Goal: Task Accomplishment & Management: Manage account settings

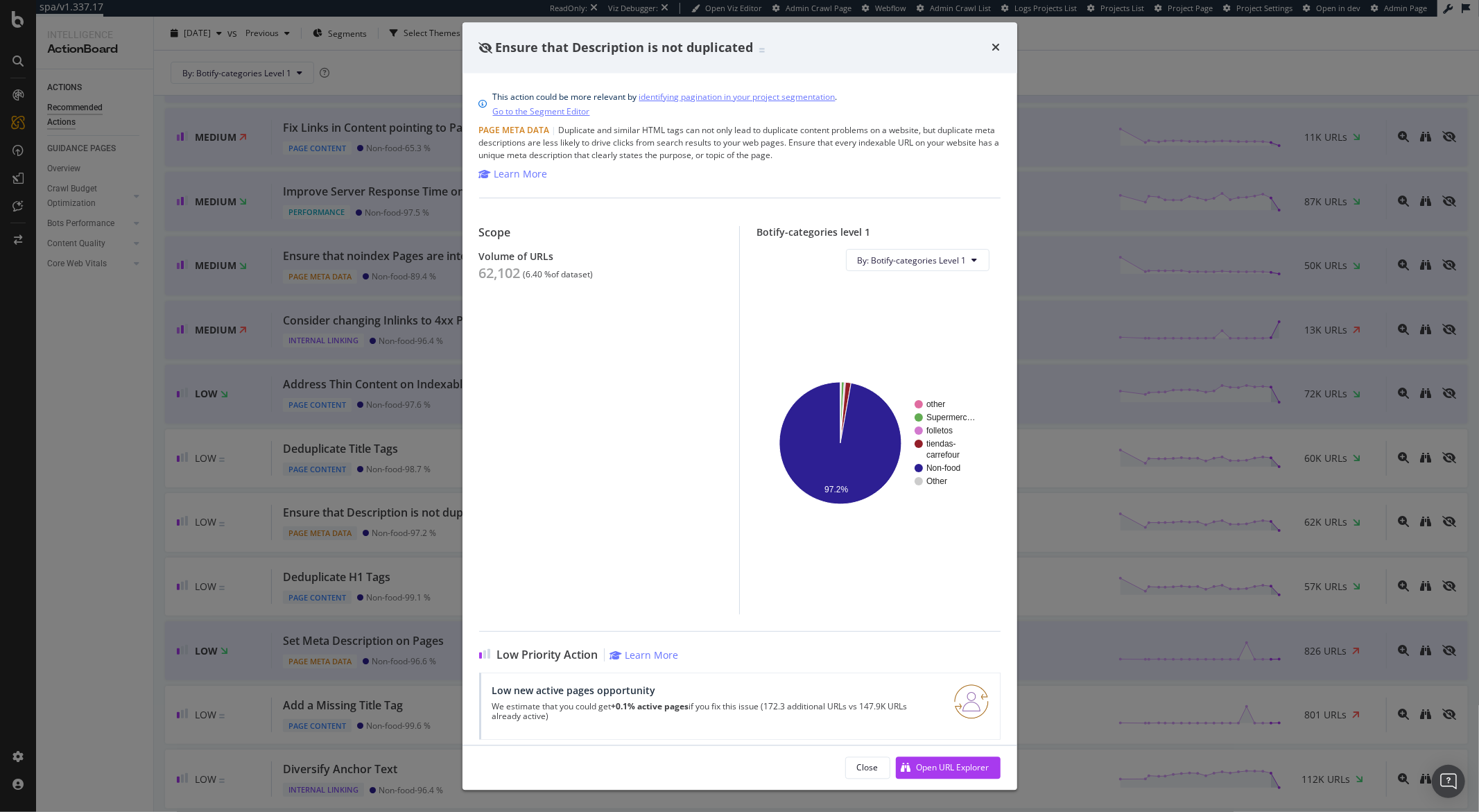
scroll to position [347, 0]
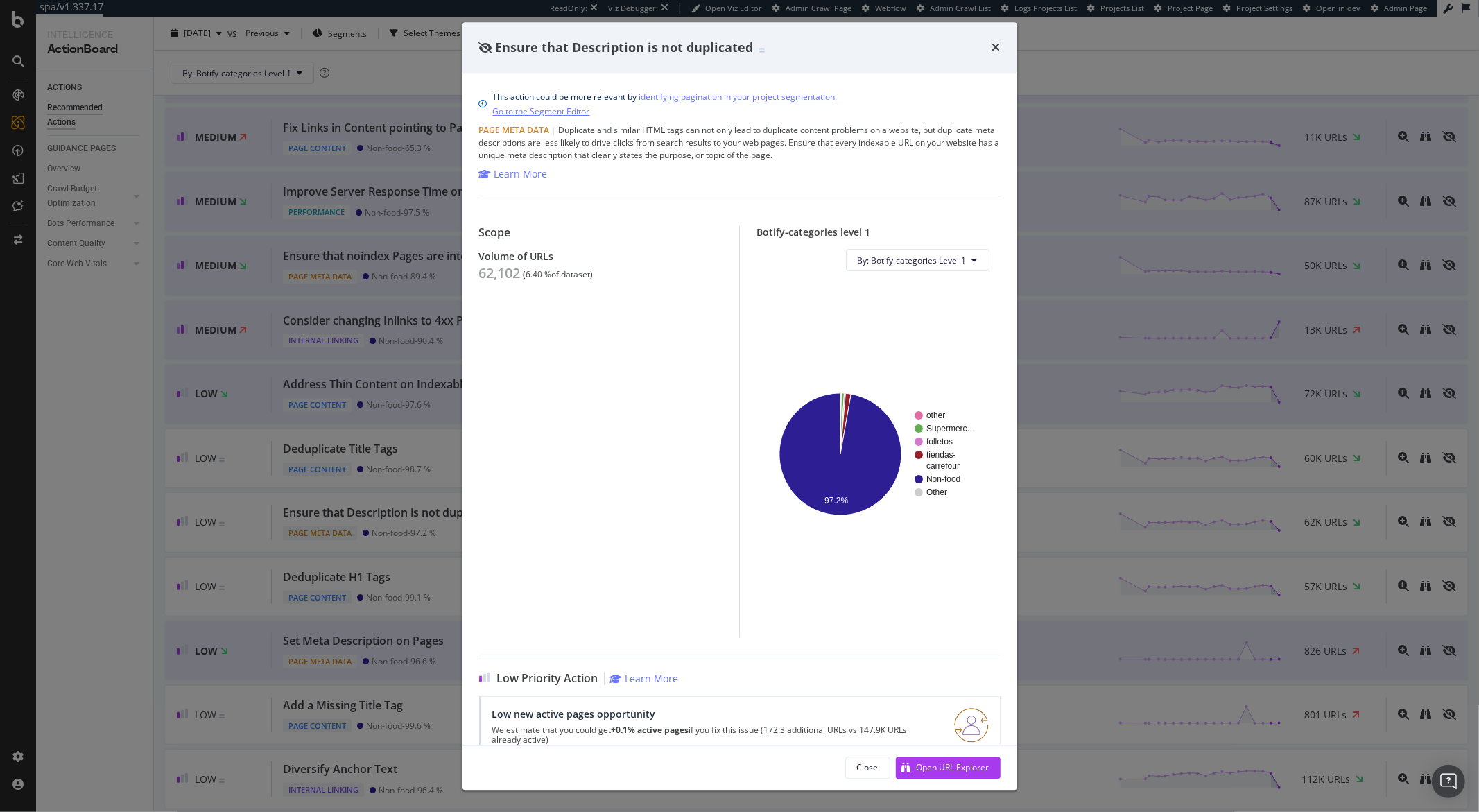
click at [1058, 54] on div "Ensure that Description is not duplicated This action could be more relevant by…" at bounding box center [739, 406] width 1479 height 812
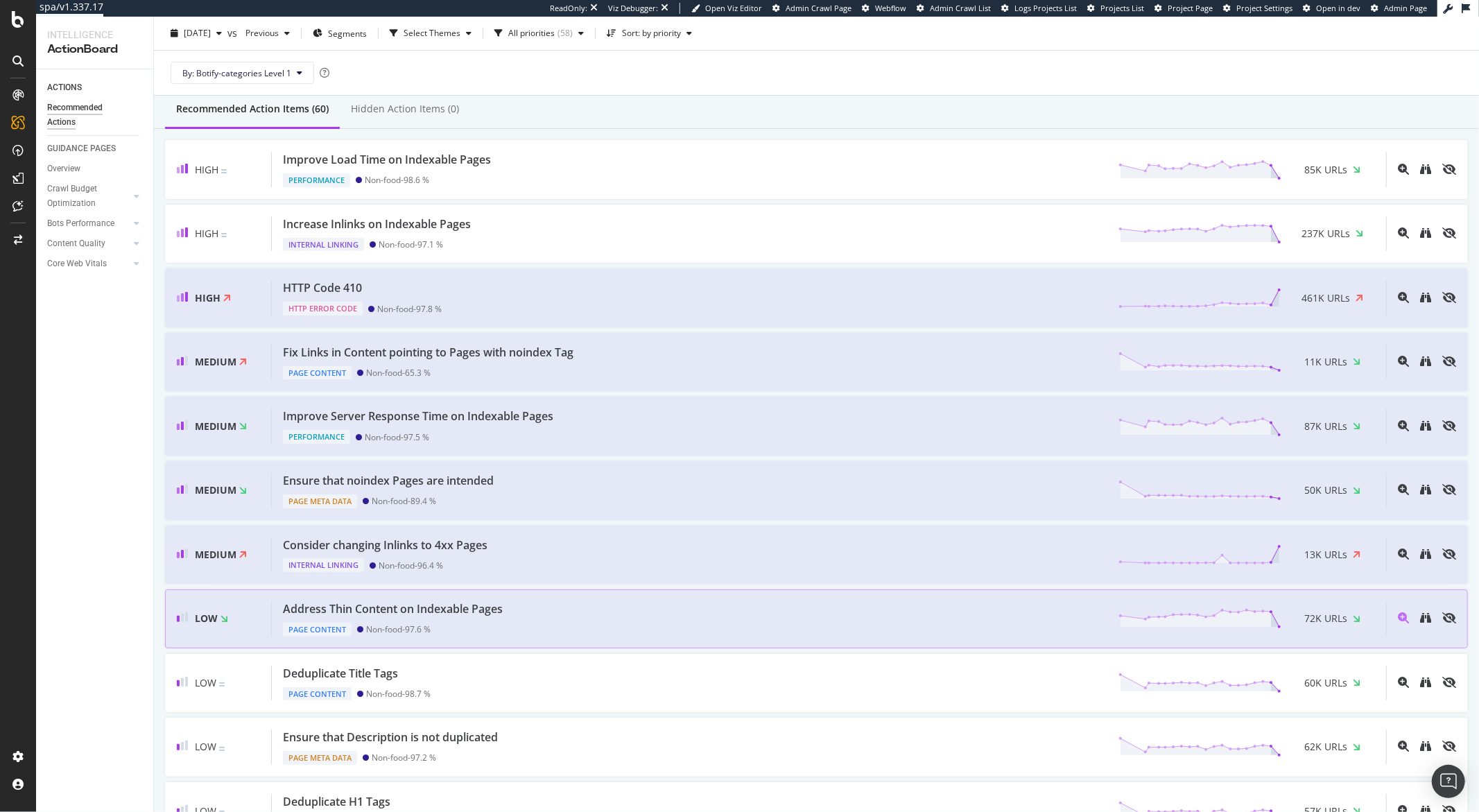
scroll to position [321, 0]
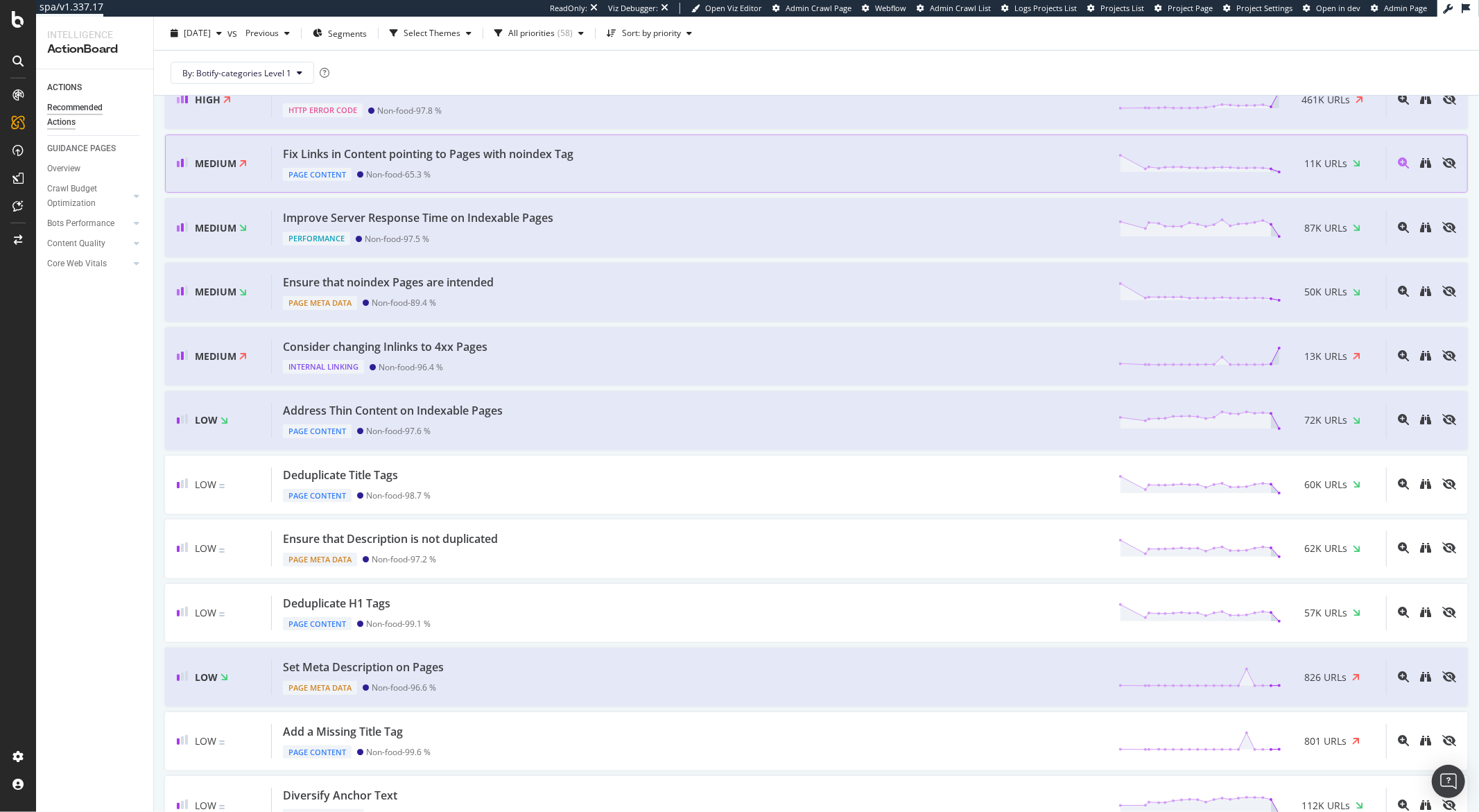
click at [488, 182] on div "Medium Fix Links in Content pointing to Pages with noindex Tag Page Content Non…" at bounding box center [816, 164] width 1303 height 59
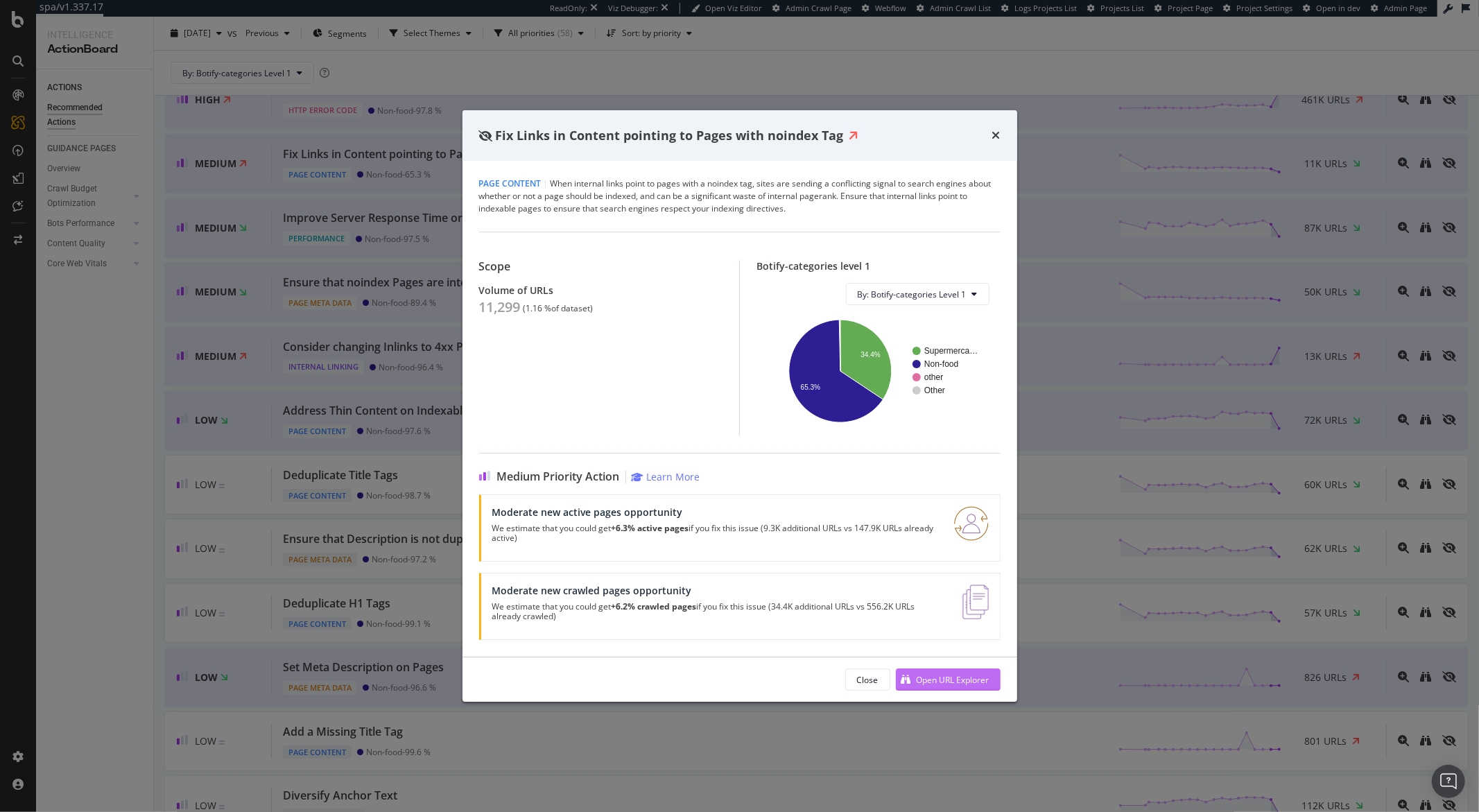
click at [919, 534] on div "Open URL Explorer" at bounding box center [953, 679] width 73 height 12
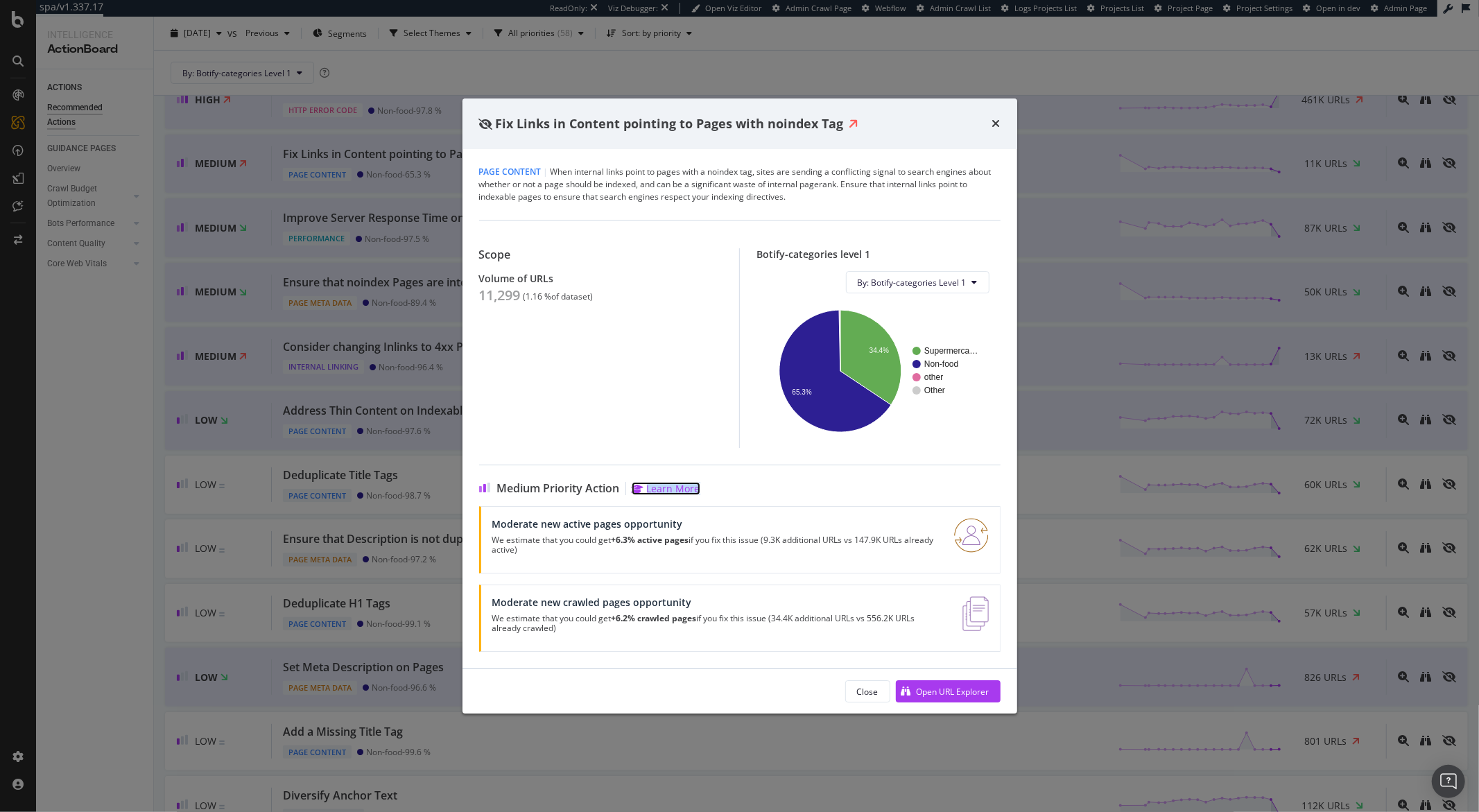
scroll to position [321, 0]
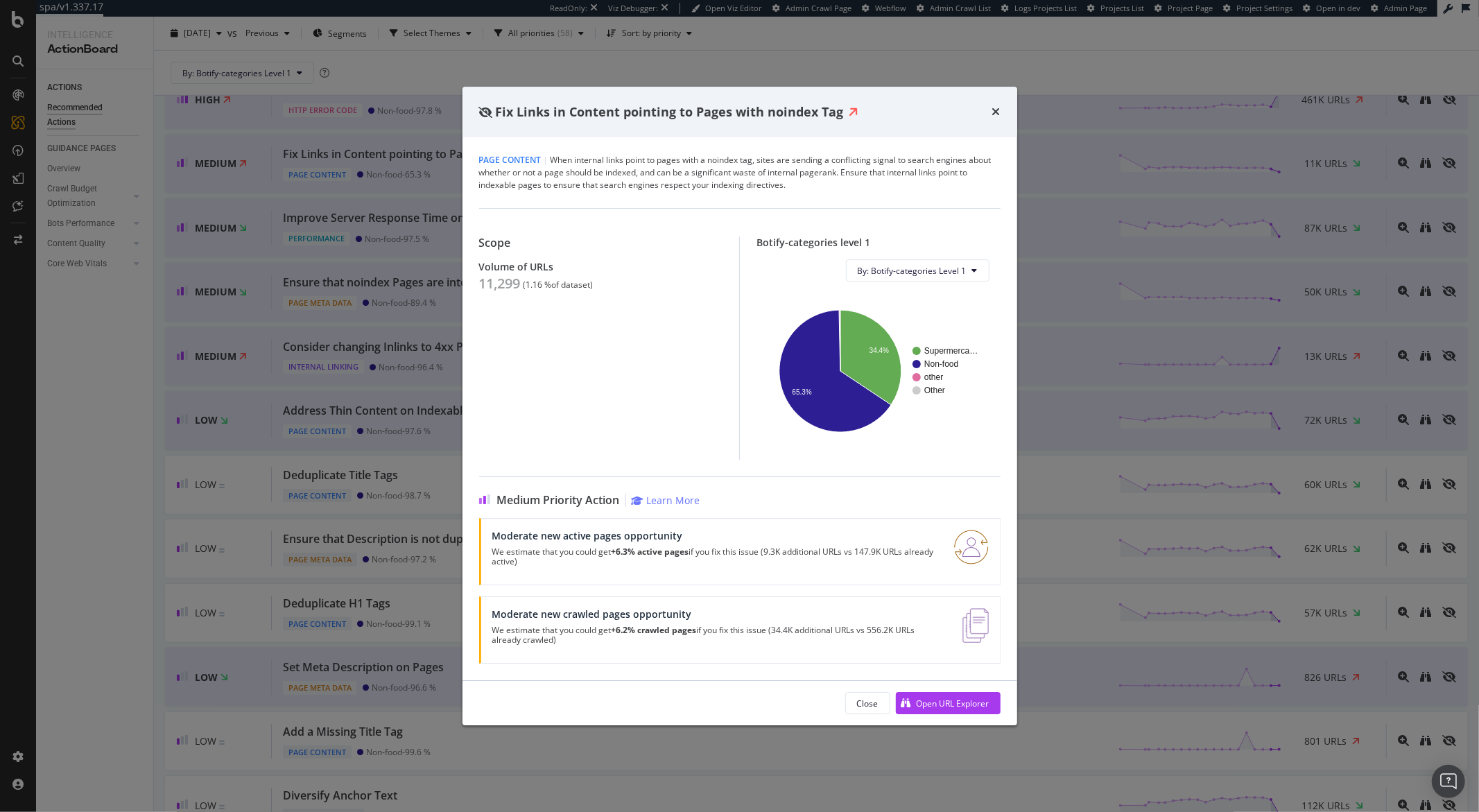
click at [820, 48] on div "Fix Links in Content pointing to Pages with noindex Tag Page Content | When int…" at bounding box center [739, 406] width 1479 height 812
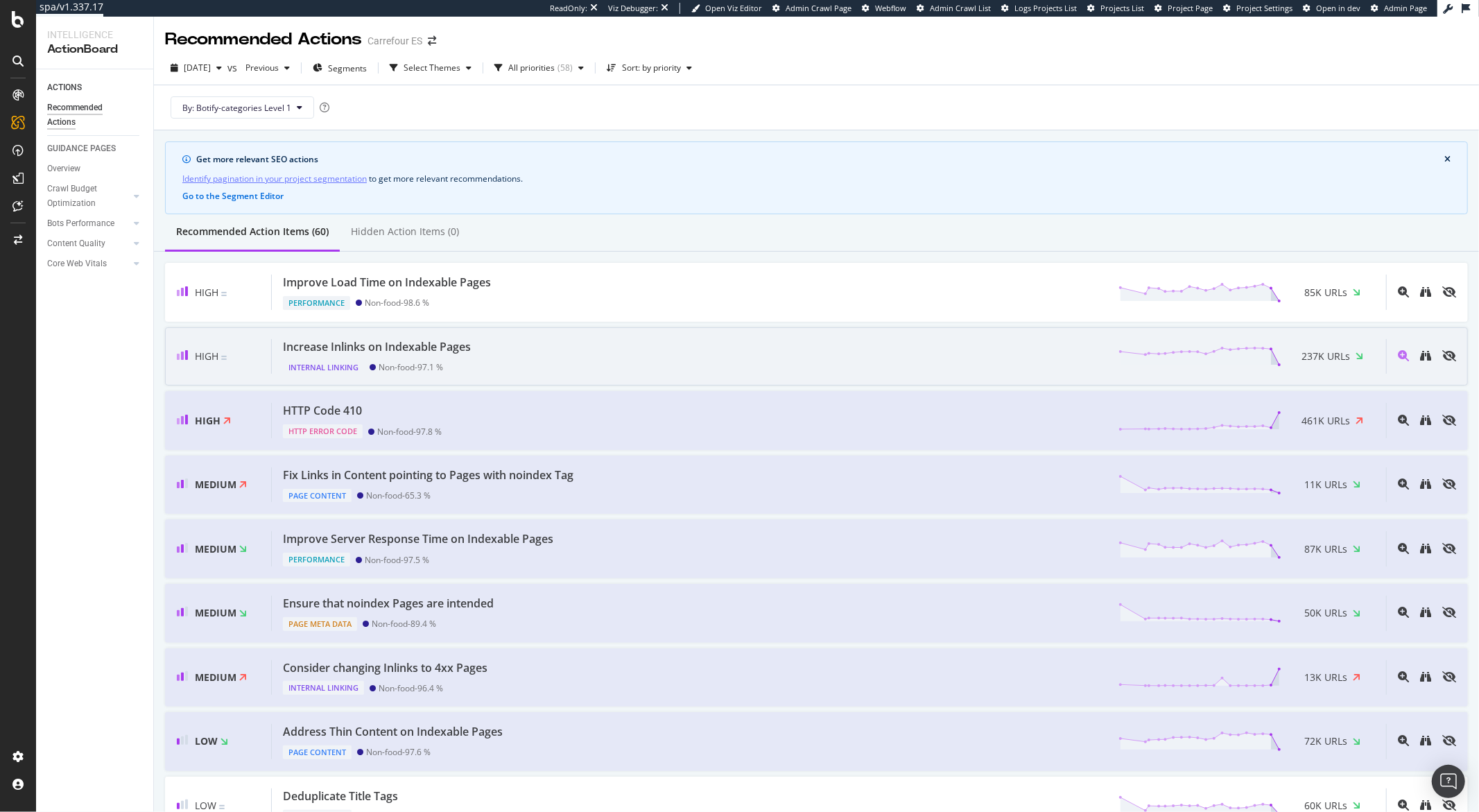
click at [510, 353] on div "Increase Inlinks on Indexable Pages Internal Linking Non-food - 97.1 % 237K URLs" at bounding box center [829, 357] width 1114 height 35
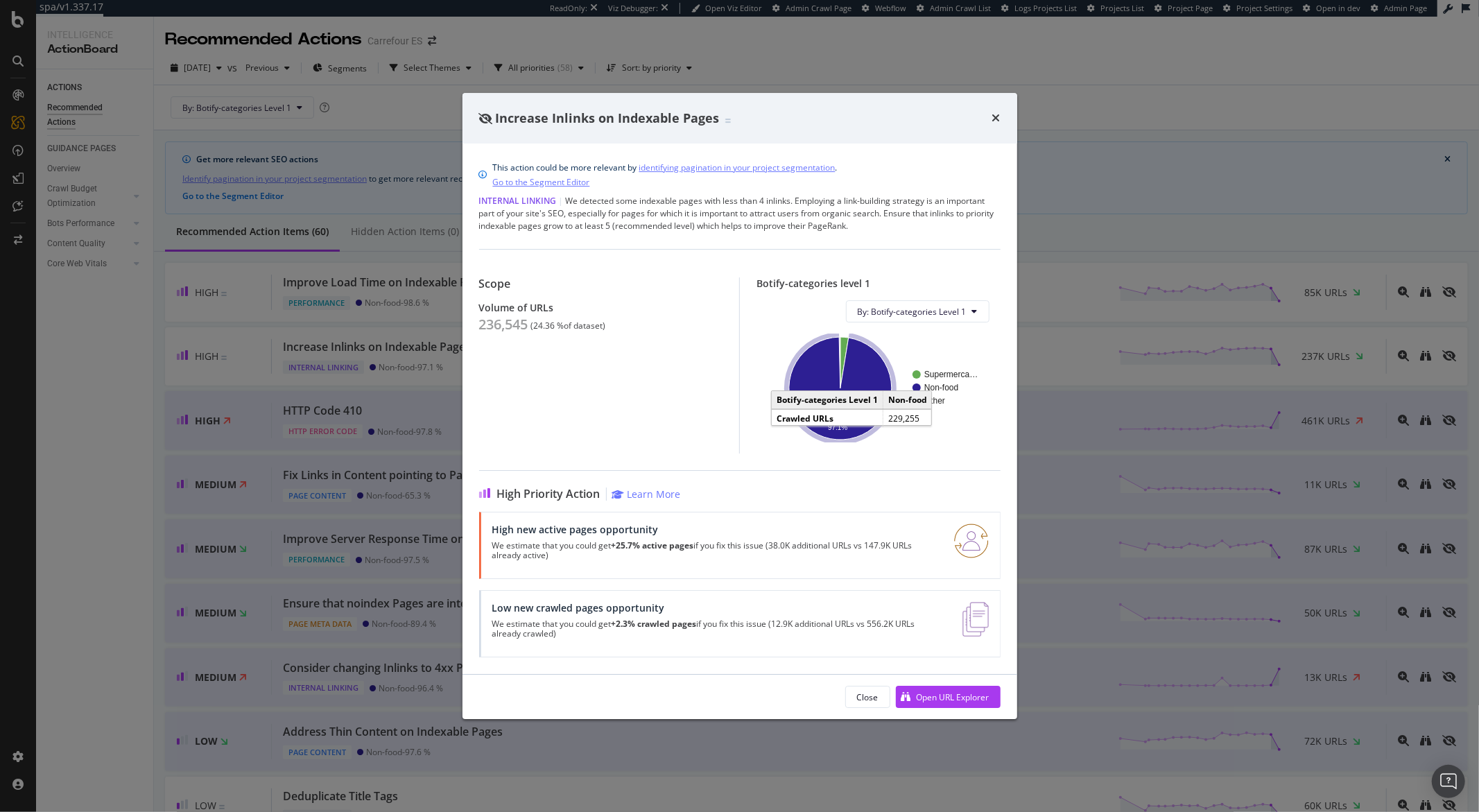
click at [822, 395] on icon "A chart." at bounding box center [840, 388] width 102 height 102
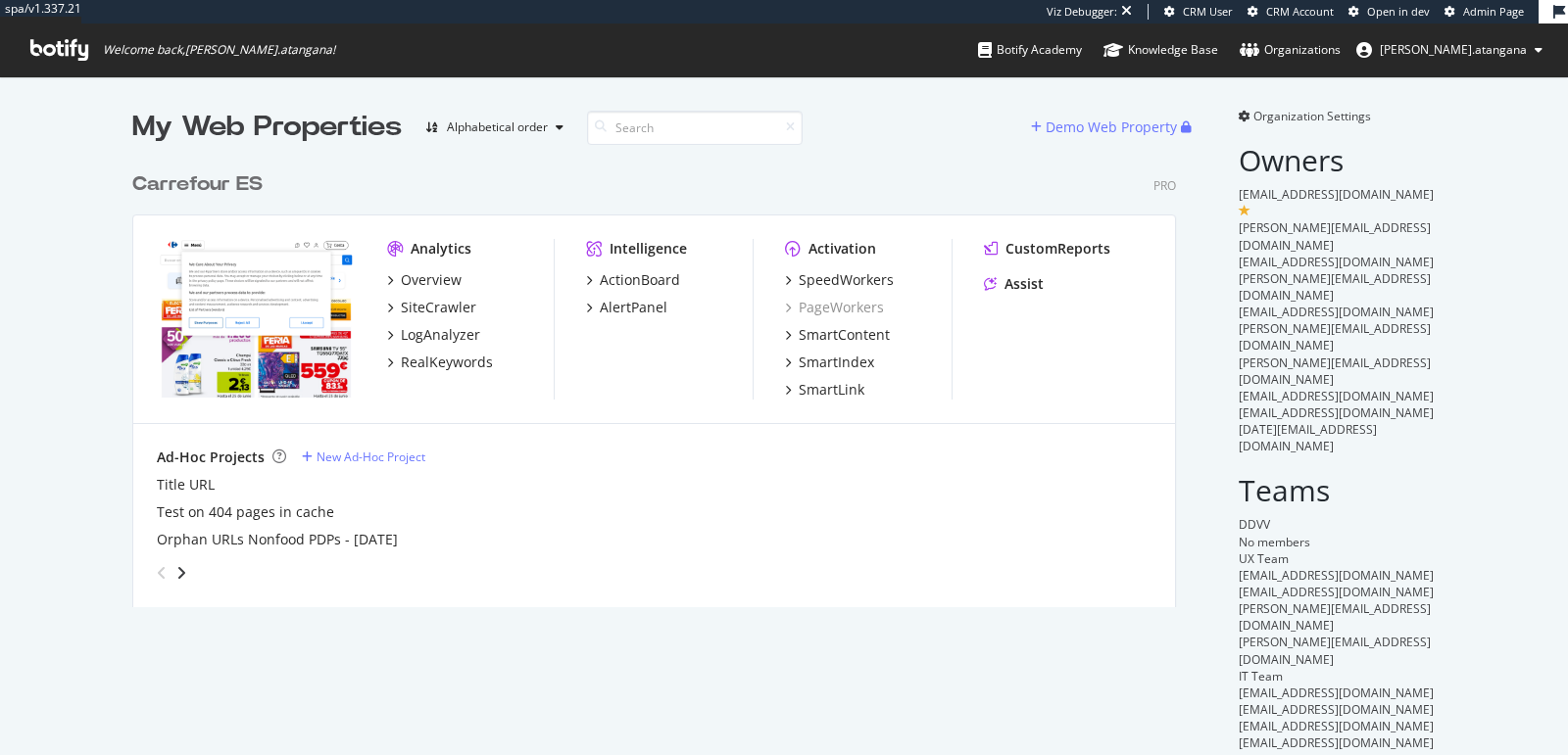
scroll to position [444, 1043]
click at [799, 288] on div "SpeedWorkers" at bounding box center [846, 280] width 95 height 20
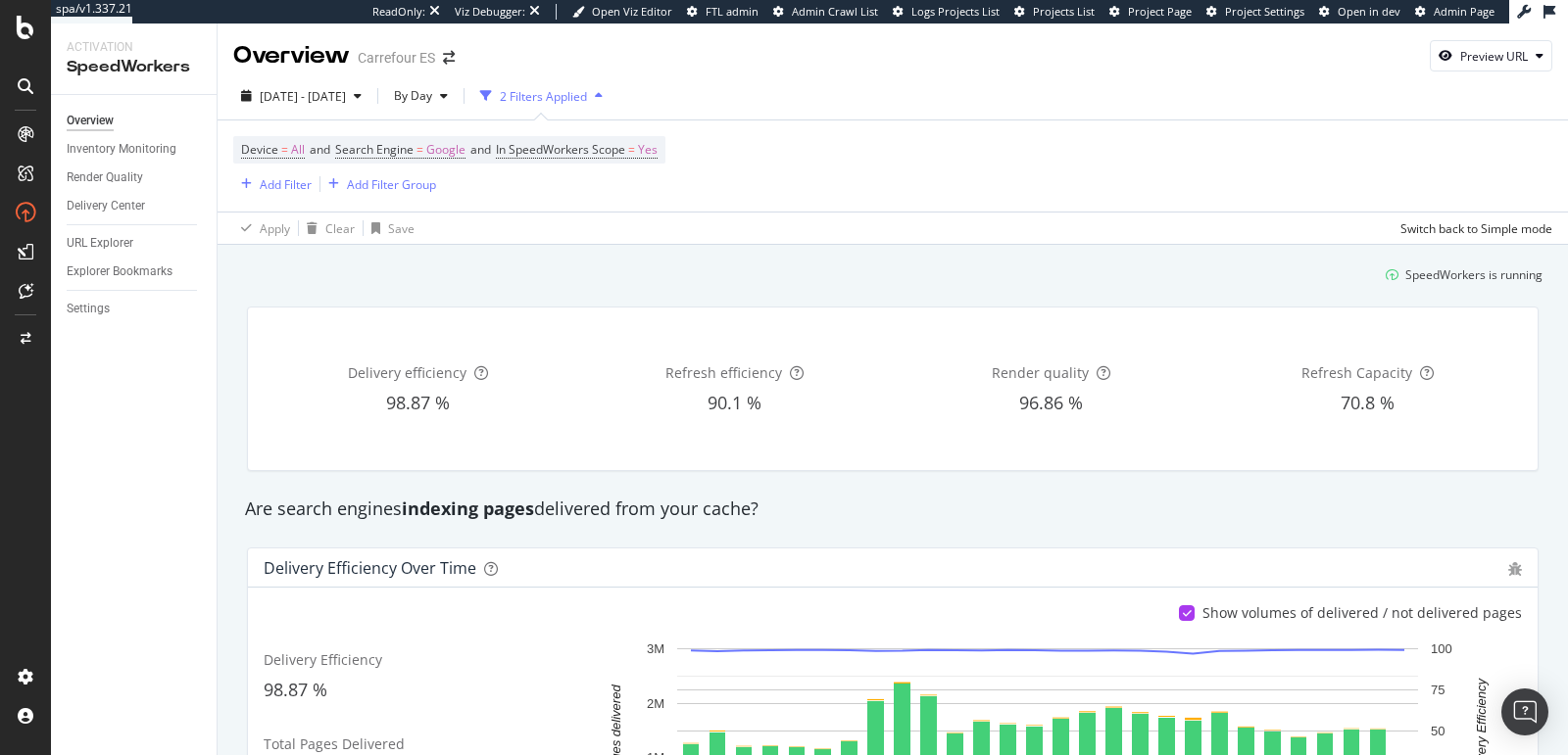
click at [816, 277] on div "SpeedWorkers is running" at bounding box center [892, 274] width 1315 height 33
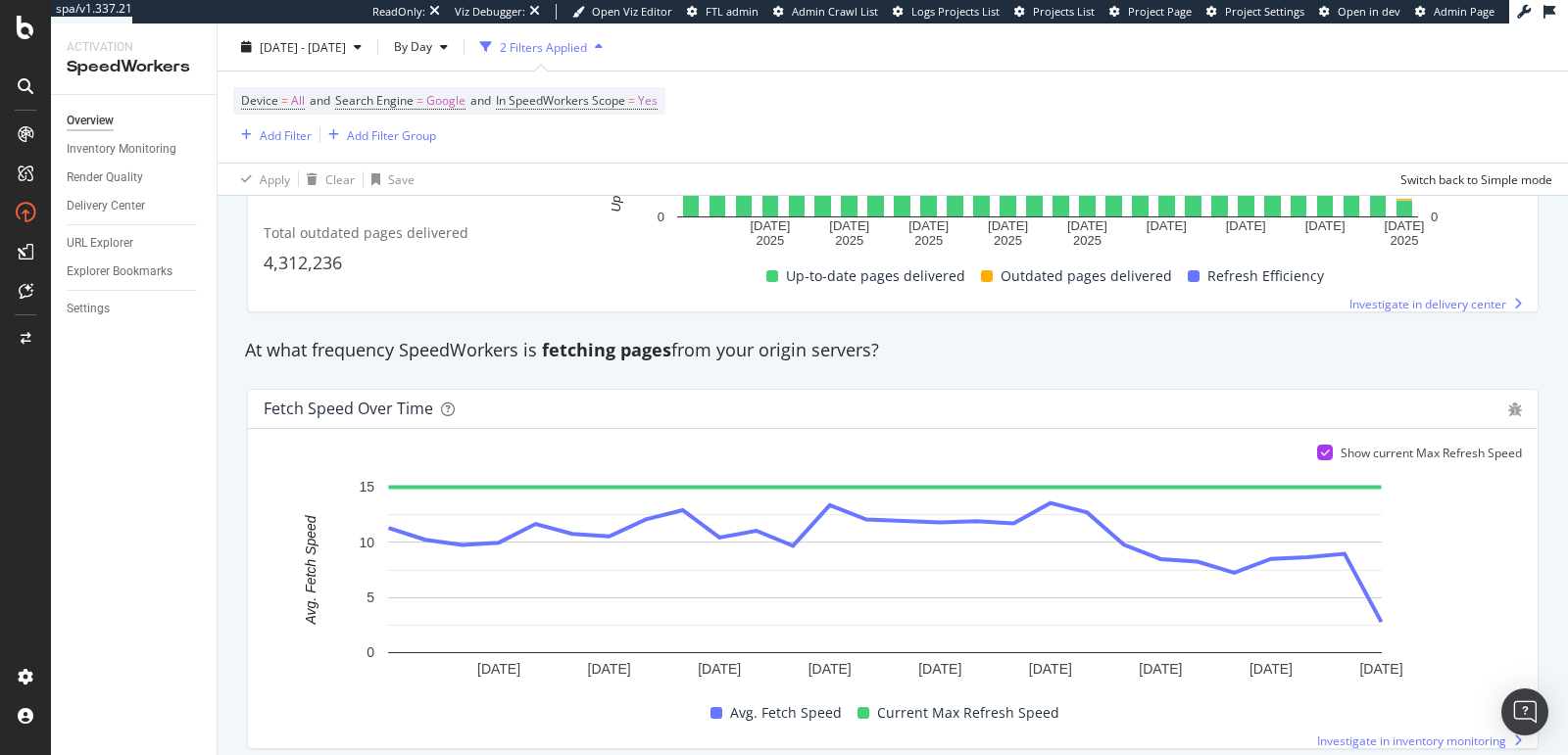
scroll to position [1036, 0]
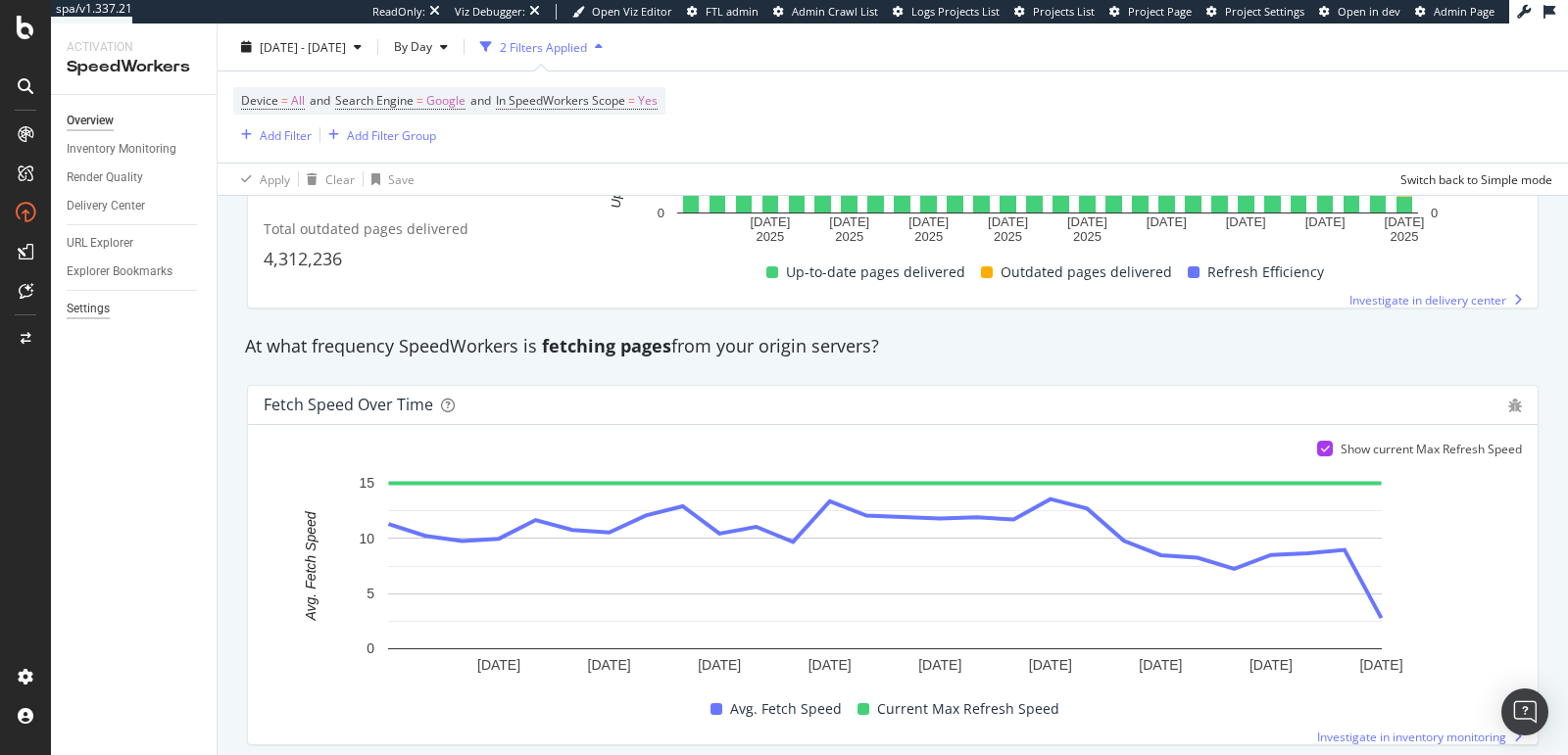
click at [95, 302] on div "Settings" at bounding box center [88, 309] width 44 height 21
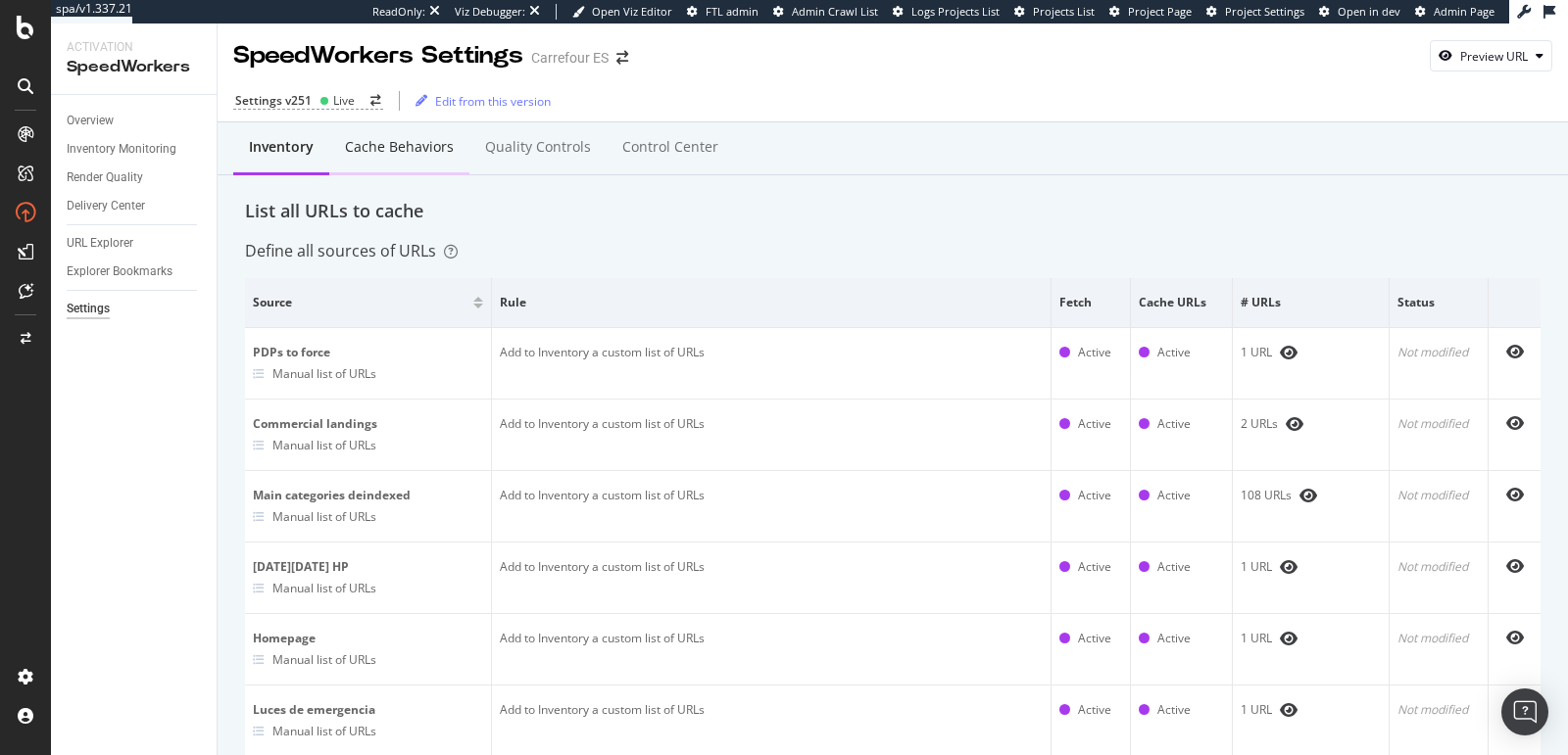
click at [416, 164] on div "Cache behaviors" at bounding box center [398, 149] width 140 height 54
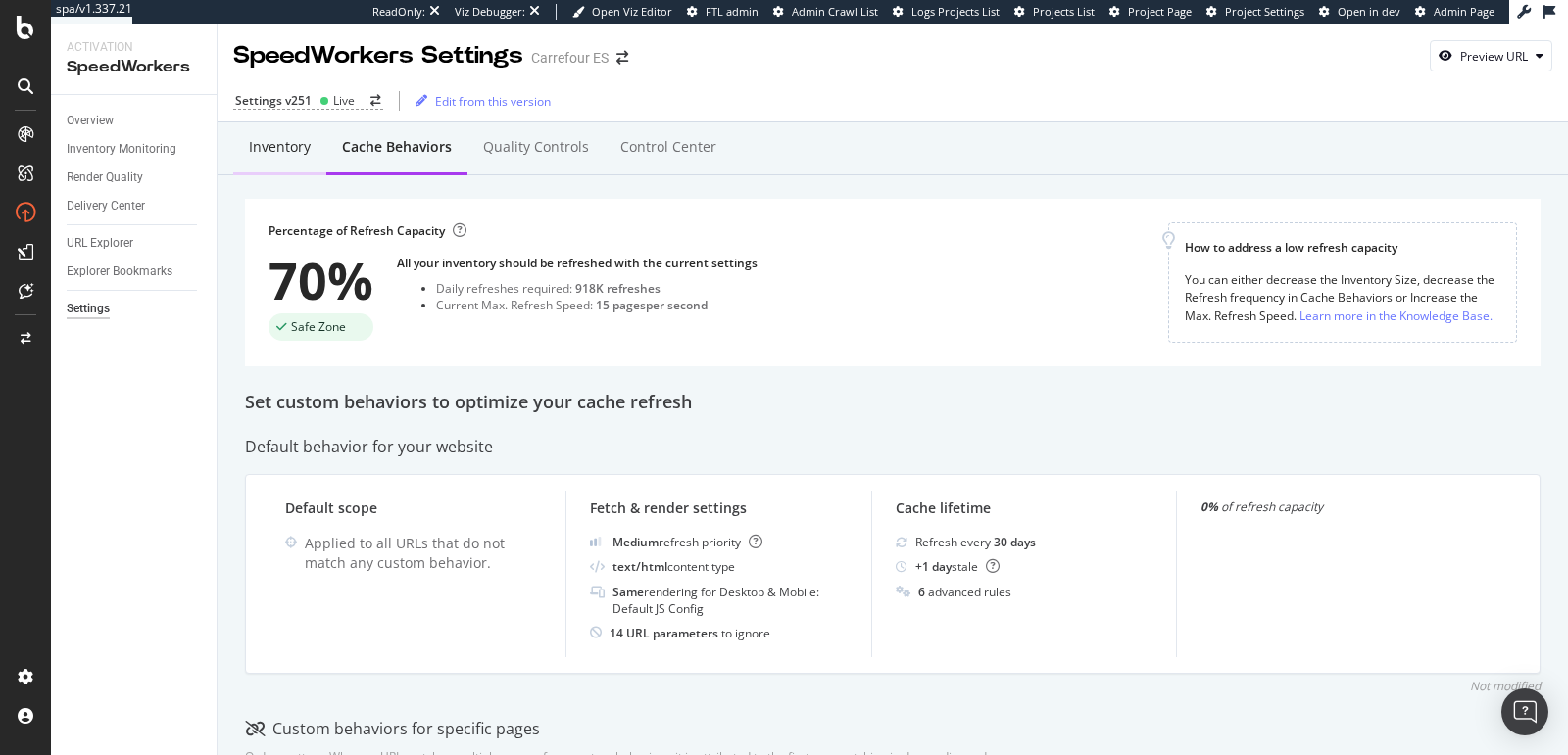
click at [321, 159] on div "Inventory" at bounding box center [280, 149] width 93 height 54
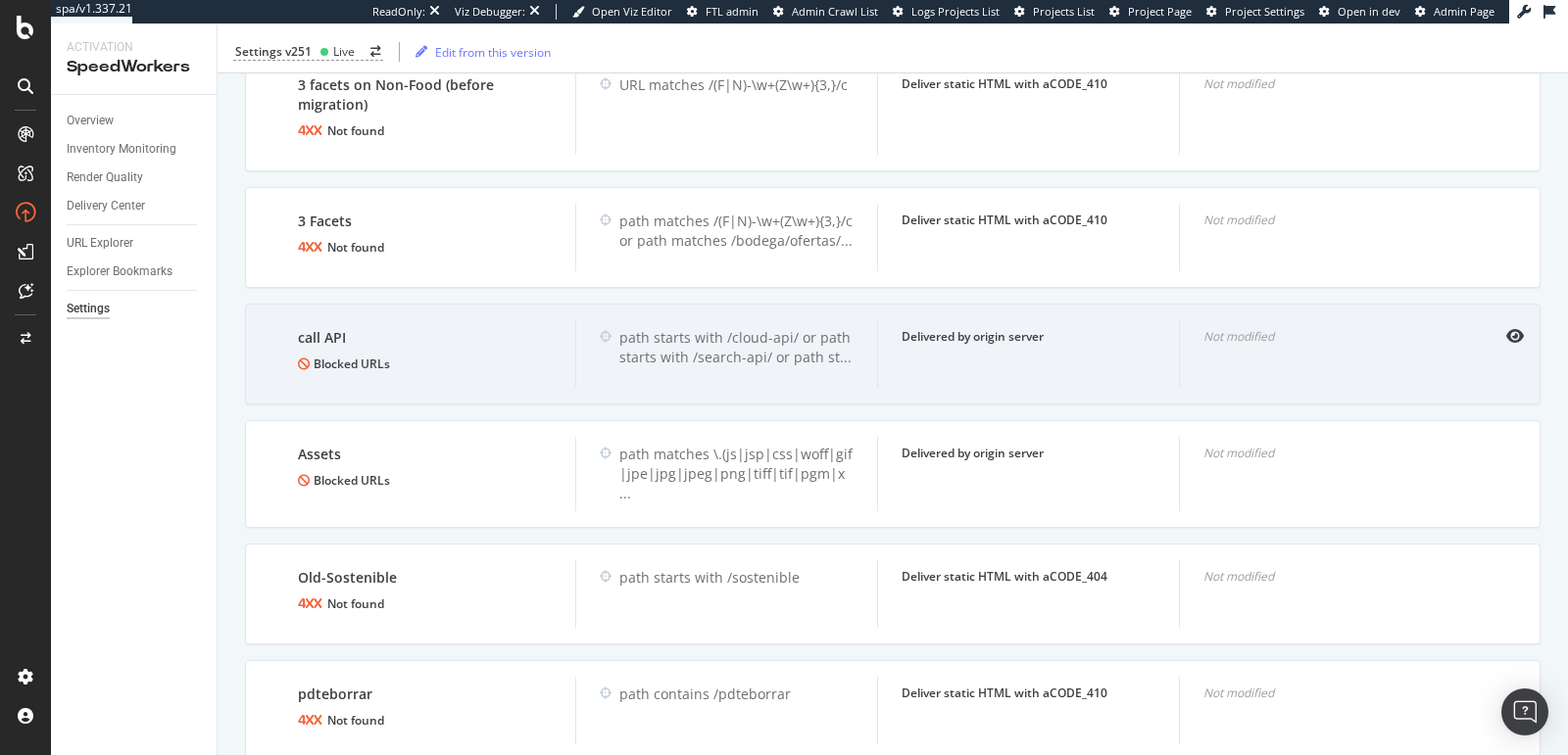
scroll to position [2260, 0]
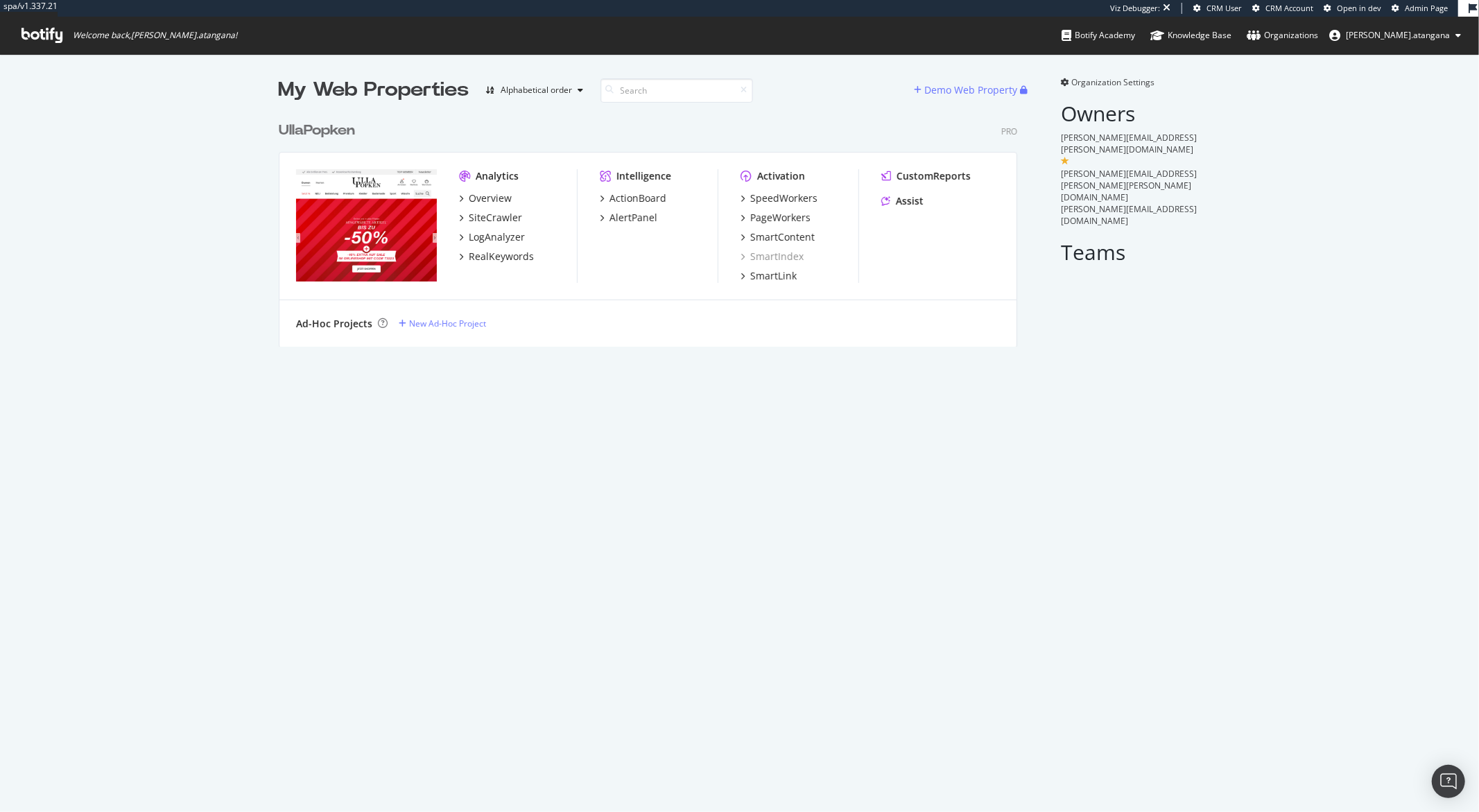
scroll to position [231, 738]
click at [758, 215] on div "PageWorkers" at bounding box center [781, 218] width 60 height 14
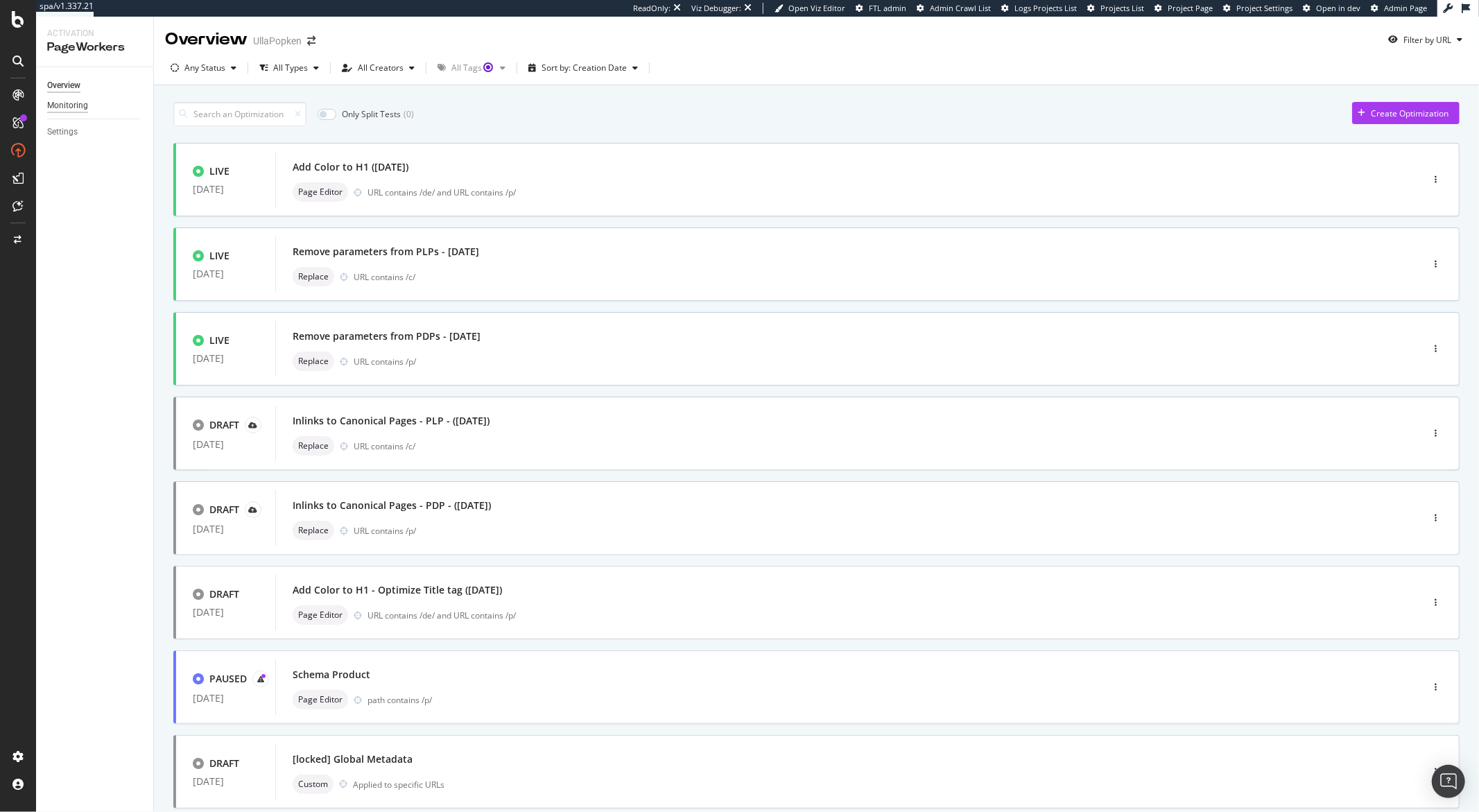
click at [72, 108] on div "Monitoring" at bounding box center [67, 105] width 41 height 15
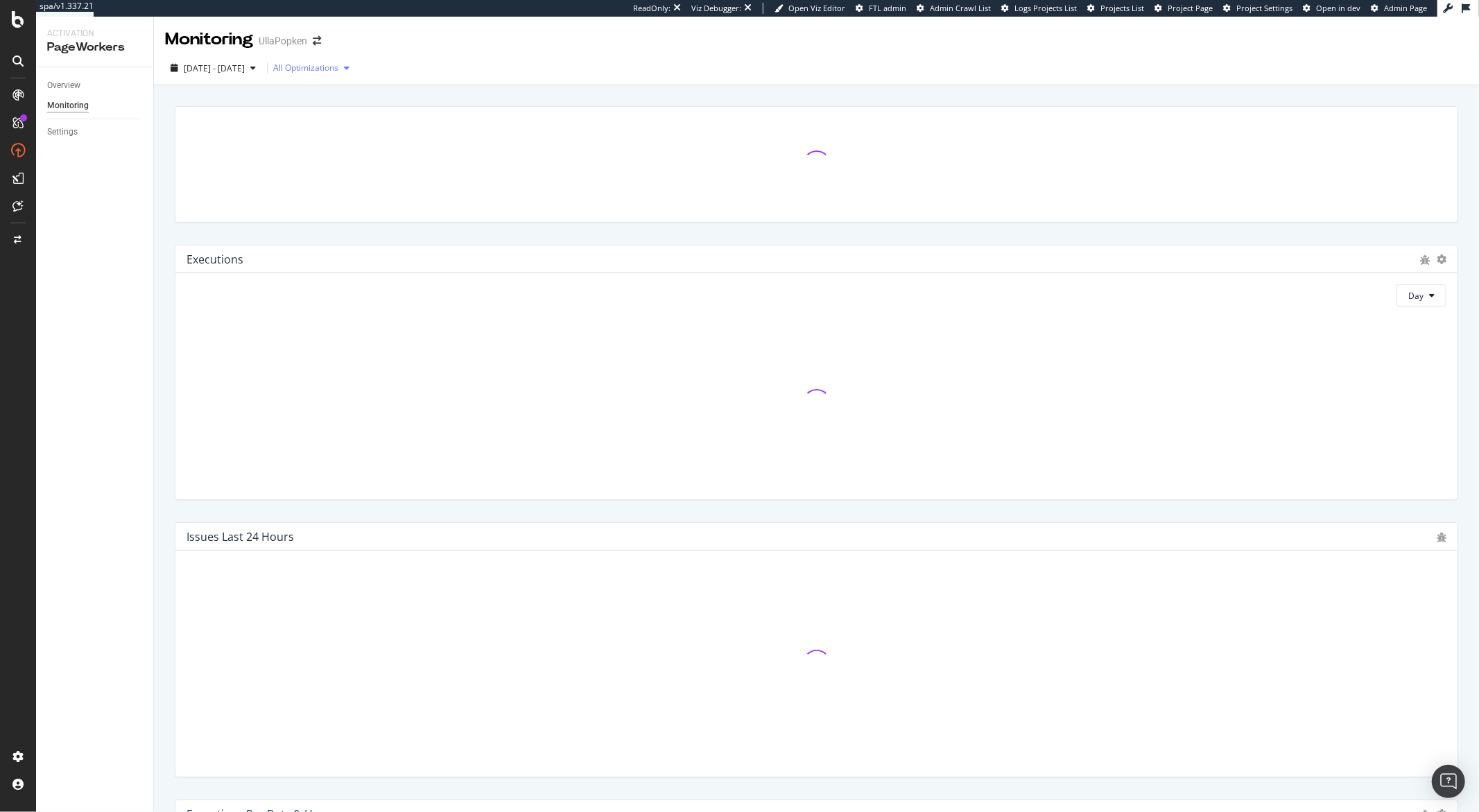
click at [334, 71] on div "All Optimizations" at bounding box center [306, 68] width 65 height 8
click at [494, 42] on div "Monitoring UllaPopken" at bounding box center [817, 34] width 1325 height 34
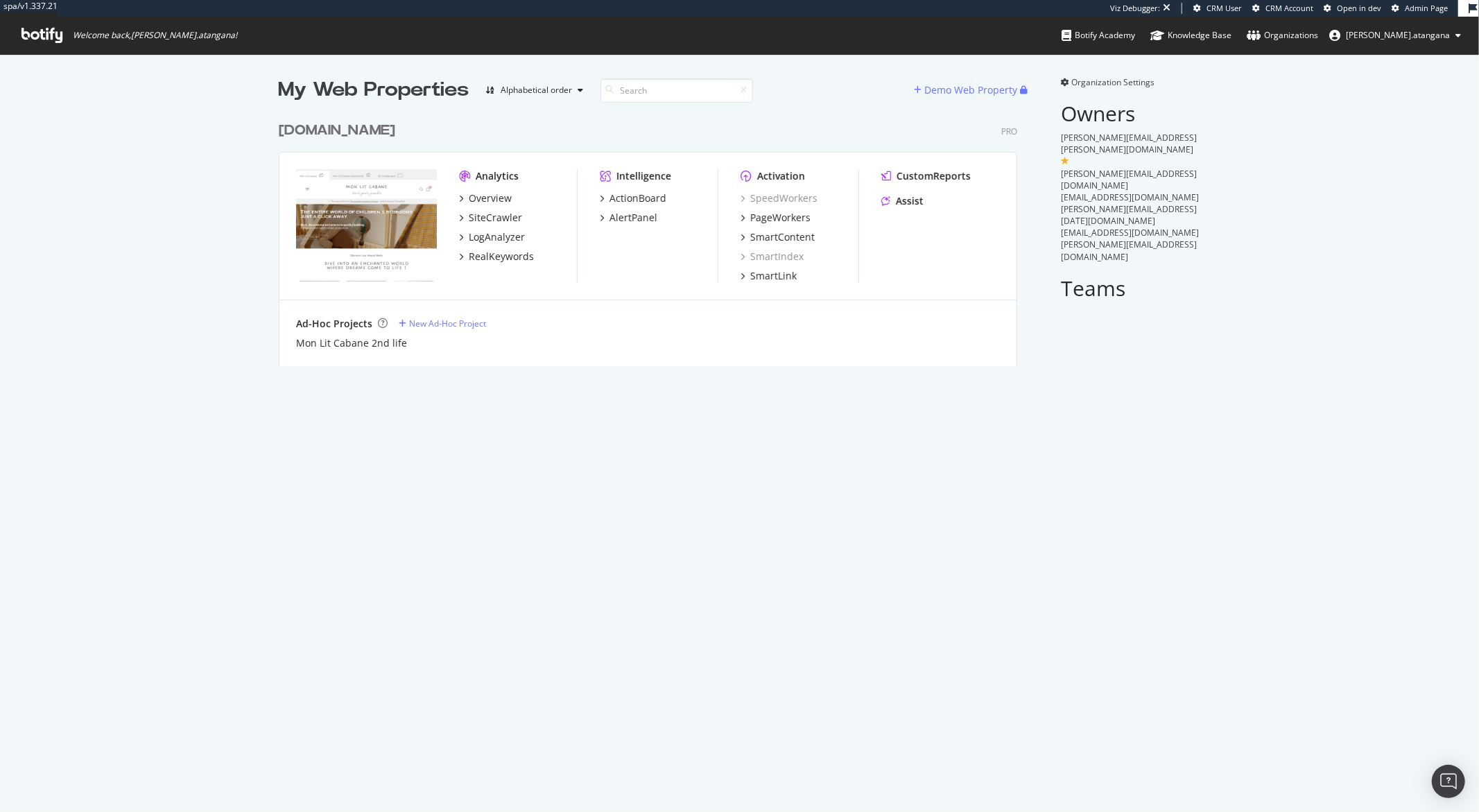
scroll to position [250, 738]
click at [775, 220] on div "PageWorkers" at bounding box center [781, 218] width 60 height 14
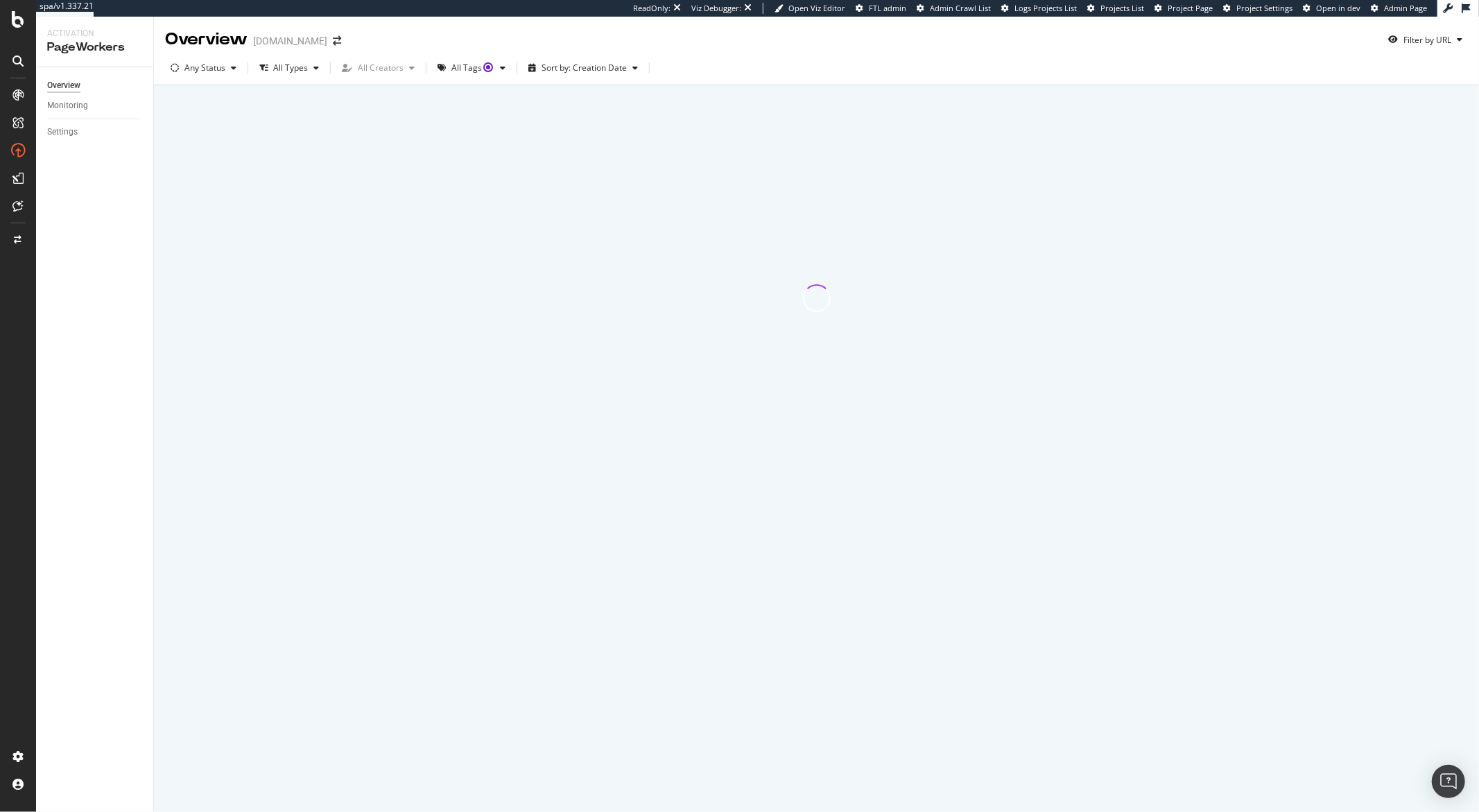
click at [775, 220] on div at bounding box center [816, 298] width 1286 height 407
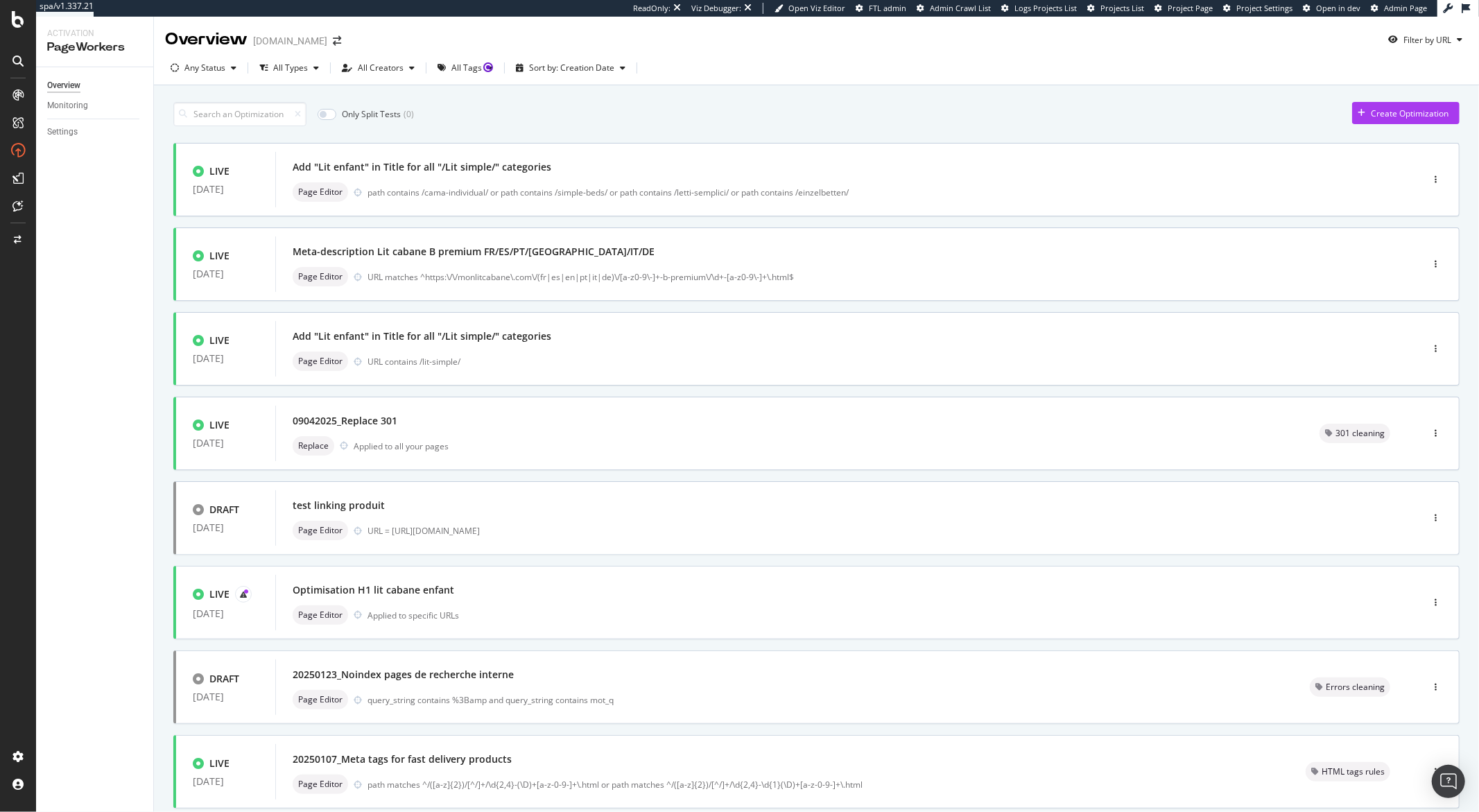
click at [65, 96] on div "Monitoring" at bounding box center [100, 105] width 106 height 20
click at [72, 101] on div "Monitoring" at bounding box center [67, 105] width 41 height 15
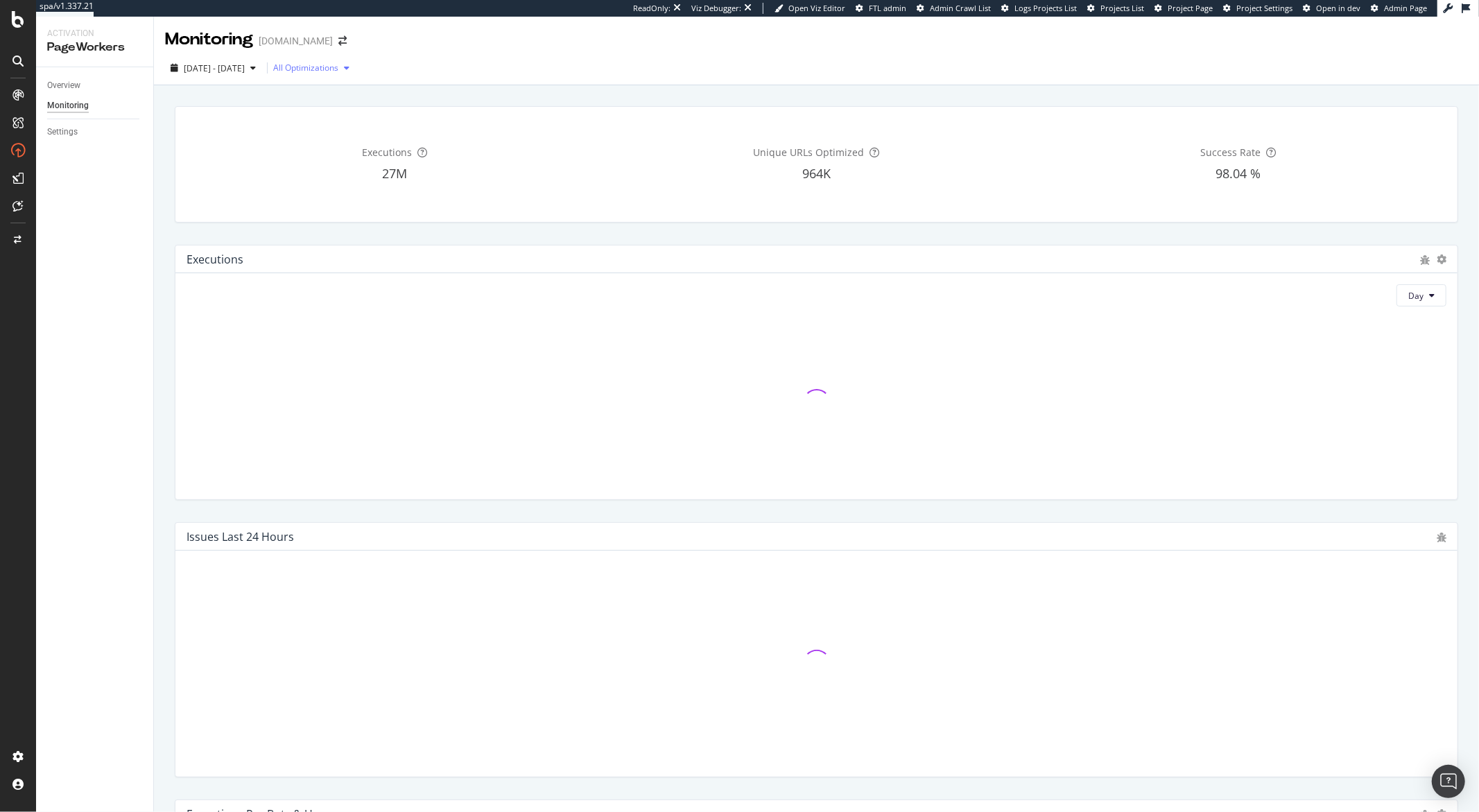
click at [355, 75] on div "All Optimizations" at bounding box center [314, 68] width 82 height 21
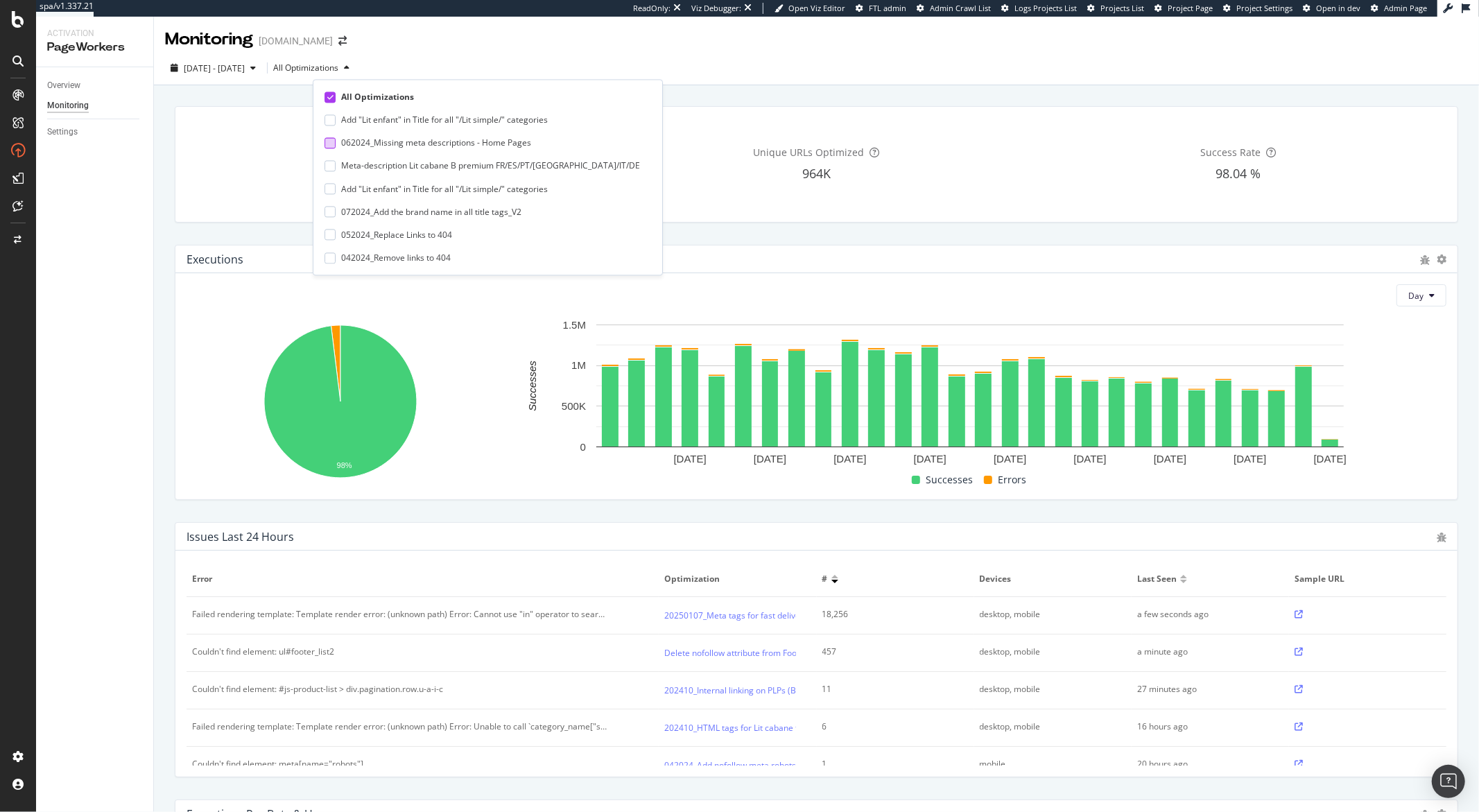
click at [421, 142] on div "062024_Missing meta descriptions - Home Pages" at bounding box center [436, 143] width 190 height 12
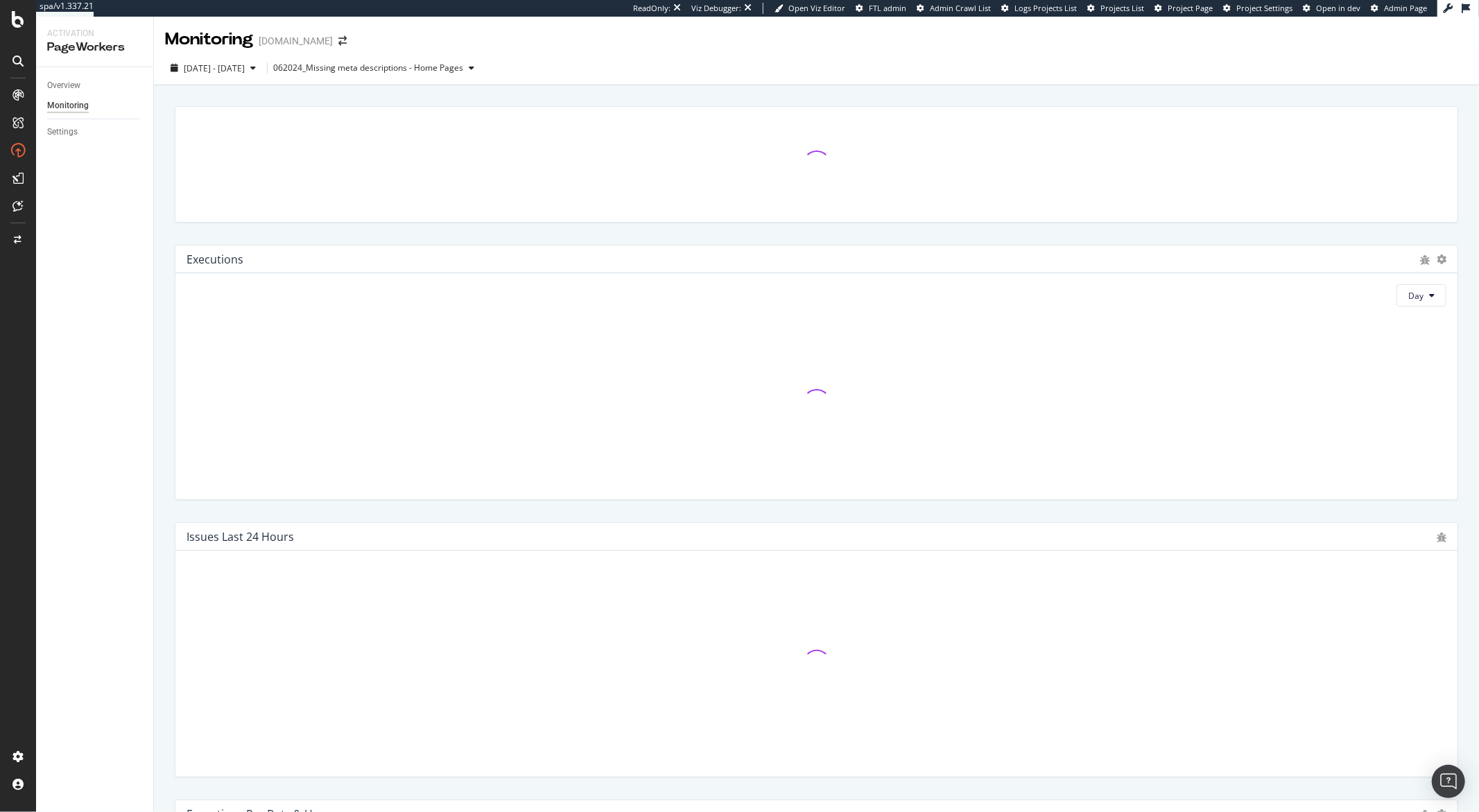
click at [704, 63] on div "2025 Aug. 15th - Sep. 11th 062024_Missing meta descriptions - Home Pages" at bounding box center [817, 71] width 1325 height 28
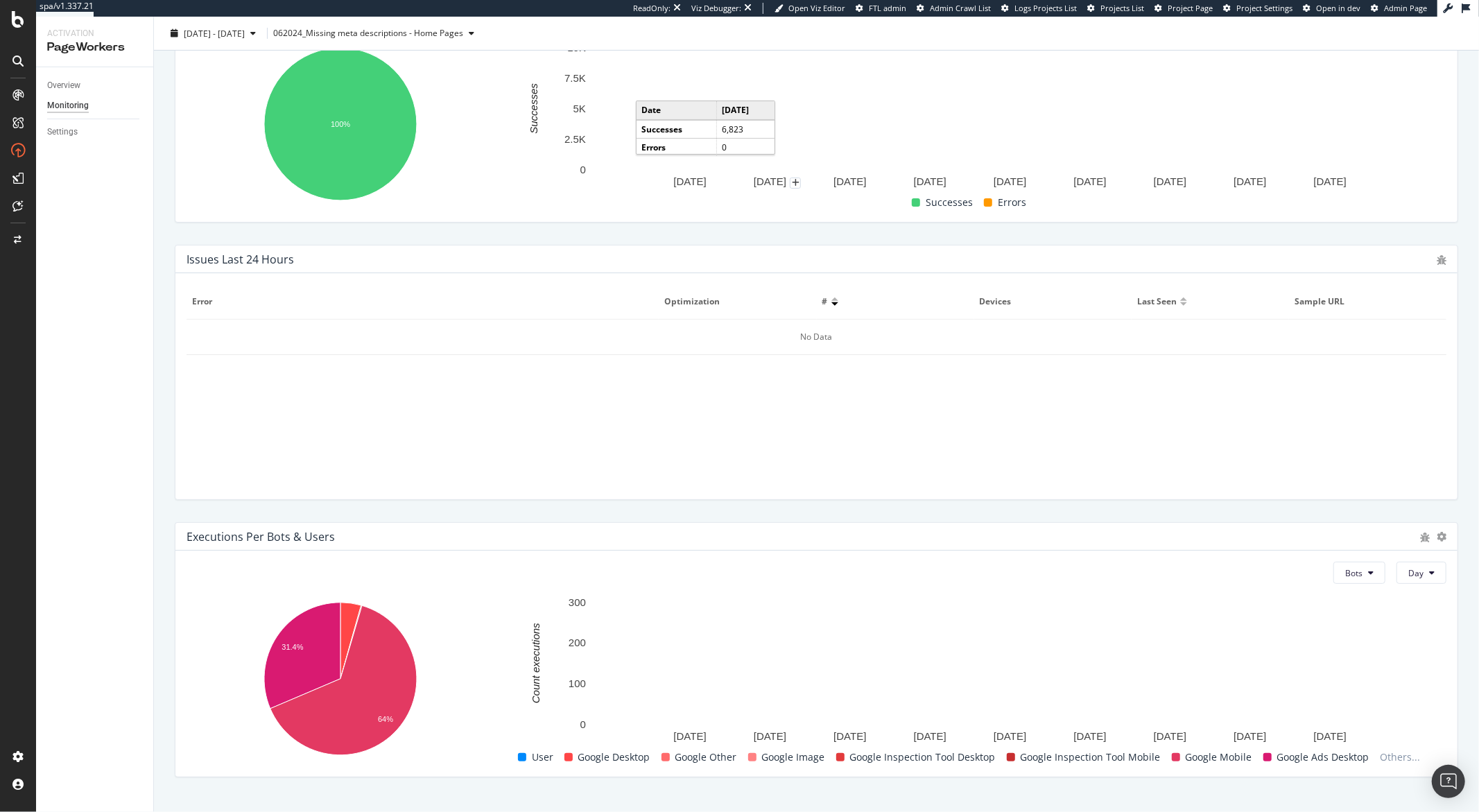
scroll to position [274, 0]
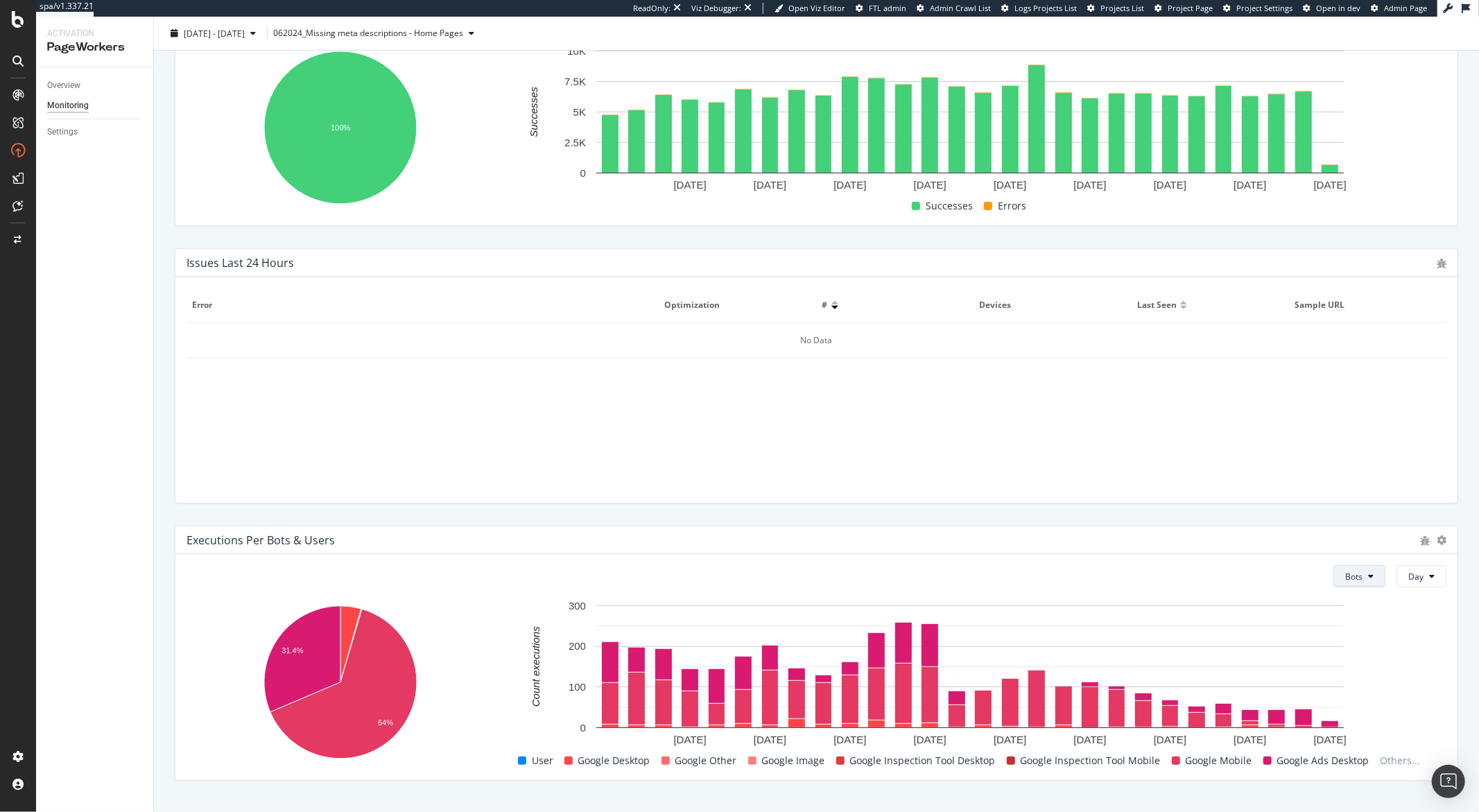
click at [1351, 573] on span "Bots" at bounding box center [1354, 576] width 18 height 12
click at [1347, 623] on span "Users" at bounding box center [1346, 629] width 23 height 13
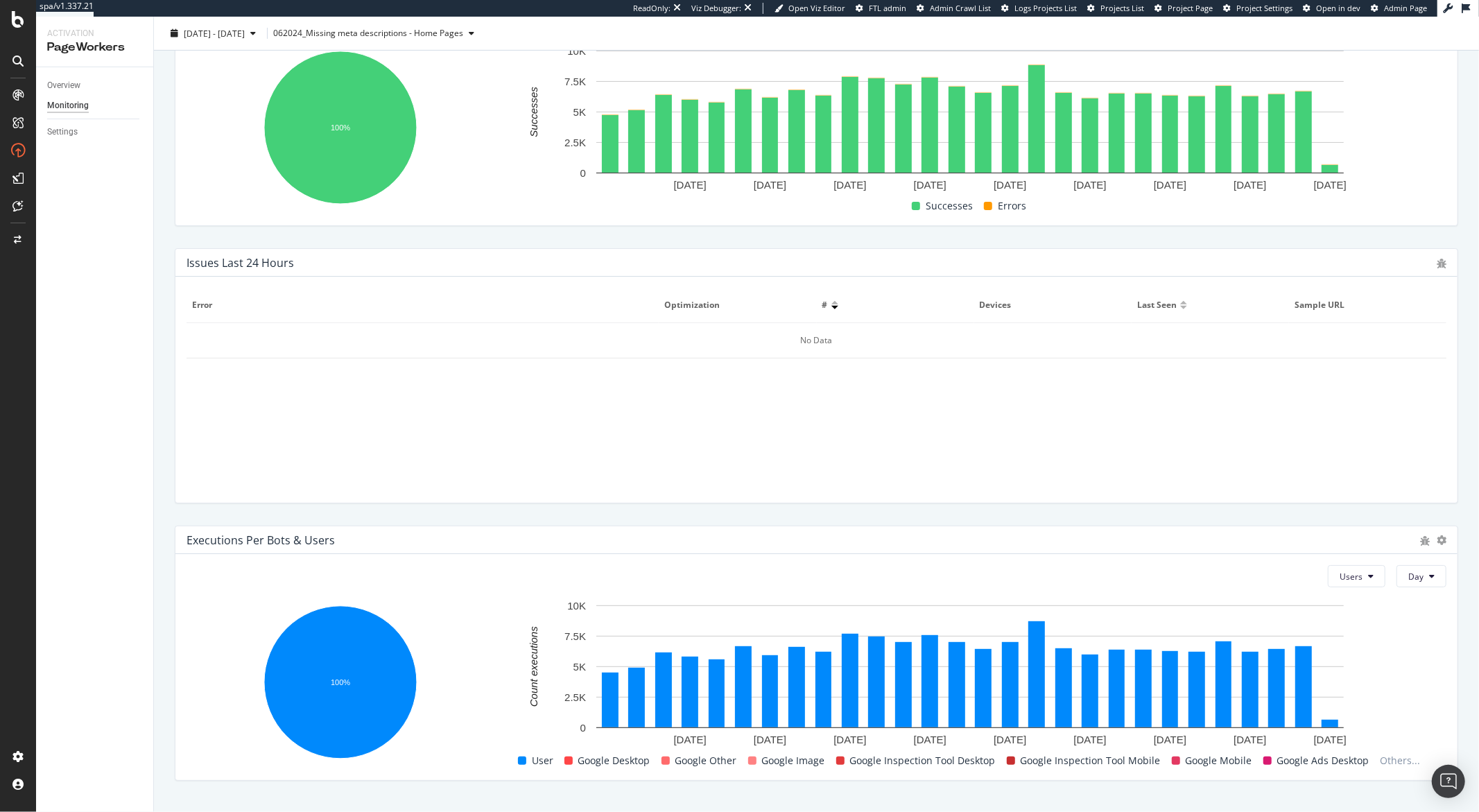
click at [1354, 588] on div "Users Day 100% Bot Count executions User 177,217 Google Desktop Google Other Go…" at bounding box center [816, 667] width 1283 height 226
click at [1353, 582] on button "Users" at bounding box center [1357, 576] width 58 height 22
click at [1351, 598] on span "Bots" at bounding box center [1342, 603] width 23 height 13
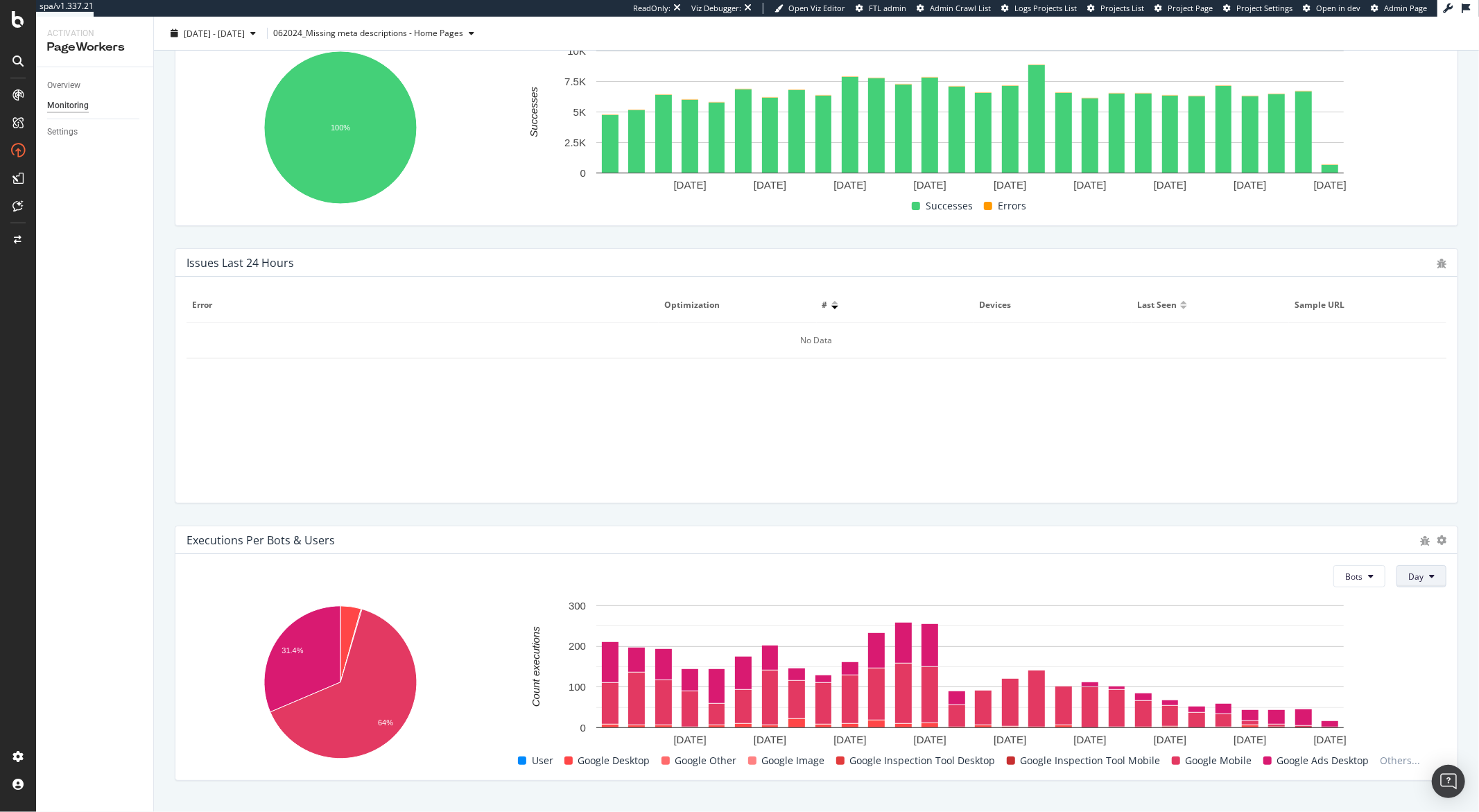
click at [1409, 574] on span "Day" at bounding box center [1417, 576] width 15 height 12
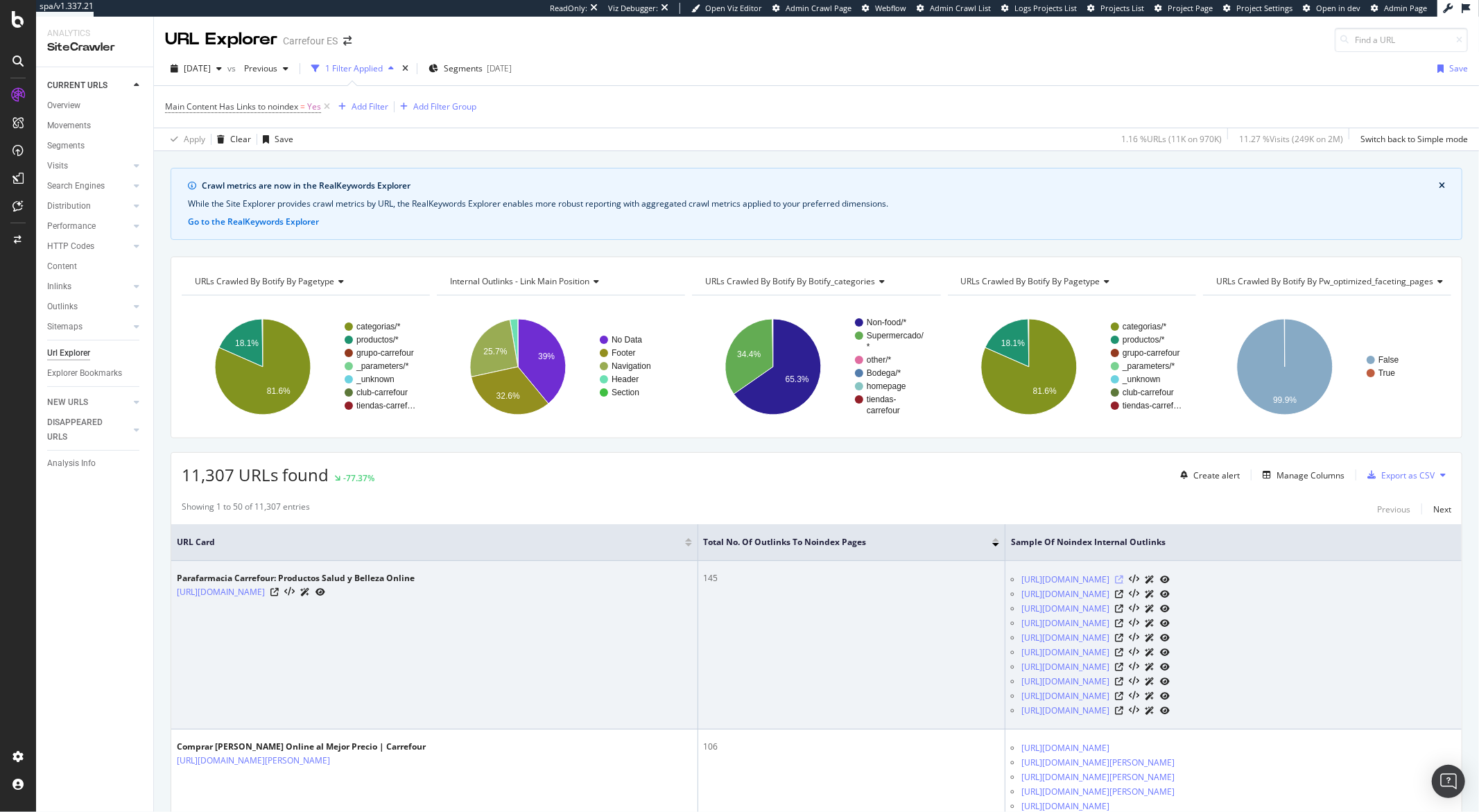
click at [1123, 582] on icon at bounding box center [1119, 580] width 8 height 8
click at [279, 595] on icon at bounding box center [275, 593] width 8 height 8
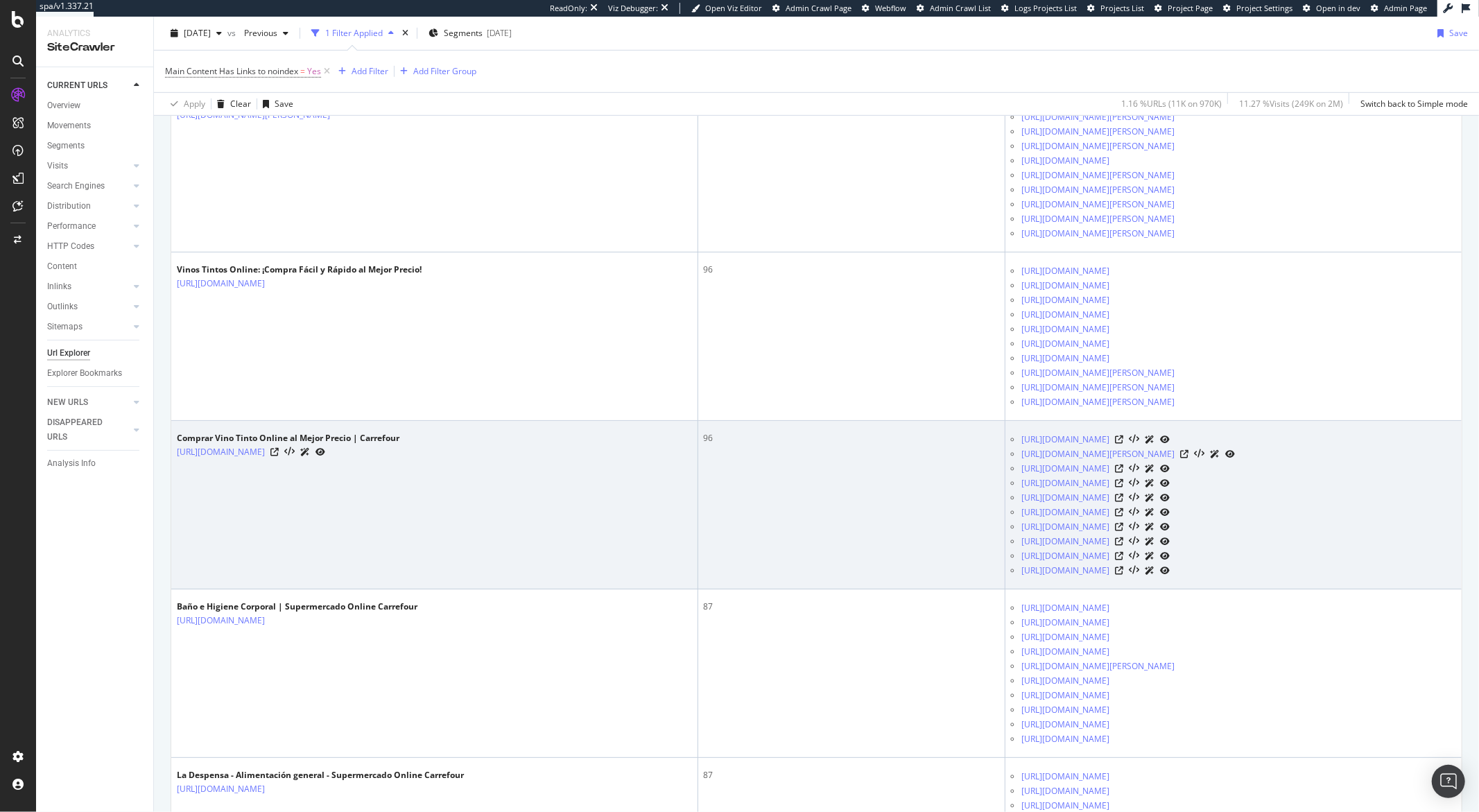
scroll to position [656, 0]
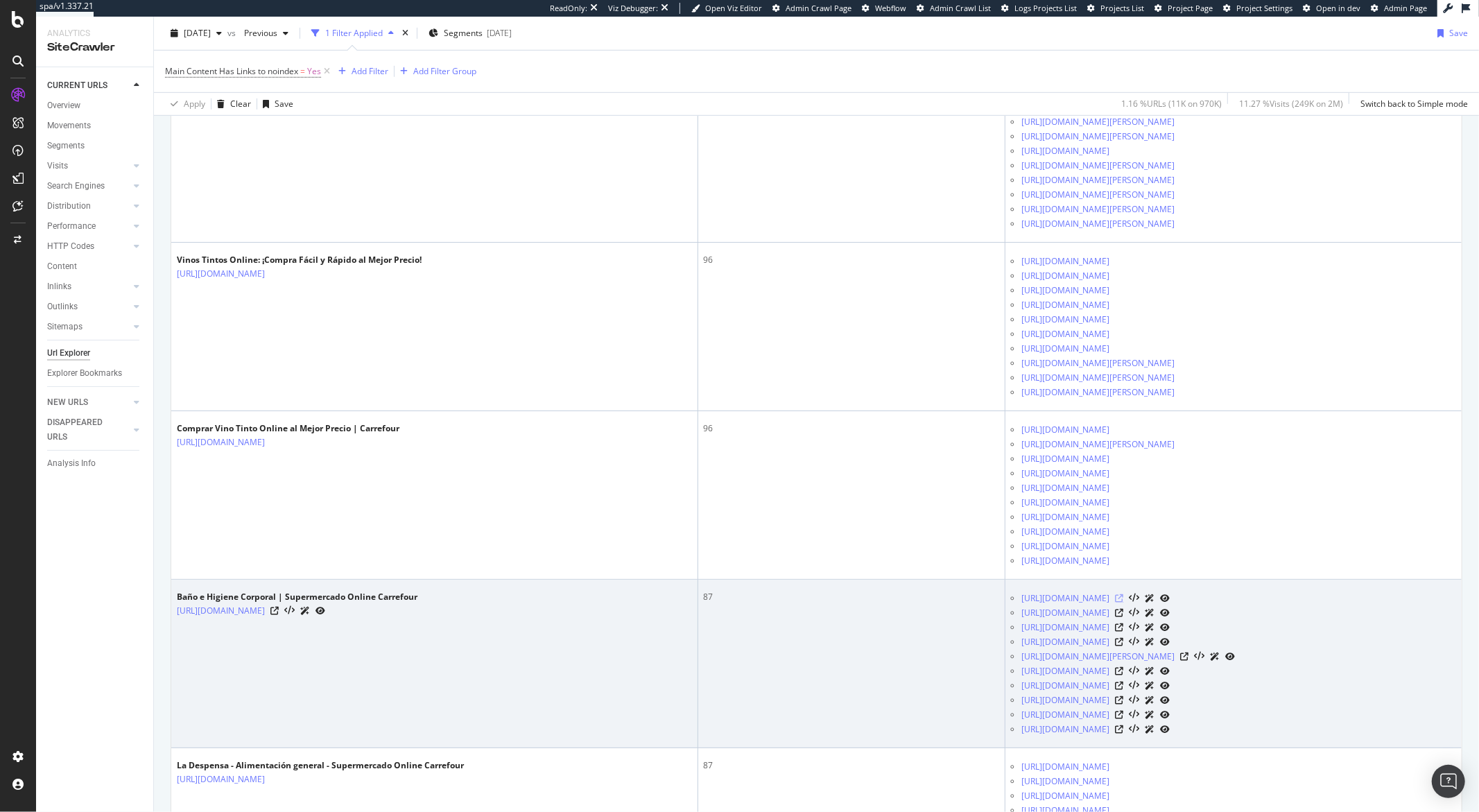
click at [1123, 602] on icon at bounding box center [1119, 599] width 8 height 8
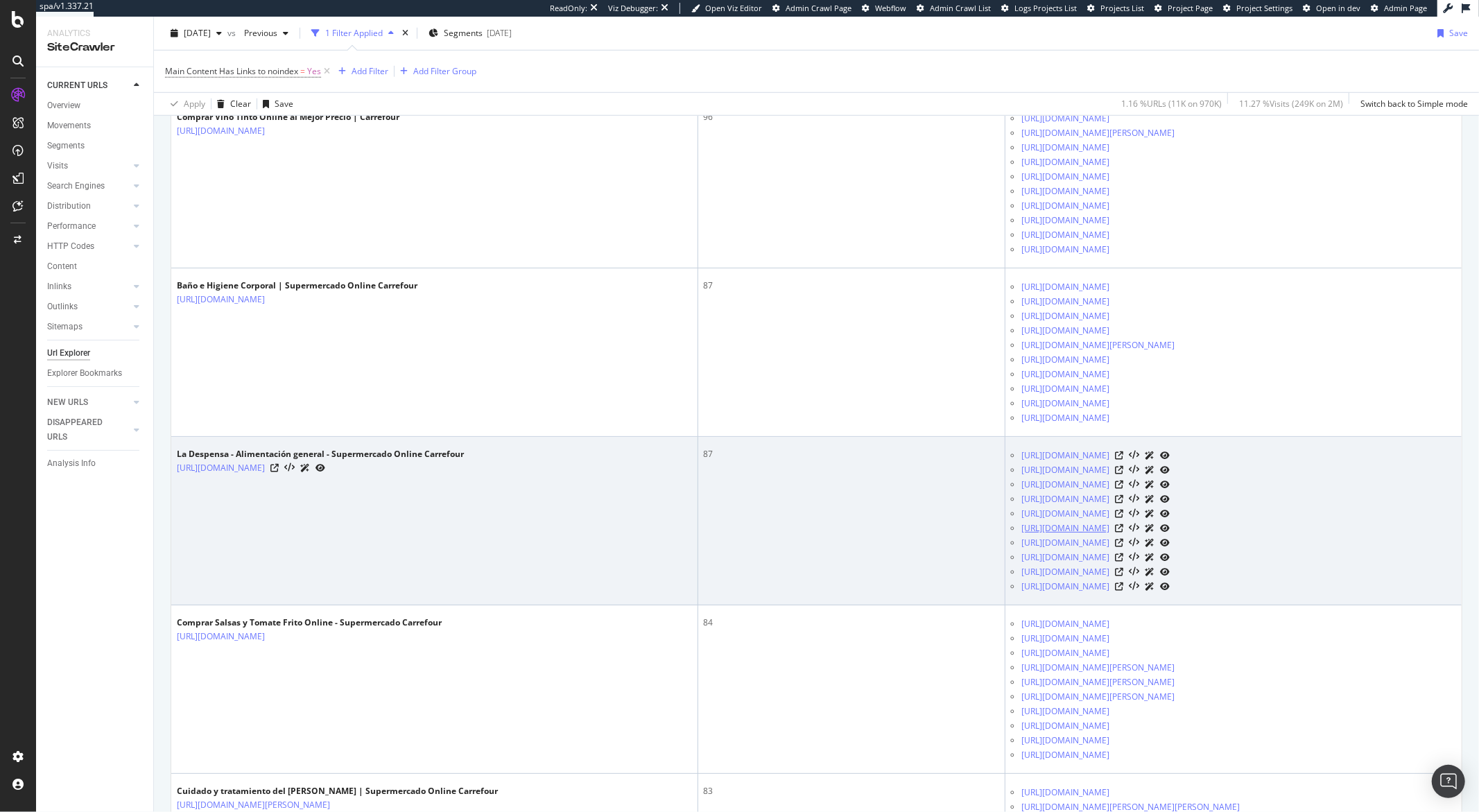
scroll to position [1041, 0]
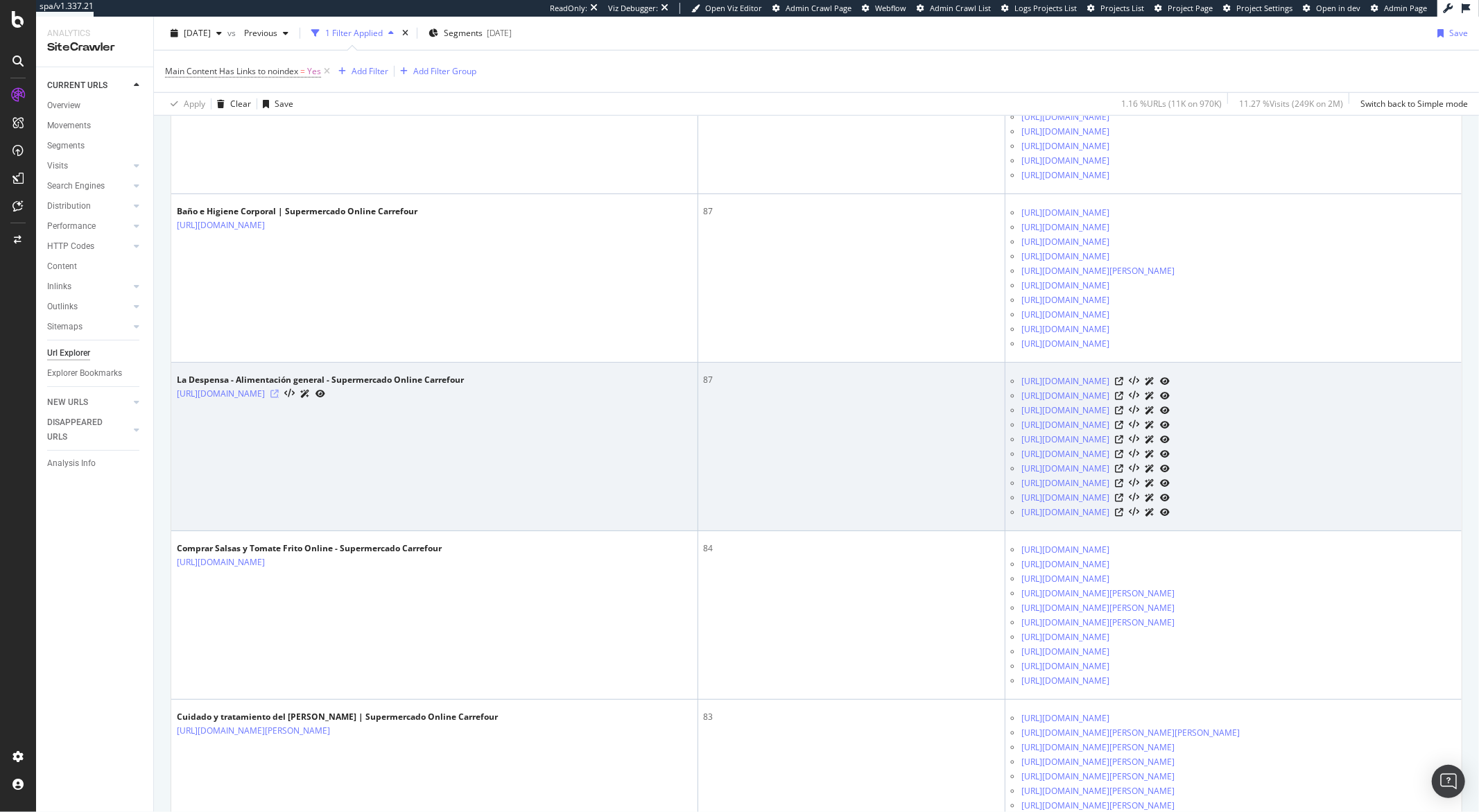
click at [279, 398] on icon at bounding box center [275, 394] width 8 height 8
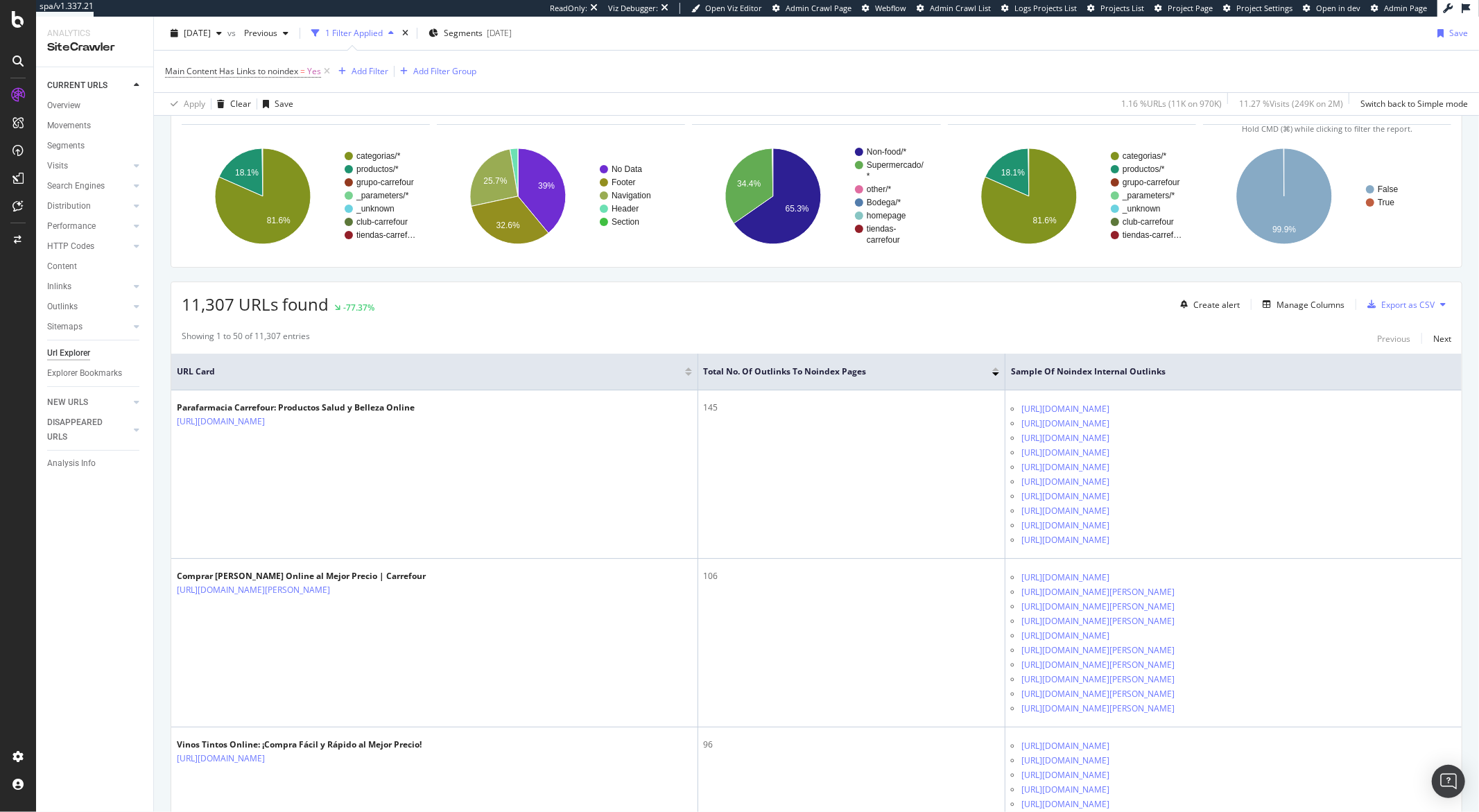
scroll to position [0, 0]
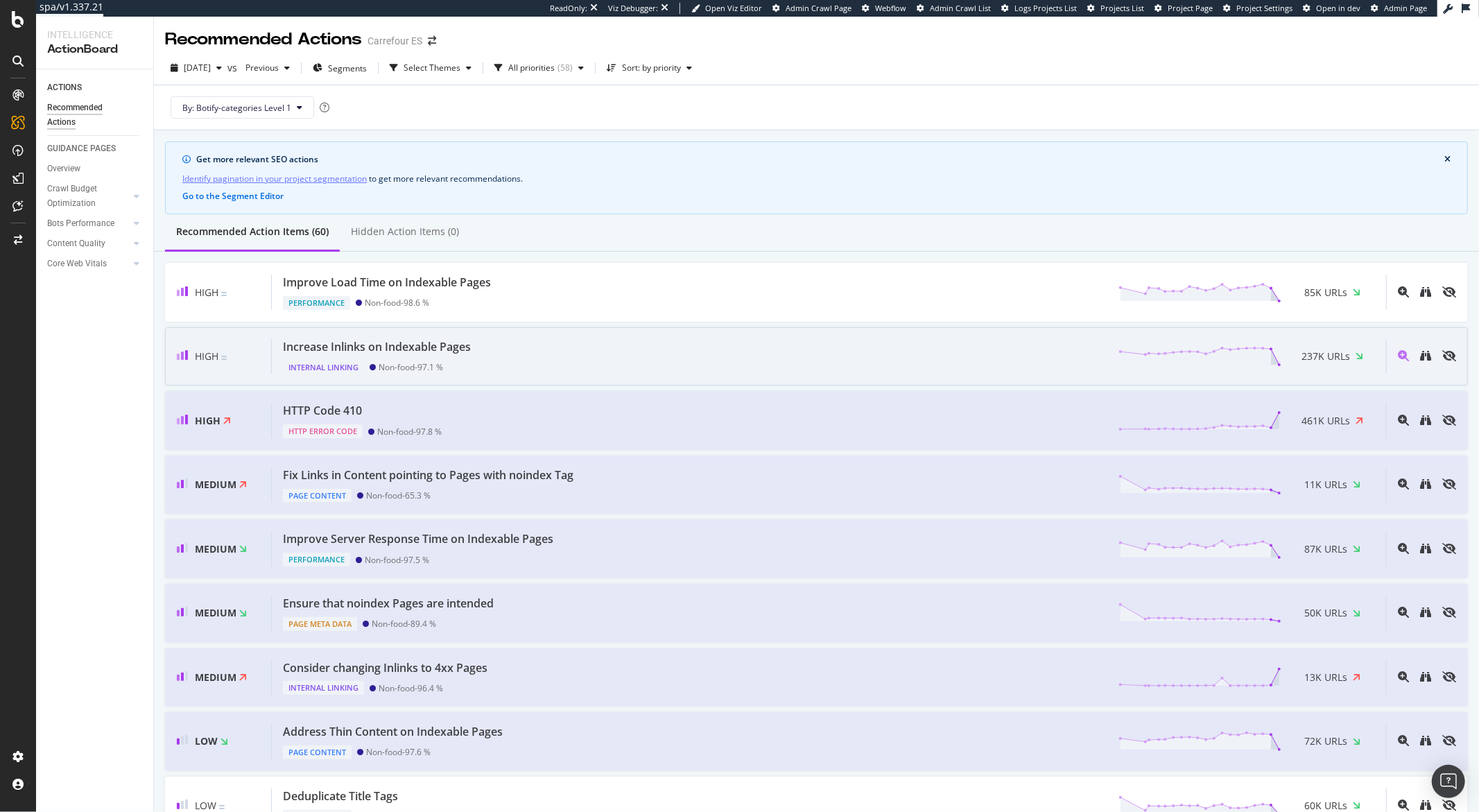
click at [433, 351] on div "Increase Inlinks on Indexable Pages" at bounding box center [377, 347] width 188 height 16
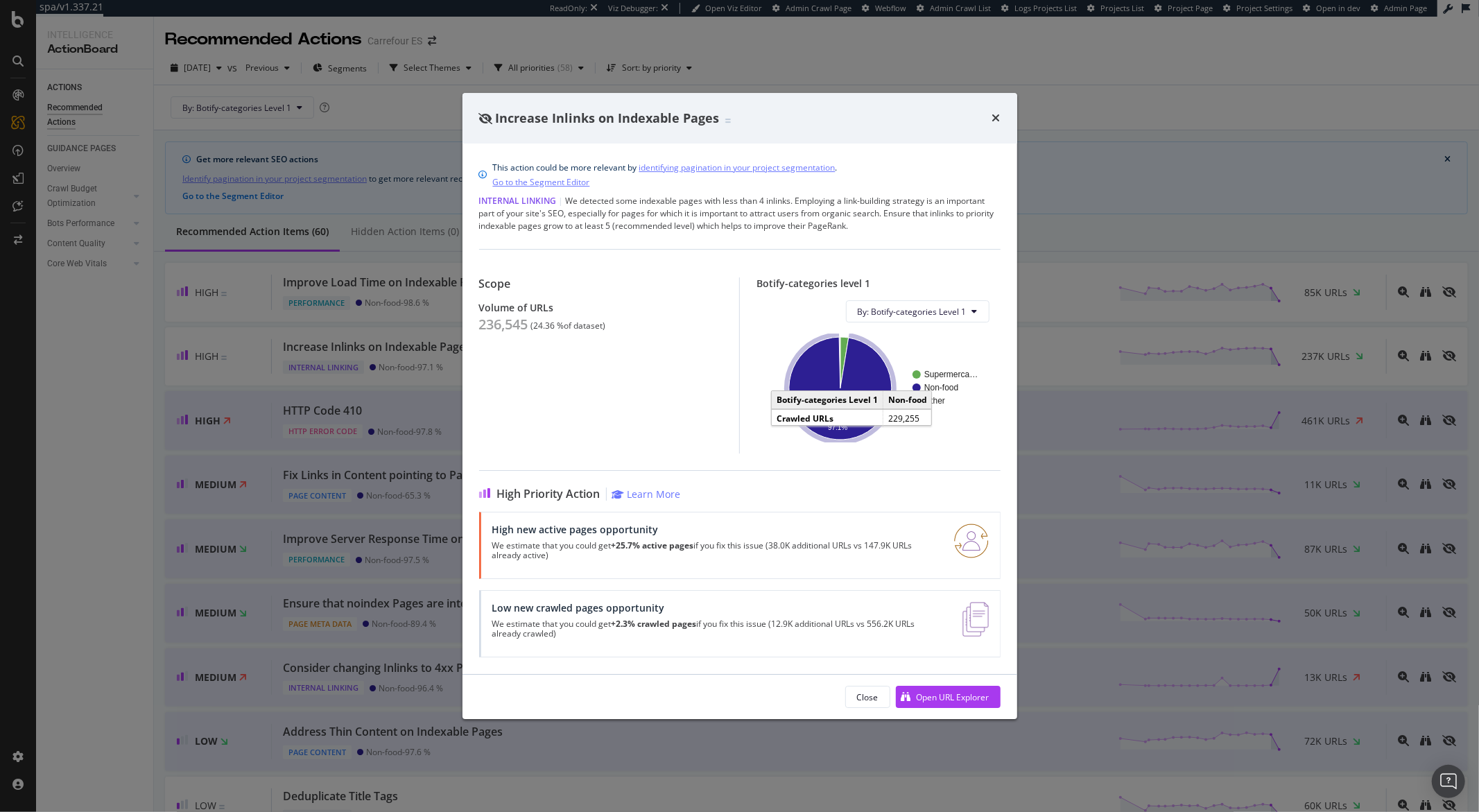
click at [833, 426] on text "97.1%" at bounding box center [838, 427] width 20 height 8
click at [804, 402] on icon "A chart." at bounding box center [840, 388] width 102 height 102
click at [409, 407] on div "Increase Inlinks on Indexable Pages This action could be more relevant by ident…" at bounding box center [739, 406] width 1479 height 812
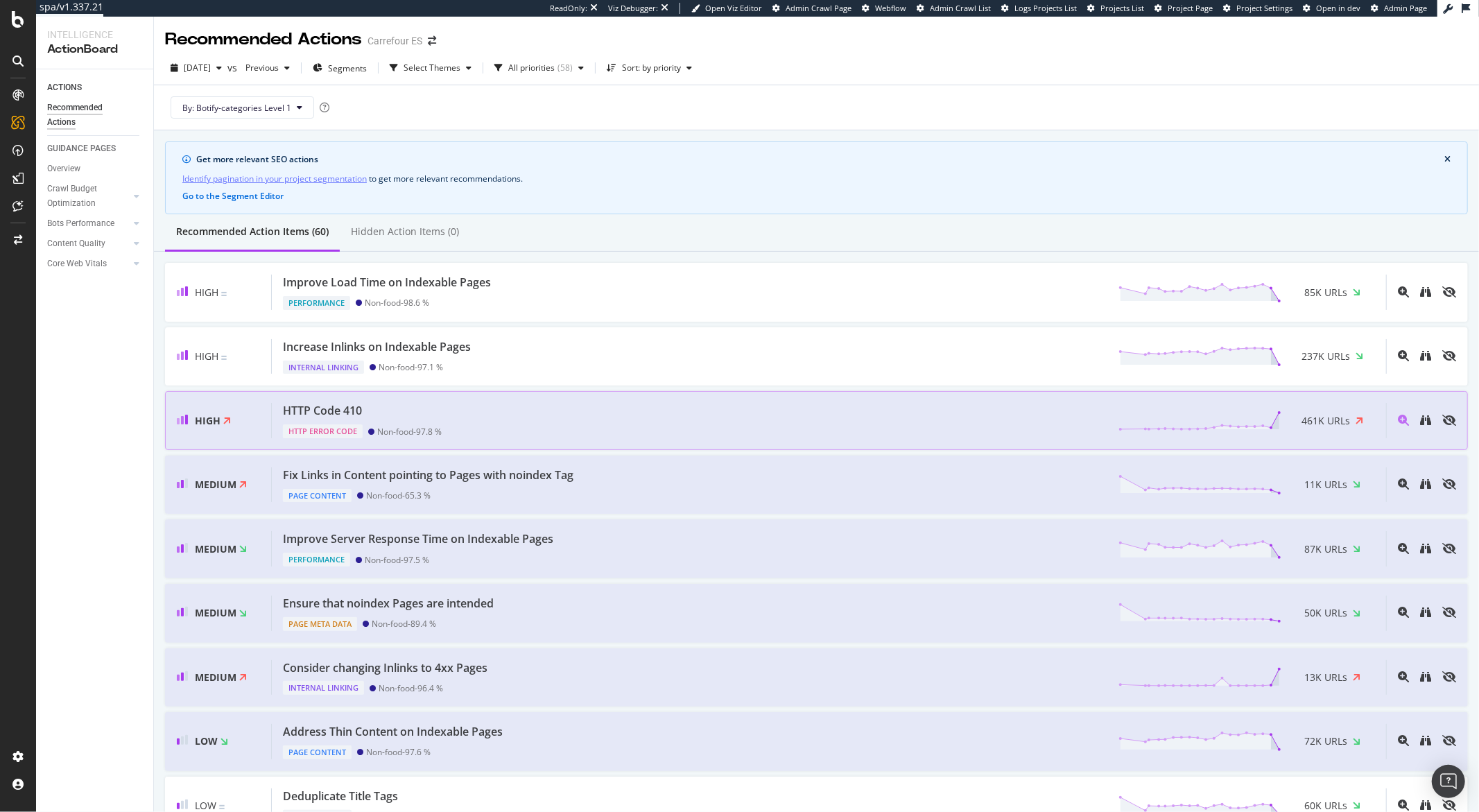
click at [409, 407] on div "HTTP Code 410" at bounding box center [362, 411] width 158 height 16
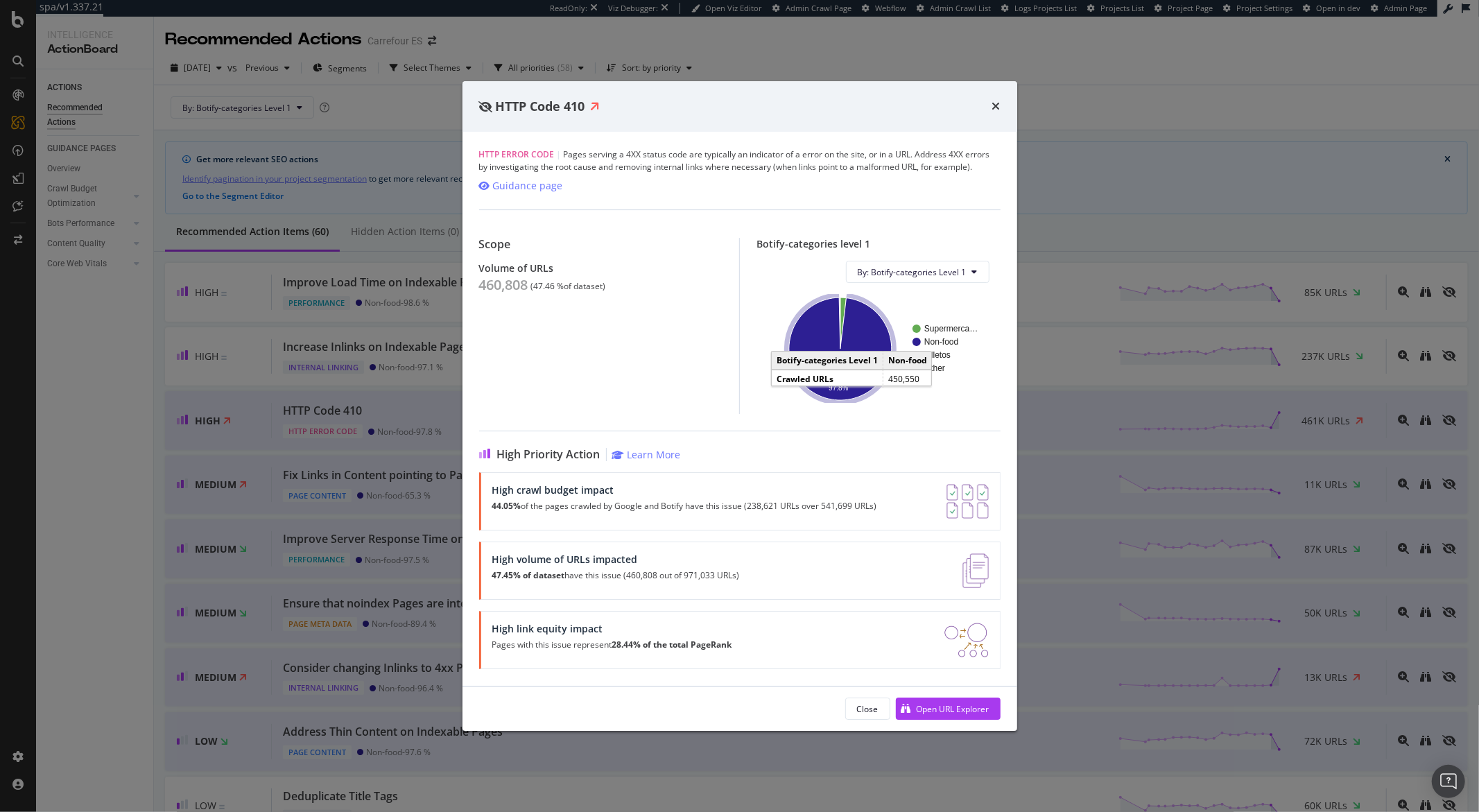
click at [842, 378] on icon "A chart." at bounding box center [840, 349] width 102 height 102
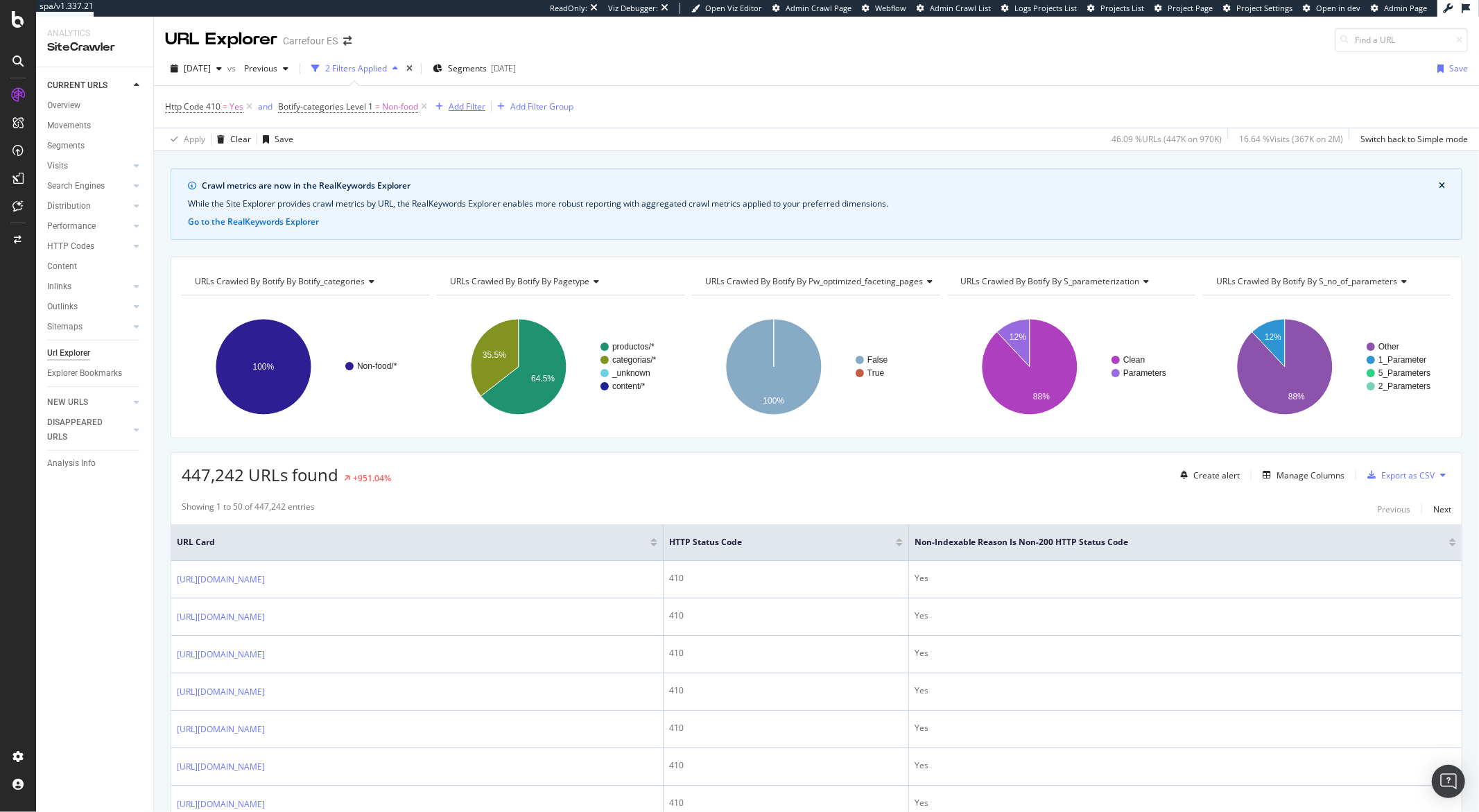
click at [465, 106] on div "Add Filter" at bounding box center [467, 106] width 36 height 12
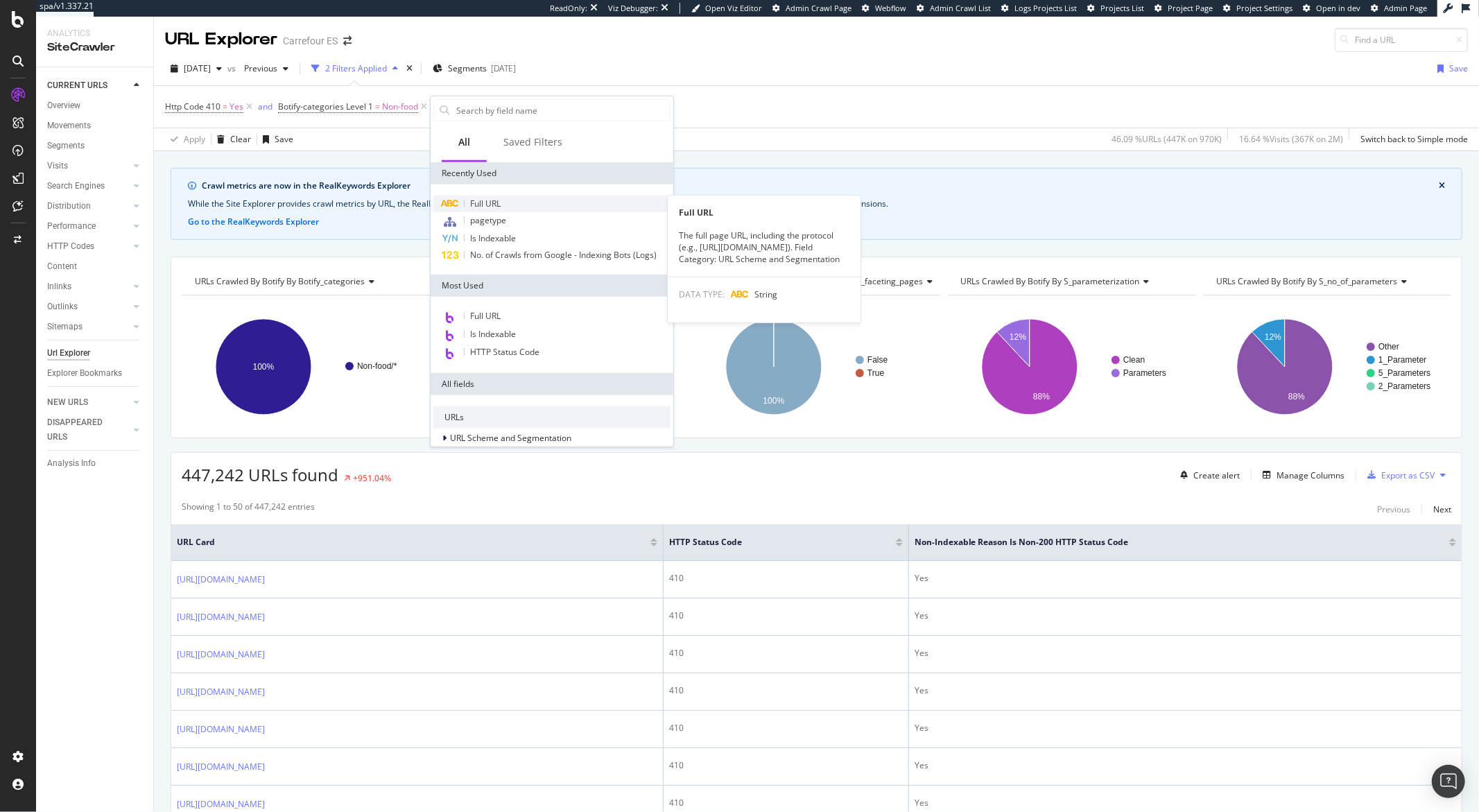
click at [485, 201] on span "Full URL" at bounding box center [485, 203] width 31 height 12
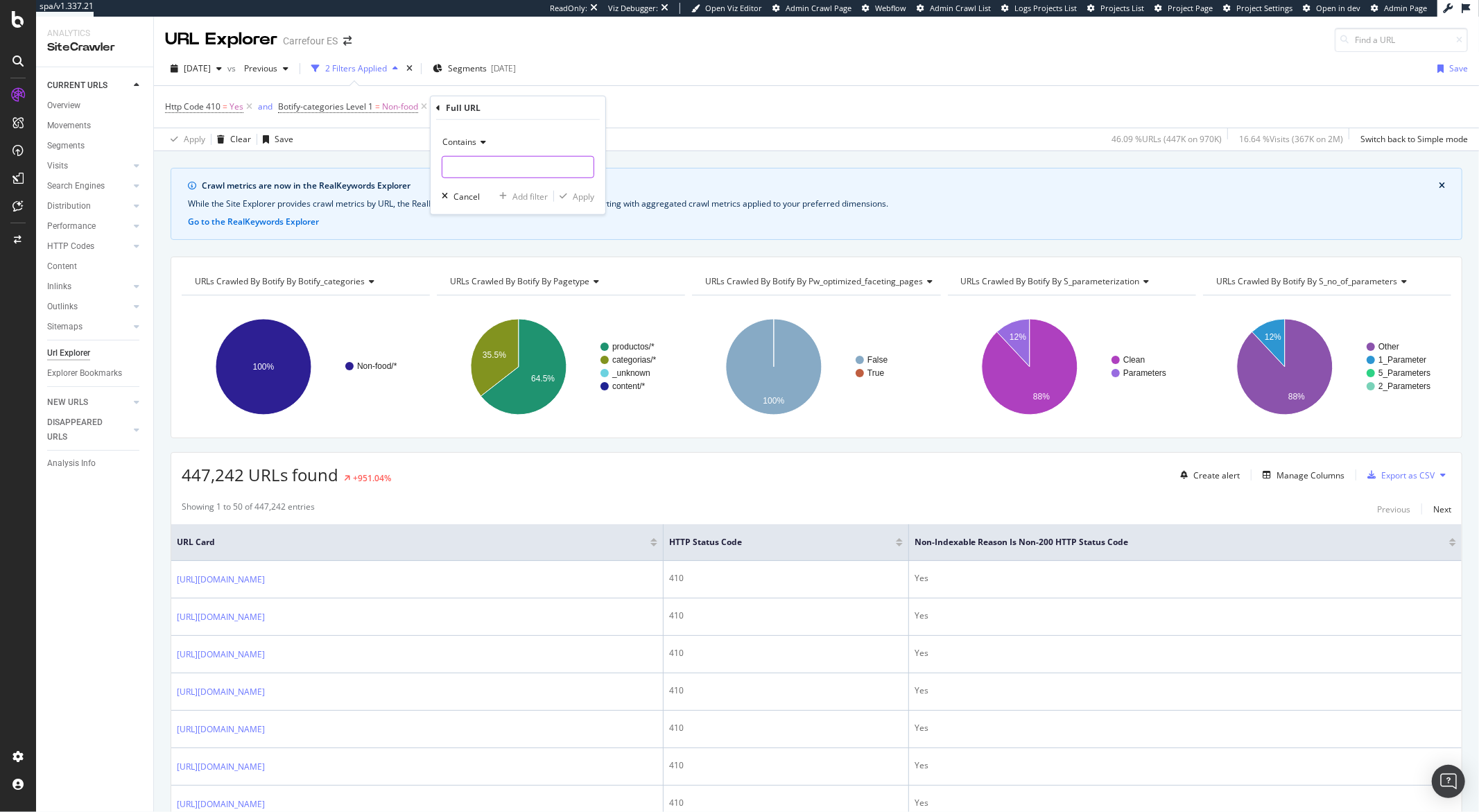
click at [478, 168] on input "text" at bounding box center [518, 168] width 151 height 22
type input "/pdteborrar"
click at [438, 107] on icon at bounding box center [438, 107] width 4 height 8
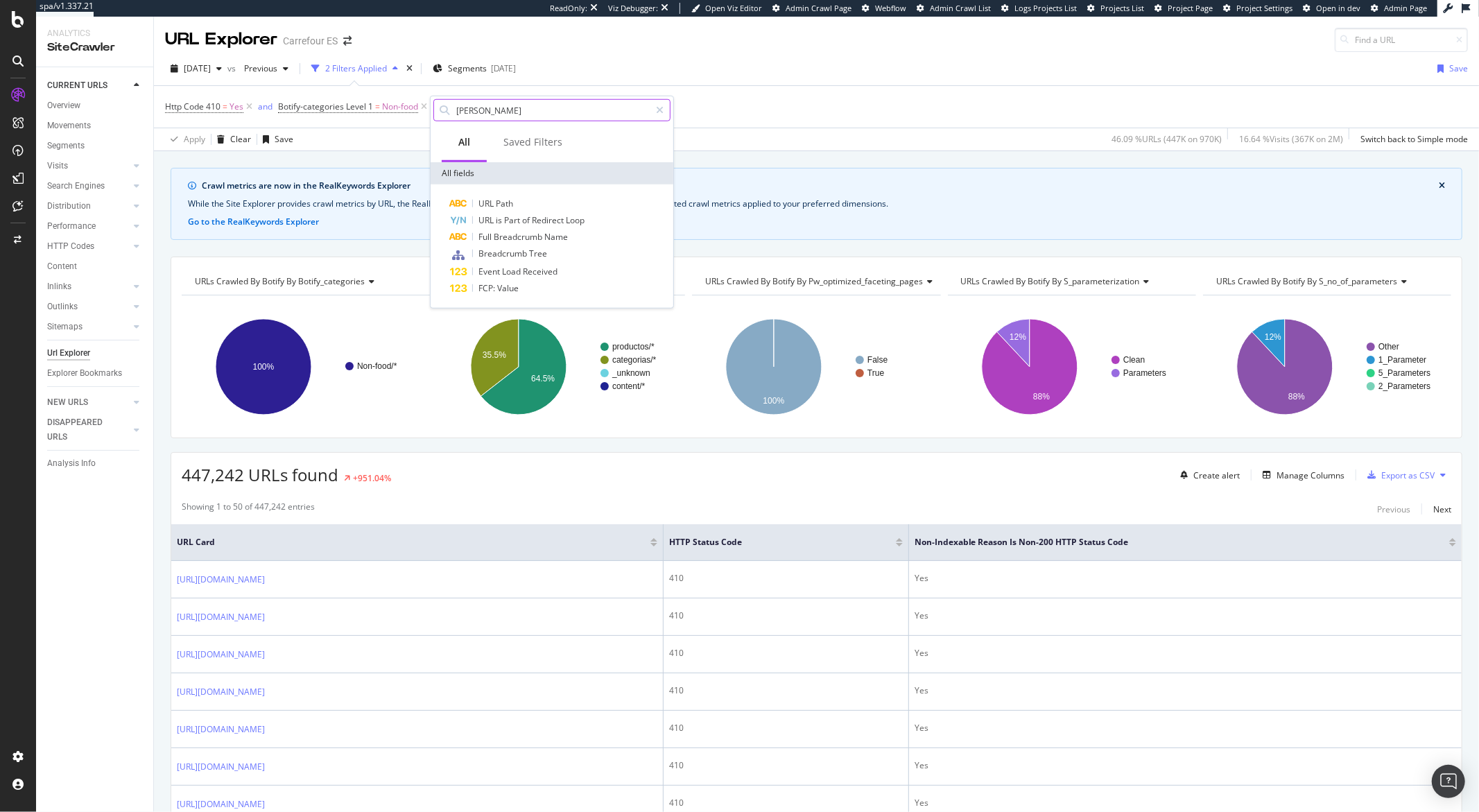
click at [469, 109] on input "parth" at bounding box center [553, 110] width 195 height 21
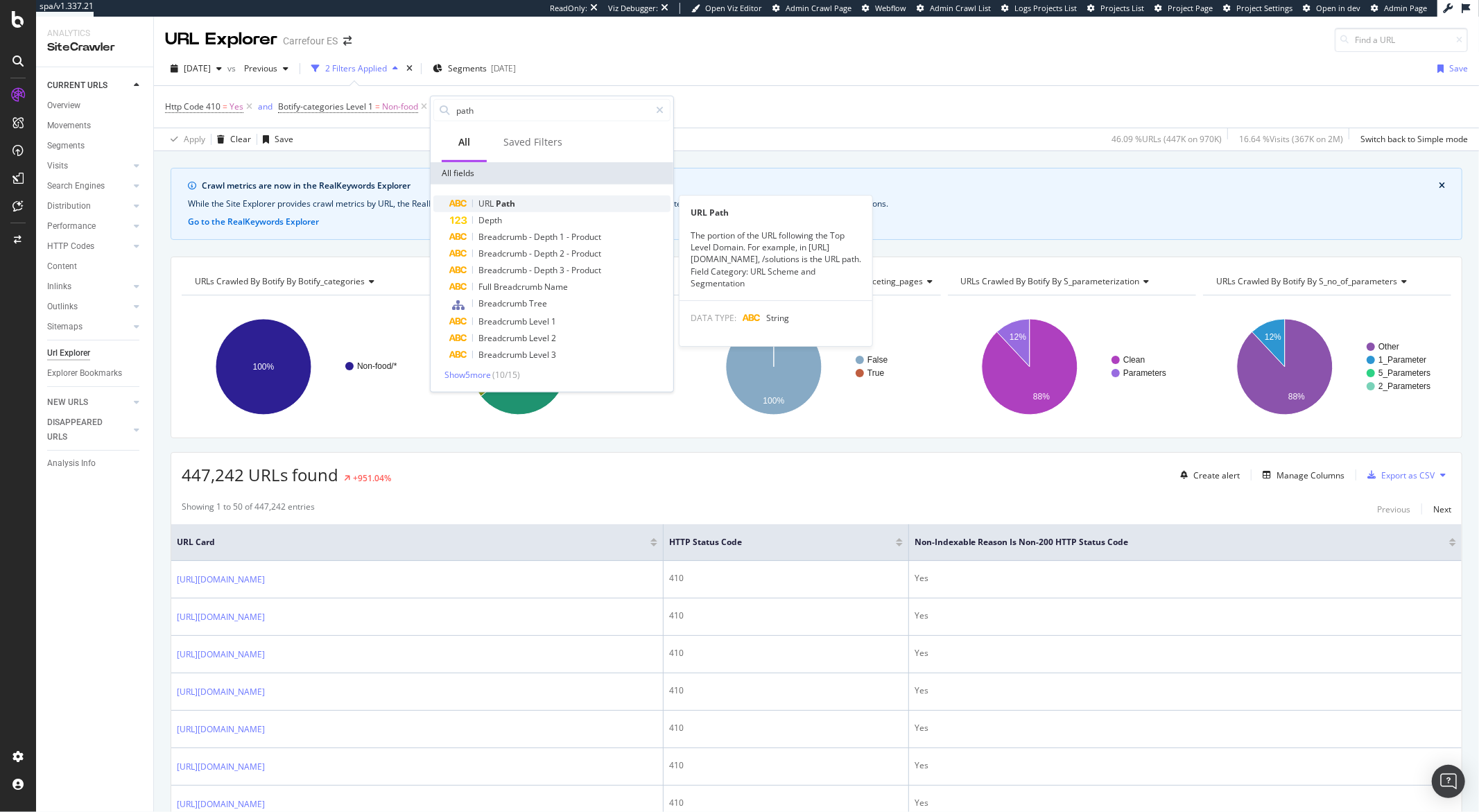
type input "path"
click at [504, 203] on span "Path" at bounding box center [506, 203] width 20 height 12
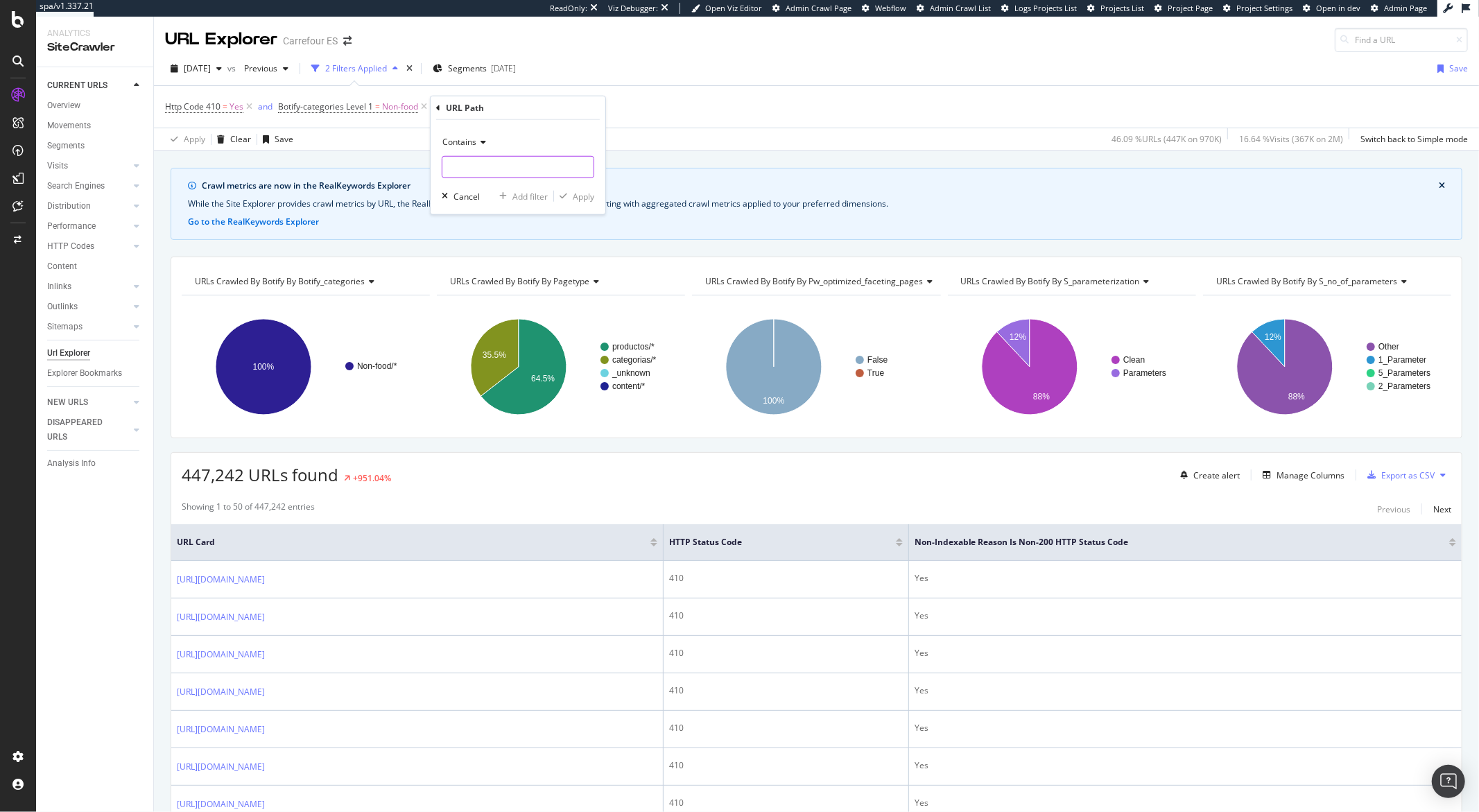
click at [499, 177] on input "text" at bounding box center [518, 168] width 151 height 22
type input "/pdteborrar"
click at [571, 201] on div "Apply" at bounding box center [574, 196] width 40 height 13
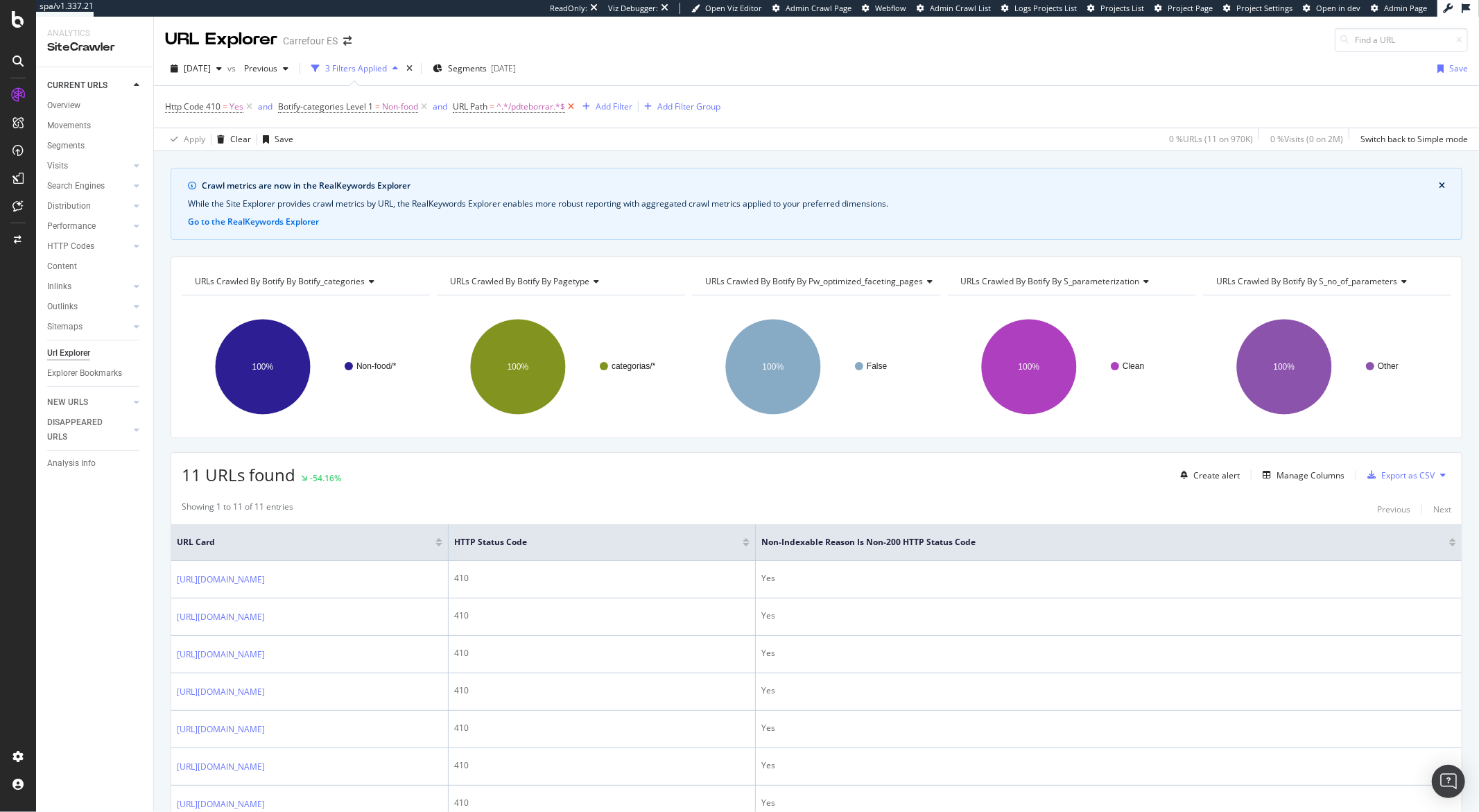
click at [574, 107] on icon at bounding box center [571, 107] width 12 height 14
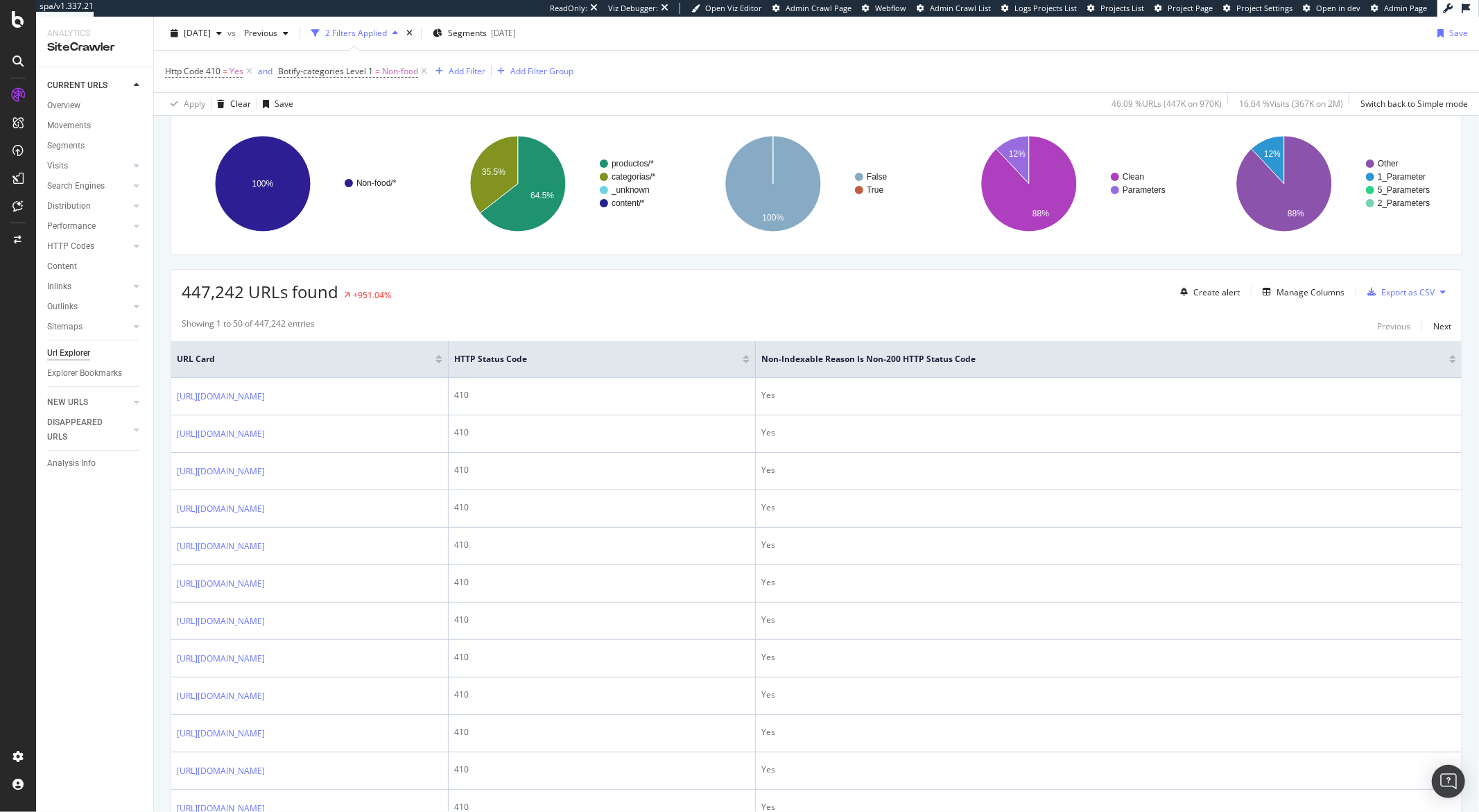
scroll to position [237, 0]
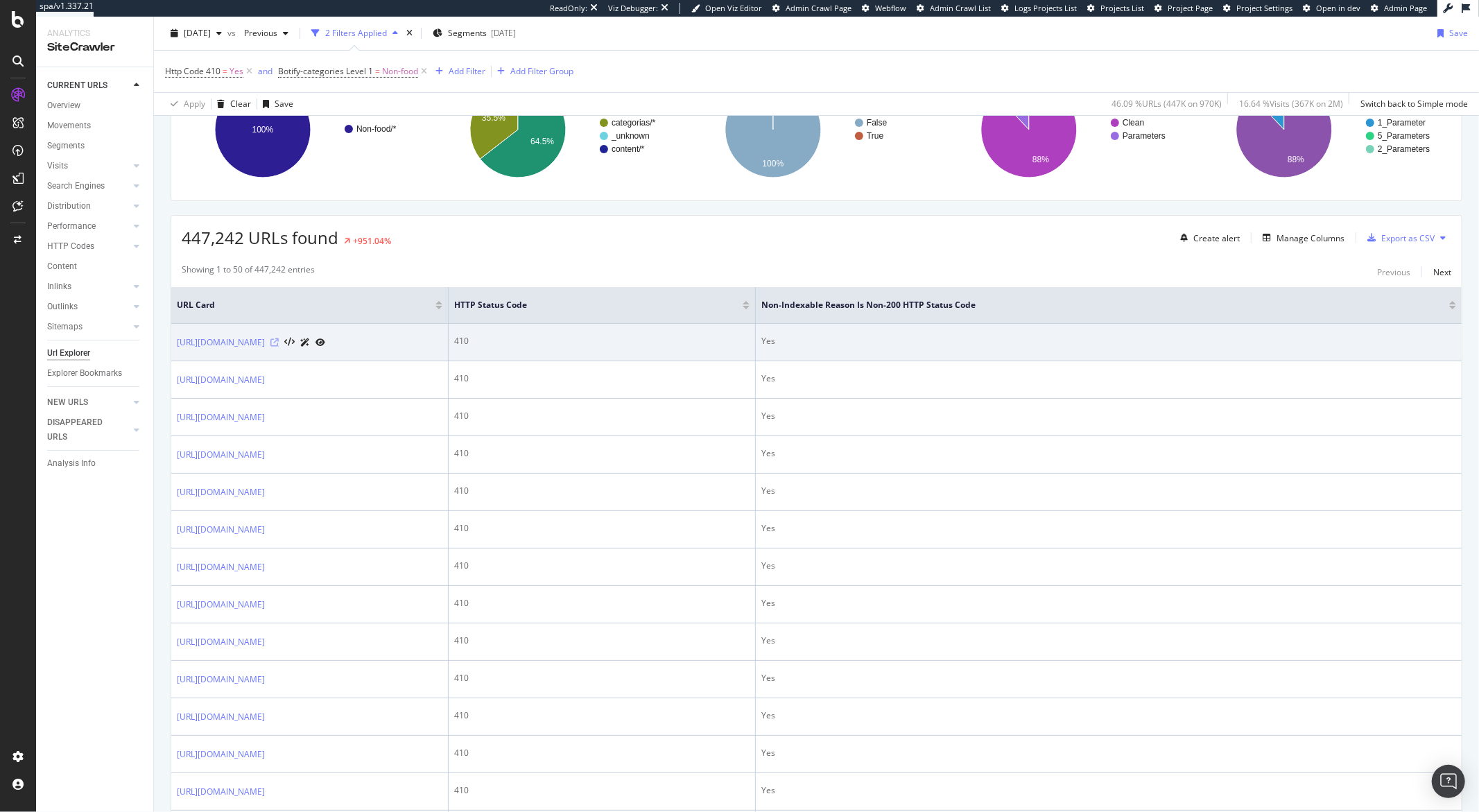
click at [279, 346] on icon at bounding box center [275, 343] width 8 height 8
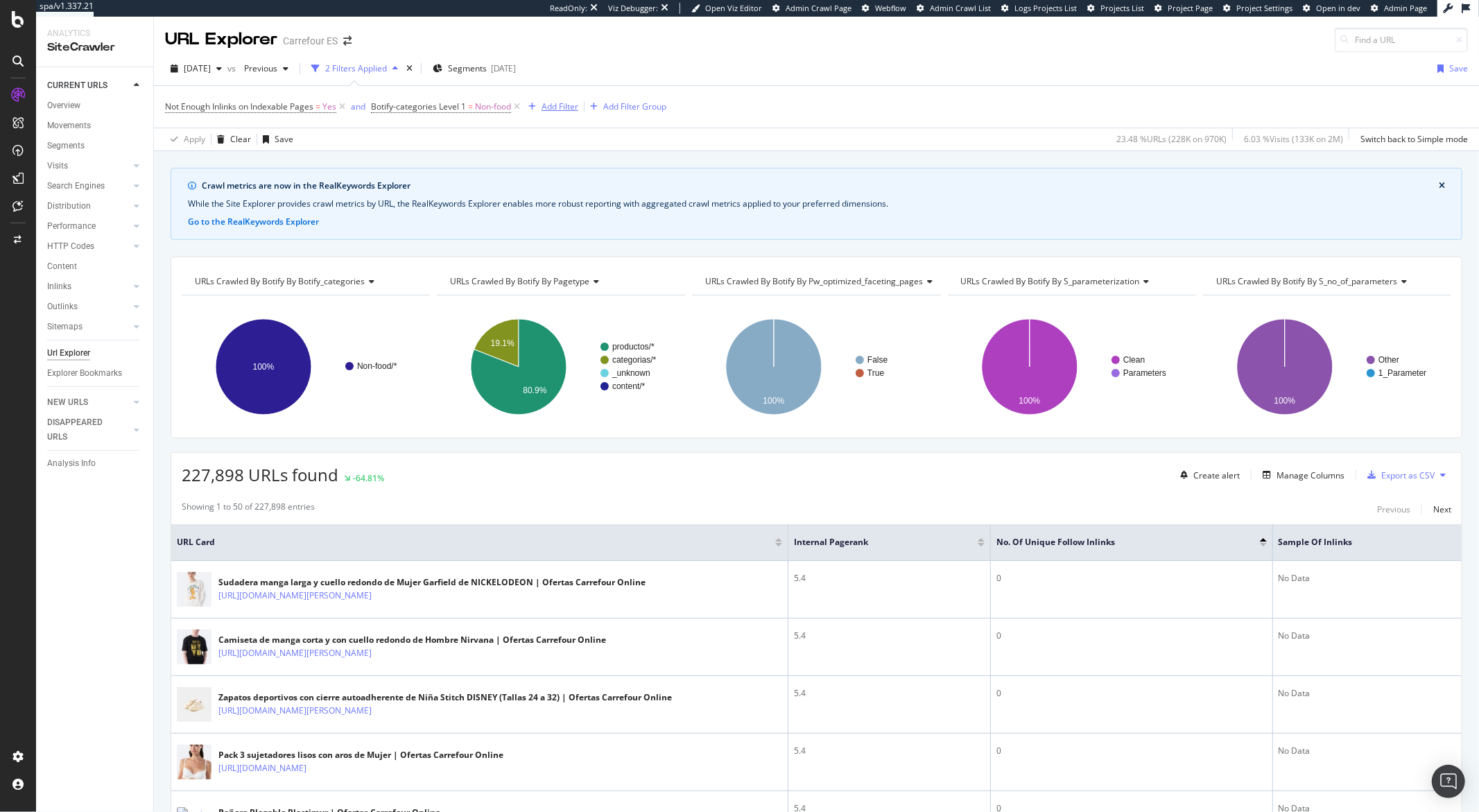
click at [560, 112] on div "Add Filter" at bounding box center [560, 106] width 36 height 12
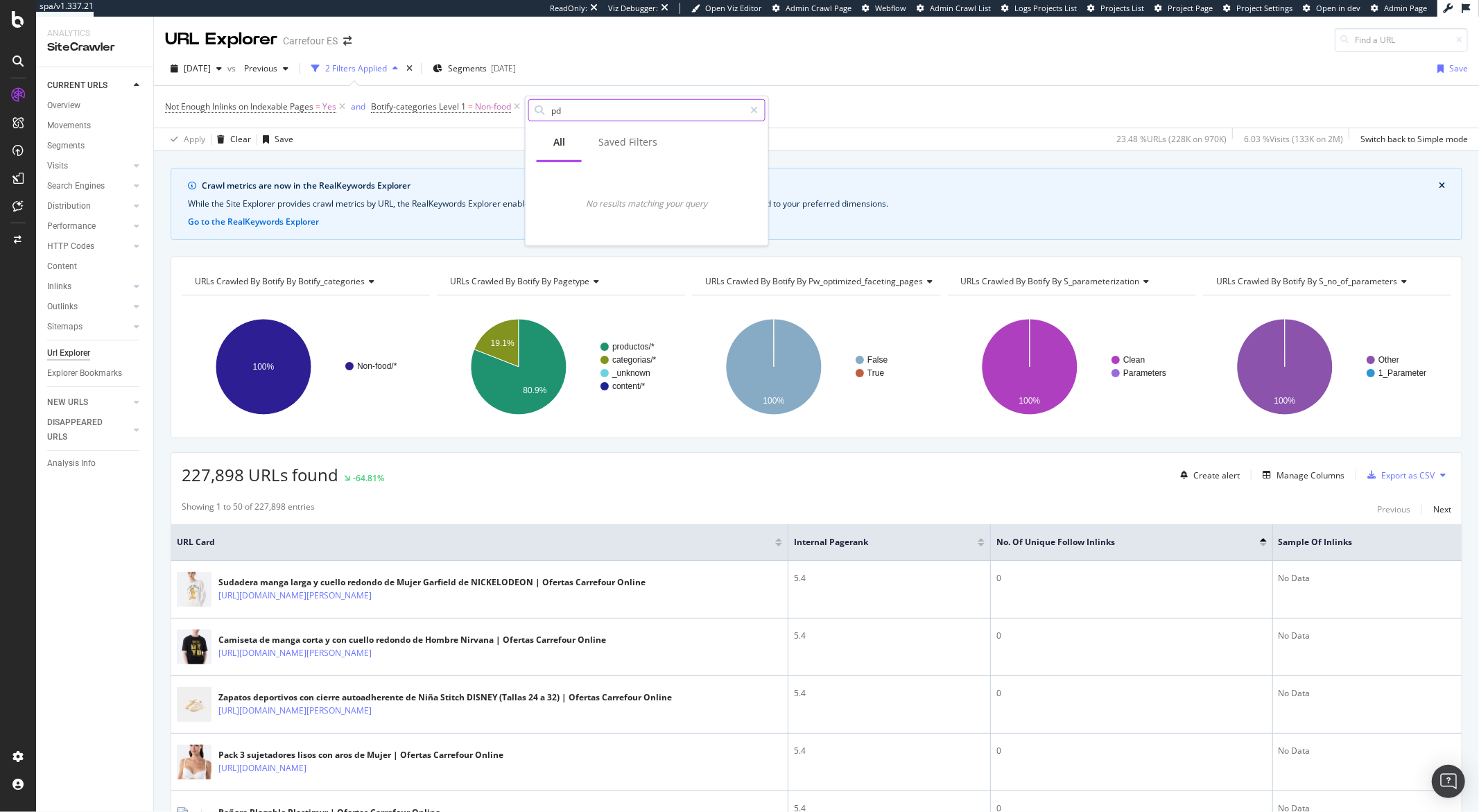
type input "p"
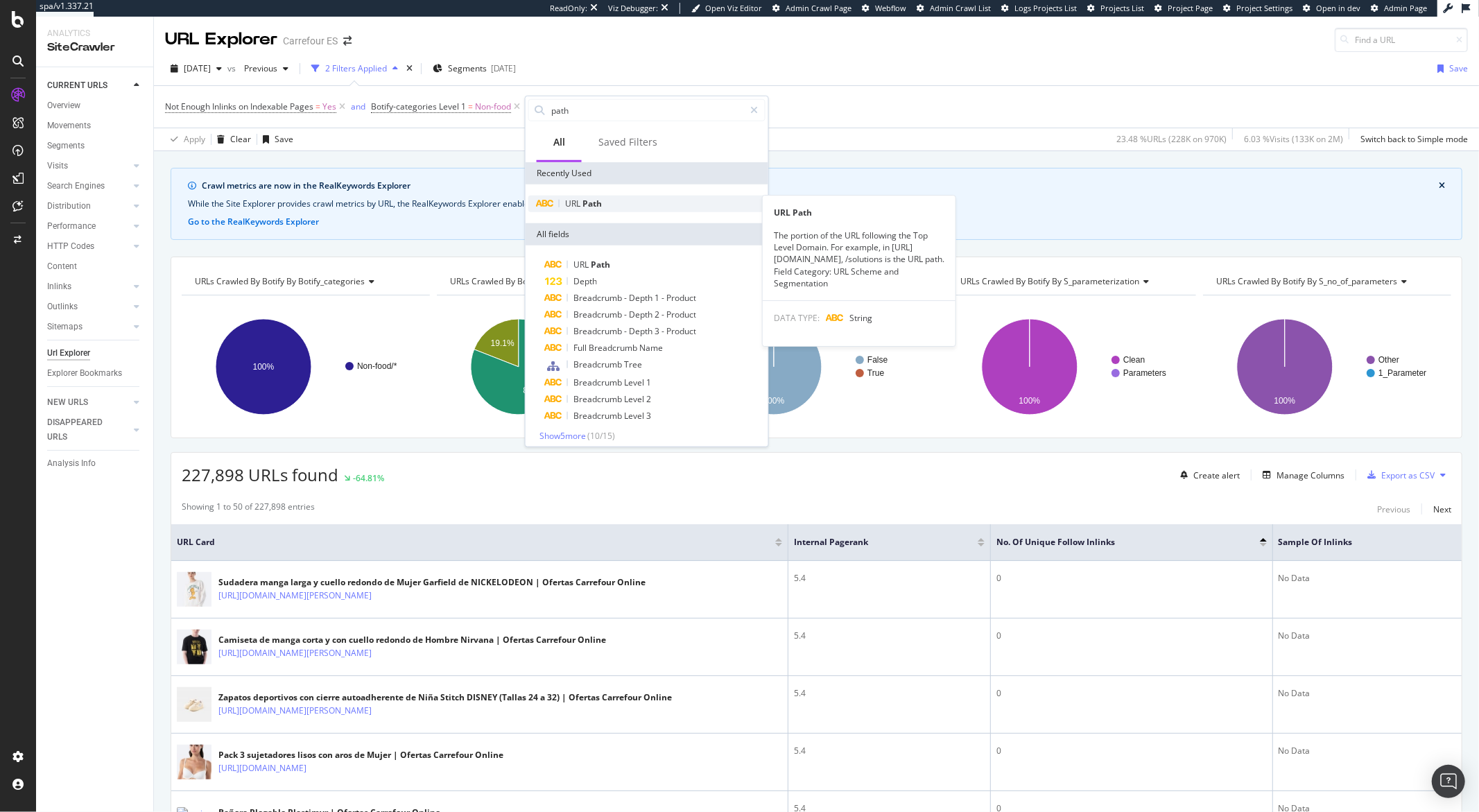
type input "path"
click at [552, 205] on icon at bounding box center [544, 204] width 19 height 8
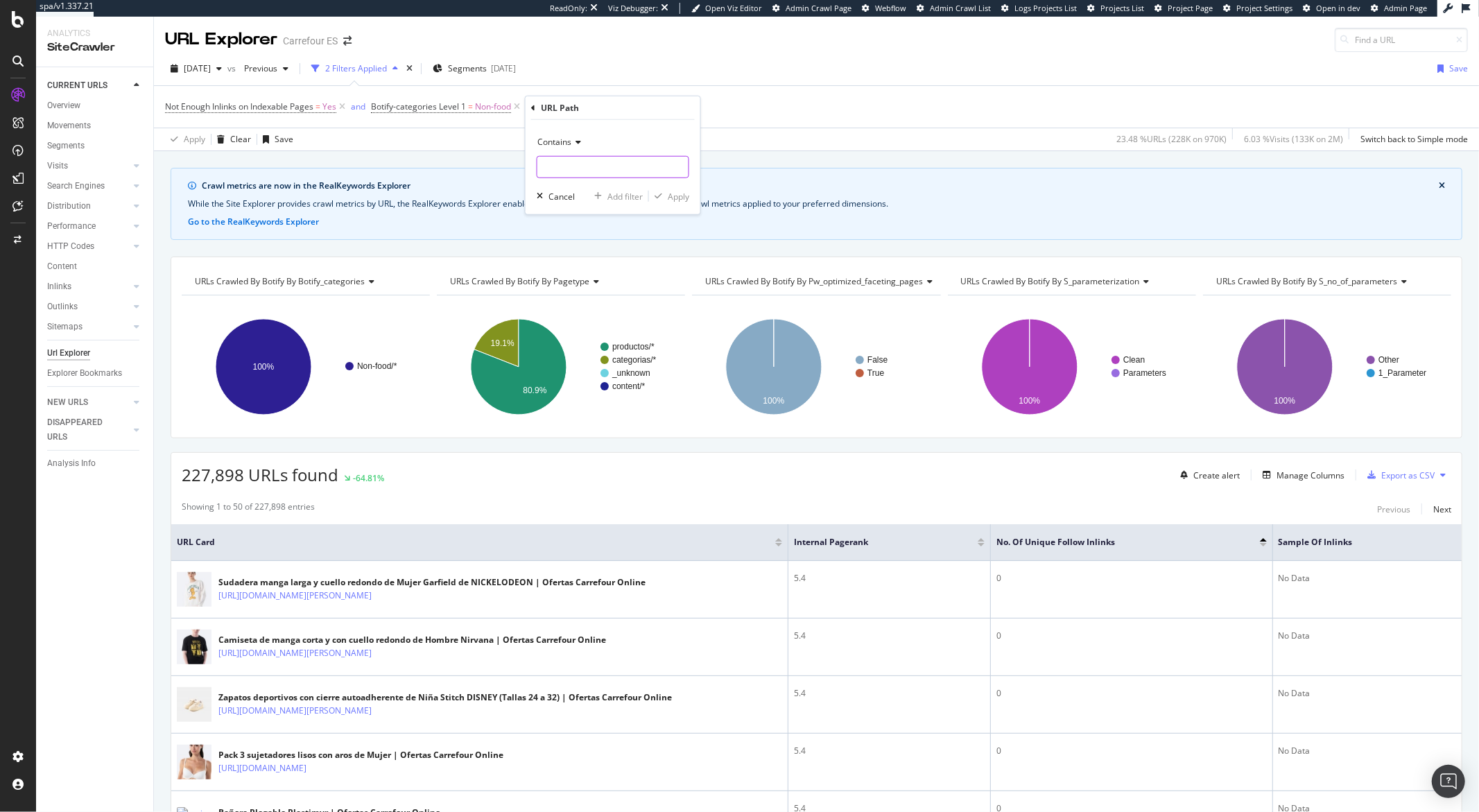
click at [571, 166] on input "text" at bounding box center [613, 168] width 151 height 22
click at [556, 173] on input "/pfteborrar" at bounding box center [602, 168] width 131 height 22
click at [555, 171] on input "/pfteborrar" at bounding box center [602, 168] width 131 height 22
click at [555, 168] on input "/pfteborrar" at bounding box center [602, 168] width 131 height 22
type input "/pdteborrar"
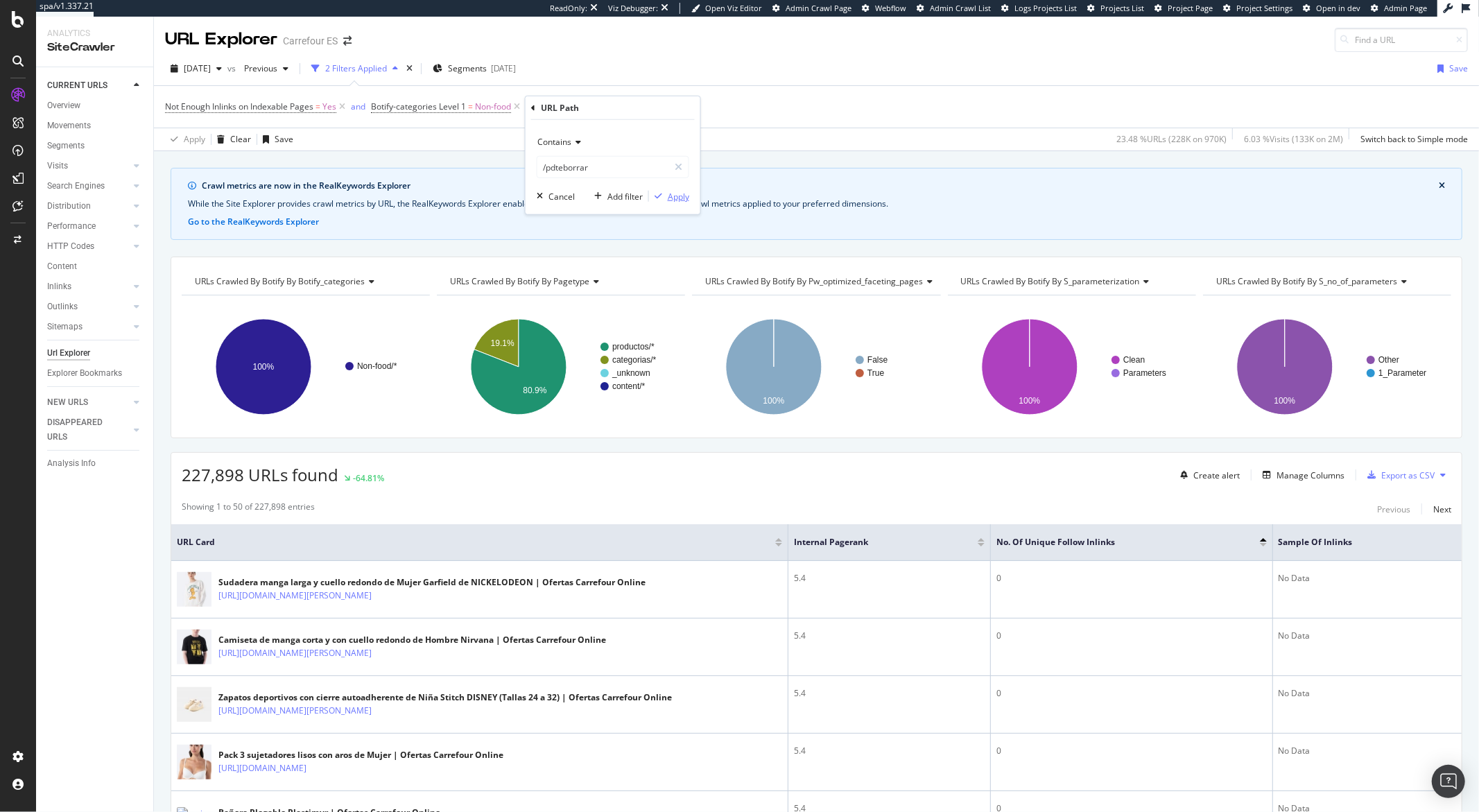
drag, startPoint x: 680, startPoint y: 198, endPoint x: 649, endPoint y: 194, distance: 31.3
click at [680, 197] on div "Apply" at bounding box center [678, 196] width 22 height 12
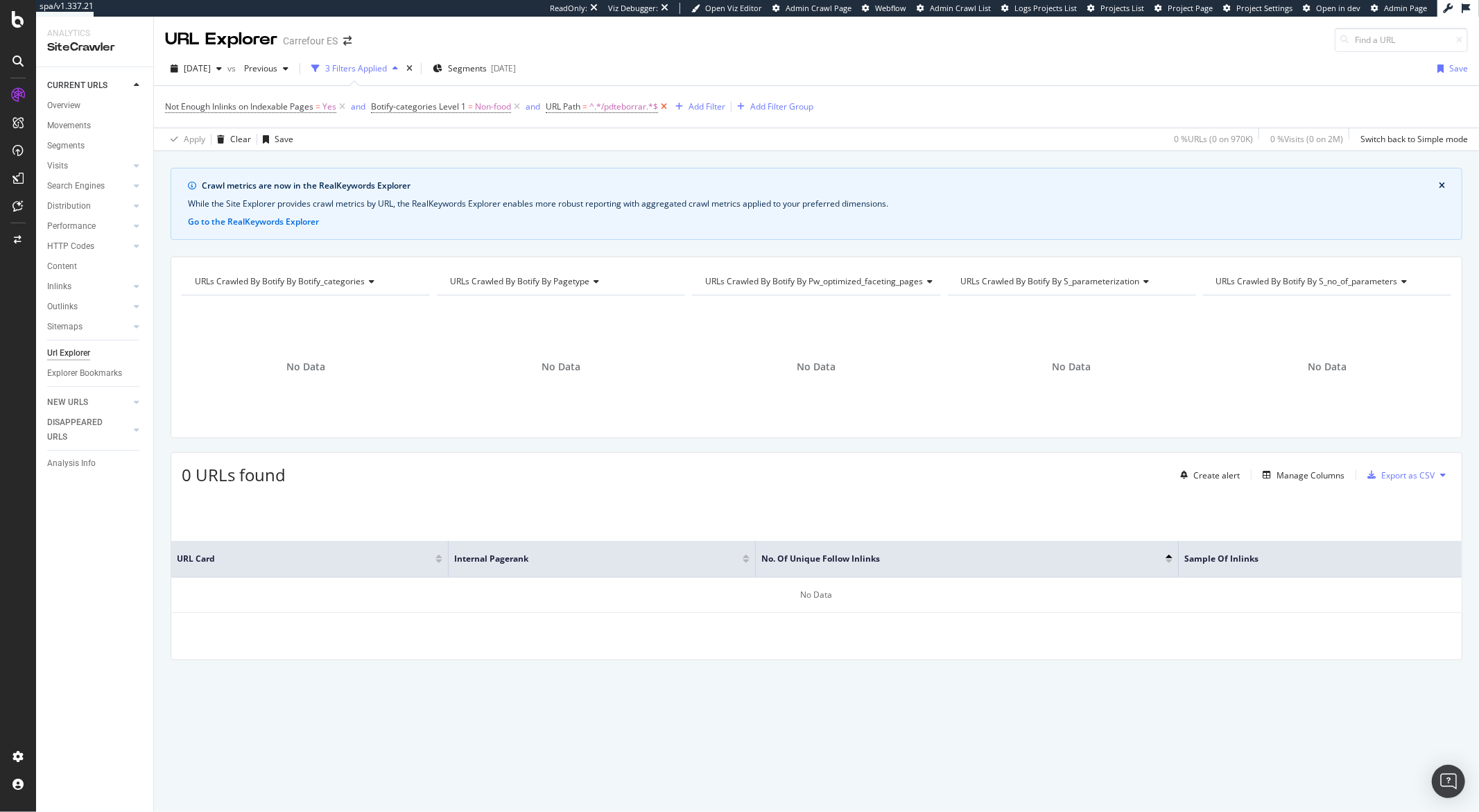
click at [668, 109] on icon at bounding box center [663, 107] width 12 height 14
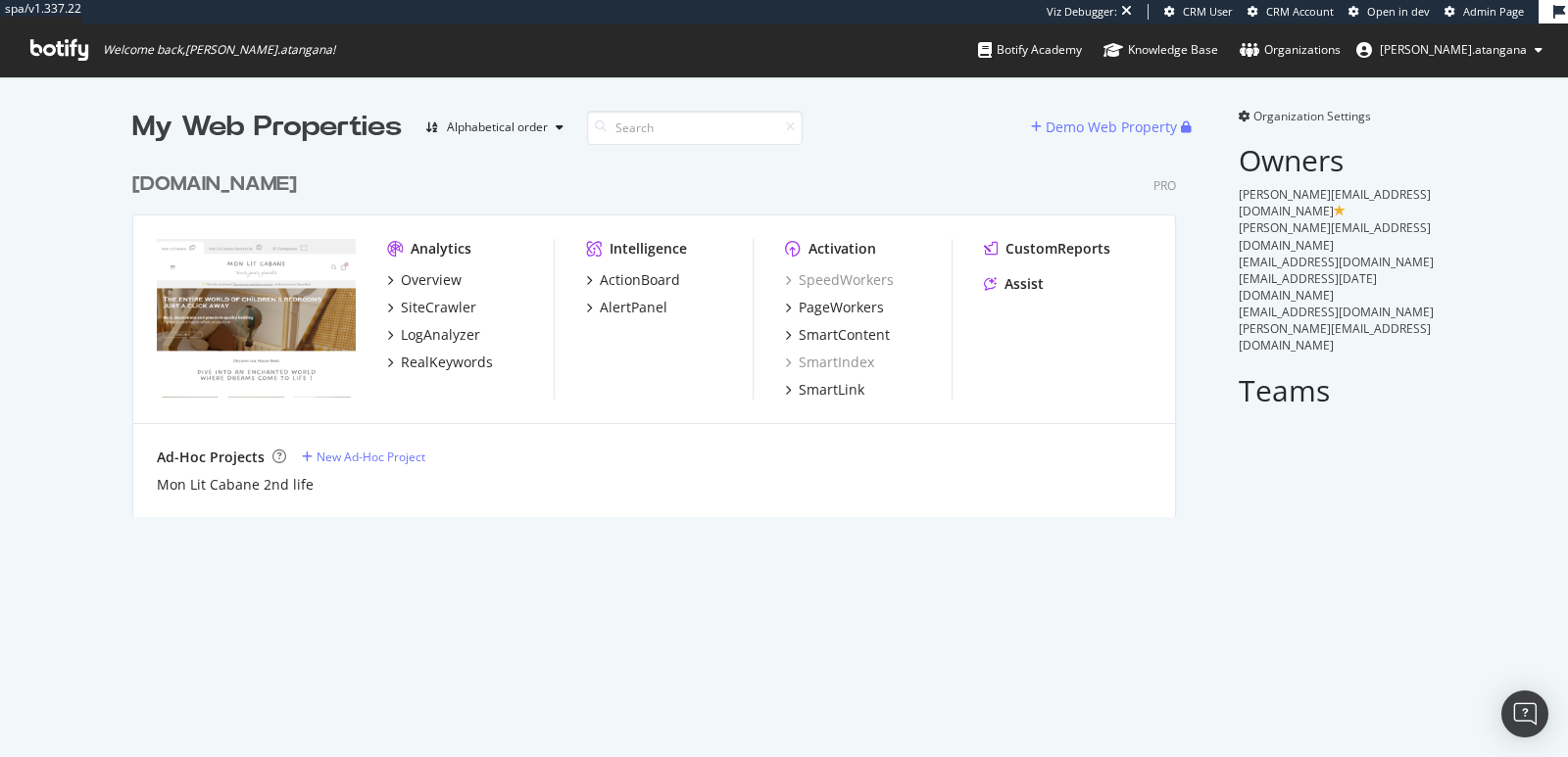
scroll to position [354, 1043]
click at [844, 339] on div "SmartContent" at bounding box center [844, 335] width 91 height 20
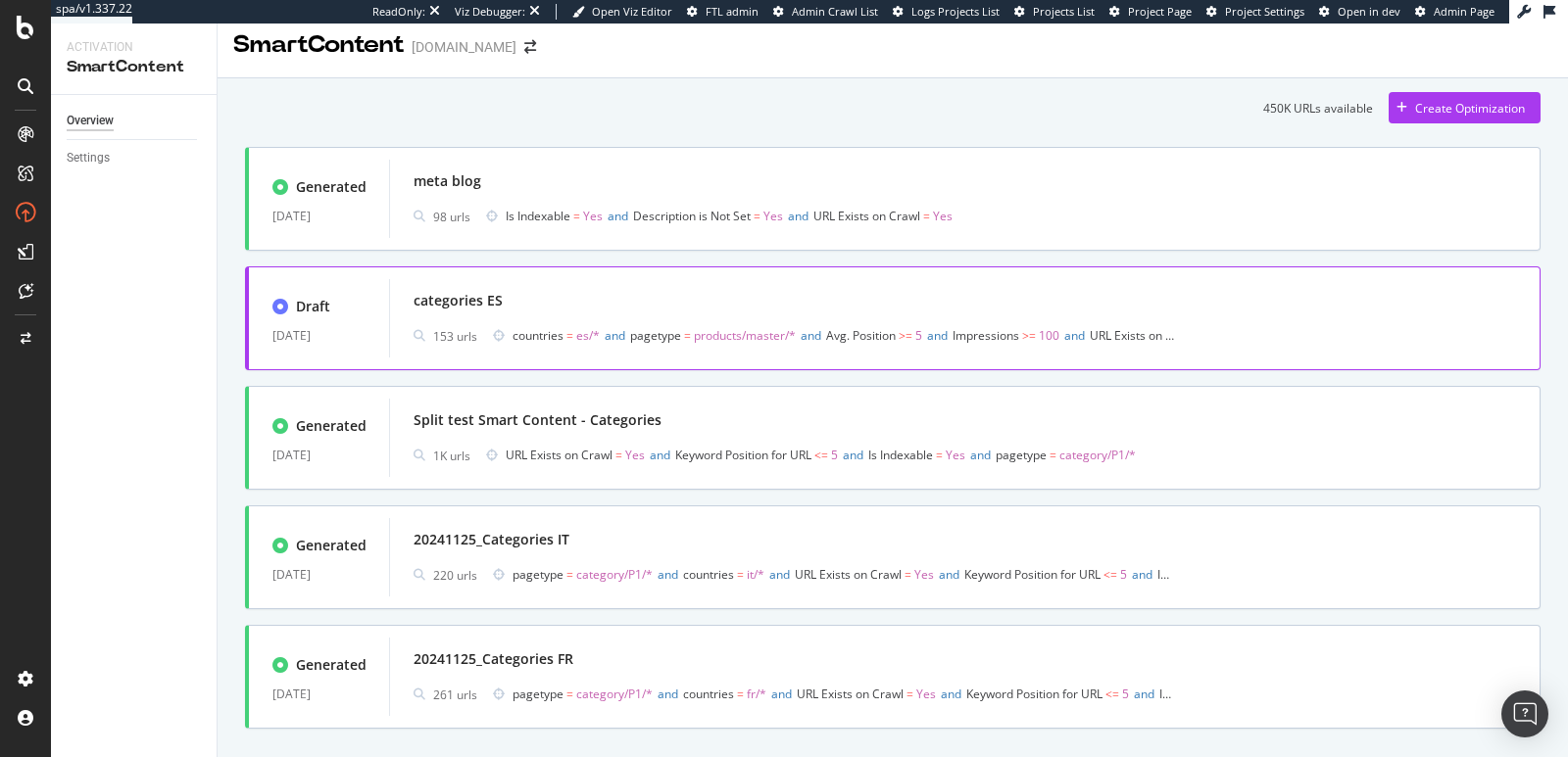
scroll to position [50, 0]
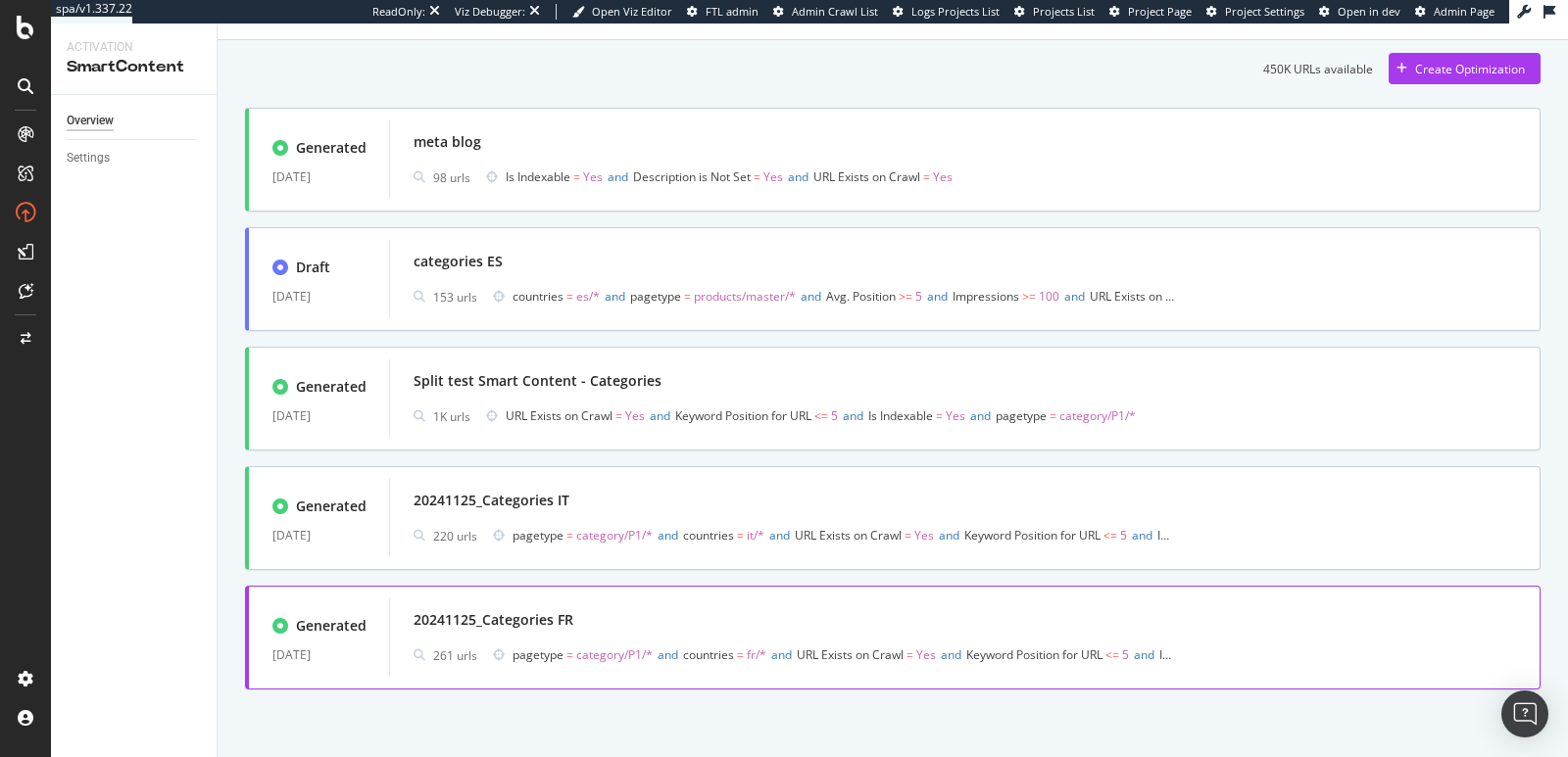
click at [720, 633] on div "20241125_Categories FR" at bounding box center [964, 620] width 1103 height 28
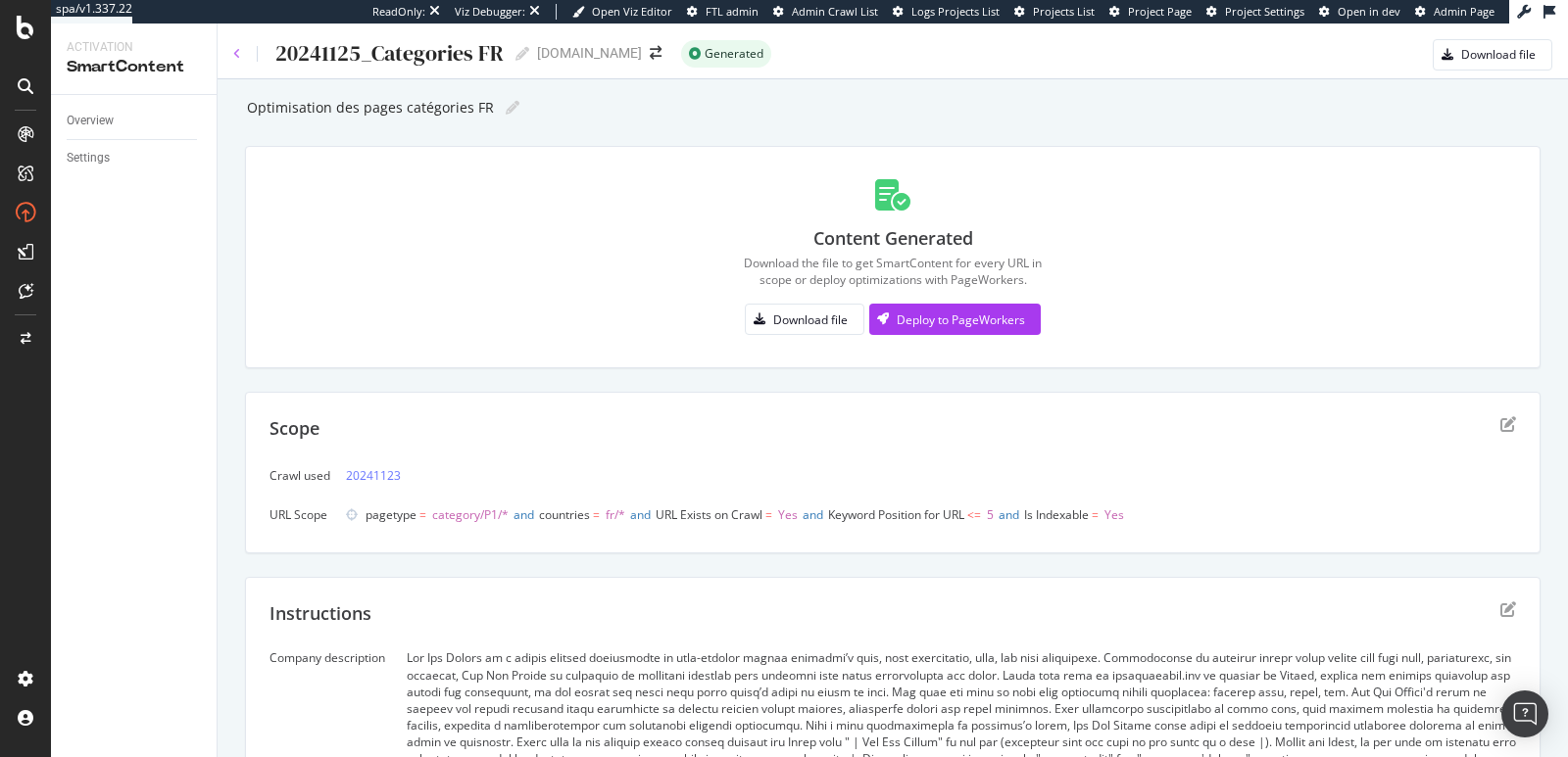
click at [235, 58] on icon at bounding box center [237, 54] width 8 height 12
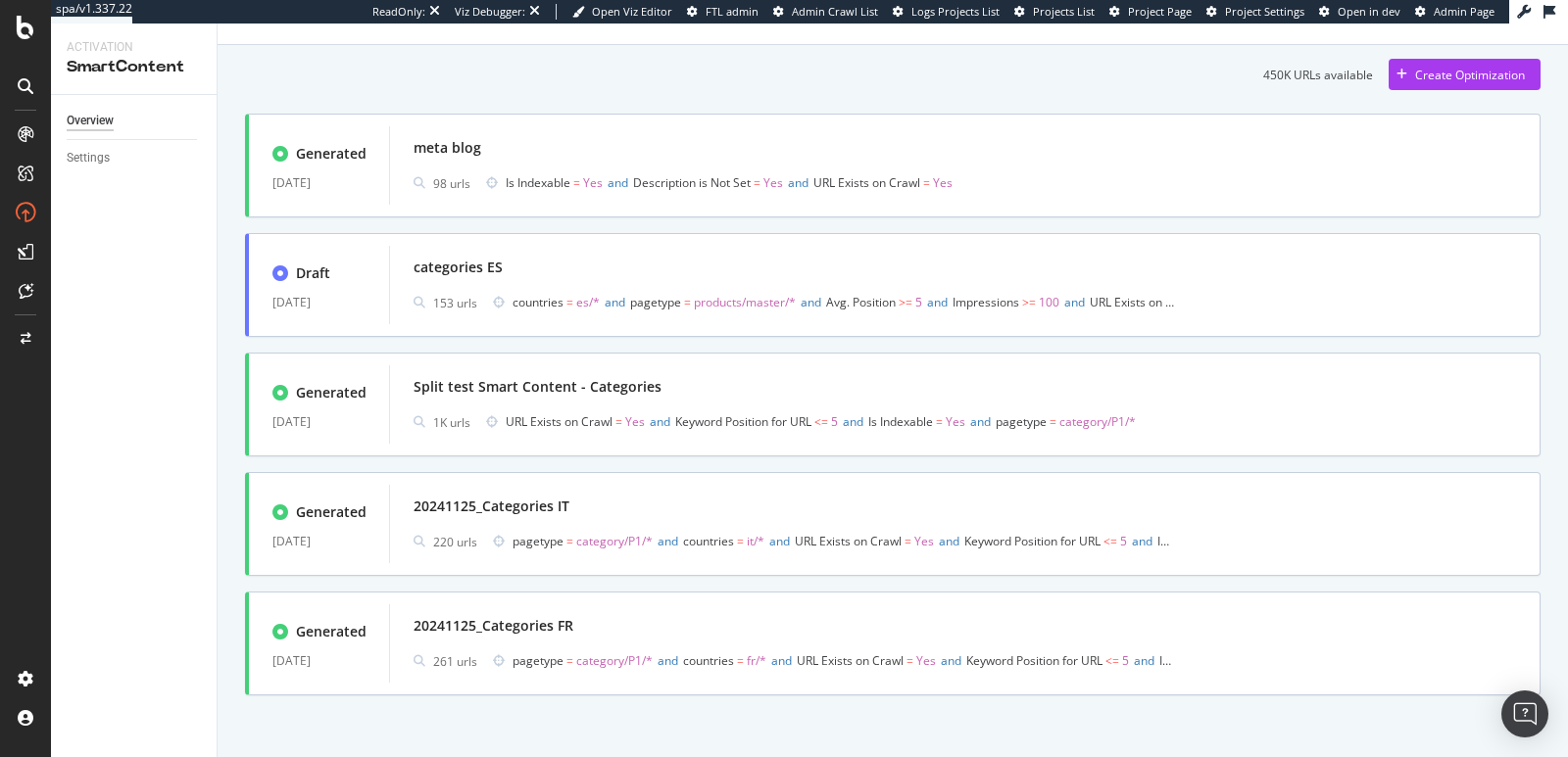
scroll to position [50, 0]
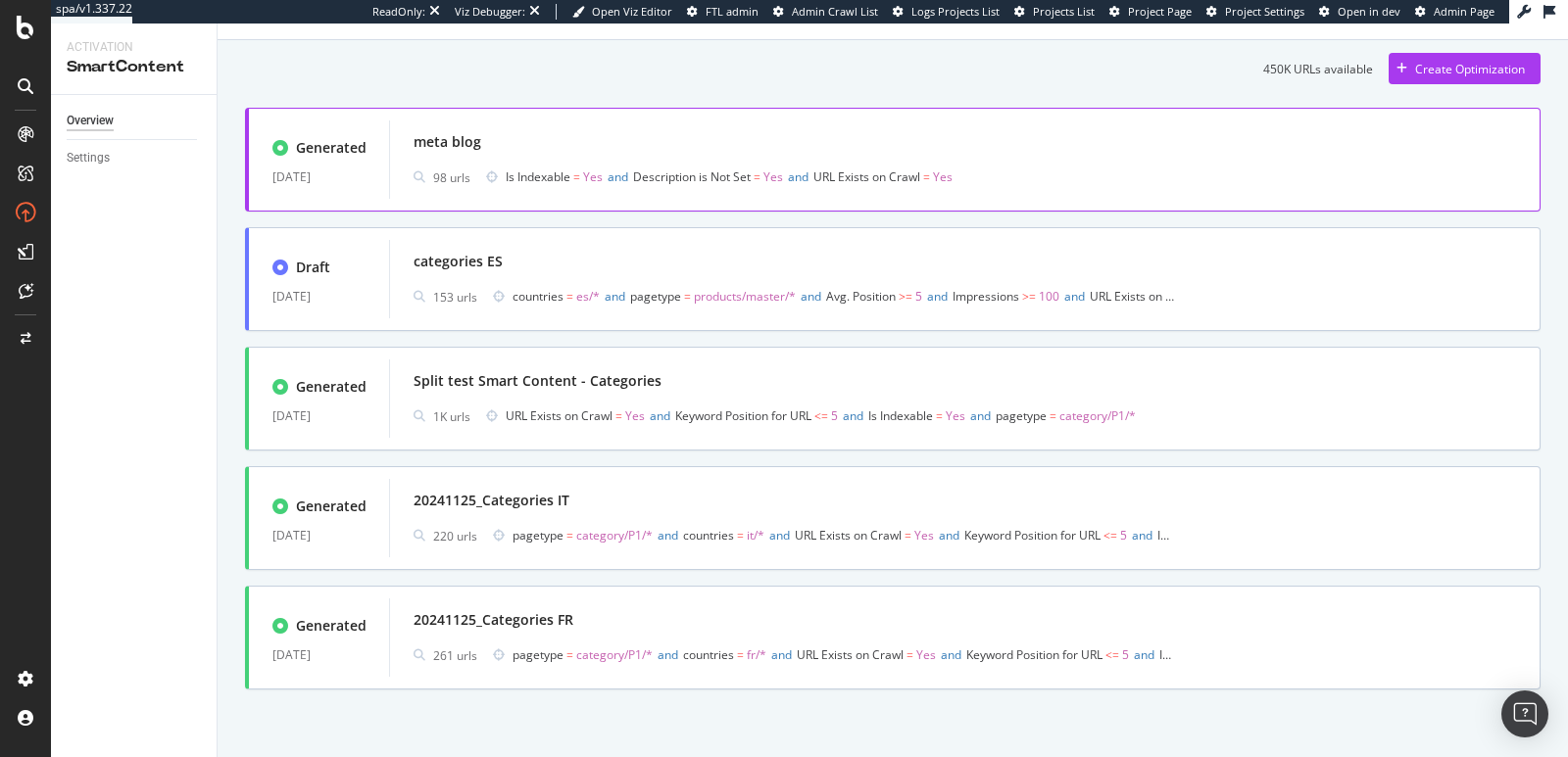
click at [927, 138] on div "meta blog" at bounding box center [964, 143] width 1103 height 28
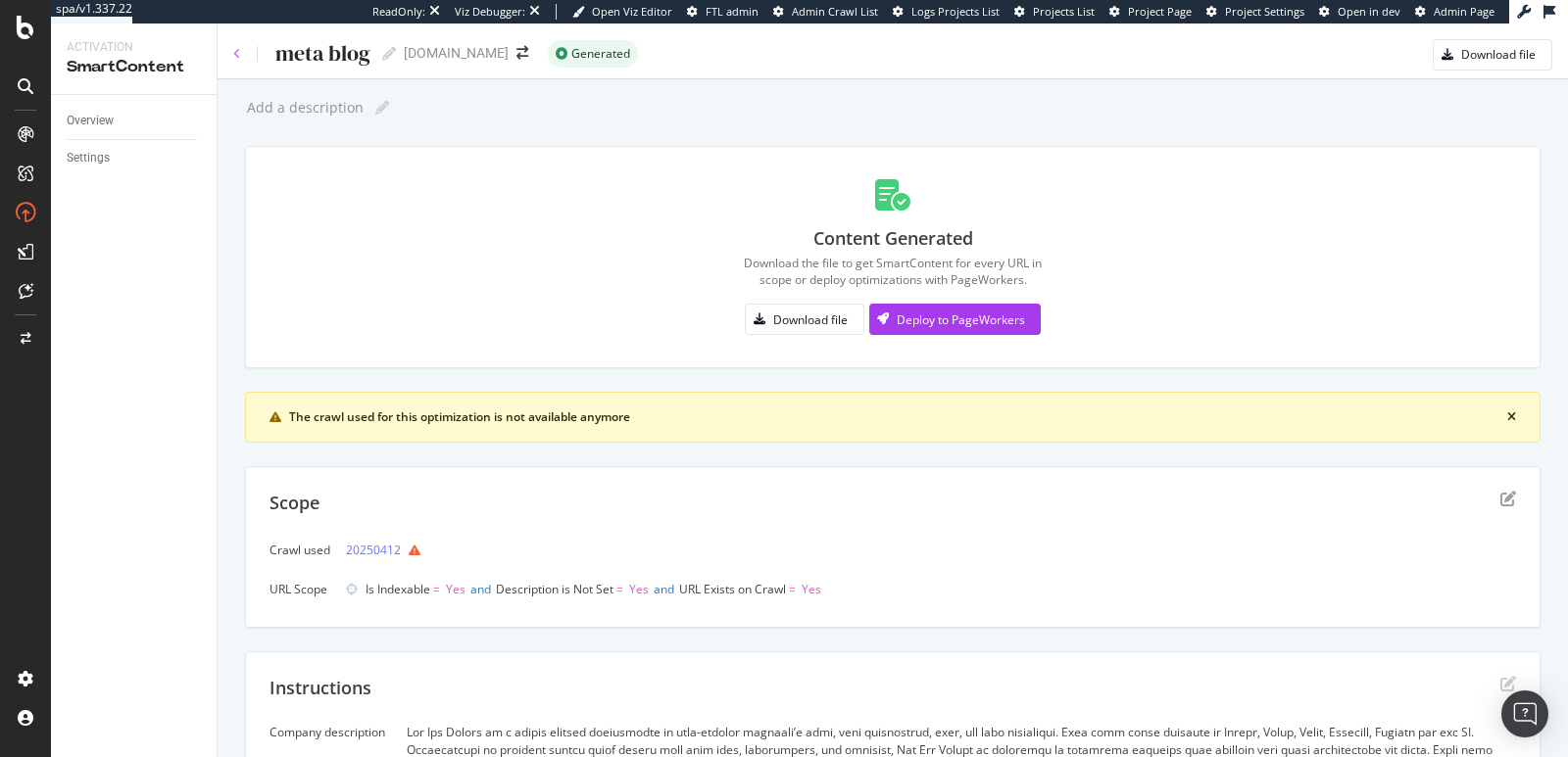
click at [234, 53] on icon at bounding box center [237, 54] width 8 height 12
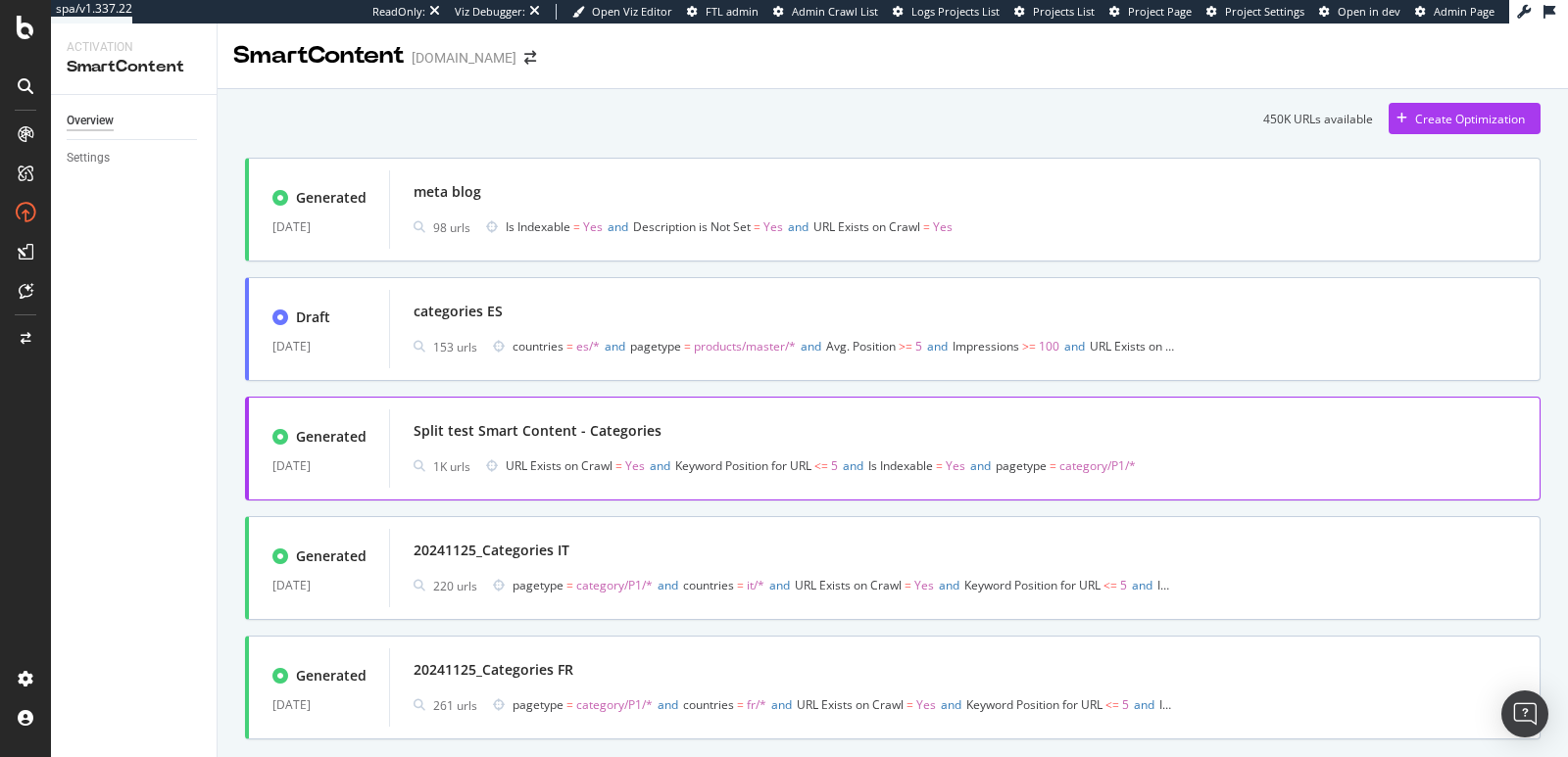
click at [1144, 429] on div "Split test Smart Content - Categories" at bounding box center [964, 431] width 1103 height 28
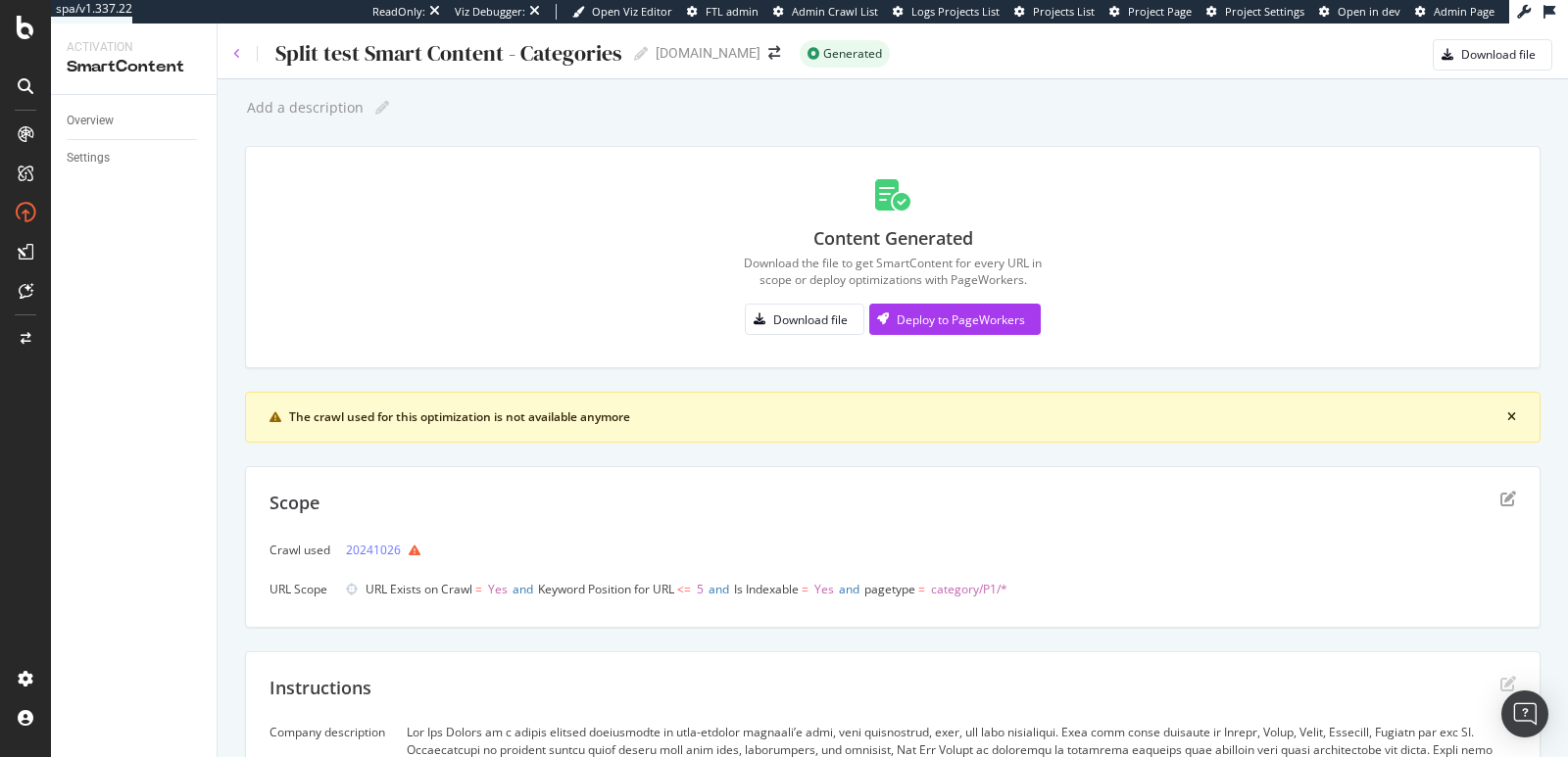
click at [233, 54] on icon at bounding box center [237, 54] width 8 height 12
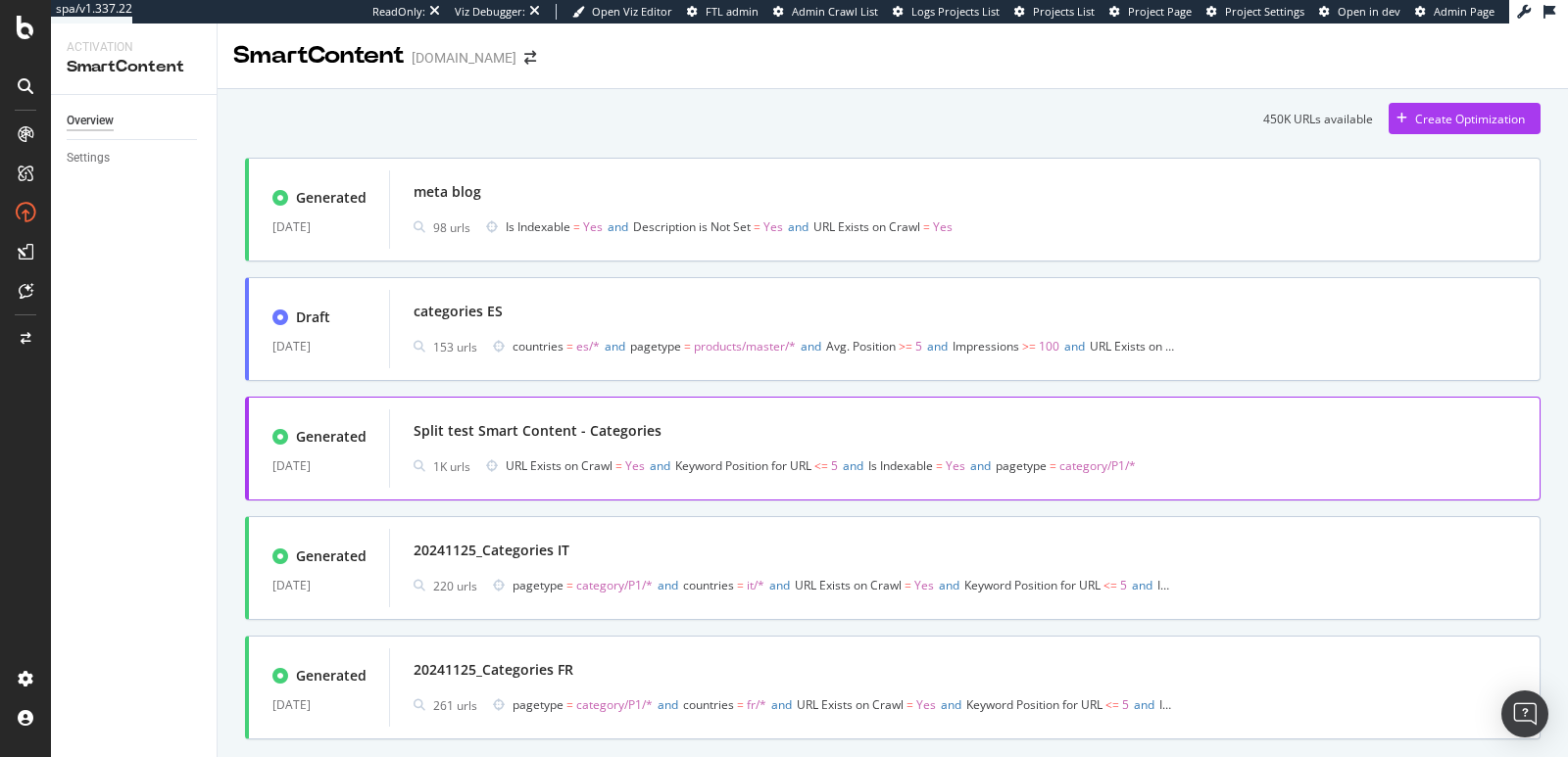
click at [696, 454] on span "URL Exists on Crawl = Yes and Keyword Position for URL <= 5 and Is Indexable = …" at bounding box center [837, 467] width 662 height 28
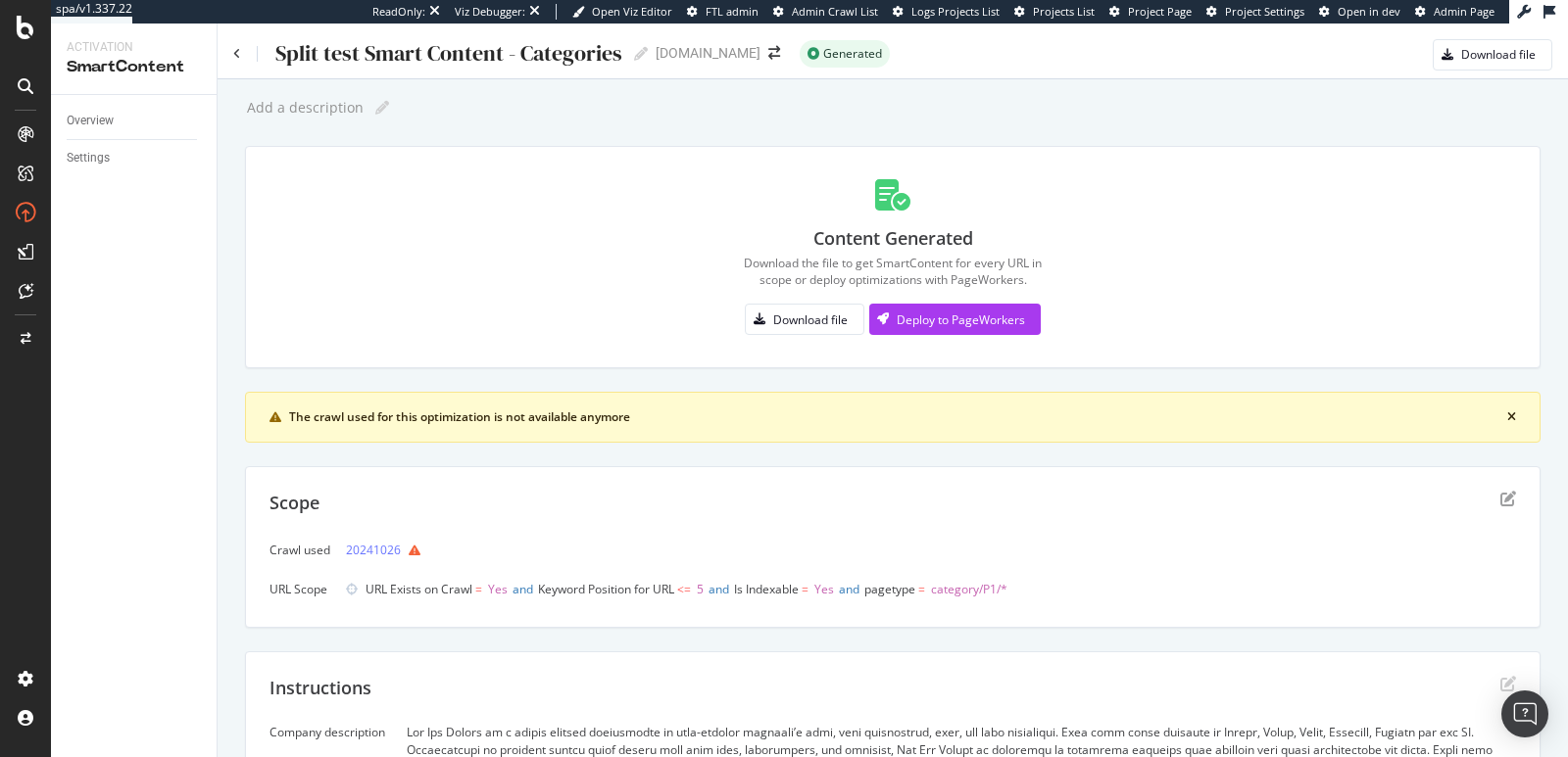
click at [242, 60] on div "Split test Smart Content - Categories Split test Smart Content - Categories" at bounding box center [440, 54] width 414 height 30
click at [237, 54] on icon at bounding box center [237, 54] width 8 height 12
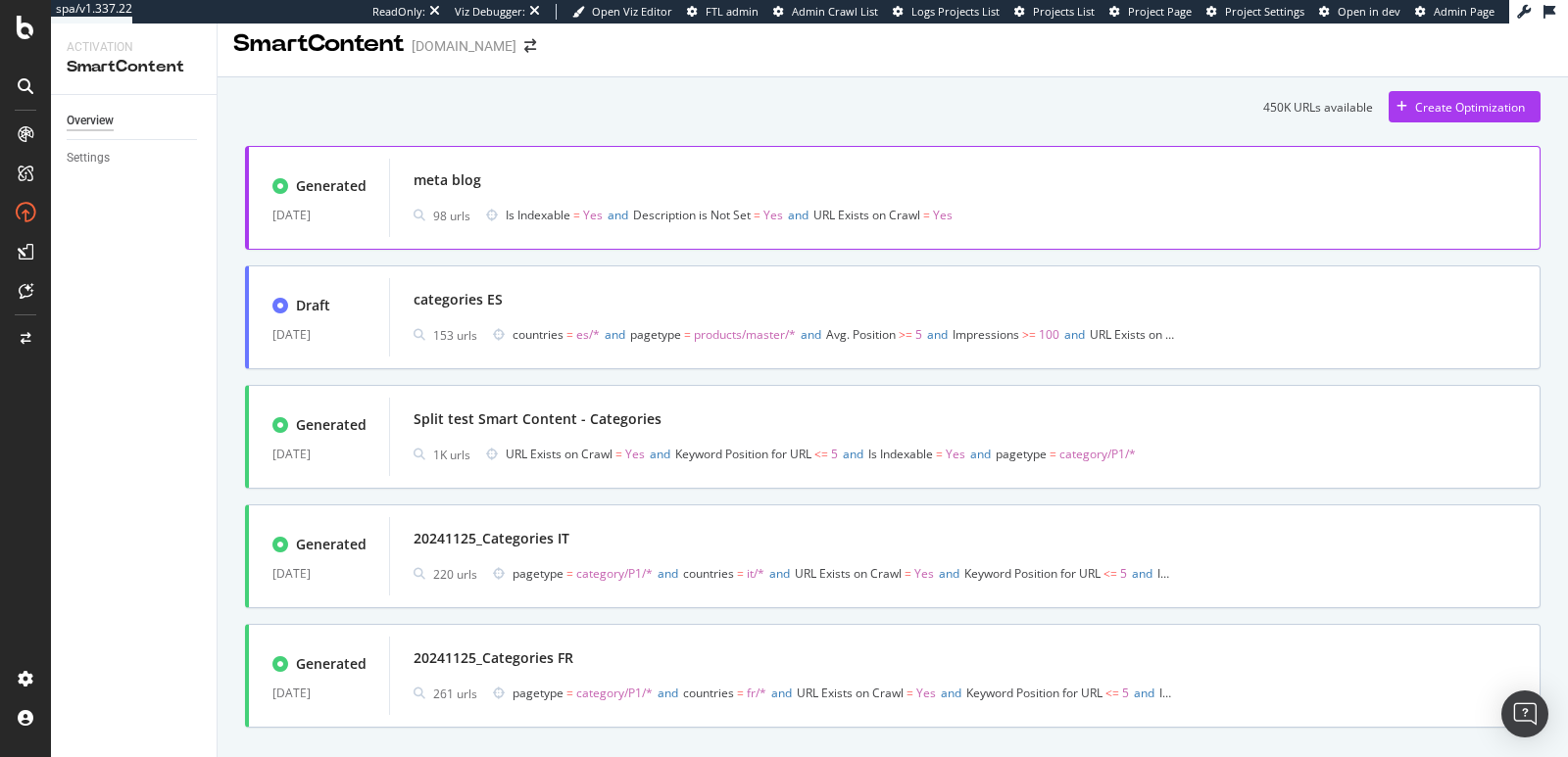
scroll to position [50, 0]
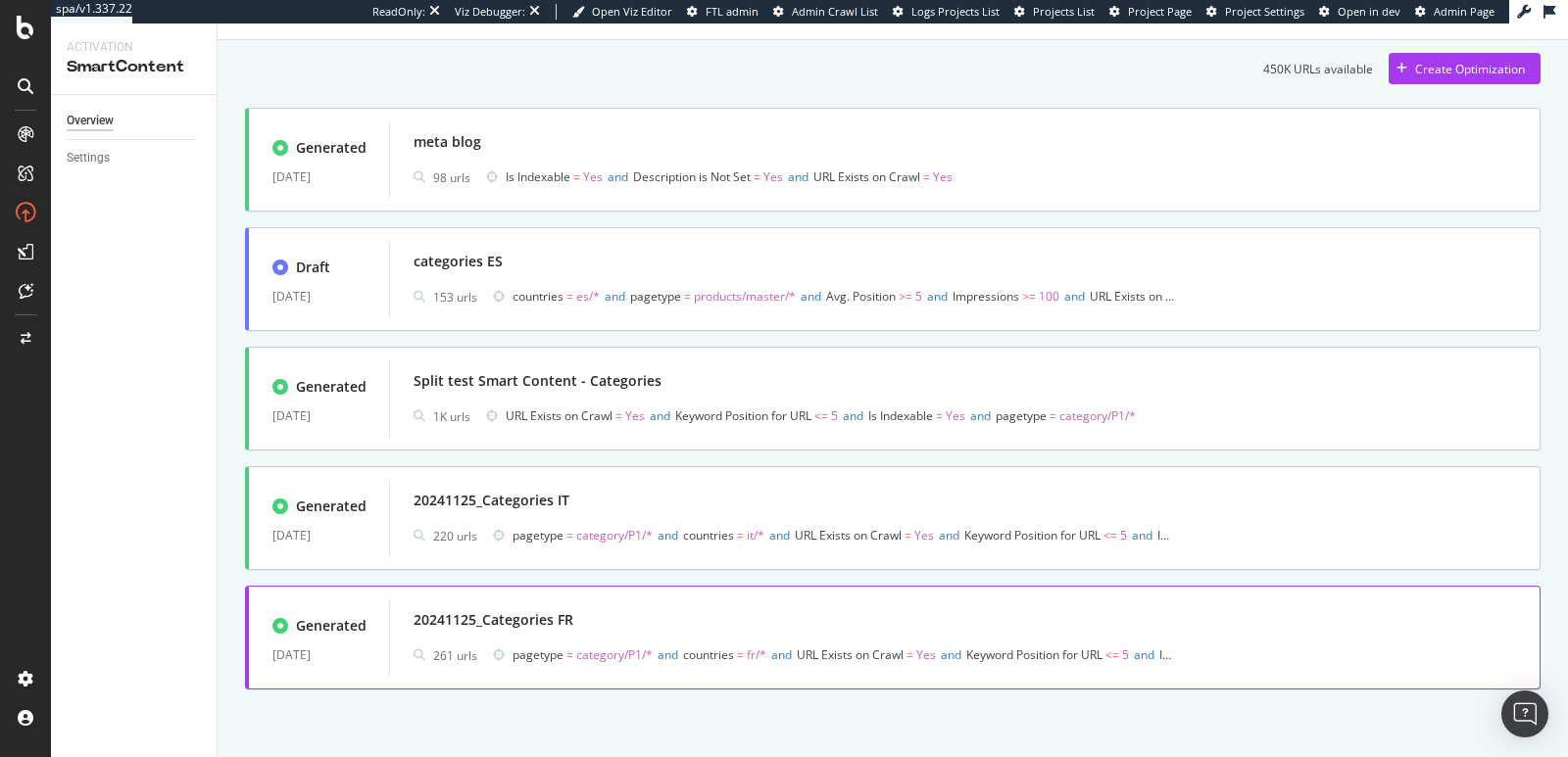
click at [702, 631] on div "20241125_Categories FR" at bounding box center [964, 620] width 1103 height 28
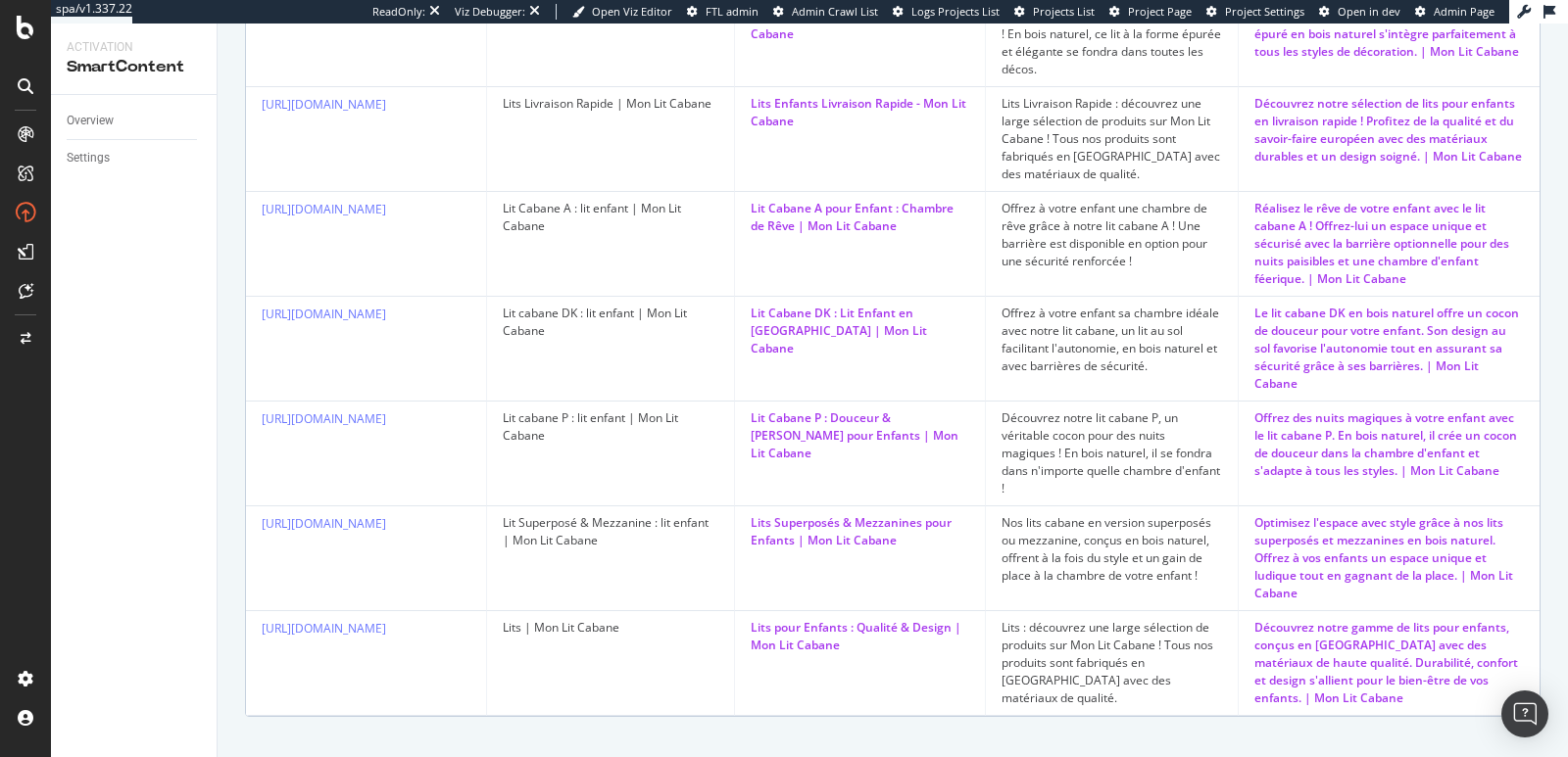
scroll to position [1444, 0]
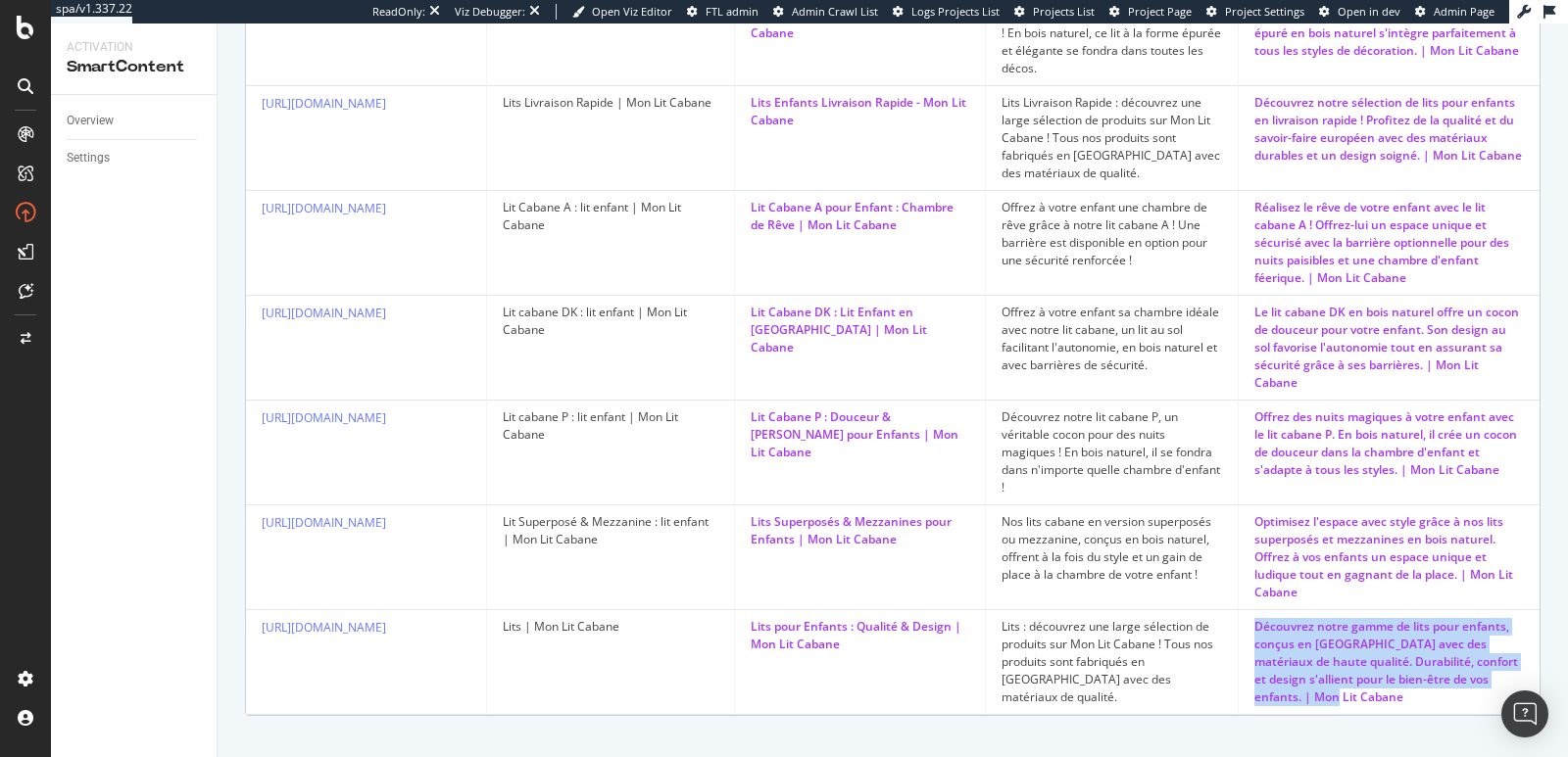
drag, startPoint x: 1287, startPoint y: 671, endPoint x: 1221, endPoint y: 594, distance: 101.4
click at [1239, 610] on td "Découvrez notre gamme de lits pour enfants, conçus en Europe avec des matériaux…" at bounding box center [1390, 663] width 301 height 105
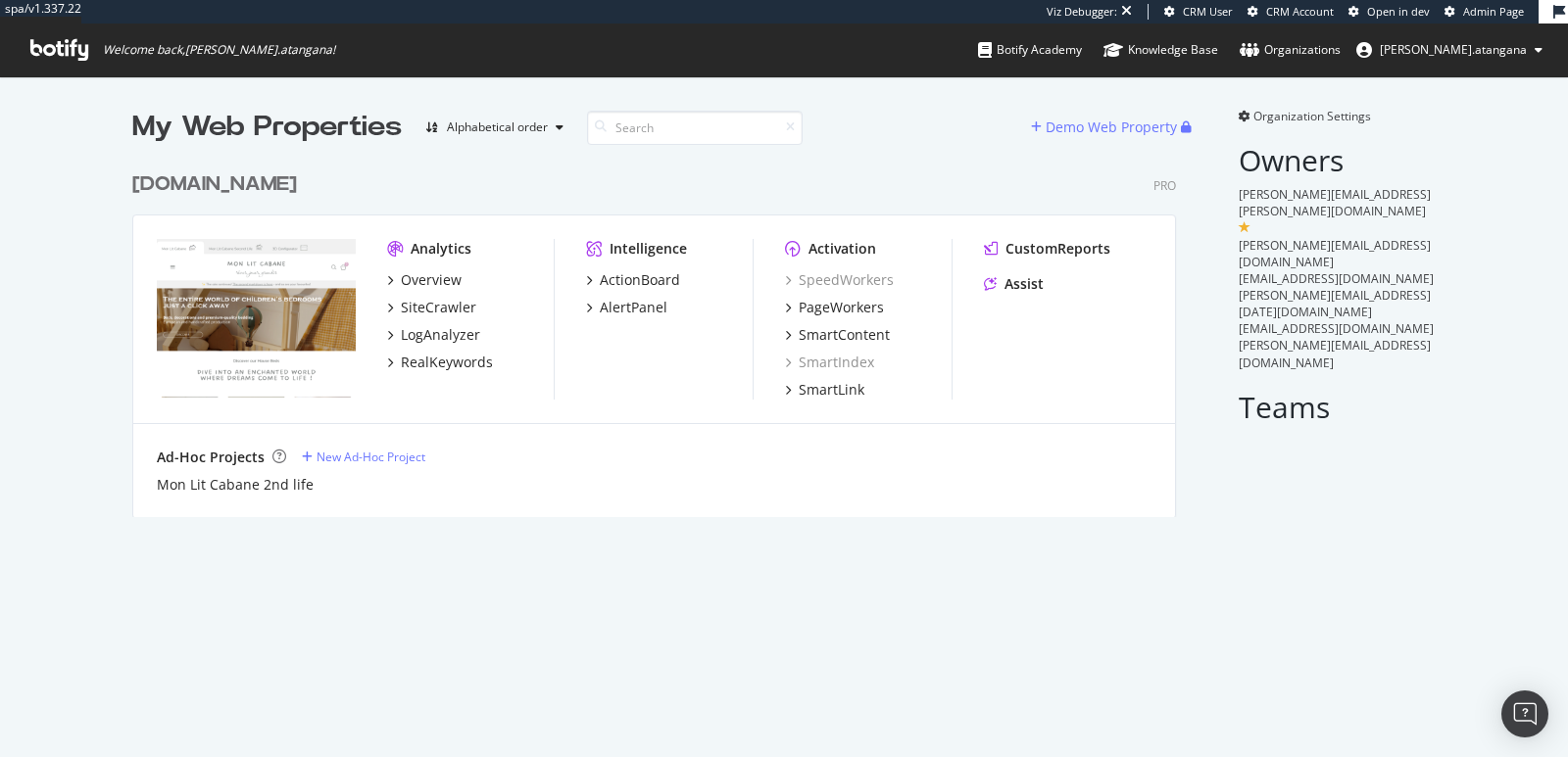
scroll to position [354, 1043]
click at [451, 312] on div "SiteCrawler" at bounding box center [438, 308] width 75 height 20
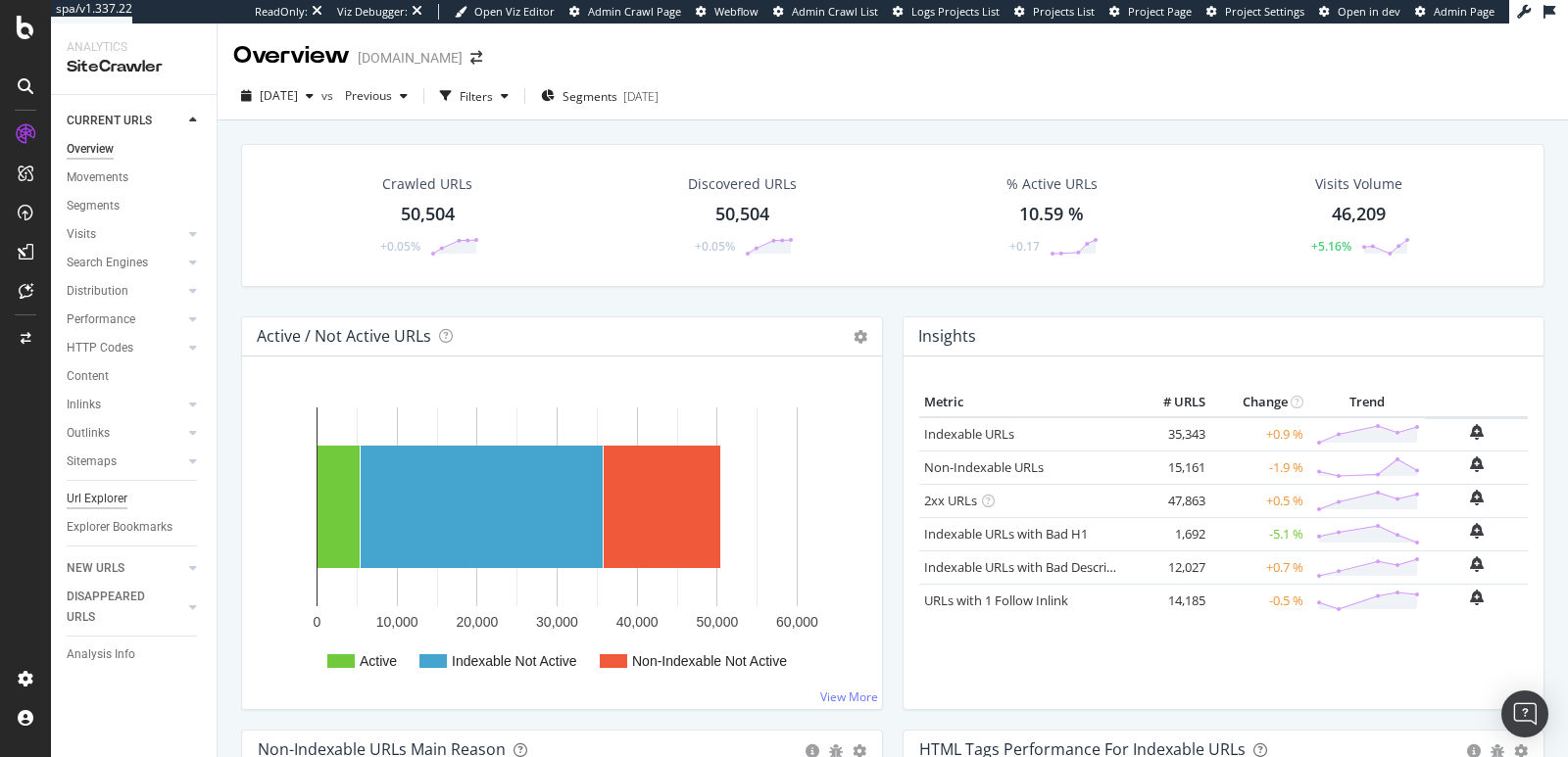
click at [105, 493] on div "Url Explorer" at bounding box center [96, 498] width 60 height 21
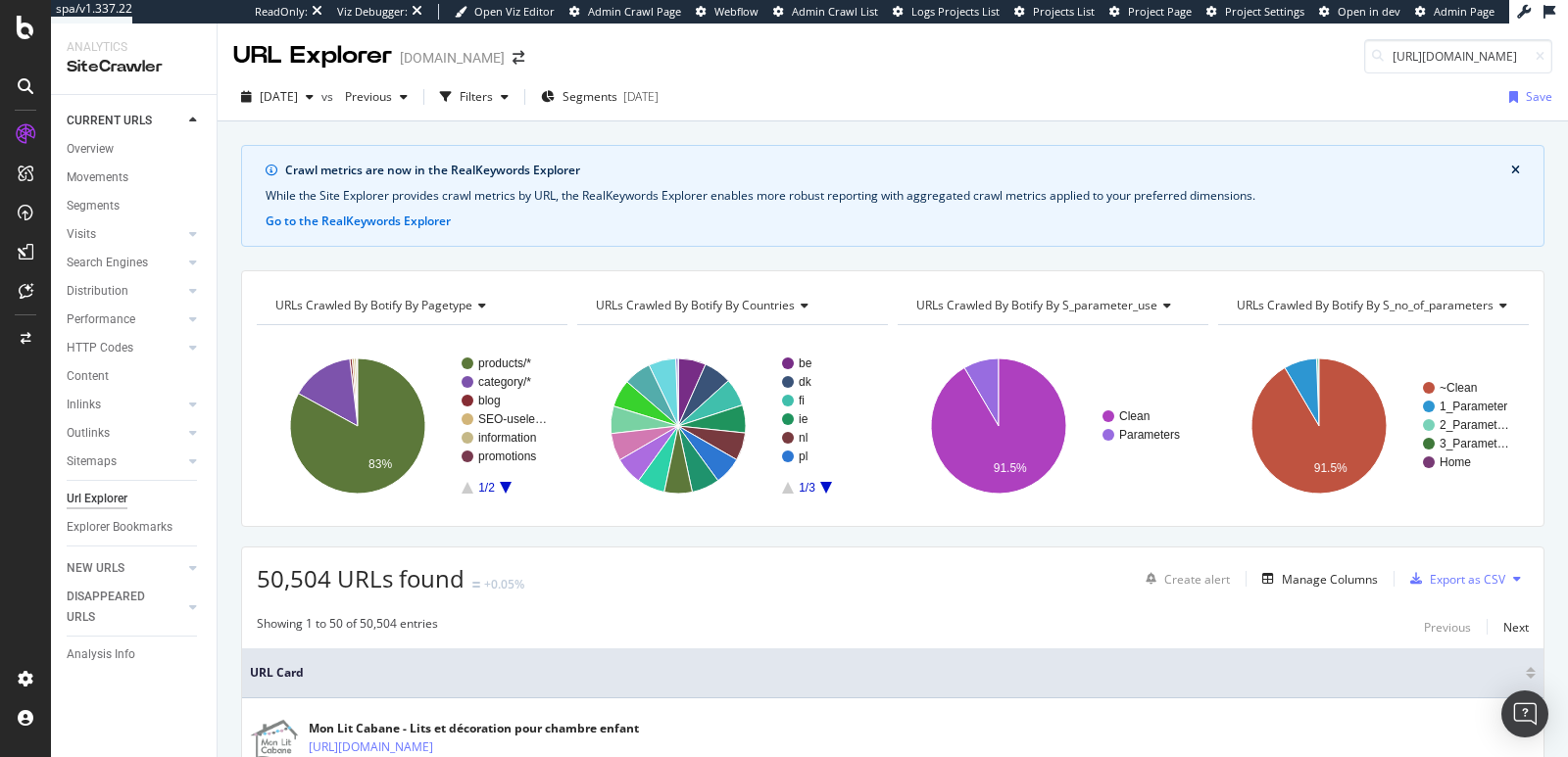
scroll to position [0, 68]
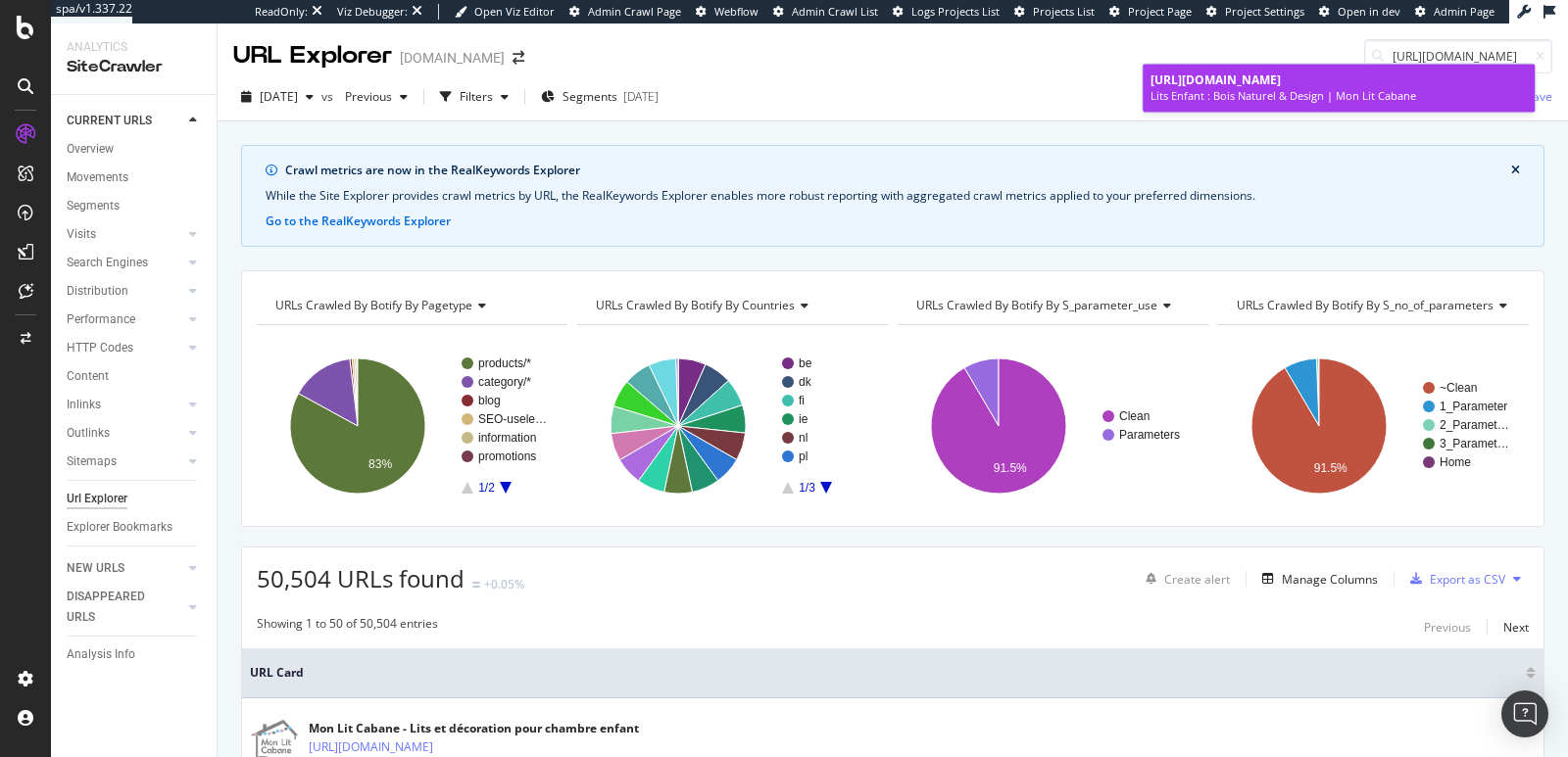
type input "[URL][DOMAIN_NAME]"
click at [1282, 96] on div "Lits Enfant : Bois Naturel & Design | Mon Lit Cabane" at bounding box center [1339, 97] width 377 height 16
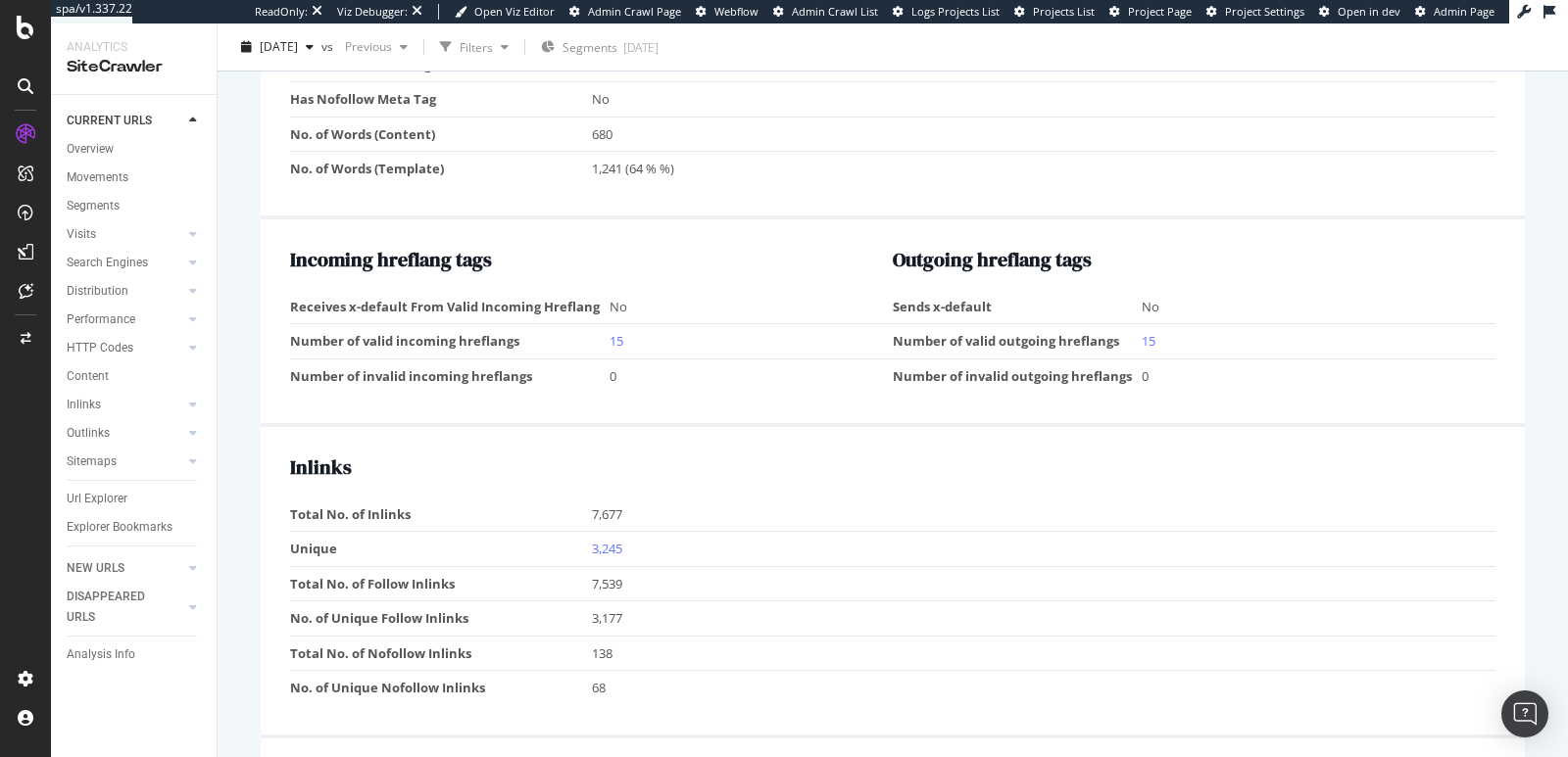
scroll to position [1525, 0]
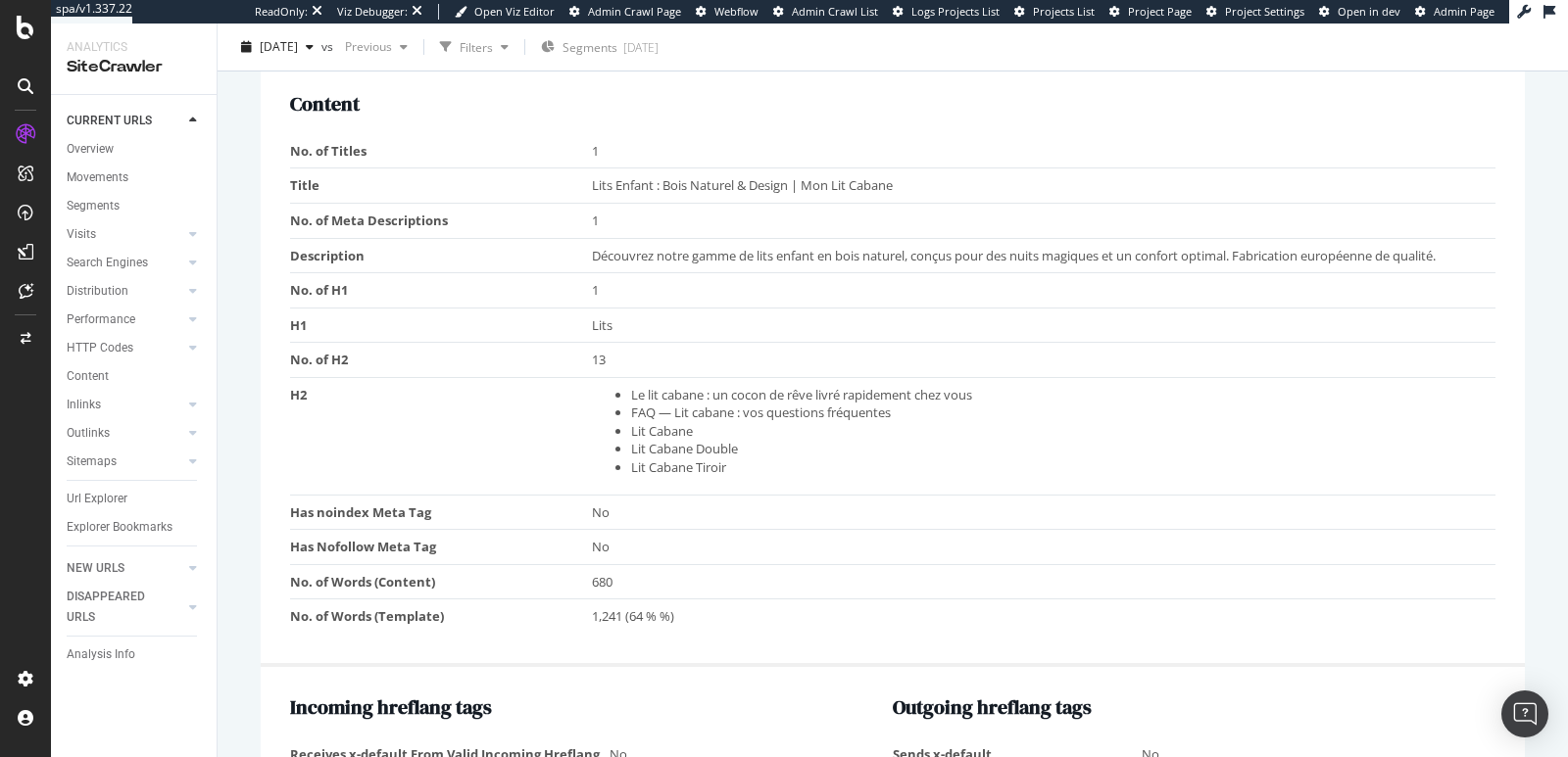
click at [676, 248] on span "Découvrez notre gamme de lits enfant en bois naturel, conçus pour des nuits mag…" at bounding box center [1013, 256] width 843 height 18
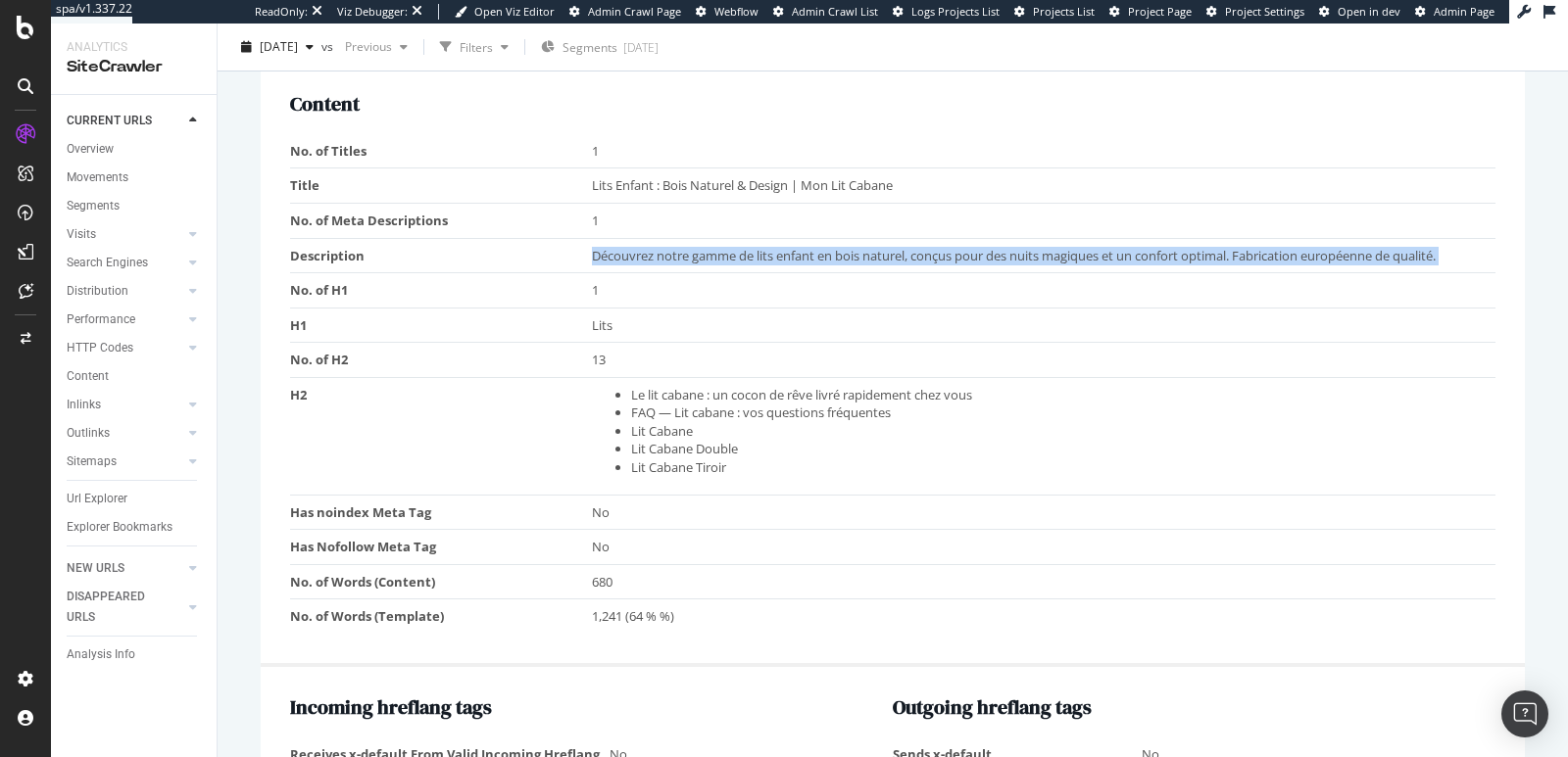
click at [676, 248] on span "Découvrez notre gamme de lits enfant en bois naturel, conçus pour des nuits mag…" at bounding box center [1013, 256] width 843 height 18
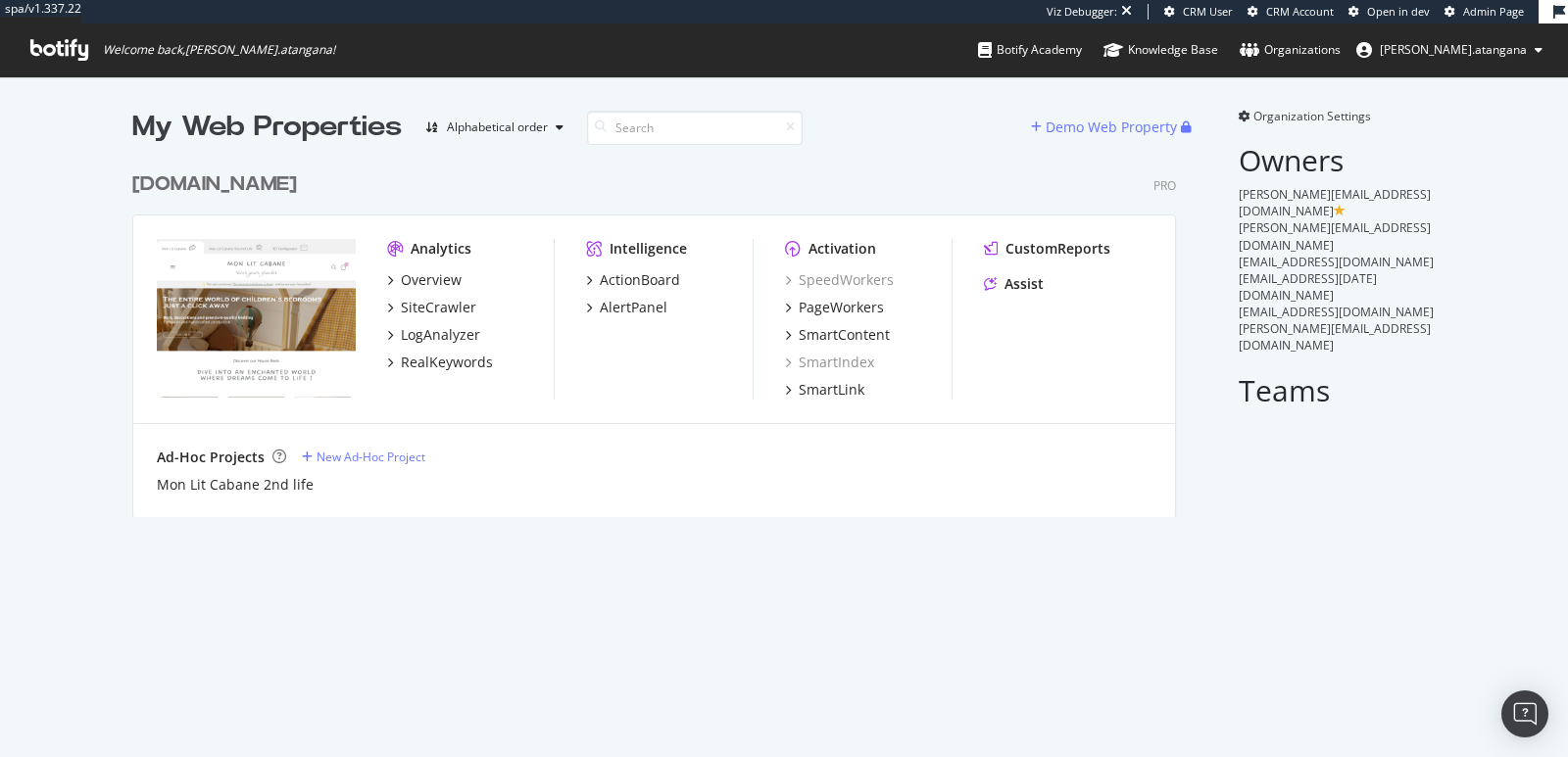
scroll to position [354, 1043]
click at [839, 307] on div "PageWorkers" at bounding box center [841, 308] width 85 height 20
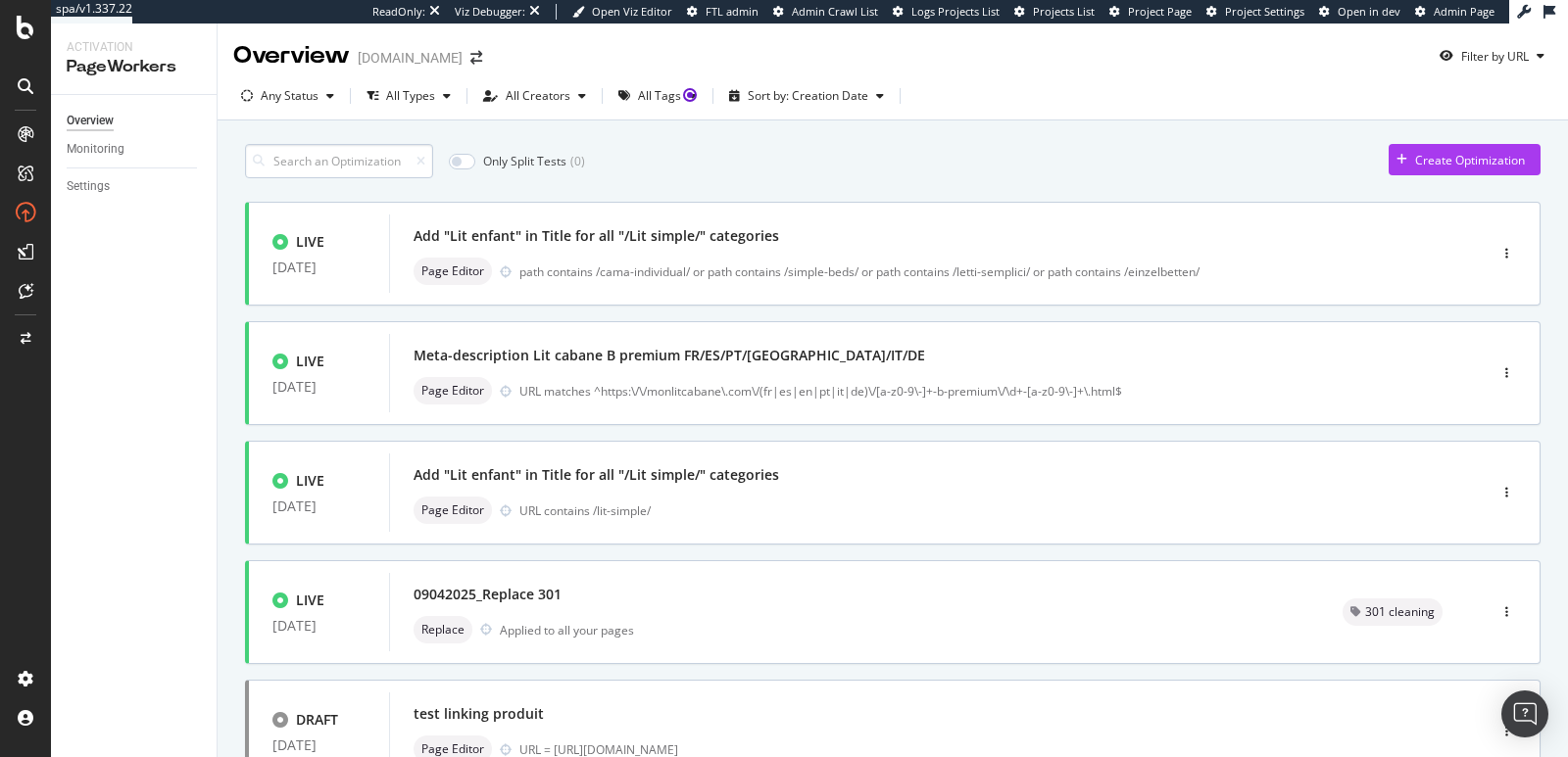
click at [406, 172] on input at bounding box center [339, 161] width 188 height 35
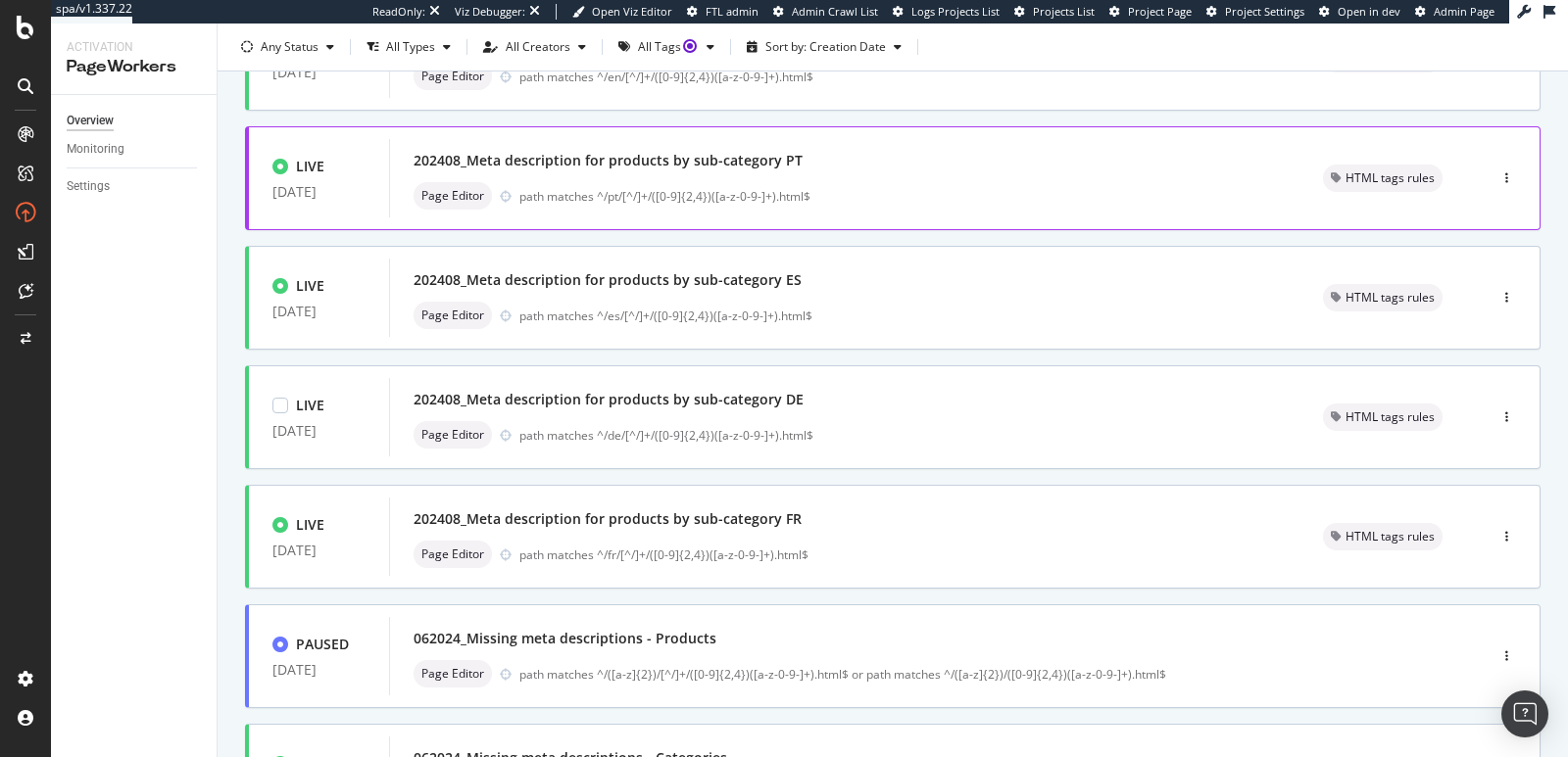
scroll to position [317, 0]
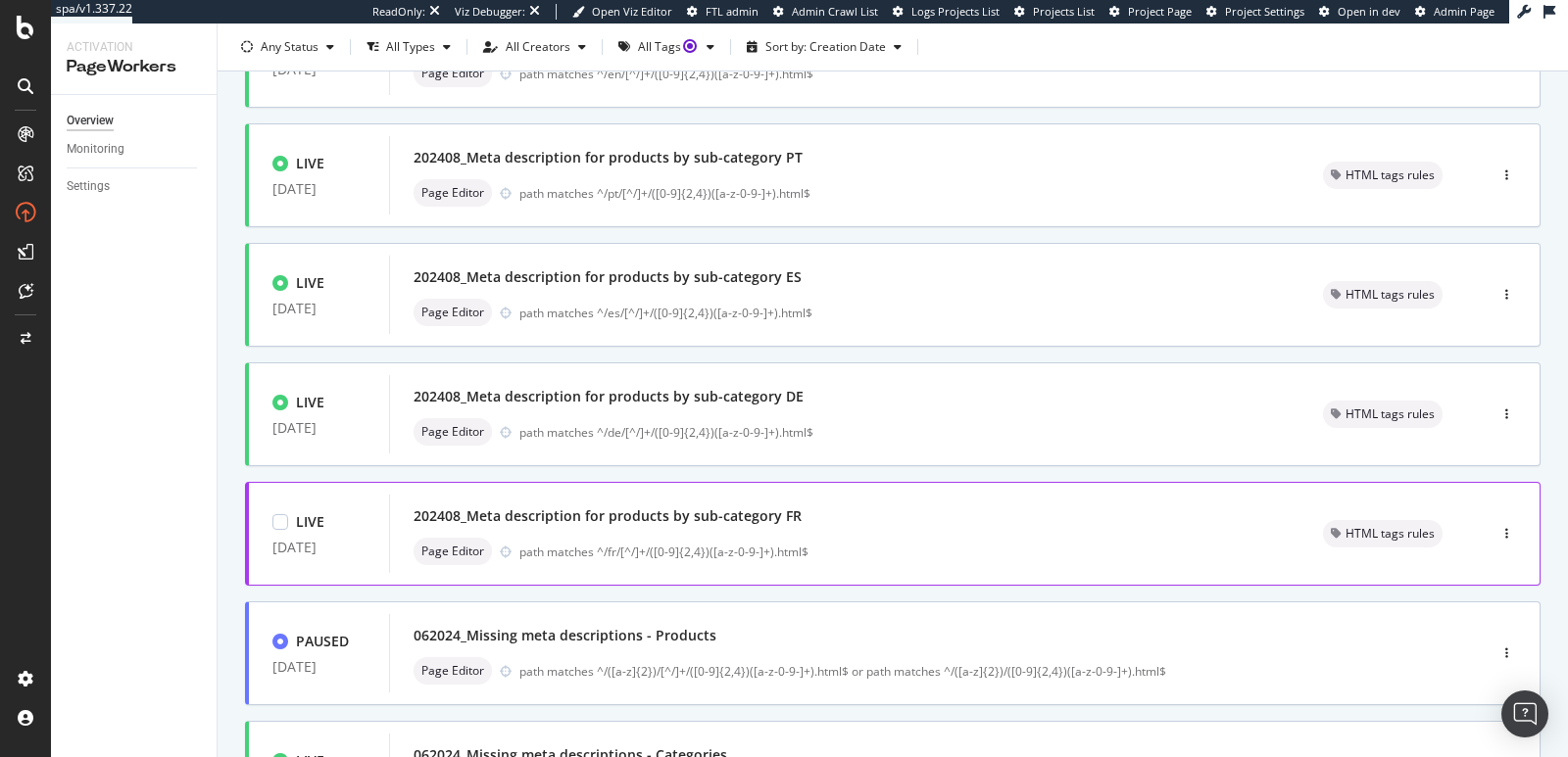
click at [829, 522] on div "202408_Meta description for products by sub-category FR" at bounding box center [844, 516] width 862 height 28
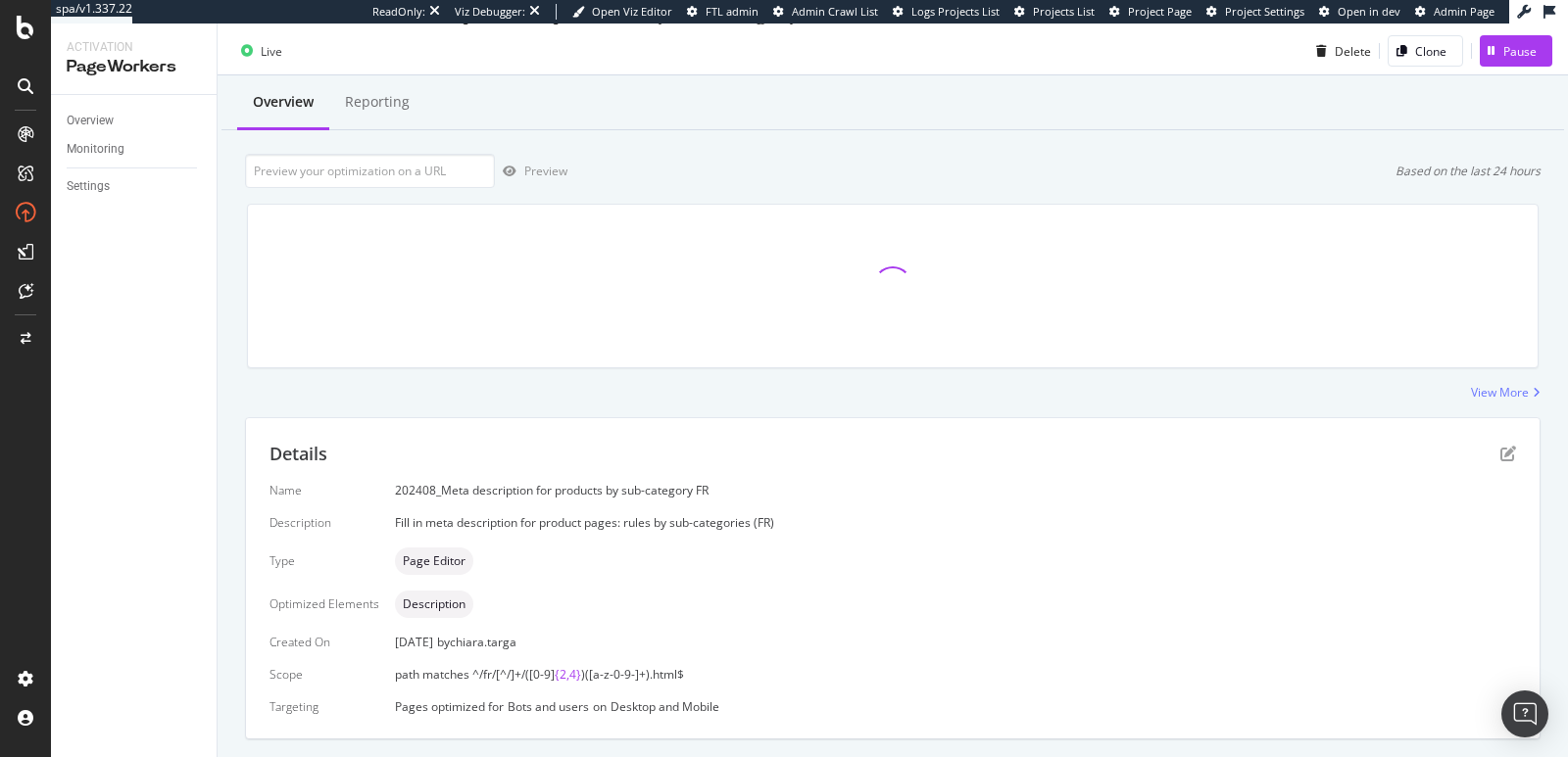
scroll to position [91, 0]
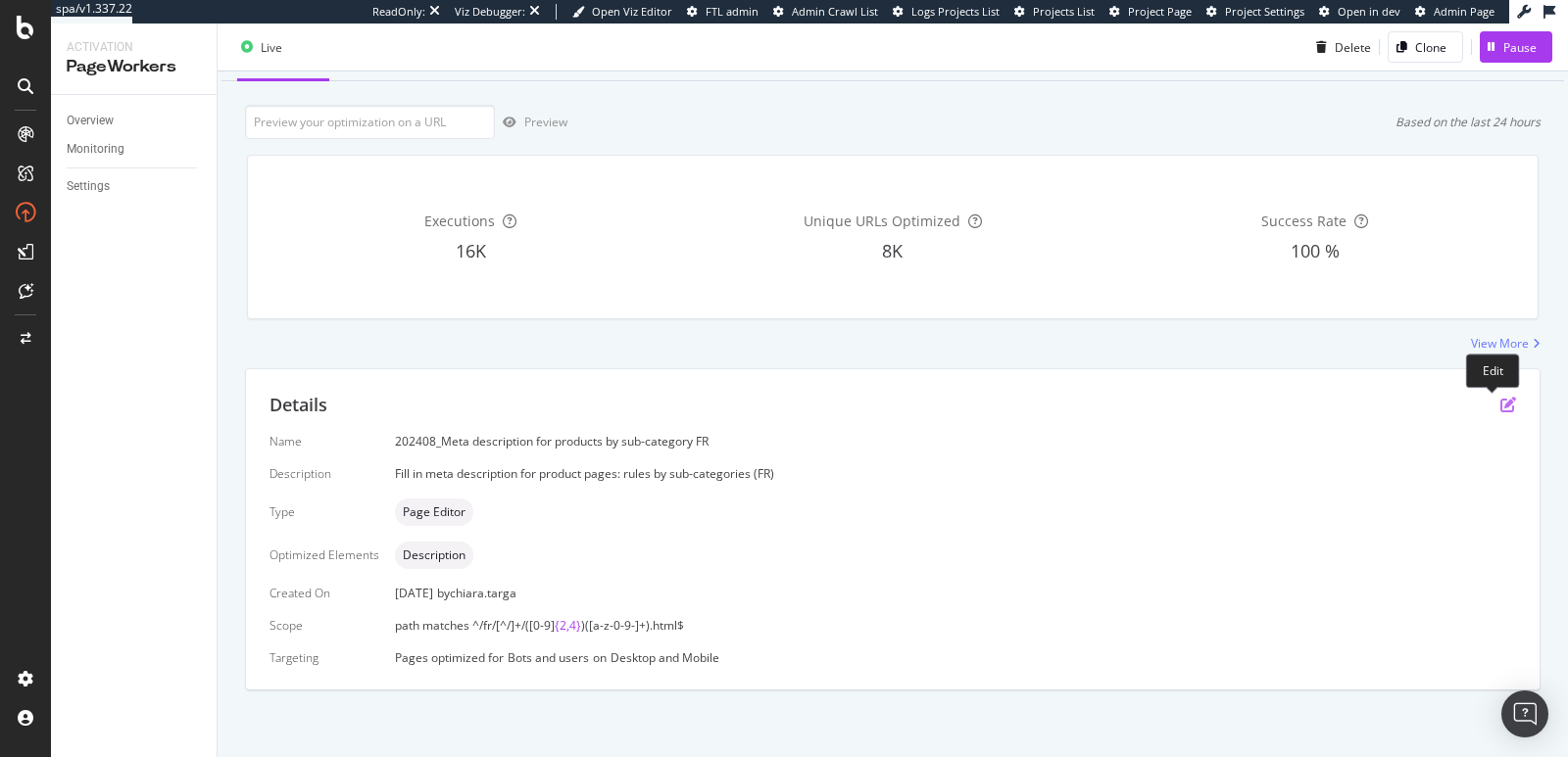
click at [1501, 400] on icon "pen-to-square" at bounding box center [1509, 405] width 16 height 16
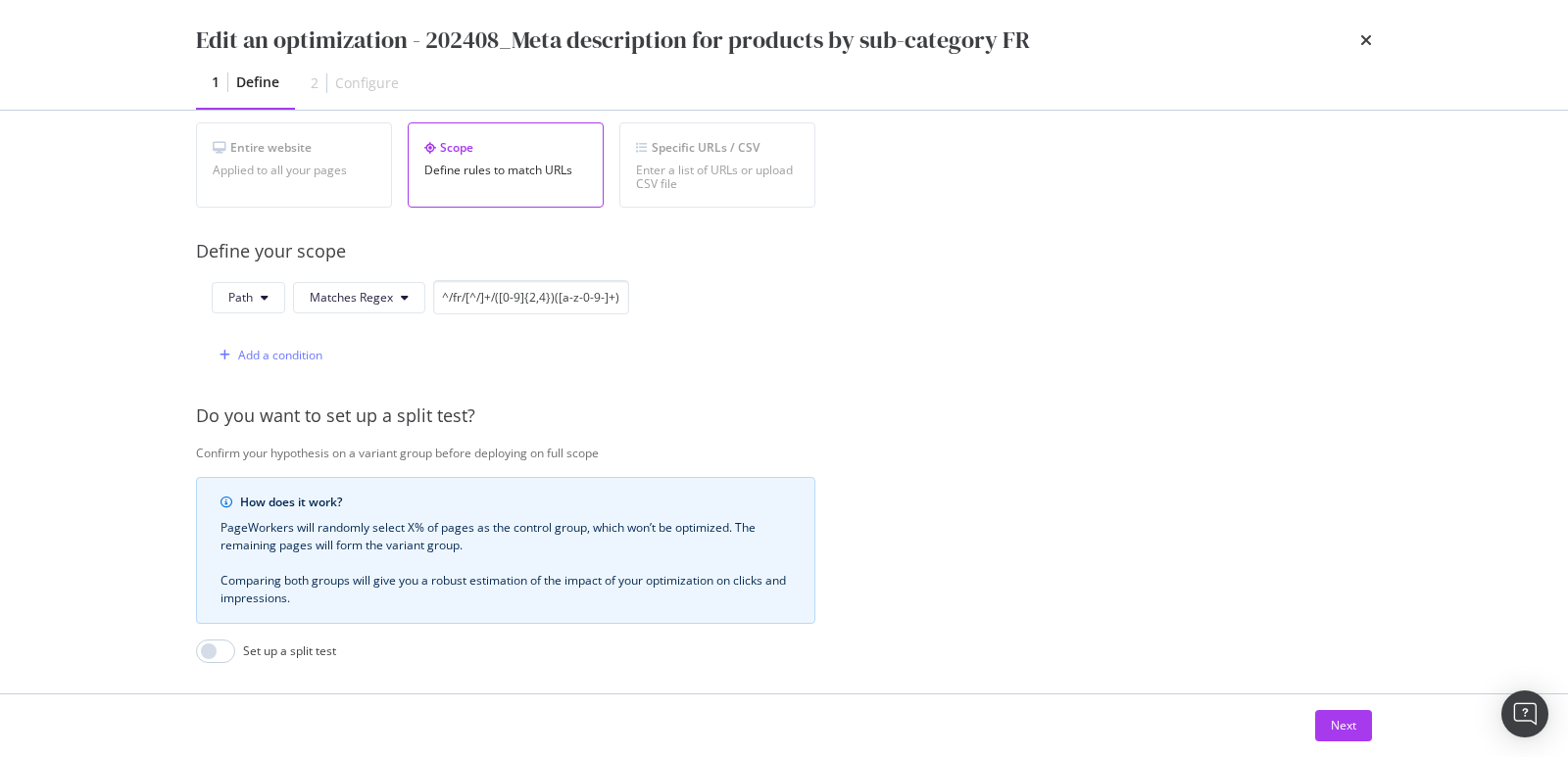
scroll to position [369, 0]
click at [1322, 730] on button "Next" at bounding box center [1343, 726] width 56 height 32
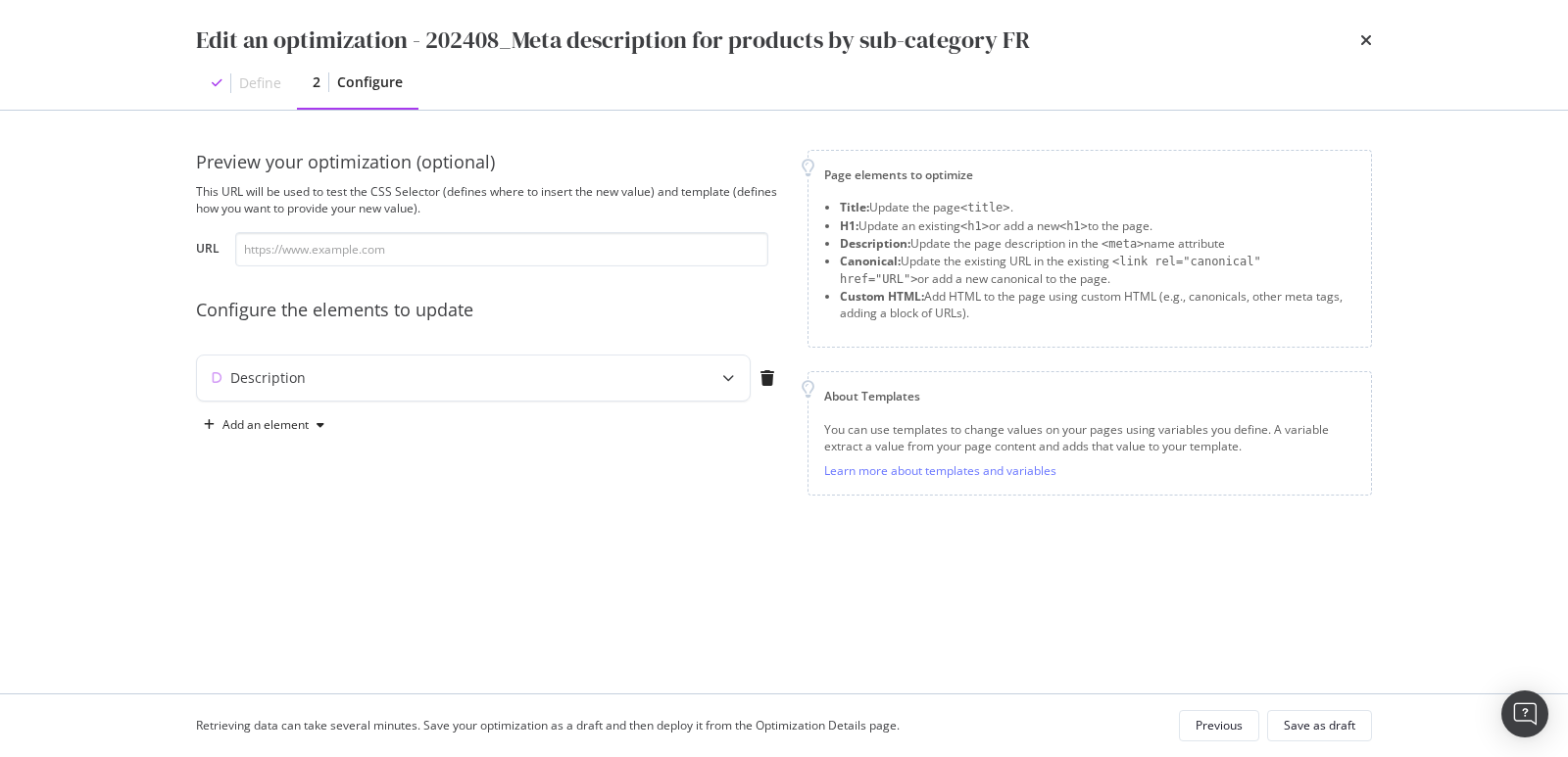
scroll to position [0, 0]
click at [682, 382] on div "Description" at bounding box center [474, 378] width 553 height 45
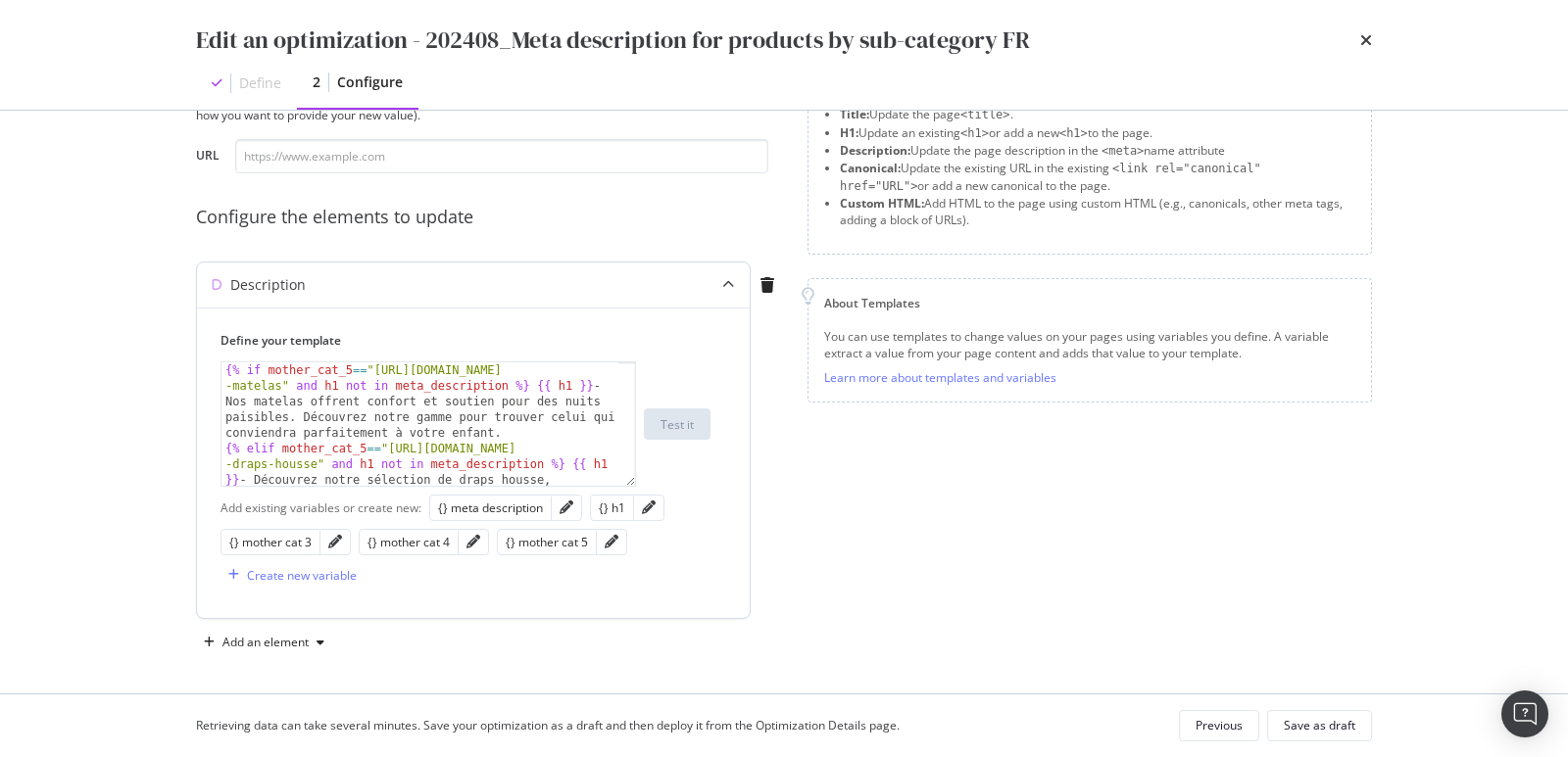
scroll to position [109, 0]
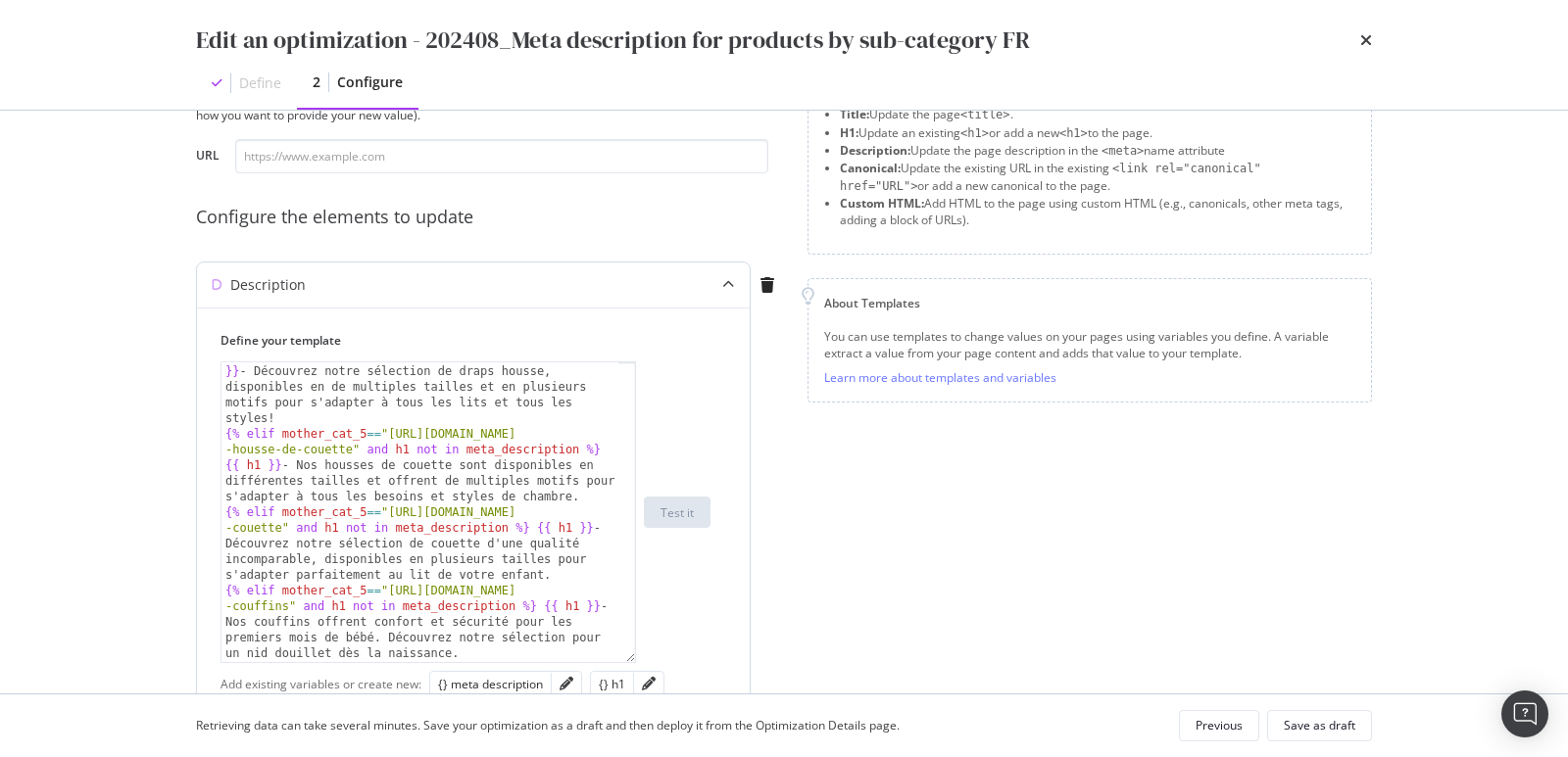
drag, startPoint x: 636, startPoint y: 485, endPoint x: 660, endPoint y: 661, distance: 177.6
click at [660, 661] on div "{% elif mother_cat_5 == "https://monlitcabane.com/fr/198 -draps-housse" and h1 …" at bounding box center [466, 512] width 490 height 302
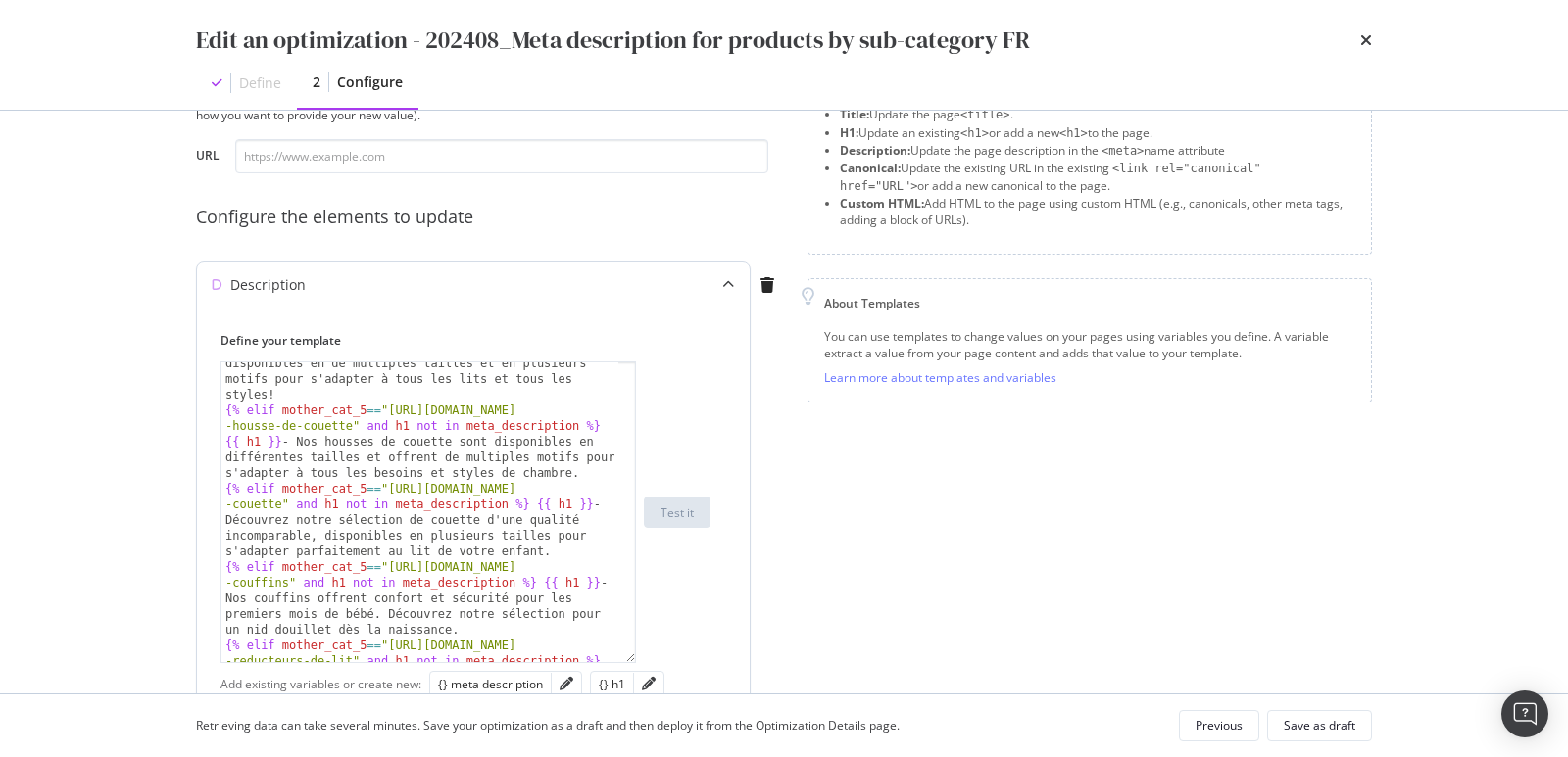
scroll to position [154, 0]
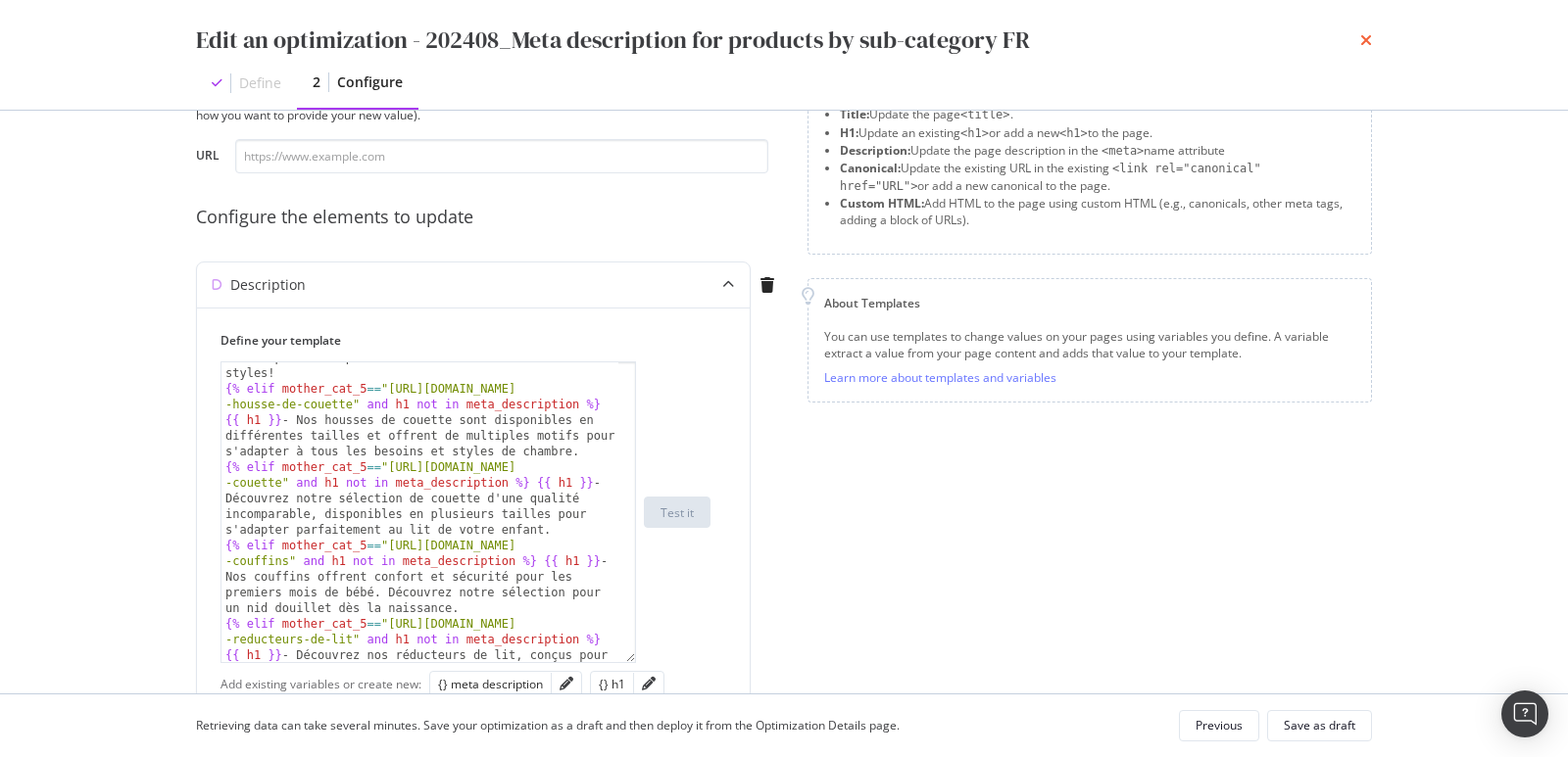
click at [1360, 40] on div "Edit an optimization - 202408_Meta description for products by sub-category FR" at bounding box center [784, 41] width 1176 height 34
click at [1361, 42] on icon "times" at bounding box center [1367, 41] width 12 height 16
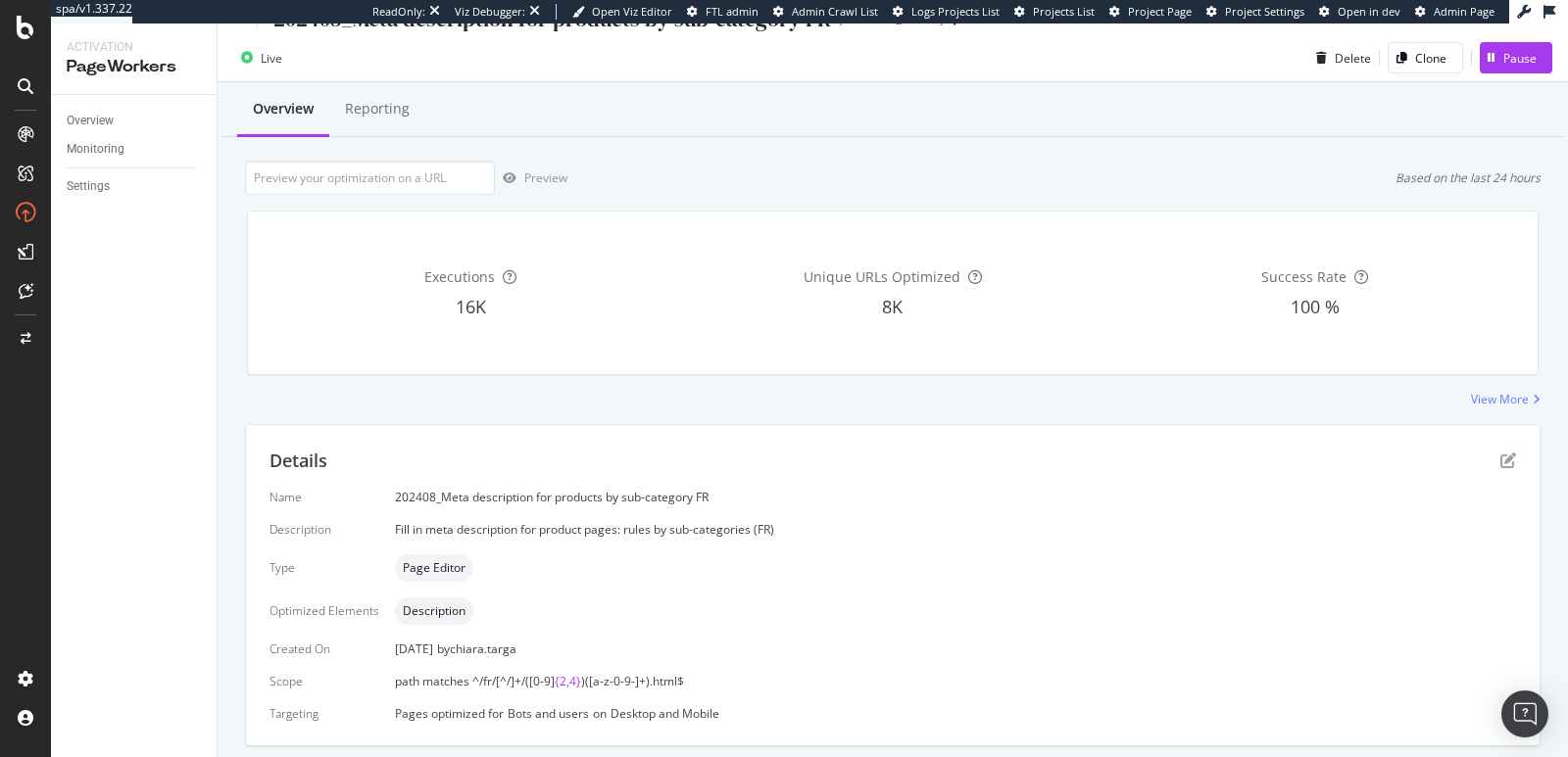
scroll to position [0, 0]
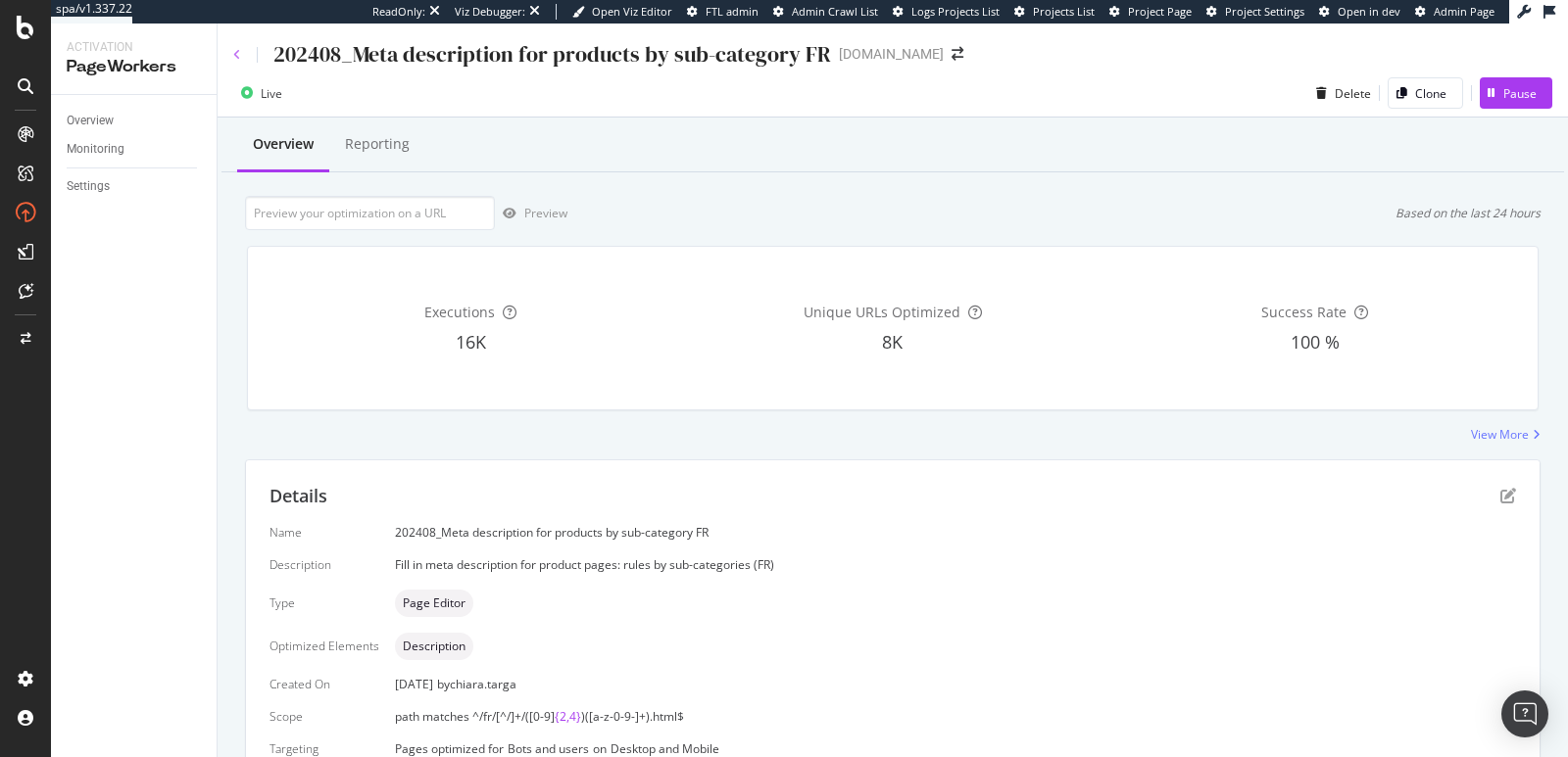
click at [235, 53] on icon at bounding box center [237, 54] width 8 height 12
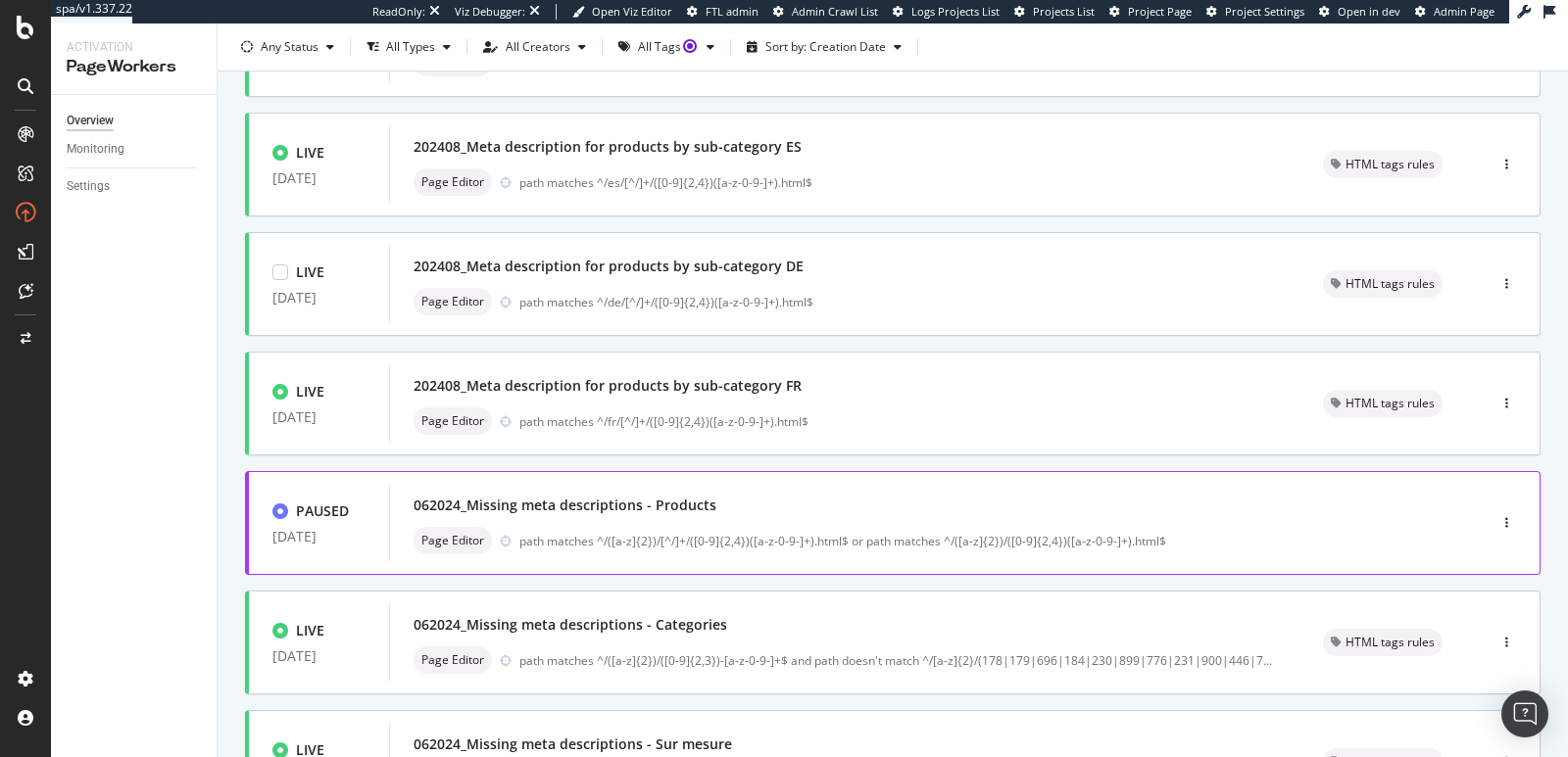
scroll to position [712, 0]
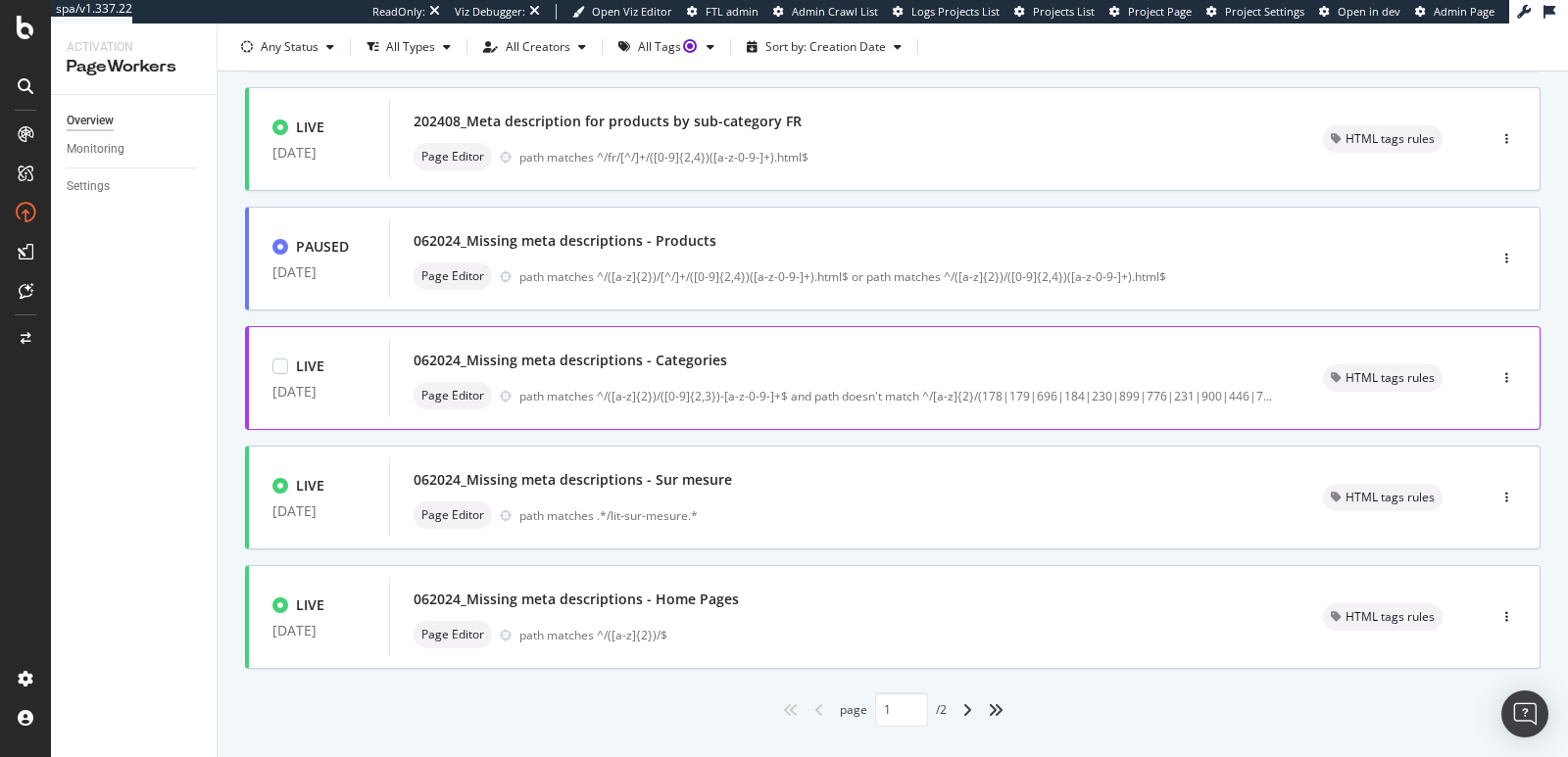
click at [896, 369] on div "062024_Missing meta descriptions - Categories" at bounding box center [844, 361] width 862 height 28
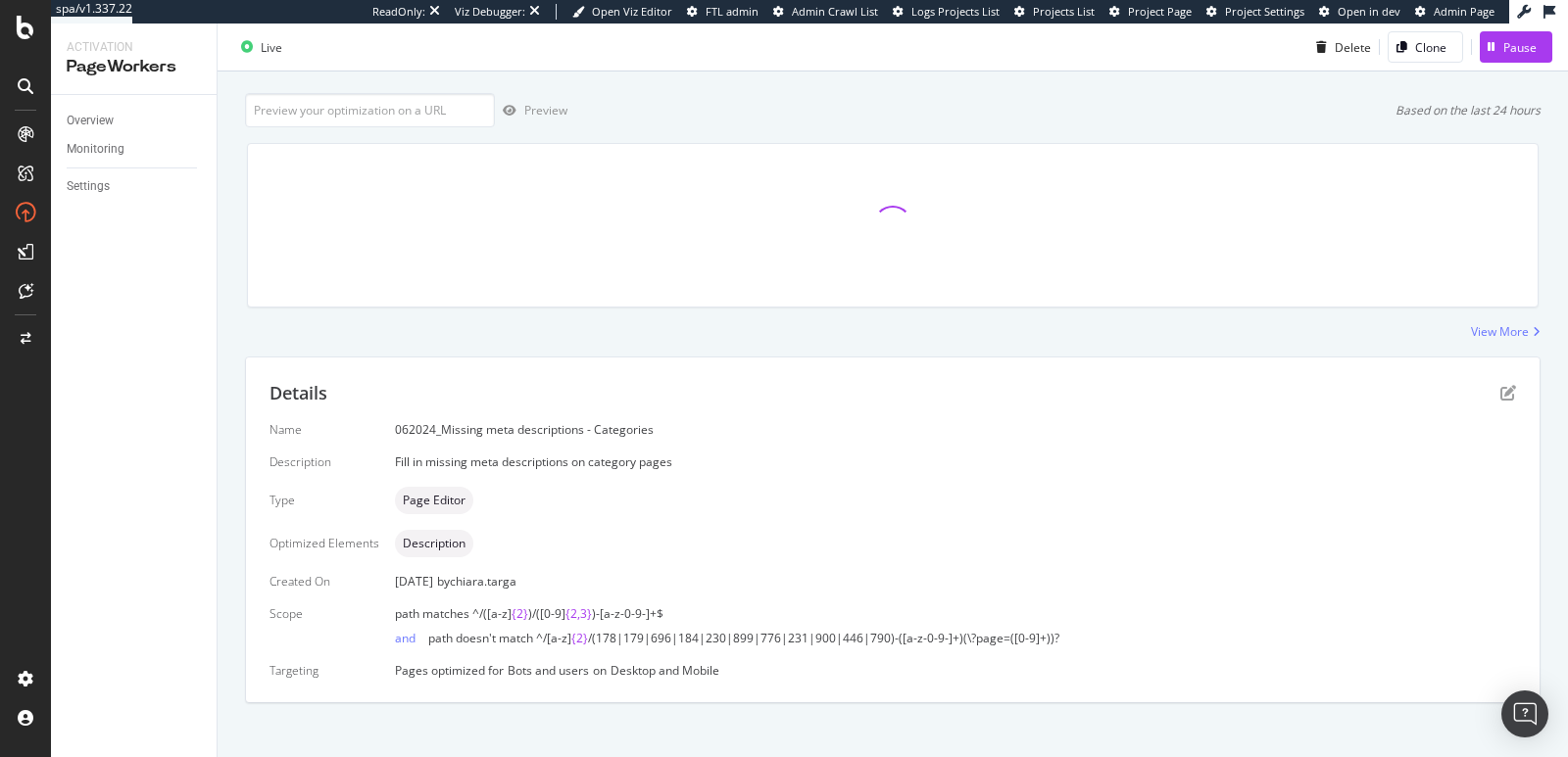
scroll to position [116, 0]
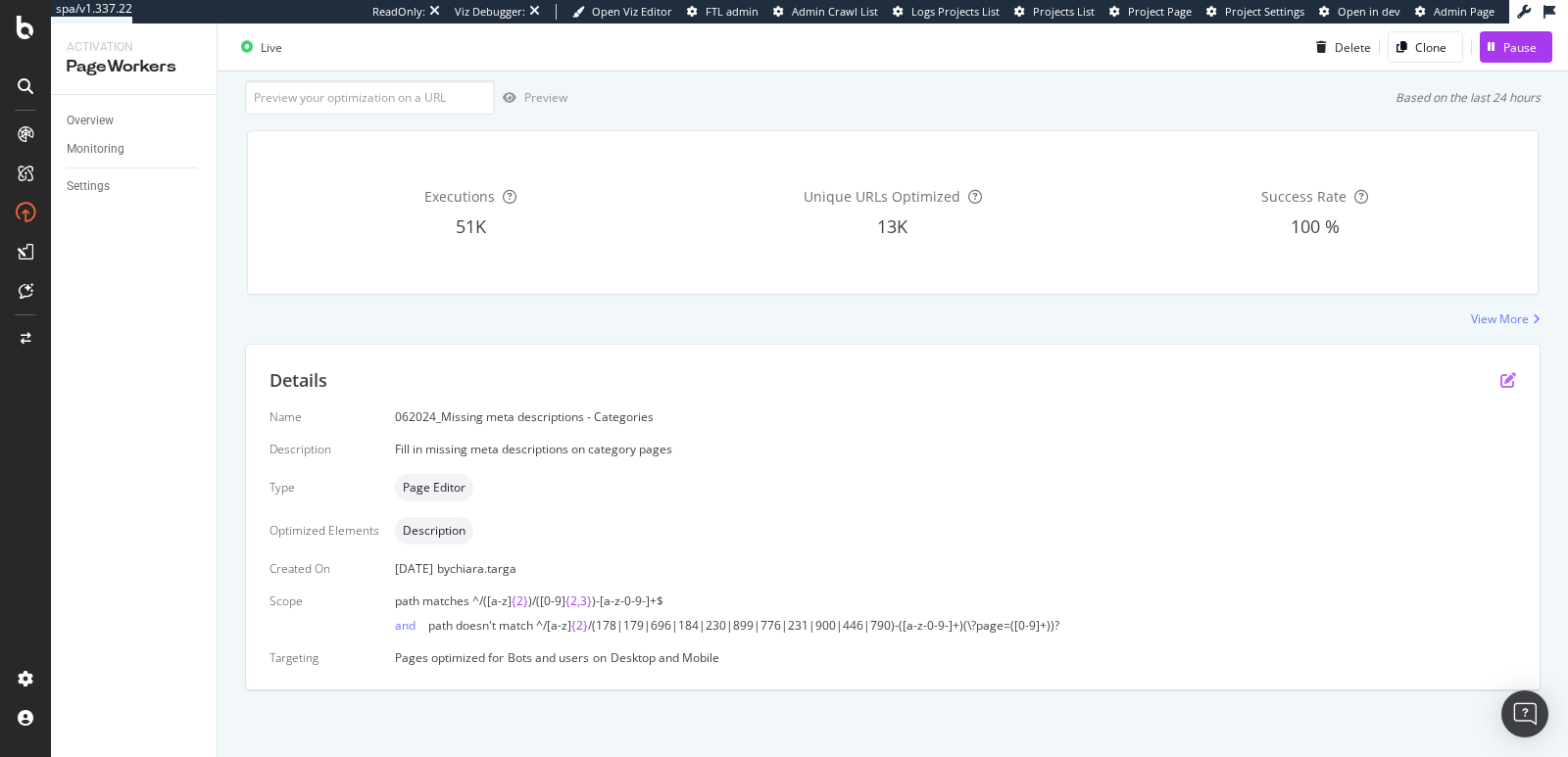
click at [1501, 383] on icon "pen-to-square" at bounding box center [1509, 380] width 16 height 16
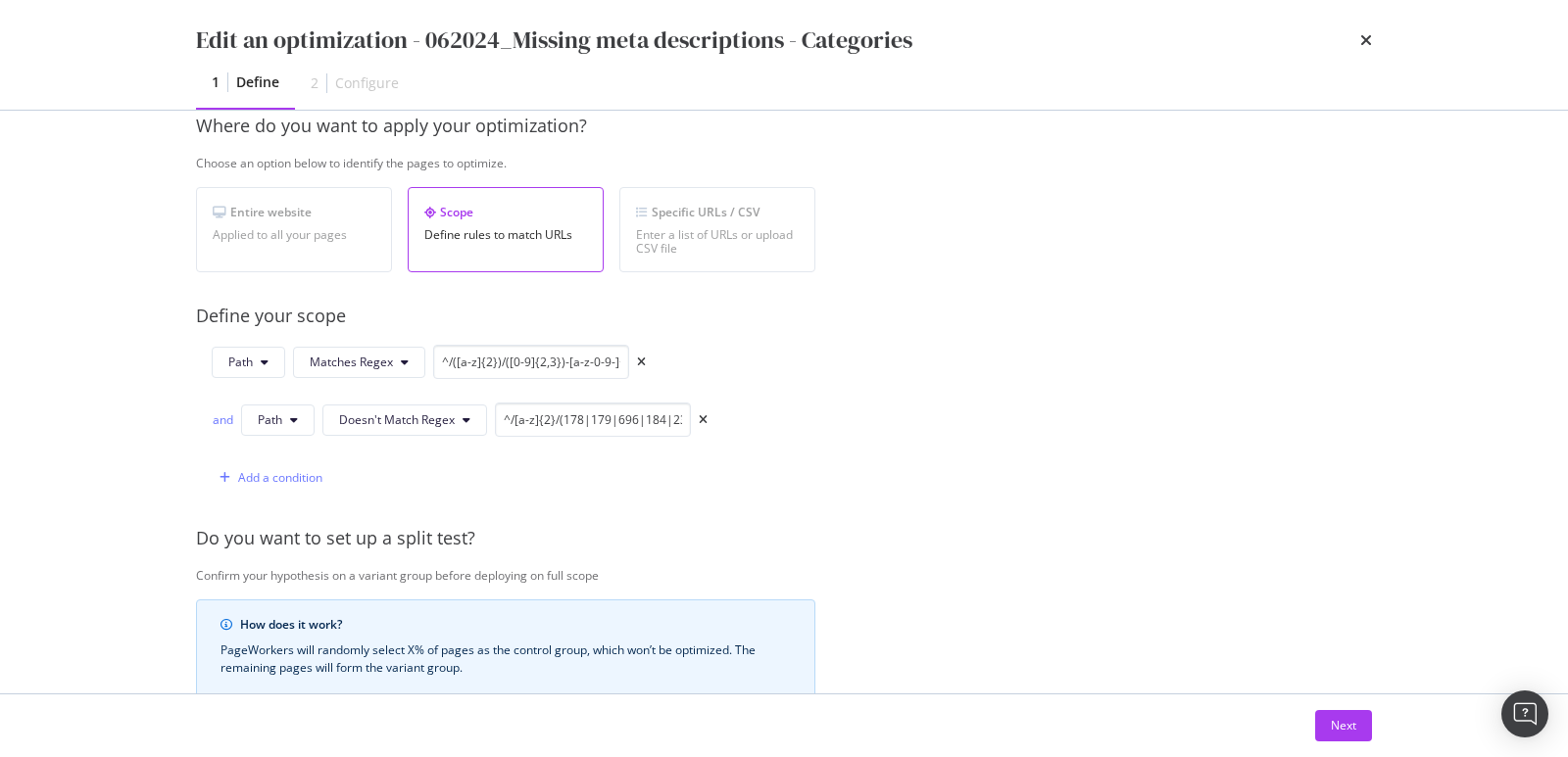
scroll to position [421, 0]
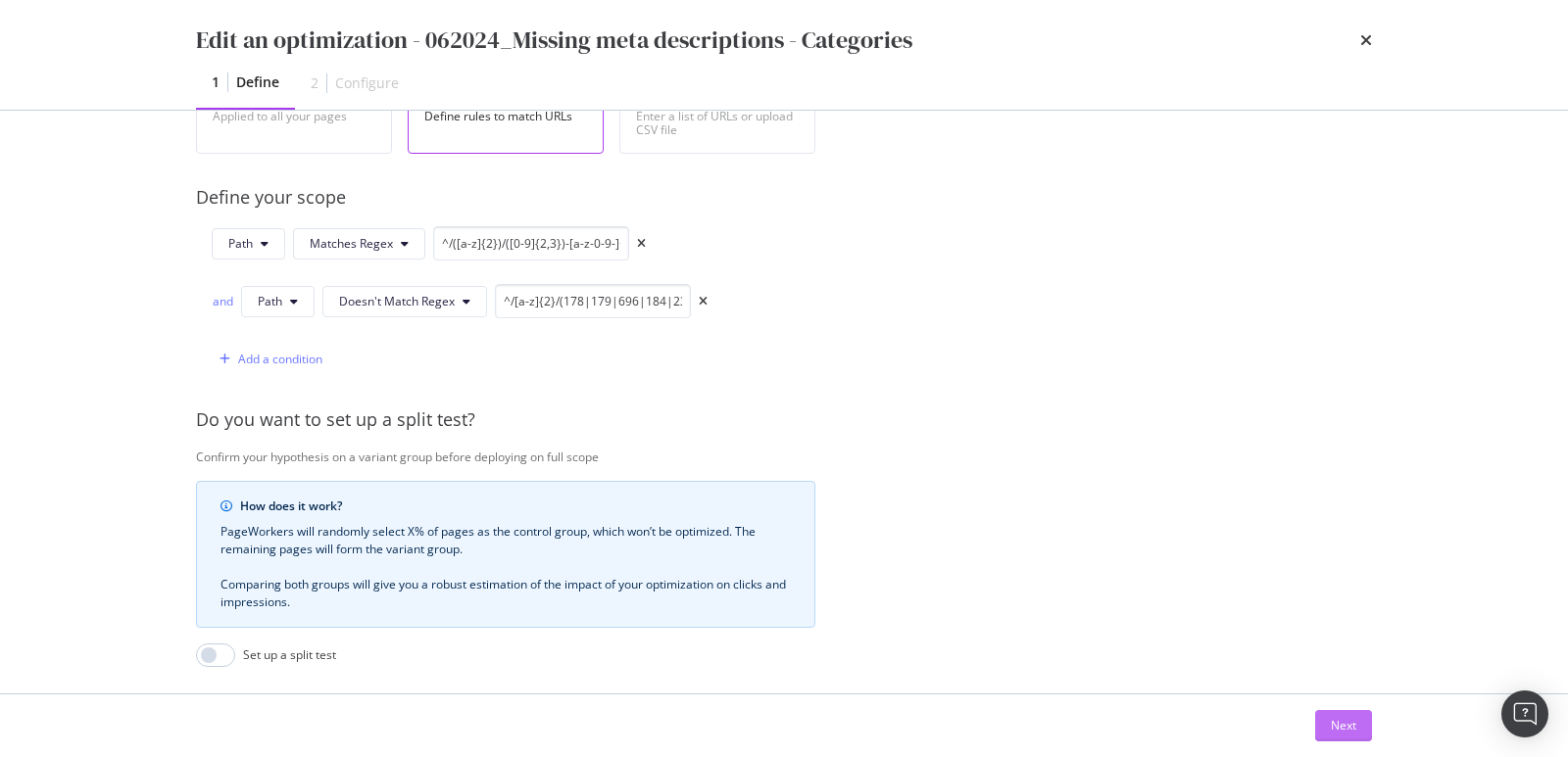
click at [1335, 721] on div "Next" at bounding box center [1344, 725] width 26 height 17
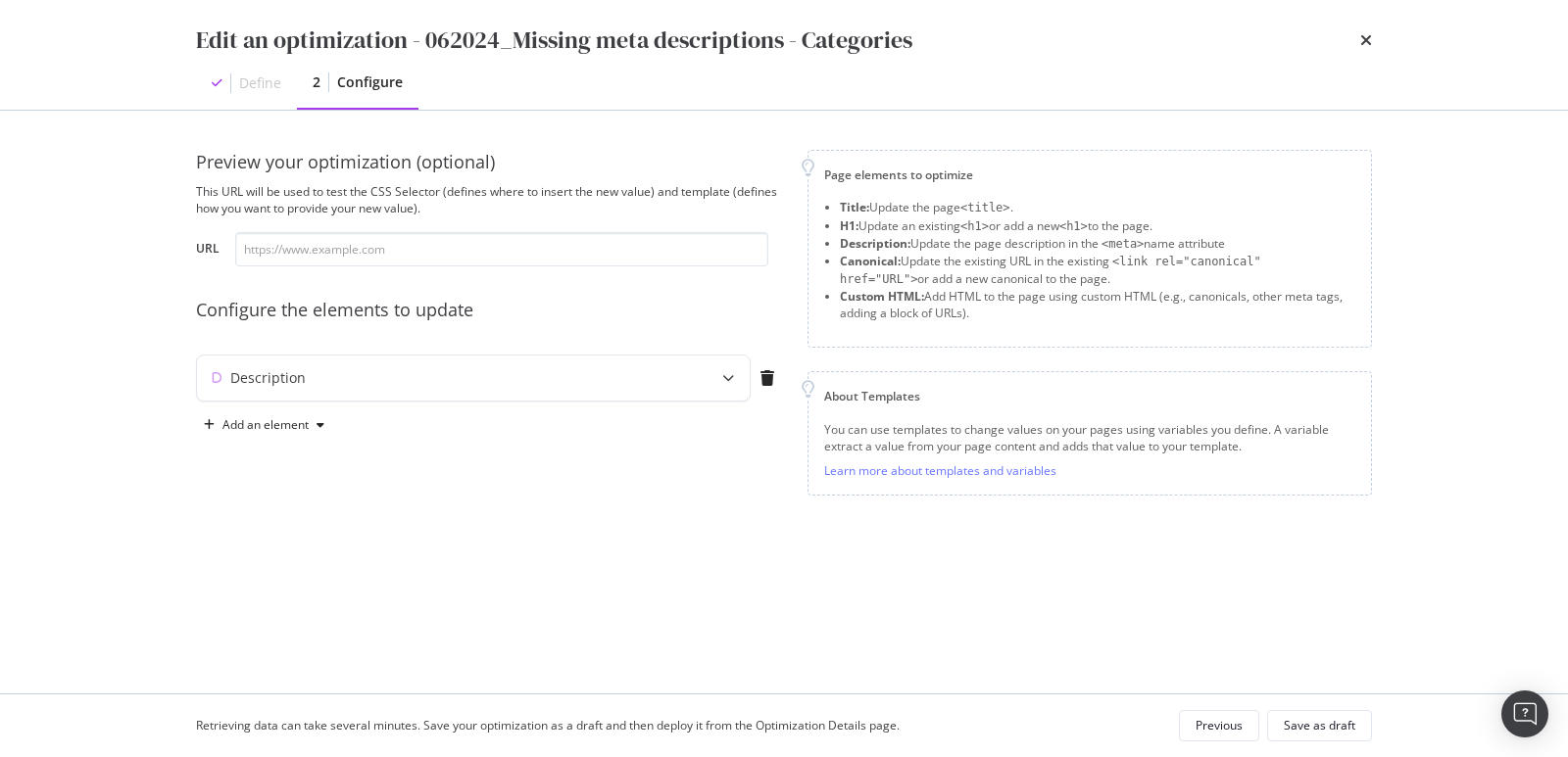
scroll to position [0, 0]
click at [650, 381] on div "Description" at bounding box center [435, 378] width 476 height 20
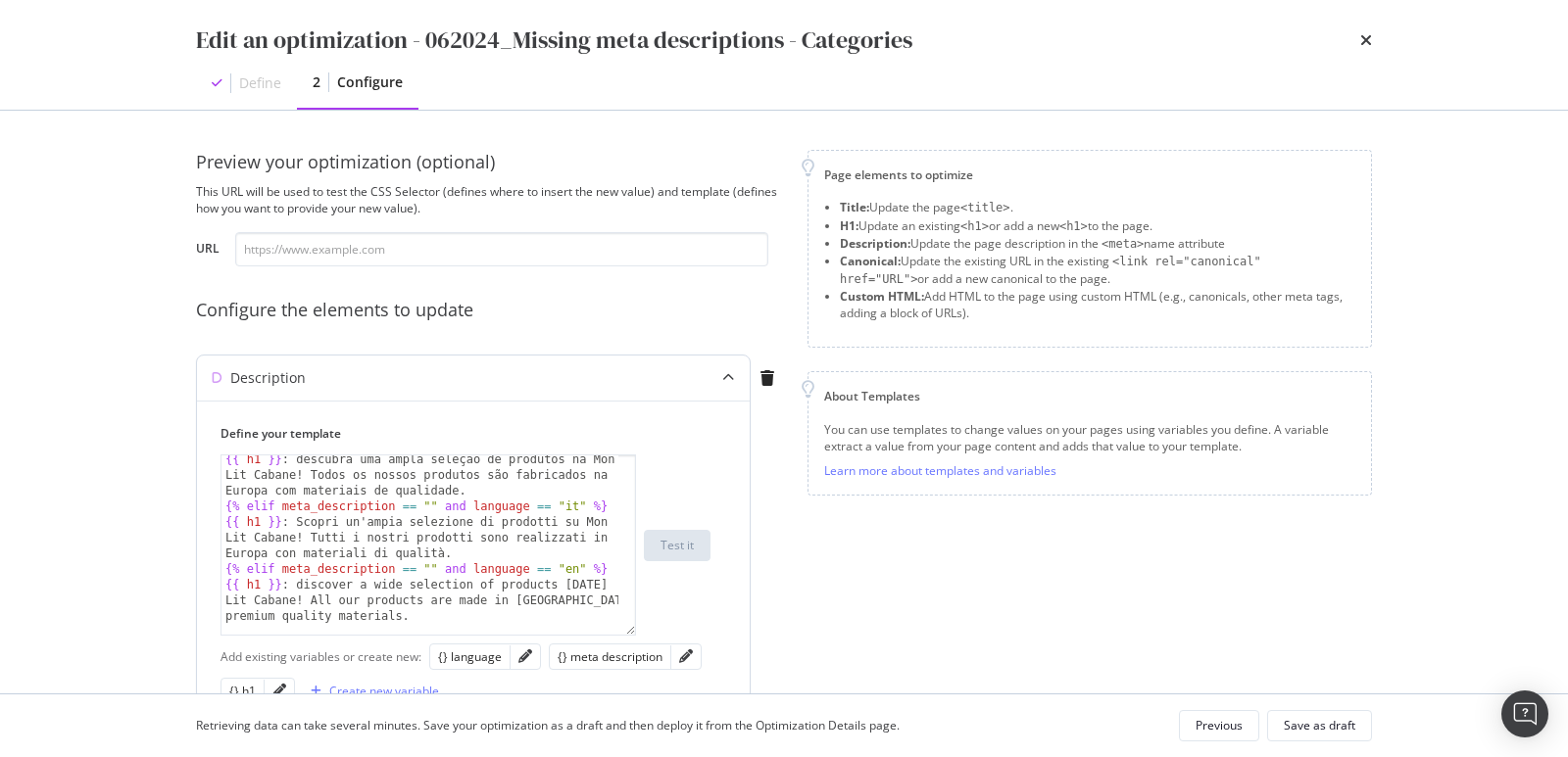
scroll to position [145, 0]
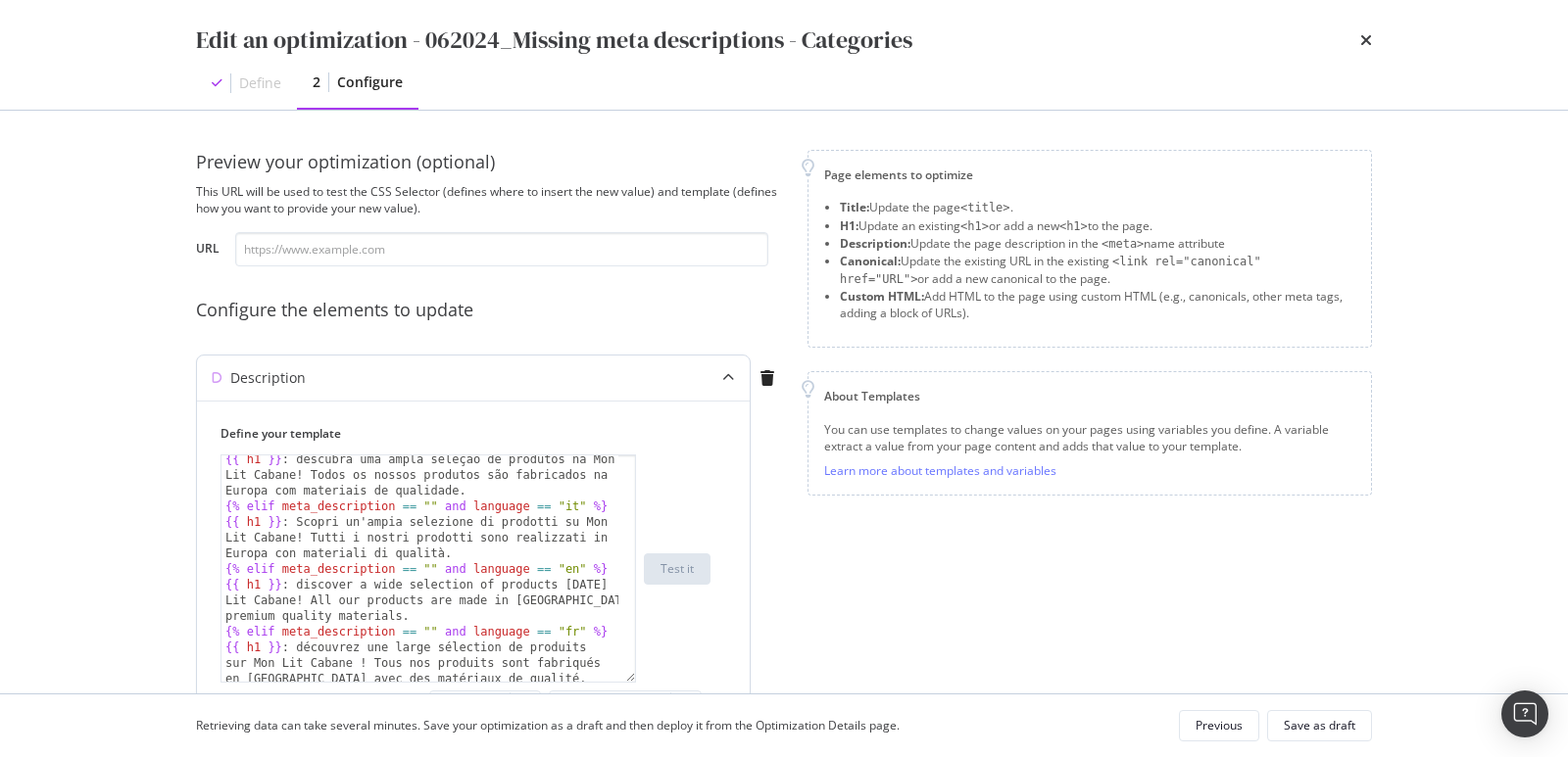
drag, startPoint x: 631, startPoint y: 576, endPoint x: 658, endPoint y: 679, distance: 106.5
click at [658, 679] on div "{{ h1 }} : descubra uma ampla seleção de produtos na Mon Lit Cabane! Todos os n…" at bounding box center [466, 569] width 490 height 228
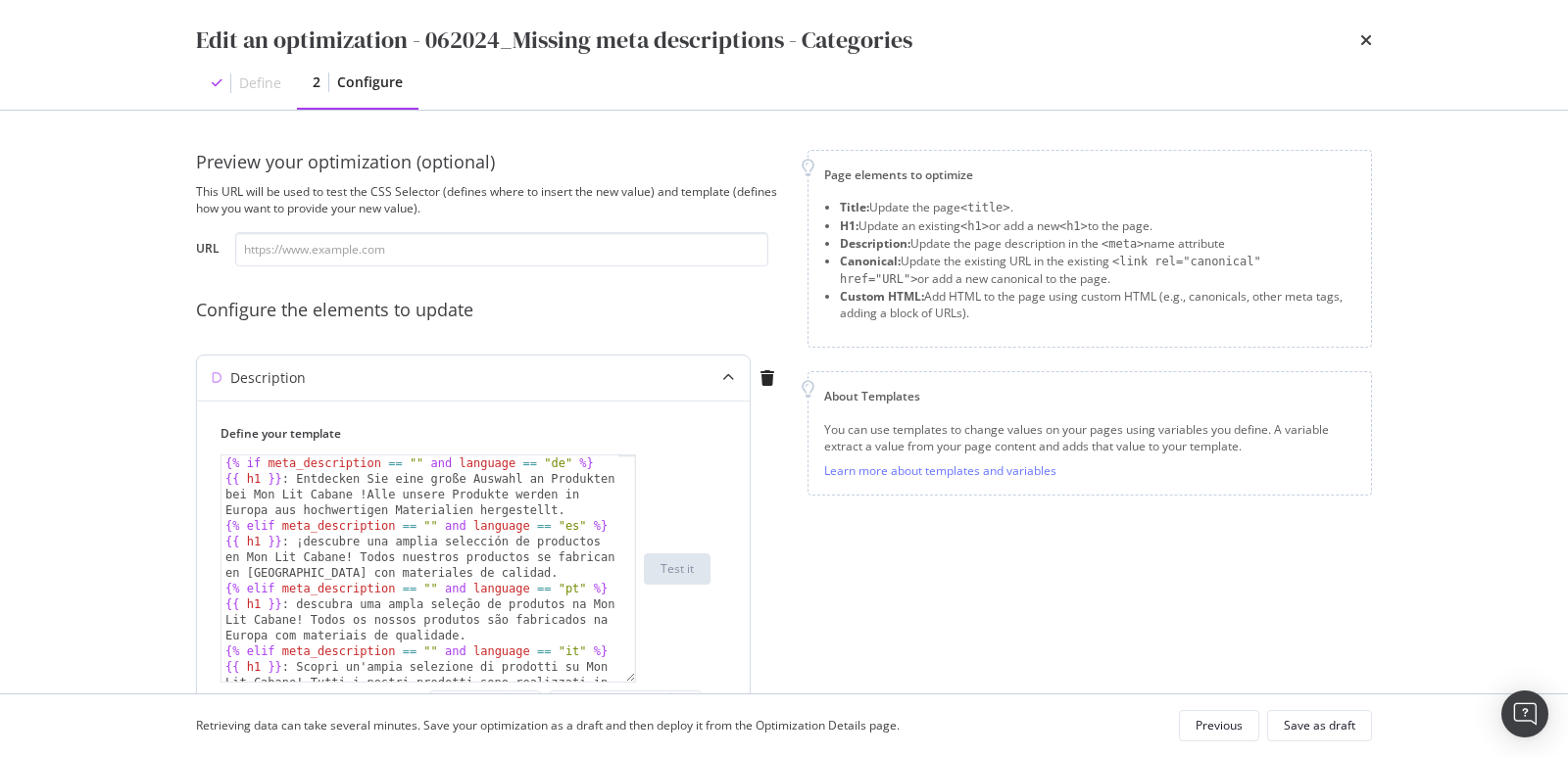
scroll to position [0, 0]
click at [1364, 41] on icon "times" at bounding box center [1367, 41] width 12 height 16
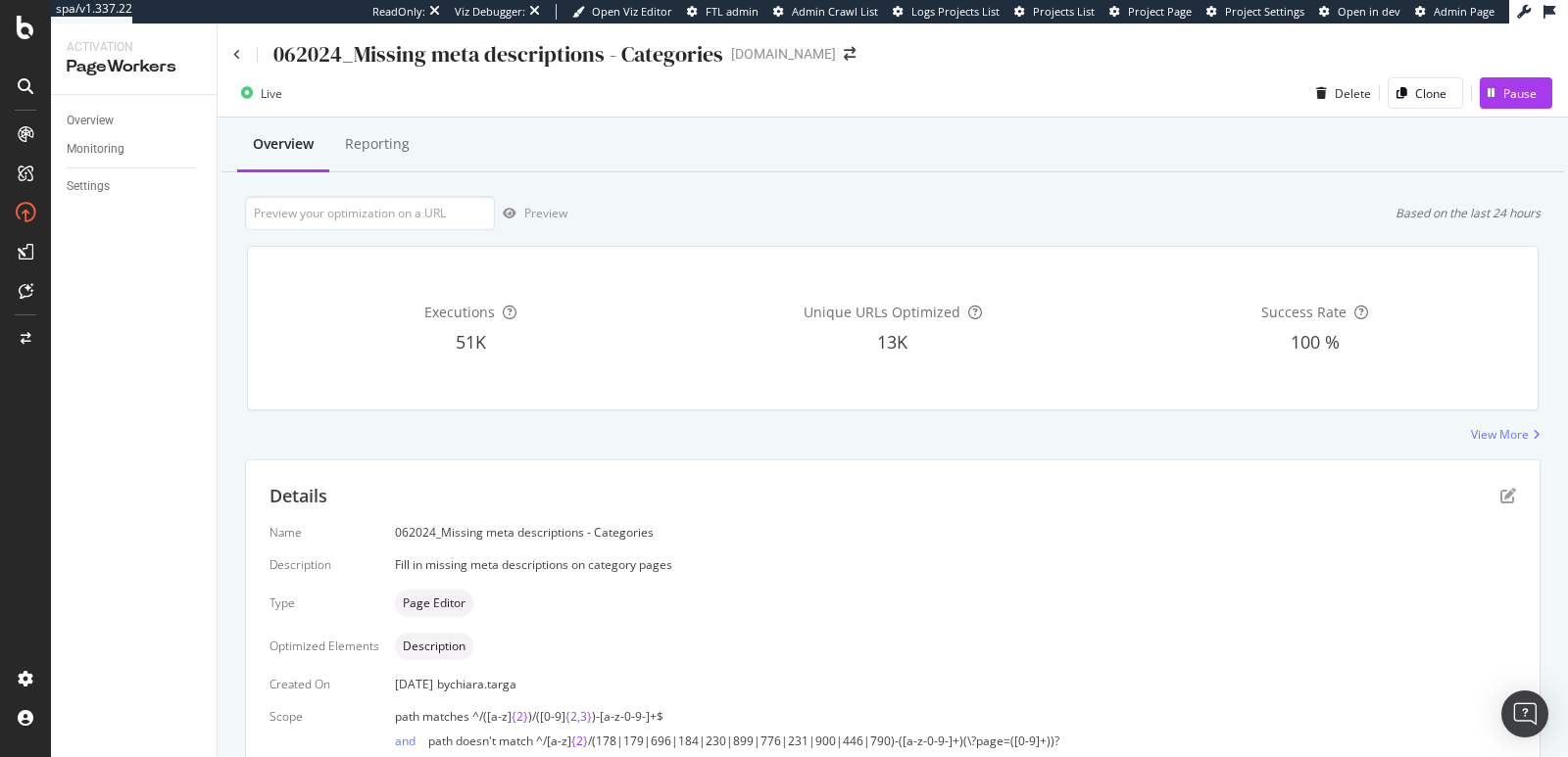
click at [244, 53] on div "062024_Missing meta descriptions - Categories" at bounding box center [478, 54] width 490 height 31
click at [238, 51] on icon at bounding box center [237, 54] width 8 height 12
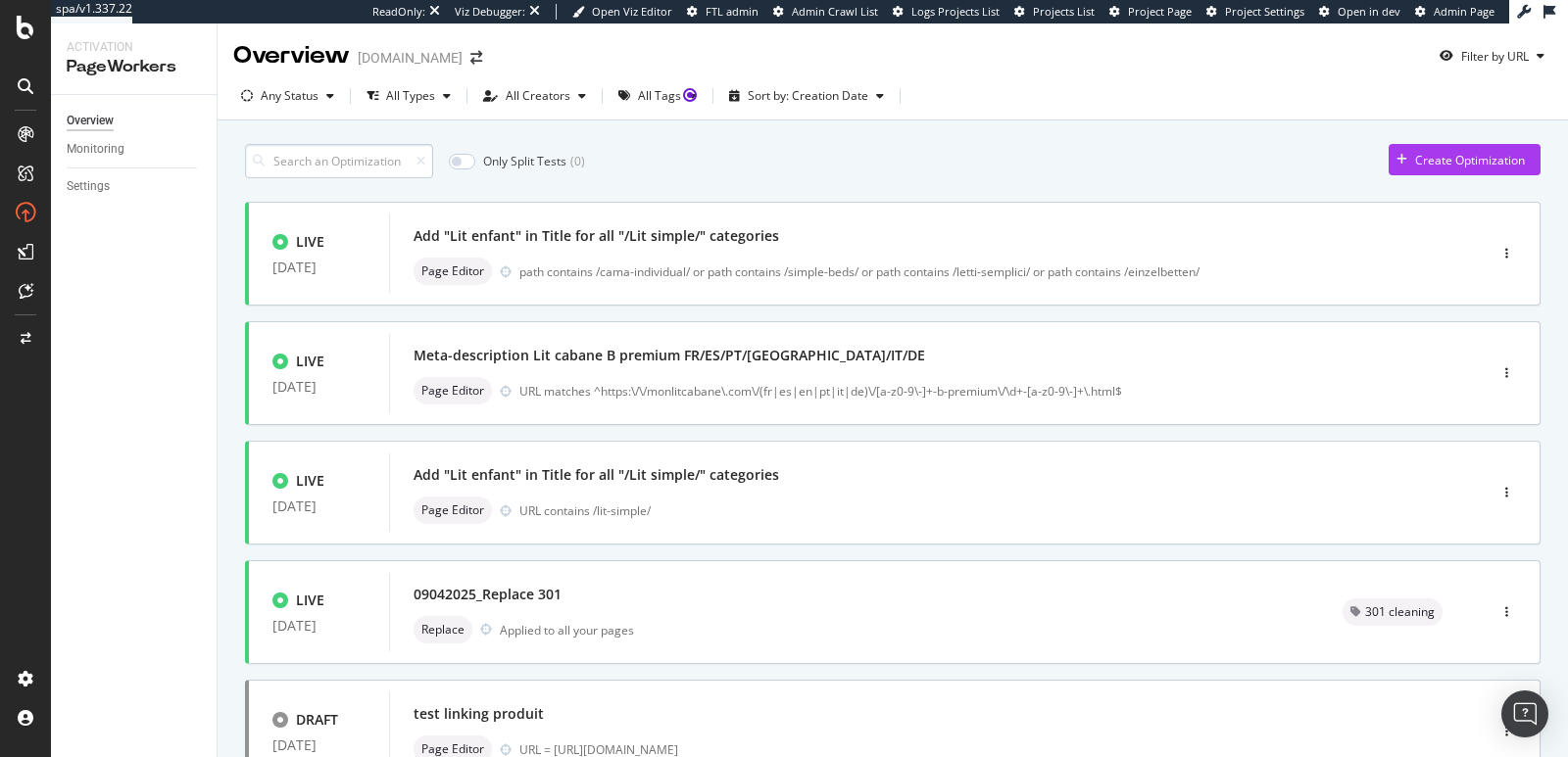
click at [371, 159] on input at bounding box center [339, 161] width 188 height 35
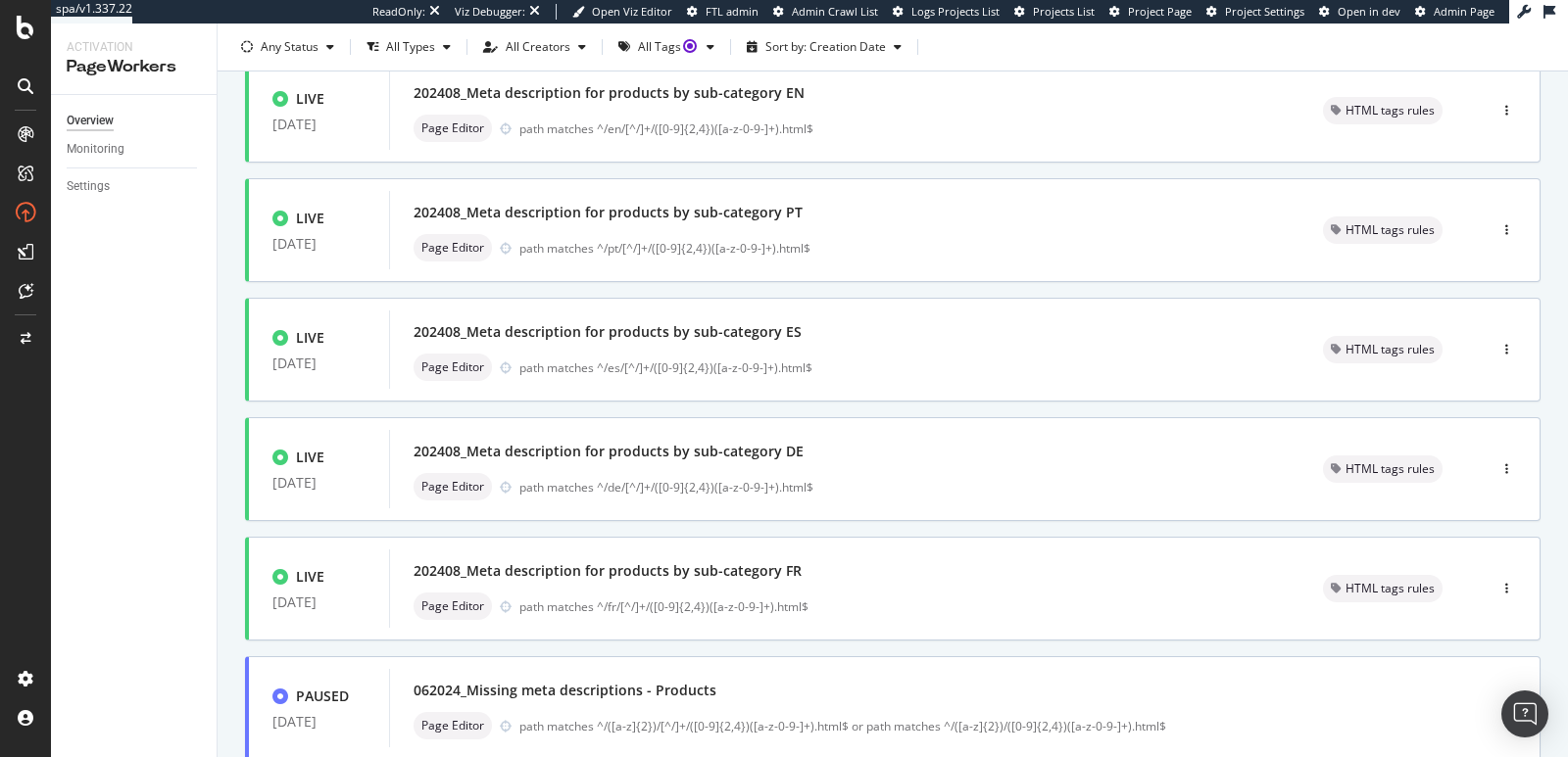
scroll to position [662, 0]
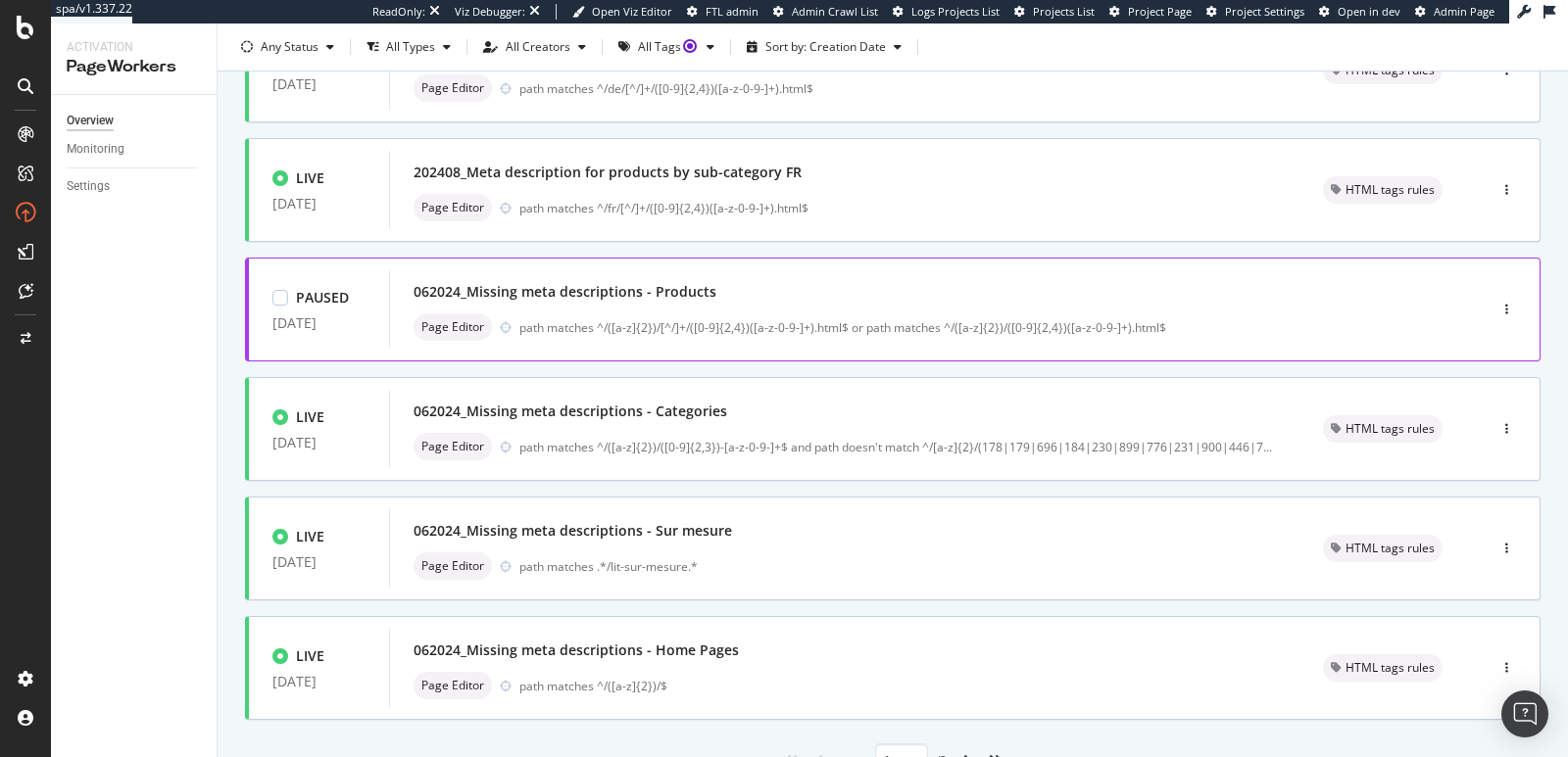
click at [860, 281] on div "062024_Missing meta descriptions - Products" at bounding box center [908, 292] width 990 height 28
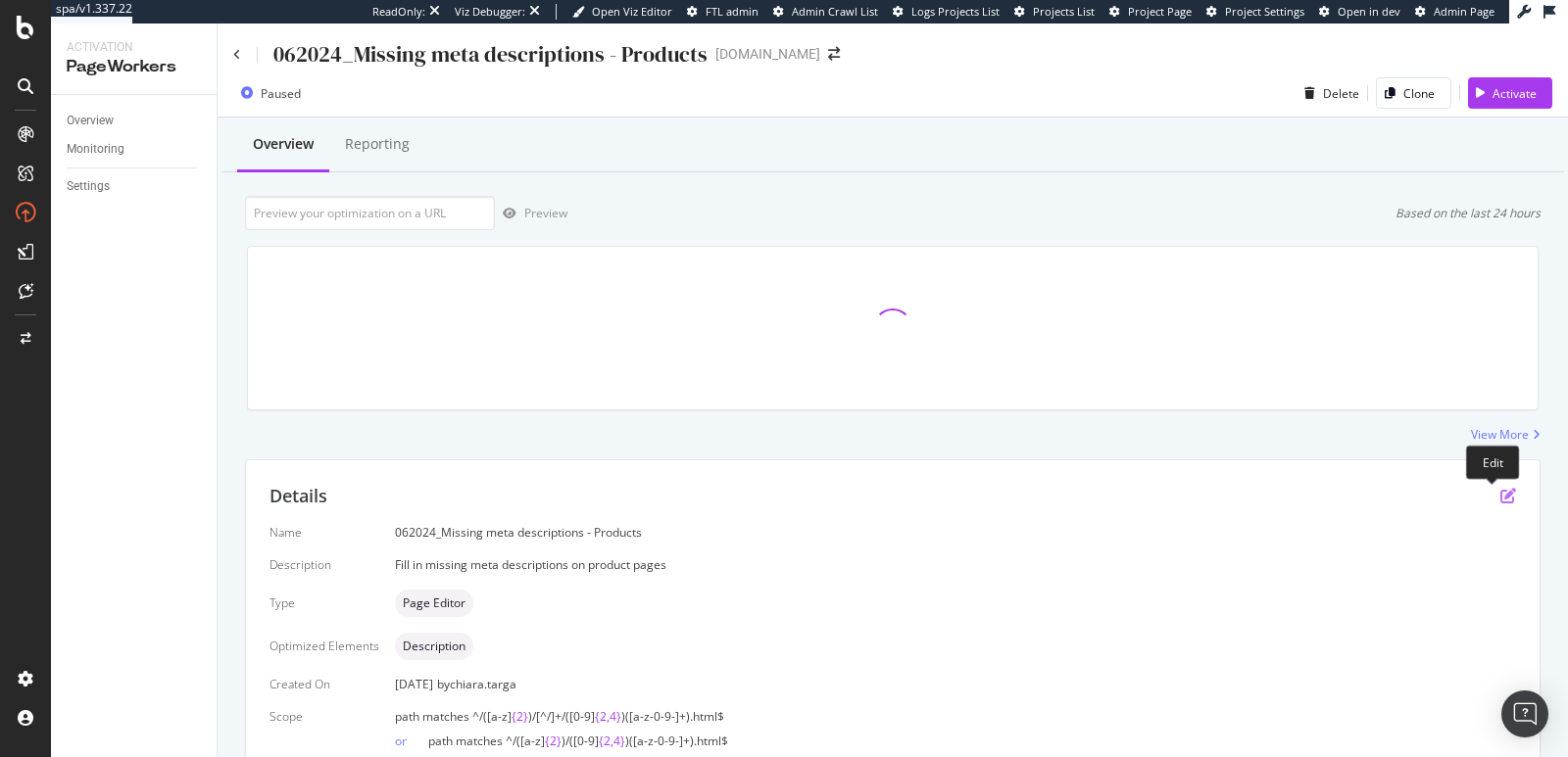
click at [1501, 498] on icon "pen-to-square" at bounding box center [1509, 495] width 16 height 16
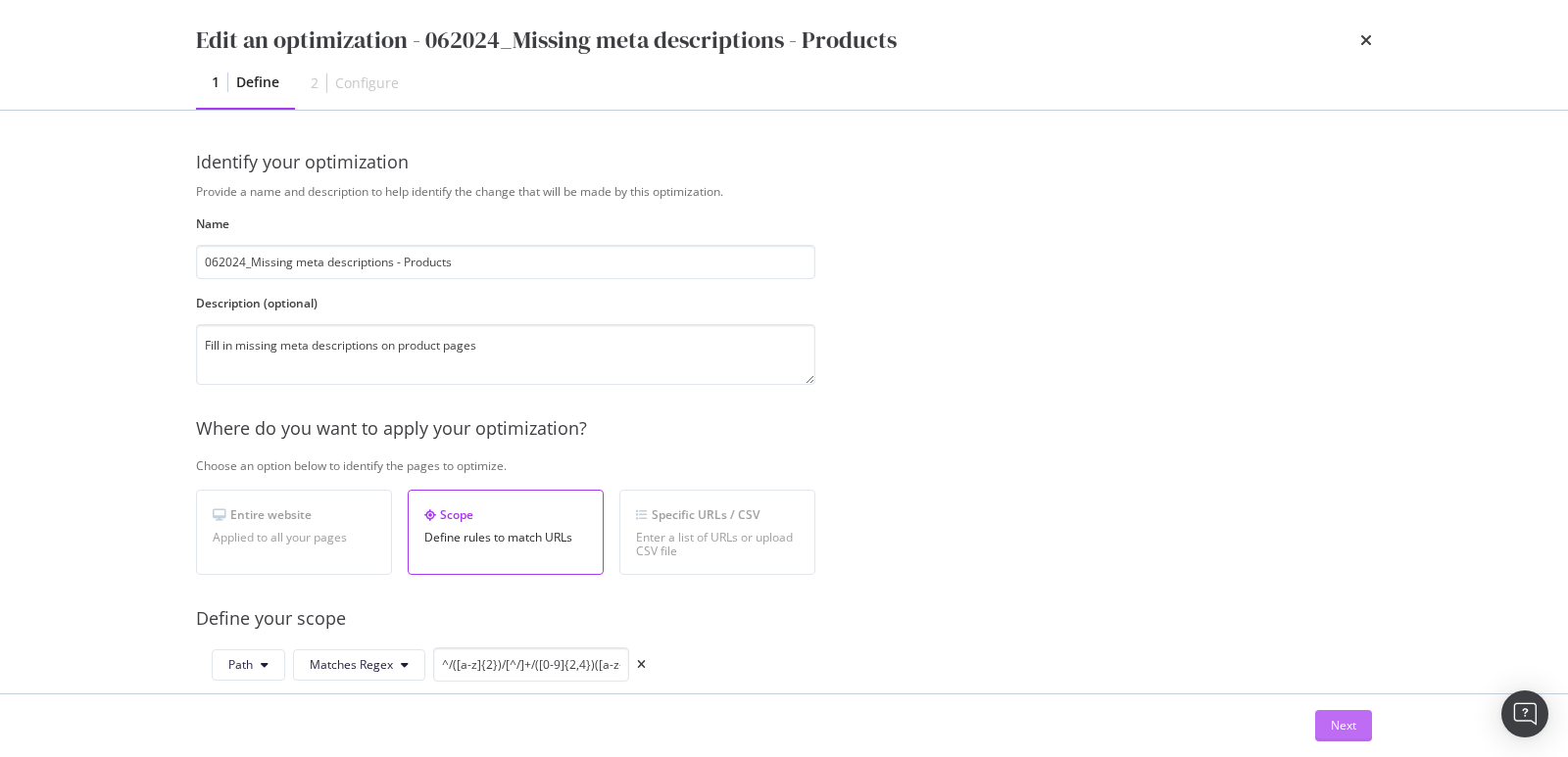
click at [1326, 718] on button "Next" at bounding box center [1343, 726] width 56 height 32
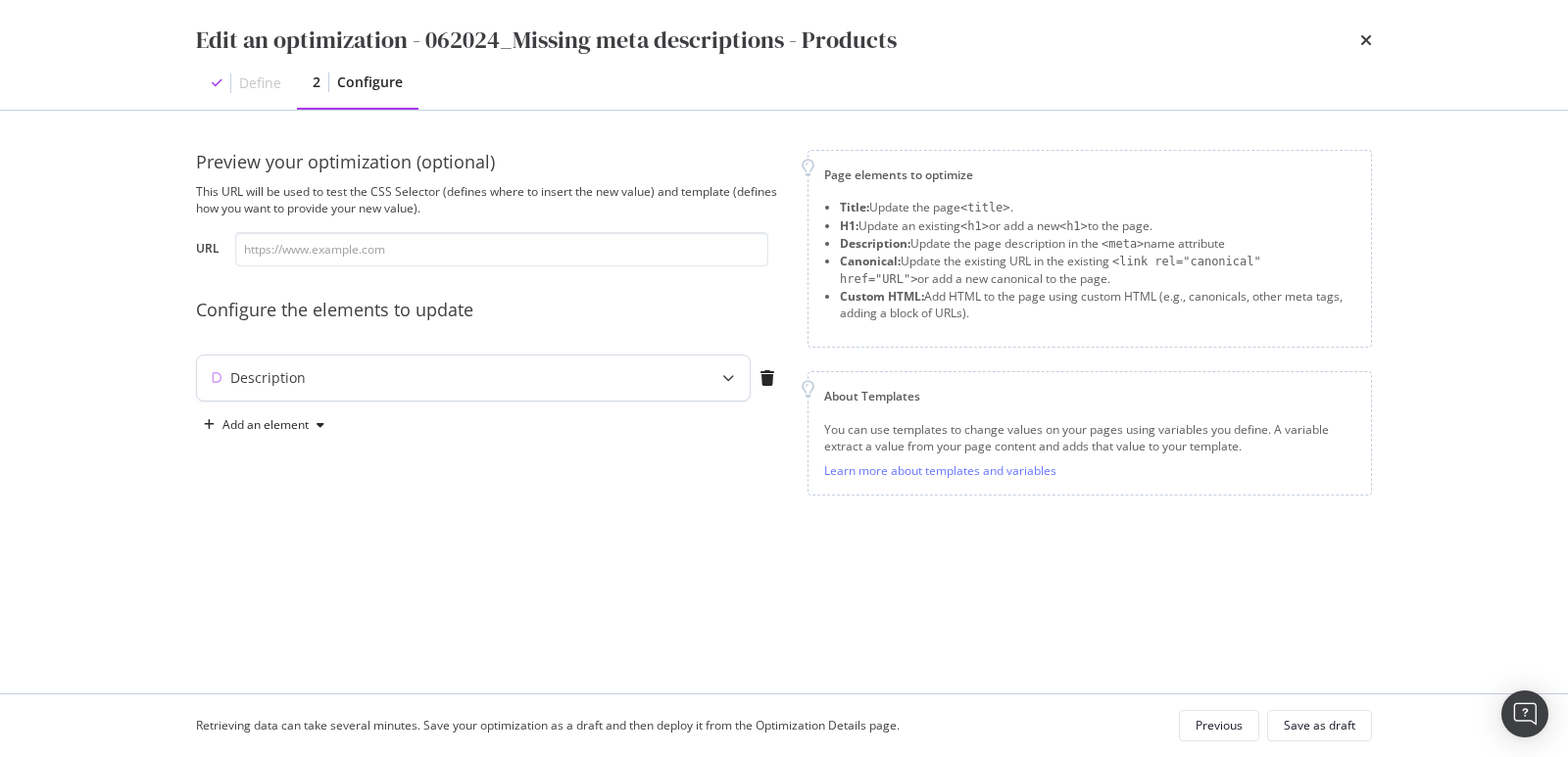
click at [711, 381] on div "modal" at bounding box center [728, 378] width 44 height 45
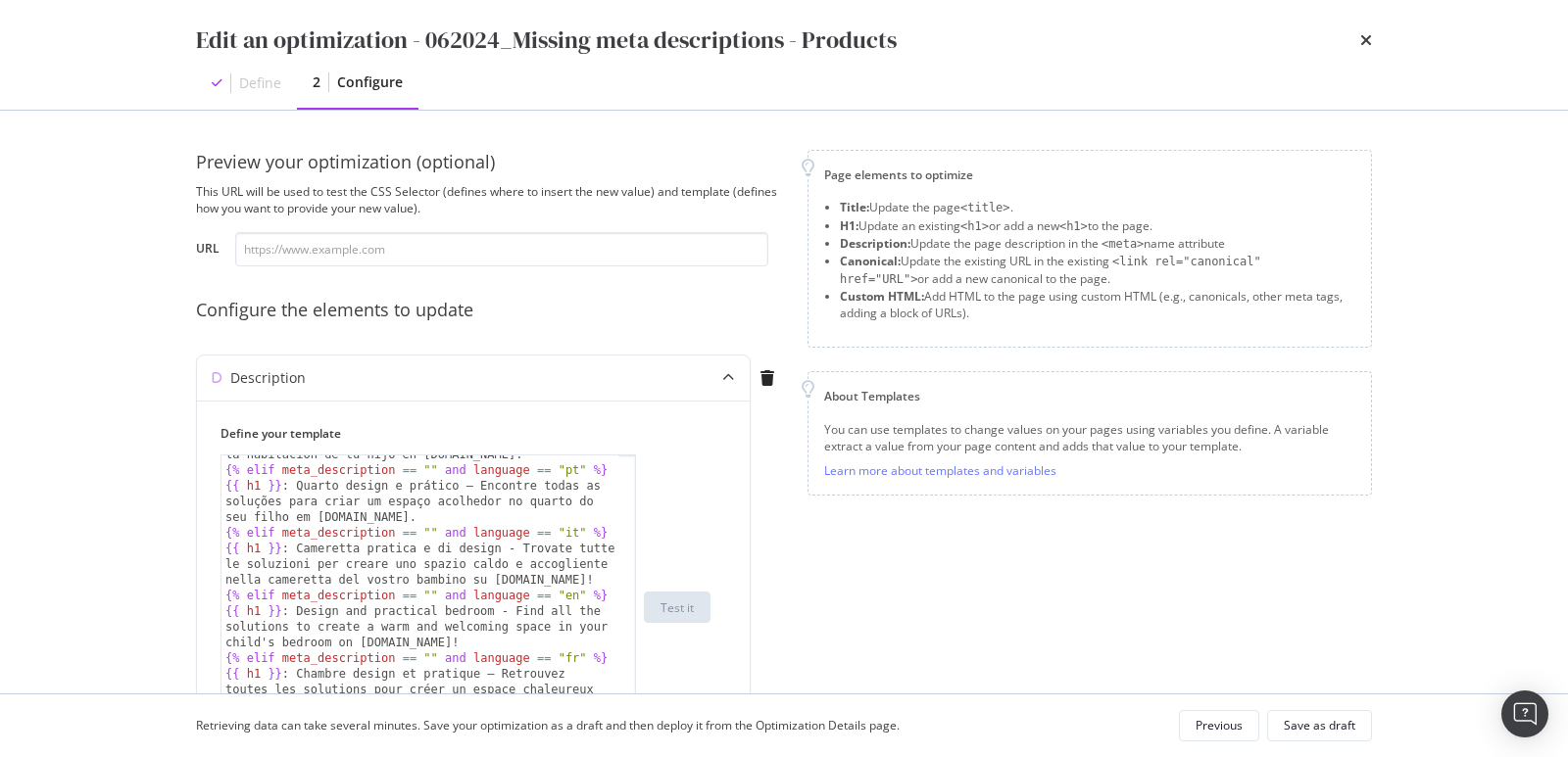
scroll to position [119, 0]
drag, startPoint x: 632, startPoint y: 575, endPoint x: 702, endPoint y: 745, distance: 183.8
click at [709, 753] on div "Edit an optimization - 062024_Missing meta descriptions - Products Define 2 Con…" at bounding box center [784, 378] width 1568 height 757
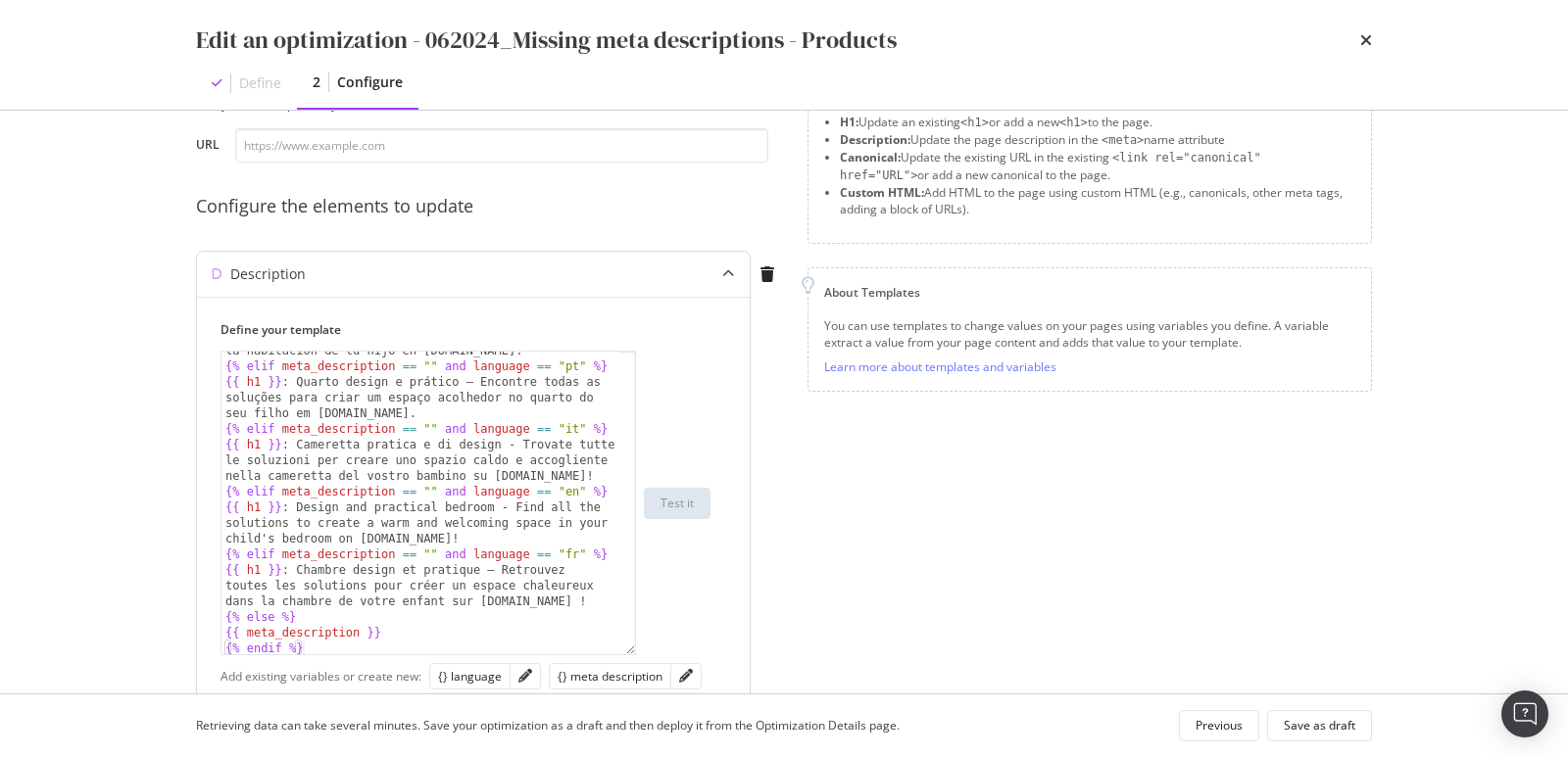
scroll to position [132, 0]
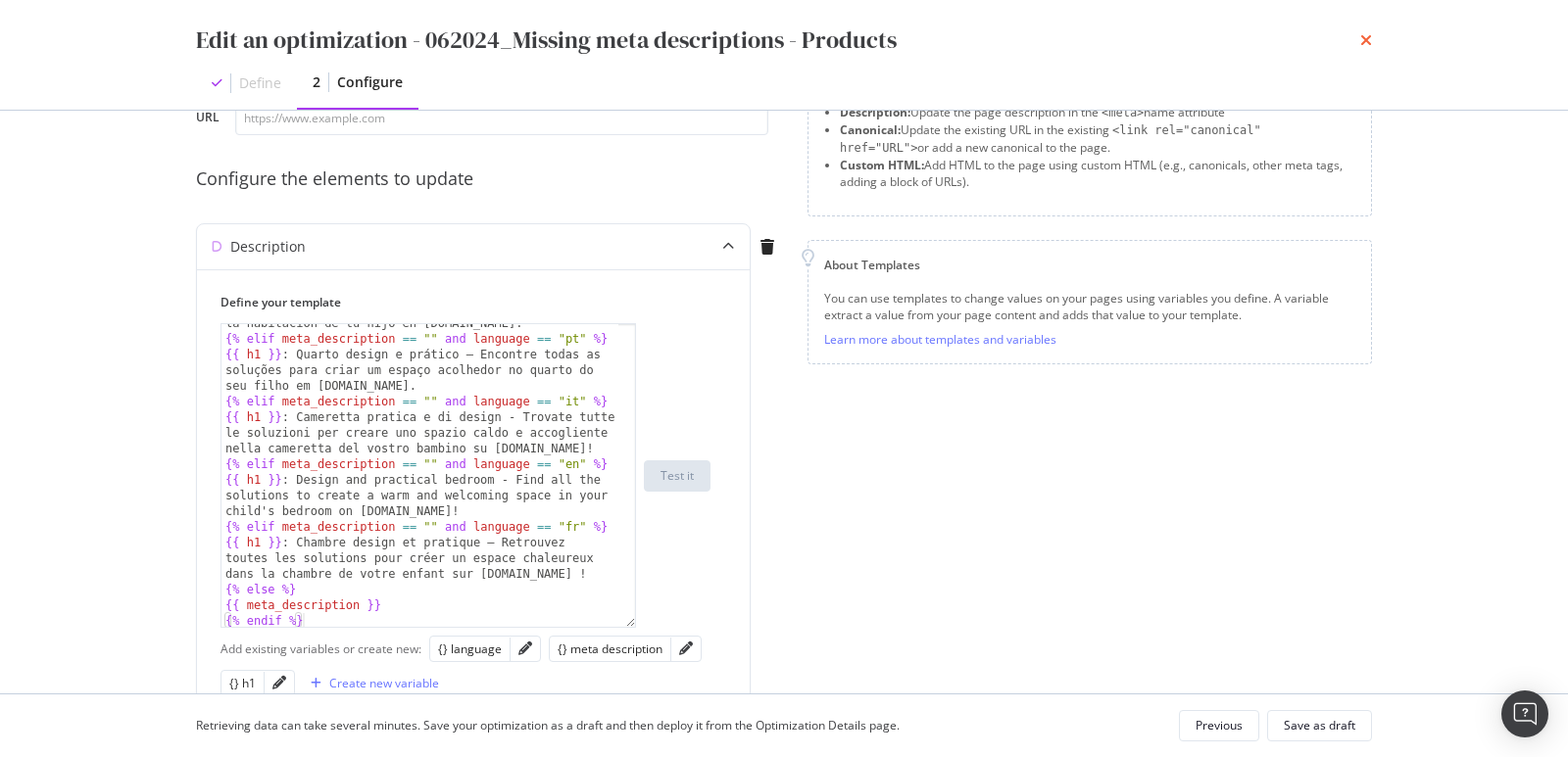
click at [1366, 41] on icon "times" at bounding box center [1367, 41] width 12 height 16
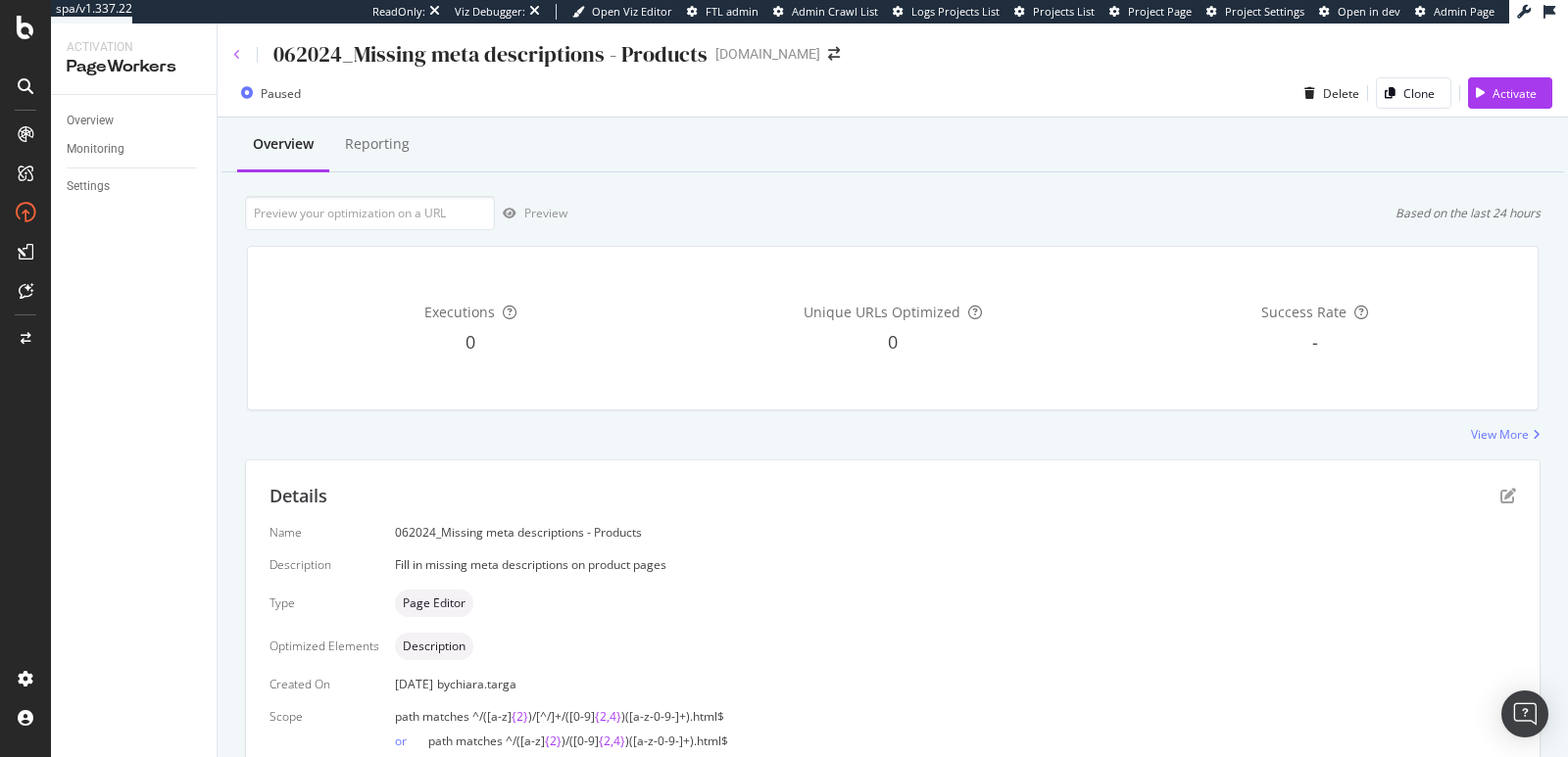
click at [234, 54] on icon at bounding box center [237, 54] width 8 height 12
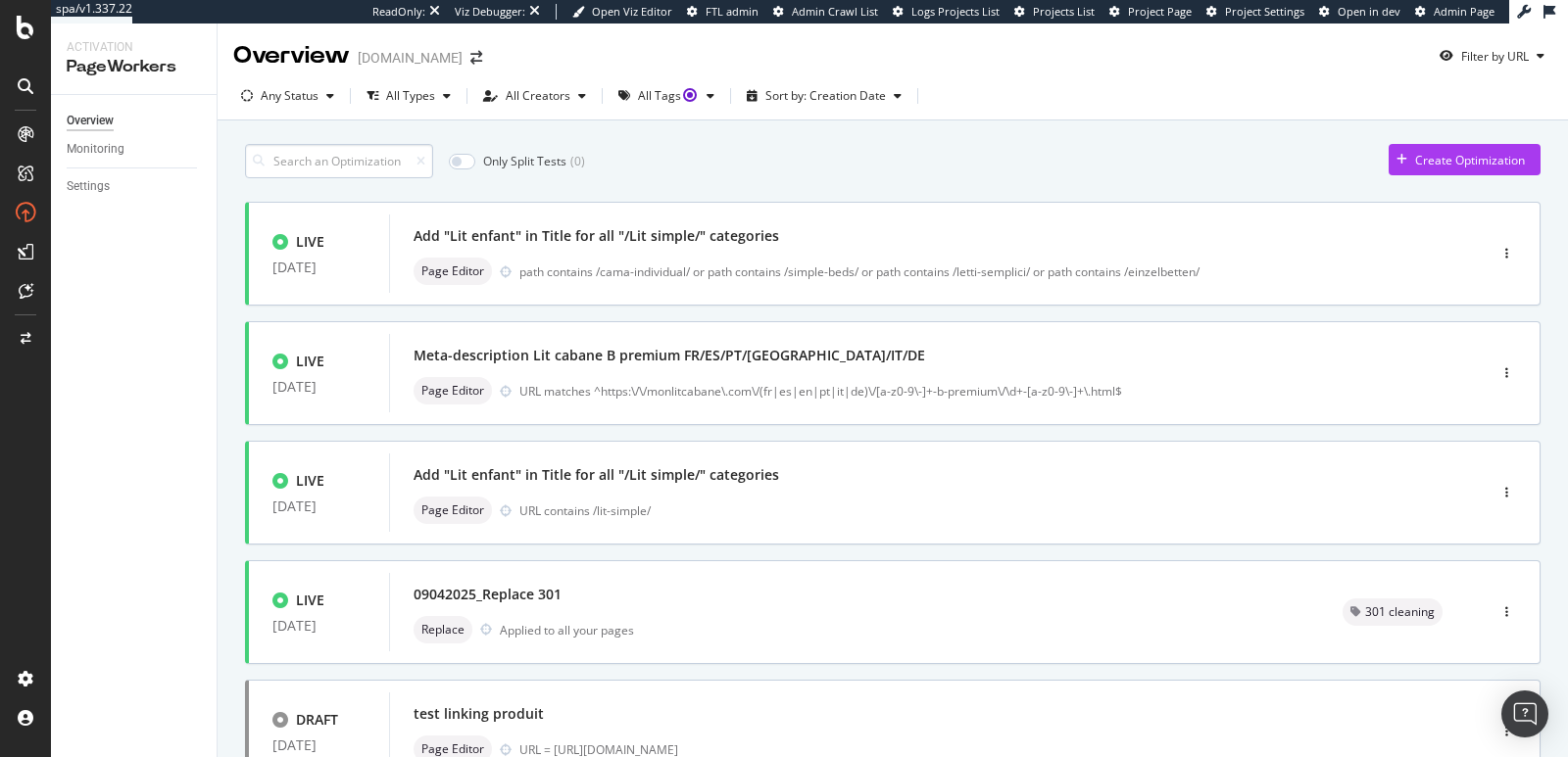
click at [306, 162] on input at bounding box center [339, 161] width 188 height 35
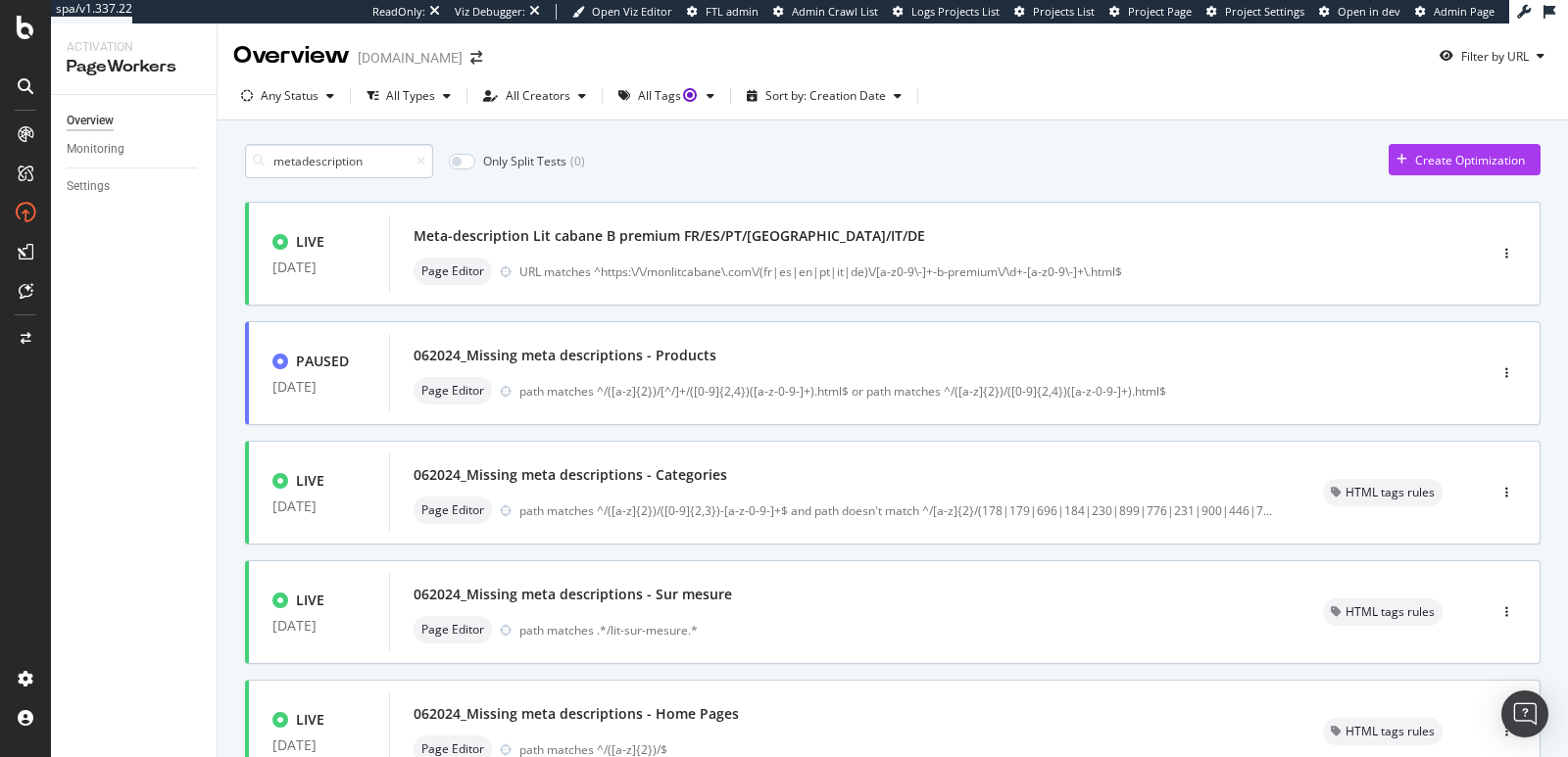
click at [302, 156] on input "metadescription" at bounding box center [339, 161] width 188 height 35
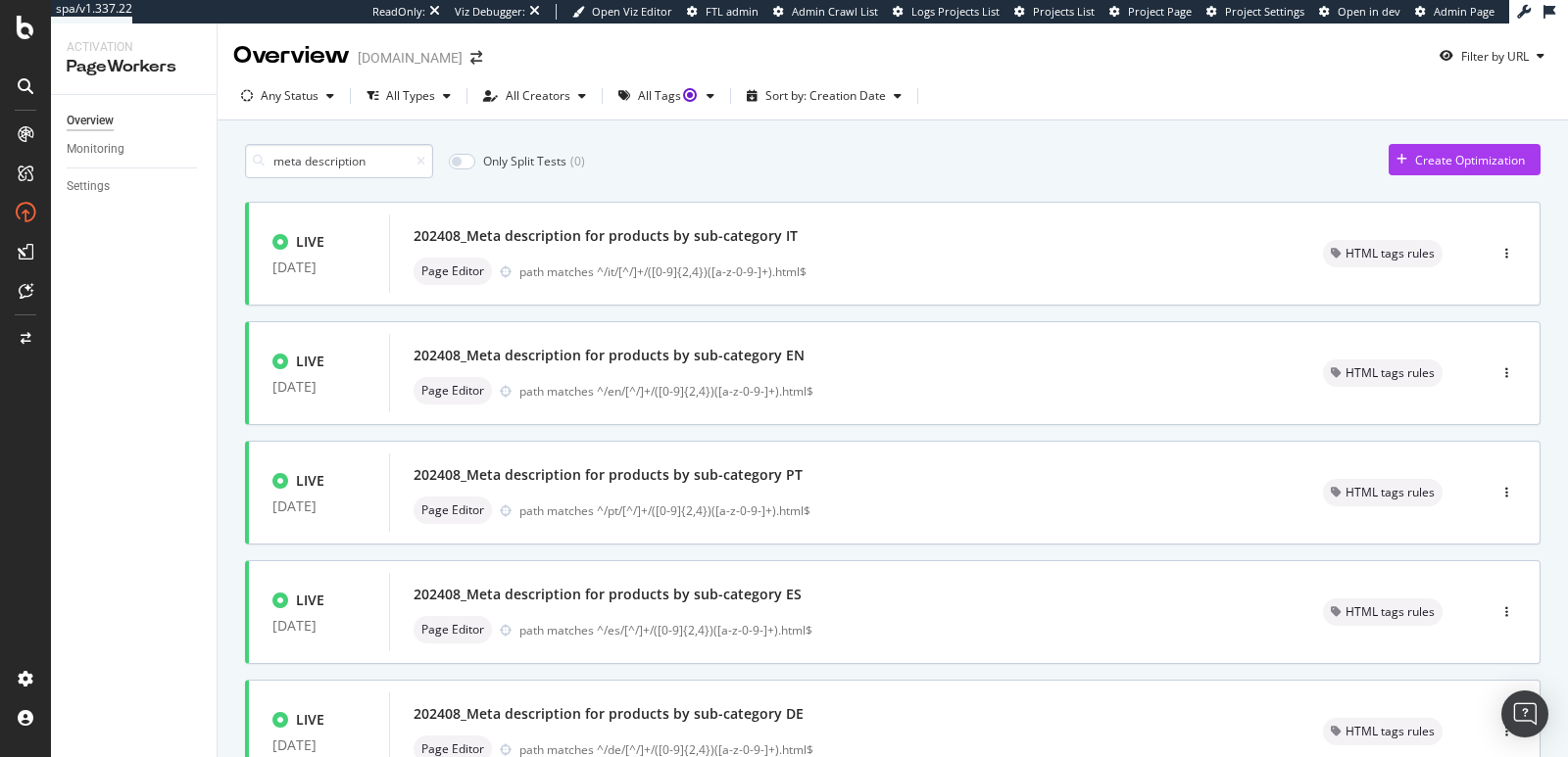
click at [305, 165] on input "meta description" at bounding box center [339, 161] width 188 height 35
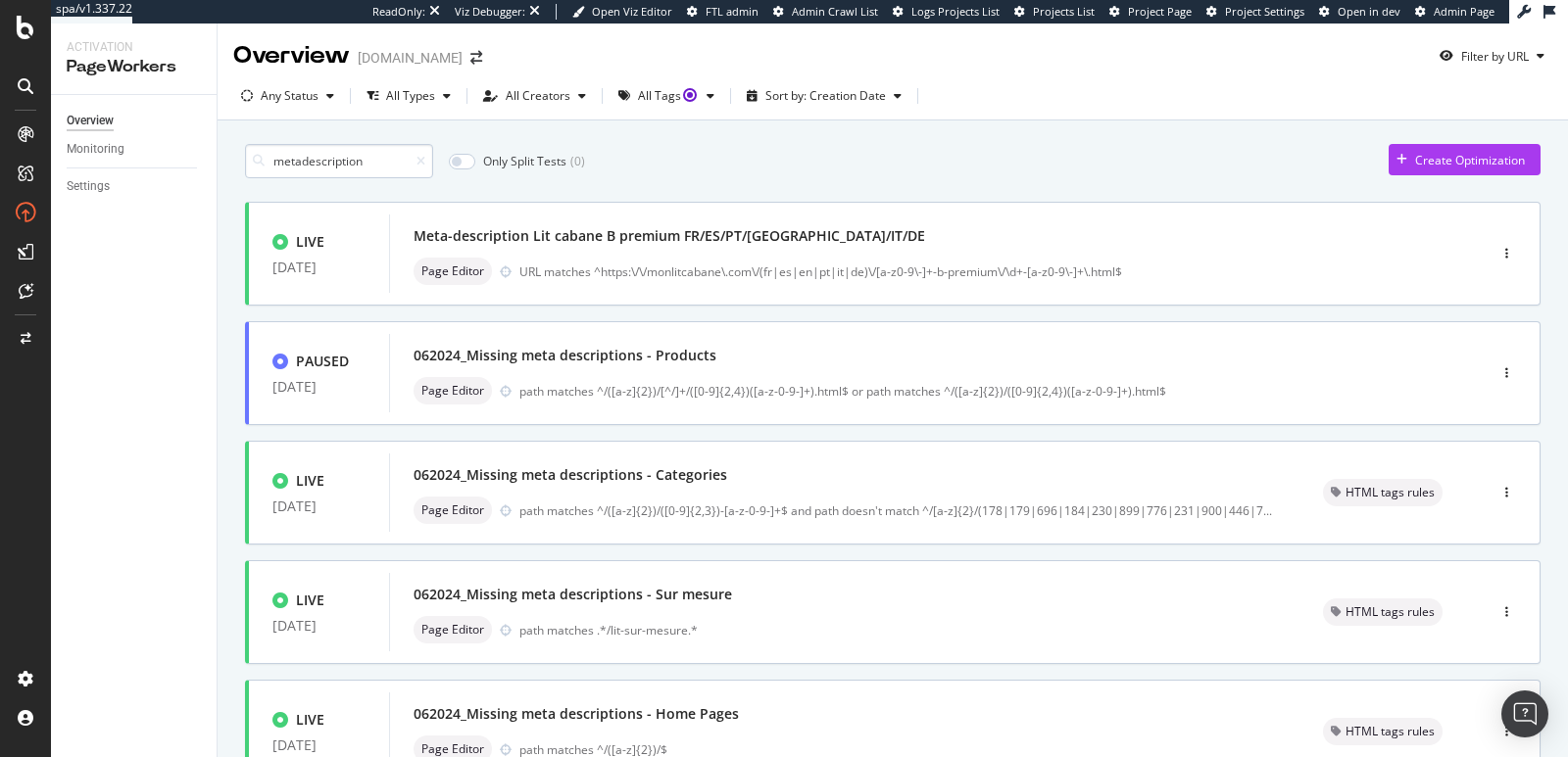
click at [302, 161] on input "metadescription" at bounding box center [339, 161] width 188 height 35
click at [307, 162] on input "meta-description" at bounding box center [339, 161] width 188 height 35
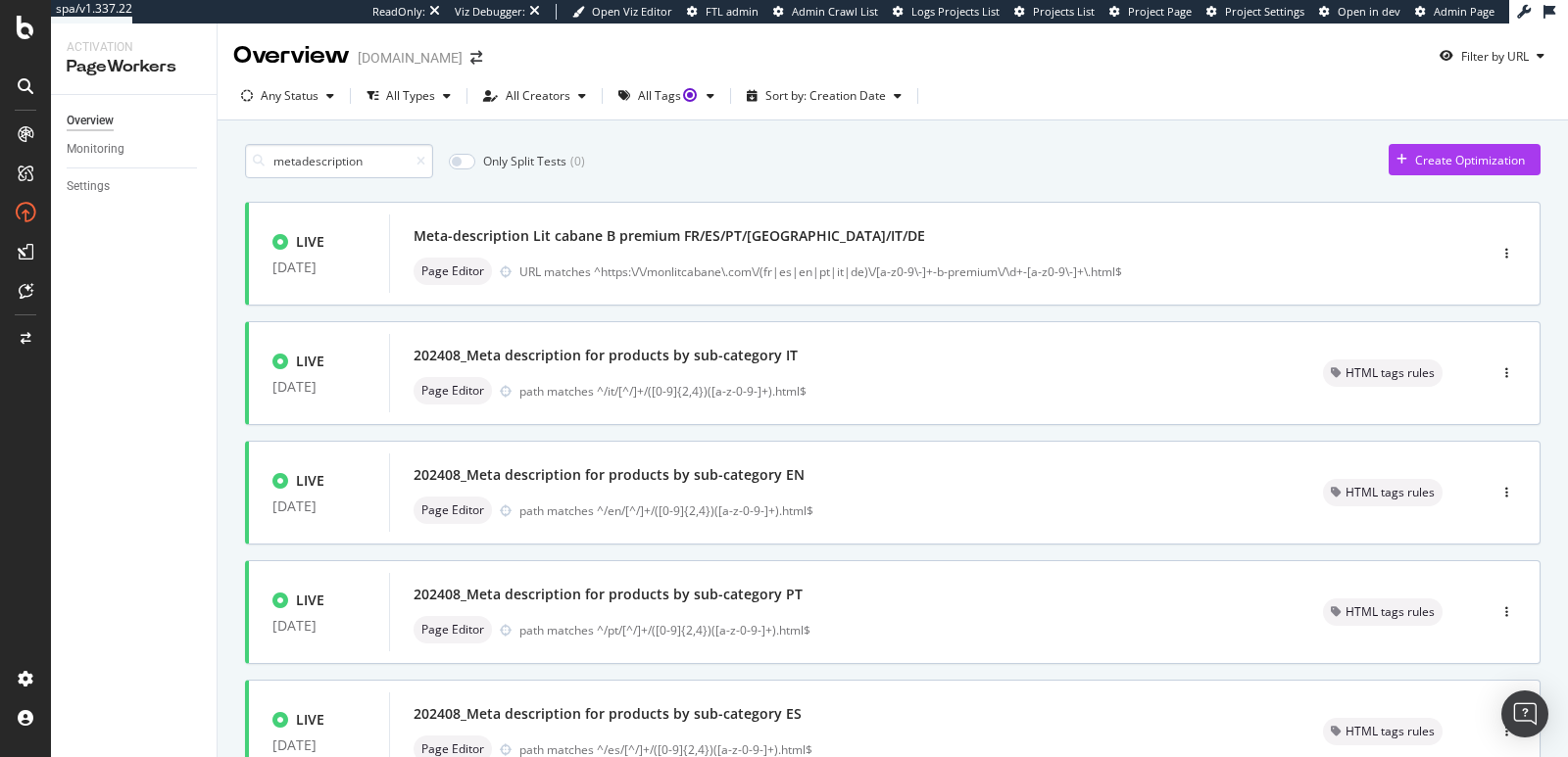
click at [302, 162] on input "metadescription" at bounding box center [339, 161] width 188 height 35
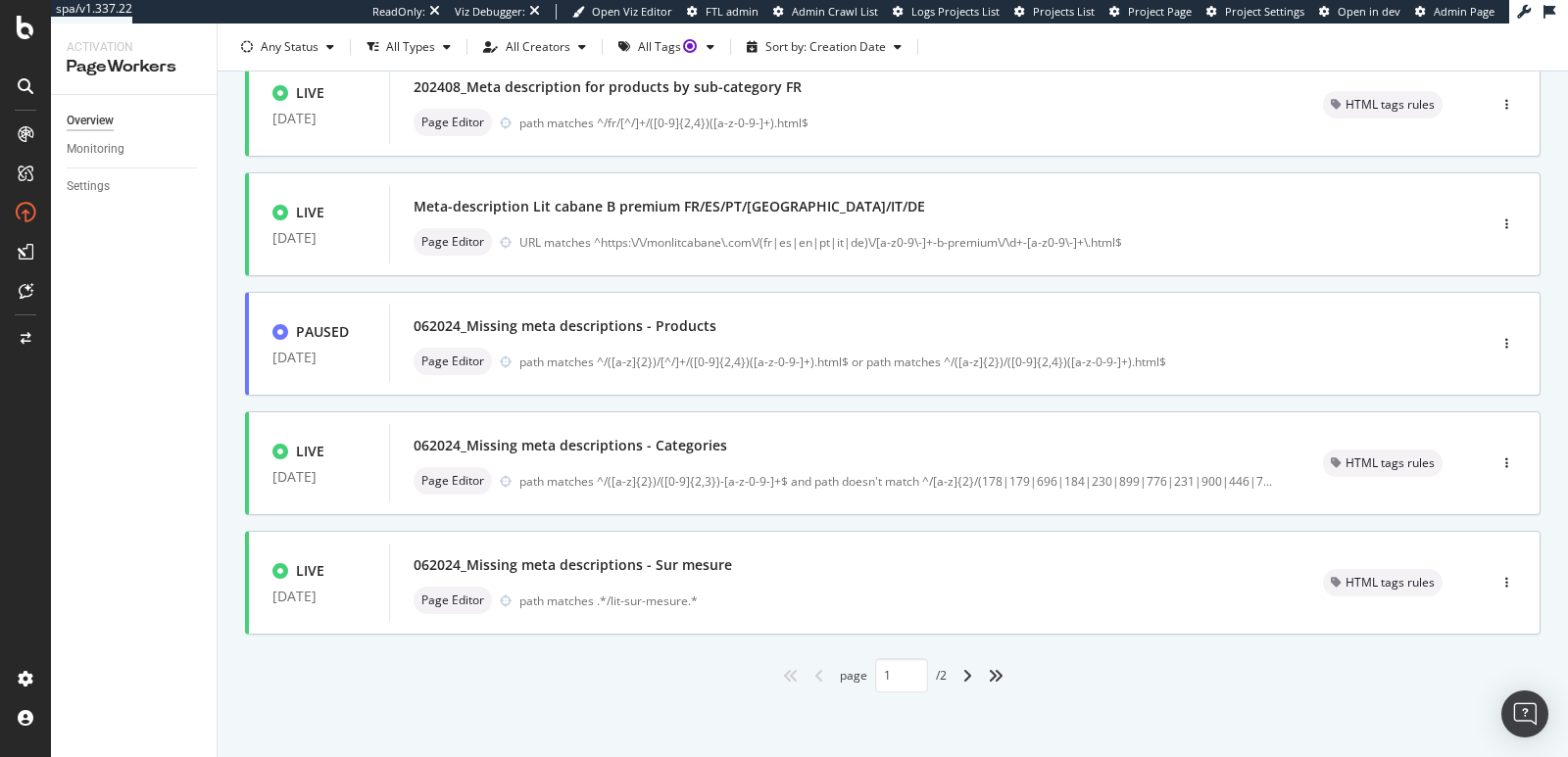
scroll to position [749, 0]
click at [965, 676] on div "angle-right" at bounding box center [967, 675] width 26 height 32
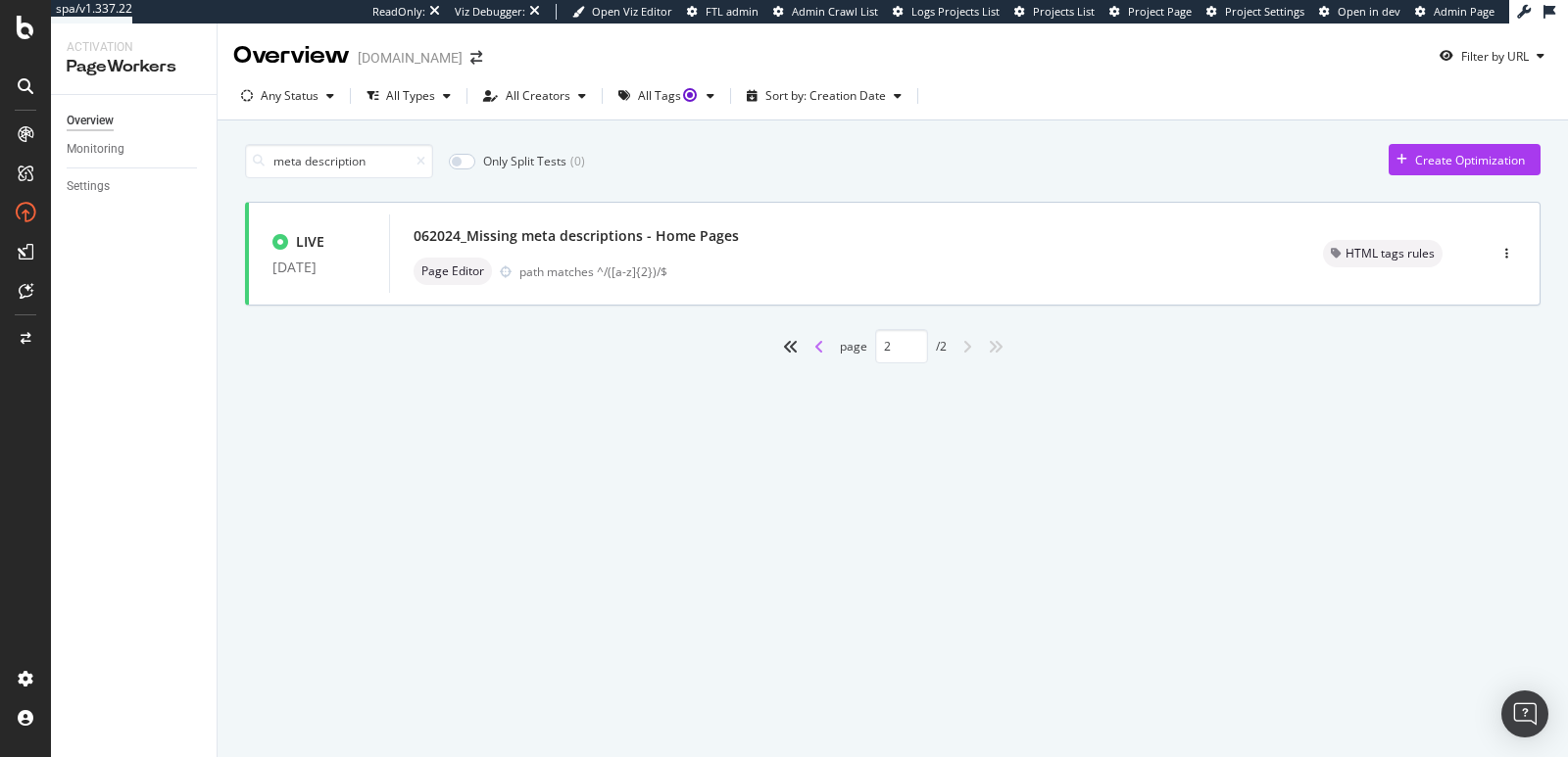
click at [817, 349] on icon "angle-left" at bounding box center [820, 347] width 10 height 16
type input "1"
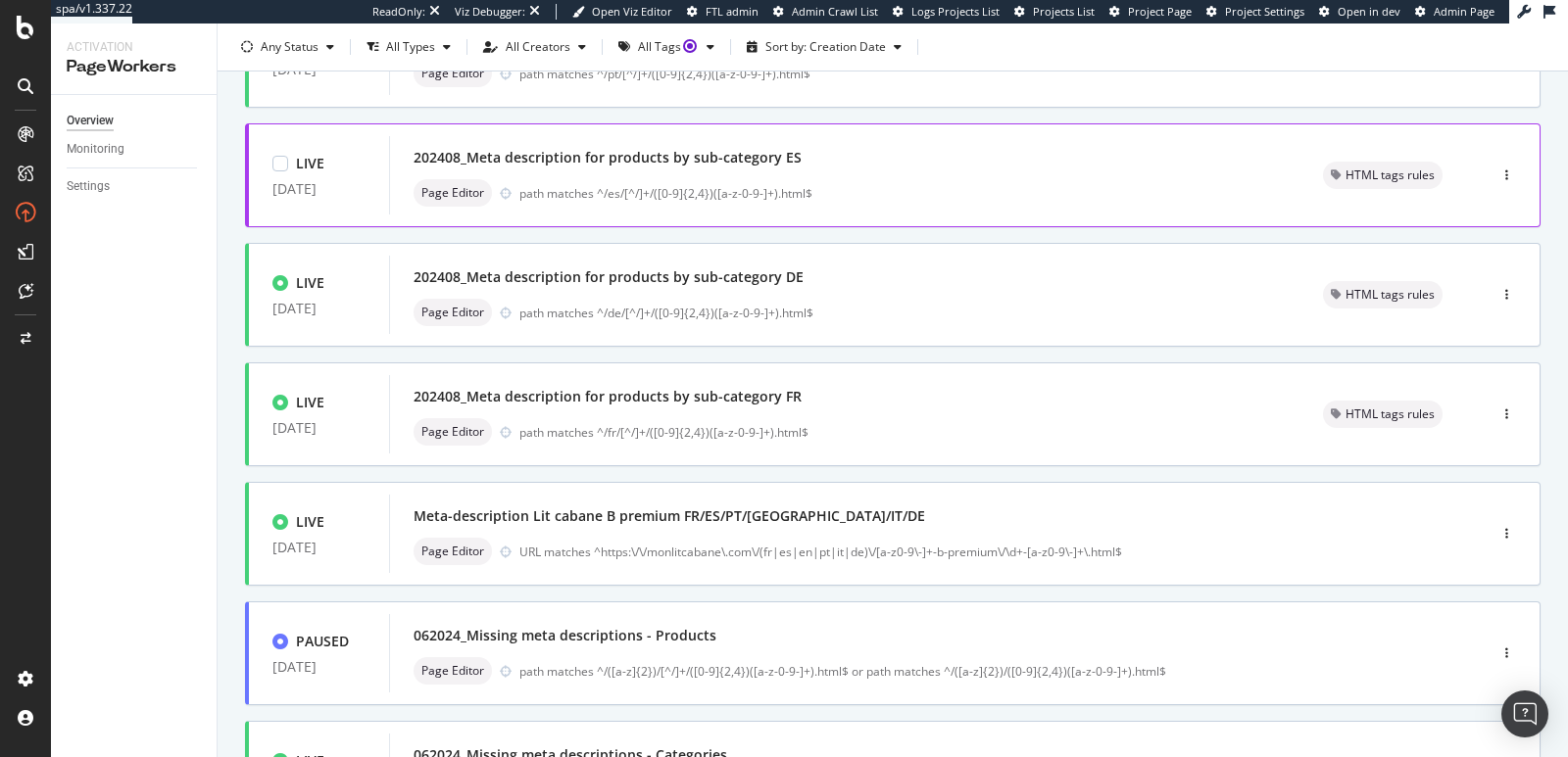
scroll to position [444, 0]
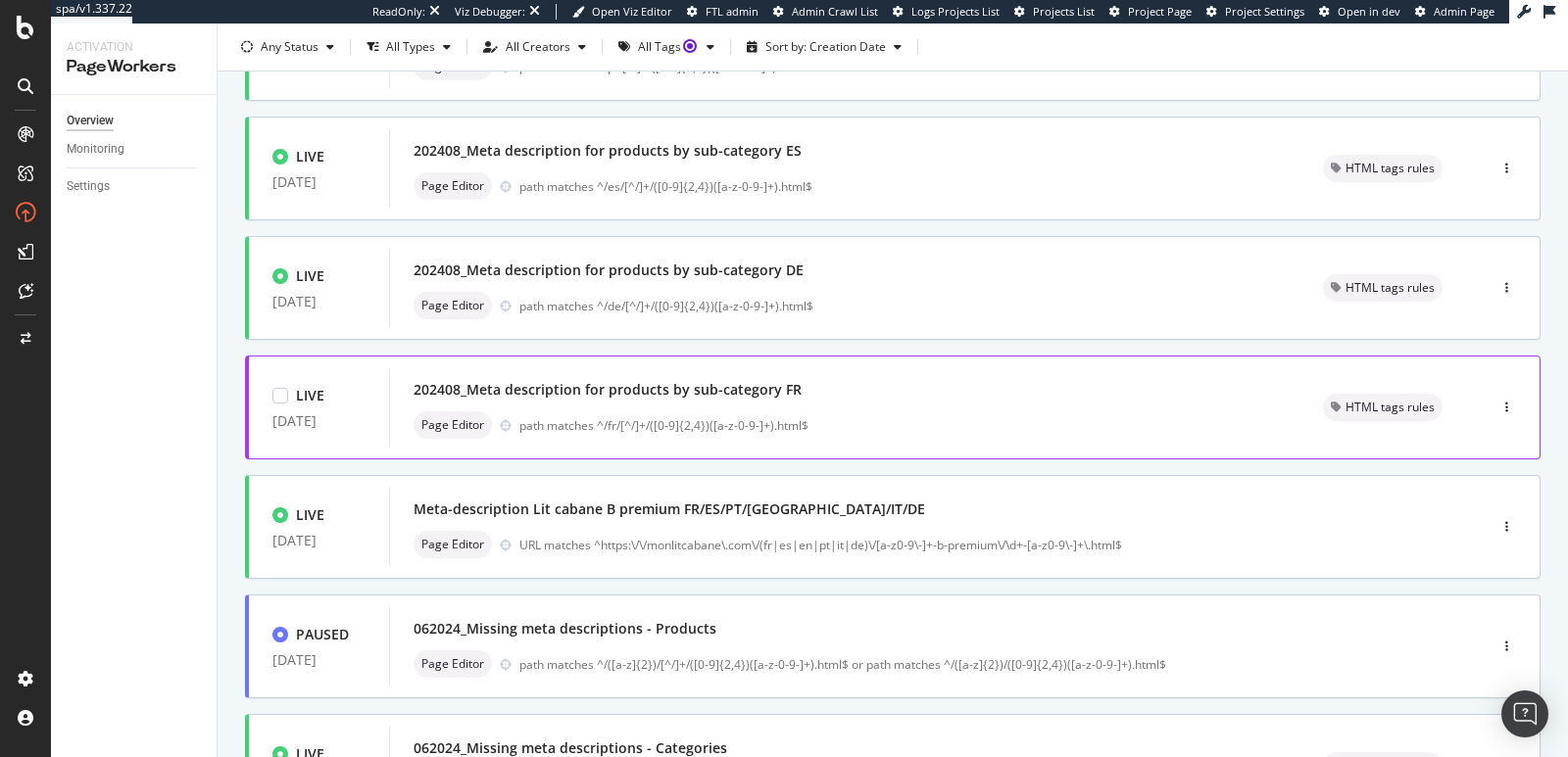
click at [844, 377] on div "202408_Meta description for products by sub-category FR" at bounding box center [844, 390] width 862 height 28
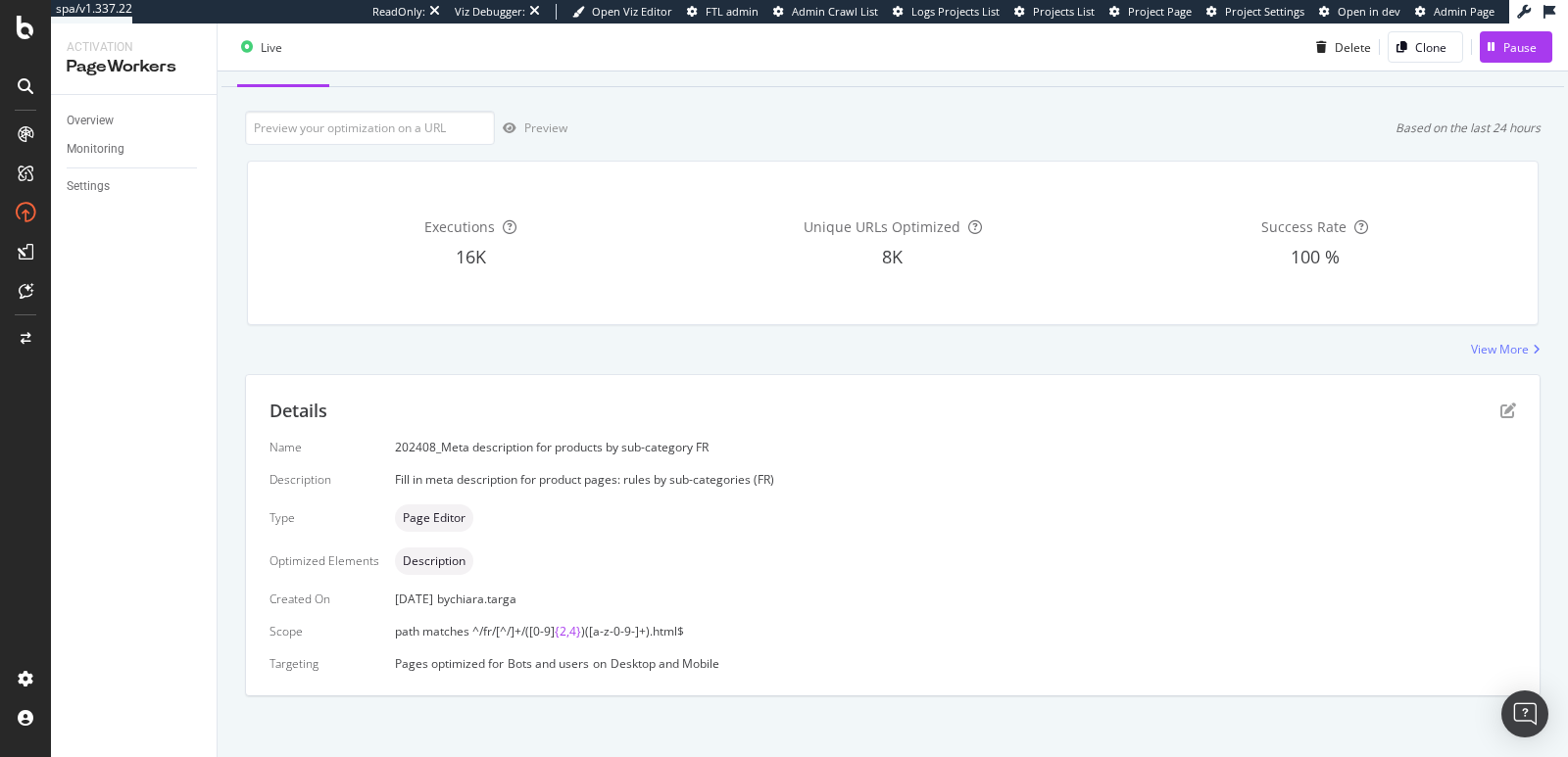
scroll to position [91, 0]
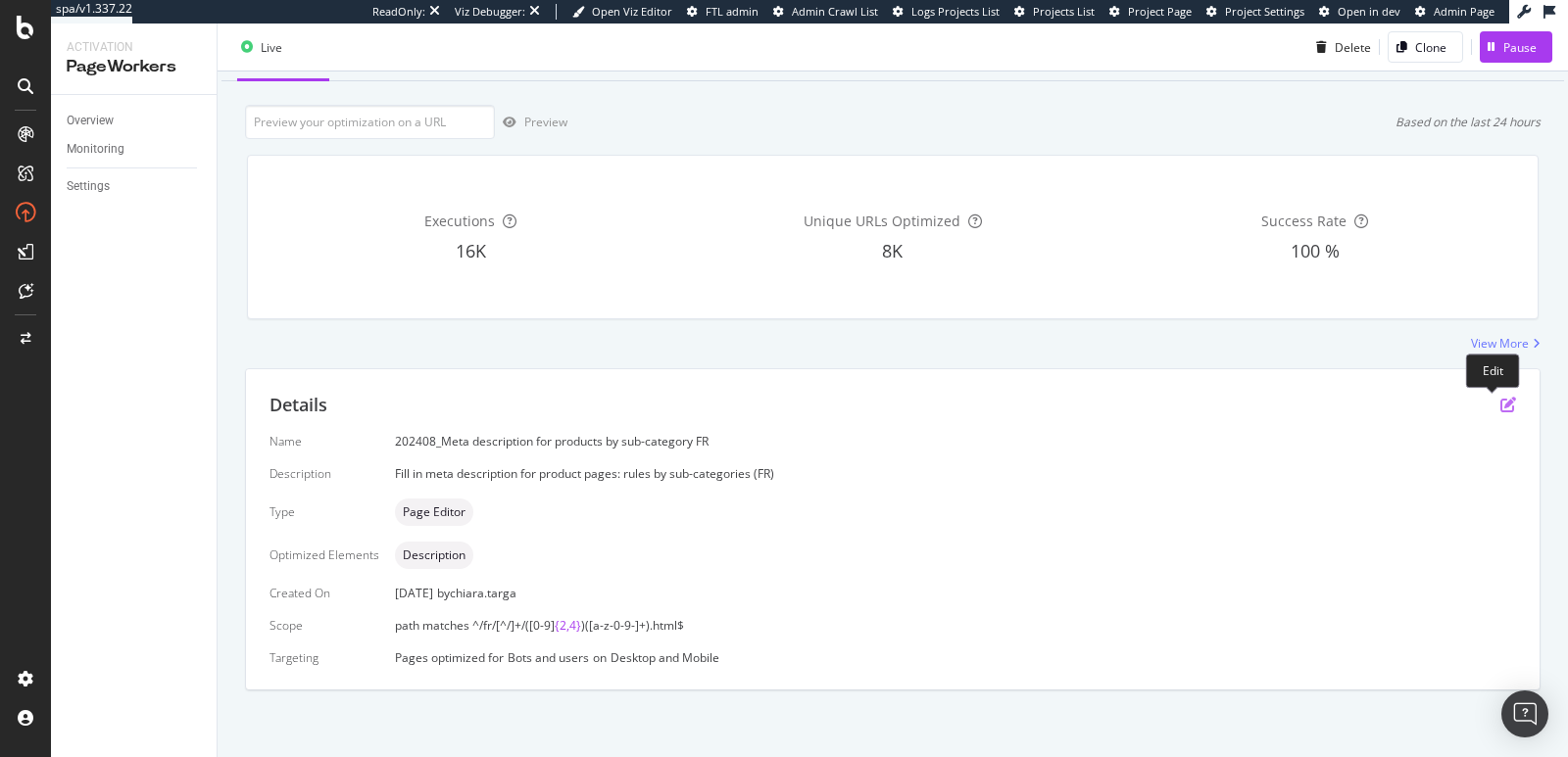
click at [1501, 405] on icon "pen-to-square" at bounding box center [1509, 405] width 16 height 16
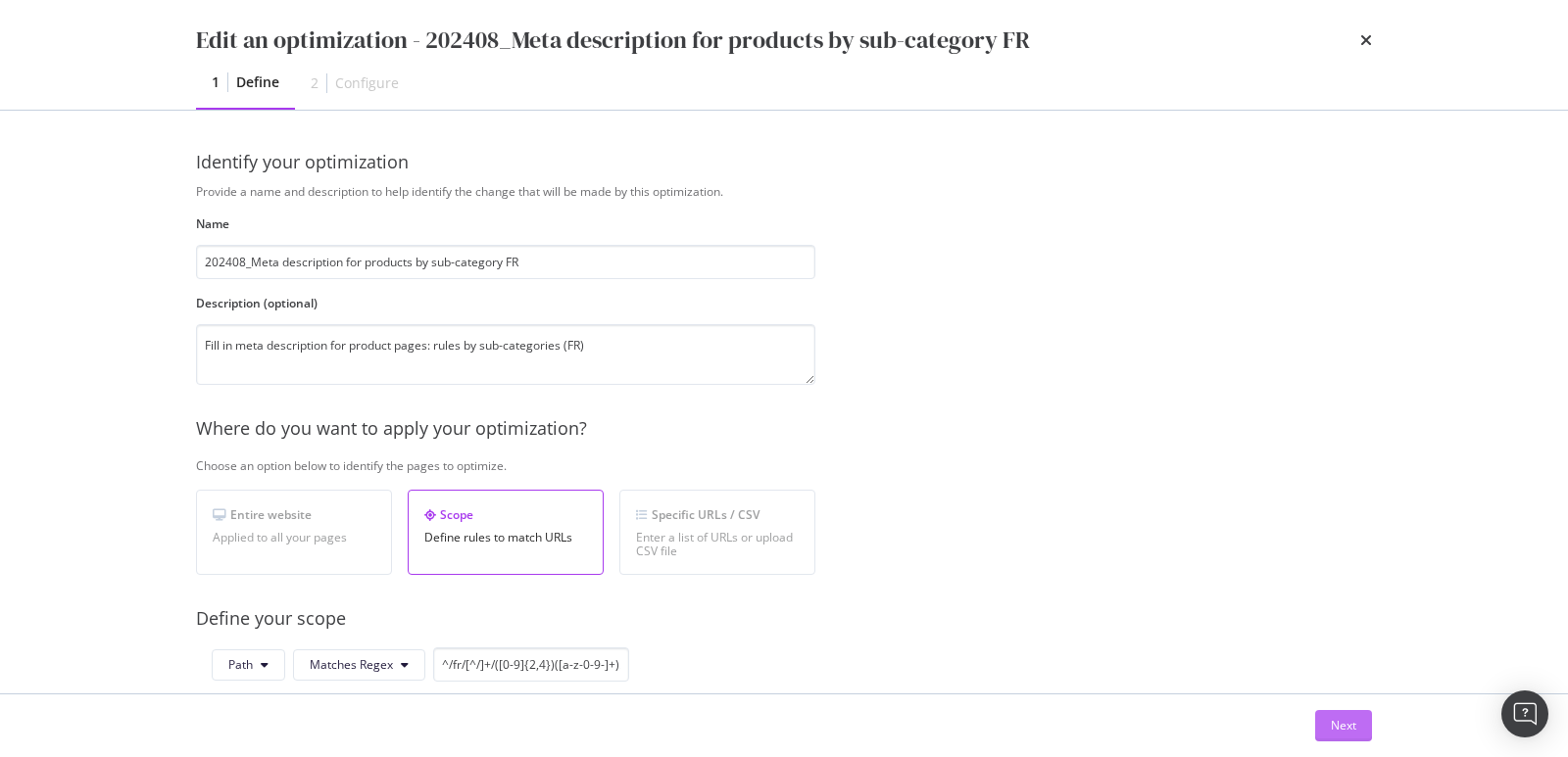
click at [1327, 723] on button "Next" at bounding box center [1343, 726] width 56 height 32
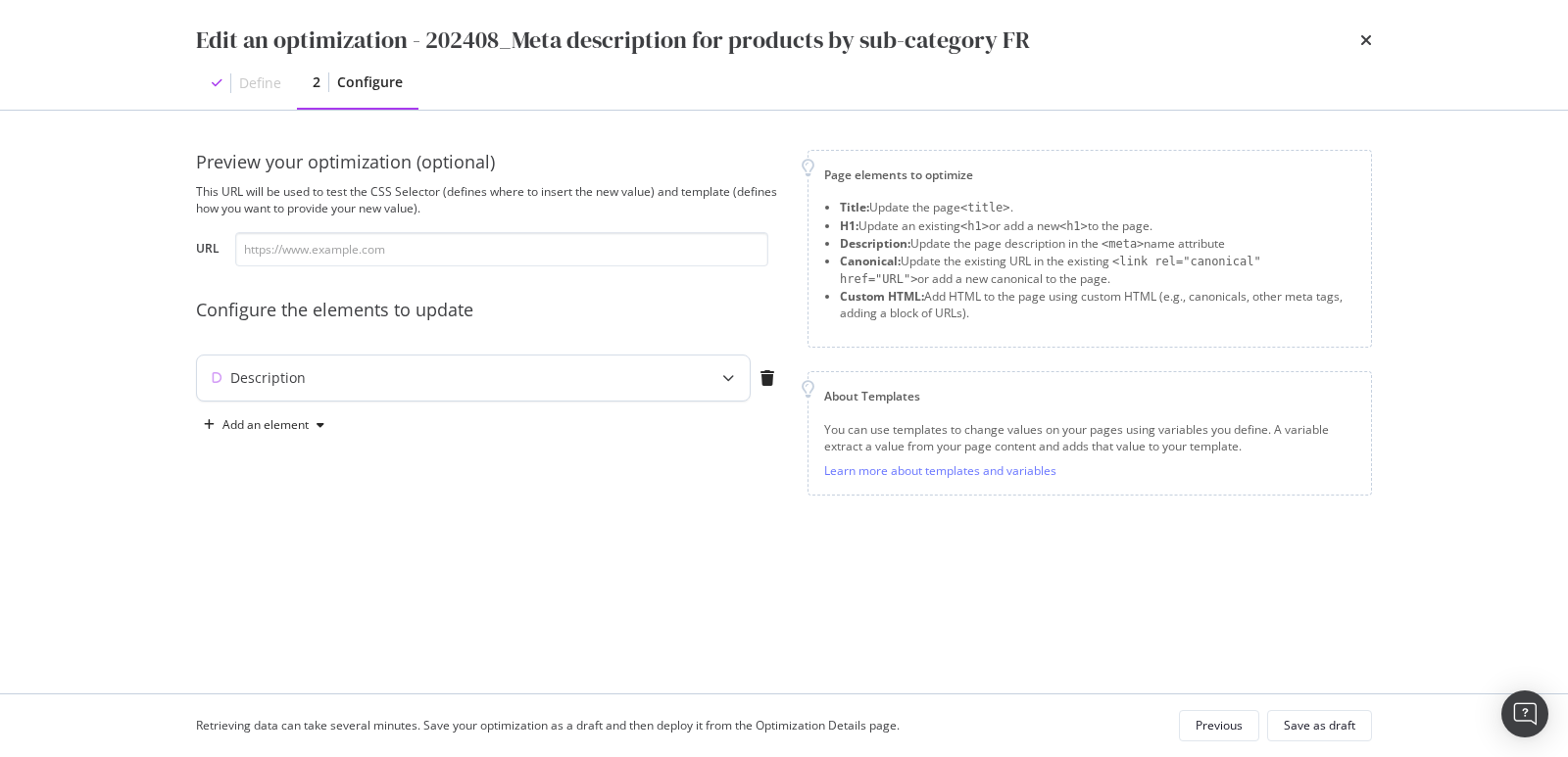
click at [726, 378] on icon "modal" at bounding box center [728, 378] width 12 height 12
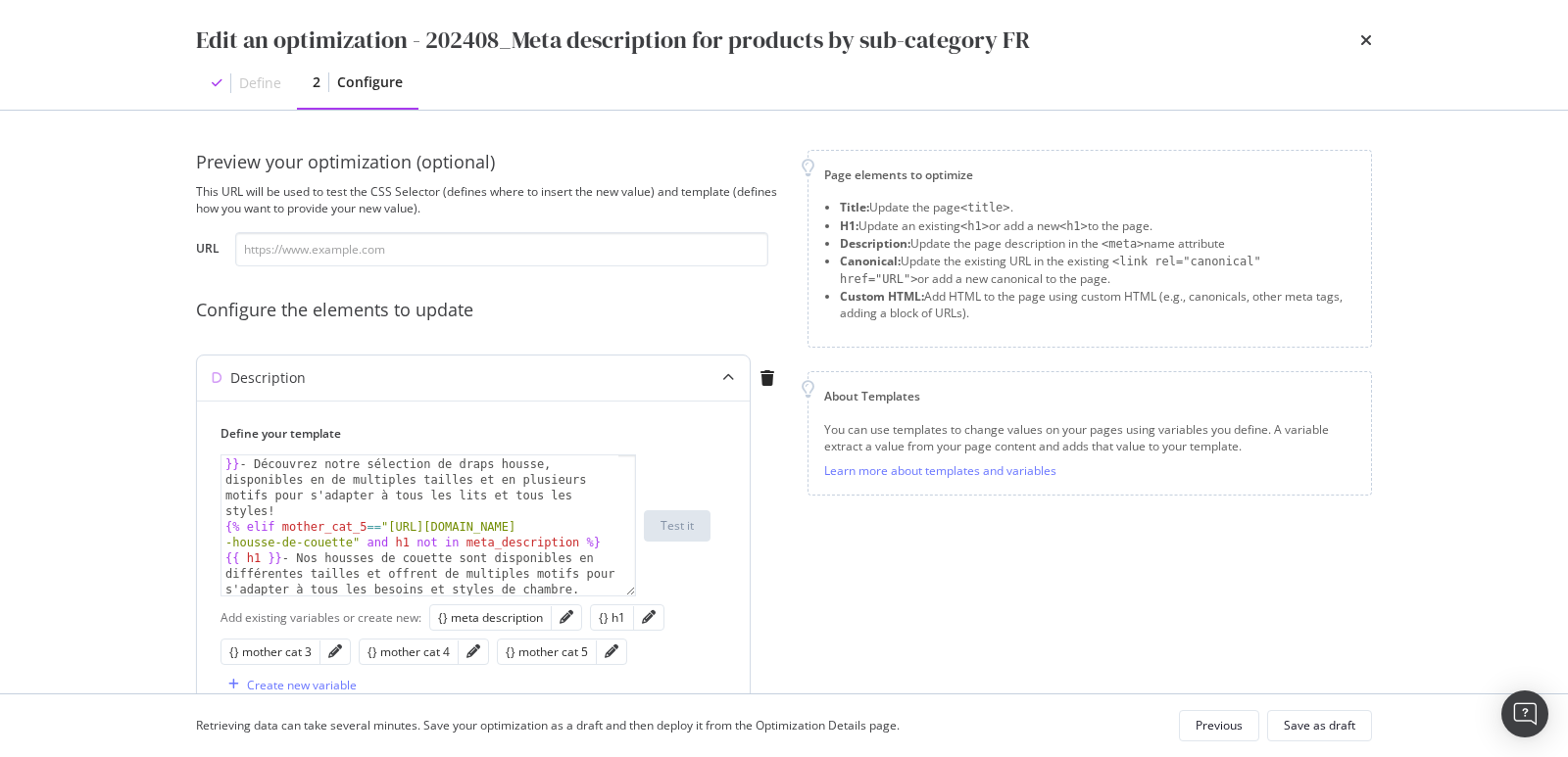
scroll to position [109, 0]
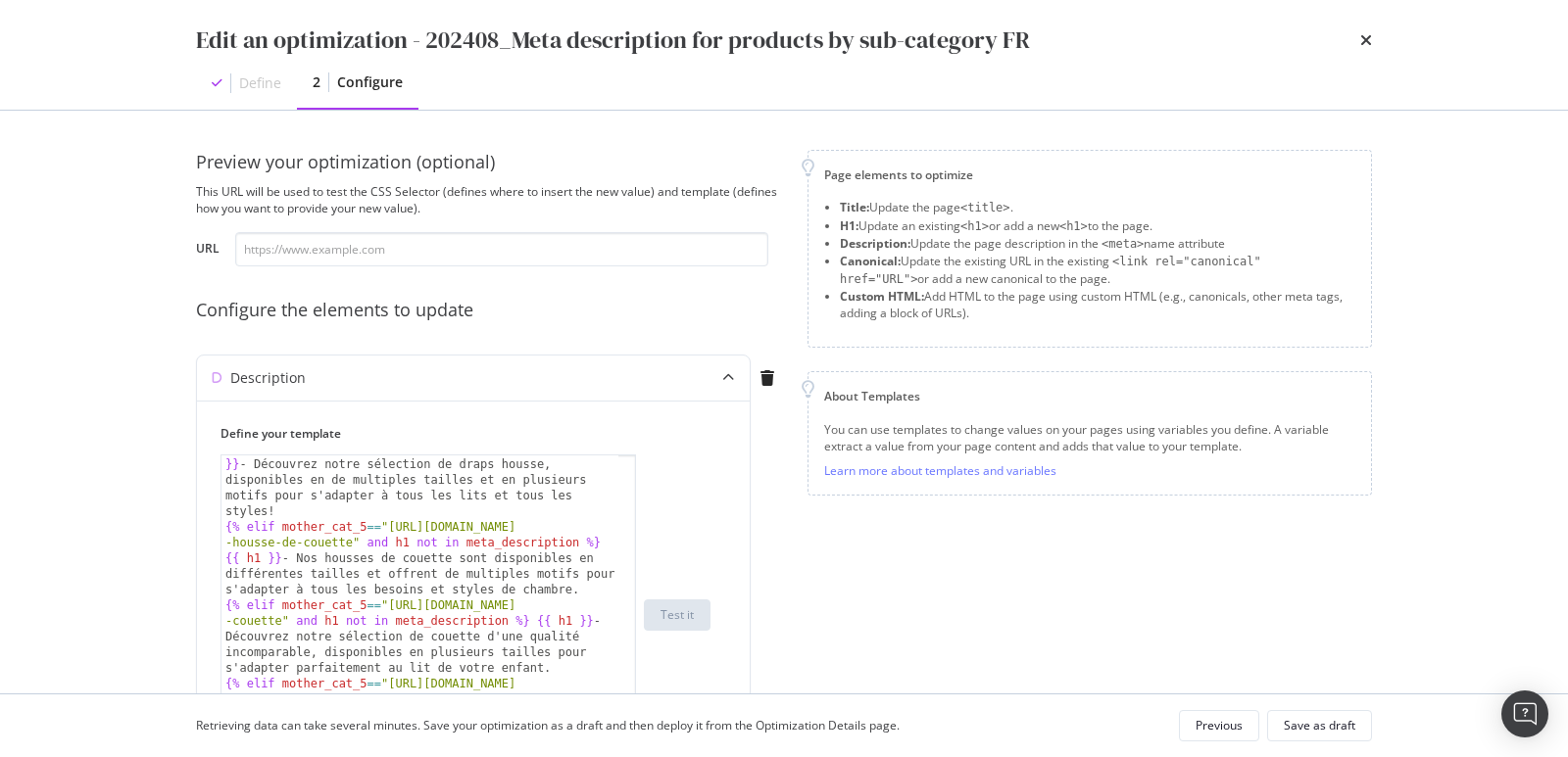
drag, startPoint x: 629, startPoint y: 576, endPoint x: 685, endPoint y: 770, distance: 201.9
click at [685, 756] on html "spa/v1.337.22 ReadOnly: Viz Debugger: Open Viz Editor FTL admin Admin Crawl Lis…" at bounding box center [784, 378] width 1568 height 757
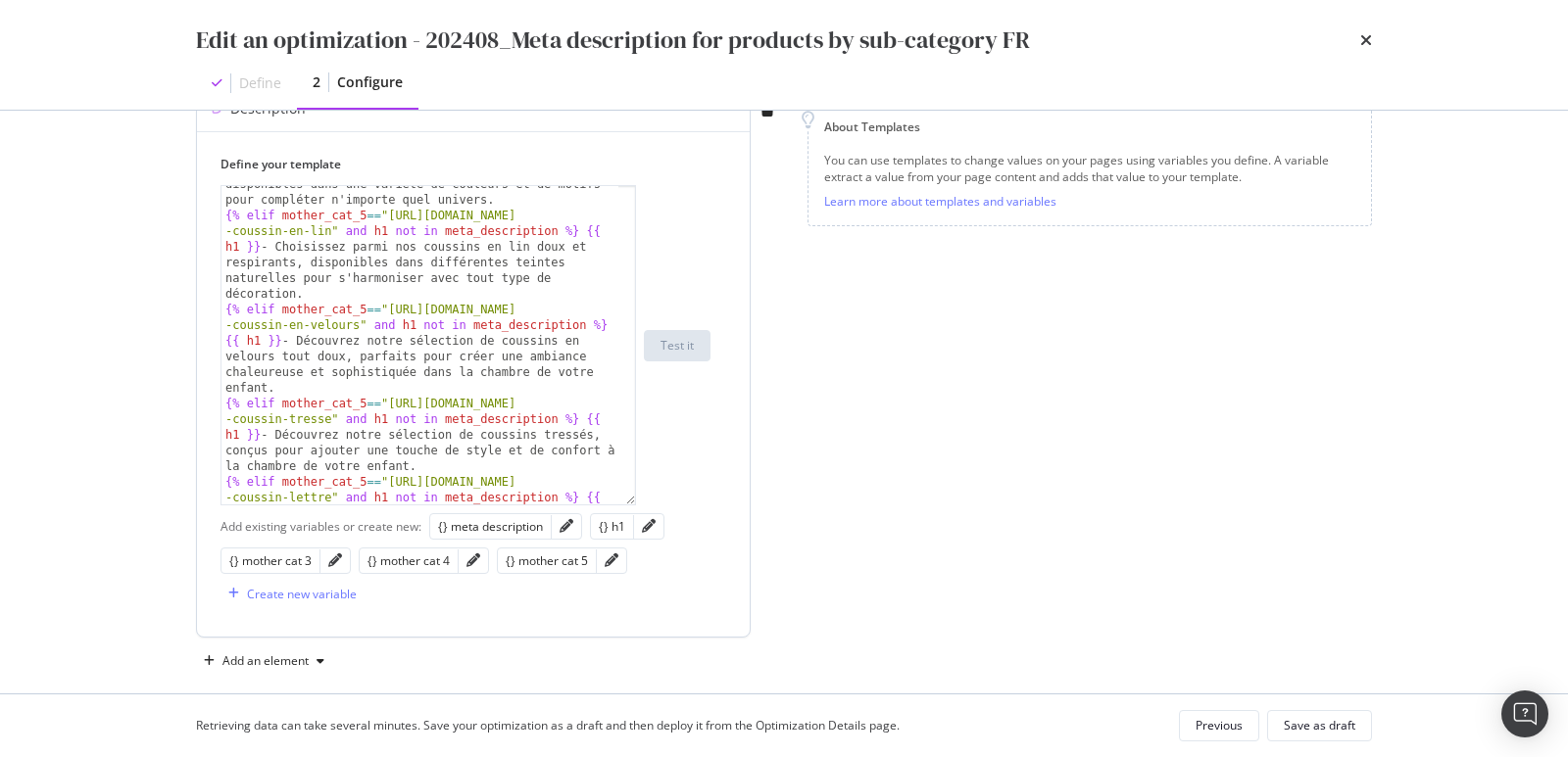
scroll to position [1466, 0]
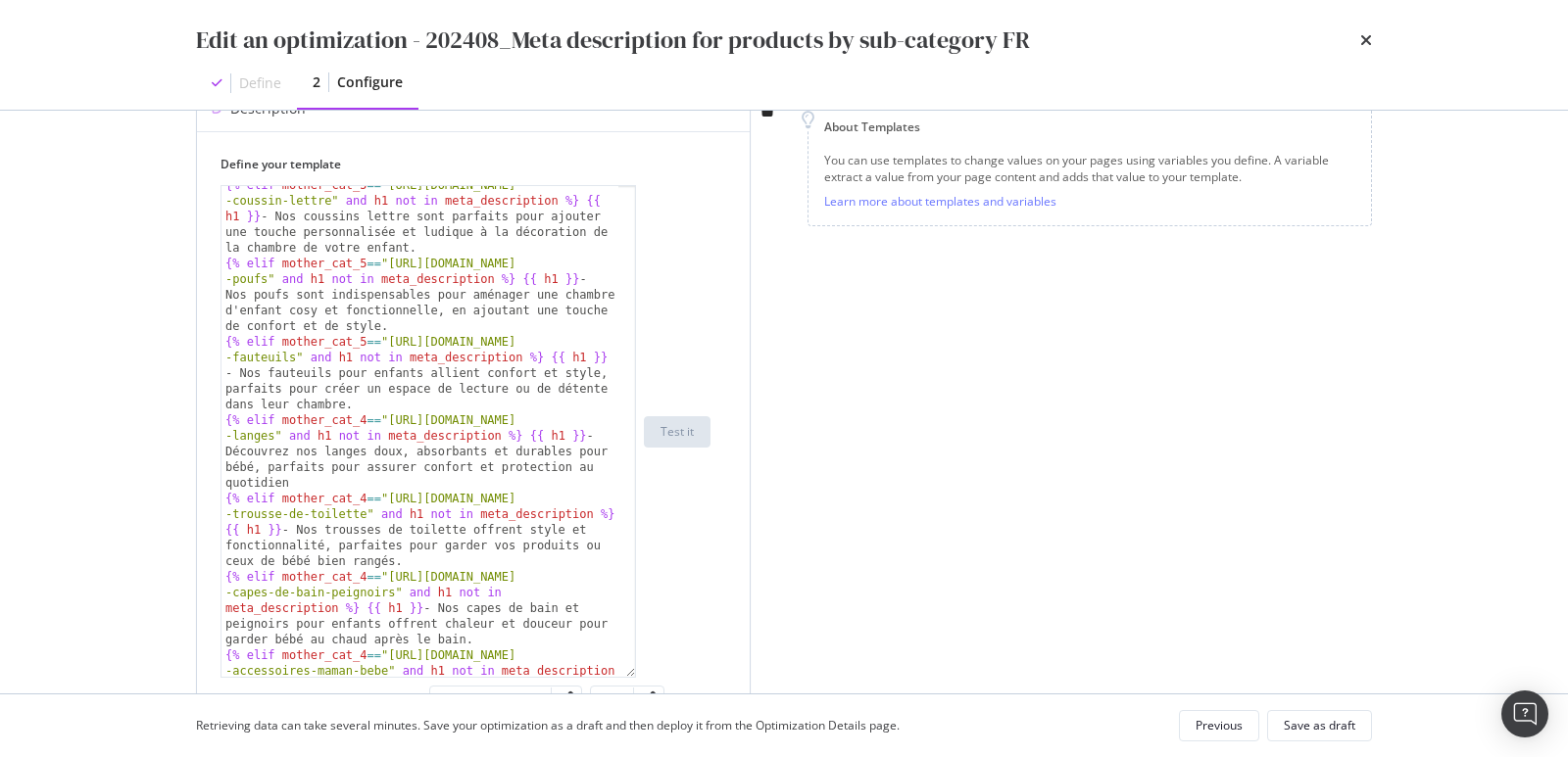
drag, startPoint x: 631, startPoint y: 500, endPoint x: 640, endPoint y: 664, distance: 164.2
click at [649, 672] on div "{% elif mother_cat_5 == "https://monlitcabane.com/fr/499 -coussin-lettre" and h…" at bounding box center [466, 431] width 490 height 492
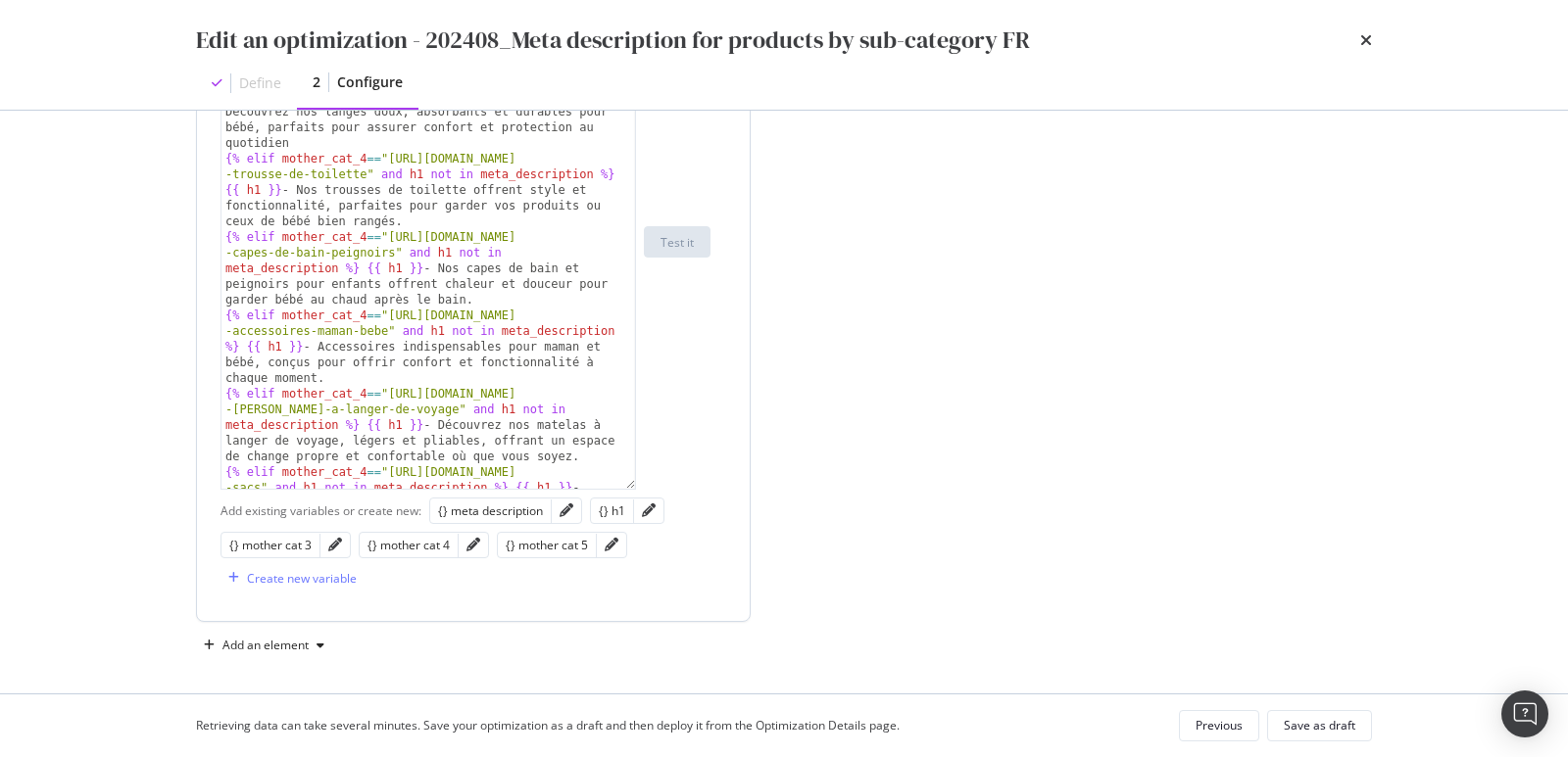
scroll to position [1936, 0]
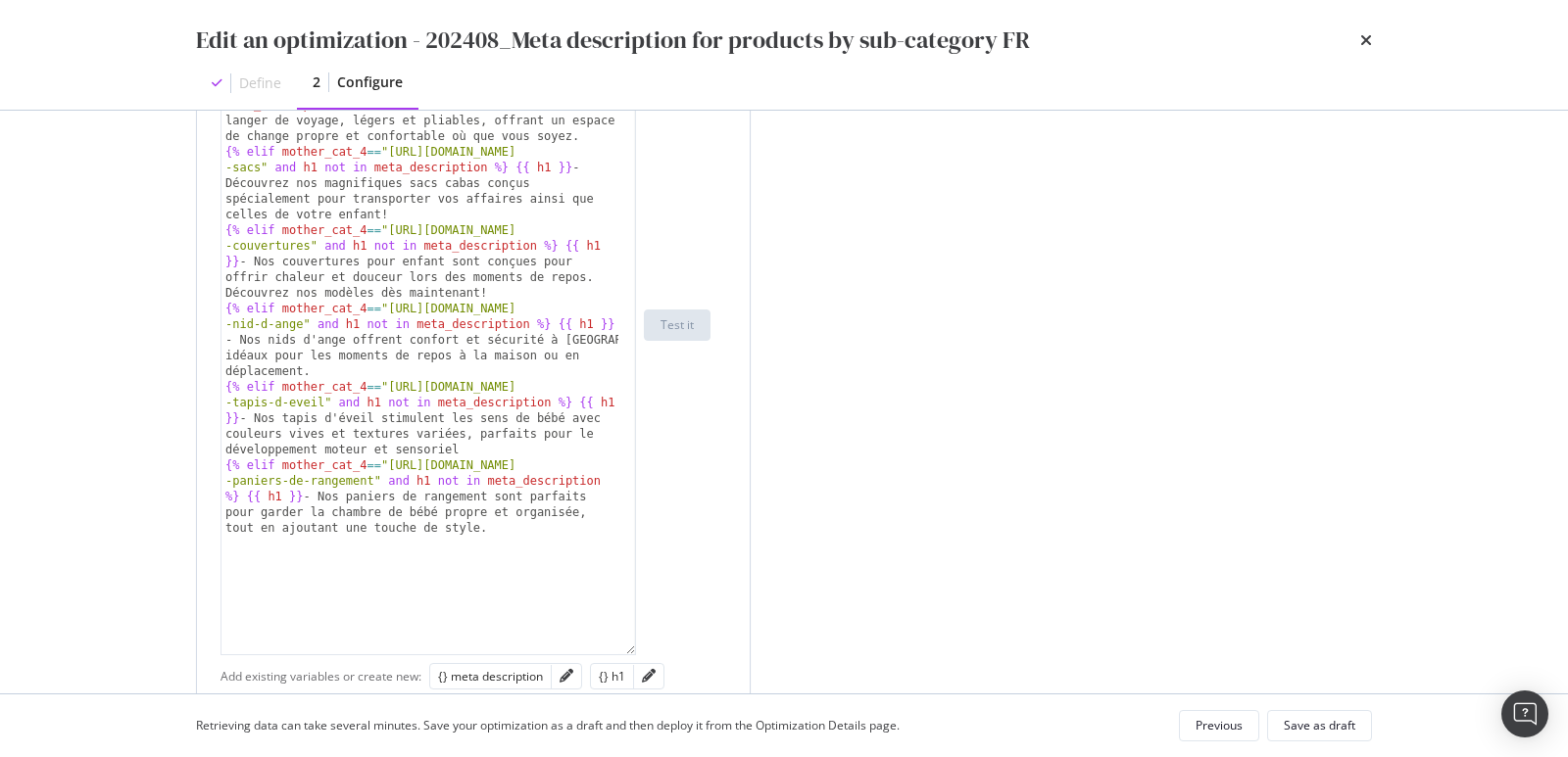
drag, startPoint x: 629, startPoint y: 479, endPoint x: 636, endPoint y: 643, distance: 164.1
click at [641, 649] on div "{% elif mother_cat_4 == "https://monlitcabane.com/fr/855 -accessoires-maman-beb…" at bounding box center [466, 325] width 490 height 662
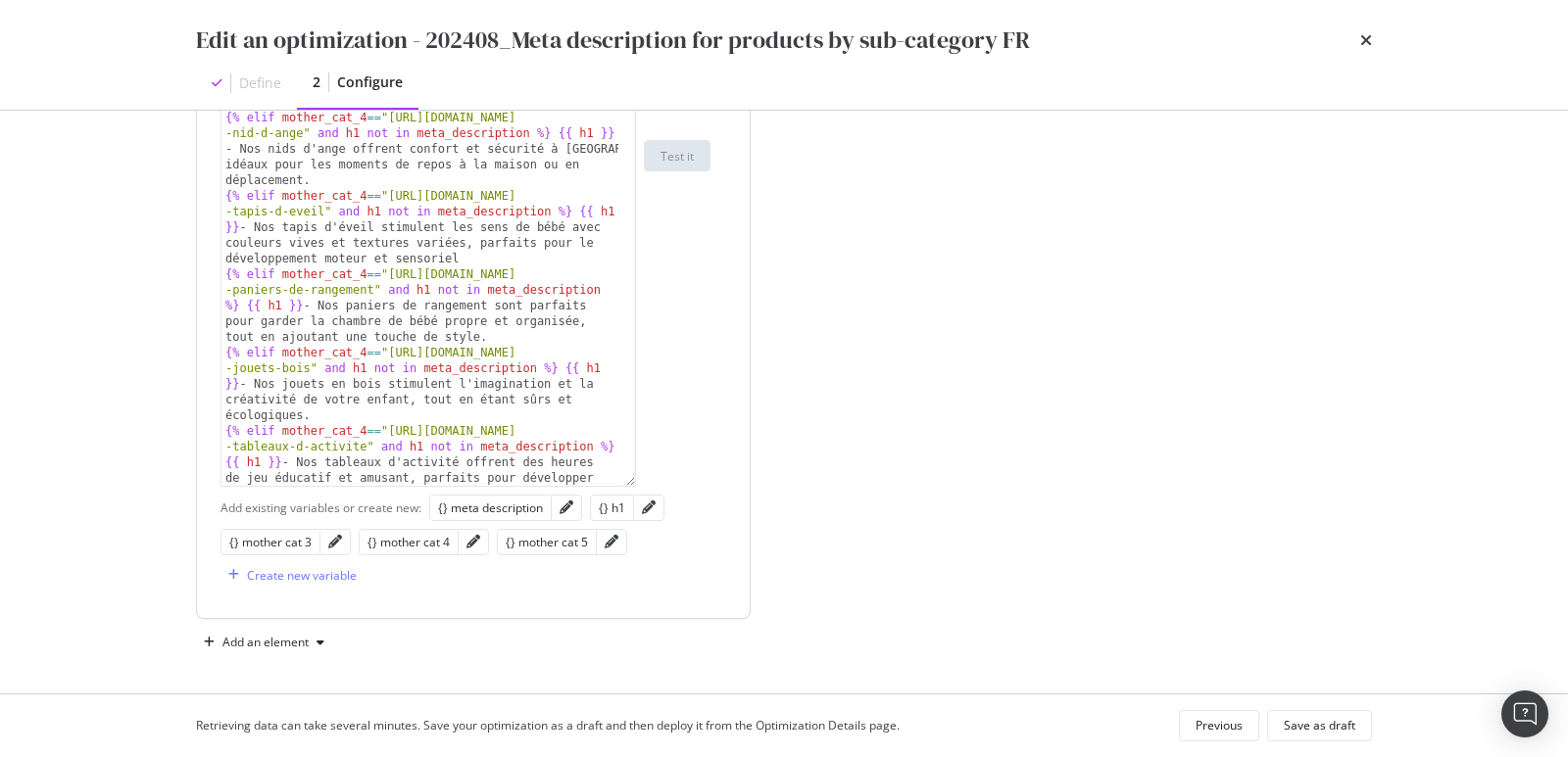
scroll to position [2598, 0]
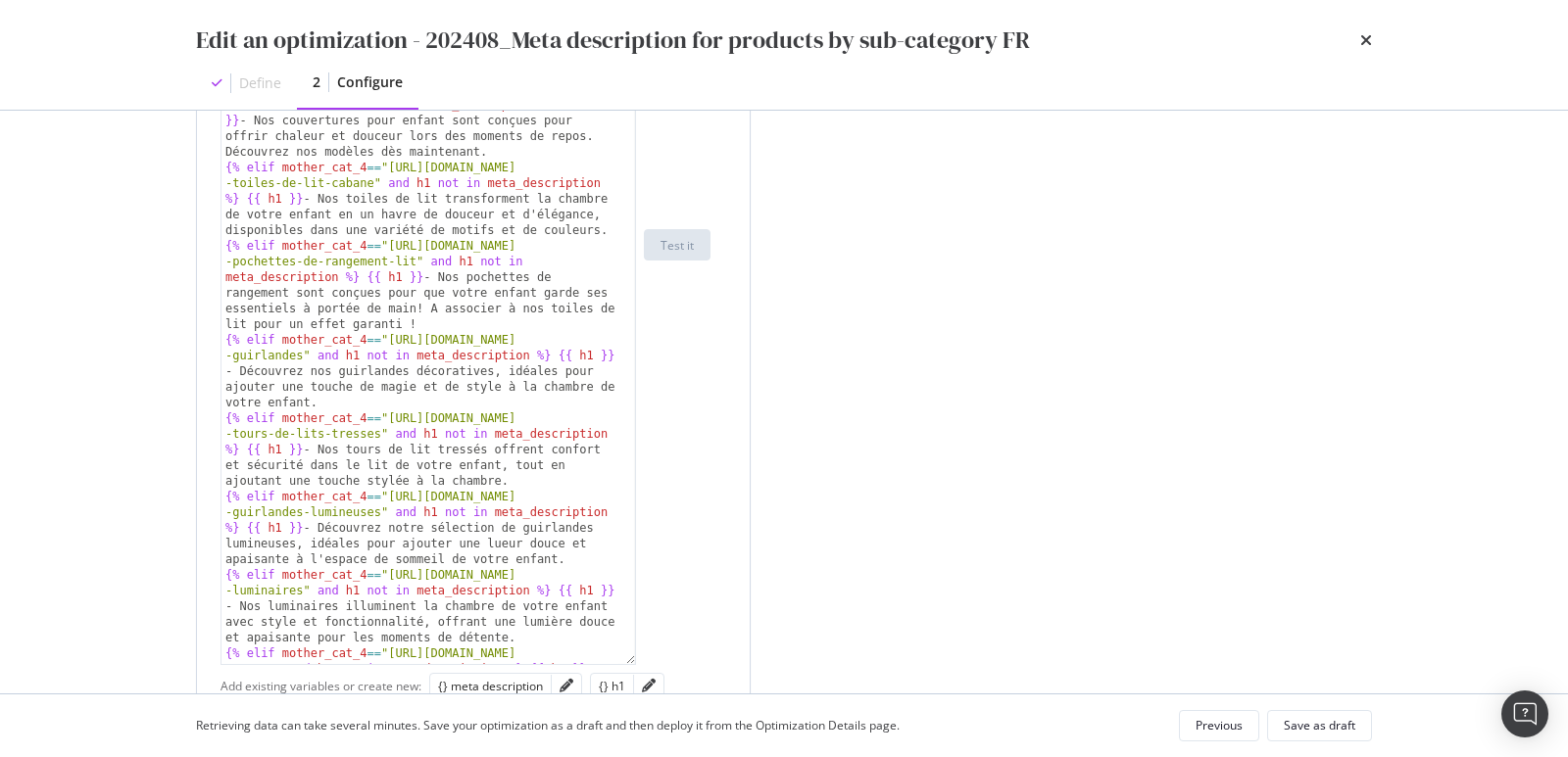
drag, startPoint x: 632, startPoint y: 479, endPoint x: 667, endPoint y: 655, distance: 179.4
click at [667, 657] on div "{% elif mother_cat_4 == "https://monlitcabane.com/fr/667 -tableaux-d-activite" …" at bounding box center [466, 245] width 490 height 841
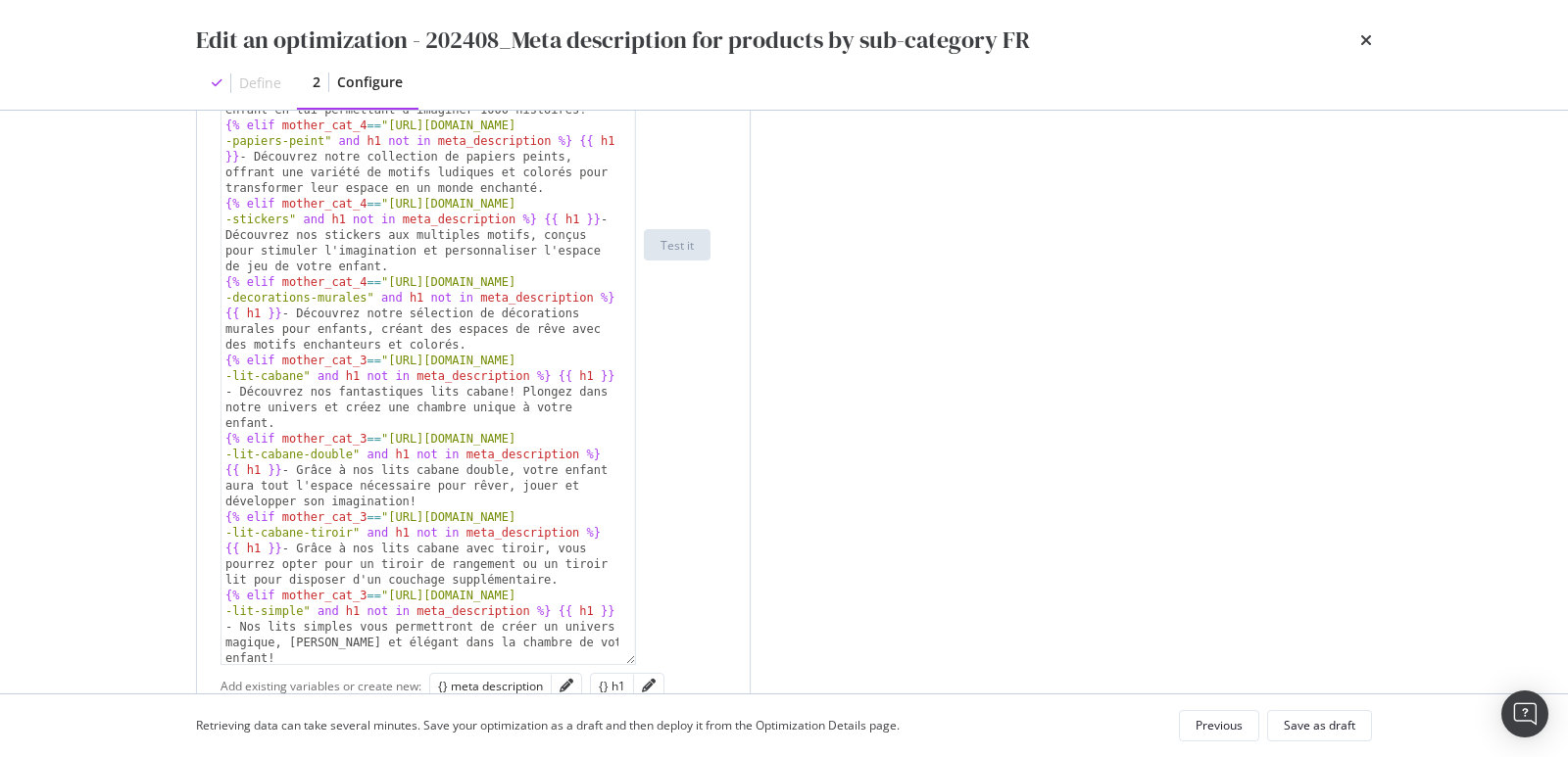
scroll to position [3787, 0]
type textarea "{% elif mother_cat_3=="https://monlitcabane.com/fr/13-lit-cabane" and h1 not in…"
click at [551, 406] on div "{% elif mother_cat_4 == "https://monlitcabane.com/fr/212 -etageres" and h1 not …" at bounding box center [420, 268] width 399 height 997
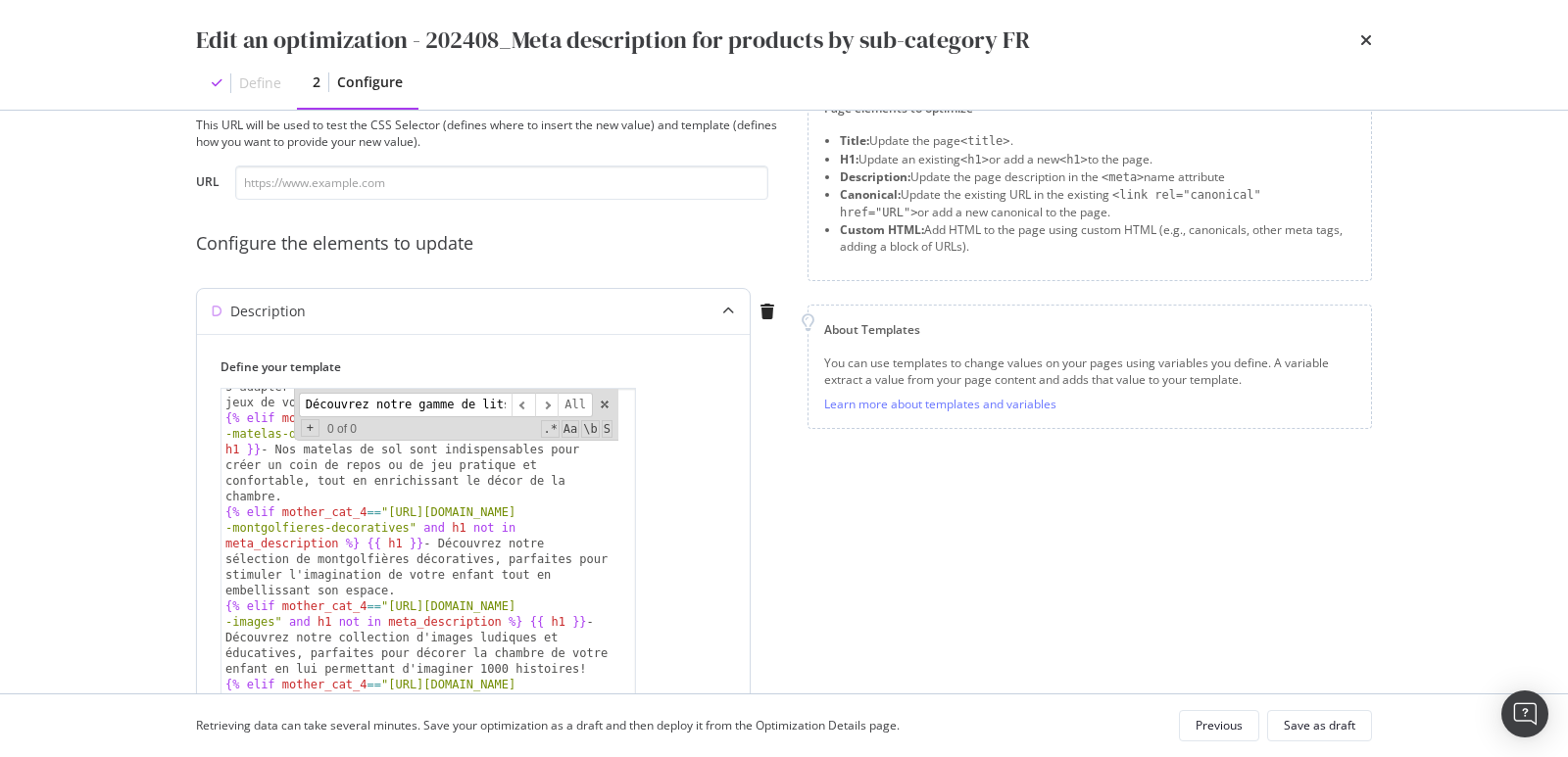
scroll to position [0, 802]
type input "Découvrez notre gamme de lits enfant en bois naturel, conçus pour des nuits mag…"
click at [606, 402] on span "modal" at bounding box center [605, 405] width 14 height 14
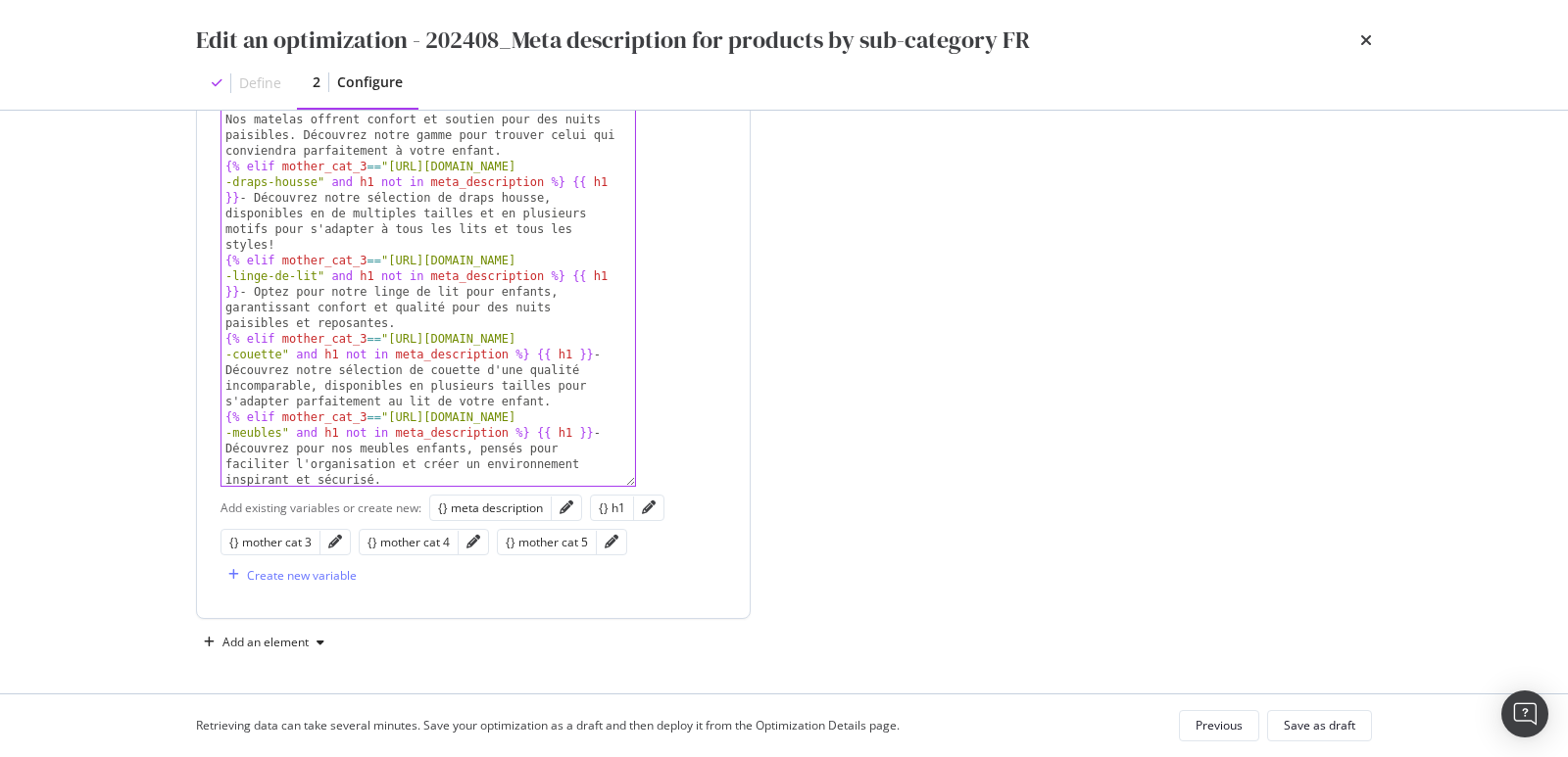
scroll to position [5431, 0]
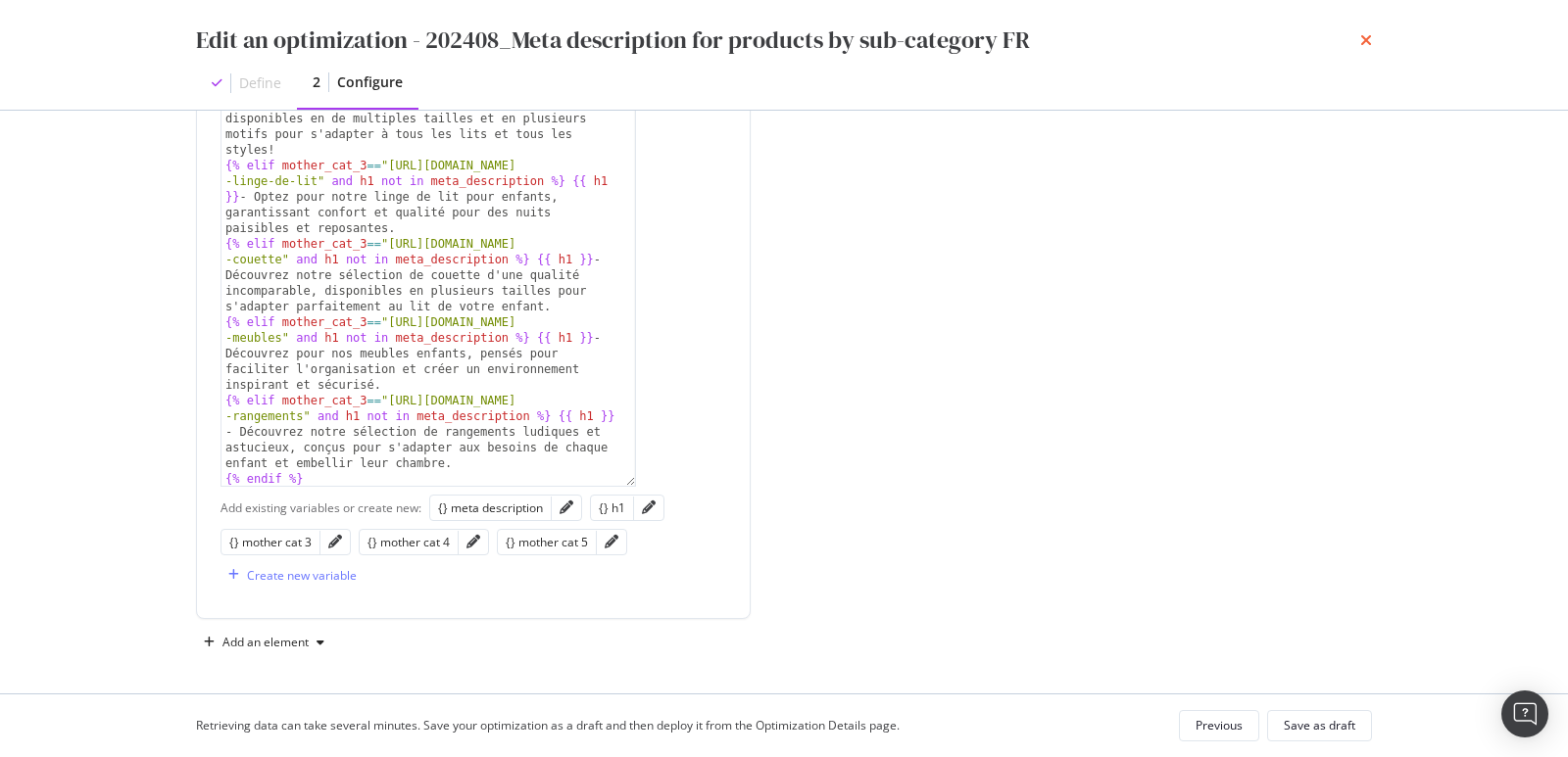
click at [1359, 45] on div "Edit an optimization - 202408_Meta description for products by sub-category FR" at bounding box center [784, 41] width 1176 height 34
click at [1363, 45] on icon "times" at bounding box center [1367, 41] width 12 height 16
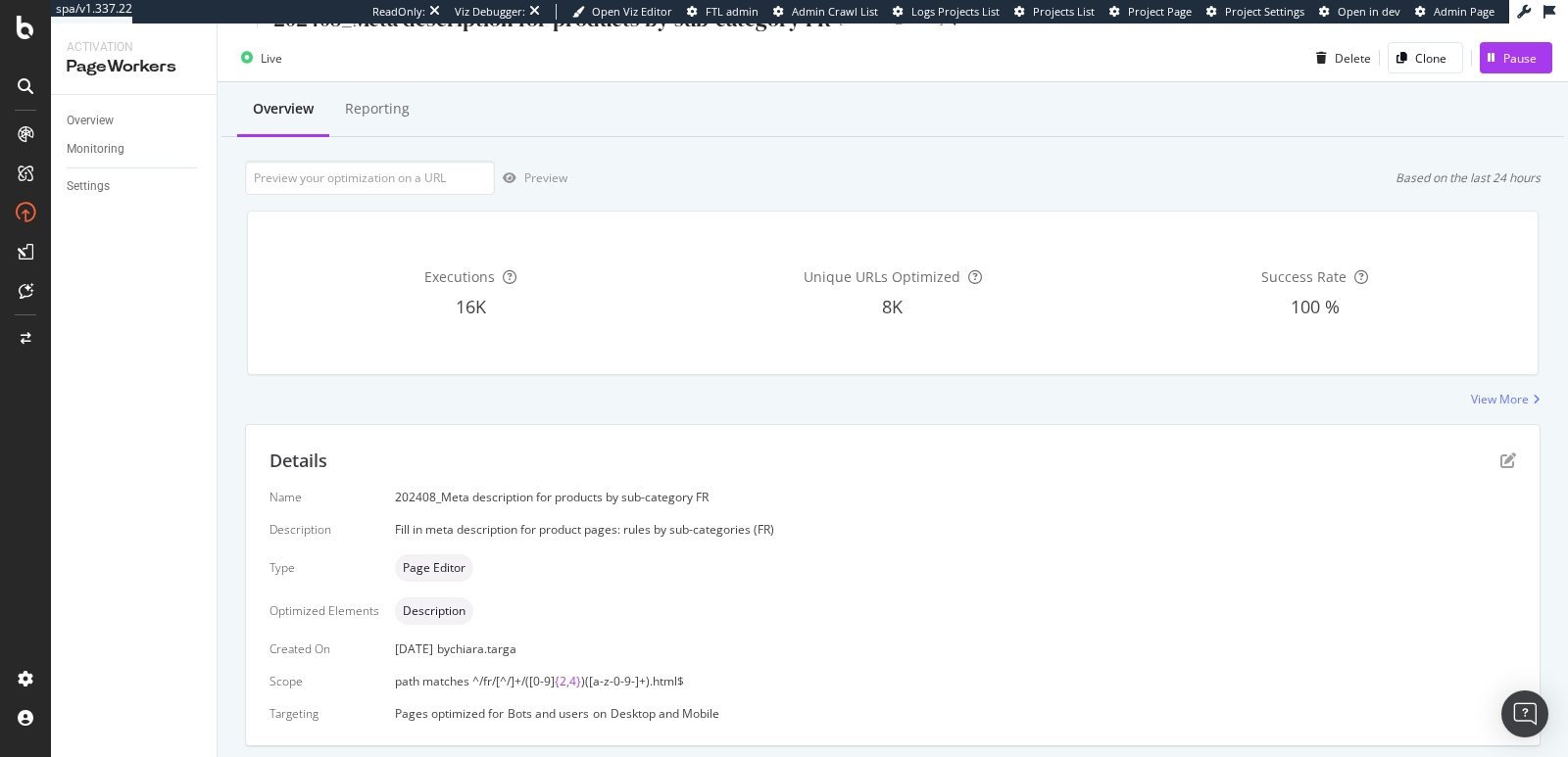
scroll to position [0, 0]
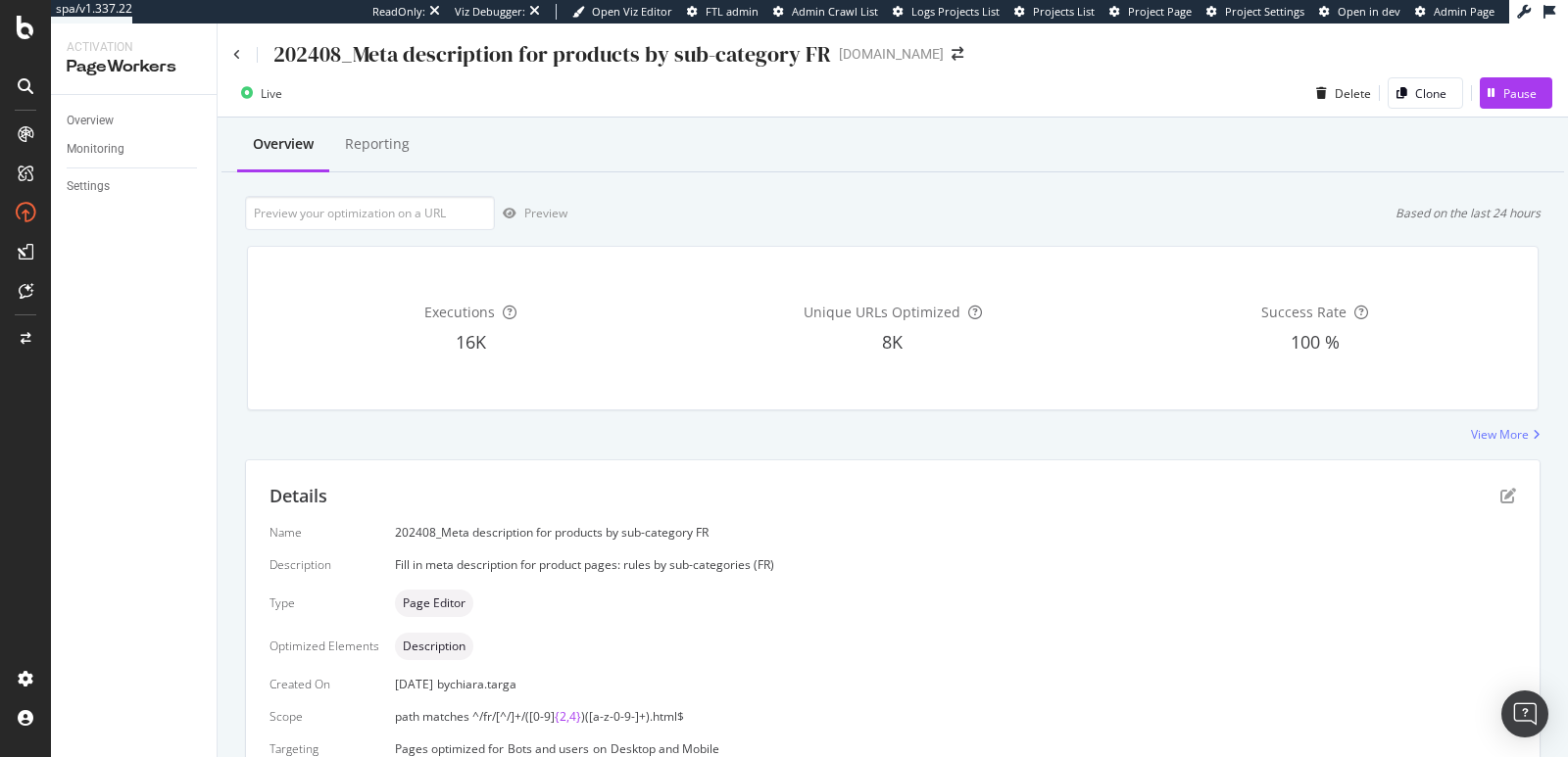
click at [241, 53] on div "202408_Meta description for products by sub-category FR" at bounding box center [531, 54] width 598 height 31
click at [235, 50] on icon at bounding box center [237, 54] width 8 height 12
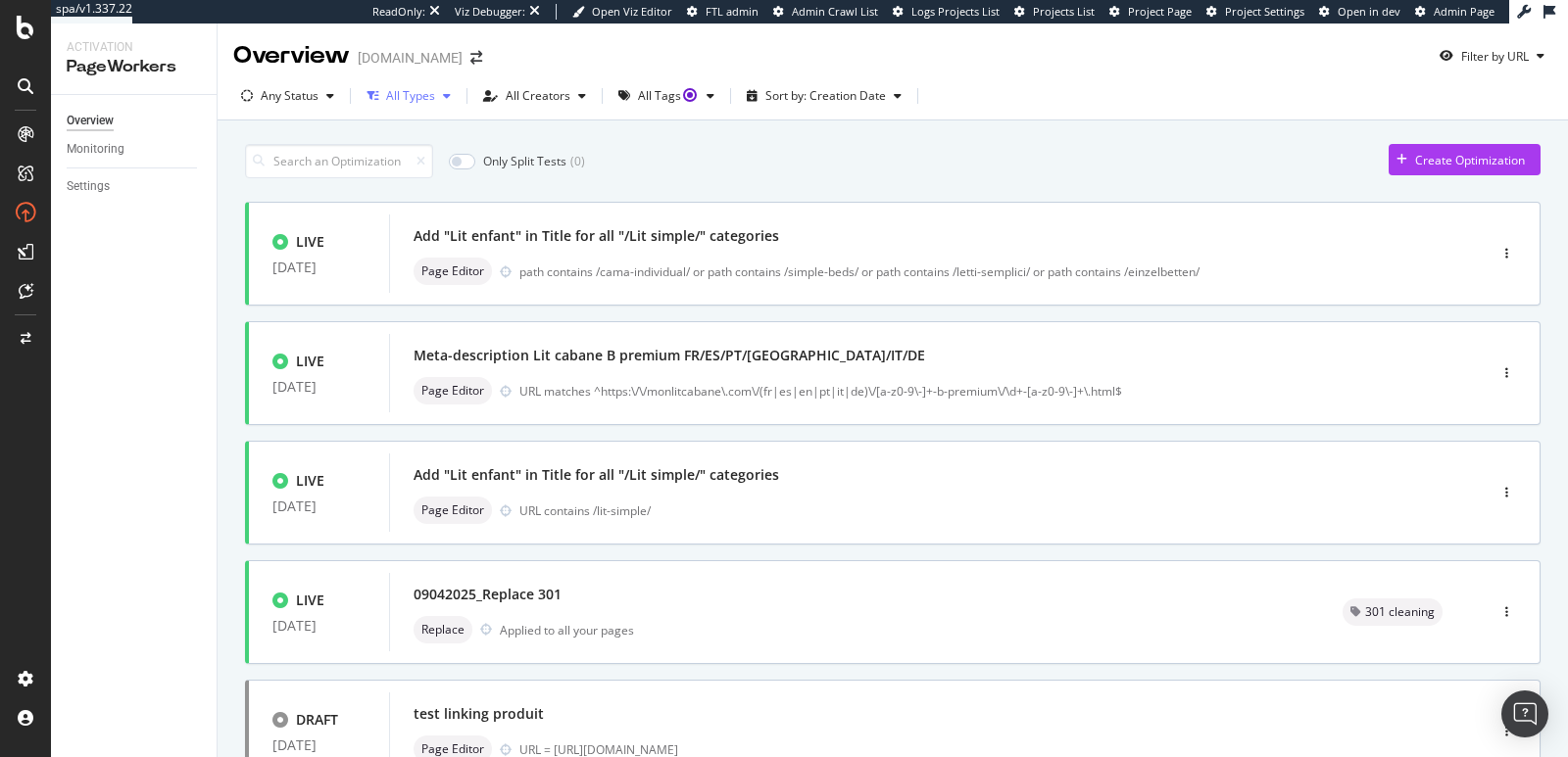
click at [410, 91] on div "All Types" at bounding box center [410, 96] width 49 height 12
click at [533, 98] on div "All Creators" at bounding box center [537, 96] width 64 height 12
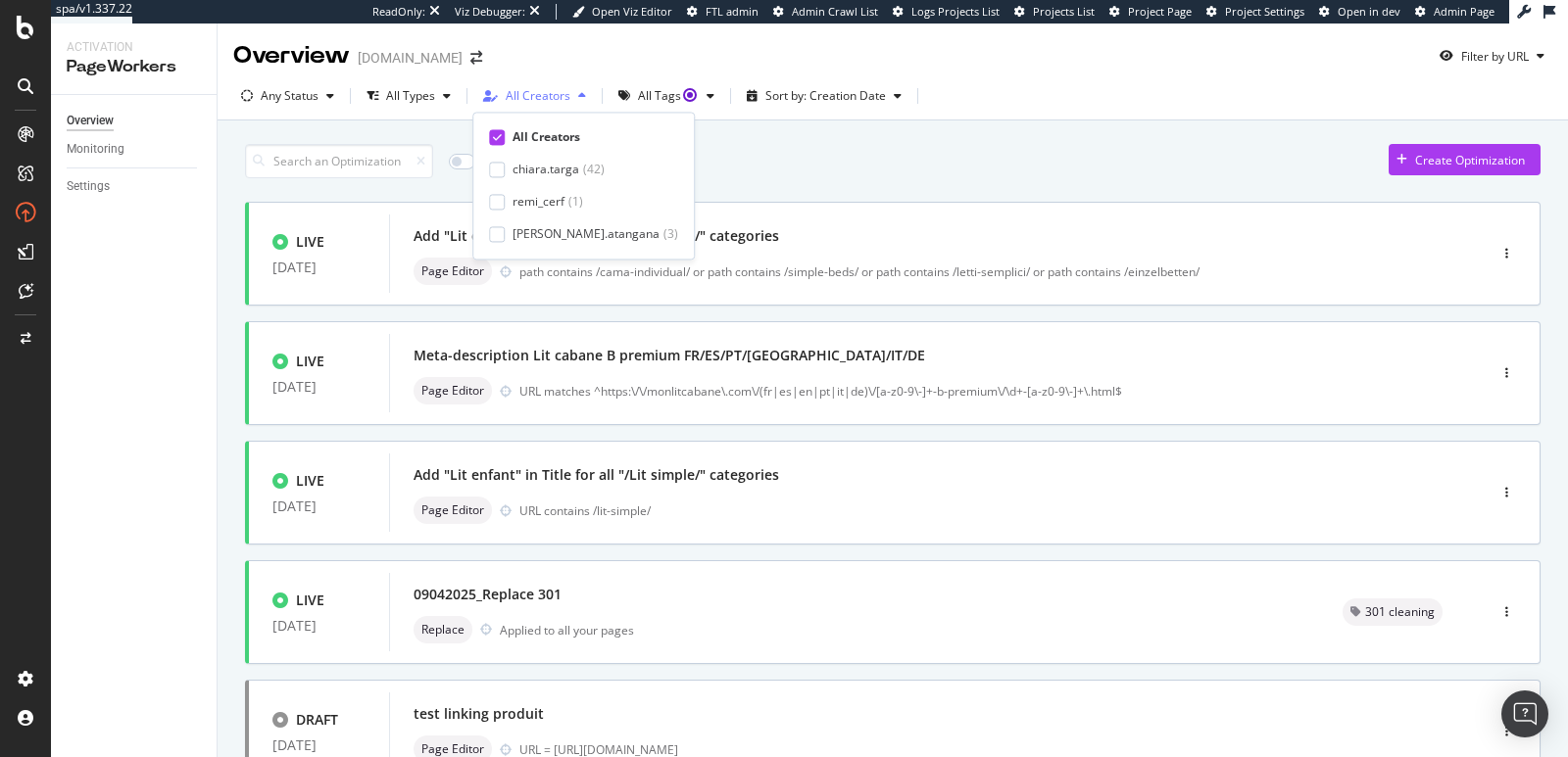
click at [533, 98] on div "All Creators" at bounding box center [537, 96] width 64 height 12
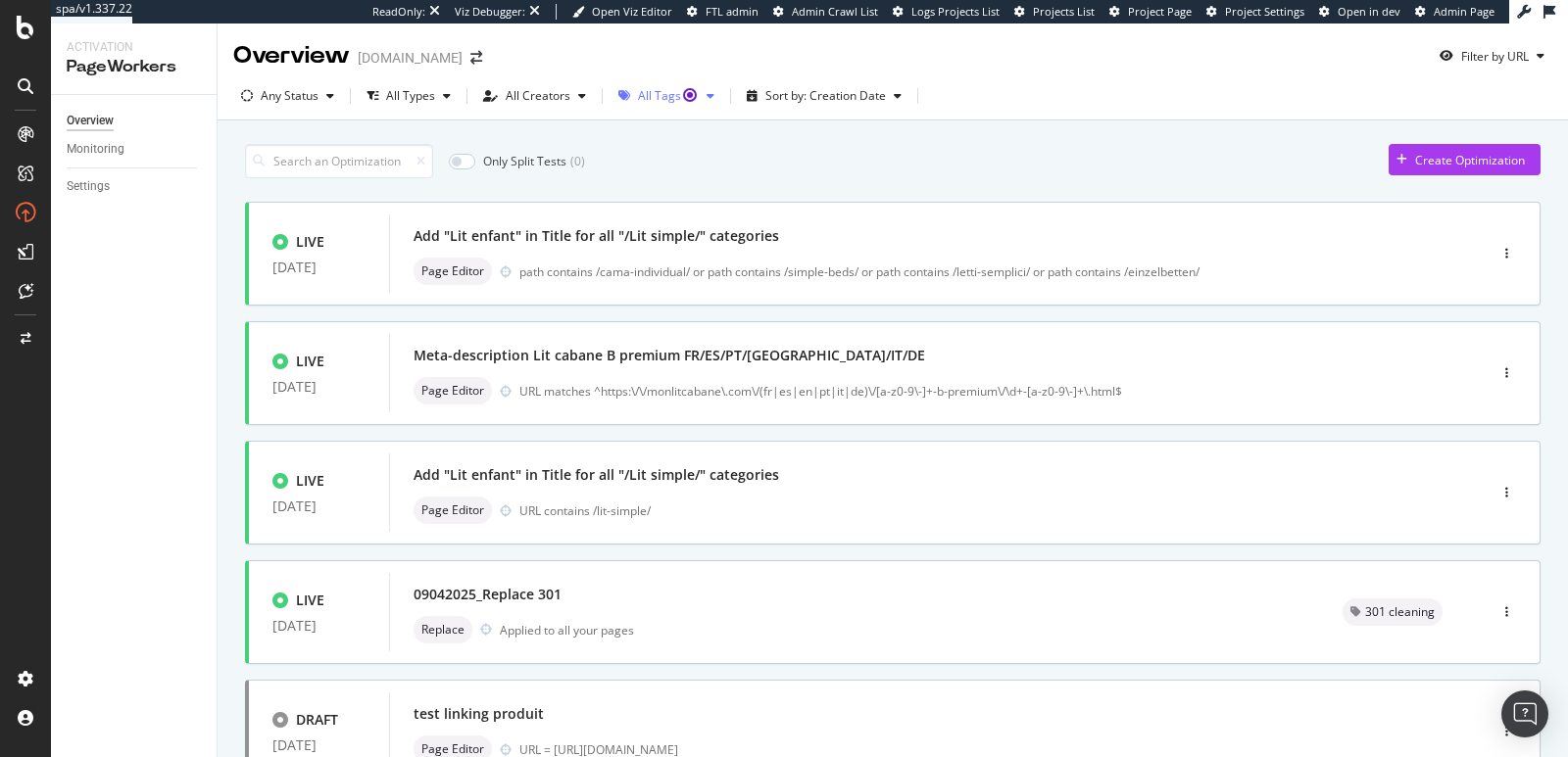
click at [624, 99] on icon "button" at bounding box center [624, 96] width 12 height 12
click at [875, 167] on div "Only Split Tests ( 0 ) Create Optimization" at bounding box center [892, 161] width 1295 height 35
click at [376, 156] on input at bounding box center [339, 161] width 188 height 35
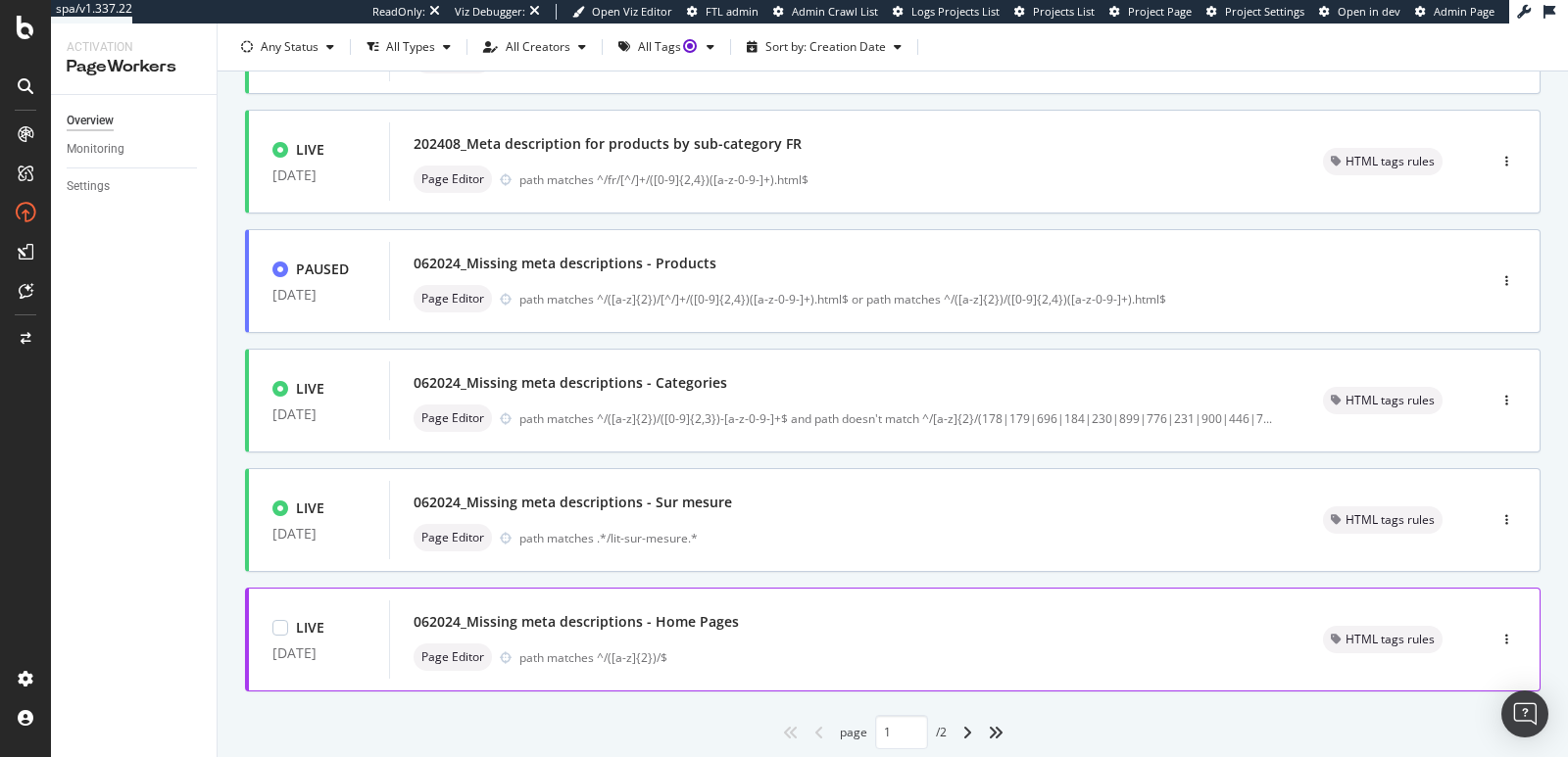
scroll to position [749, 0]
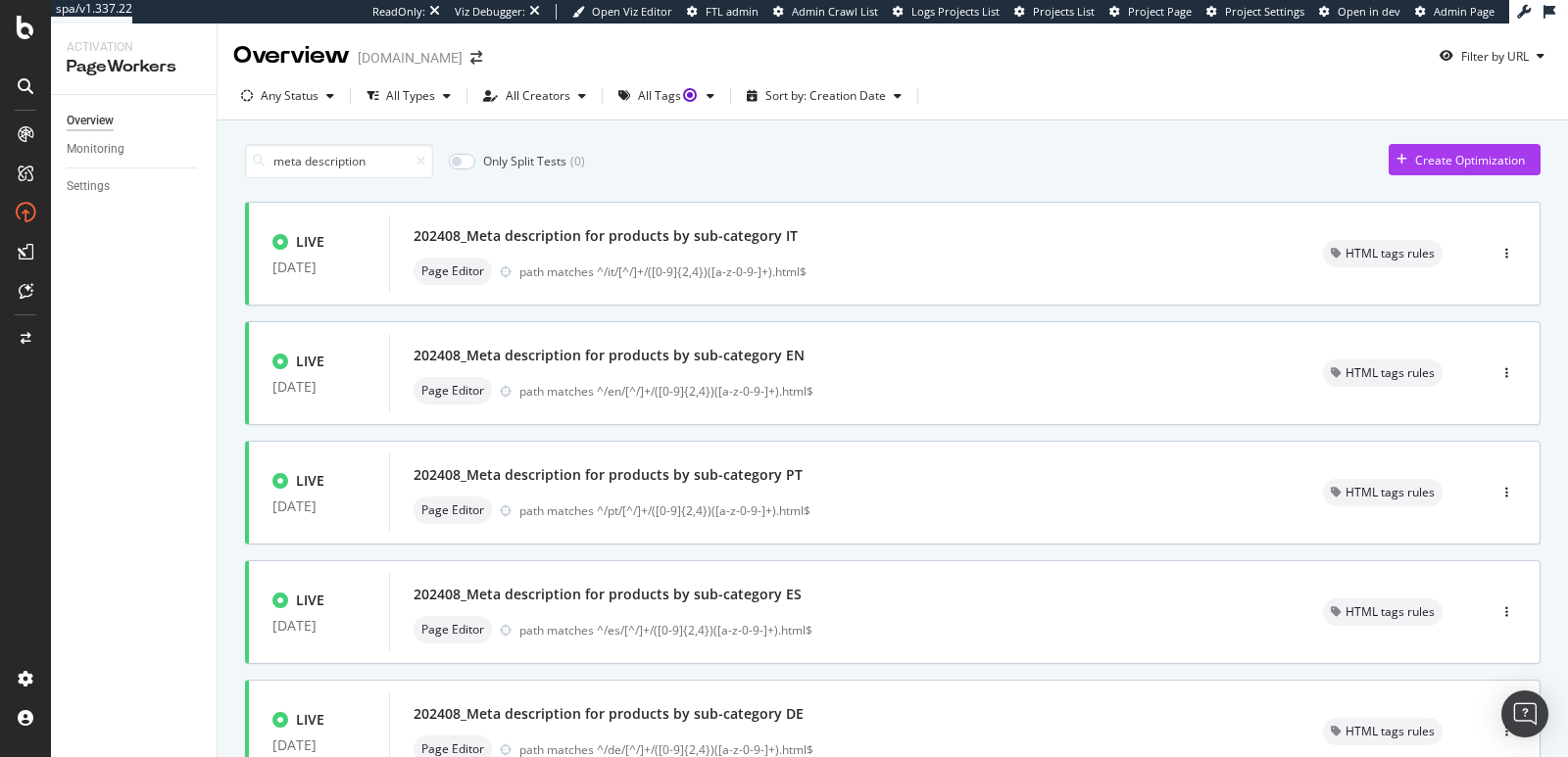
scroll to position [749, 0]
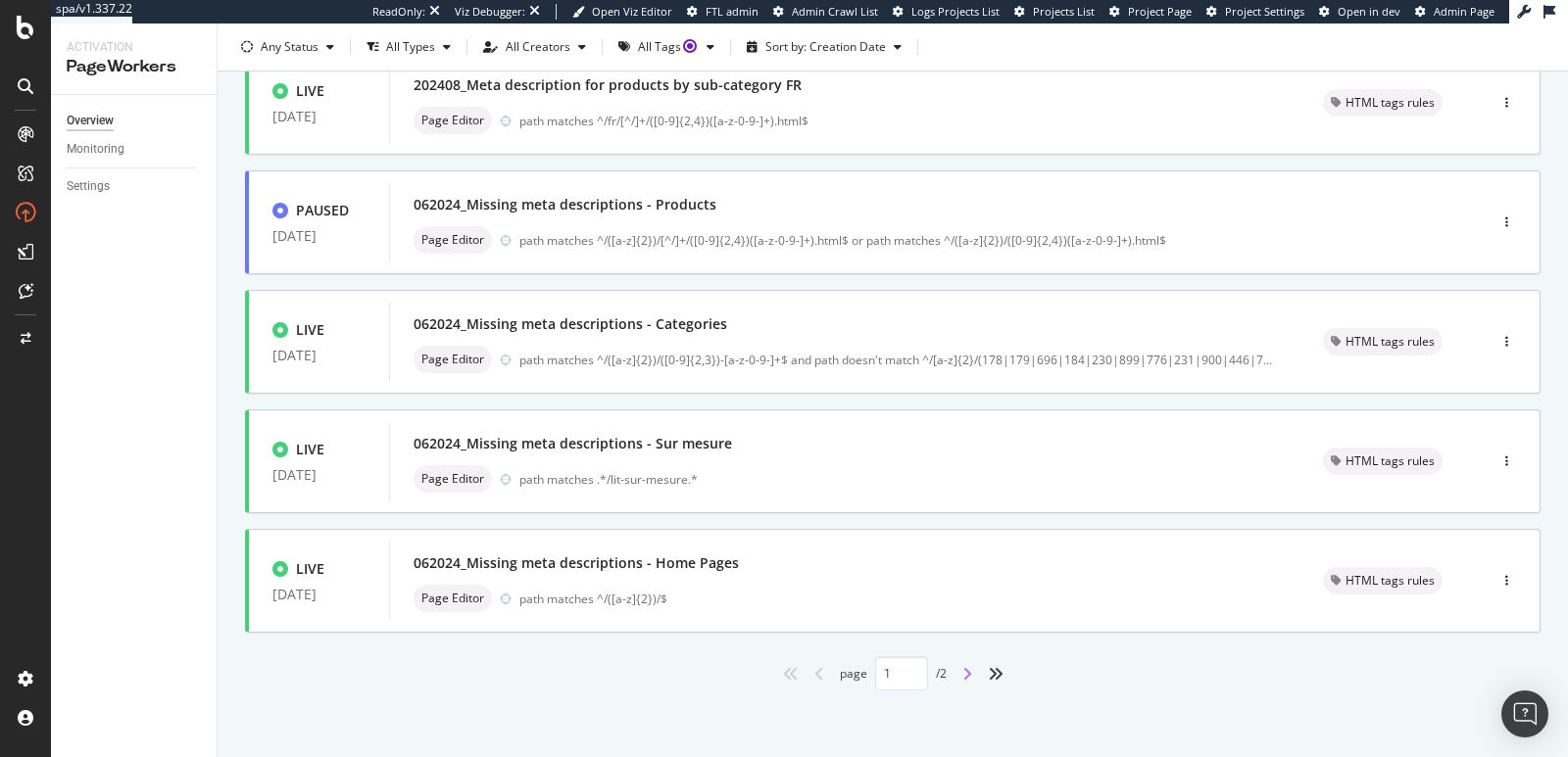
click at [962, 679] on icon "angle-right" at bounding box center [967, 674] width 10 height 16
type input "2"
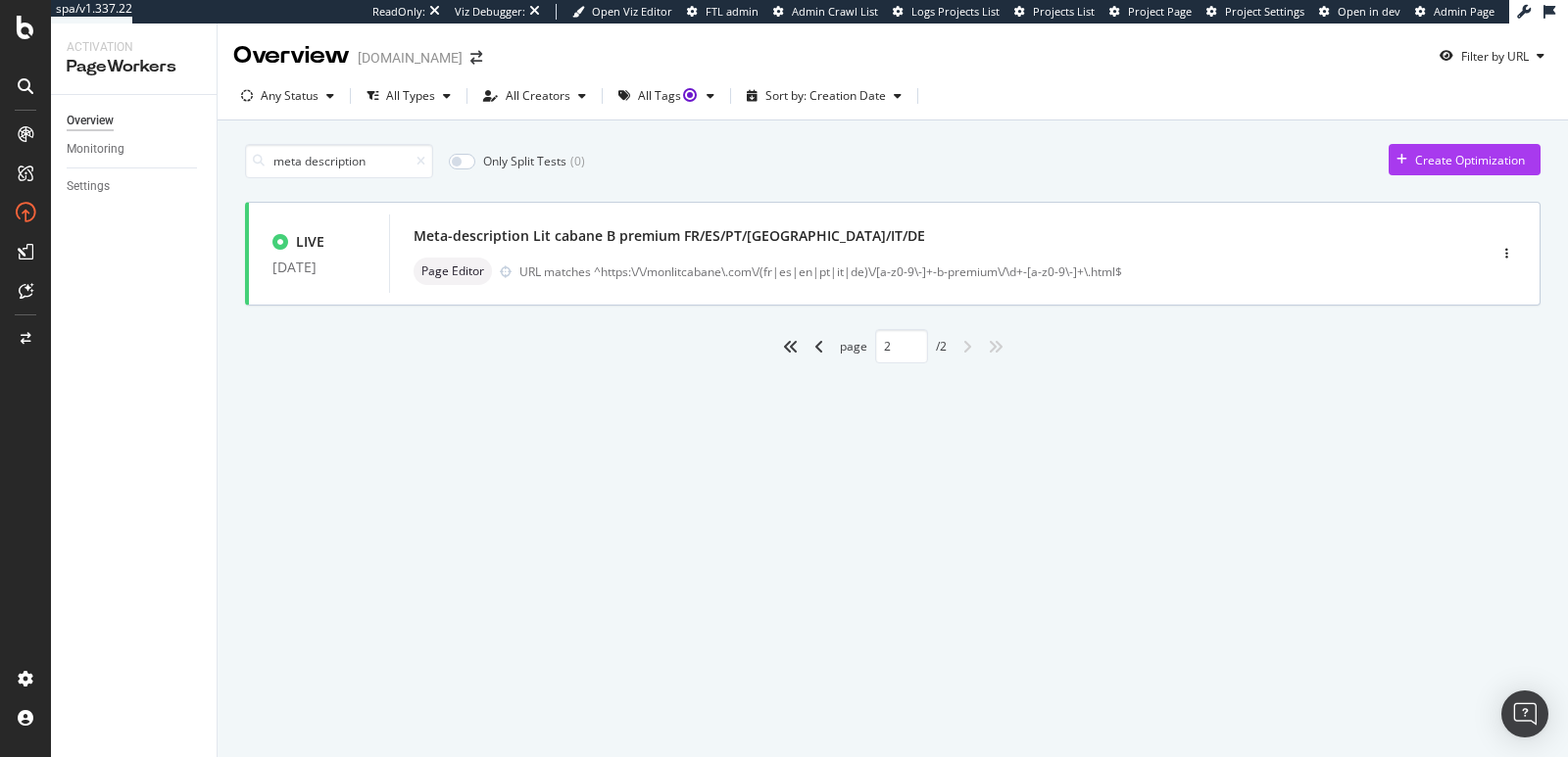
scroll to position [0, 0]
click at [567, 231] on div "Meta-description Lit cabane B premium FR/ES/PT/[GEOGRAPHIC_DATA]/IT/DE" at bounding box center [669, 236] width 511 height 20
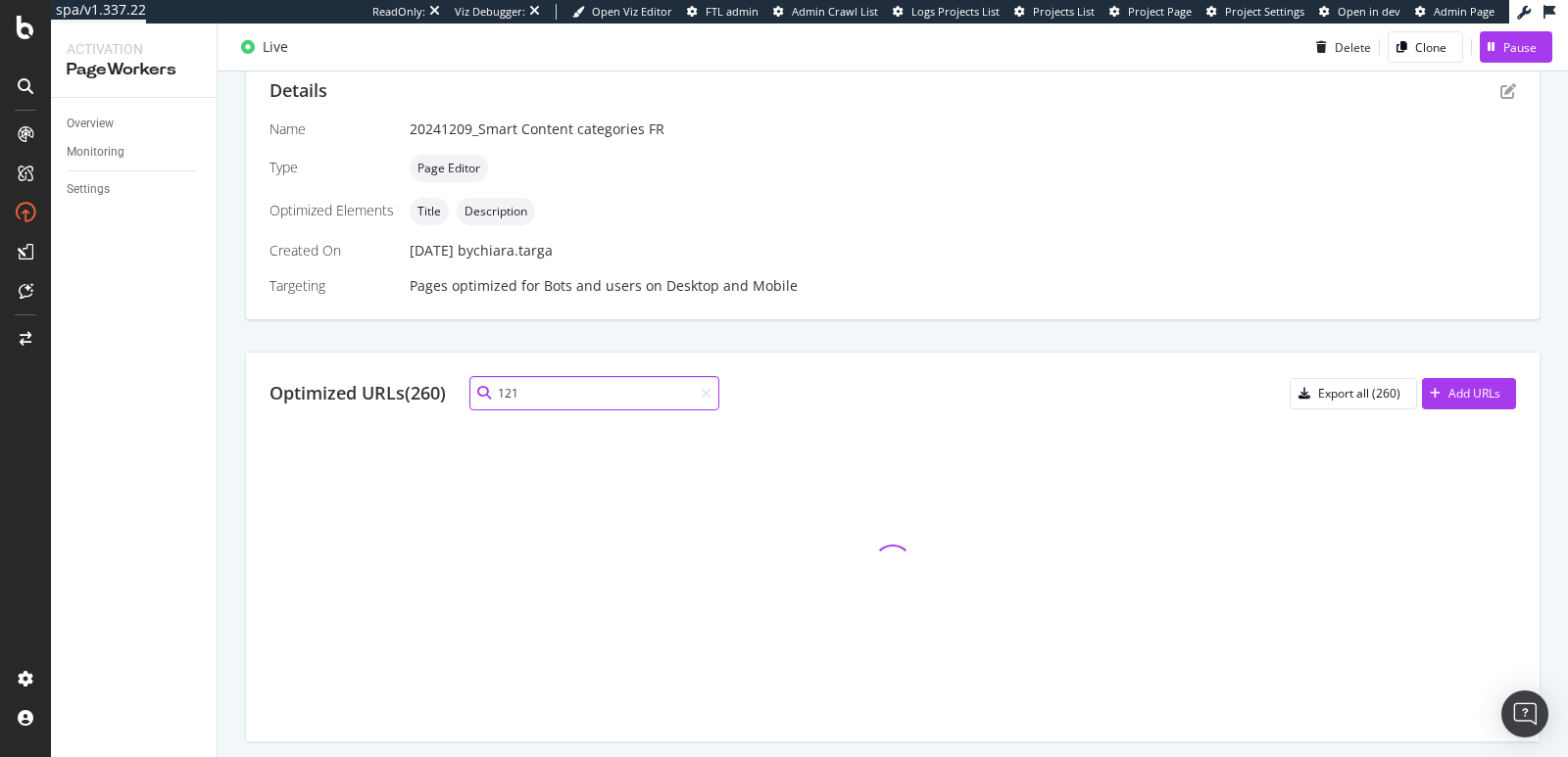
scroll to position [248, 0]
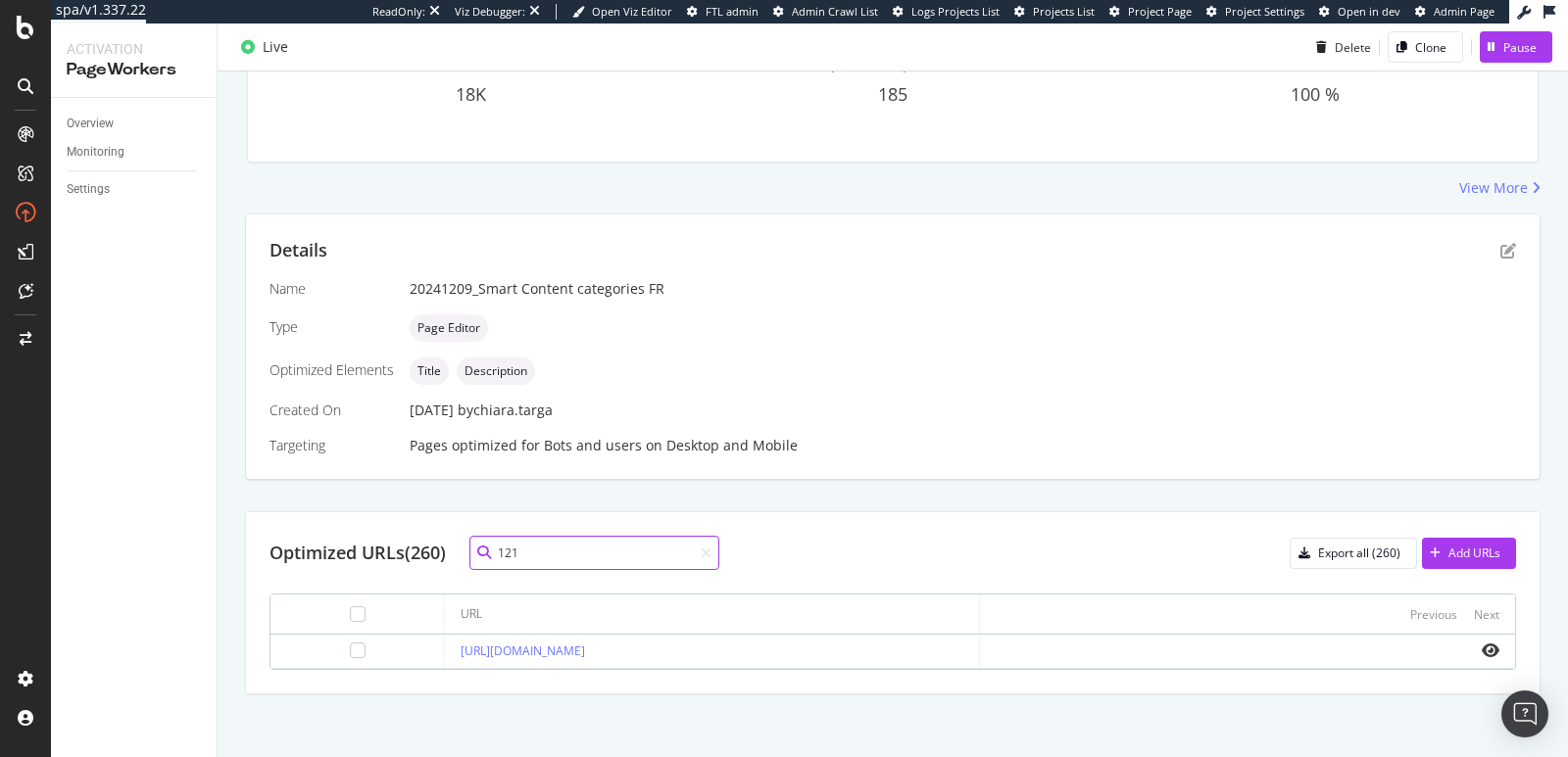
type input "121"
click at [1501, 247] on icon "pen-to-square" at bounding box center [1509, 251] width 16 height 16
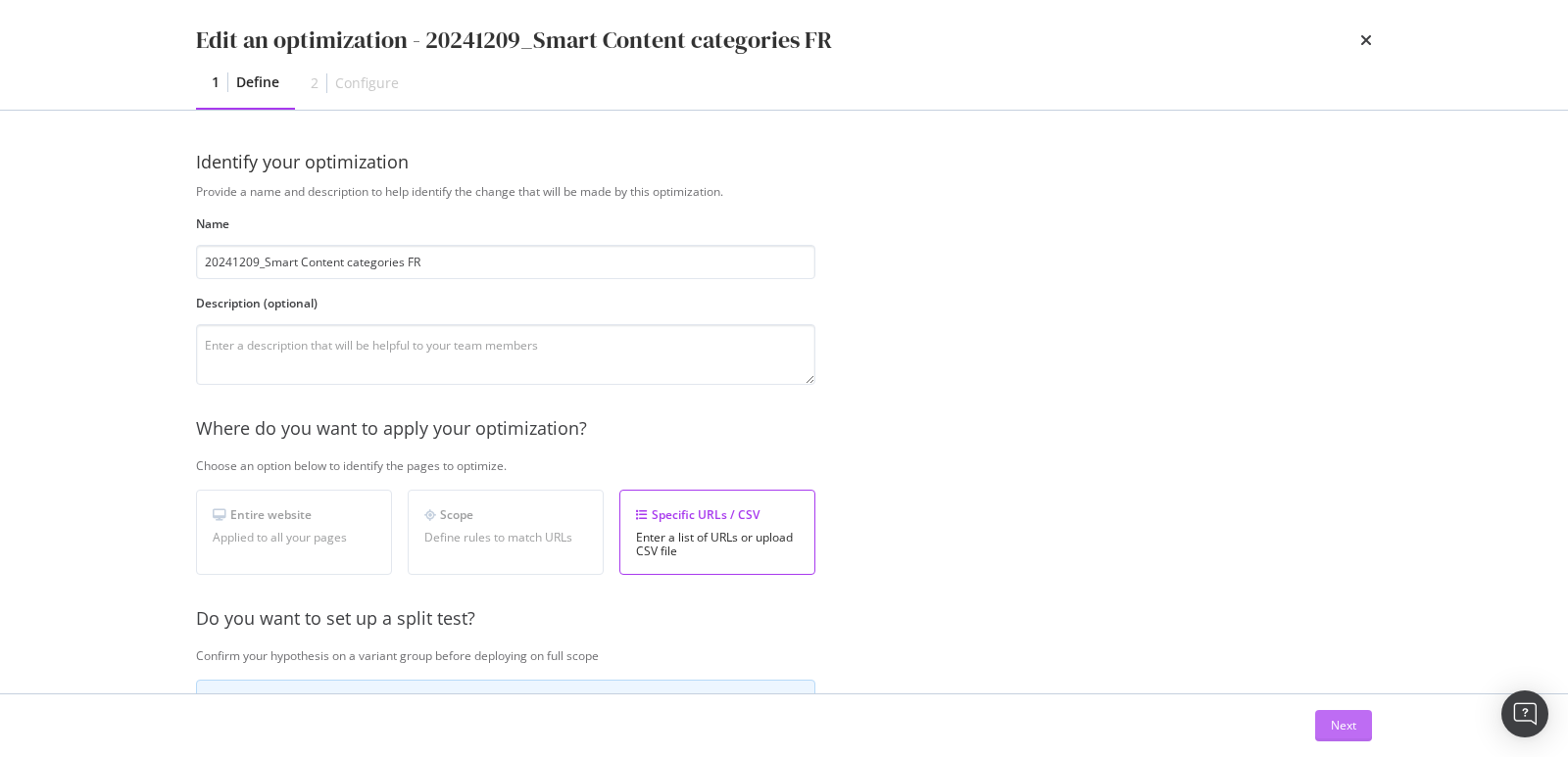
click at [1339, 721] on div "Next" at bounding box center [1344, 725] width 26 height 17
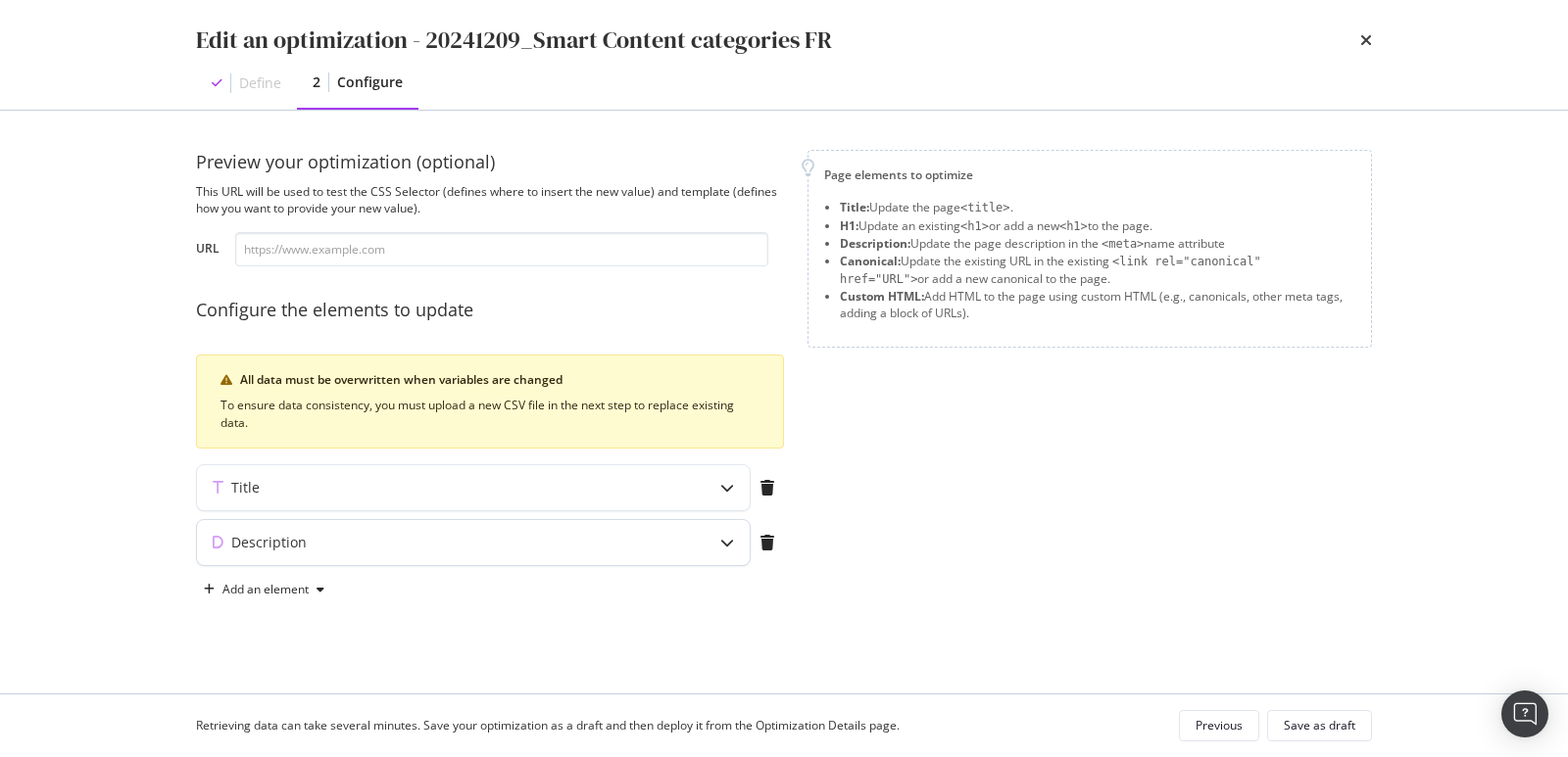
click at [734, 541] on icon "modal" at bounding box center [728, 543] width 14 height 14
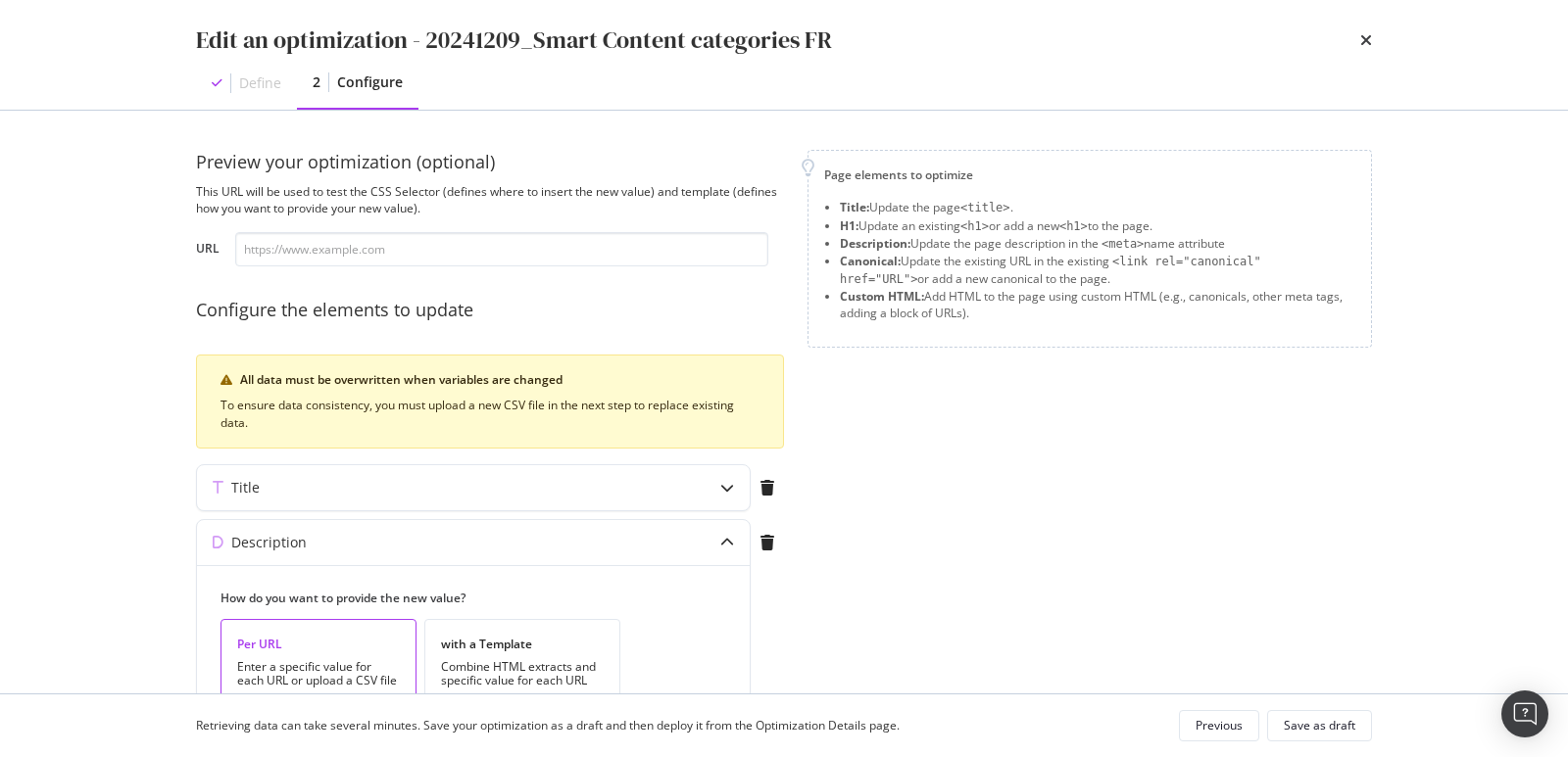
scroll to position [109, 0]
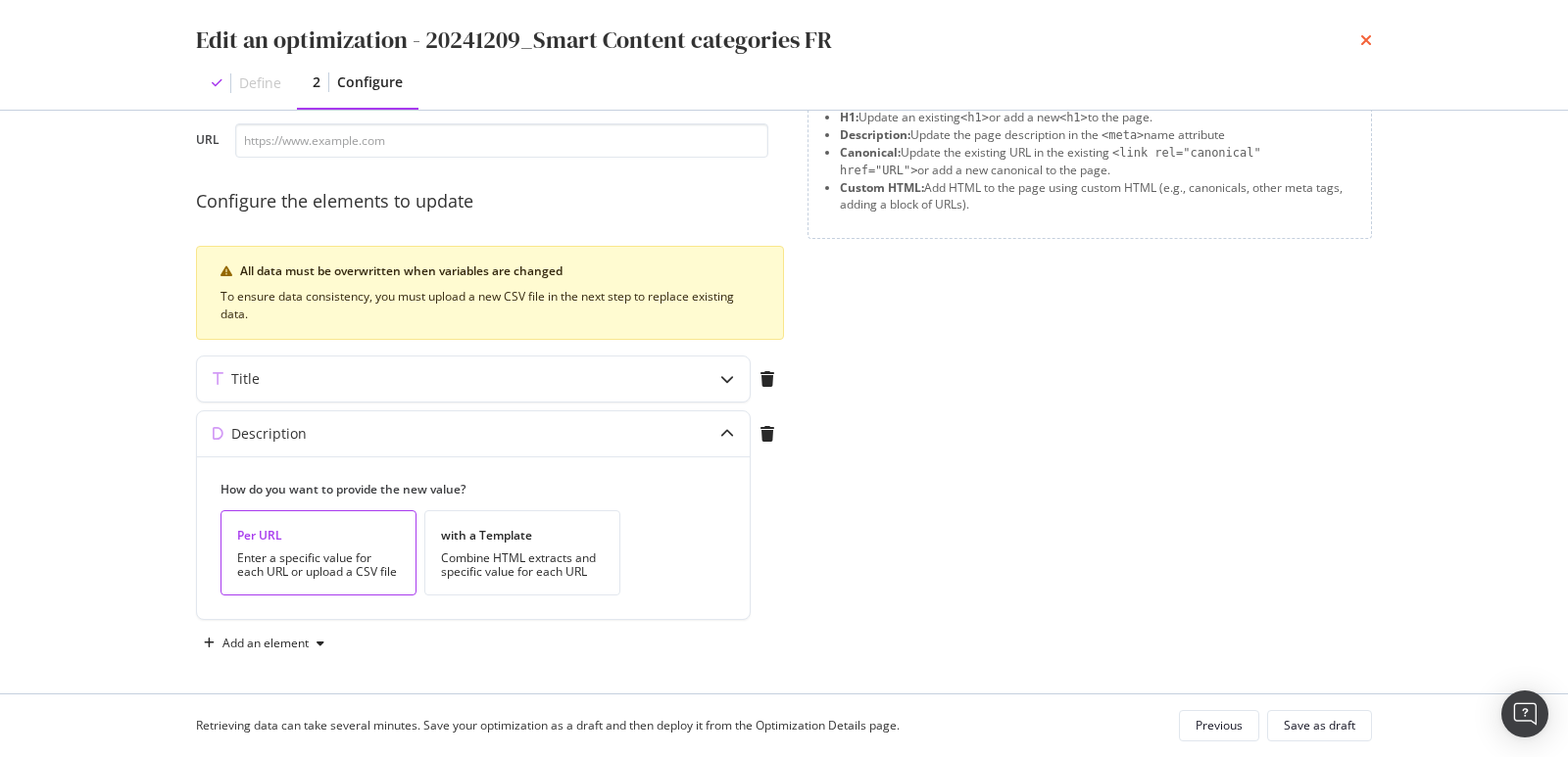
click at [1364, 33] on icon "times" at bounding box center [1367, 41] width 12 height 16
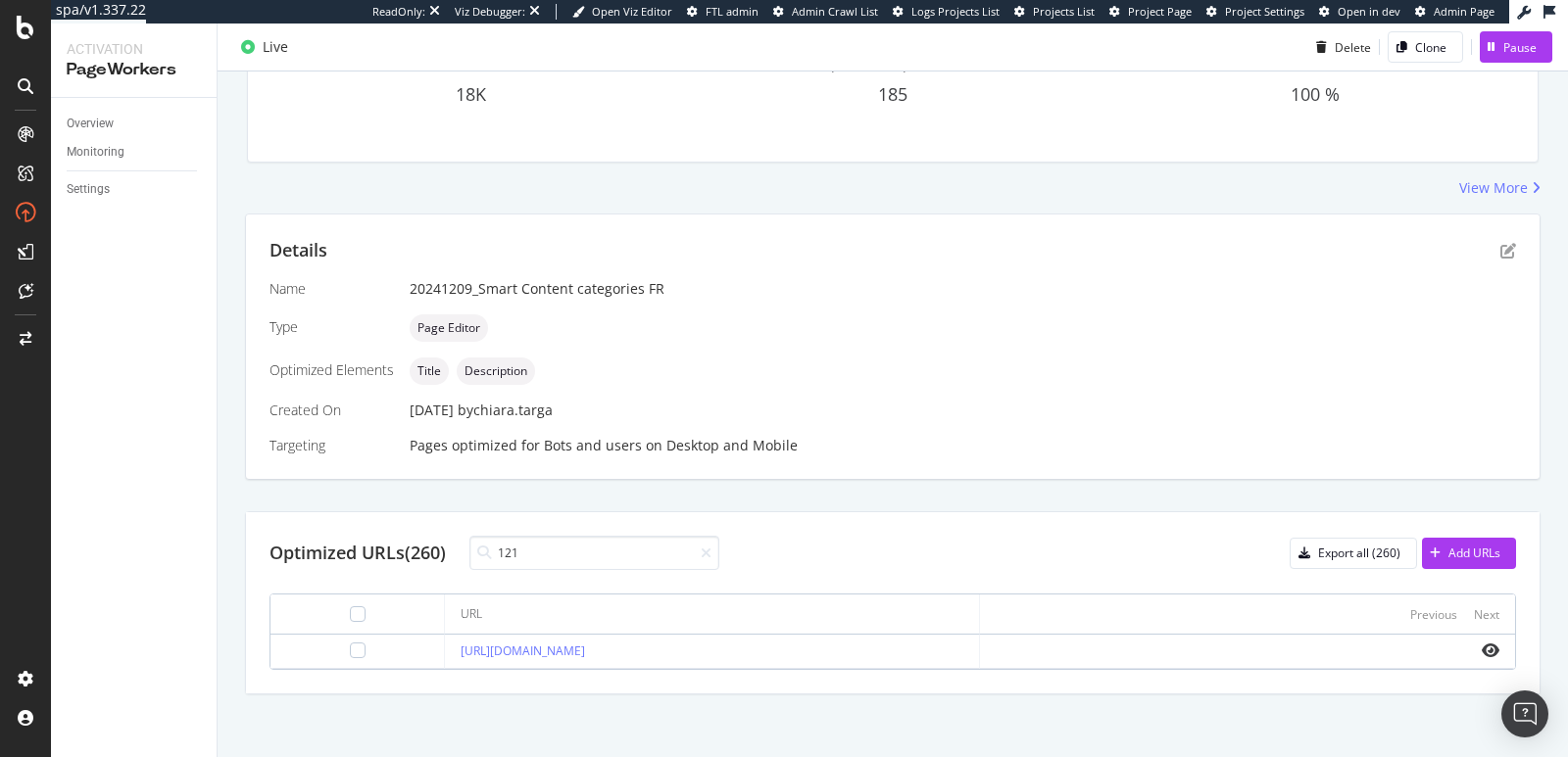
scroll to position [0, 0]
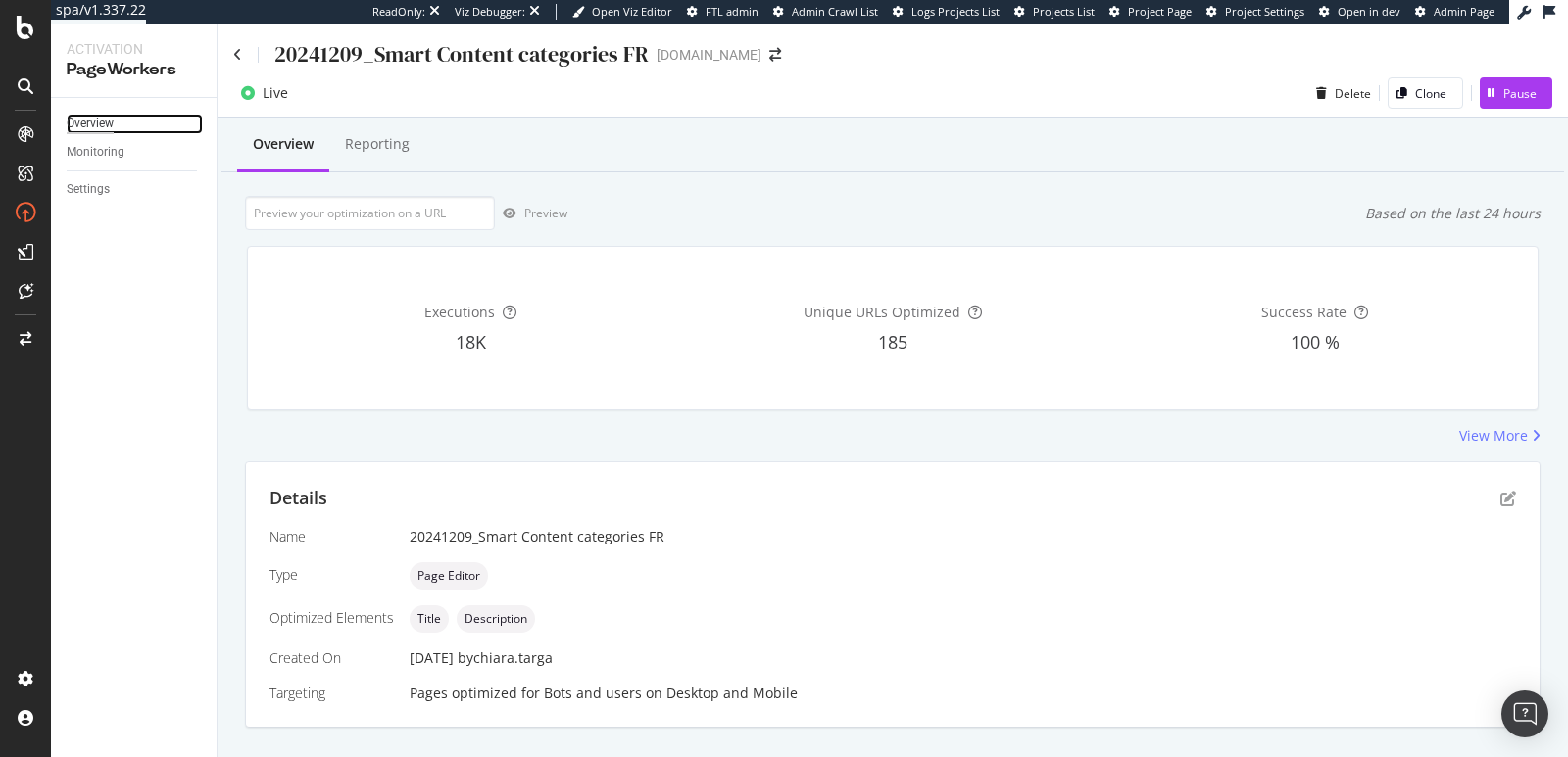
click at [101, 133] on div "Overview" at bounding box center [89, 124] width 47 height 21
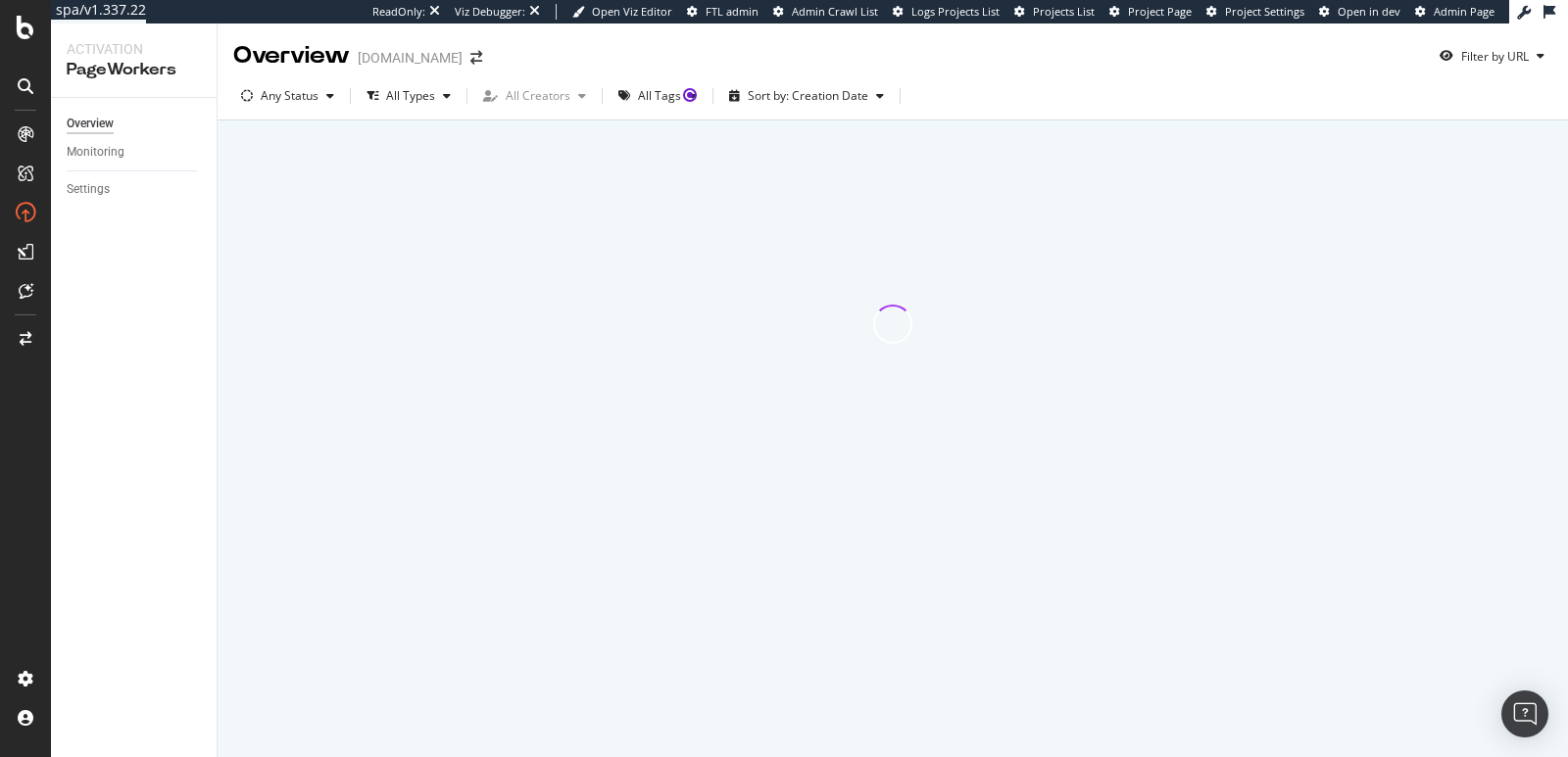
click at [1495, 32] on div "Overview monlitcabane.com Filter by URL" at bounding box center [893, 48] width 1351 height 49
click at [1488, 54] on div "Filter by URL" at bounding box center [1496, 55] width 67 height 17
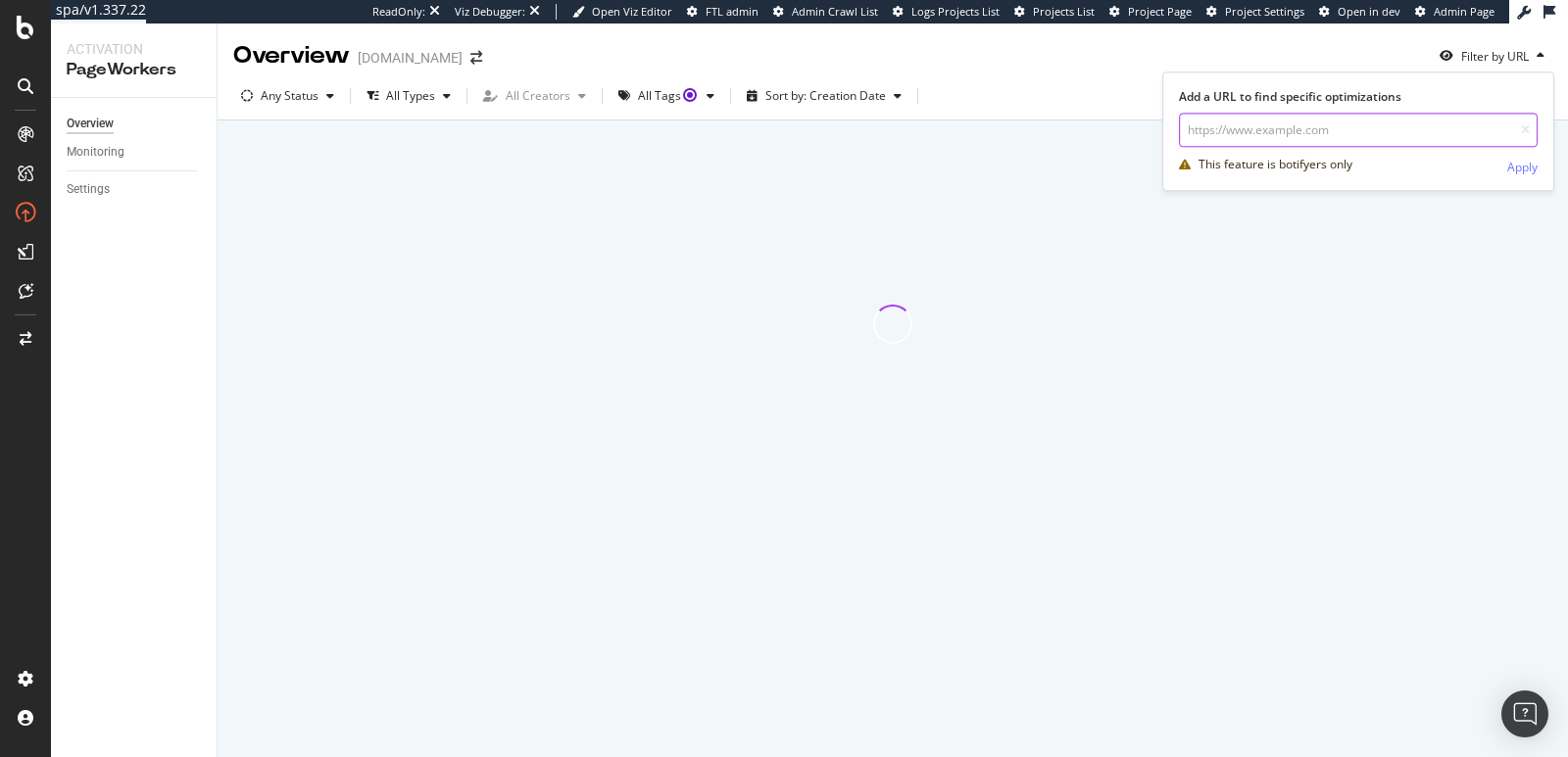
click at [1390, 130] on input "url" at bounding box center [1359, 130] width 359 height 35
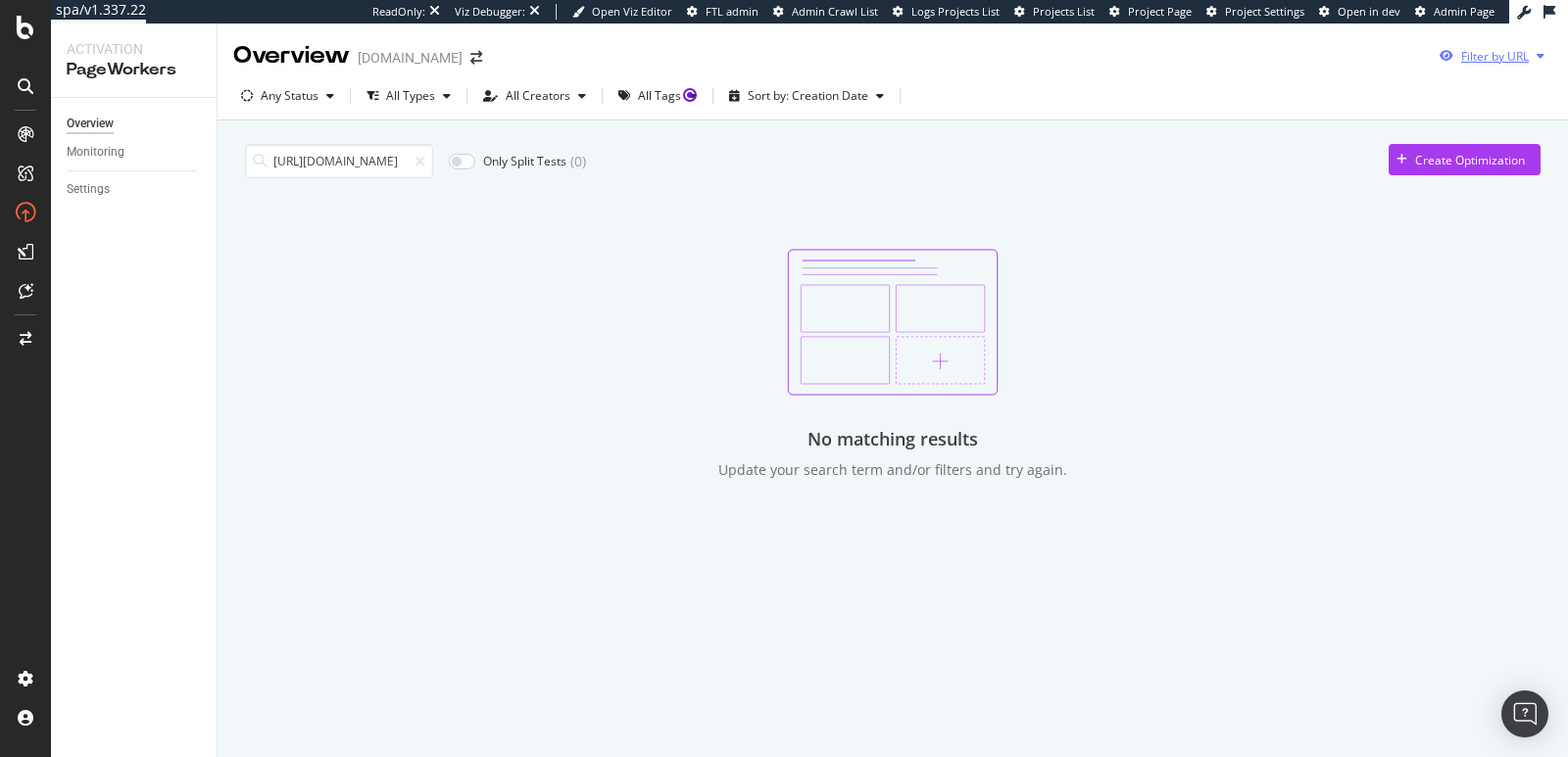
click at [1460, 53] on div "button" at bounding box center [1447, 55] width 30 height 12
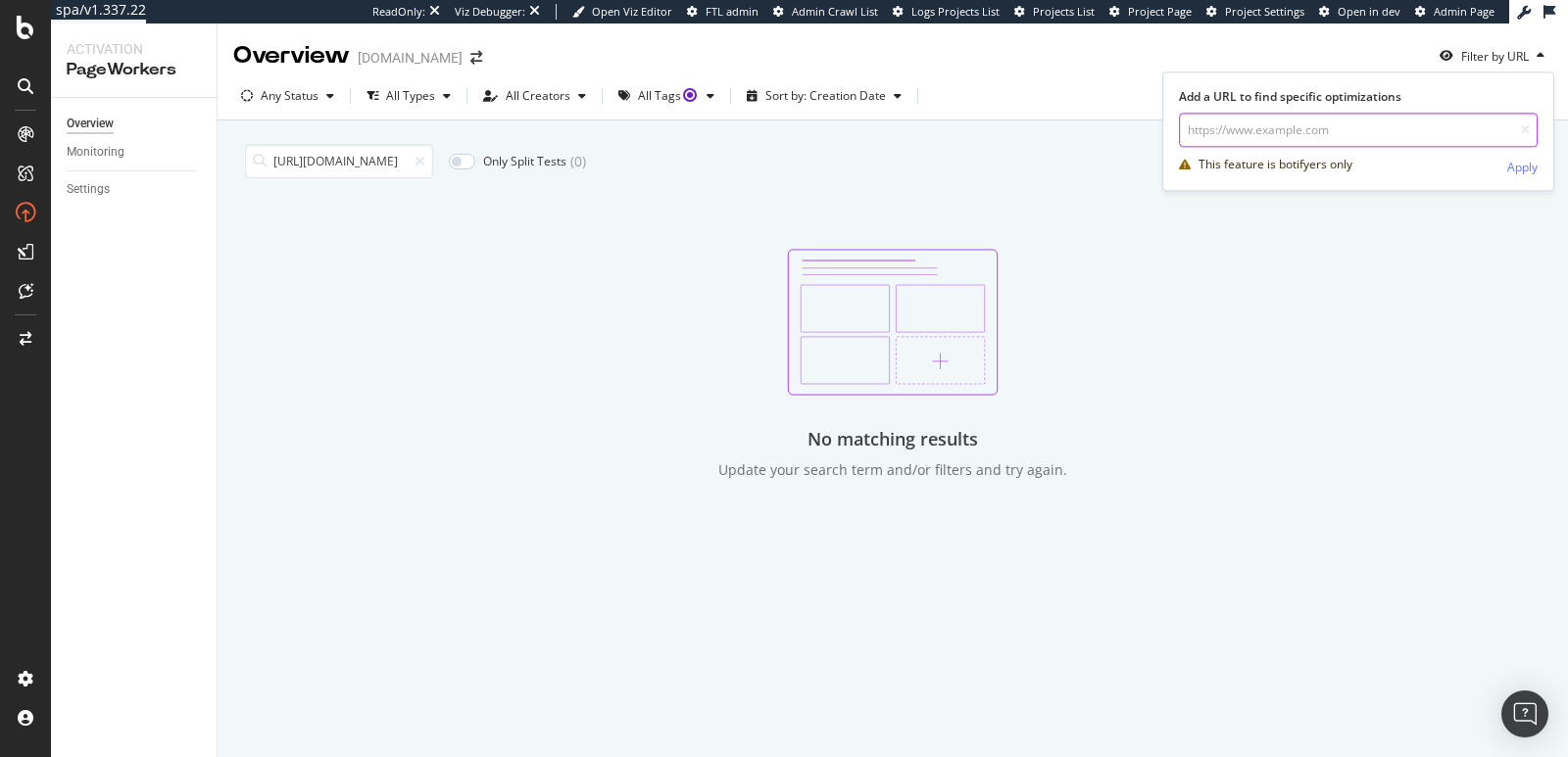
click at [1294, 127] on input "url" at bounding box center [1359, 130] width 359 height 35
paste input "https://monlitcabane.com/fr/121-lits"
type input "https://monlitcabane.com/fr/121-lits"
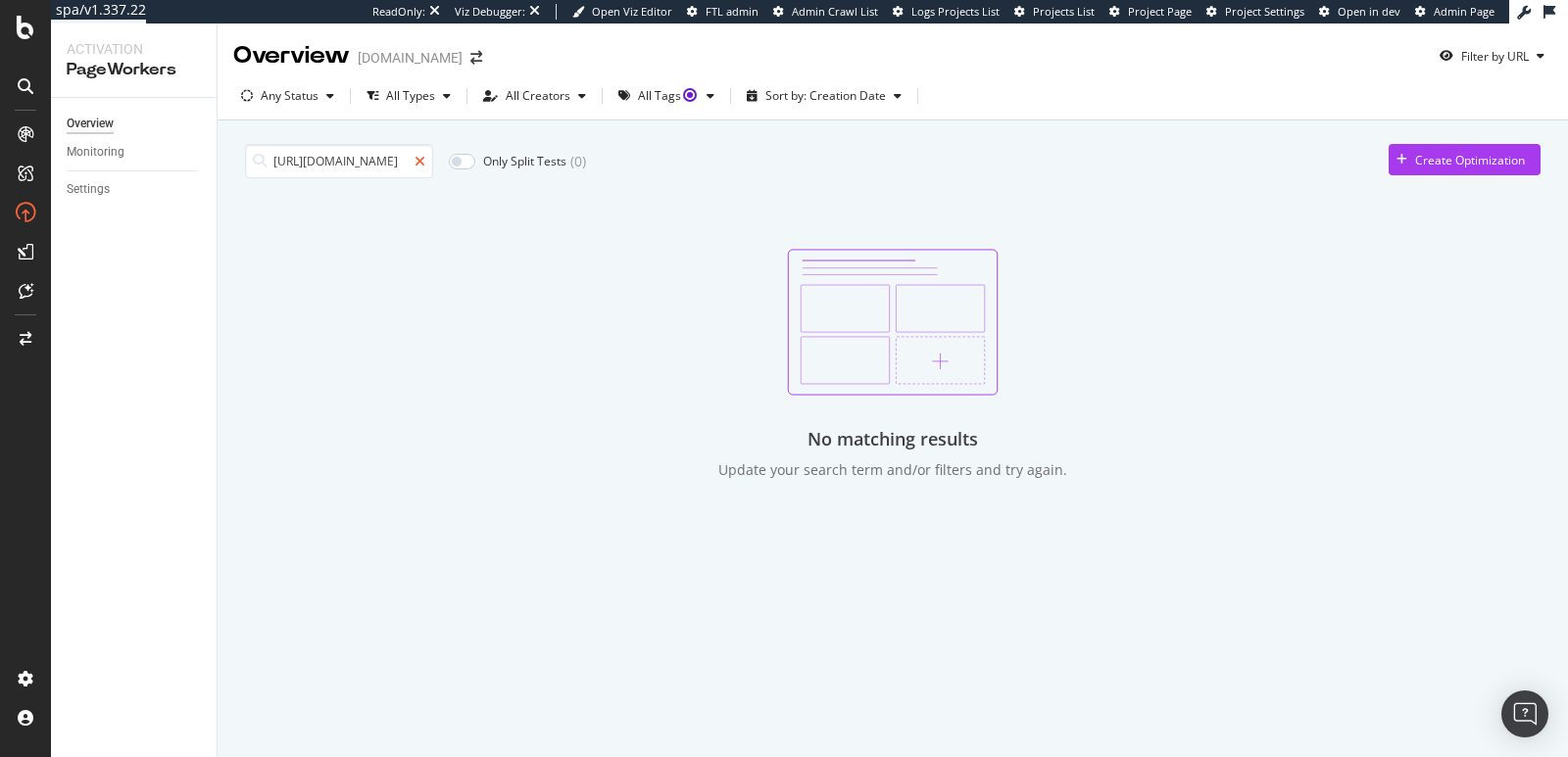
click at [415, 161] on icon at bounding box center [419, 162] width 11 height 14
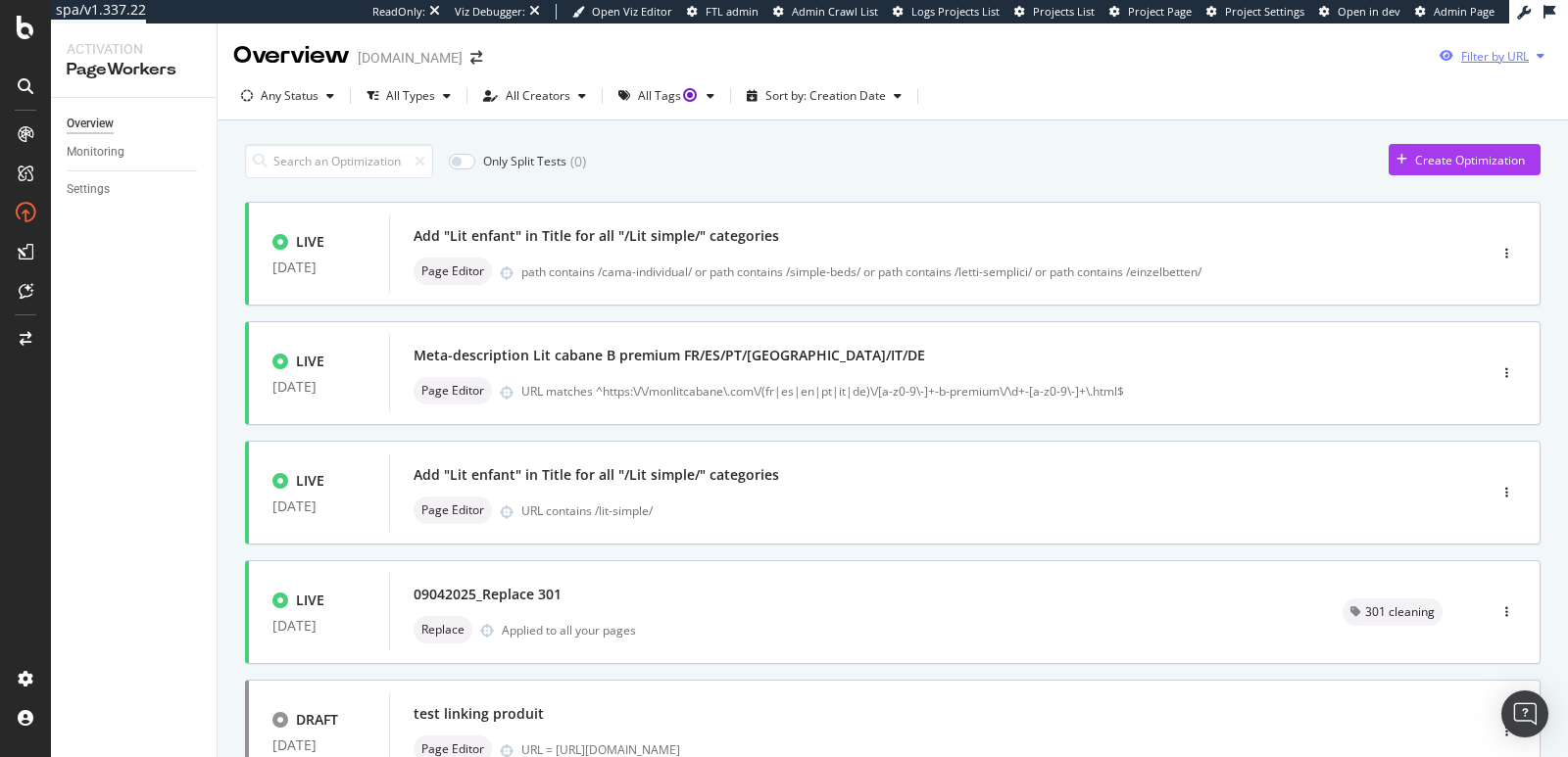
click at [1462, 54] on div "Filter by URL" at bounding box center [1496, 55] width 67 height 17
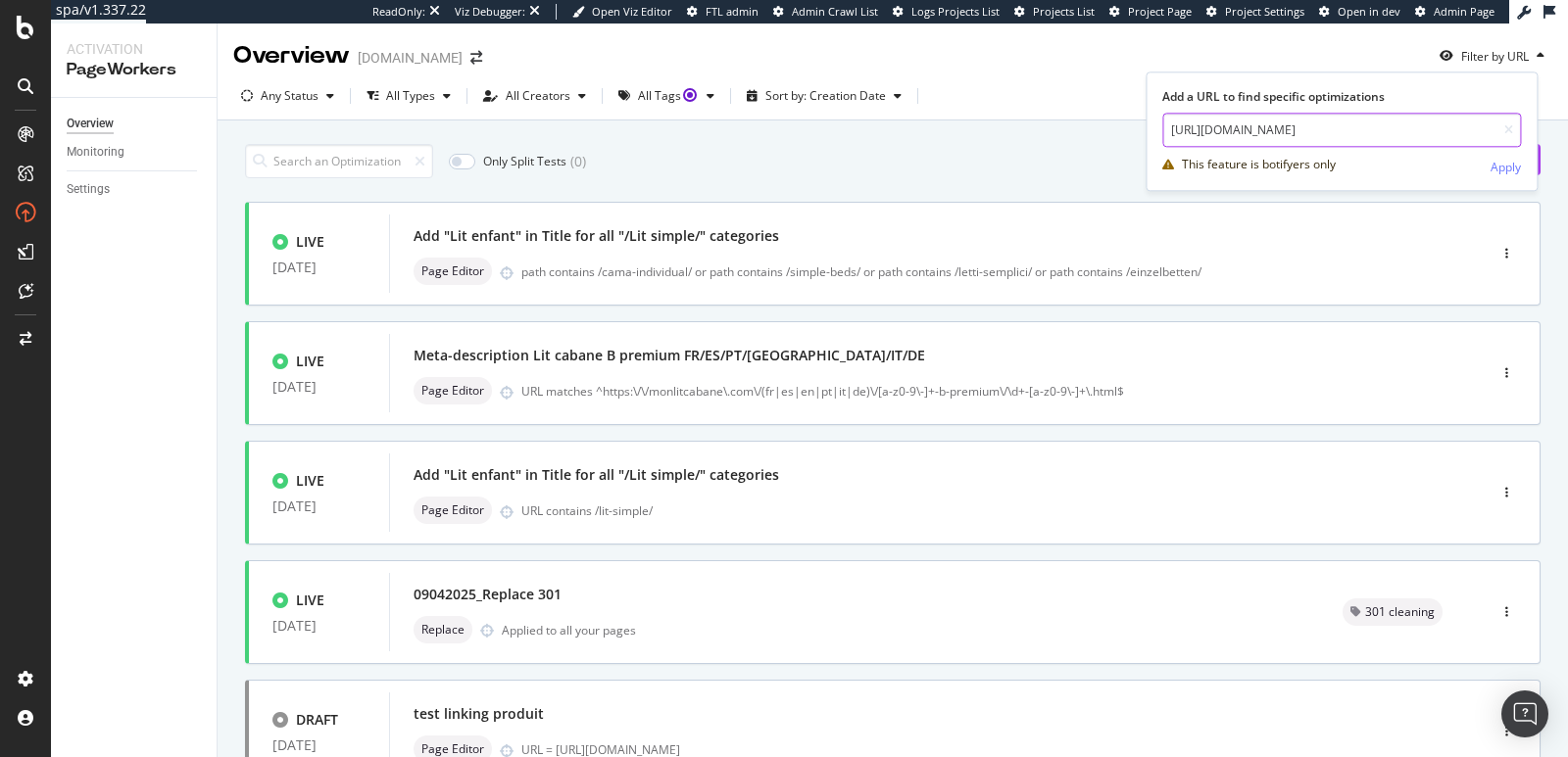
click at [1363, 130] on input "https://monlitcabane.com/fr/121-lits" at bounding box center [1342, 130] width 359 height 35
click at [1497, 172] on div "Apply" at bounding box center [1506, 166] width 31 height 17
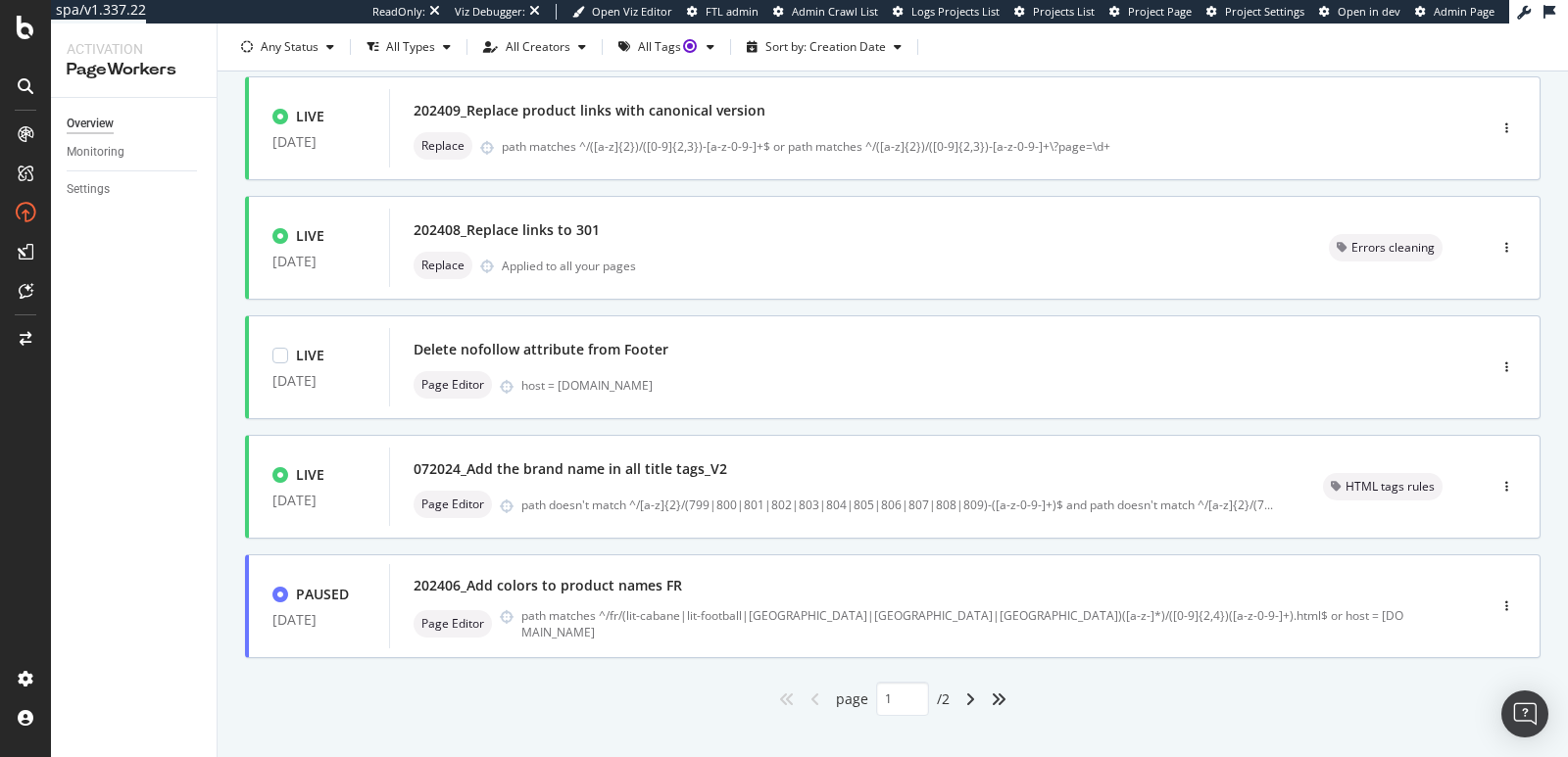
scroll to position [749, 0]
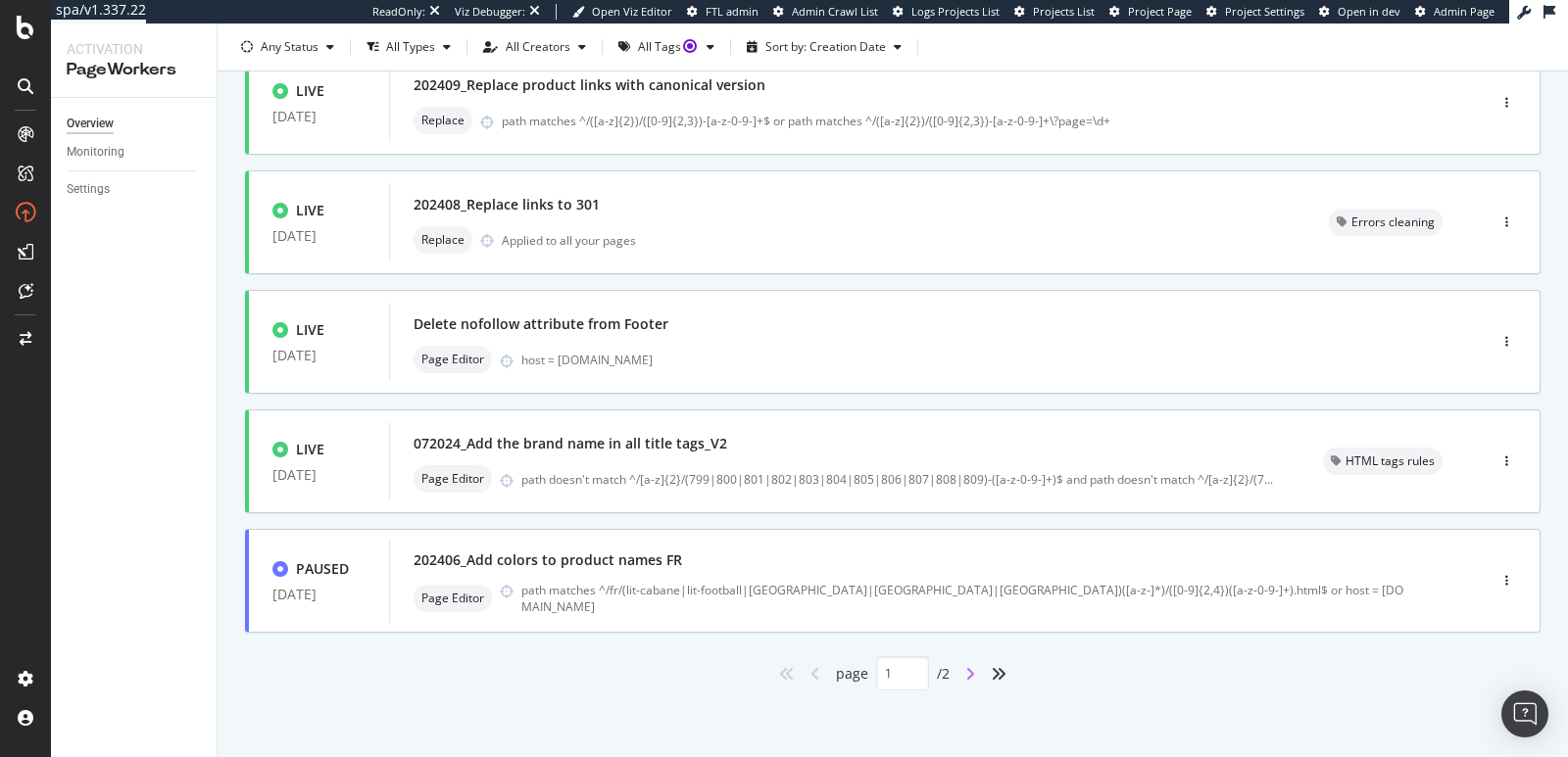
click at [965, 675] on icon "angle-right" at bounding box center [970, 674] width 10 height 16
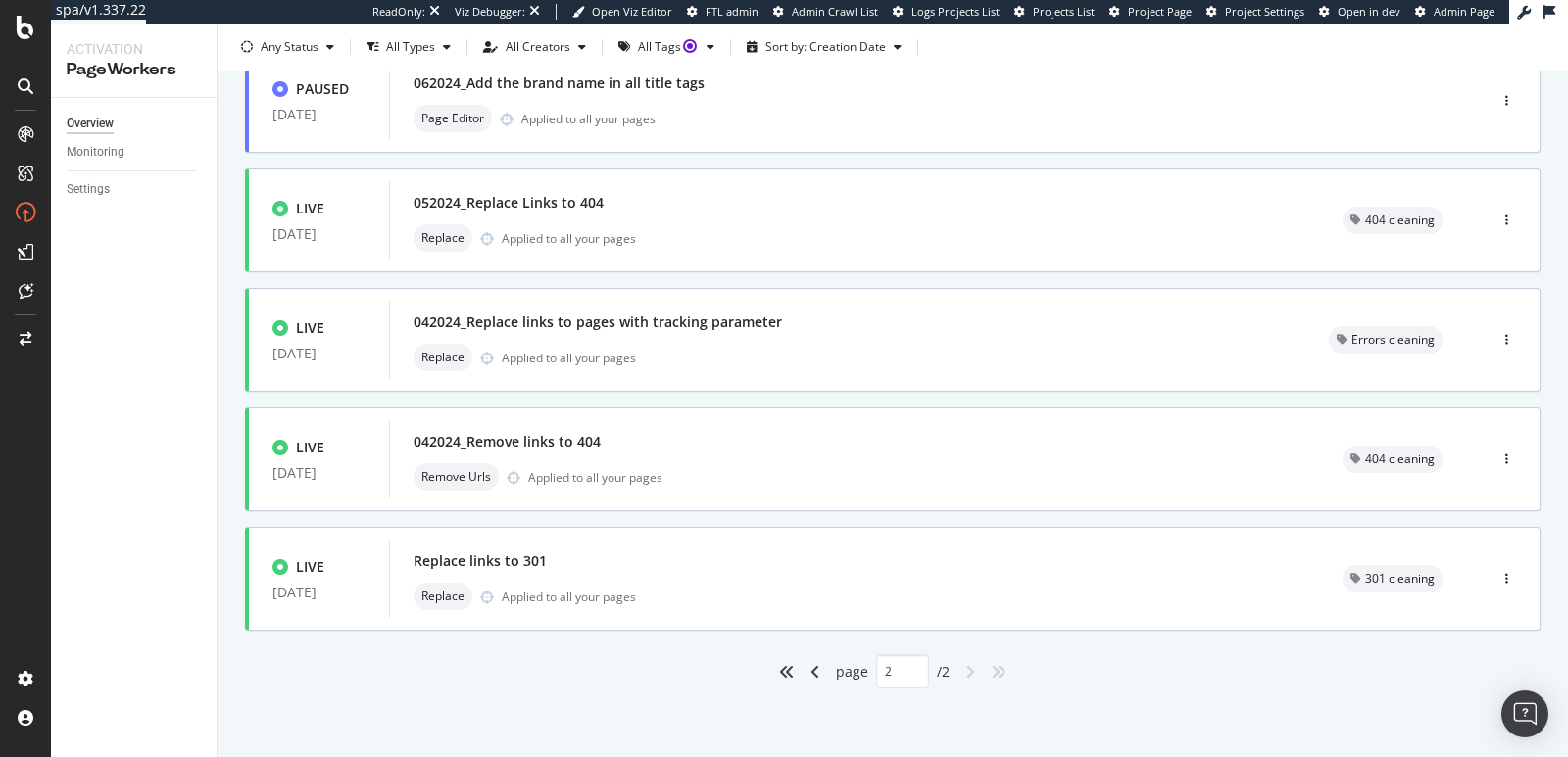
type input "2"
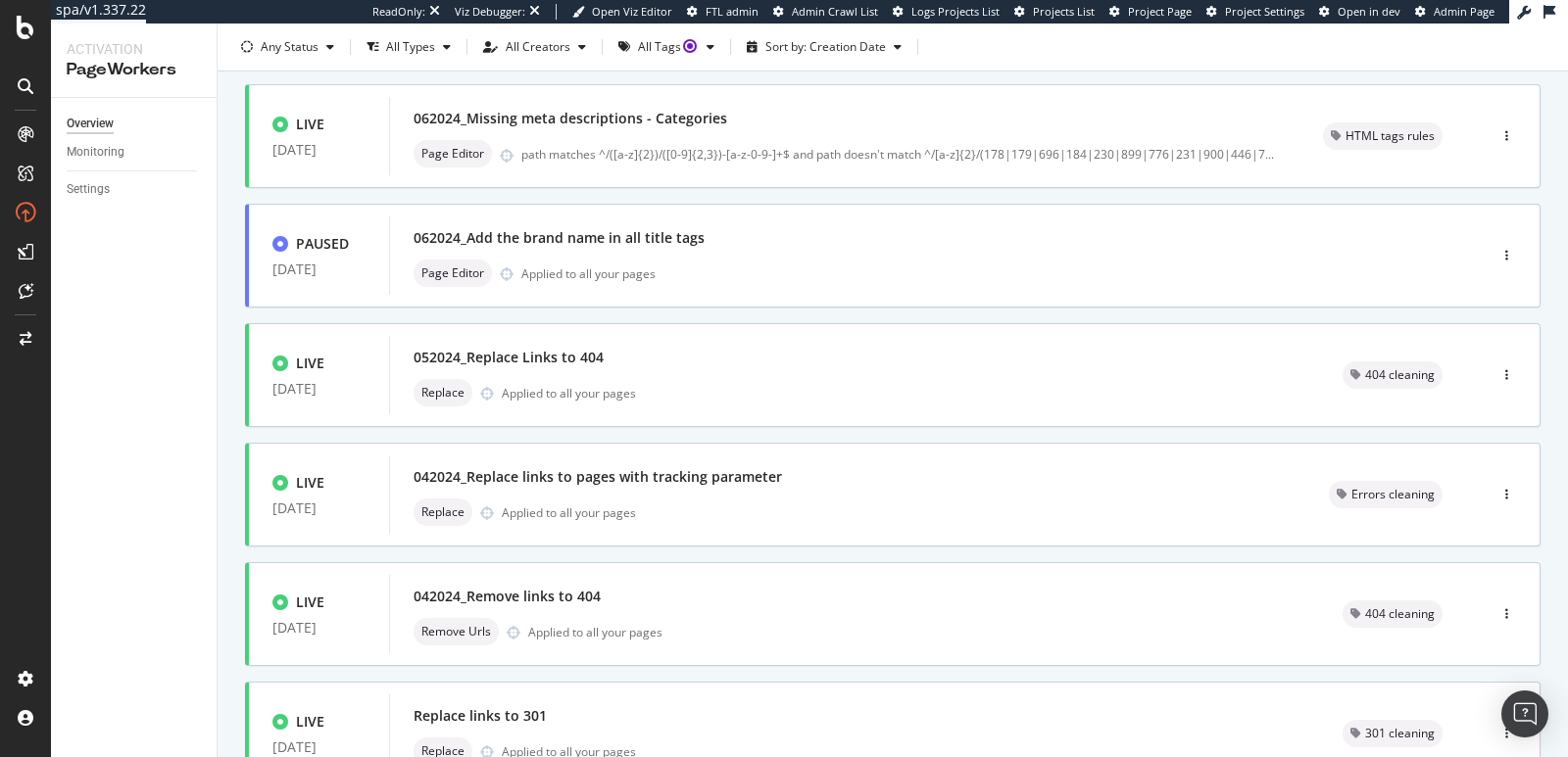
scroll to position [0, 0]
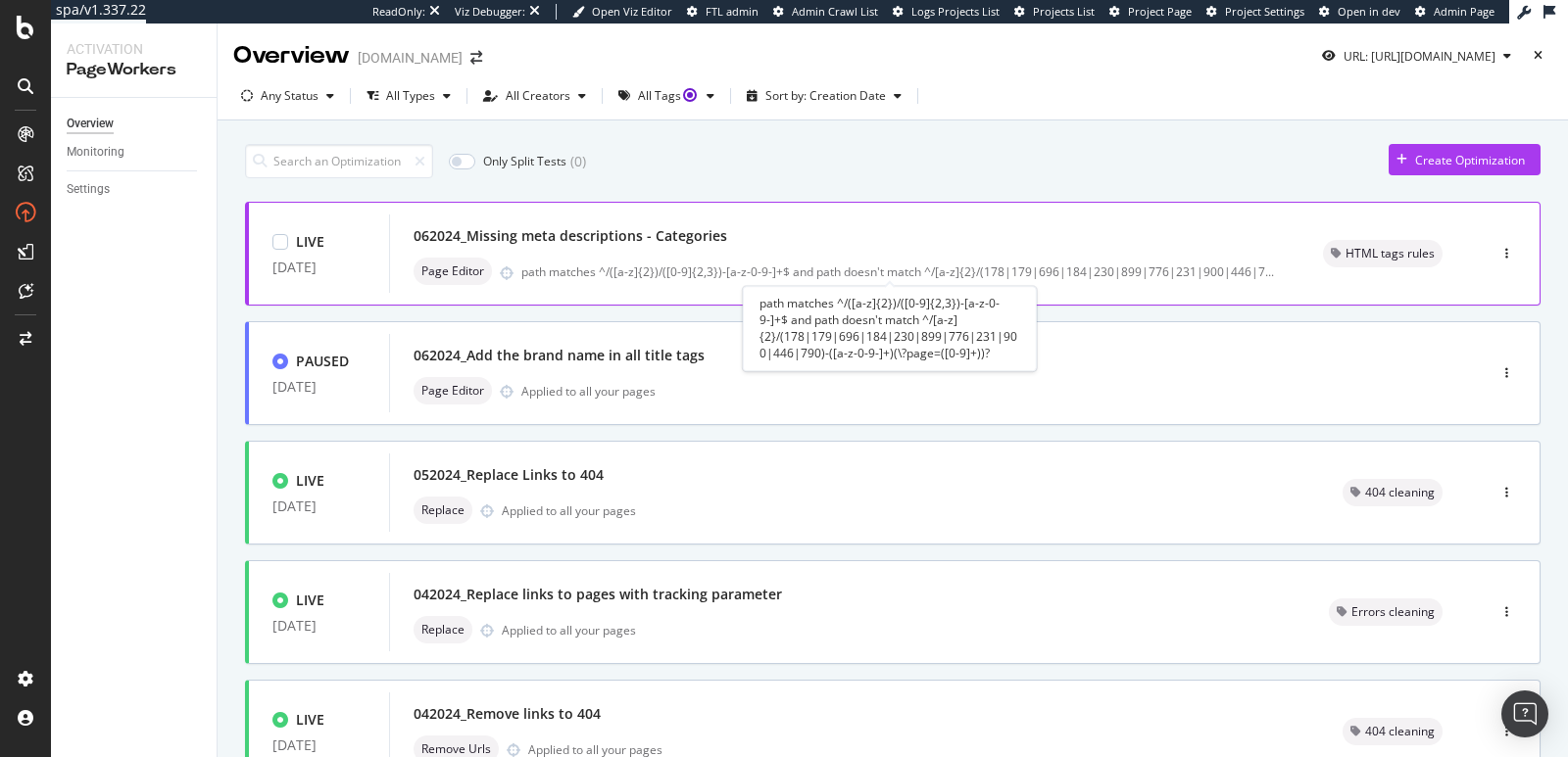
click at [847, 269] on div "path matches ^/([a-z]{2})/([0-9]{2,3})-[a-z-0-9-]+$ and path doesn't match ^/[a…" at bounding box center [898, 271] width 753 height 17
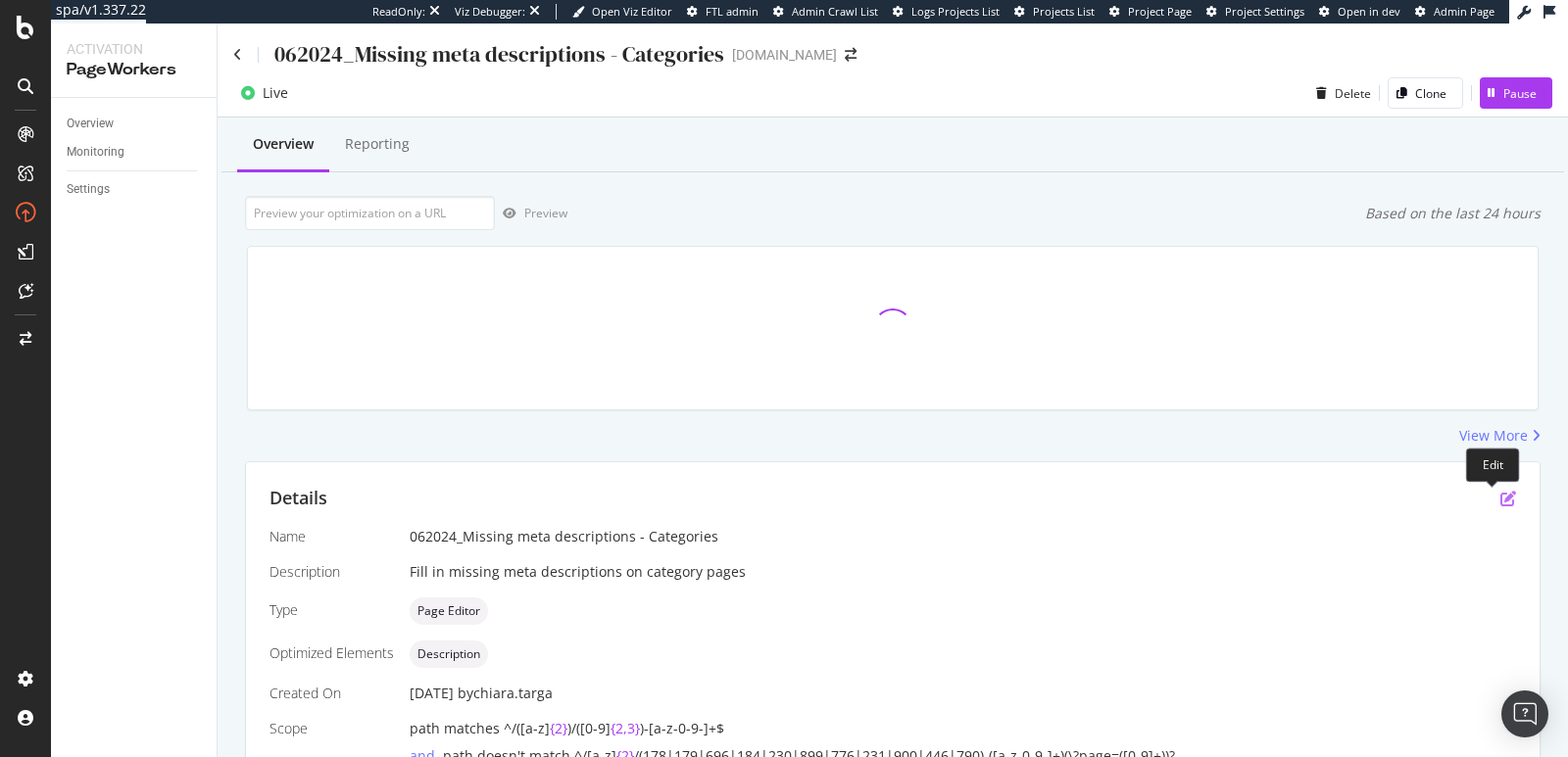
click at [1501, 505] on icon "pen-to-square" at bounding box center [1509, 498] width 16 height 16
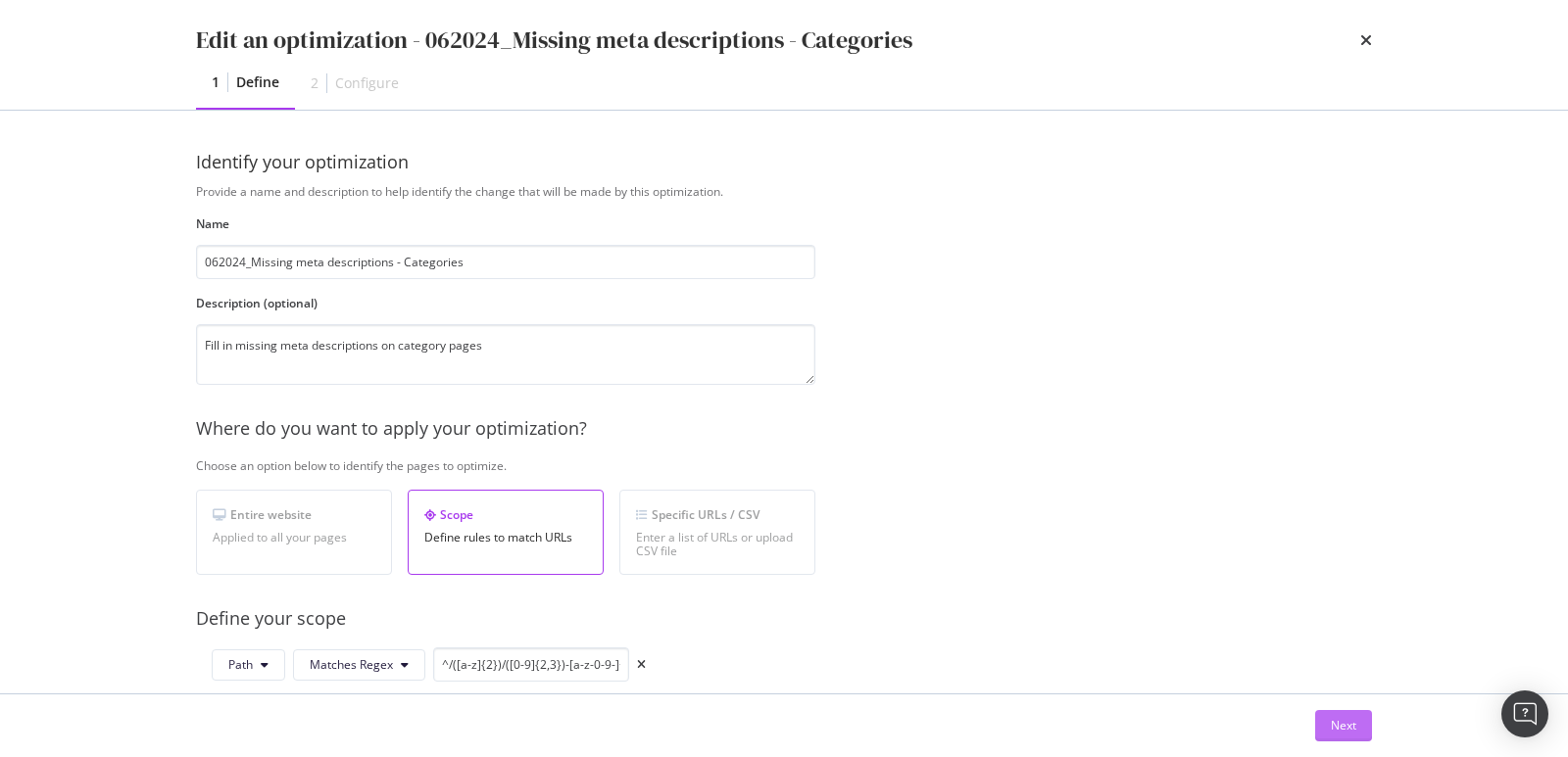
click at [1337, 727] on div "Next" at bounding box center [1344, 725] width 26 height 17
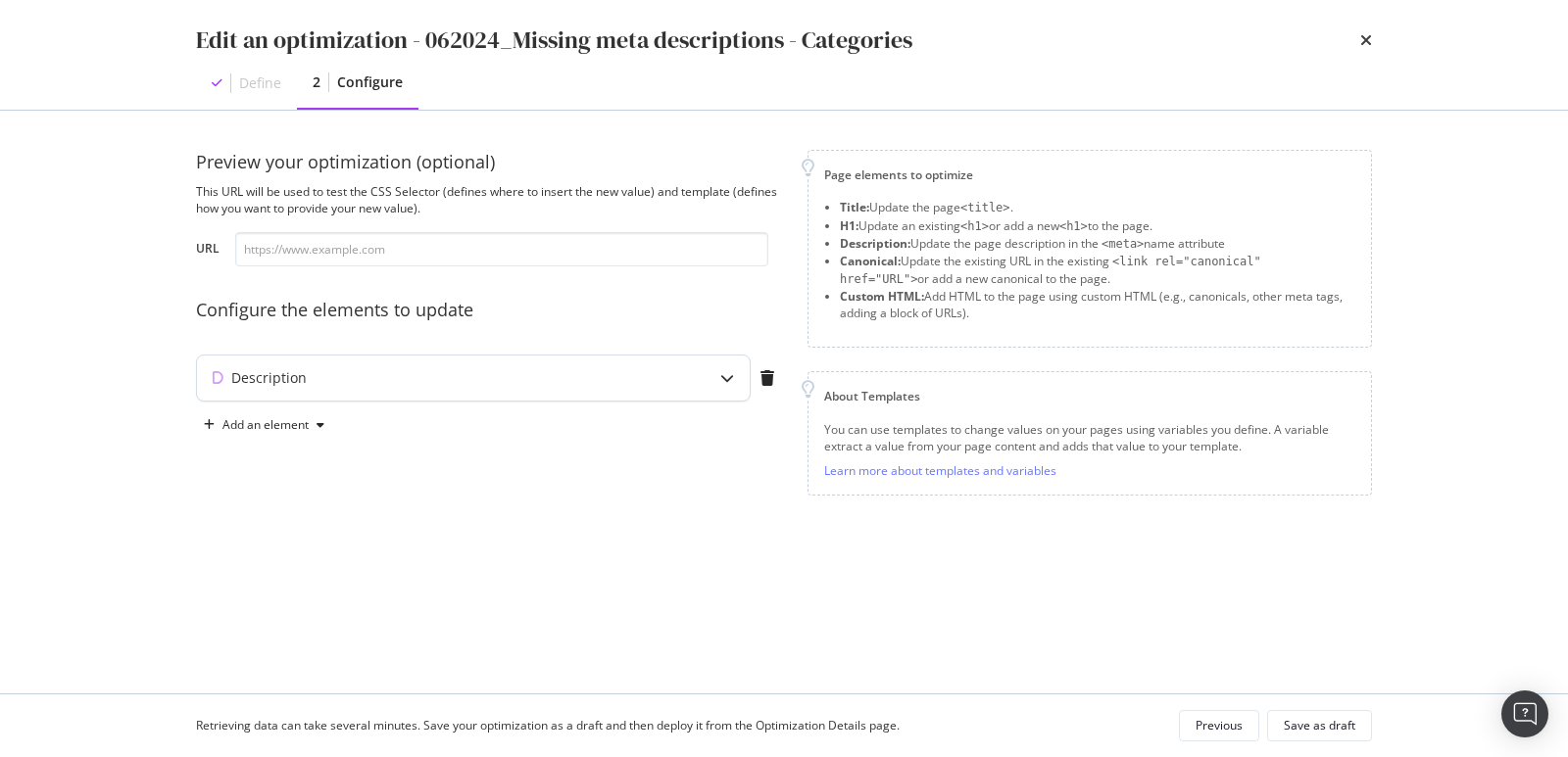
click at [696, 381] on div "Description" at bounding box center [474, 378] width 553 height 45
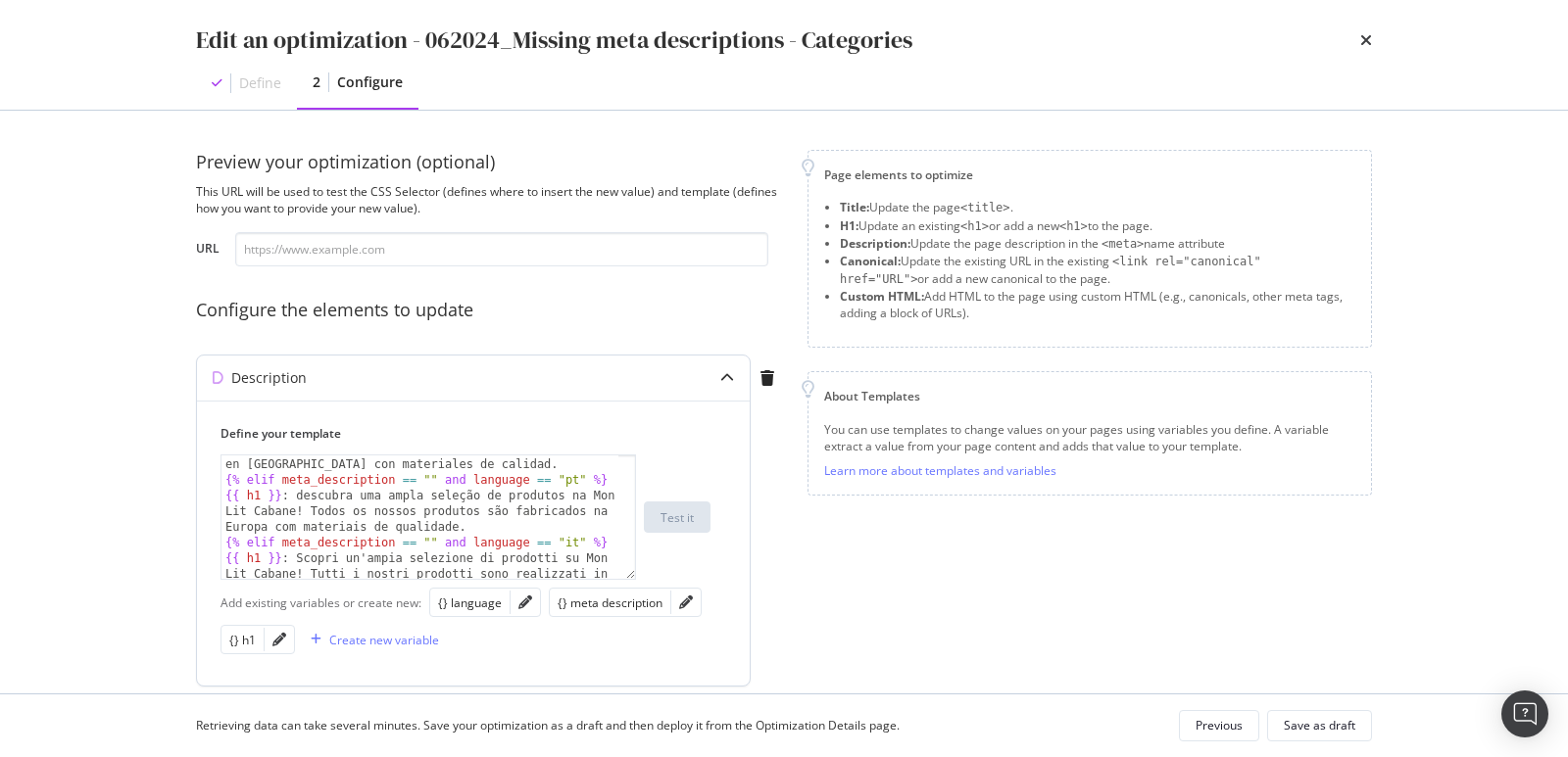
scroll to position [109, 0]
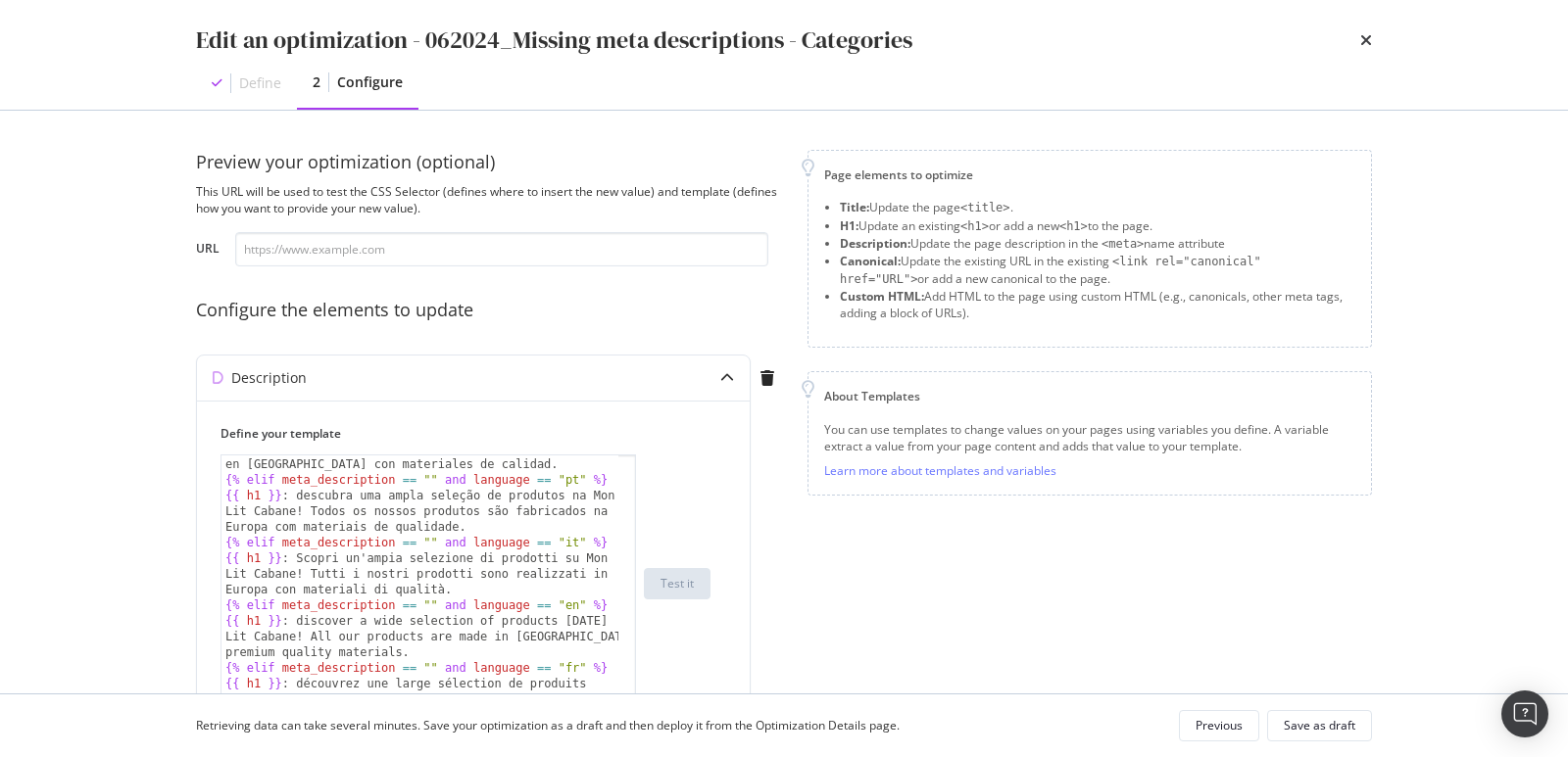
drag, startPoint x: 631, startPoint y: 577, endPoint x: 663, endPoint y: 729, distance: 155.3
click at [663, 729] on div "Edit an optimization - 062024_Missing meta descriptions - Categories Define 2 C…" at bounding box center [784, 378] width 1568 height 757
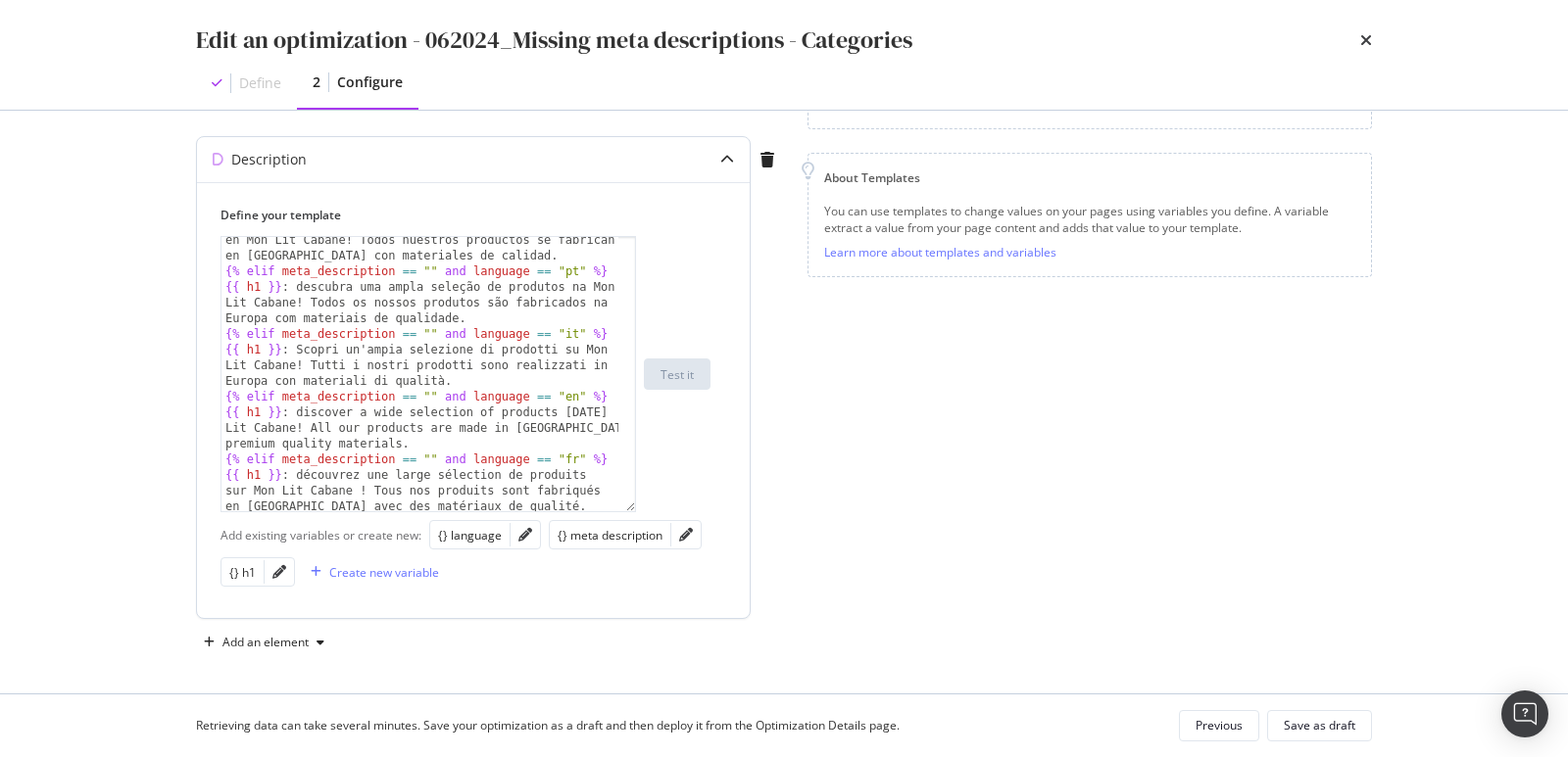
scroll to position [148, 0]
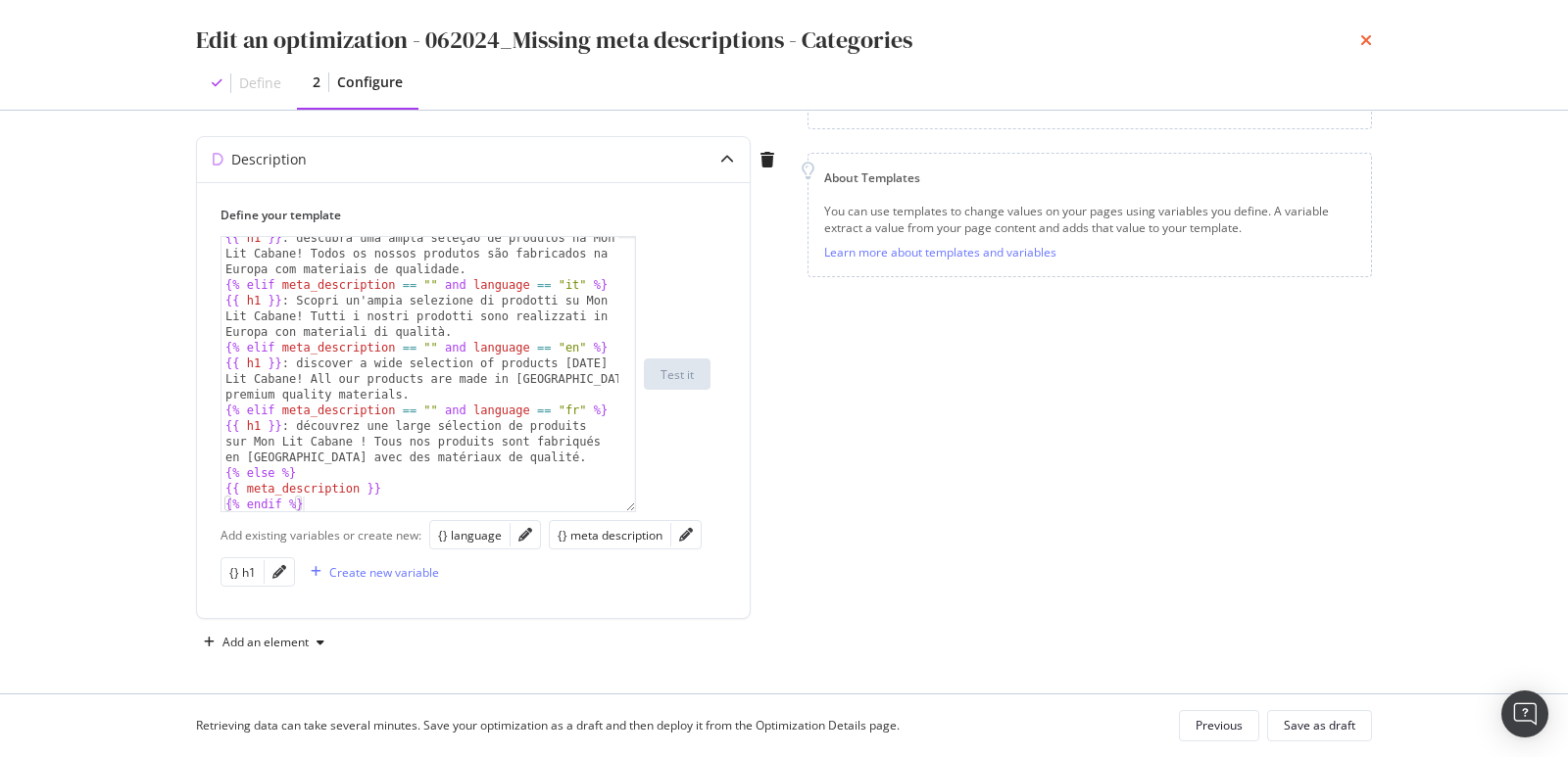
click at [1367, 43] on icon "times" at bounding box center [1367, 41] width 12 height 16
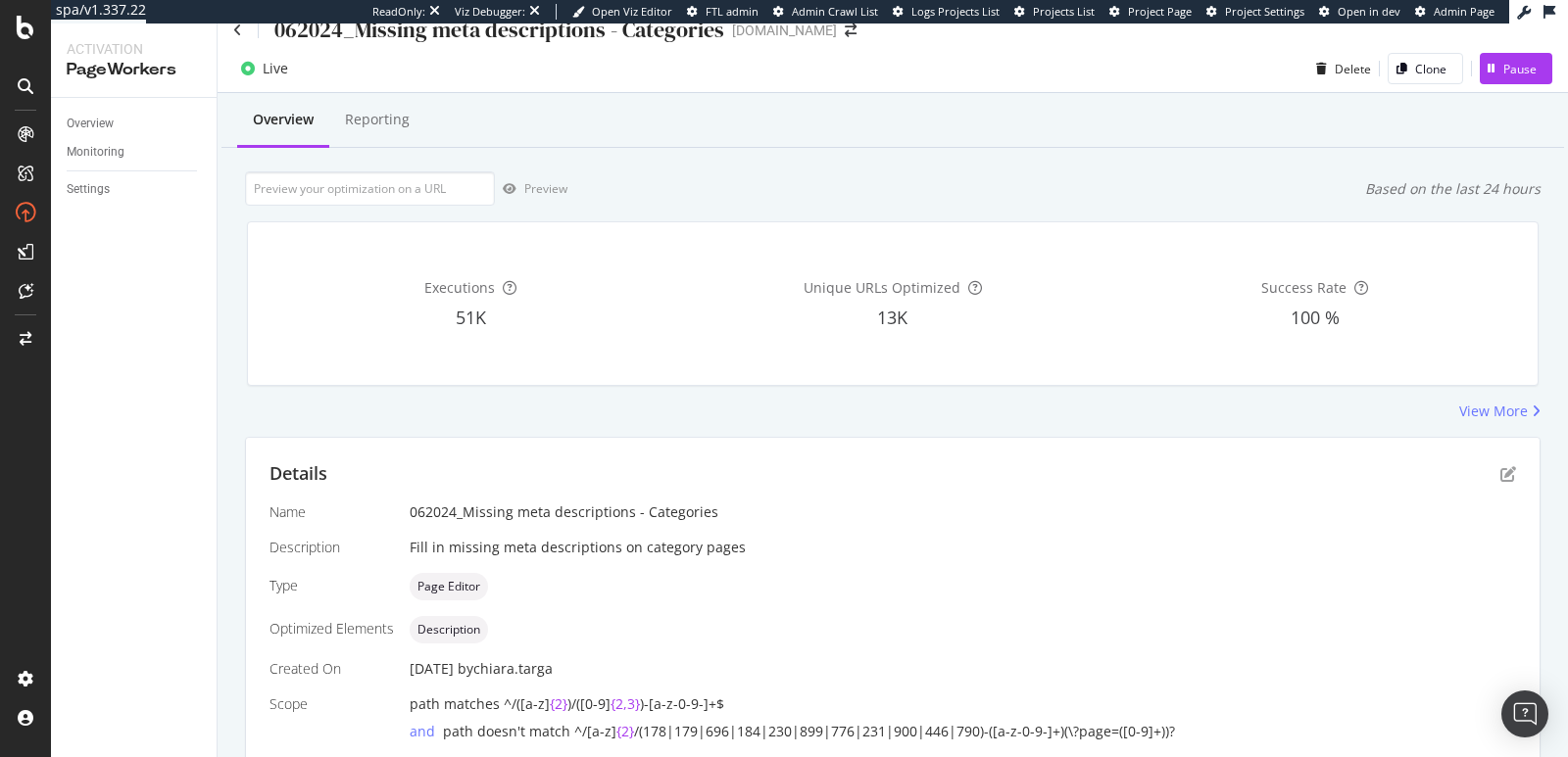
scroll to position [0, 0]
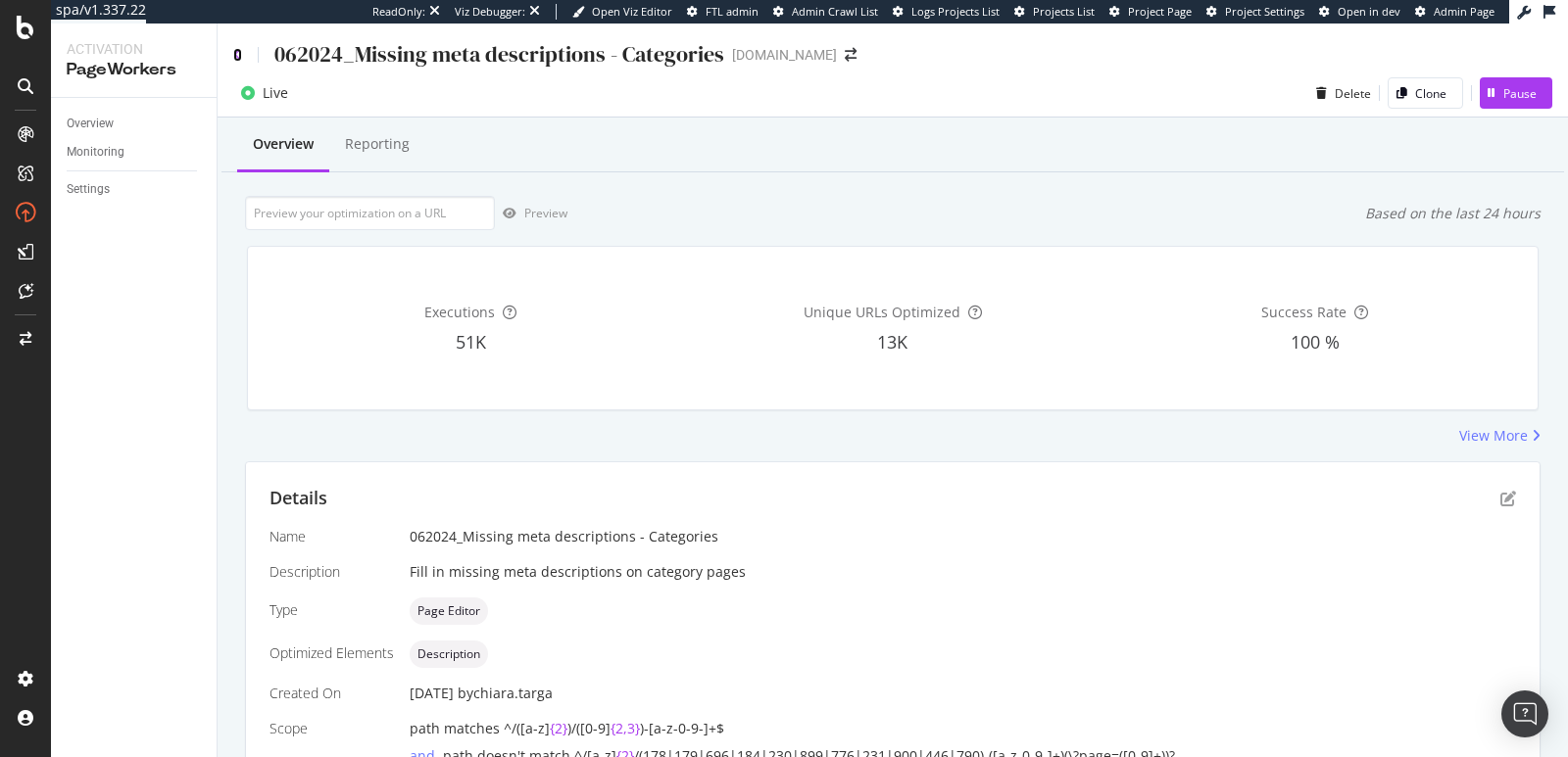
click at [239, 54] on icon at bounding box center [237, 54] width 9 height 14
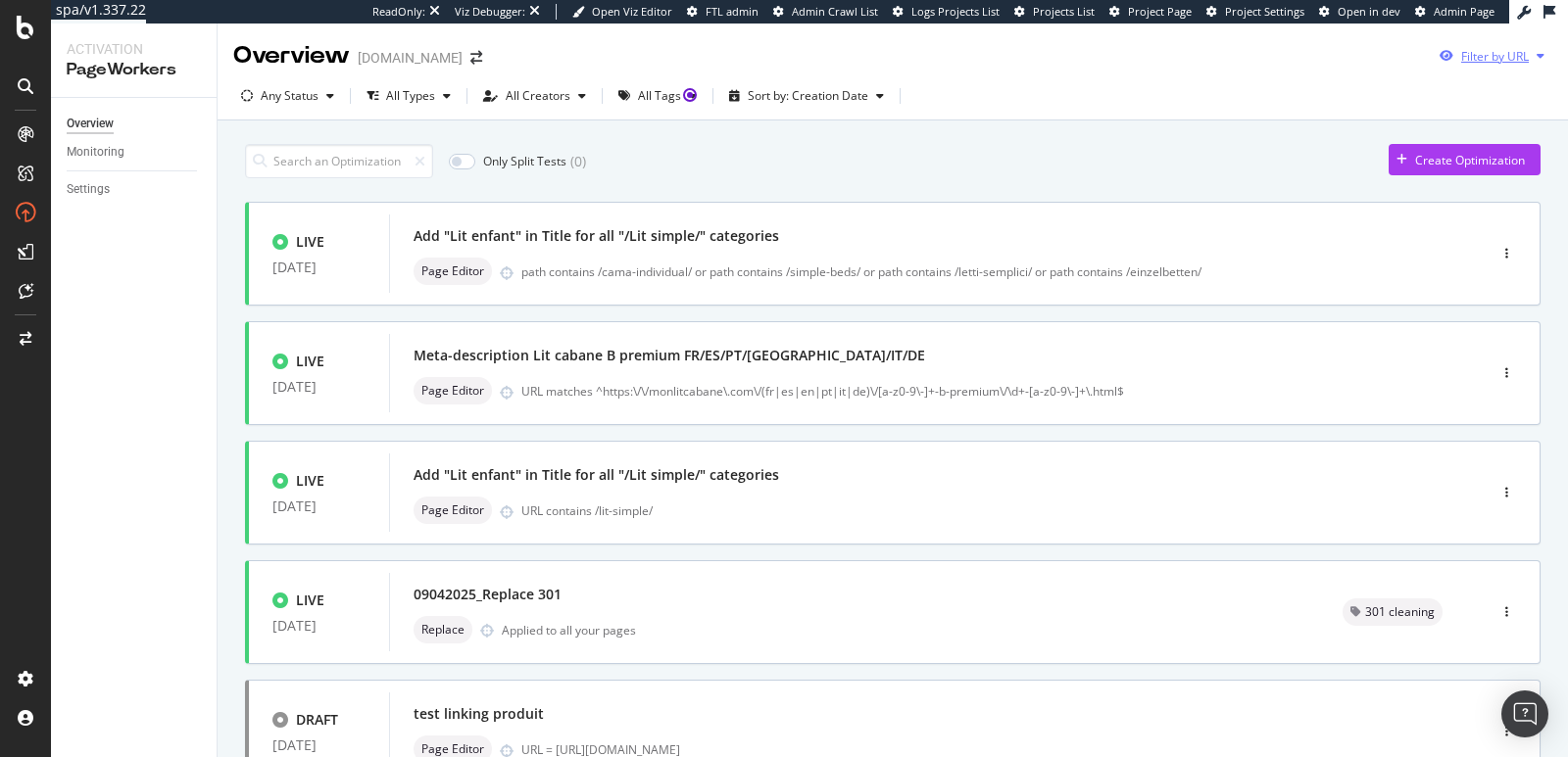
click at [1506, 57] on div "Filter by URL" at bounding box center [1496, 55] width 67 height 17
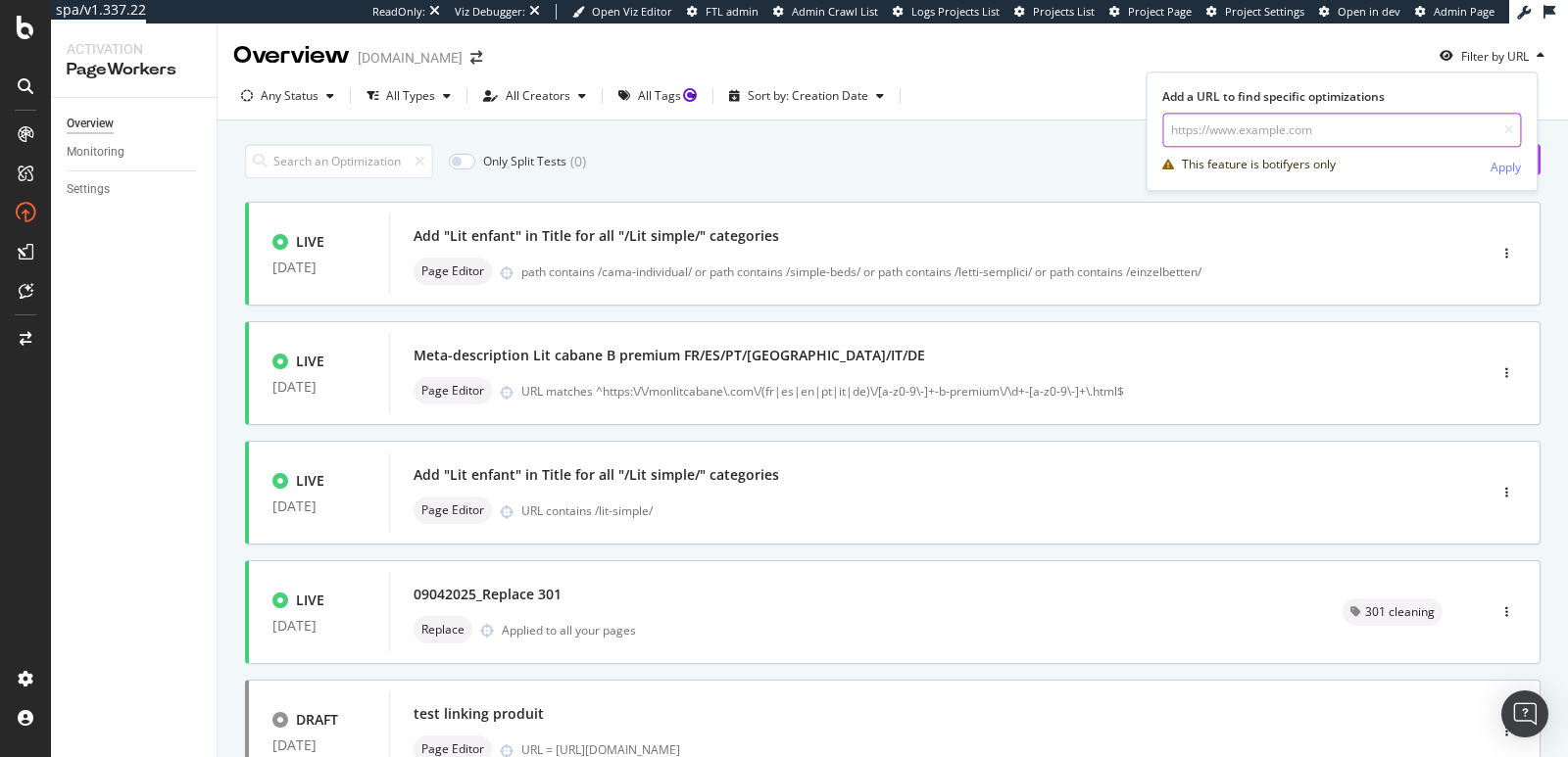
click at [1377, 131] on input "url" at bounding box center [1342, 130] width 359 height 35
paste input "https://monlitcabane.com/fr/121-lits"
type input "https://monlitcabane.com/fr/121-lits"
click at [1507, 165] on div "Apply" at bounding box center [1506, 166] width 31 height 17
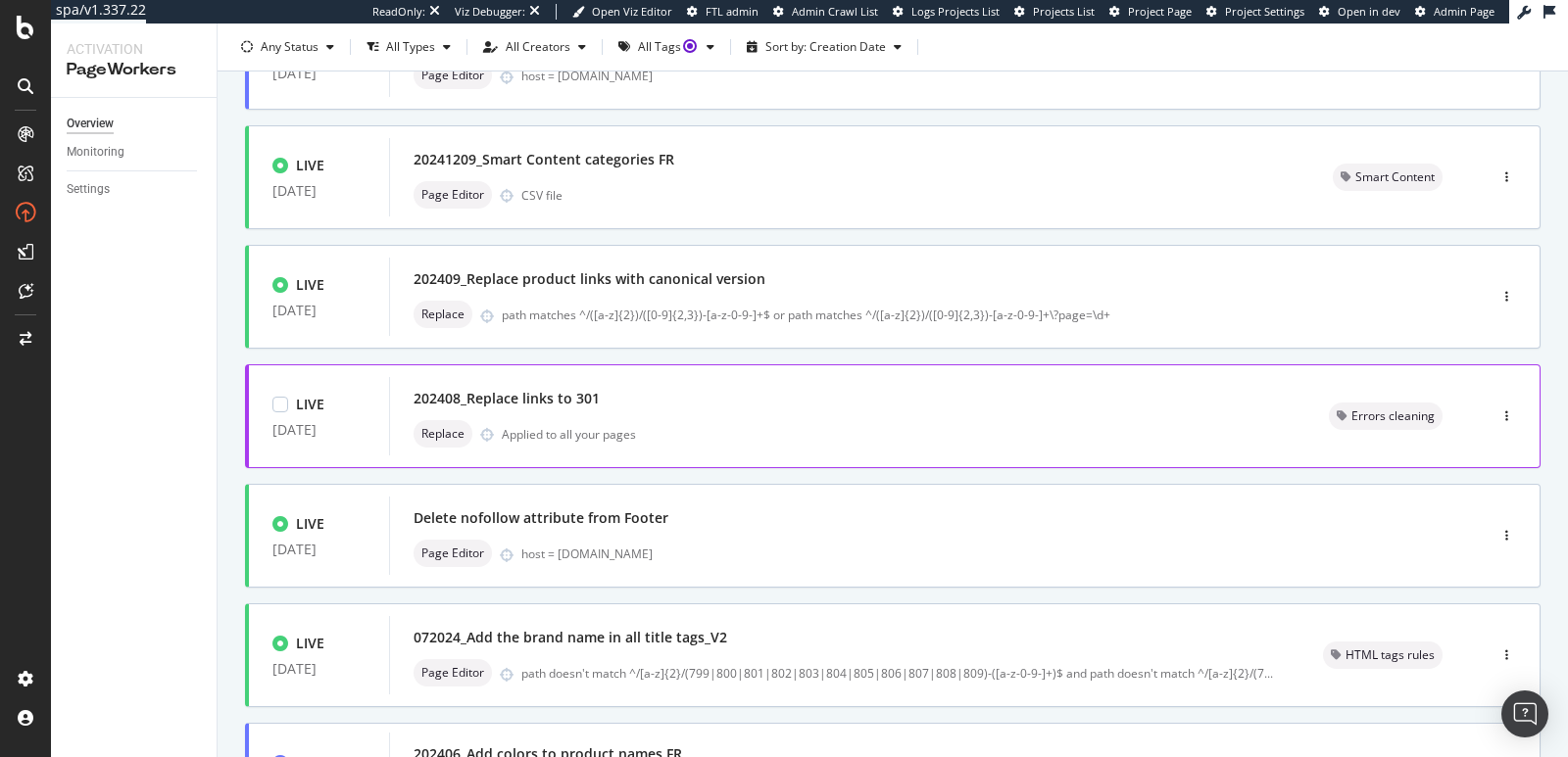
scroll to position [559, 0]
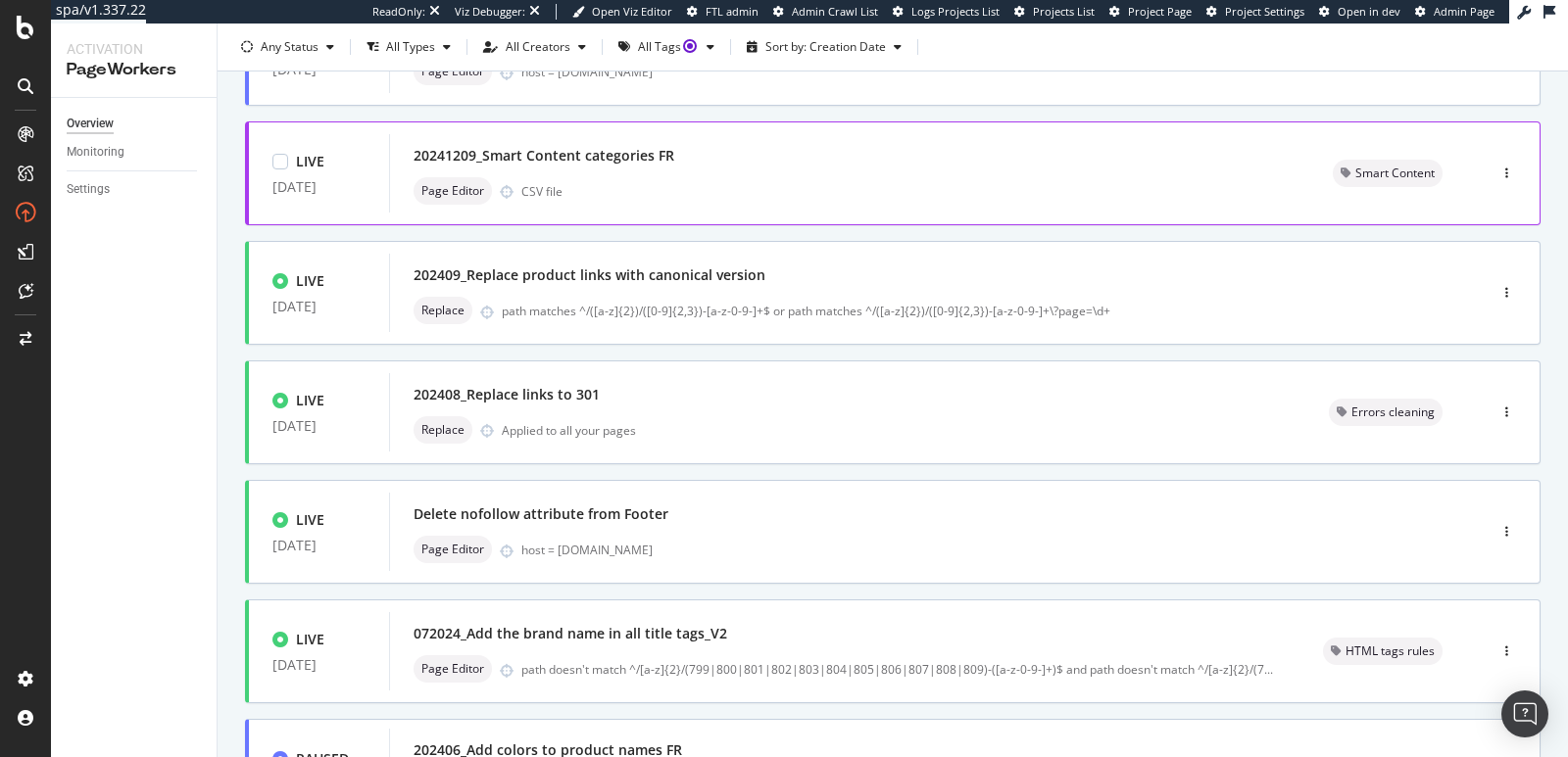
click at [961, 167] on div "20241209_Smart Content categories FR" at bounding box center [849, 156] width 872 height 28
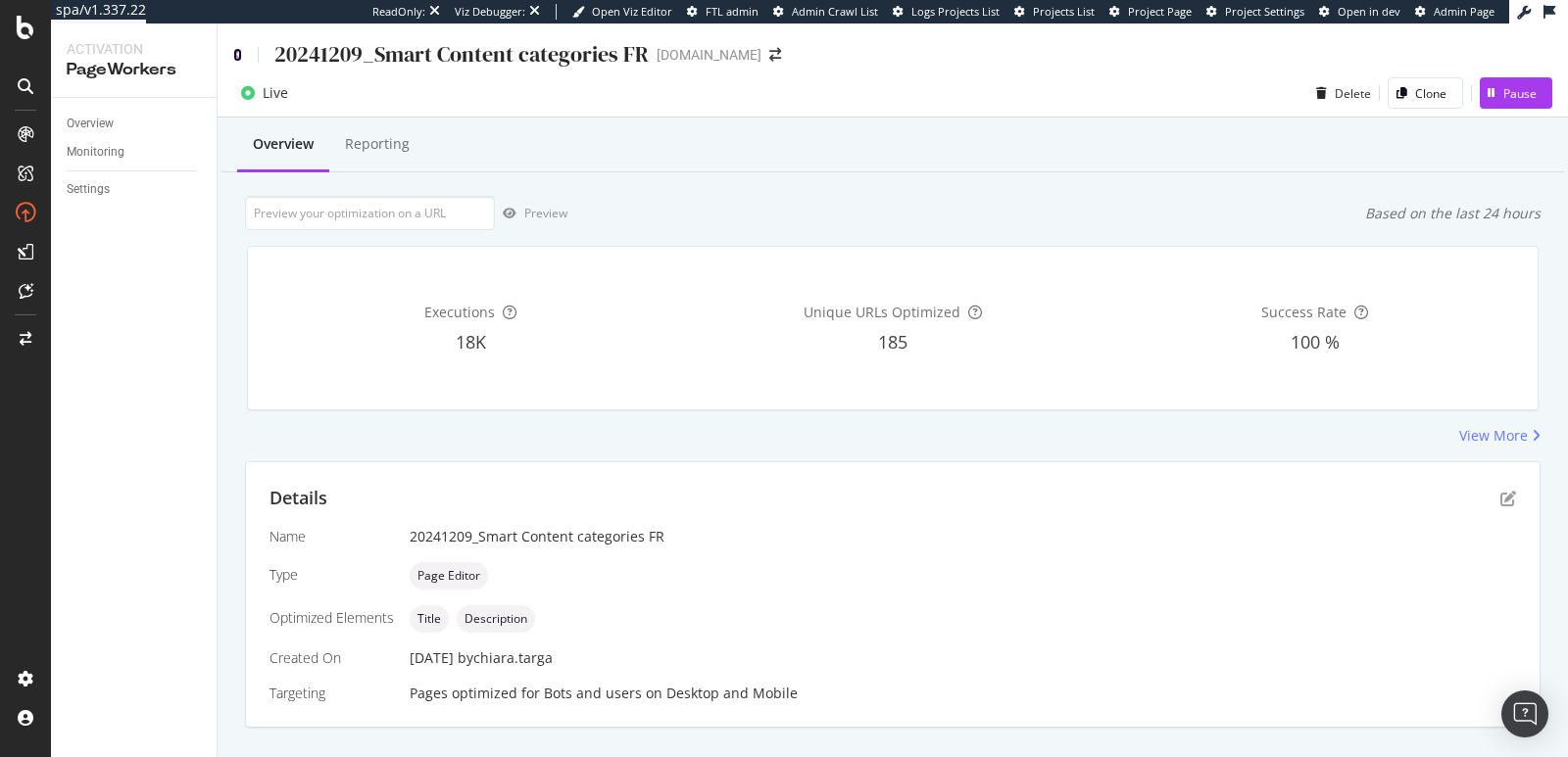
click at [238, 53] on icon at bounding box center [237, 54] width 9 height 14
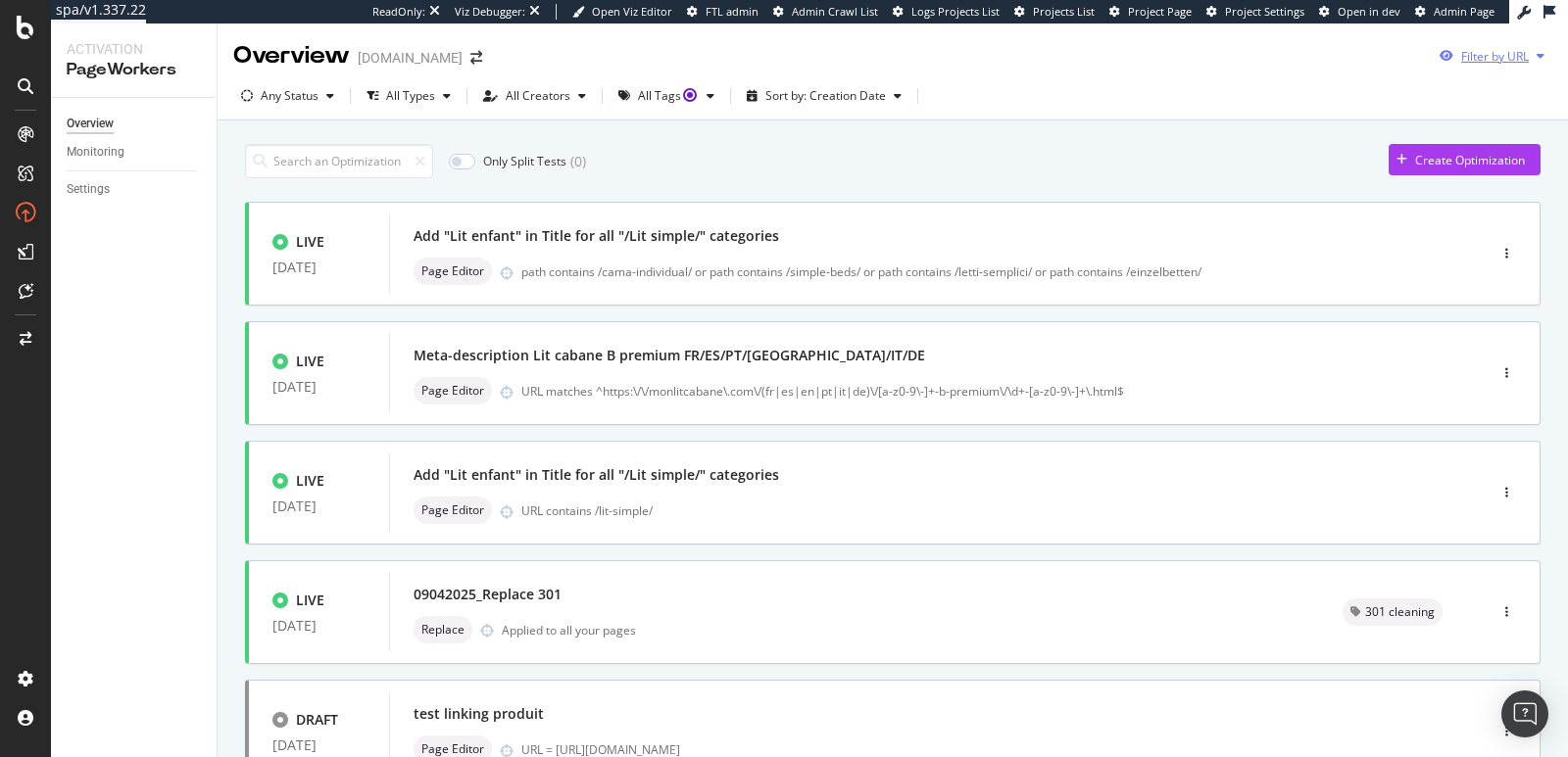
click at [1494, 51] on div "Filter by URL" at bounding box center [1496, 55] width 67 height 17
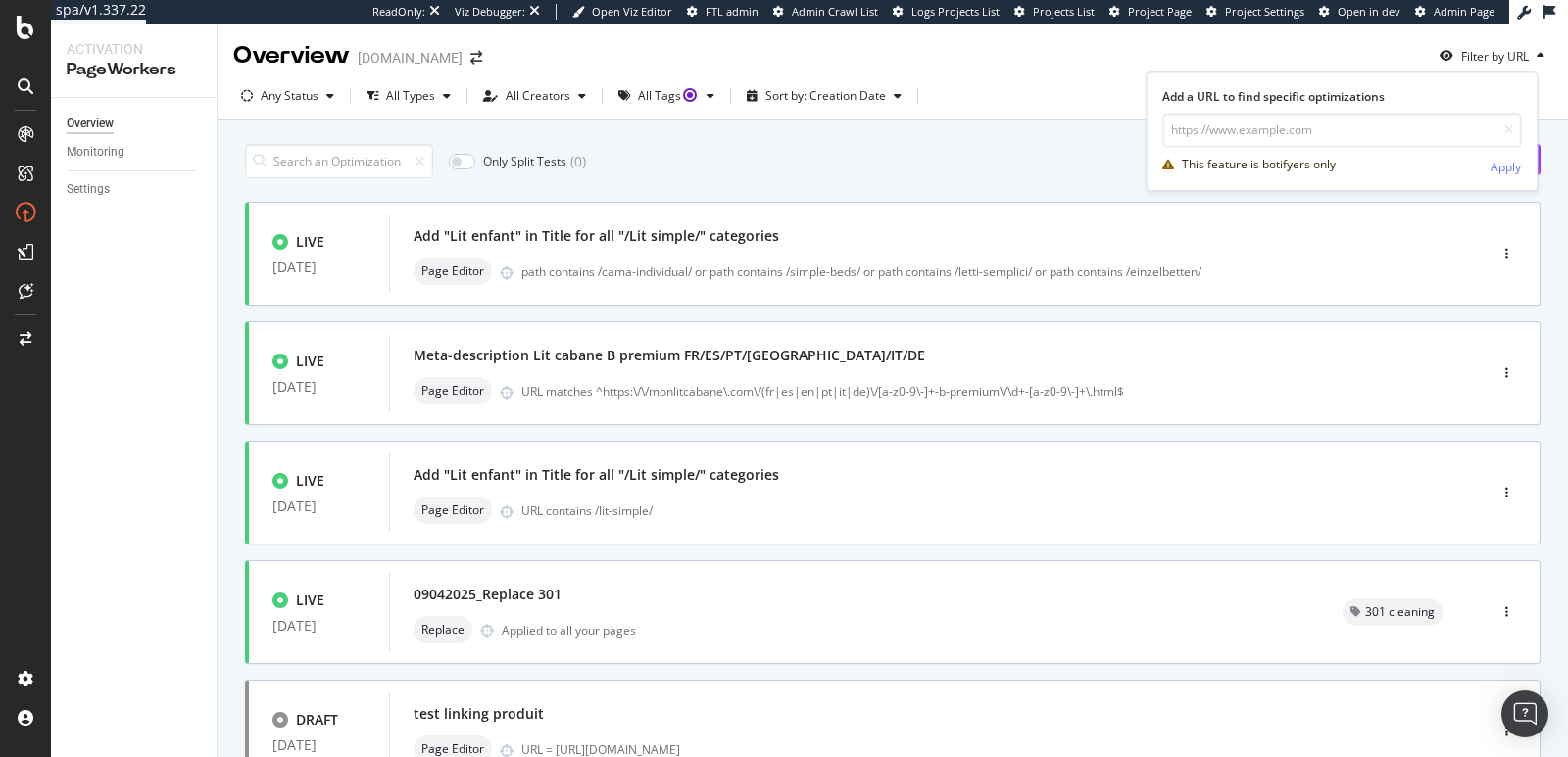
click at [1395, 110] on form "Add a URL to find specific optimizations This feature is botifyers only Apply" at bounding box center [1342, 135] width 359 height 94
click at [1392, 129] on input "url" at bounding box center [1342, 130] width 359 height 35
paste input "https://monlitcabane.com/fr/121-lits"
type input "https://monlitcabane.com/fr/121-lits"
click at [1504, 162] on div "Apply" at bounding box center [1506, 166] width 31 height 17
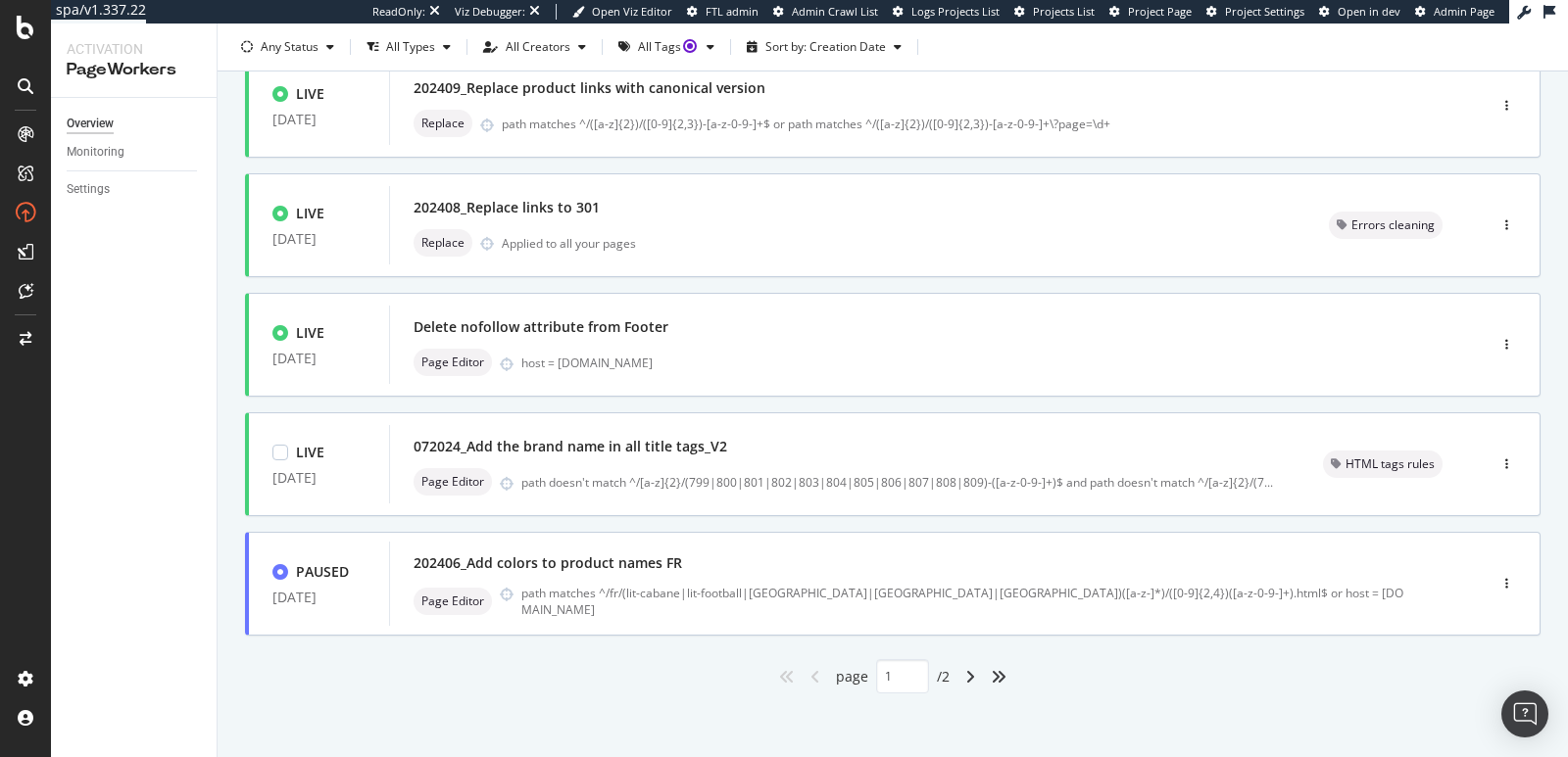
scroll to position [748, 0]
click at [965, 671] on icon "angle-right" at bounding box center [970, 675] width 10 height 16
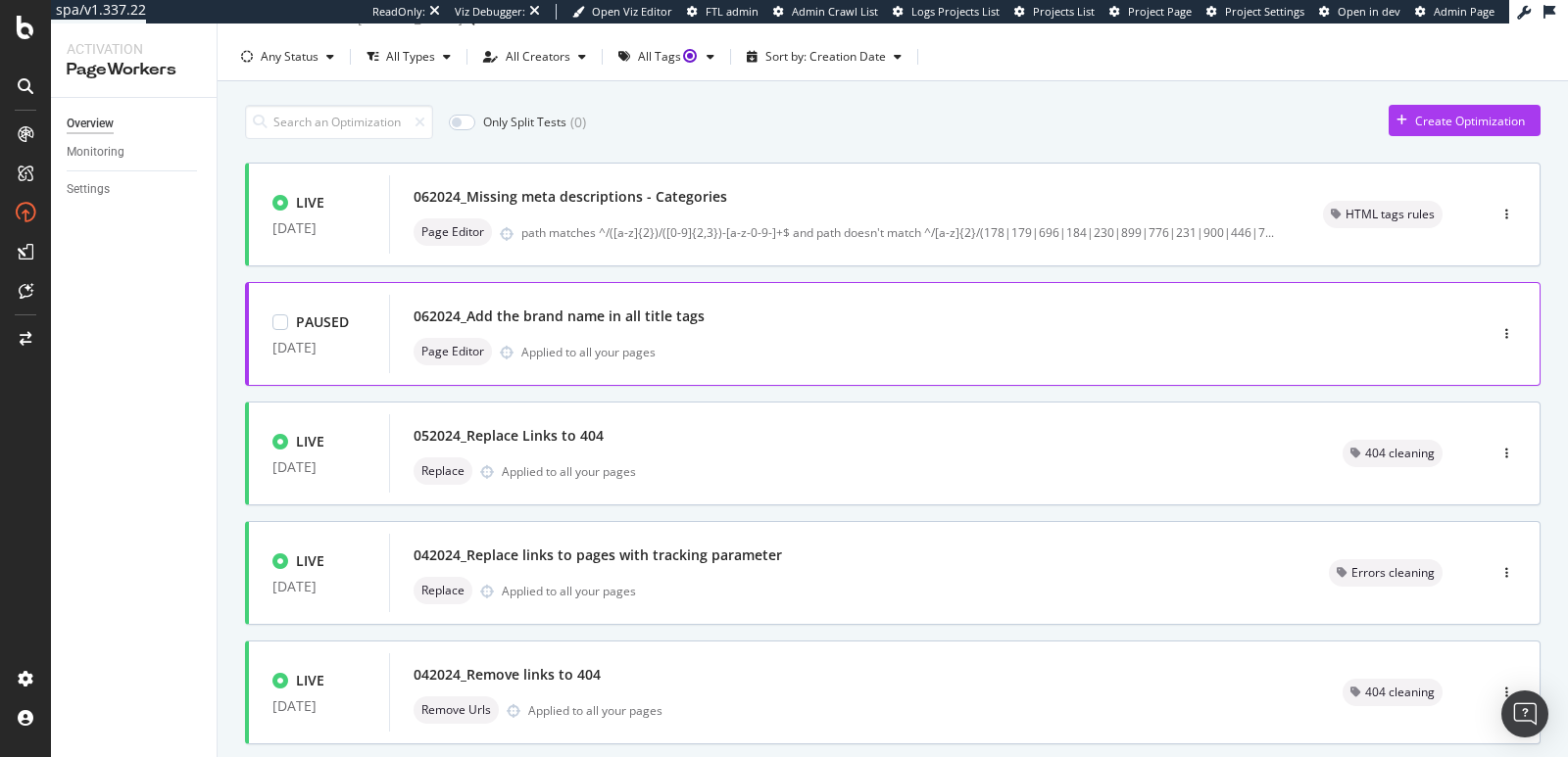
scroll to position [270, 0]
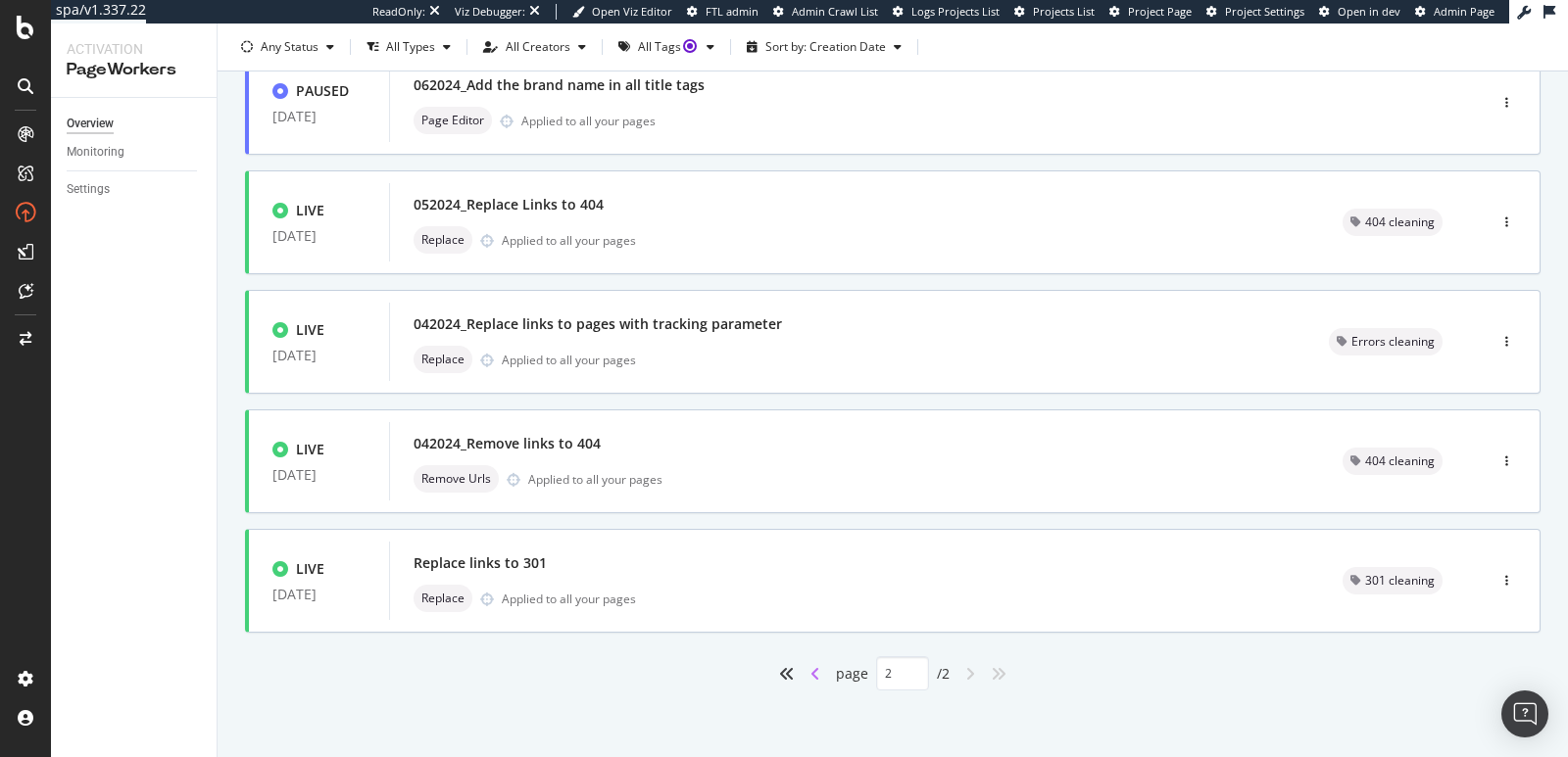
click at [811, 668] on icon "angle-left" at bounding box center [816, 674] width 10 height 16
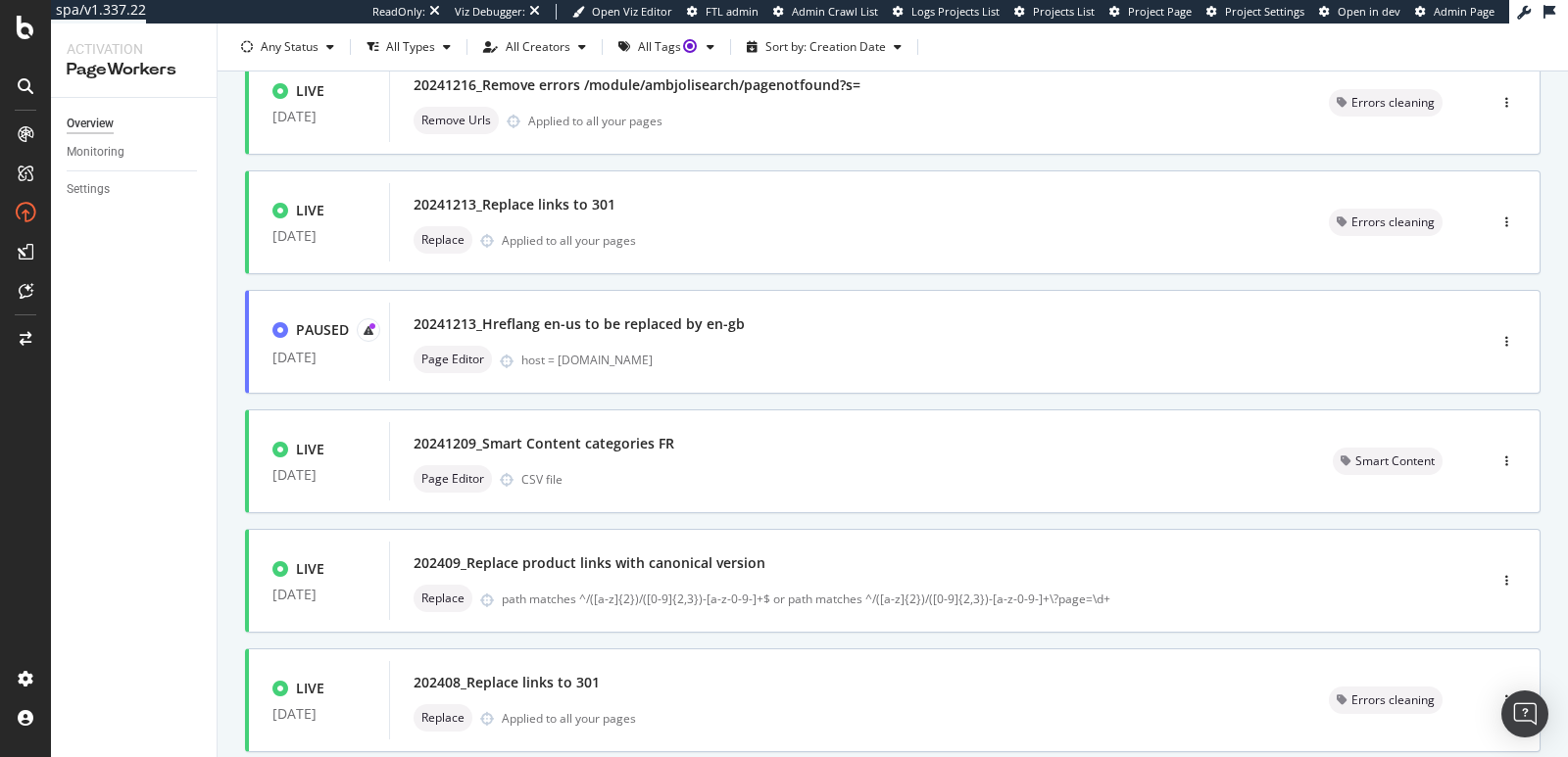
scroll to position [749, 0]
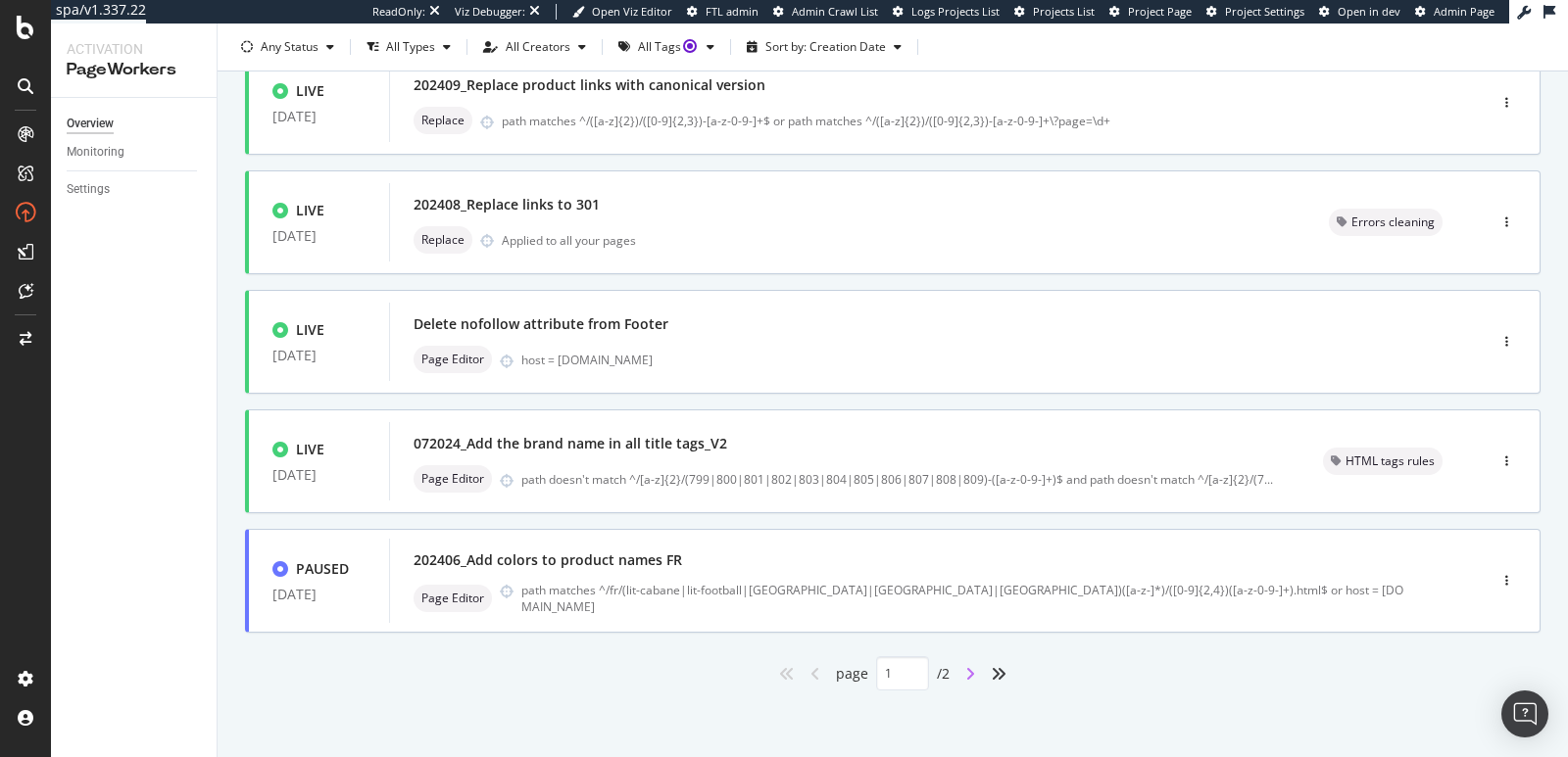
click at [965, 670] on icon "angle-right" at bounding box center [970, 674] width 10 height 16
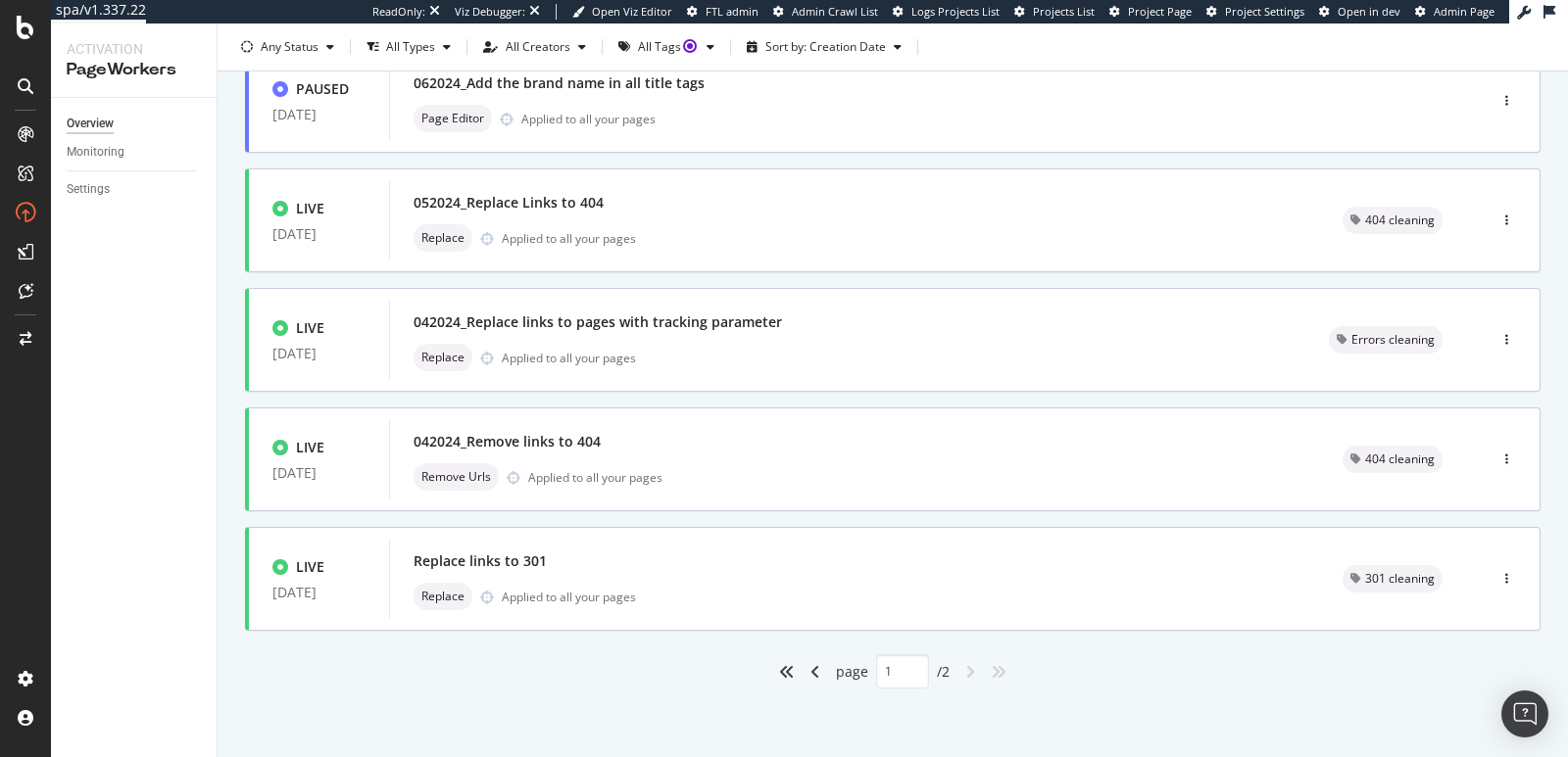
type input "2"
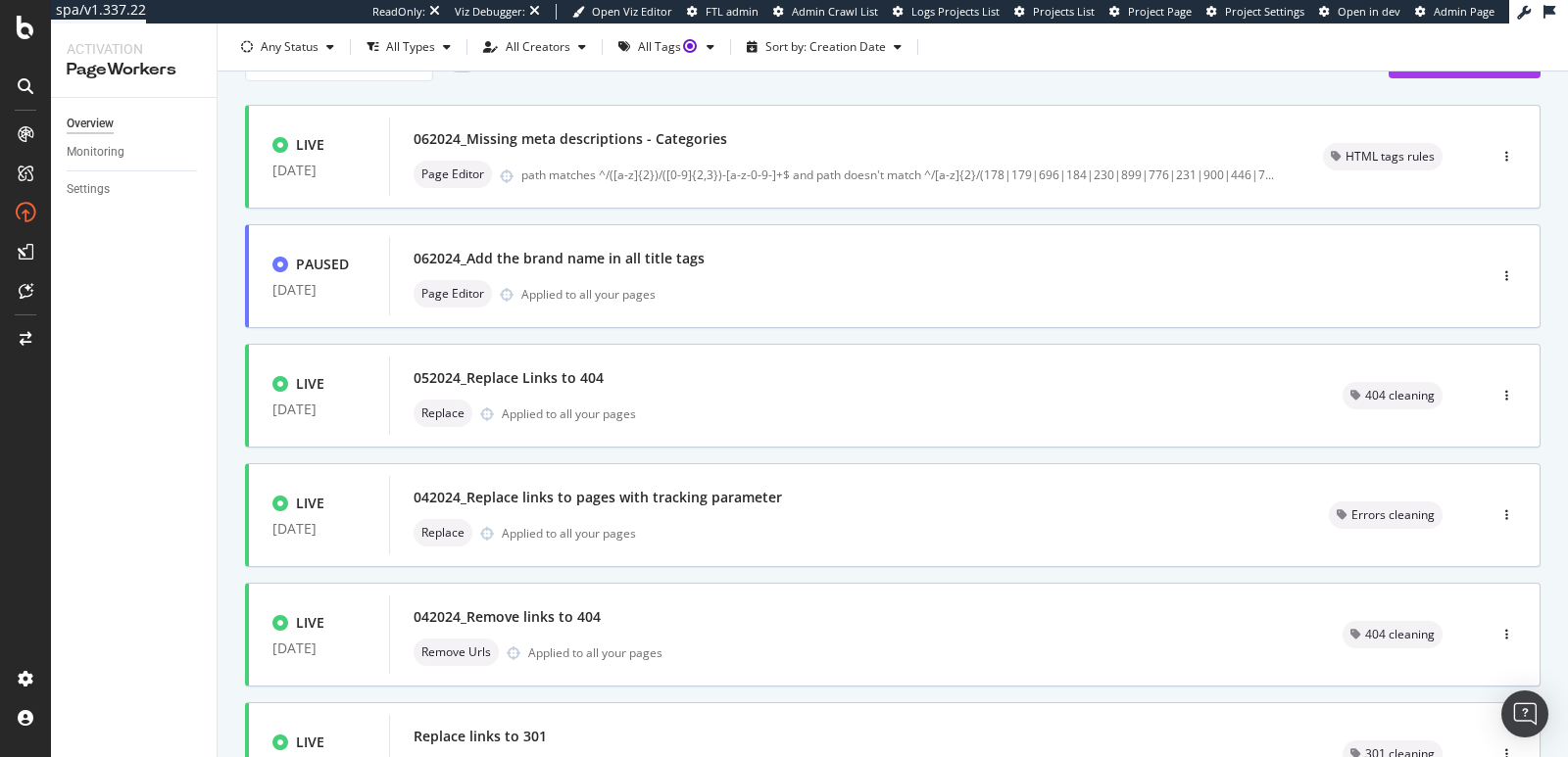
scroll to position [0, 0]
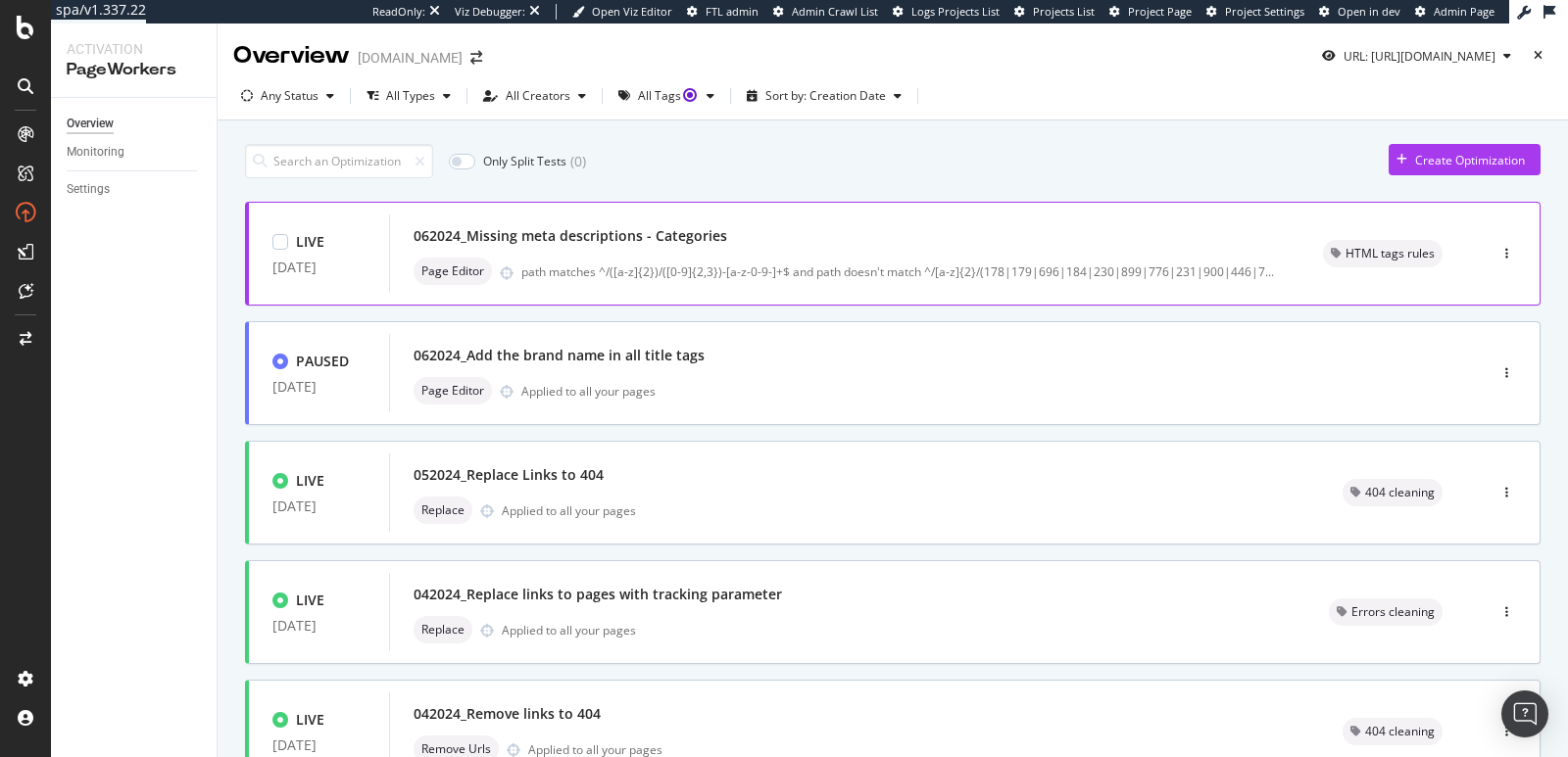
click at [987, 241] on div "062024_Missing meta descriptions - Categories" at bounding box center [844, 236] width 862 height 28
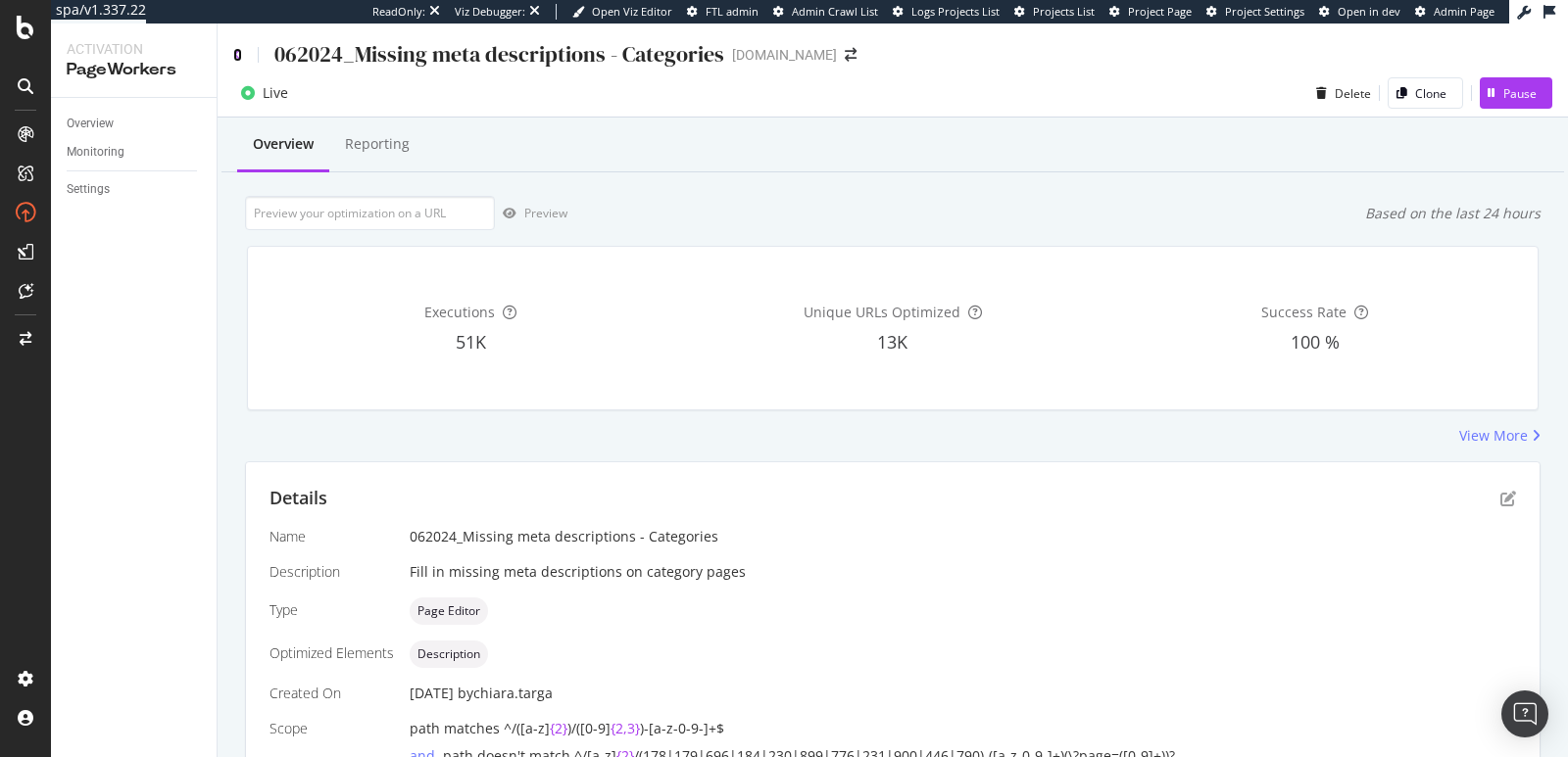
click at [236, 54] on icon at bounding box center [237, 54] width 9 height 14
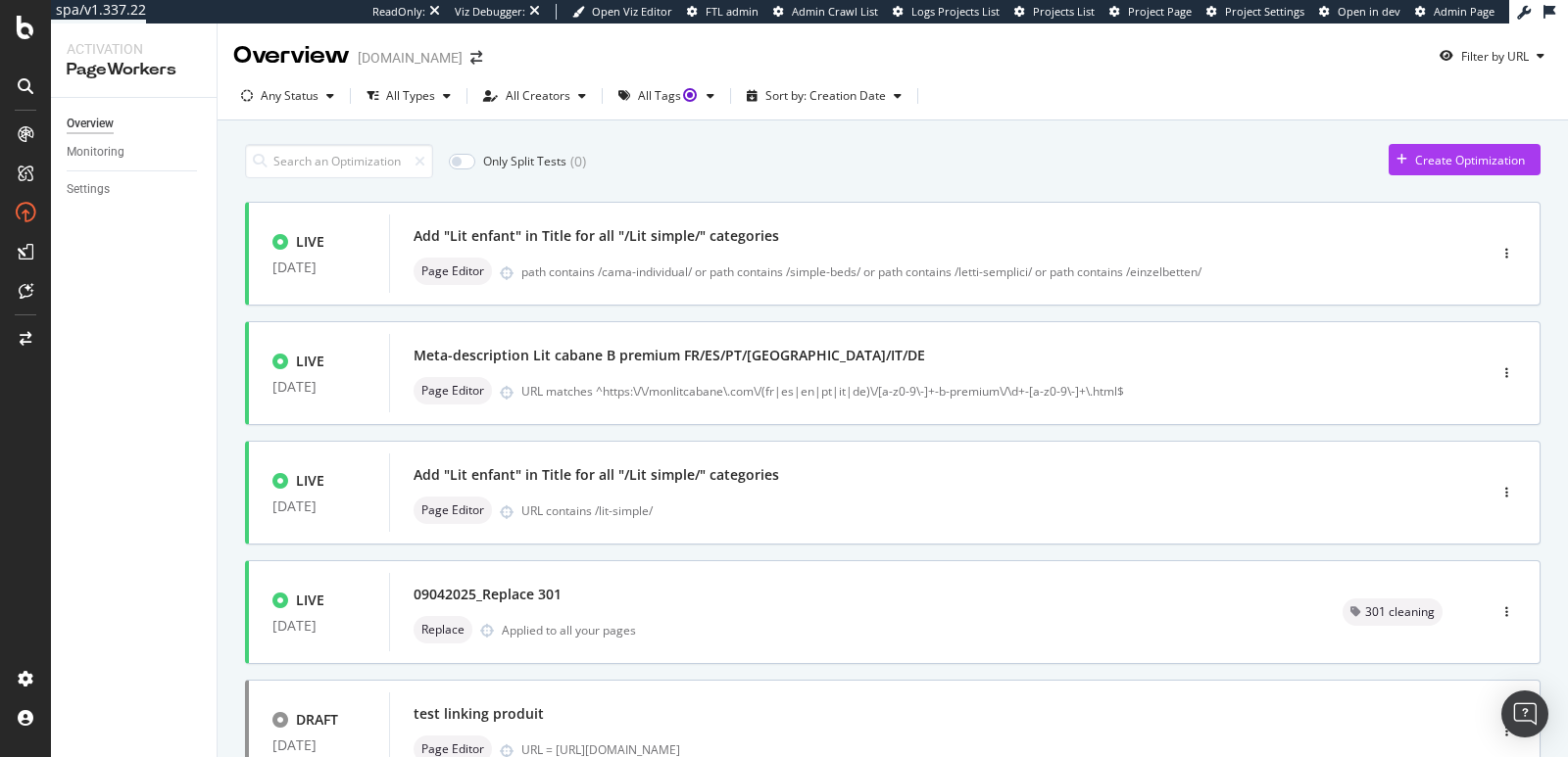
click at [1501, 40] on div "Filter by URL" at bounding box center [1493, 56] width 121 height 34
click at [1495, 51] on div "Filter by URL" at bounding box center [1496, 55] width 67 height 17
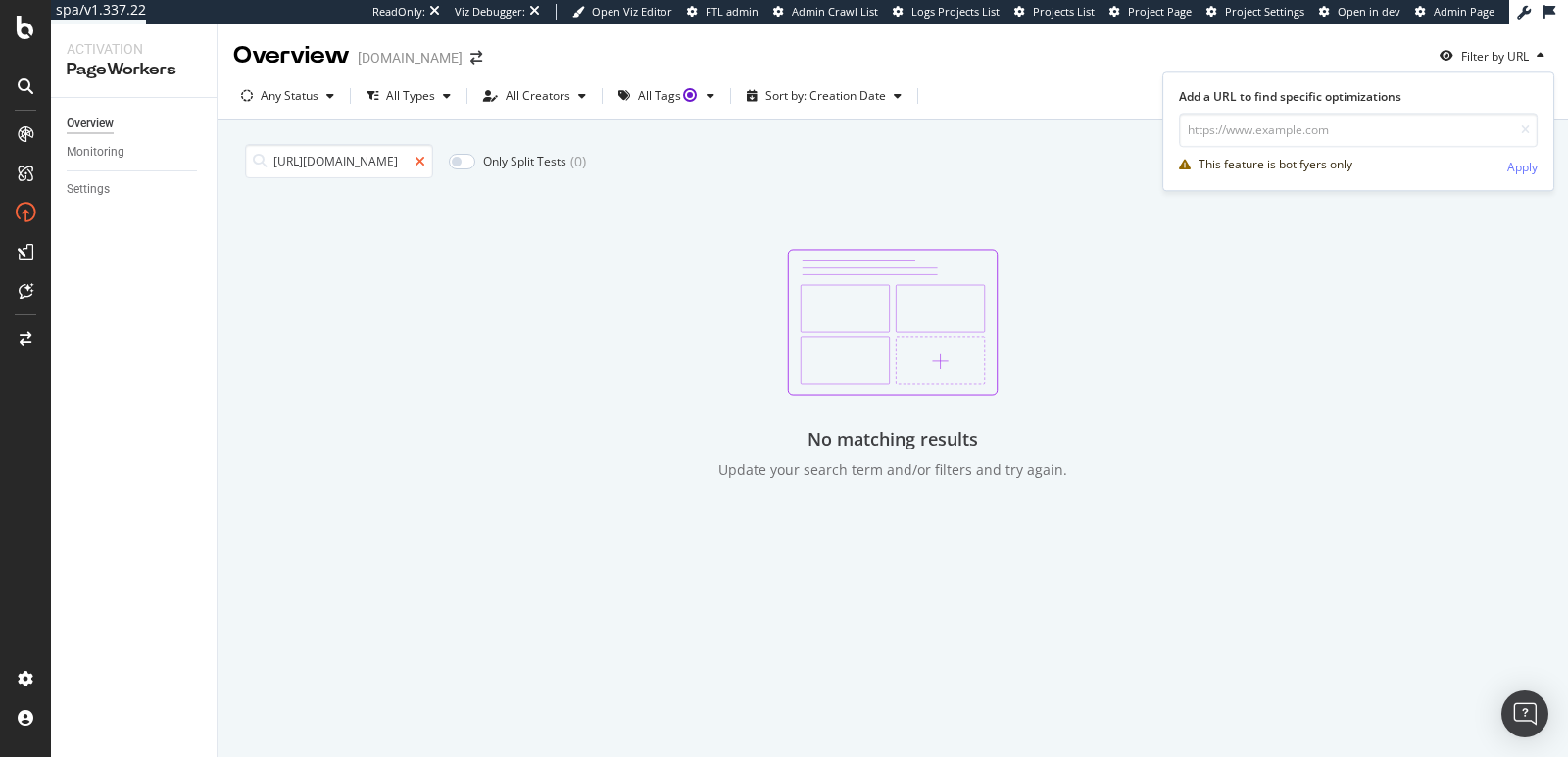
click at [415, 159] on icon at bounding box center [419, 162] width 11 height 14
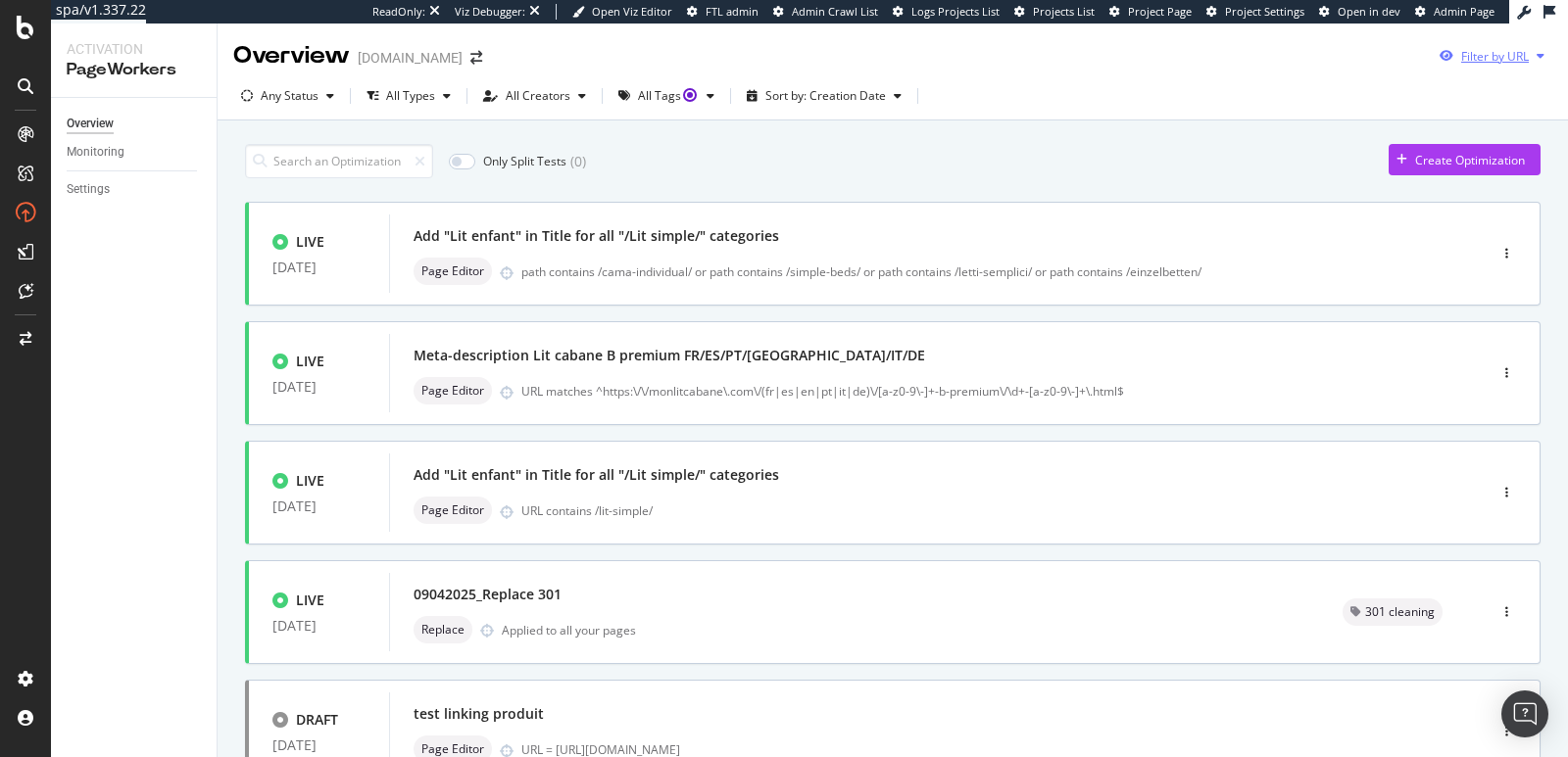
click at [1482, 61] on div "Filter by URL" at bounding box center [1496, 55] width 67 height 17
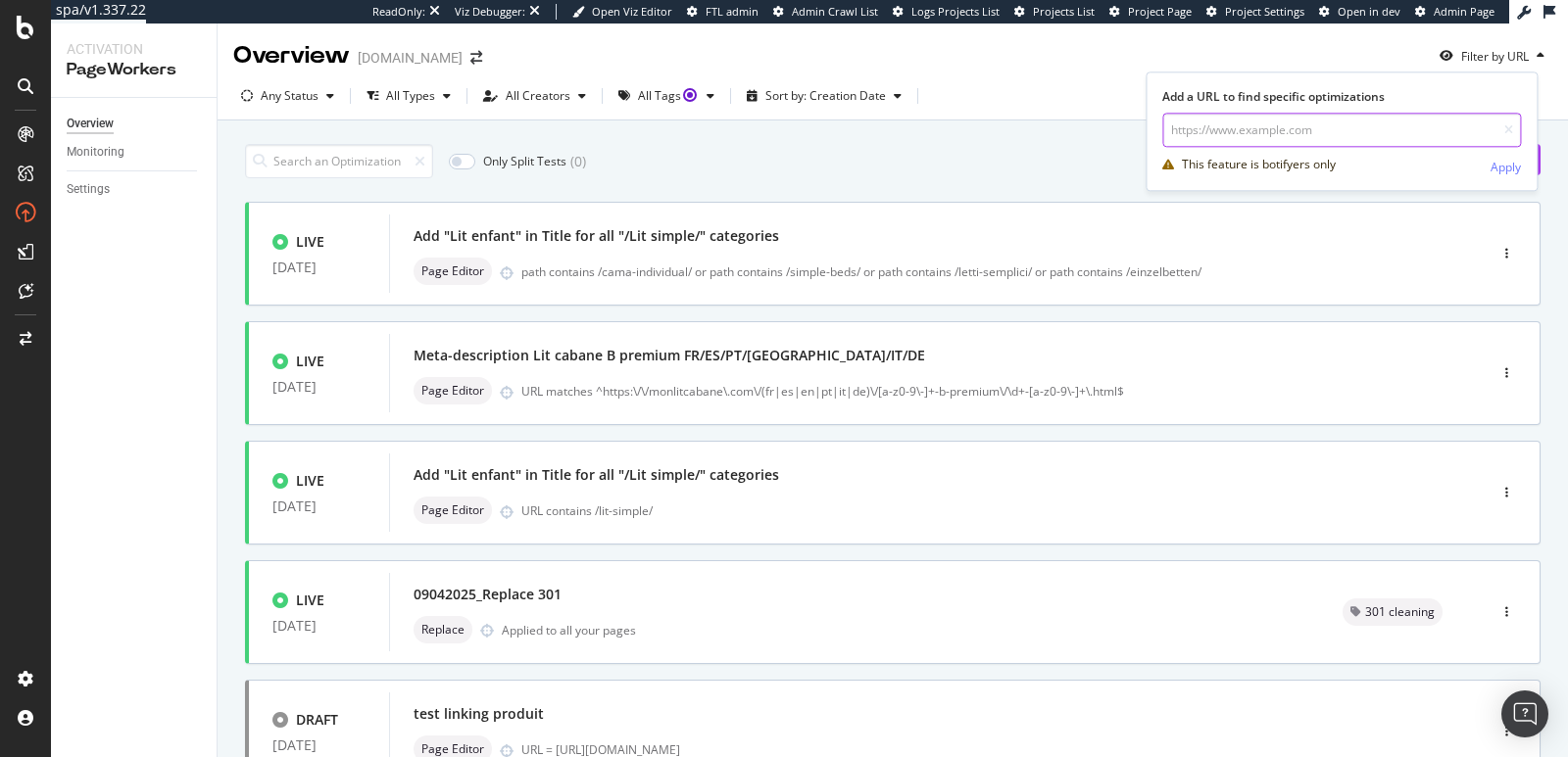
click at [1364, 118] on input "url" at bounding box center [1342, 130] width 359 height 35
paste input "https://monlitcabane.com/fr/121-lits"
type input "https://monlitcabane.com/fr/121-lits"
click at [1507, 162] on div "Apply" at bounding box center [1506, 166] width 31 height 17
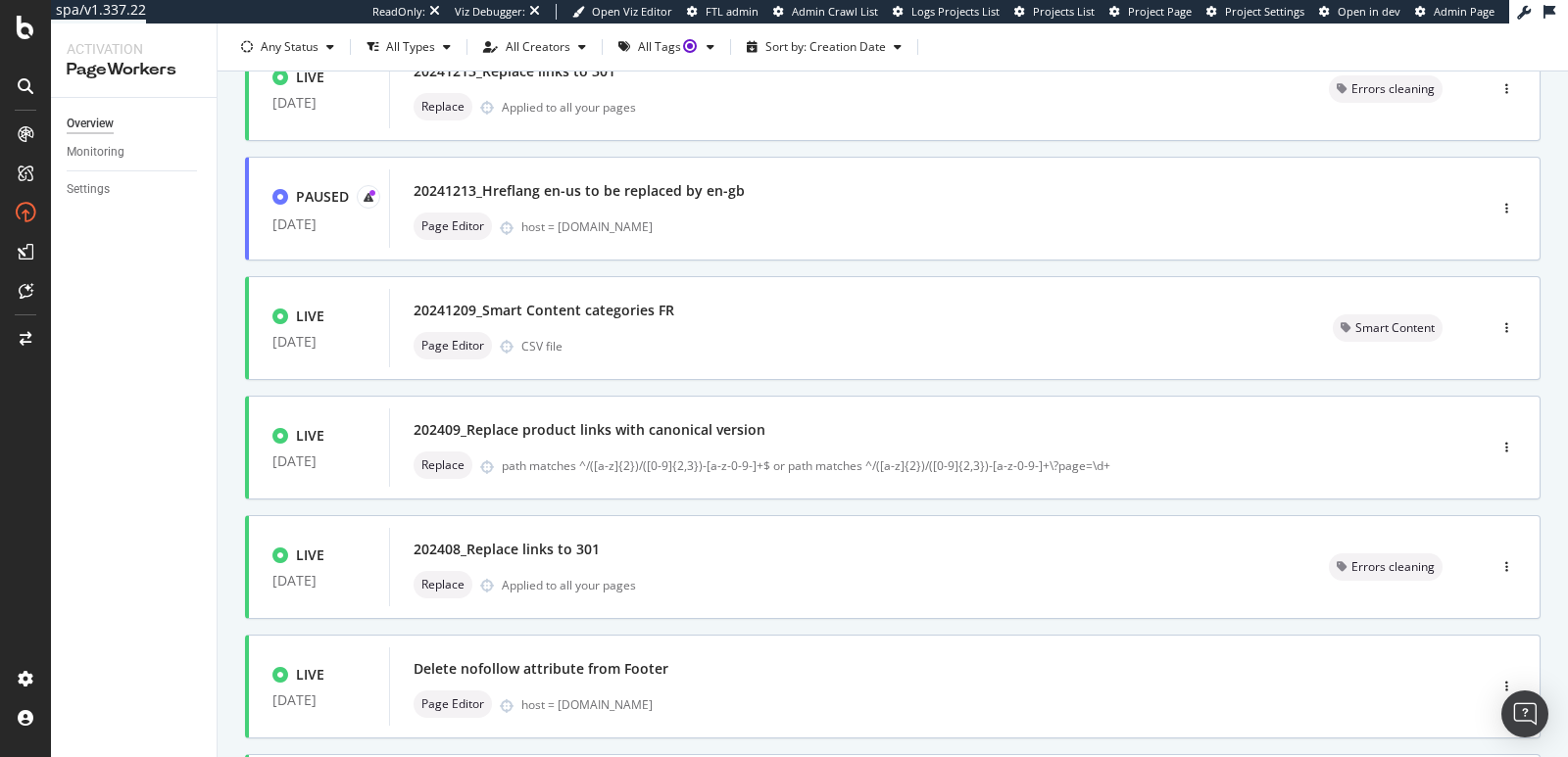
scroll to position [697, 0]
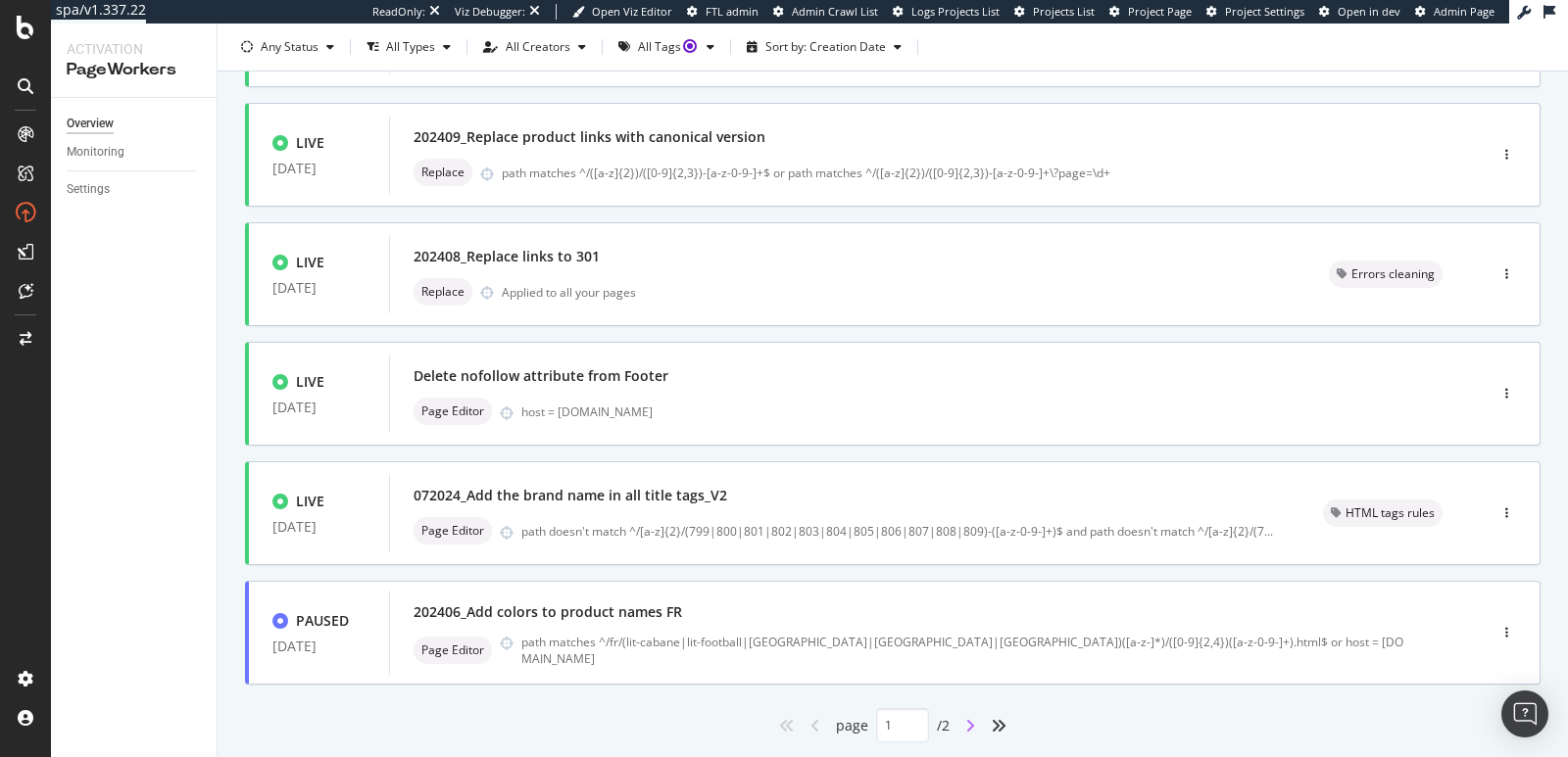
click at [965, 723] on icon "angle-right" at bounding box center [970, 726] width 10 height 16
type input "2"
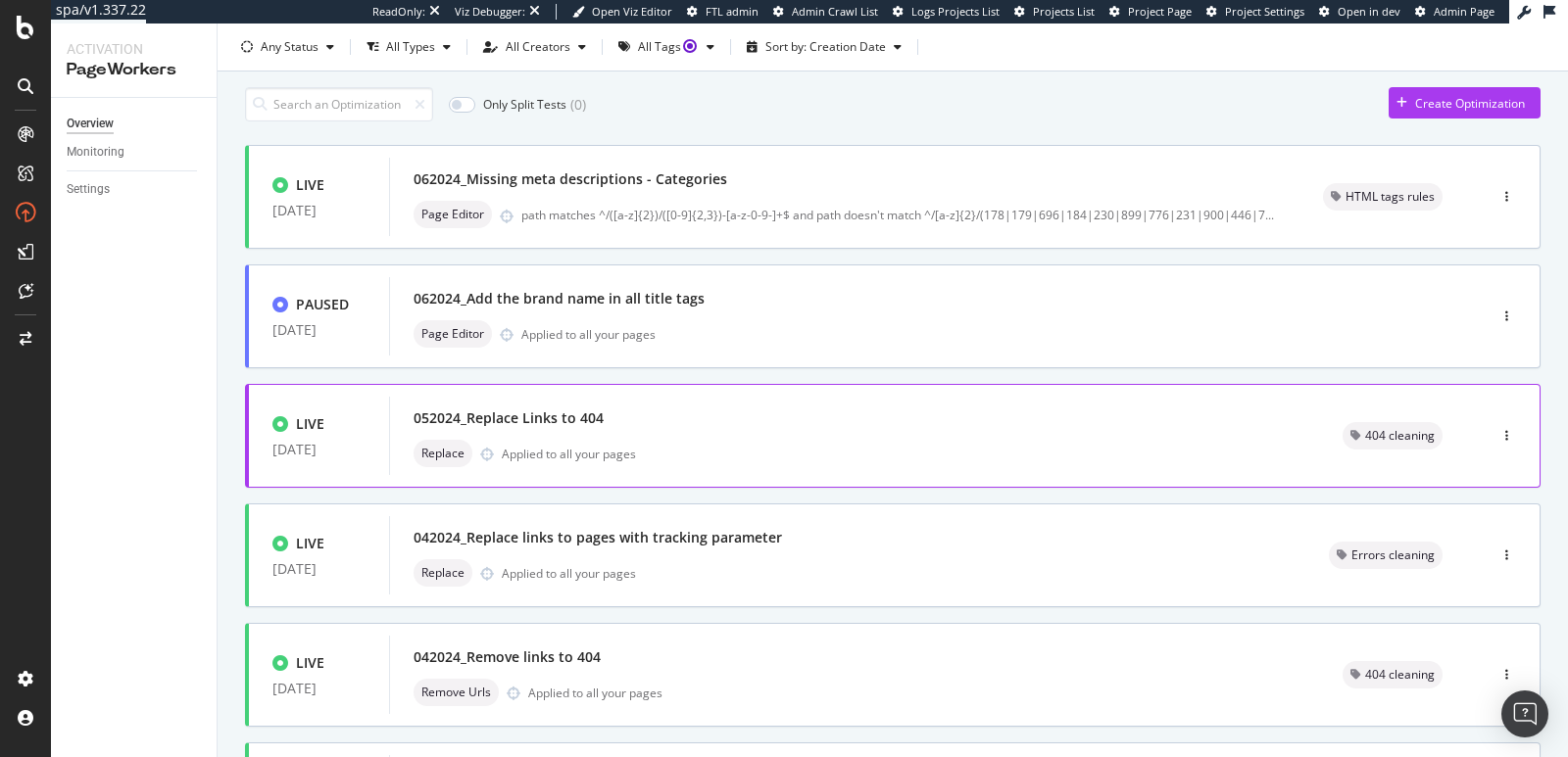
scroll to position [0, 0]
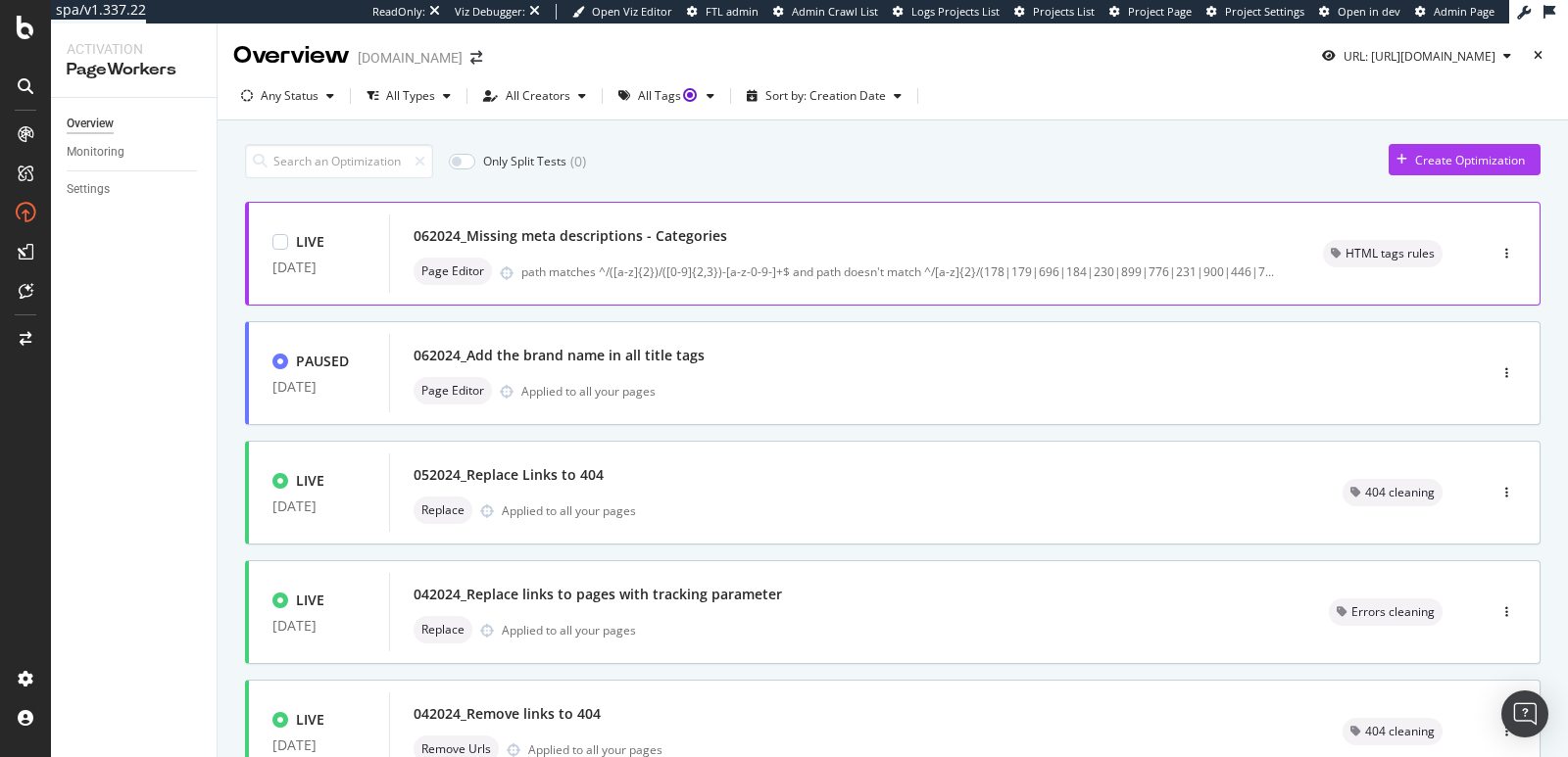
click at [809, 245] on div "062024_Missing meta descriptions - Categories" at bounding box center [844, 236] width 862 height 28
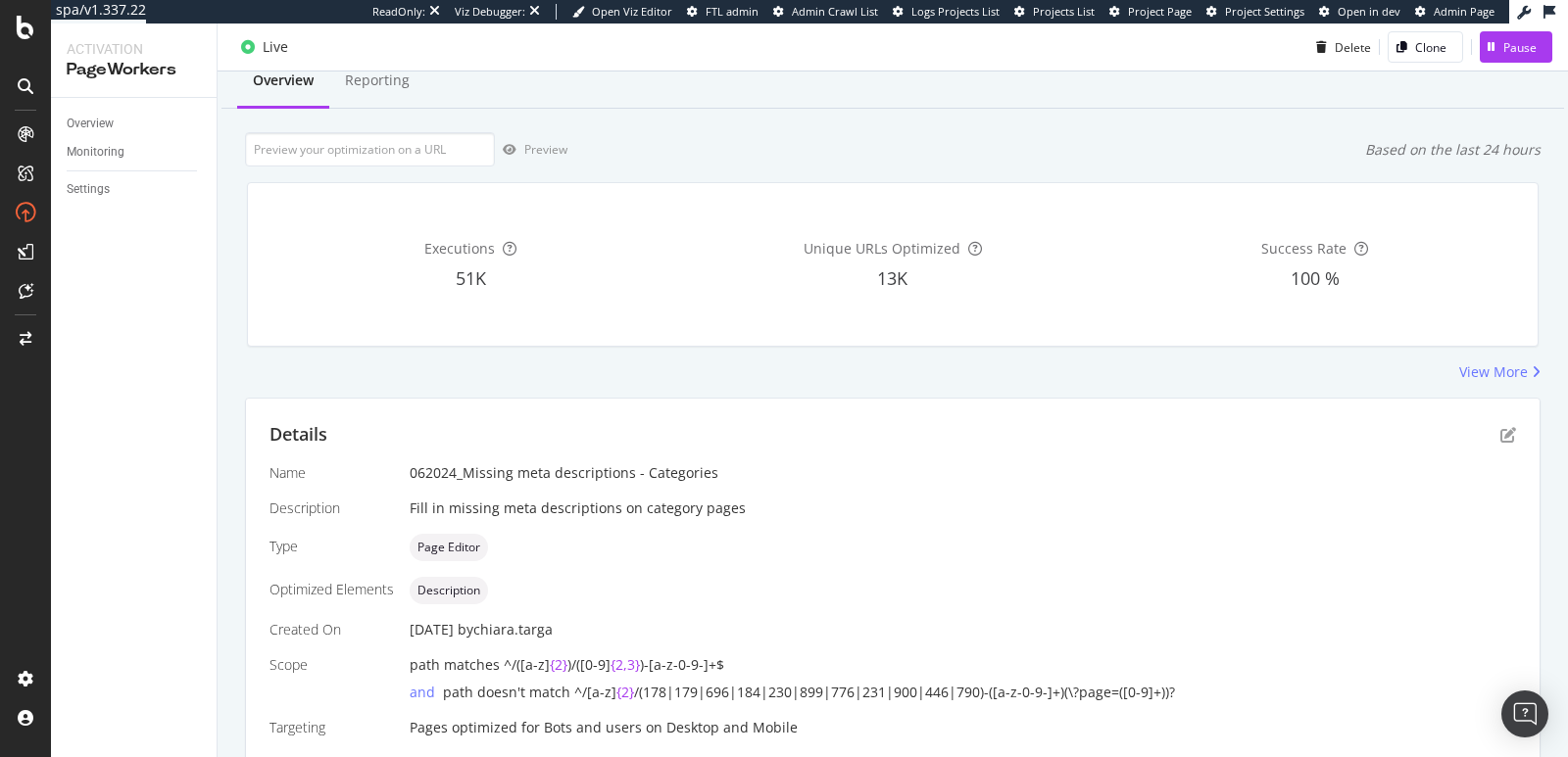
scroll to position [135, 0]
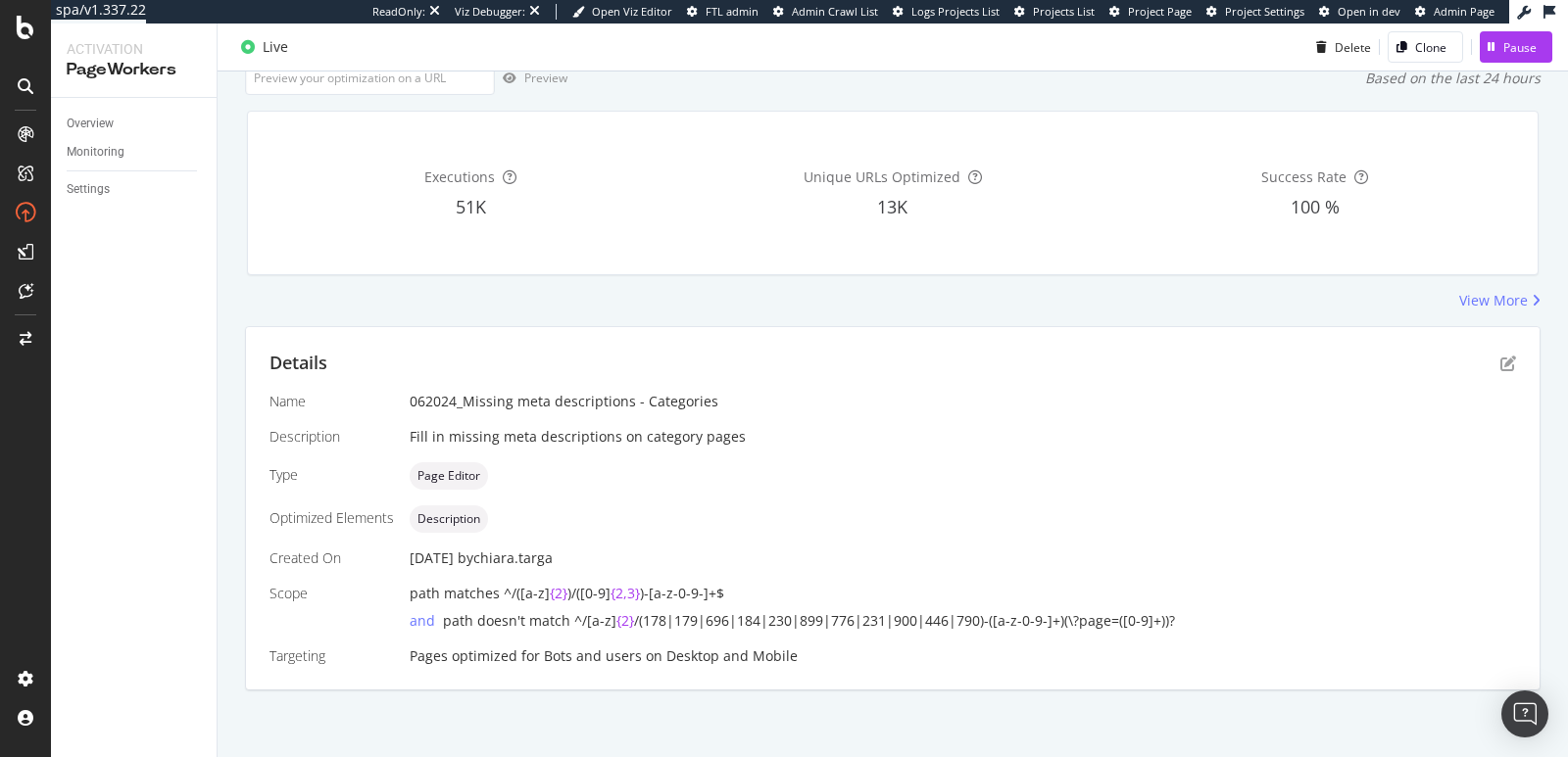
click at [1483, 362] on div "Details" at bounding box center [893, 364] width 1247 height 26
click at [1501, 362] on icon "pen-to-square" at bounding box center [1509, 364] width 16 height 16
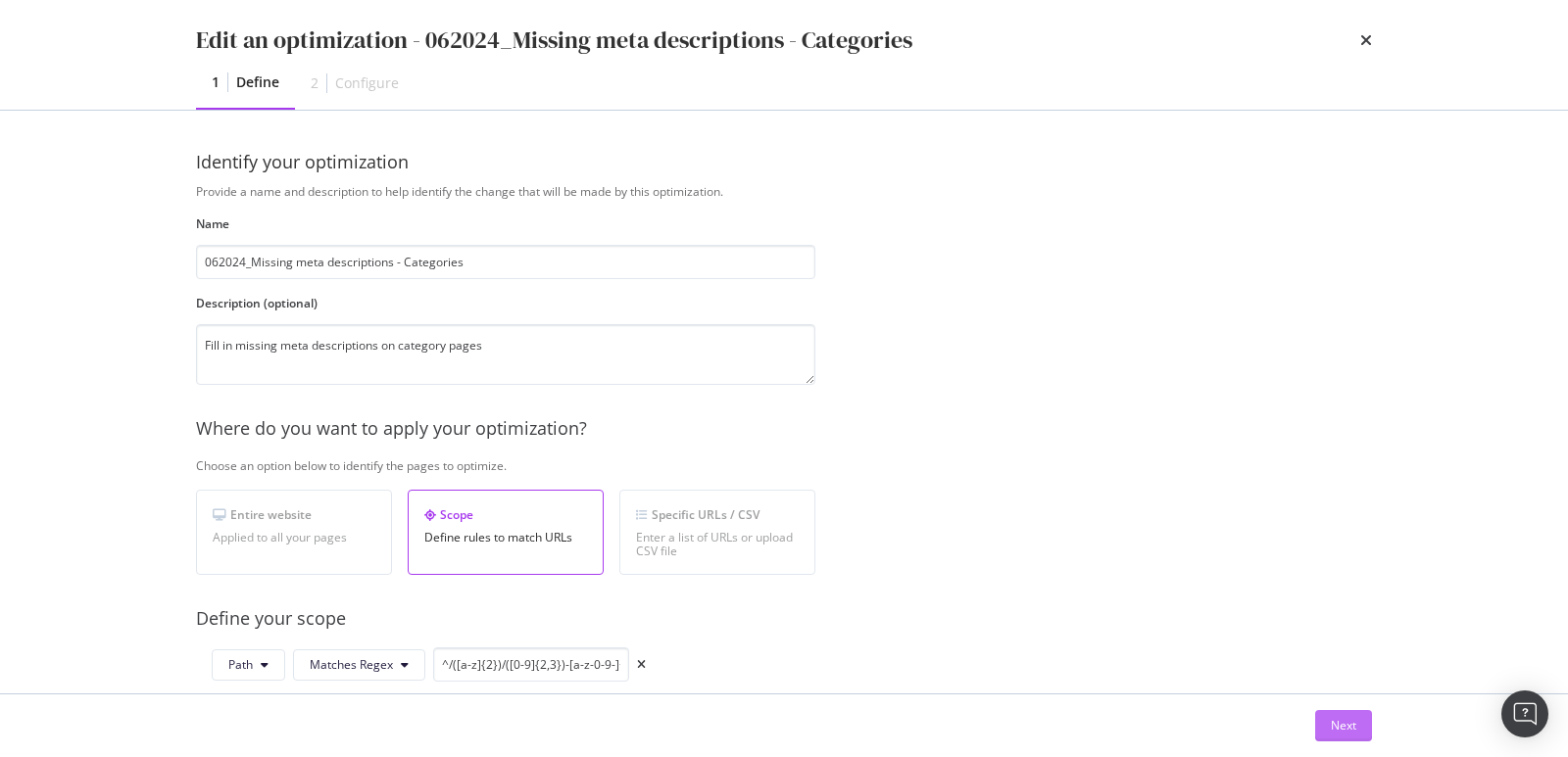
click at [1331, 727] on div "Next" at bounding box center [1344, 725] width 26 height 17
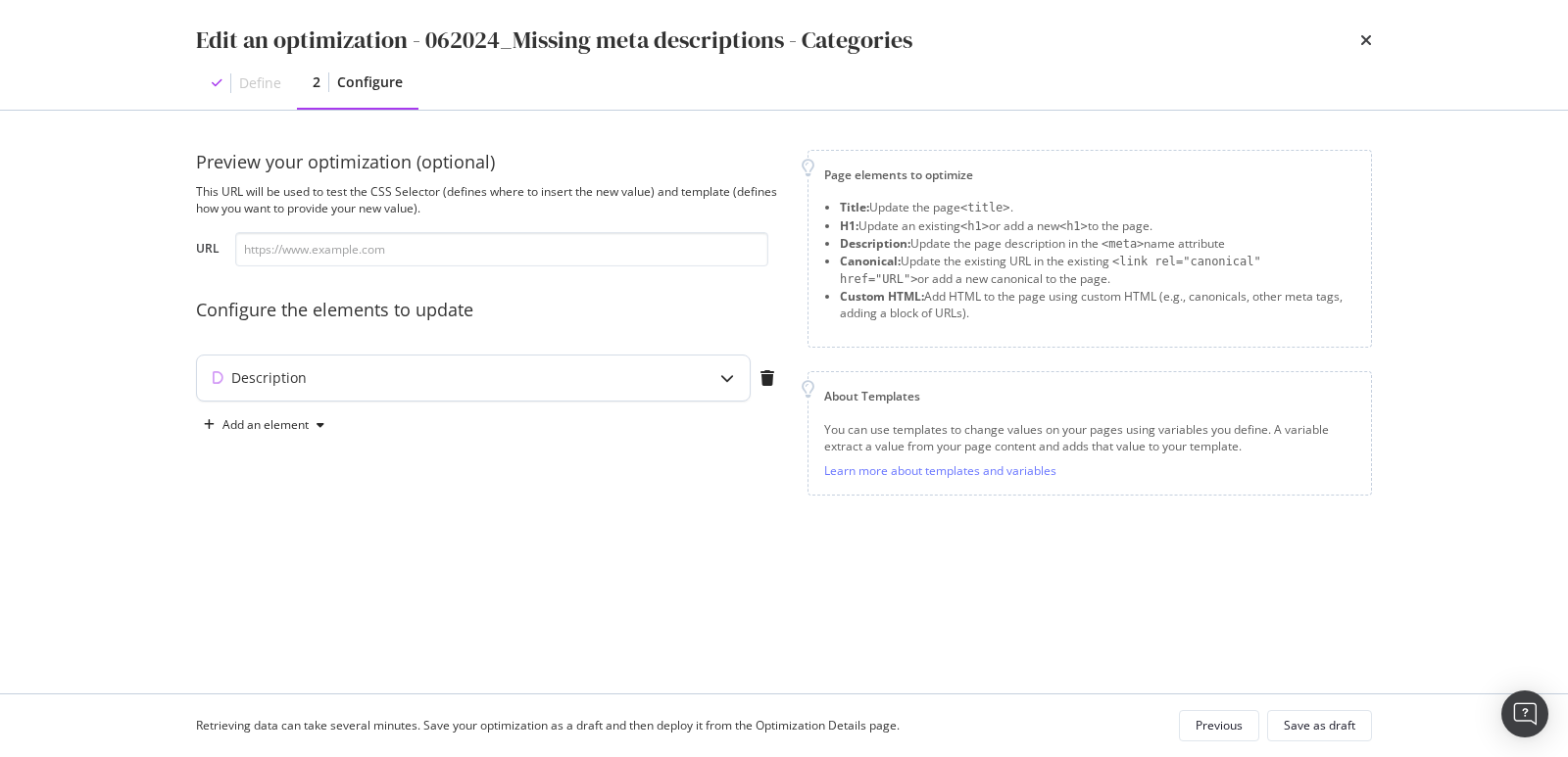
click at [567, 354] on div "Preview your optimization (optional) This URL will be used to test the CSS Sele…" at bounding box center [490, 326] width 588 height 354
click at [570, 369] on div "Description" at bounding box center [435, 378] width 476 height 20
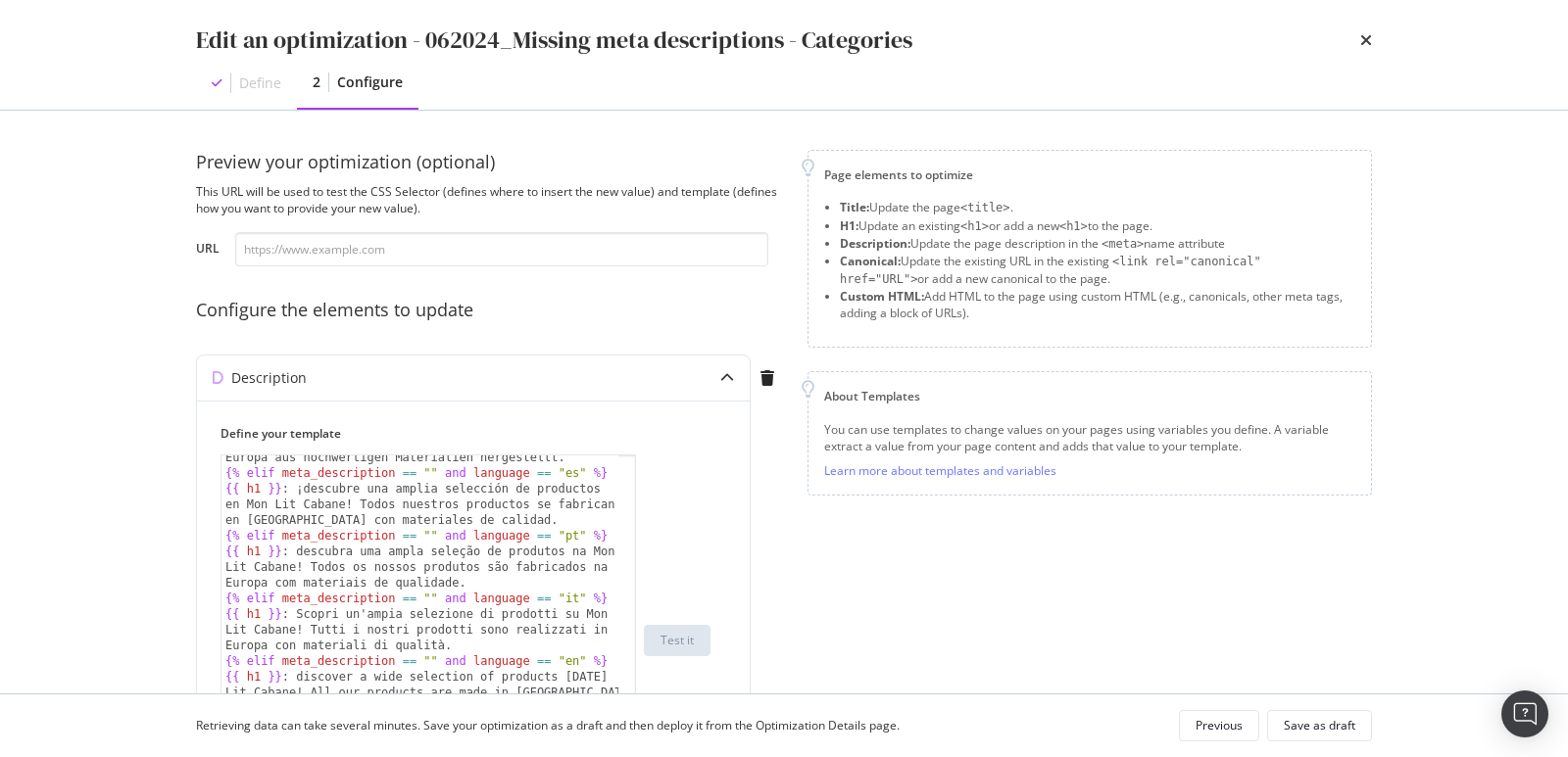
scroll to position [52, 0]
drag, startPoint x: 633, startPoint y: 575, endPoint x: 803, endPoint y: 820, distance: 298.2
click at [803, 756] on html "spa/v1.337.22 ReadOnly: Viz Debugger: Open Viz Editor FTL admin Admin Crawl Lis…" at bounding box center [784, 378] width 1568 height 757
click at [1368, 40] on icon "times" at bounding box center [1367, 41] width 12 height 16
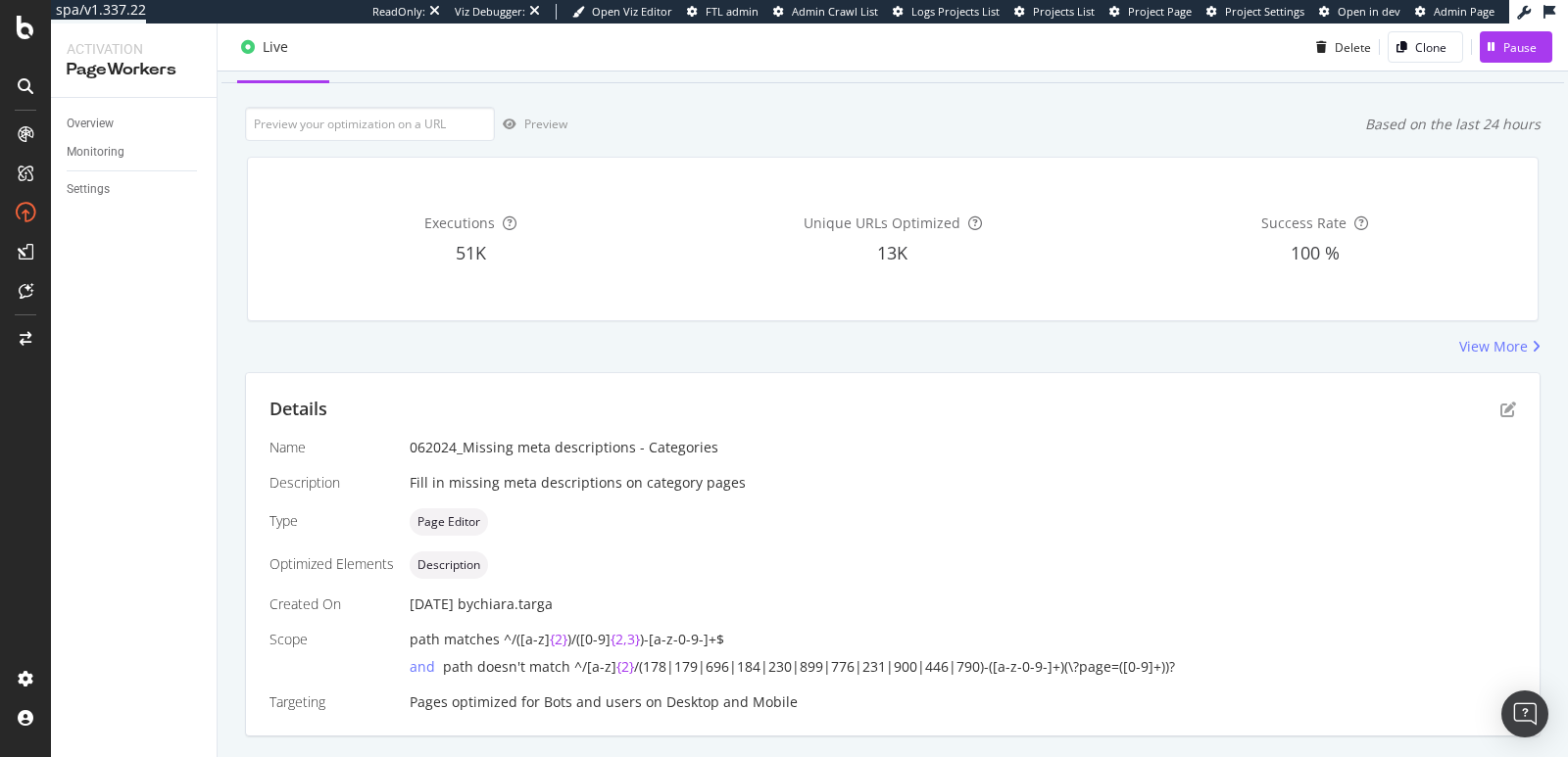
scroll to position [0, 0]
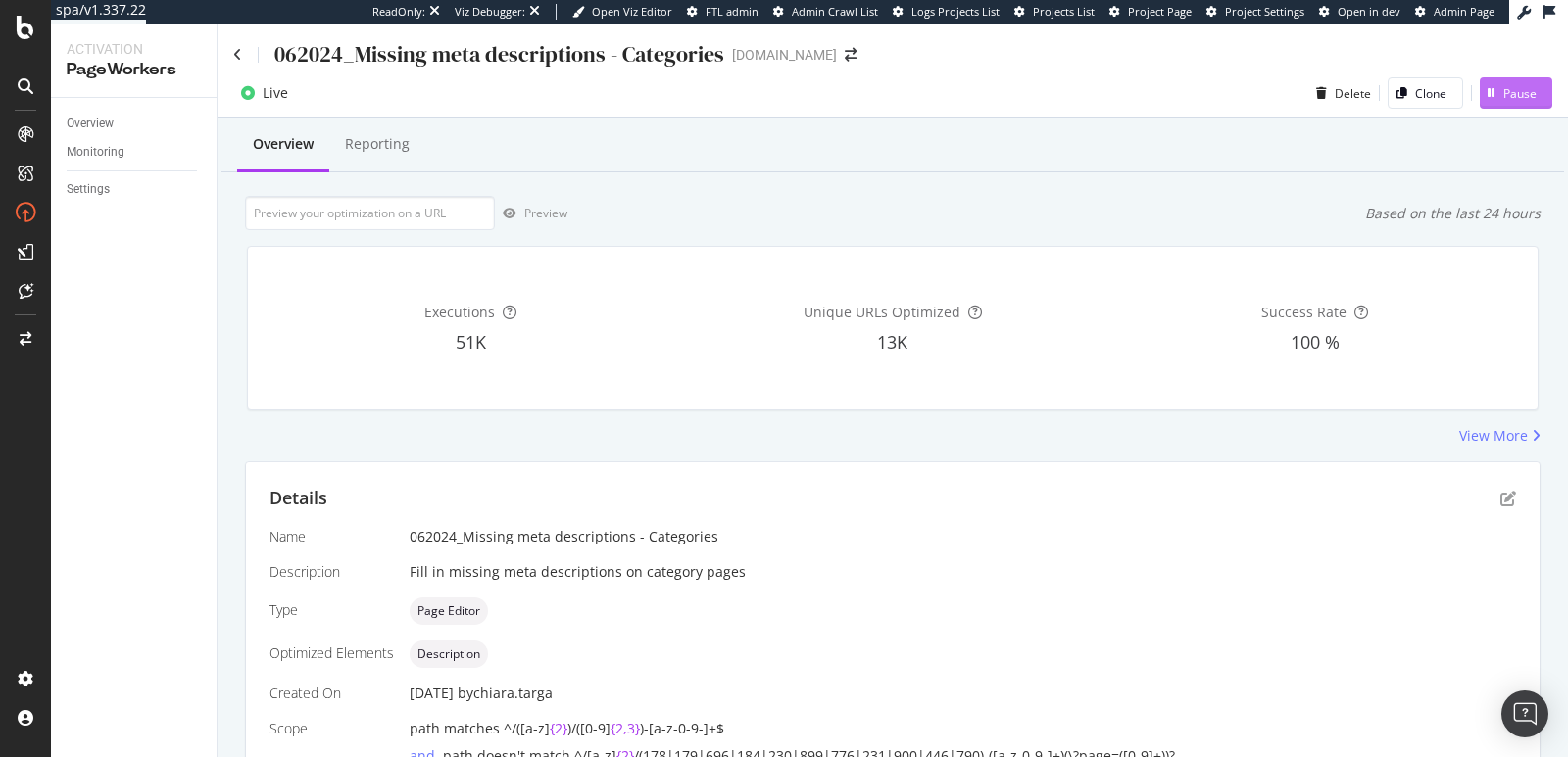
click at [1523, 93] on button "Pause" at bounding box center [1515, 93] width 72 height 32
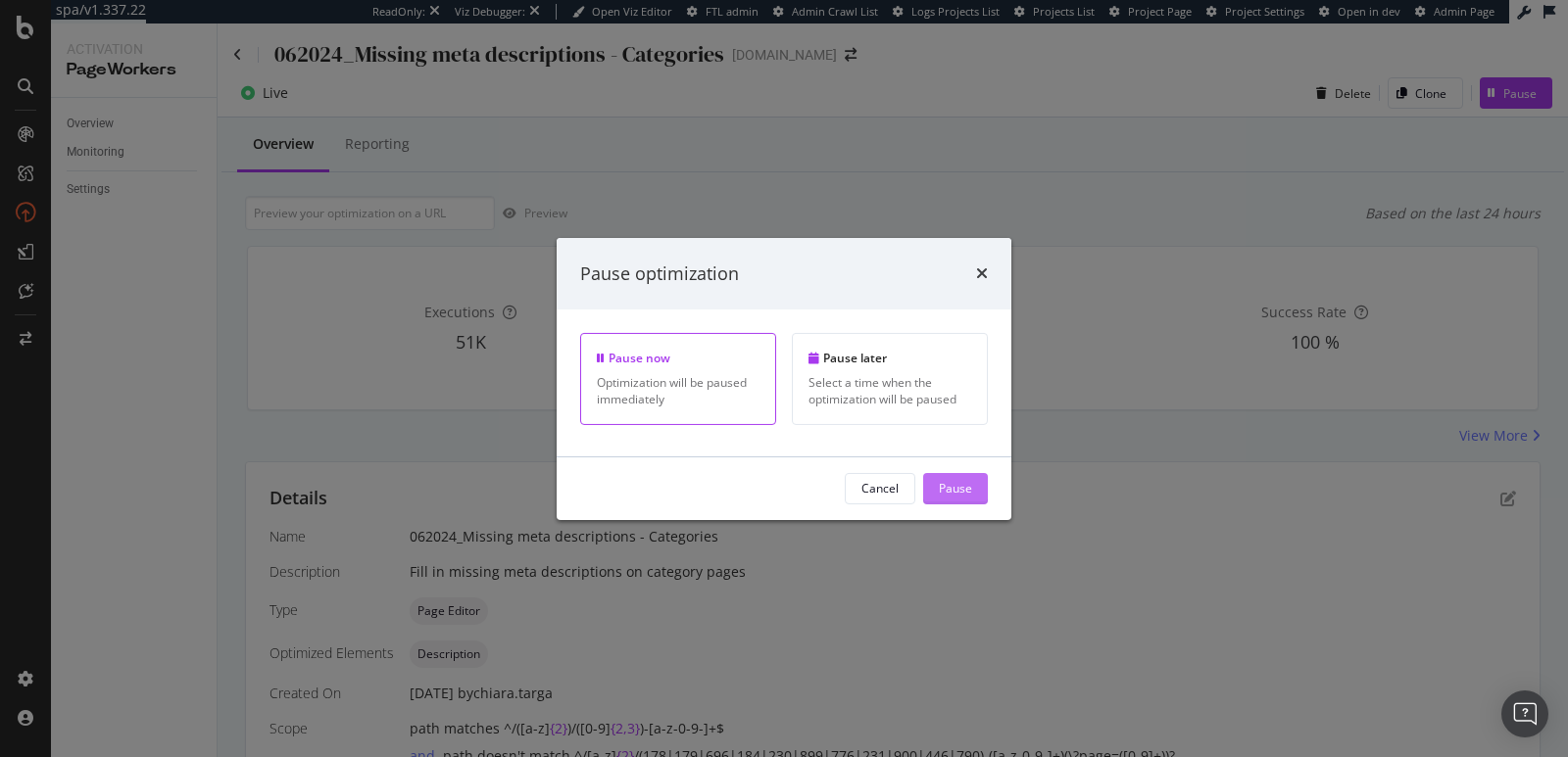
click at [932, 487] on button "Pause" at bounding box center [955, 489] width 64 height 32
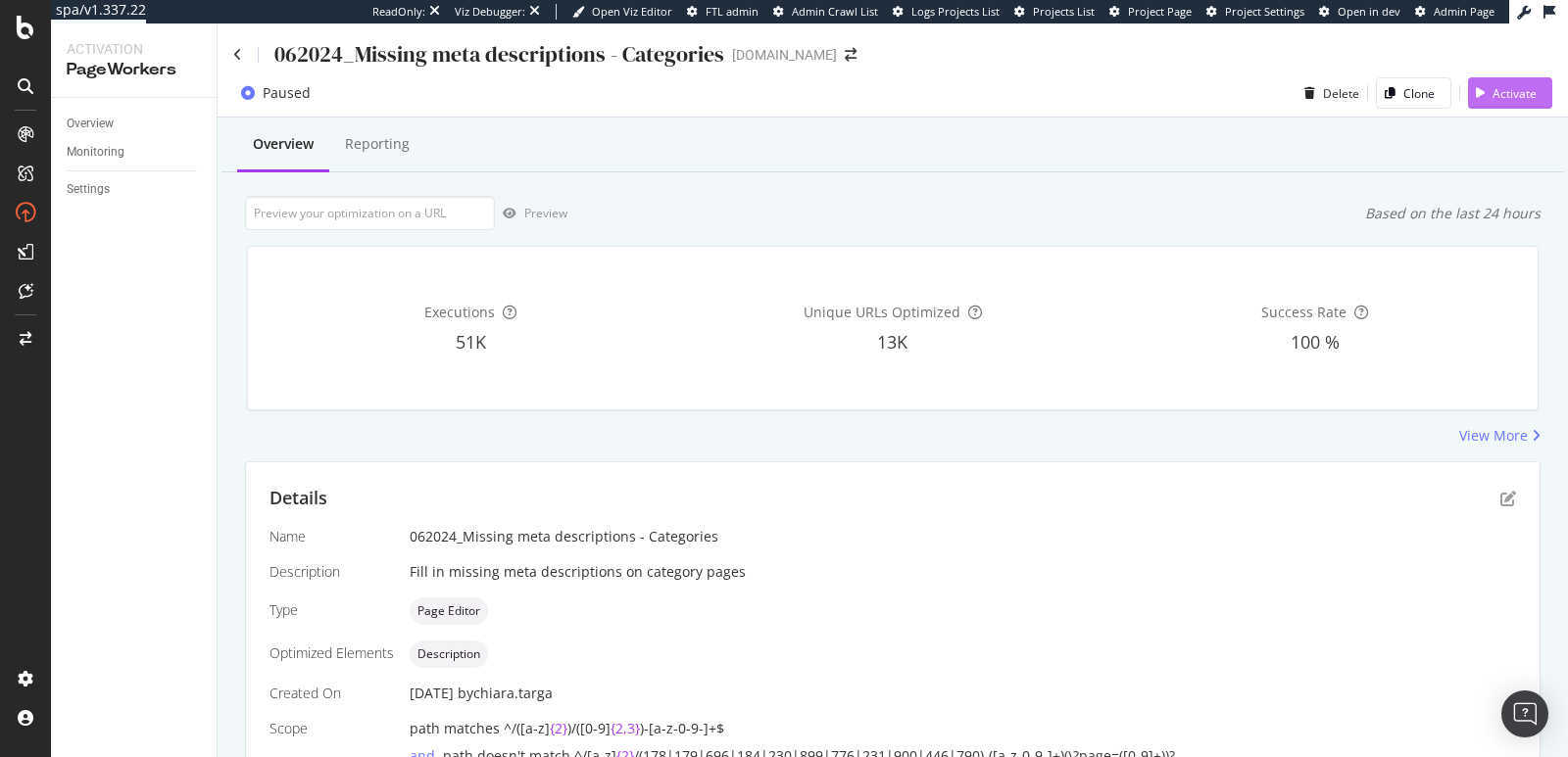
click at [1493, 94] on div "Activate" at bounding box center [1514, 93] width 45 height 17
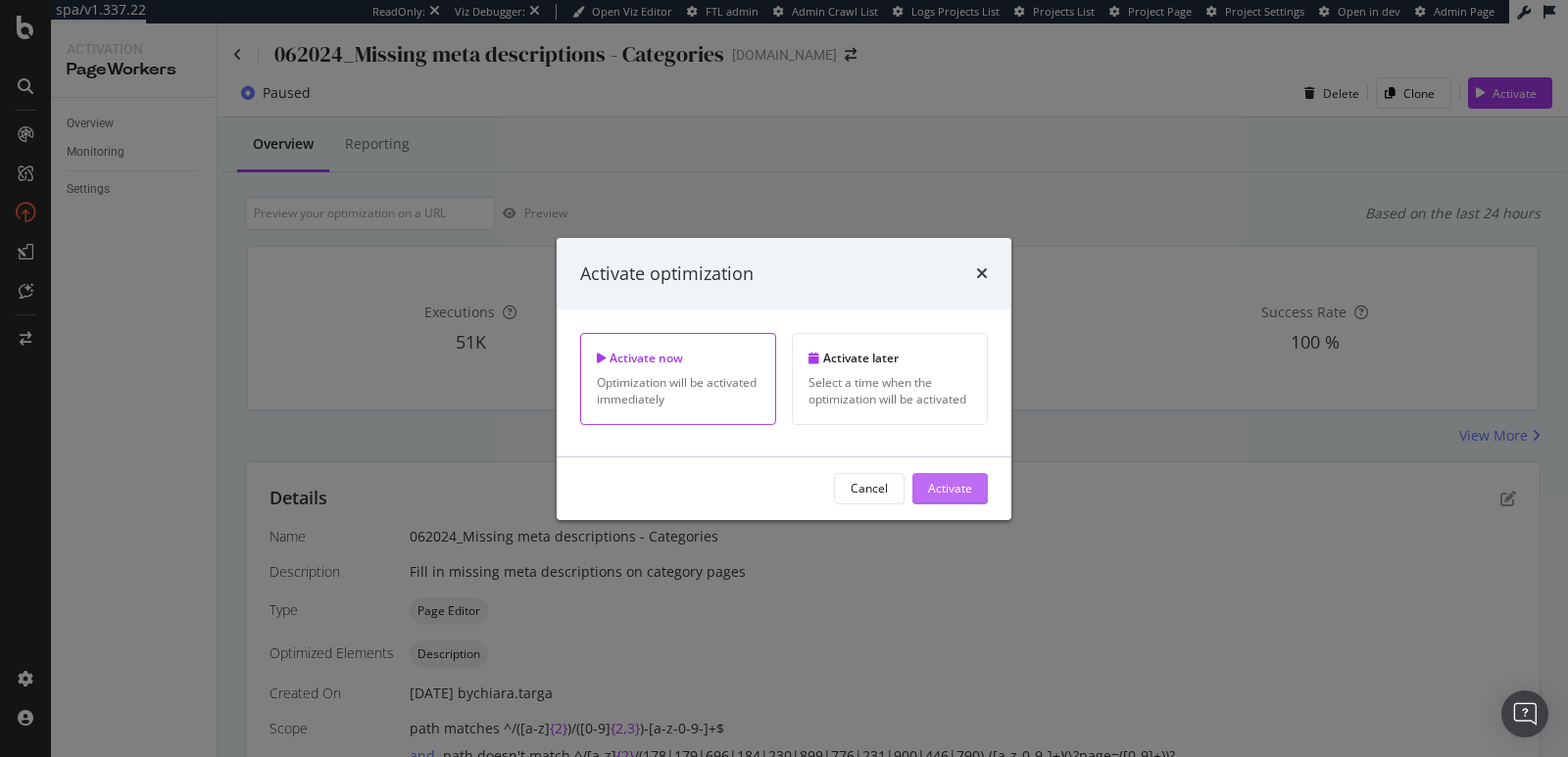
click at [952, 495] on div "Activate" at bounding box center [951, 488] width 45 height 17
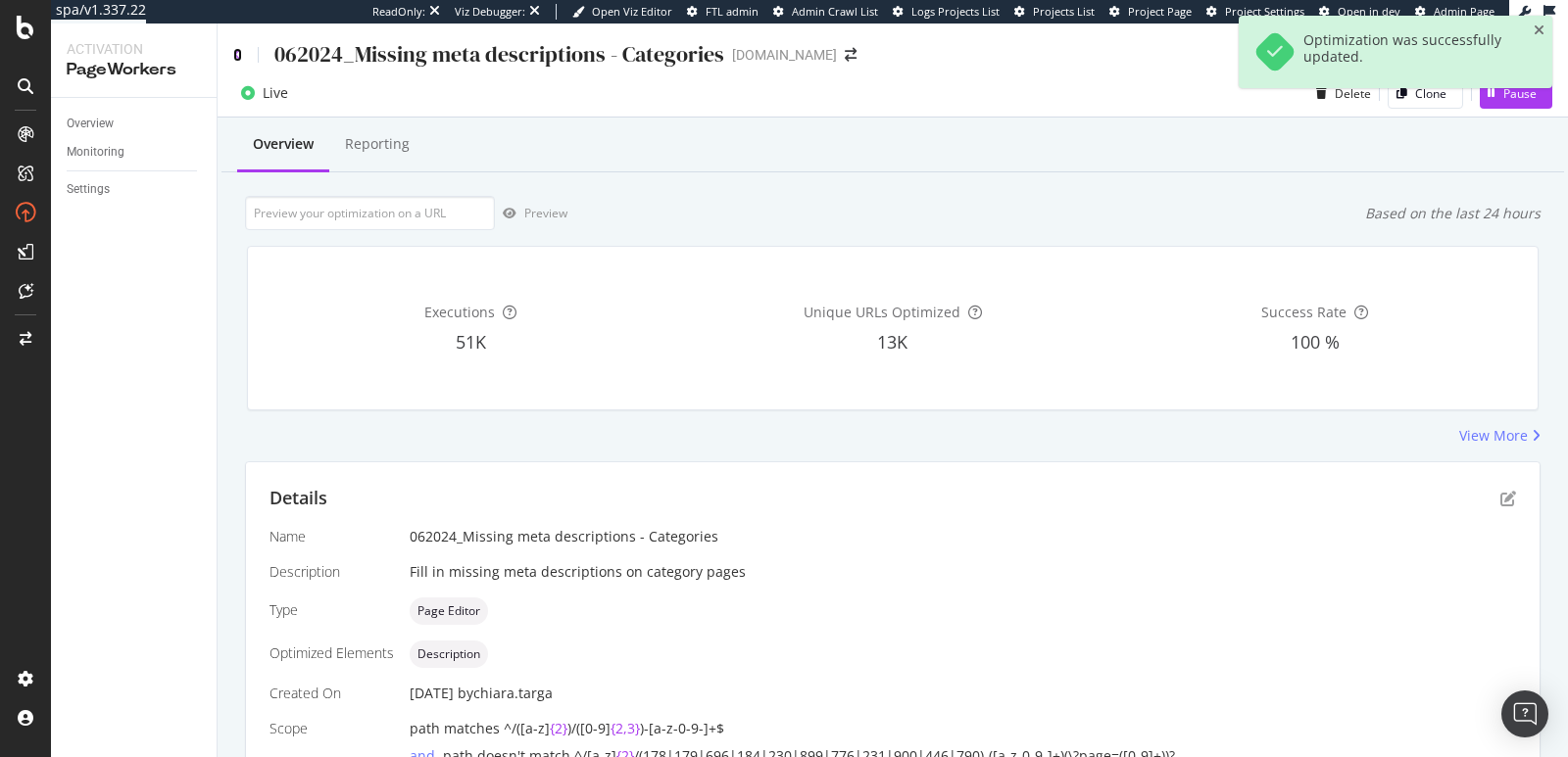
click at [235, 59] on icon at bounding box center [237, 54] width 9 height 14
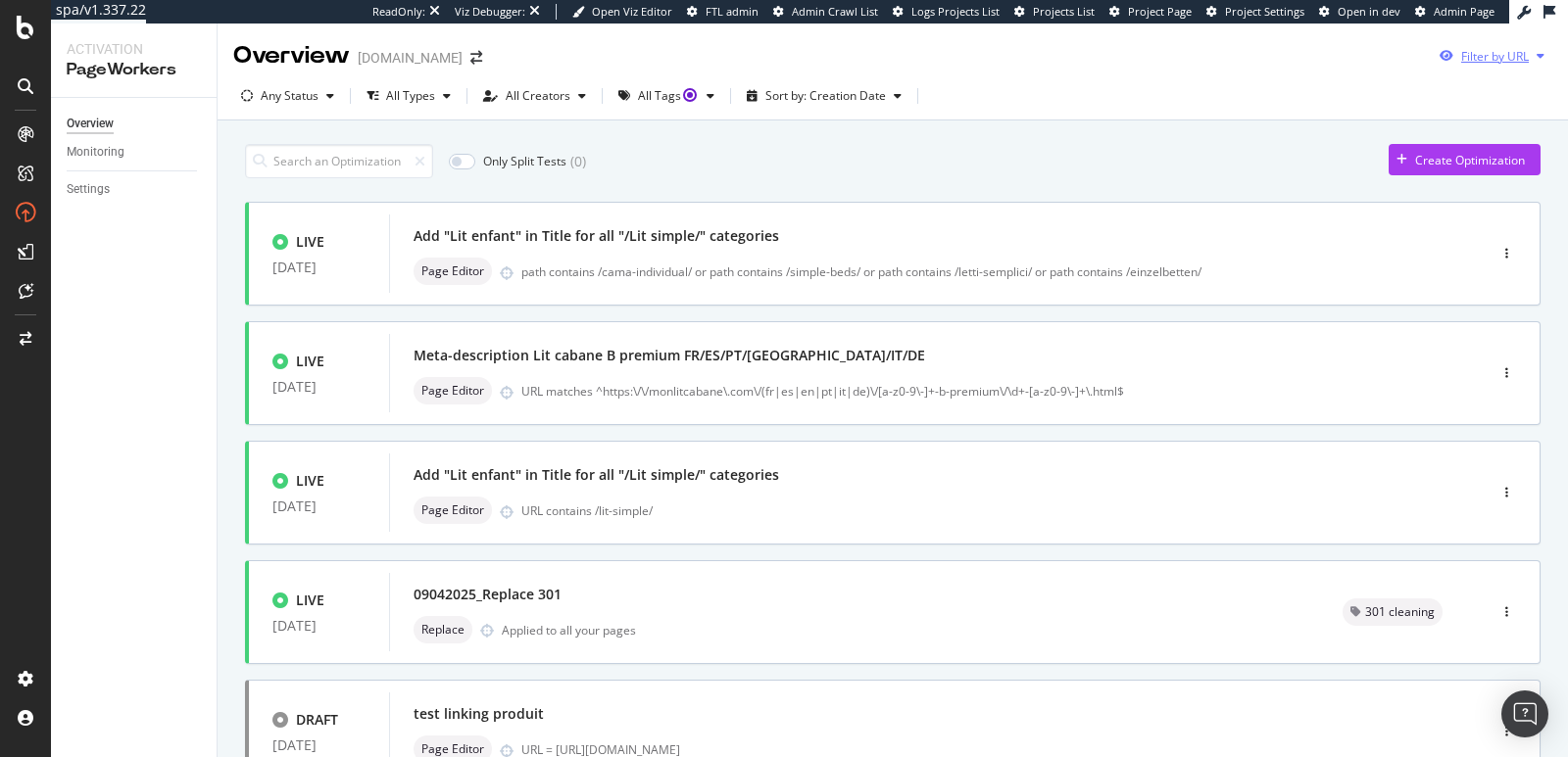
click at [1475, 60] on div "Filter by URL" at bounding box center [1496, 55] width 67 height 17
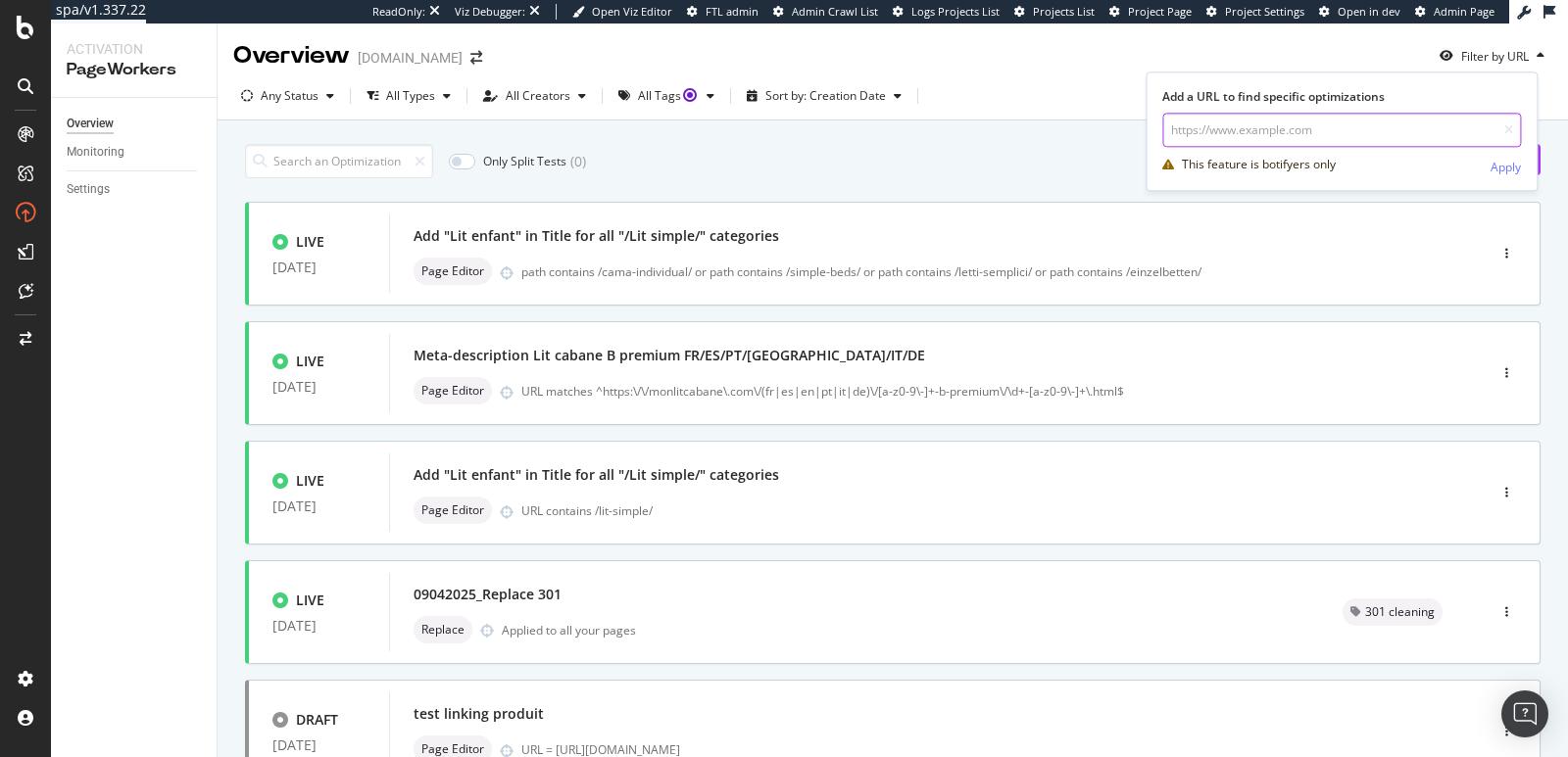
click at [1371, 124] on input "url" at bounding box center [1342, 130] width 359 height 35
paste input "[URL][DOMAIN_NAME]"
type input "[URL][DOMAIN_NAME]"
click at [1495, 167] on div "Apply" at bounding box center [1506, 166] width 31 height 17
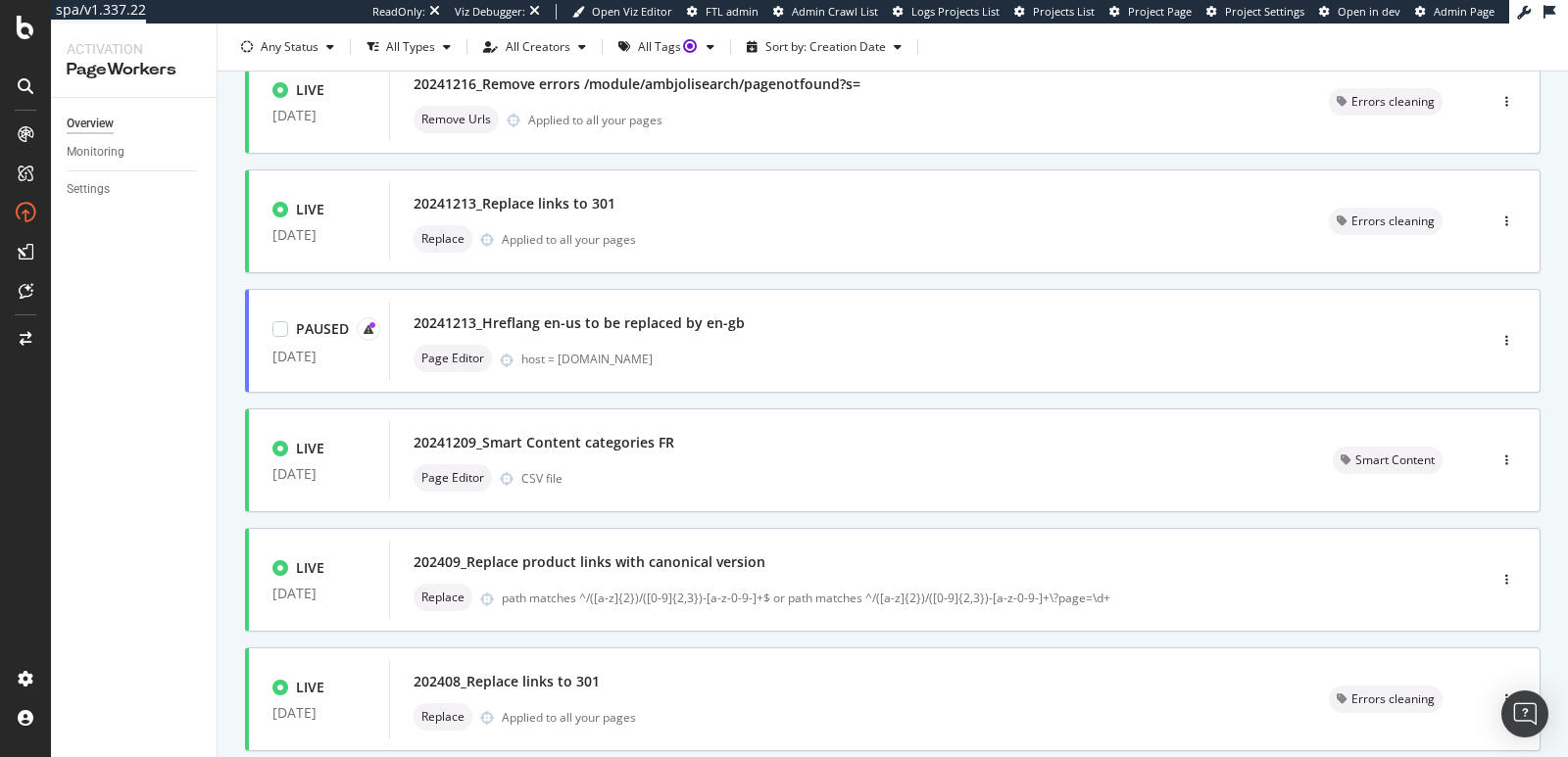
scroll to position [272, 0]
click at [937, 443] on div "20241209_Smart Content categories FR" at bounding box center [849, 442] width 872 height 28
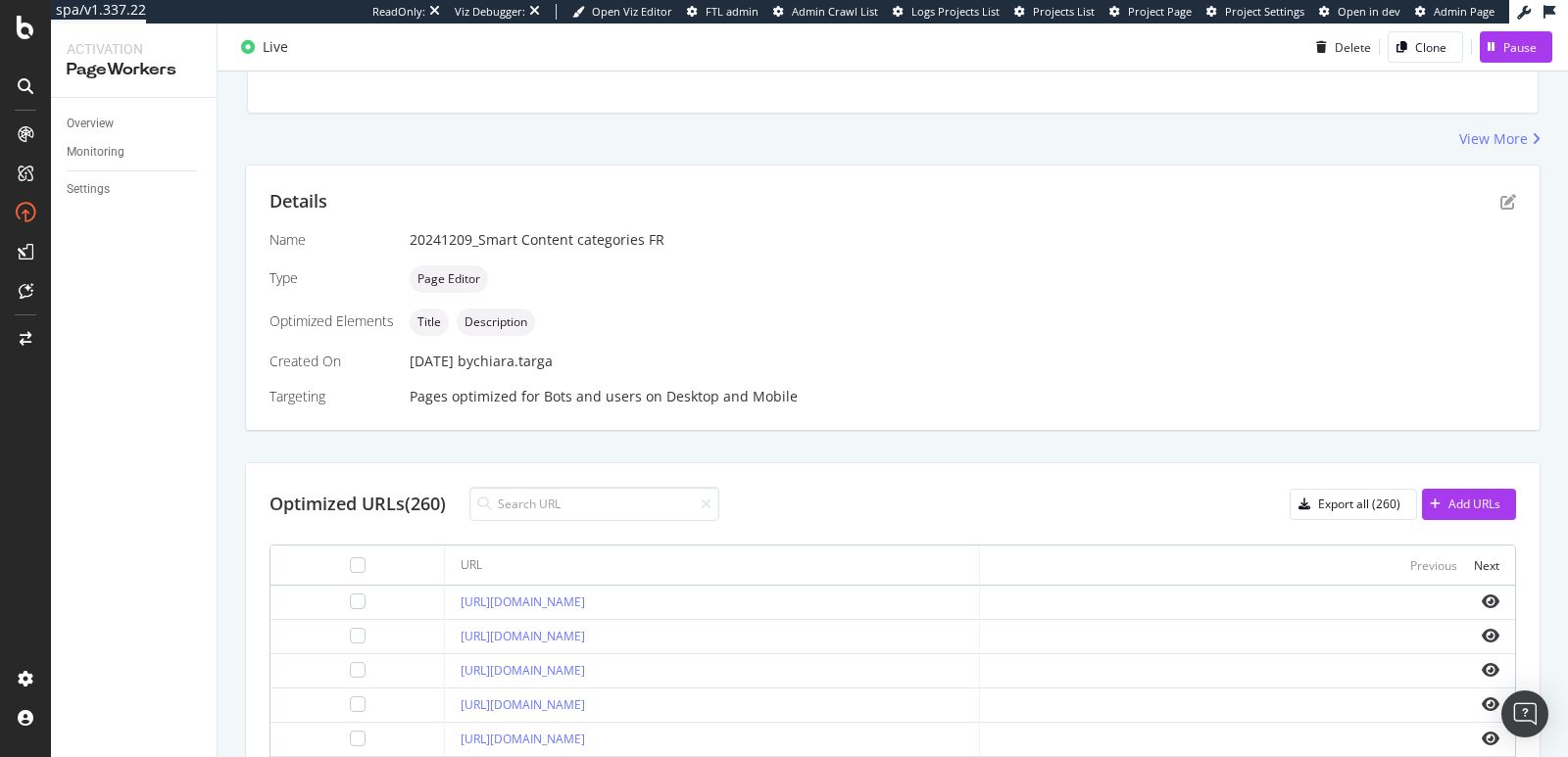
scroll to position [61, 0]
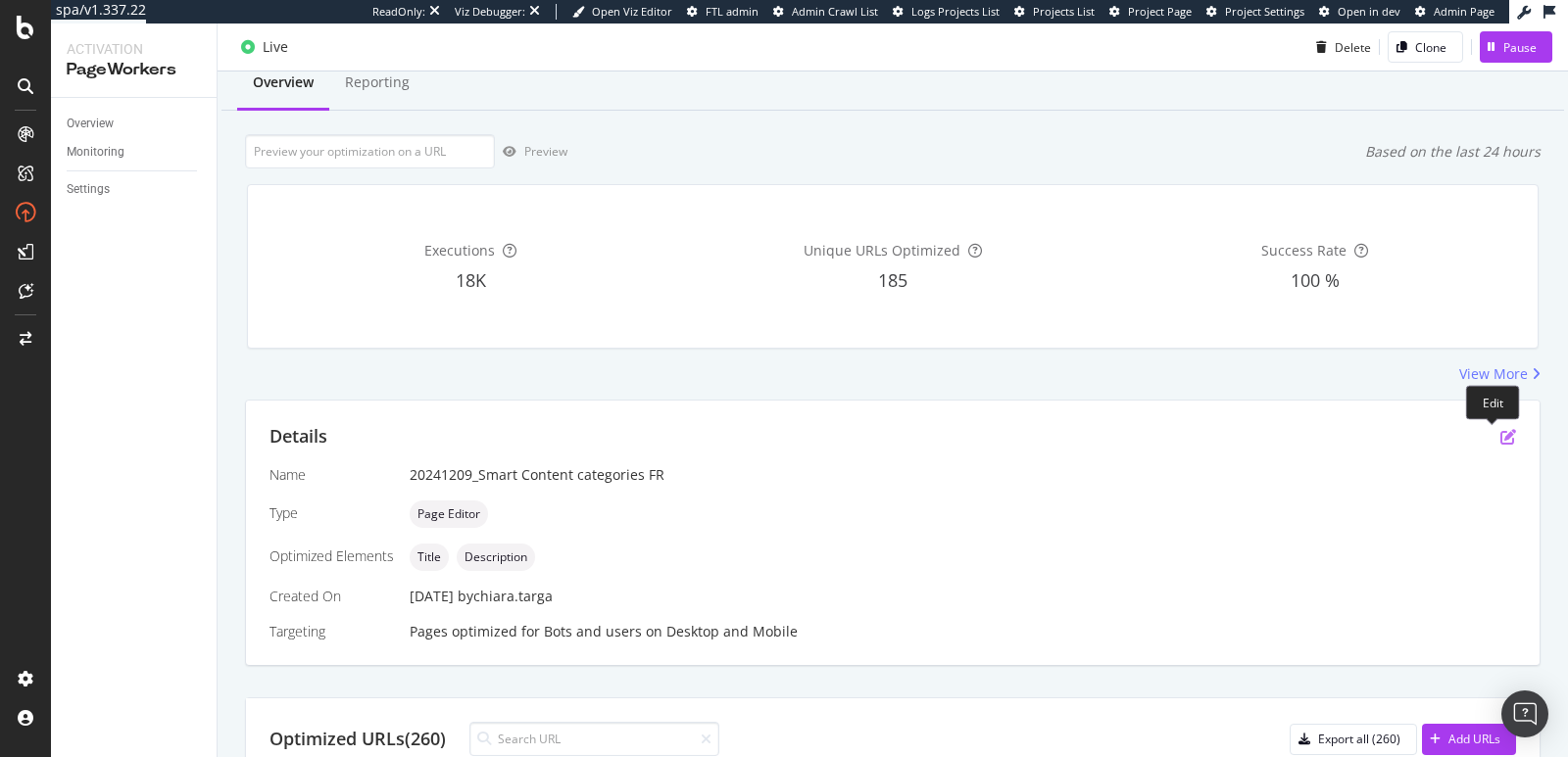
click at [1501, 437] on icon "pen-to-square" at bounding box center [1509, 437] width 16 height 16
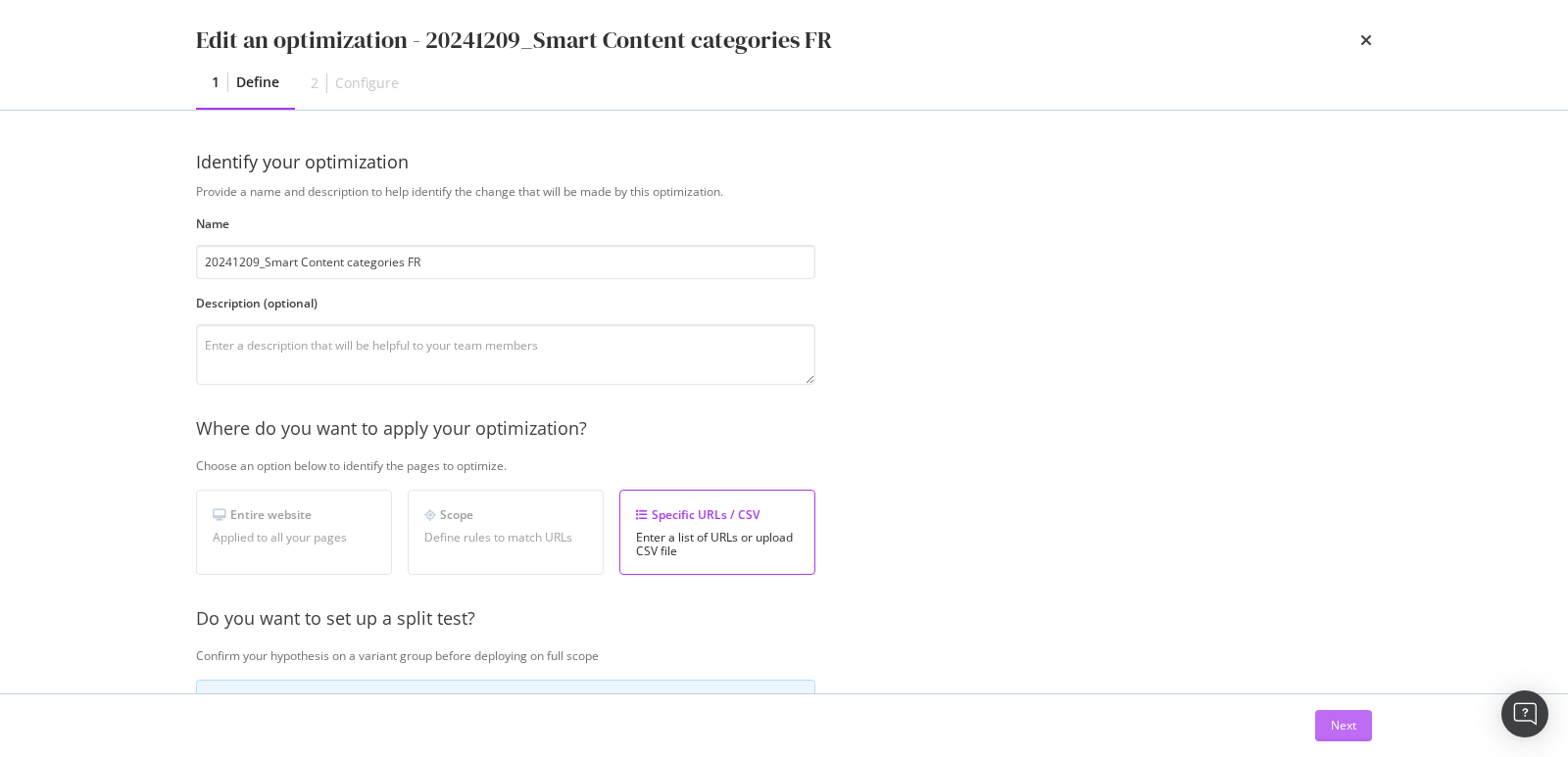
click at [1345, 719] on div "Next" at bounding box center [1344, 725] width 26 height 17
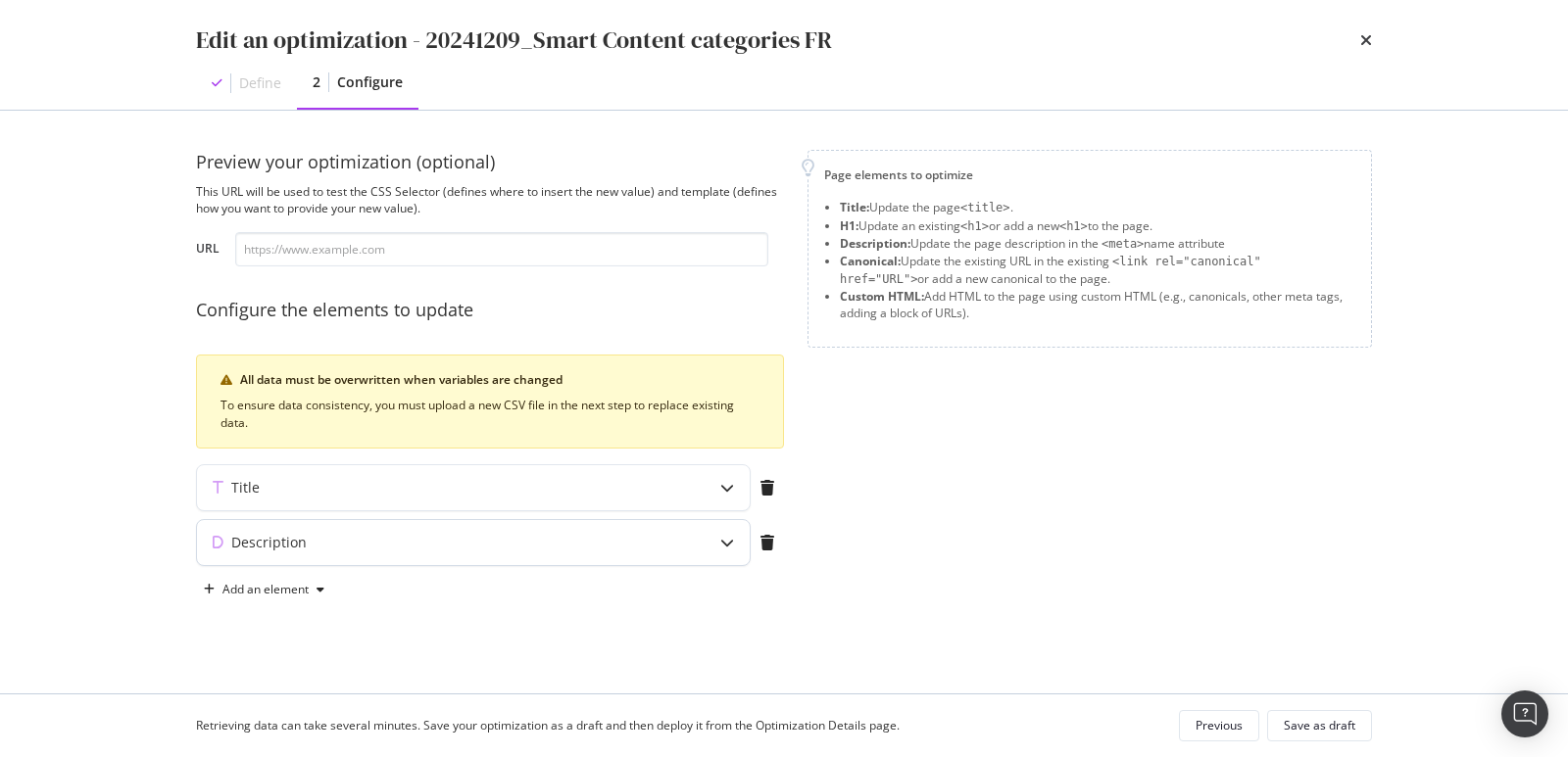
click at [674, 528] on div "Description" at bounding box center [474, 542] width 553 height 45
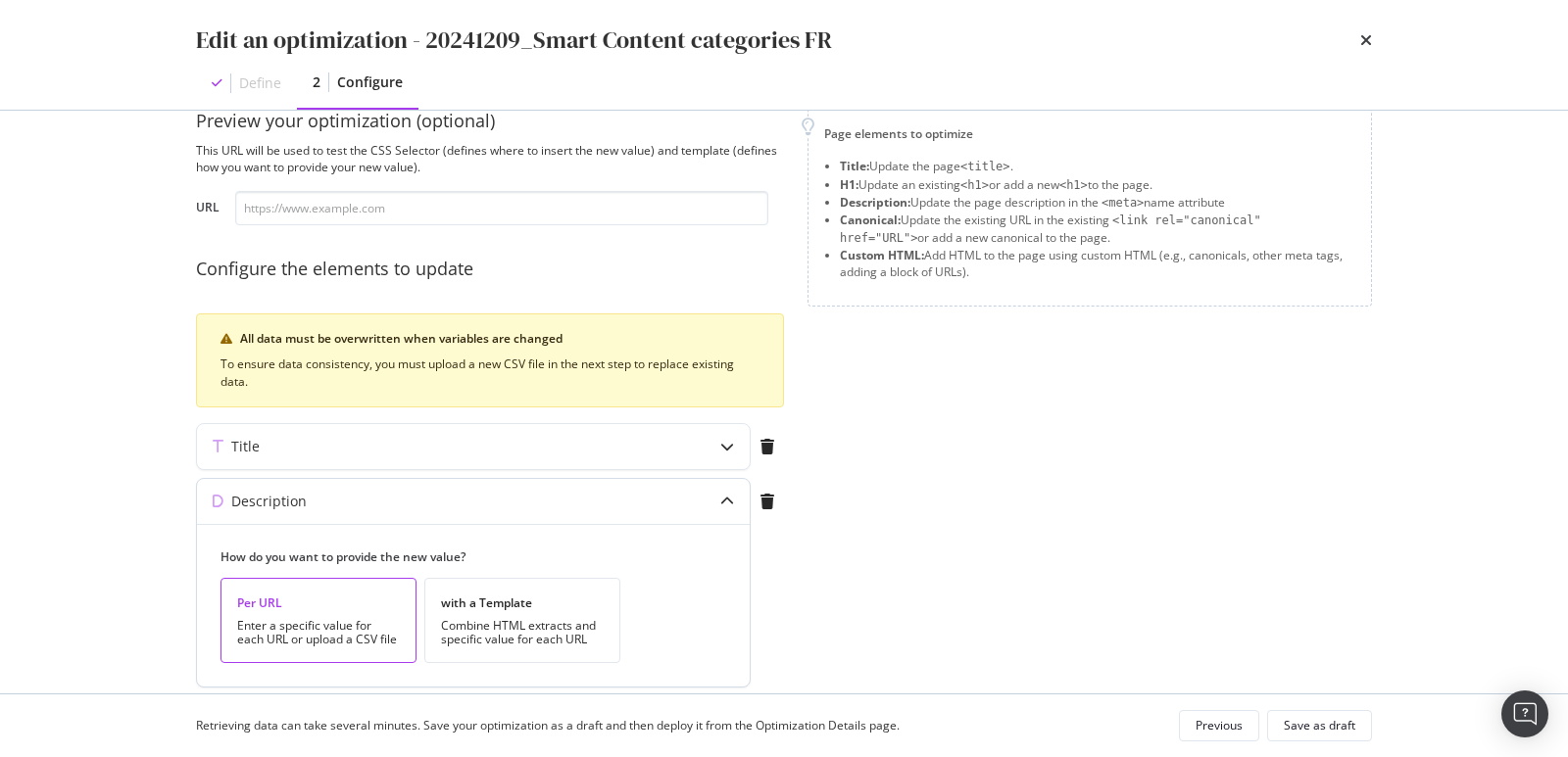
scroll to position [109, 0]
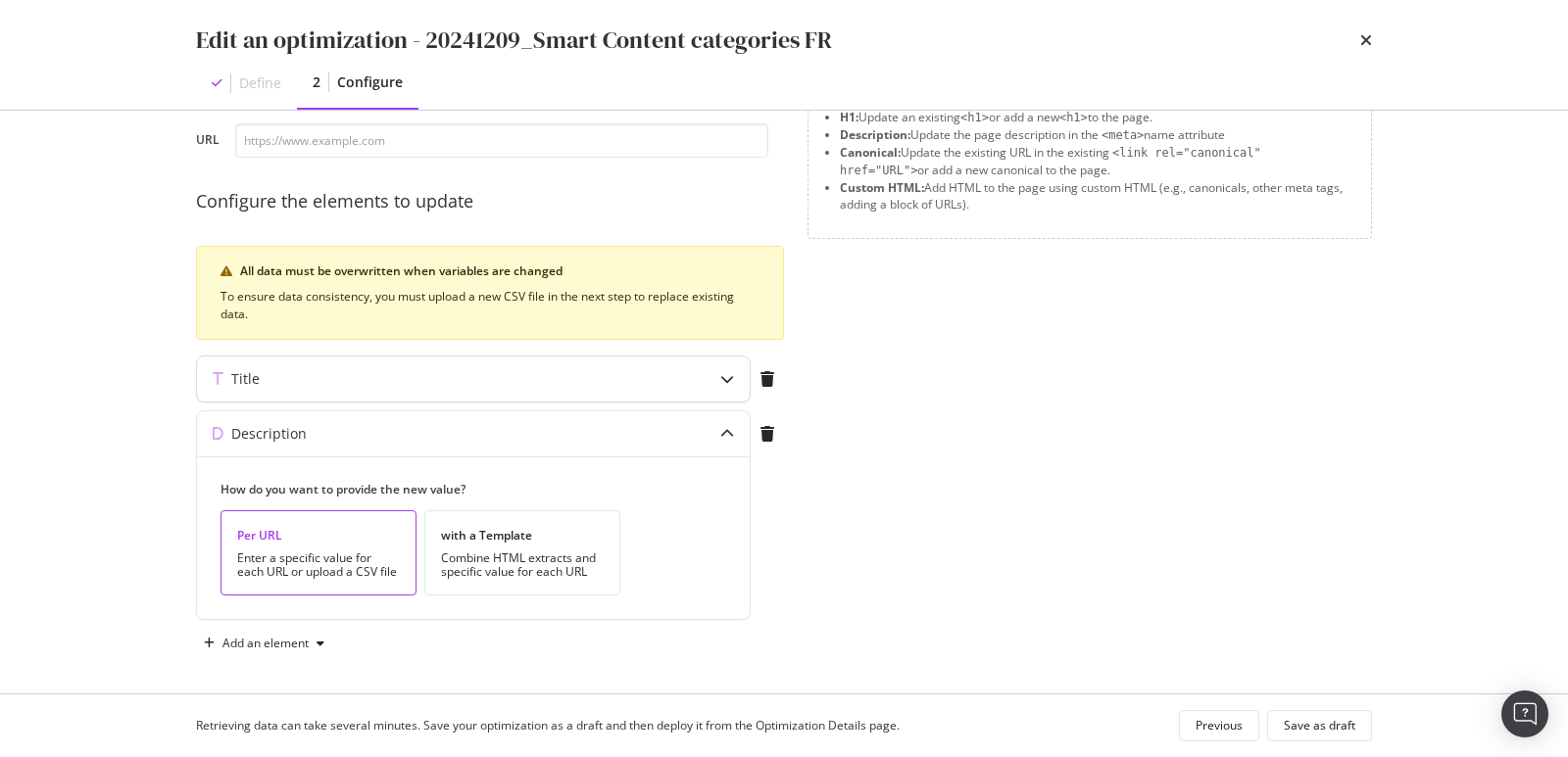
click at [654, 382] on div "Title" at bounding box center [435, 379] width 476 height 20
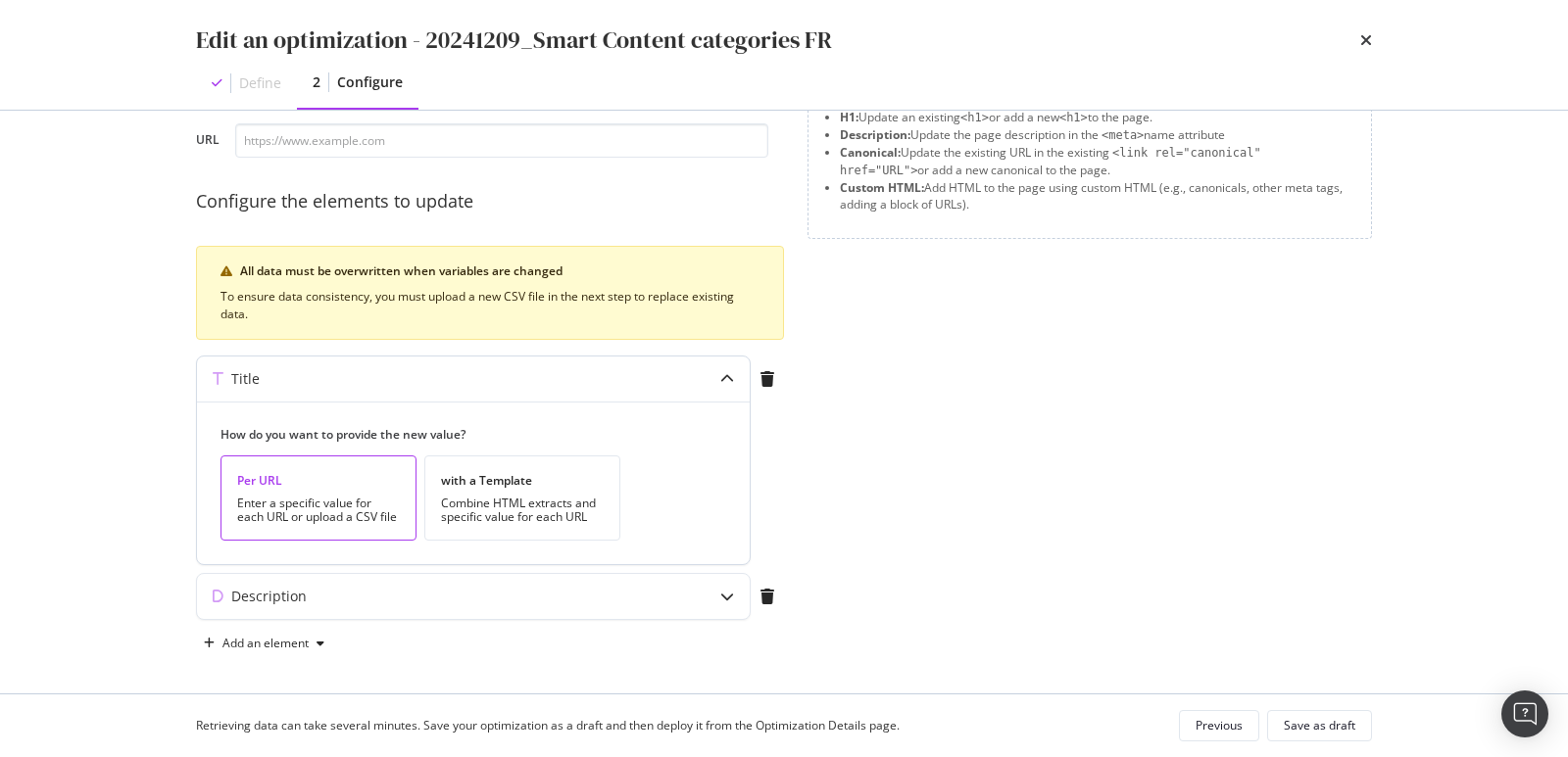
click at [679, 381] on div "Title" at bounding box center [474, 378] width 553 height 45
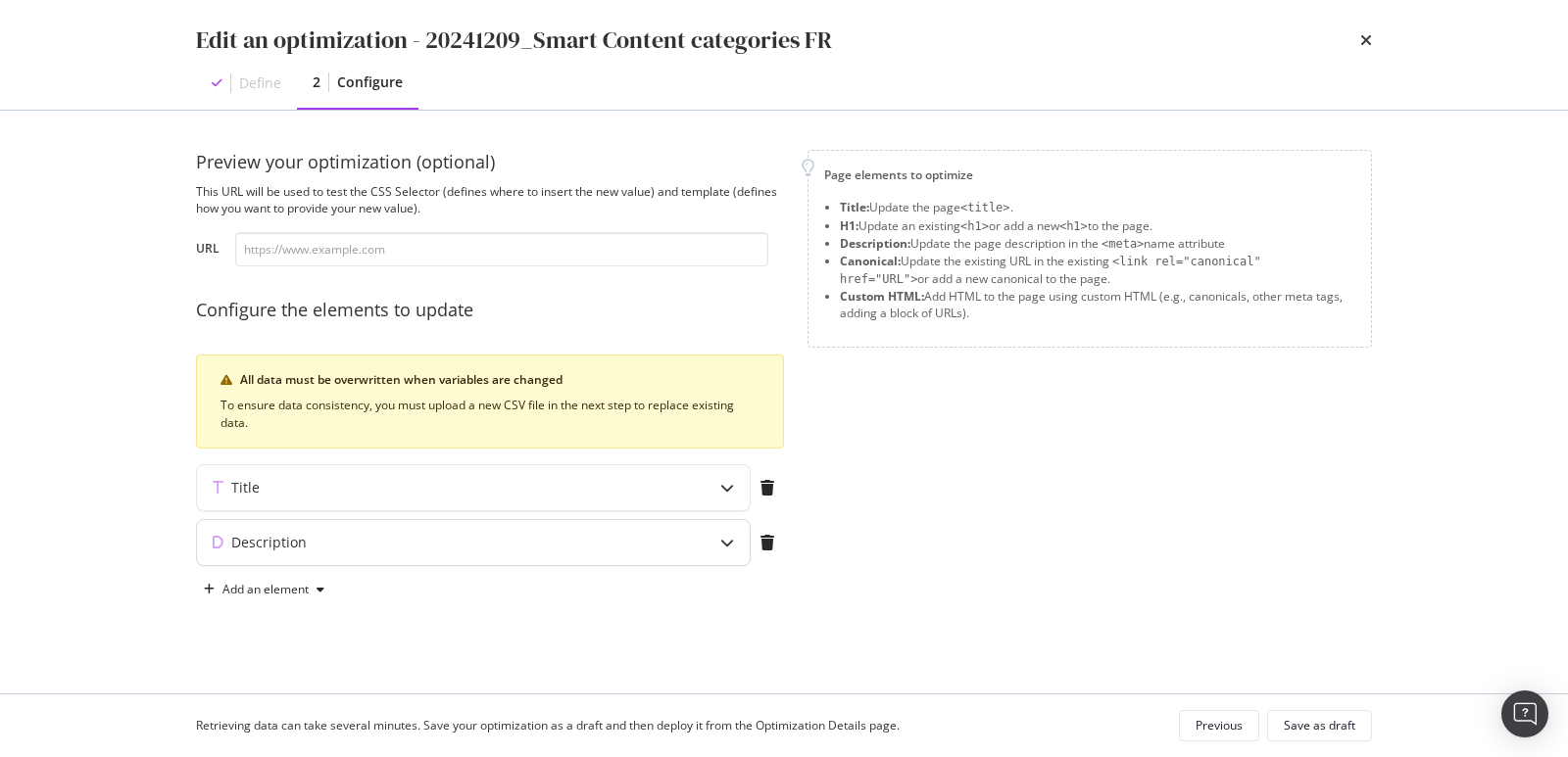
click at [687, 542] on div "Description" at bounding box center [474, 542] width 553 height 45
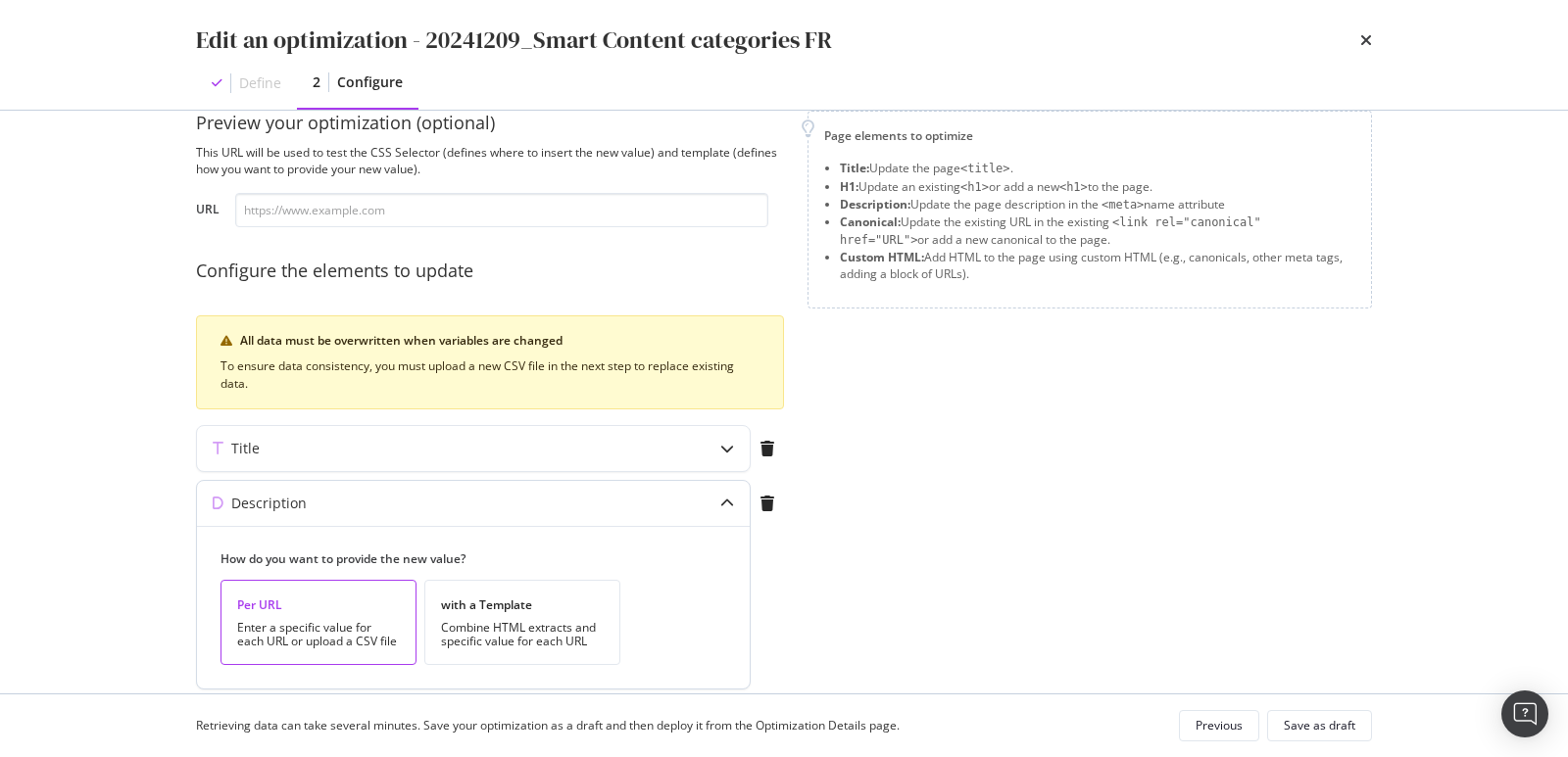
scroll to position [109, 0]
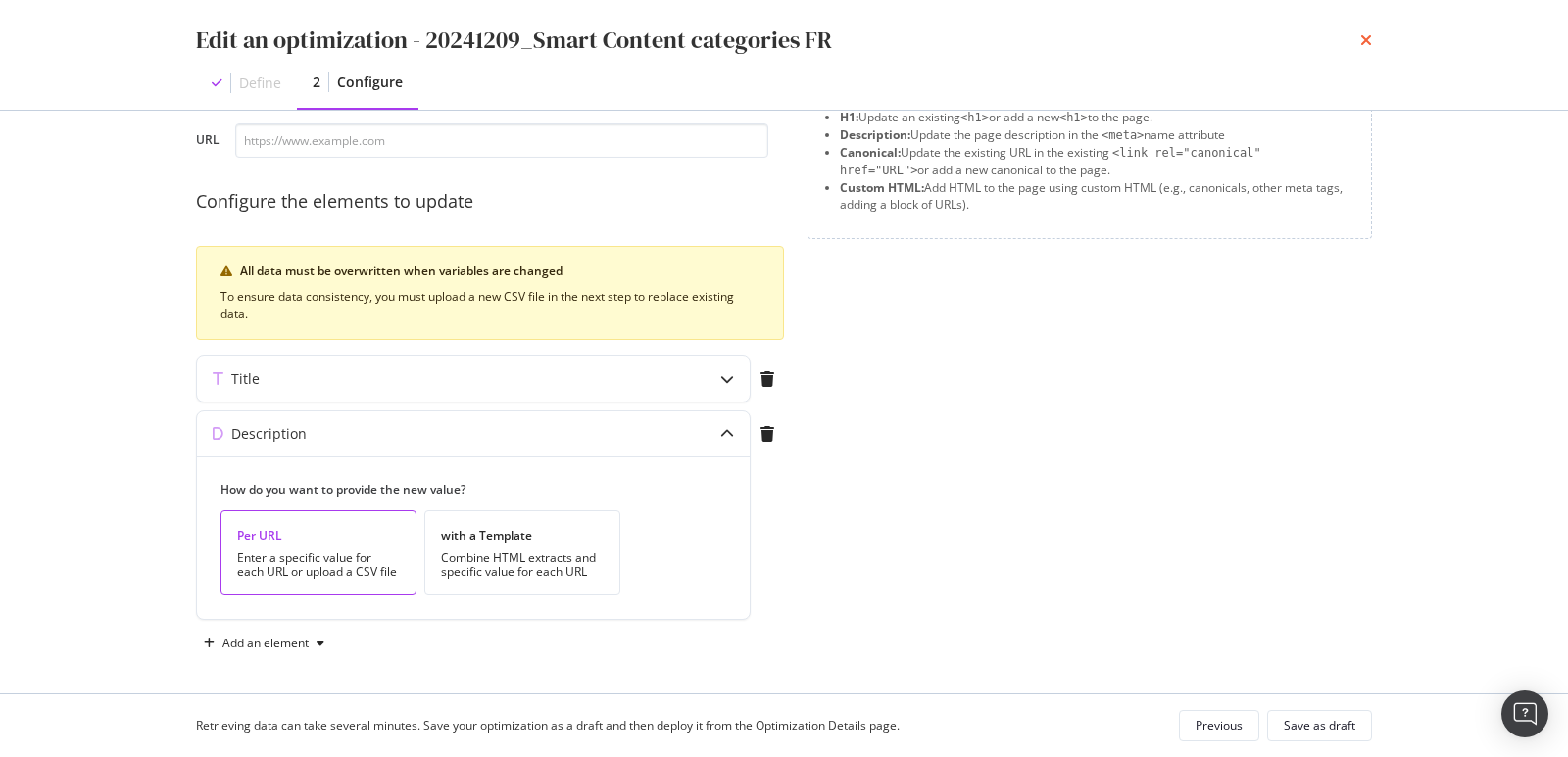
click at [1363, 42] on icon "times" at bounding box center [1367, 41] width 12 height 16
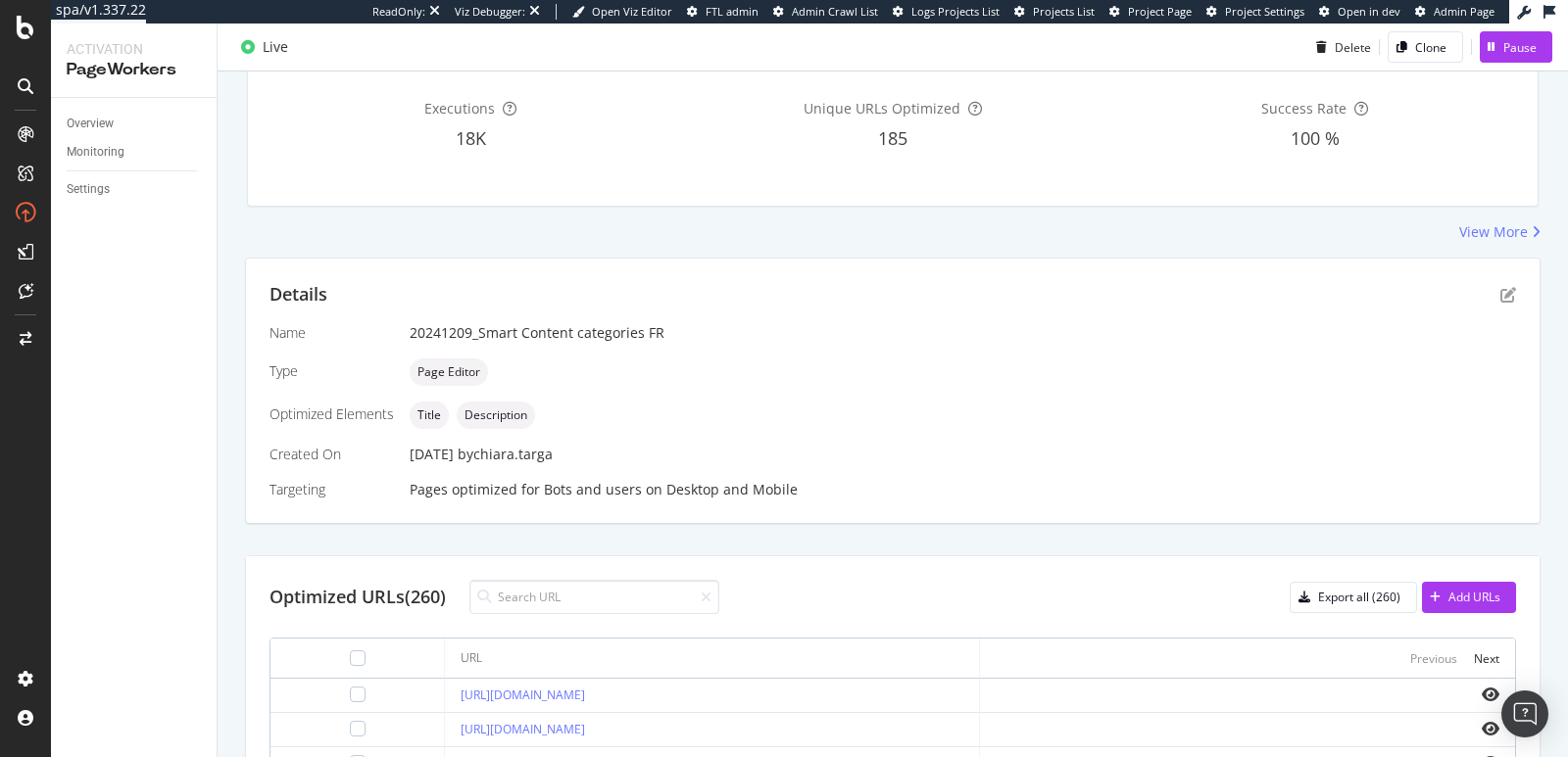
scroll to position [76, 0]
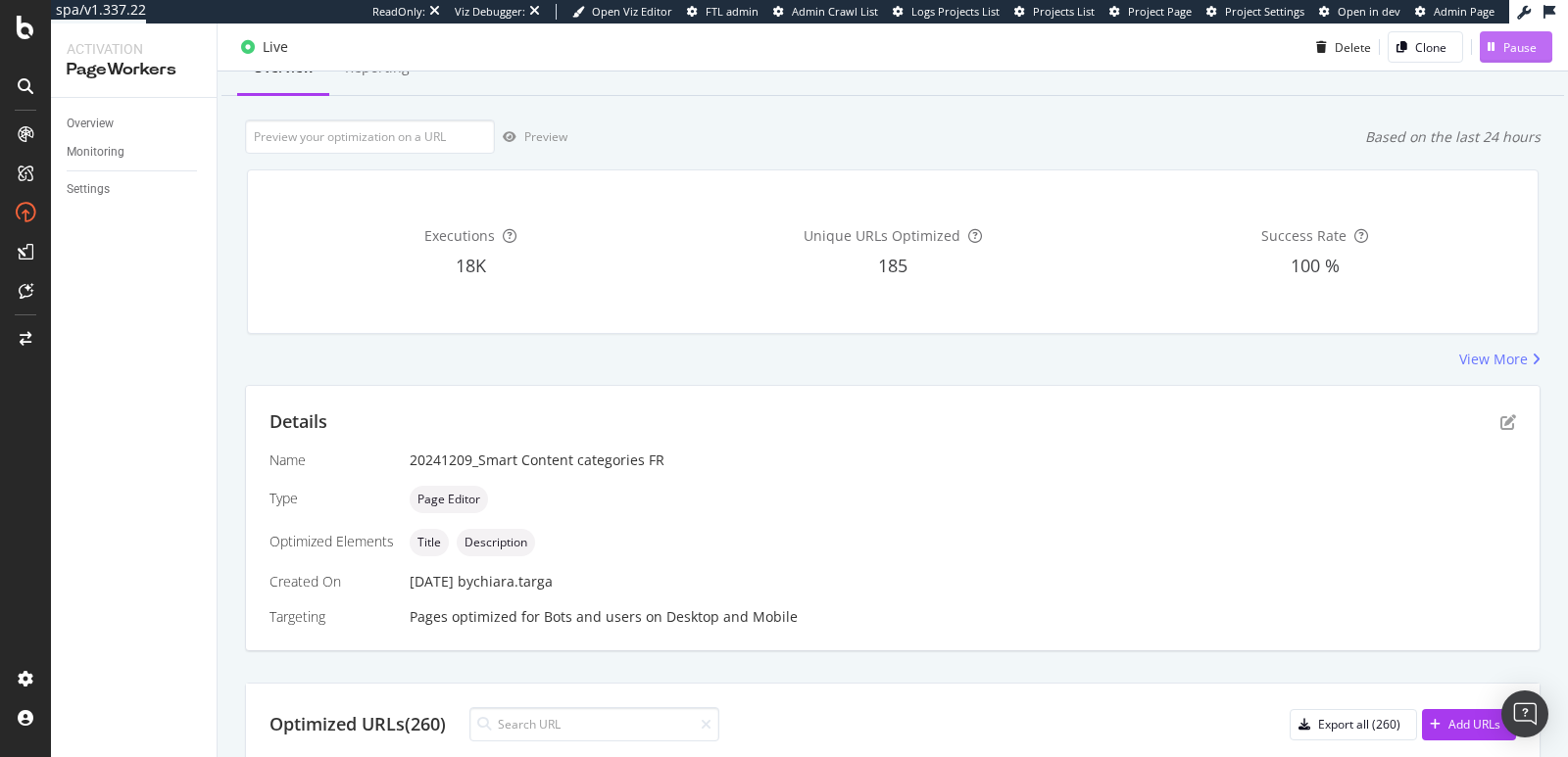
click at [1504, 54] on div "Pause" at bounding box center [1520, 47] width 34 height 17
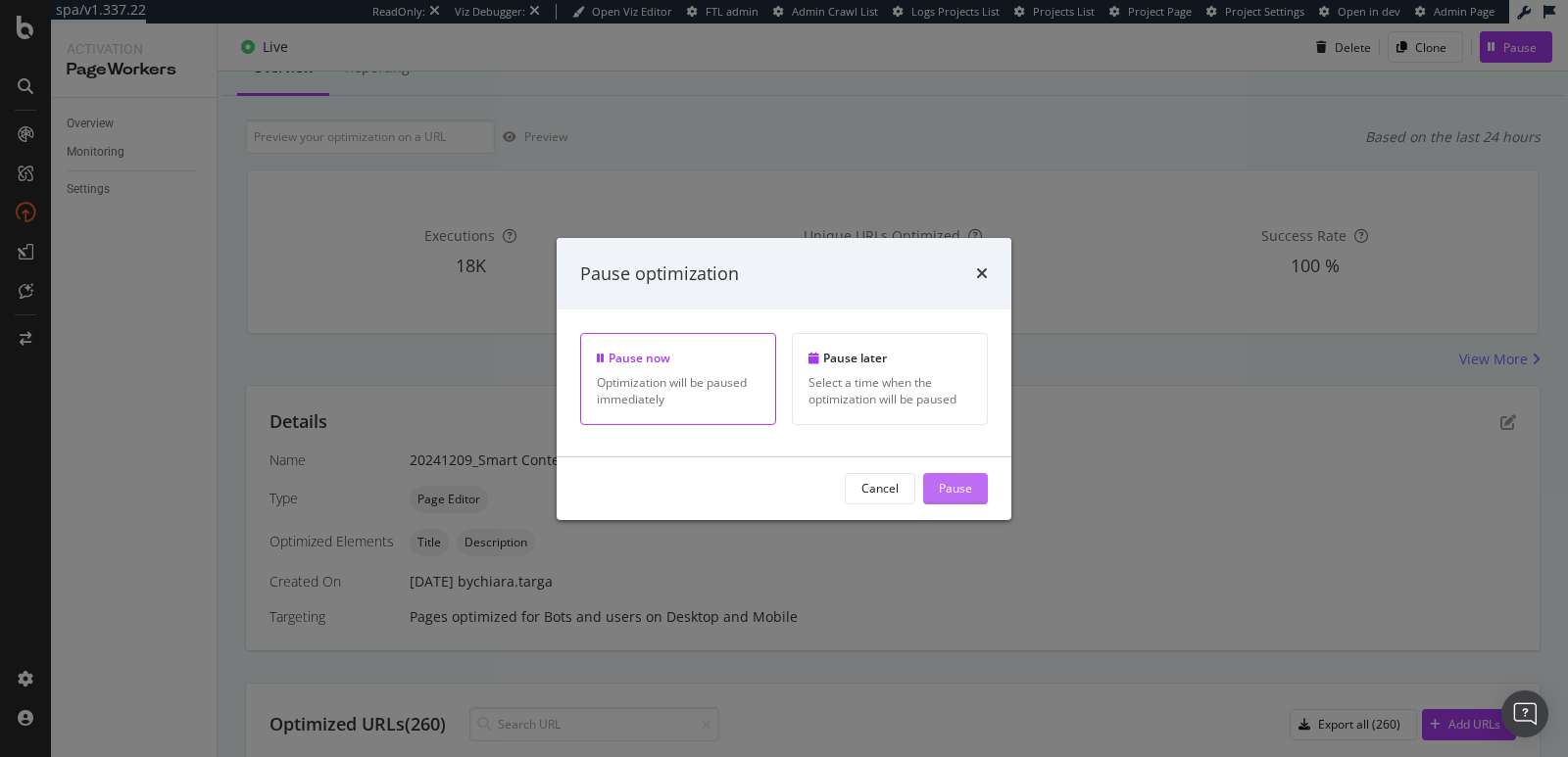
click at [946, 489] on div "Pause" at bounding box center [955, 488] width 34 height 17
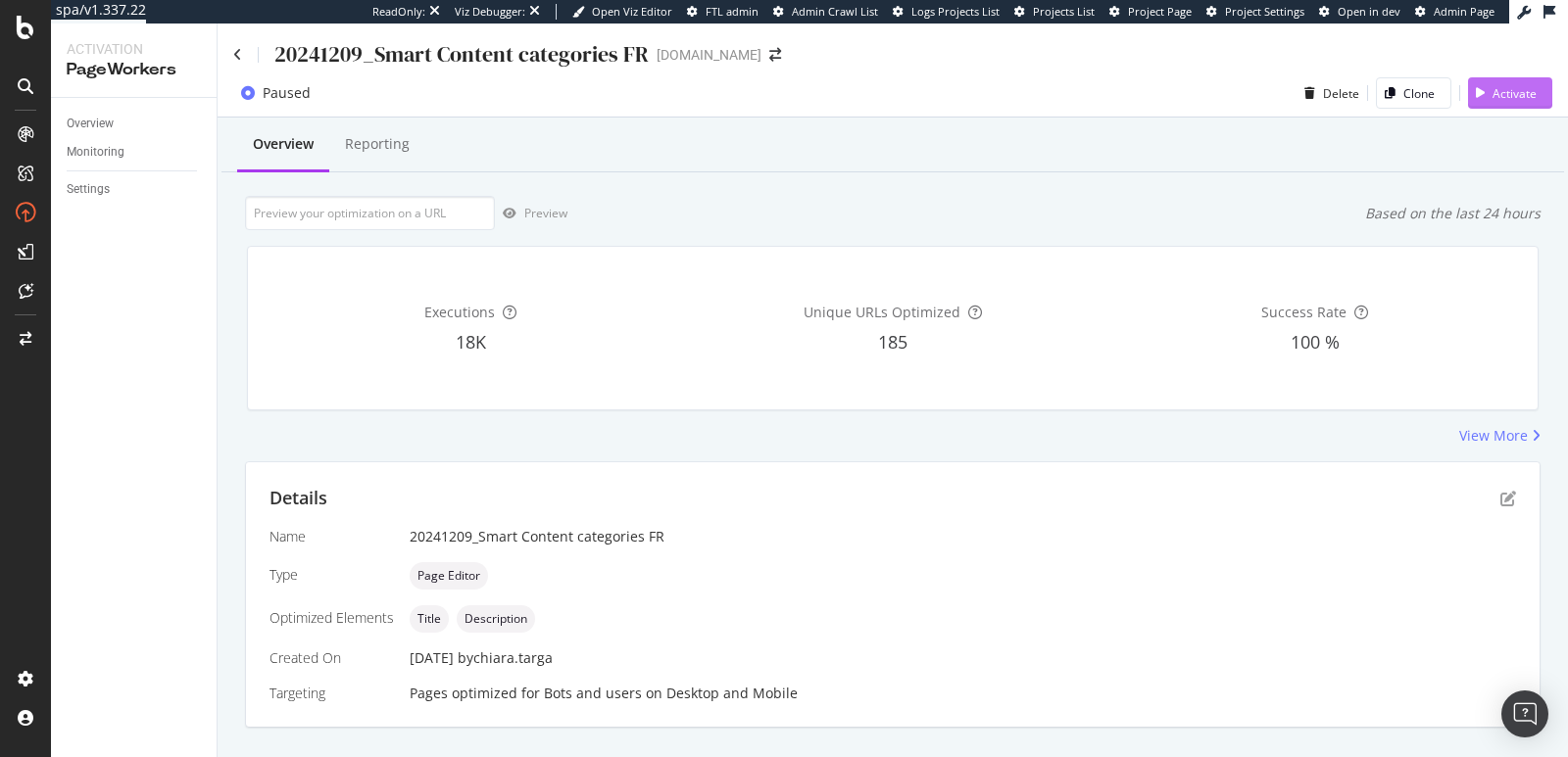
click at [1476, 94] on icon "button" at bounding box center [1480, 93] width 9 height 12
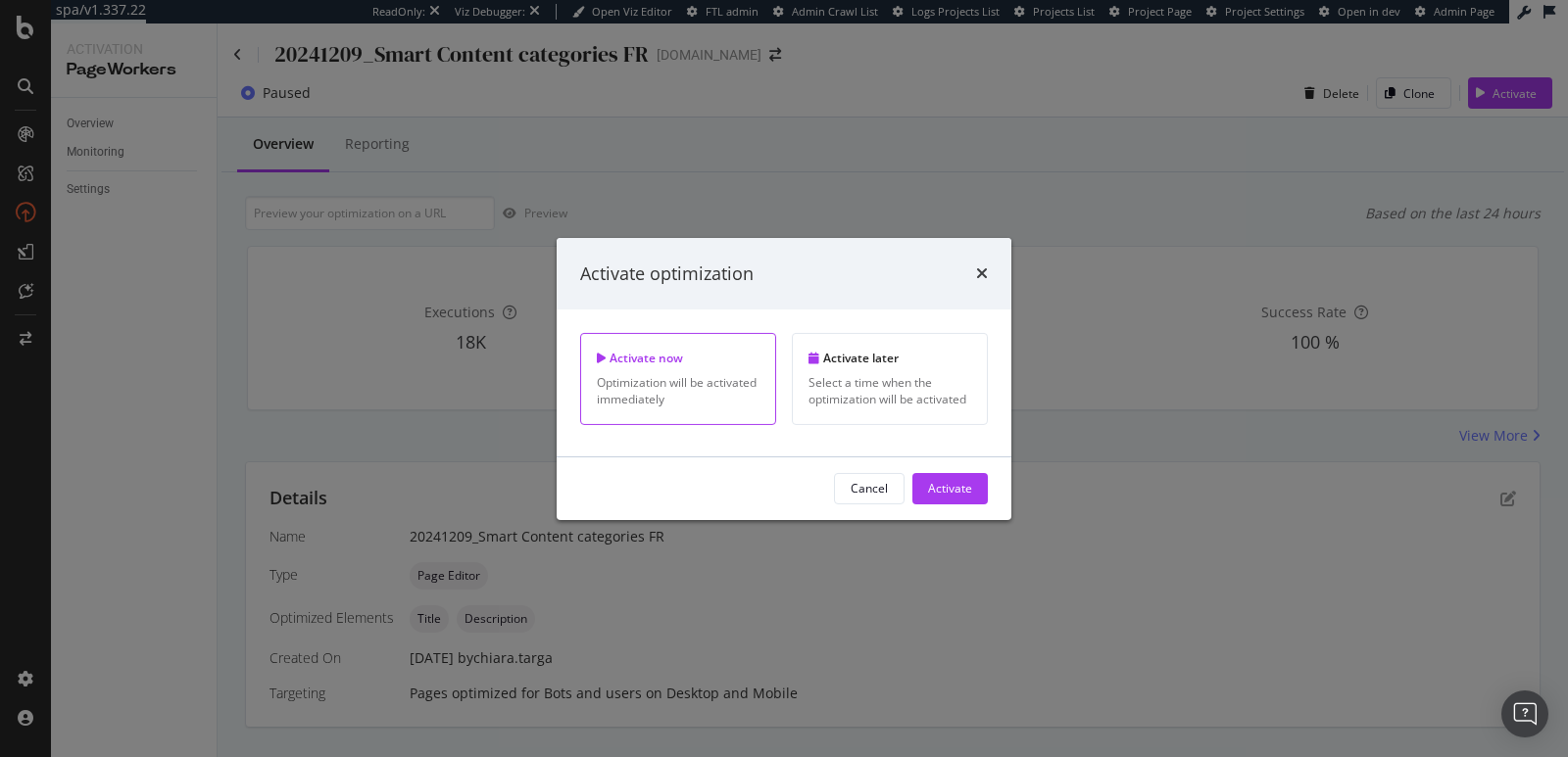
click at [878, 495] on div "Cancel" at bounding box center [869, 488] width 38 height 17
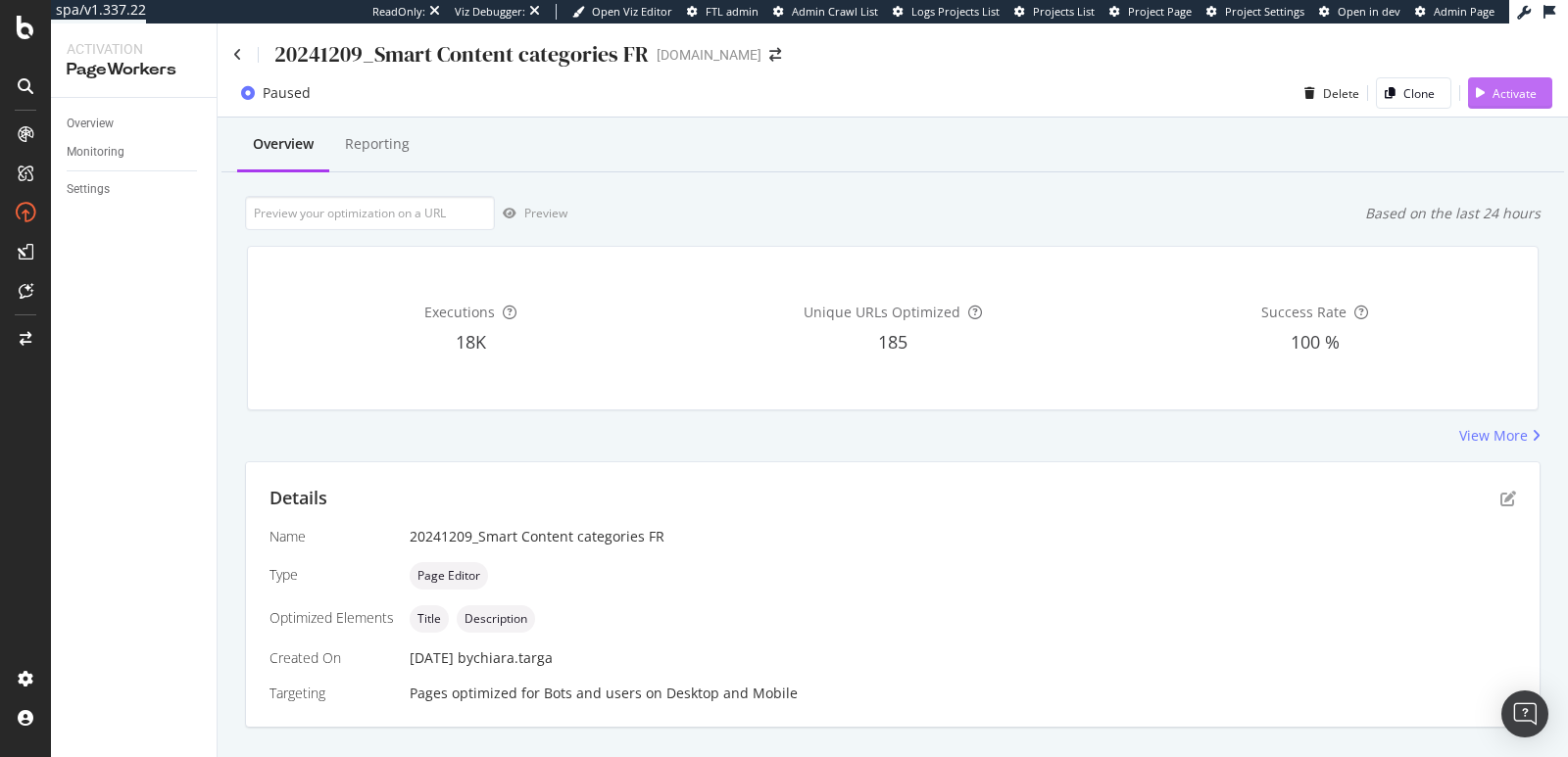
click at [1469, 98] on div "button" at bounding box center [1480, 93] width 25 height 12
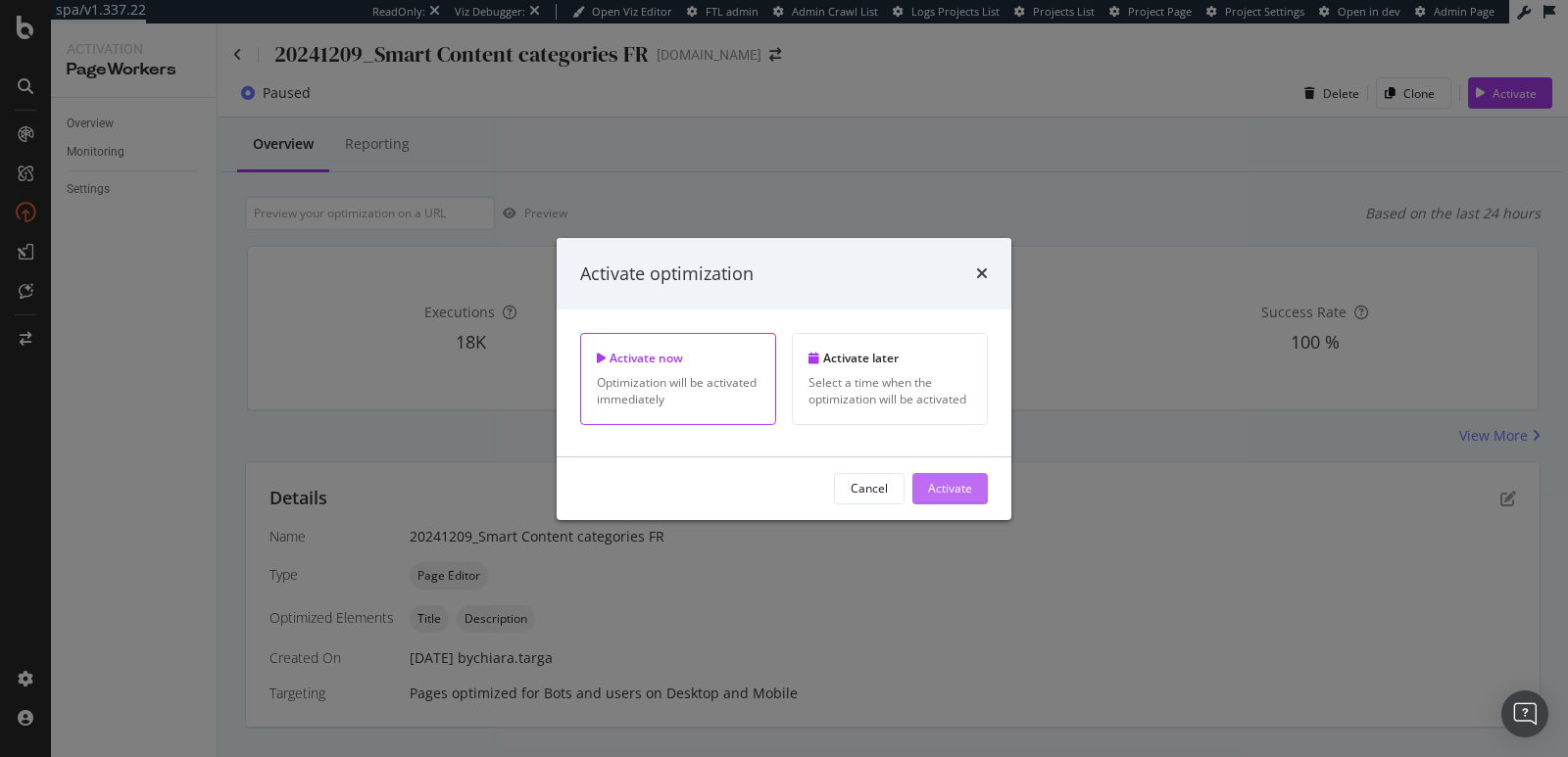
click at [929, 487] on button "Activate" at bounding box center [951, 489] width 75 height 32
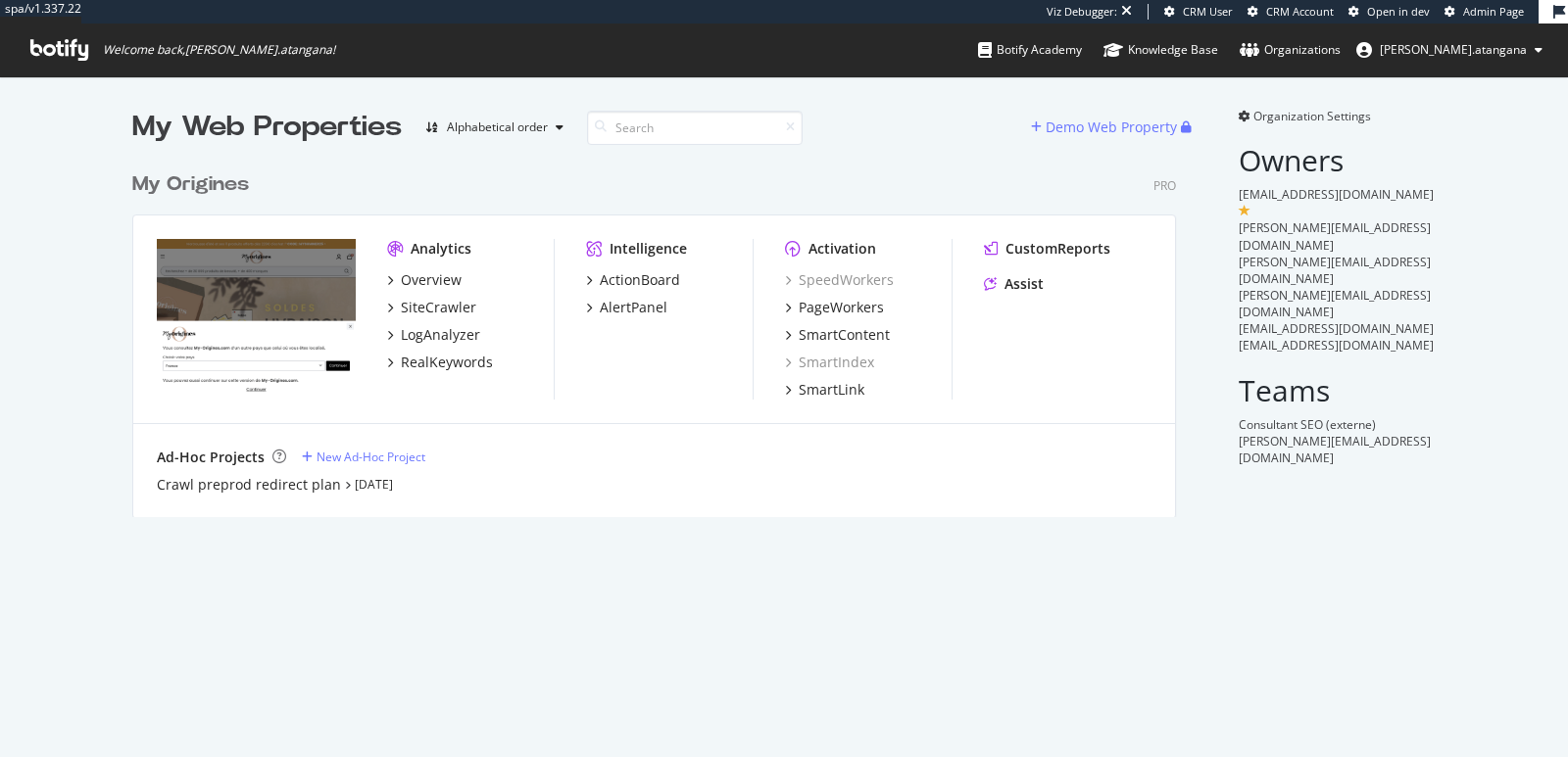
scroll to position [354, 1043]
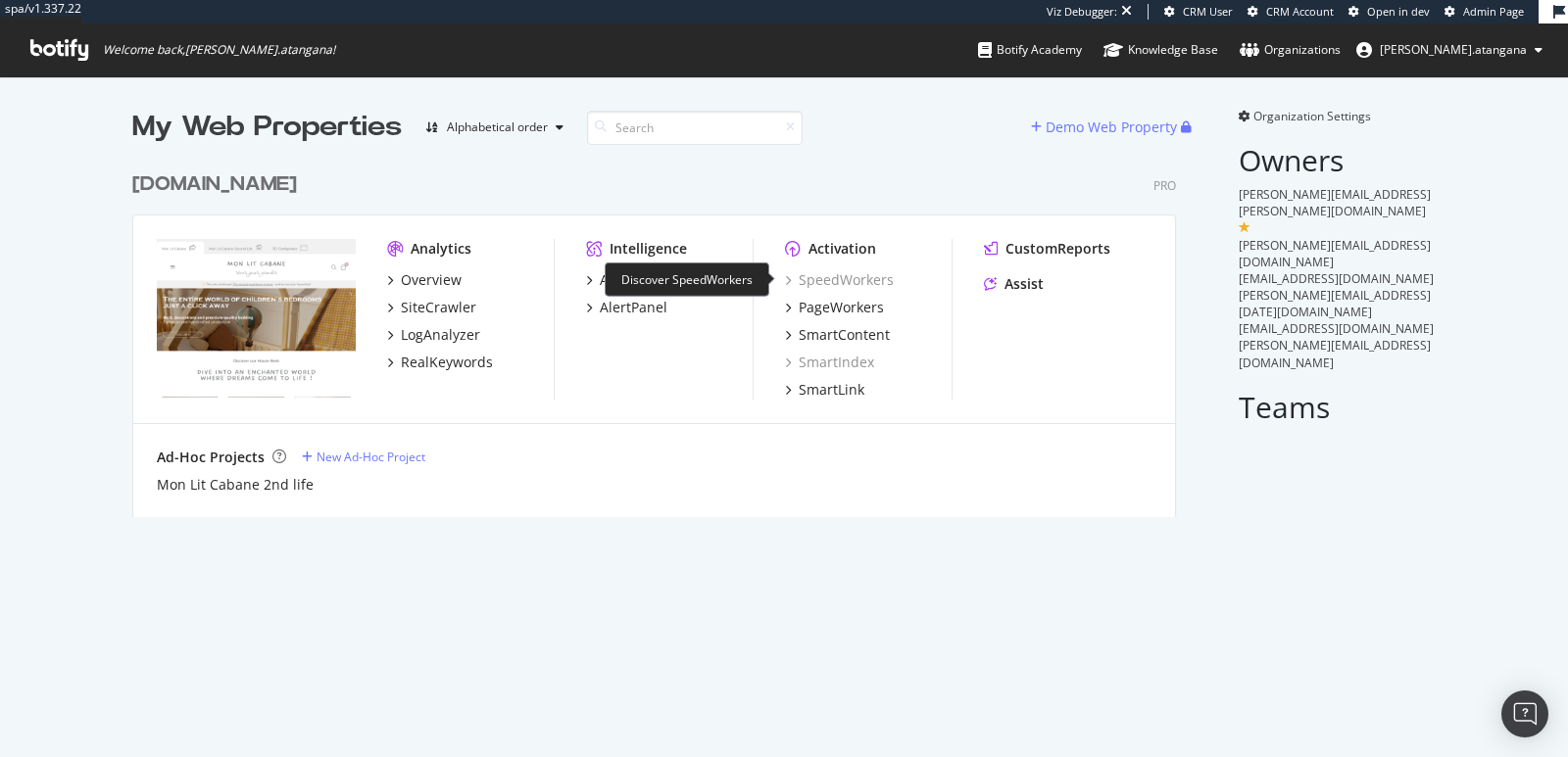
scroll to position [354, 1043]
click at [835, 305] on div "PageWorkers" at bounding box center [841, 308] width 85 height 20
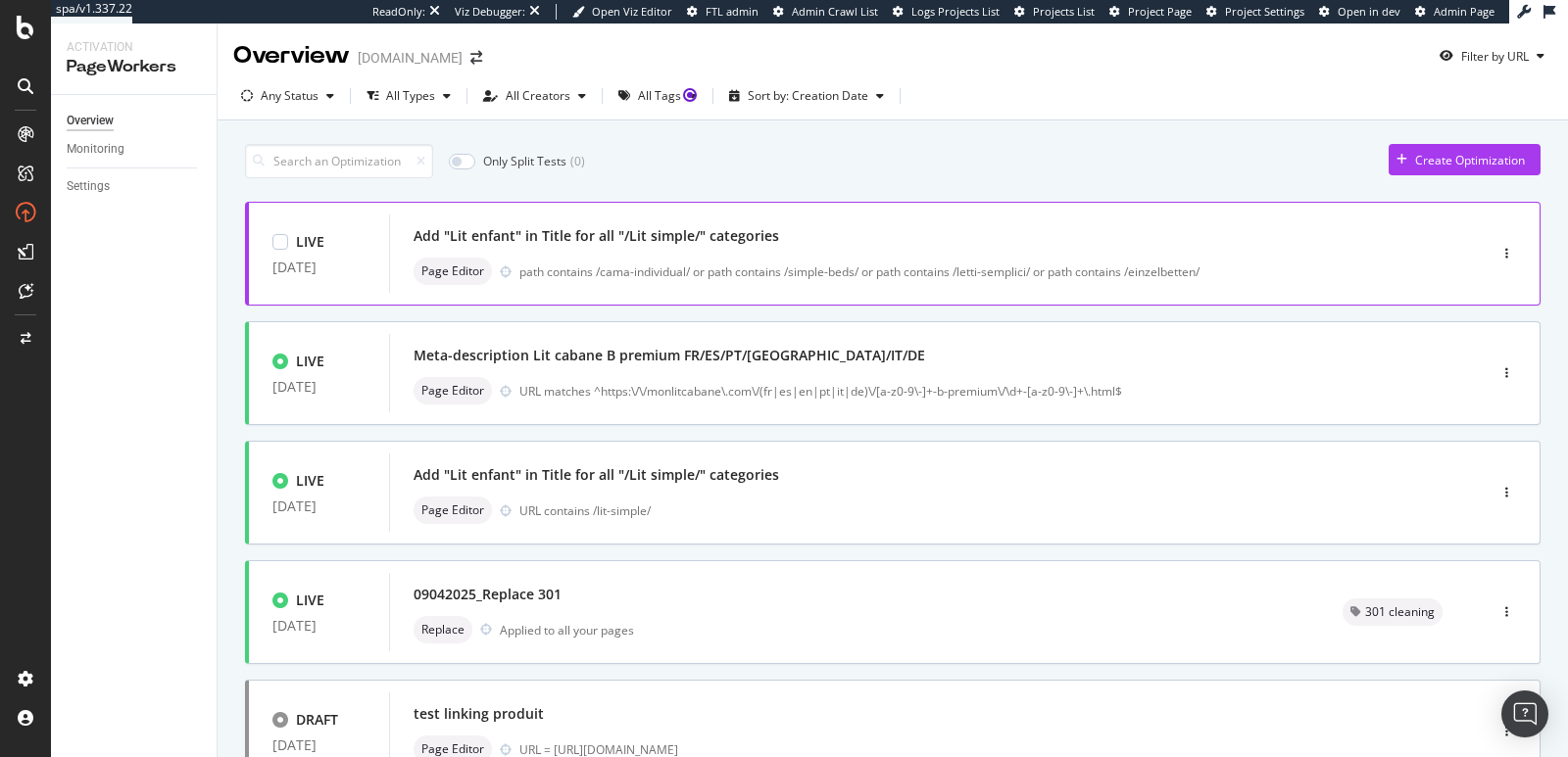
click at [892, 264] on div "path contains /cama-individual/ or path contains /simple-beds/ or path contains…" at bounding box center [961, 271] width 884 height 17
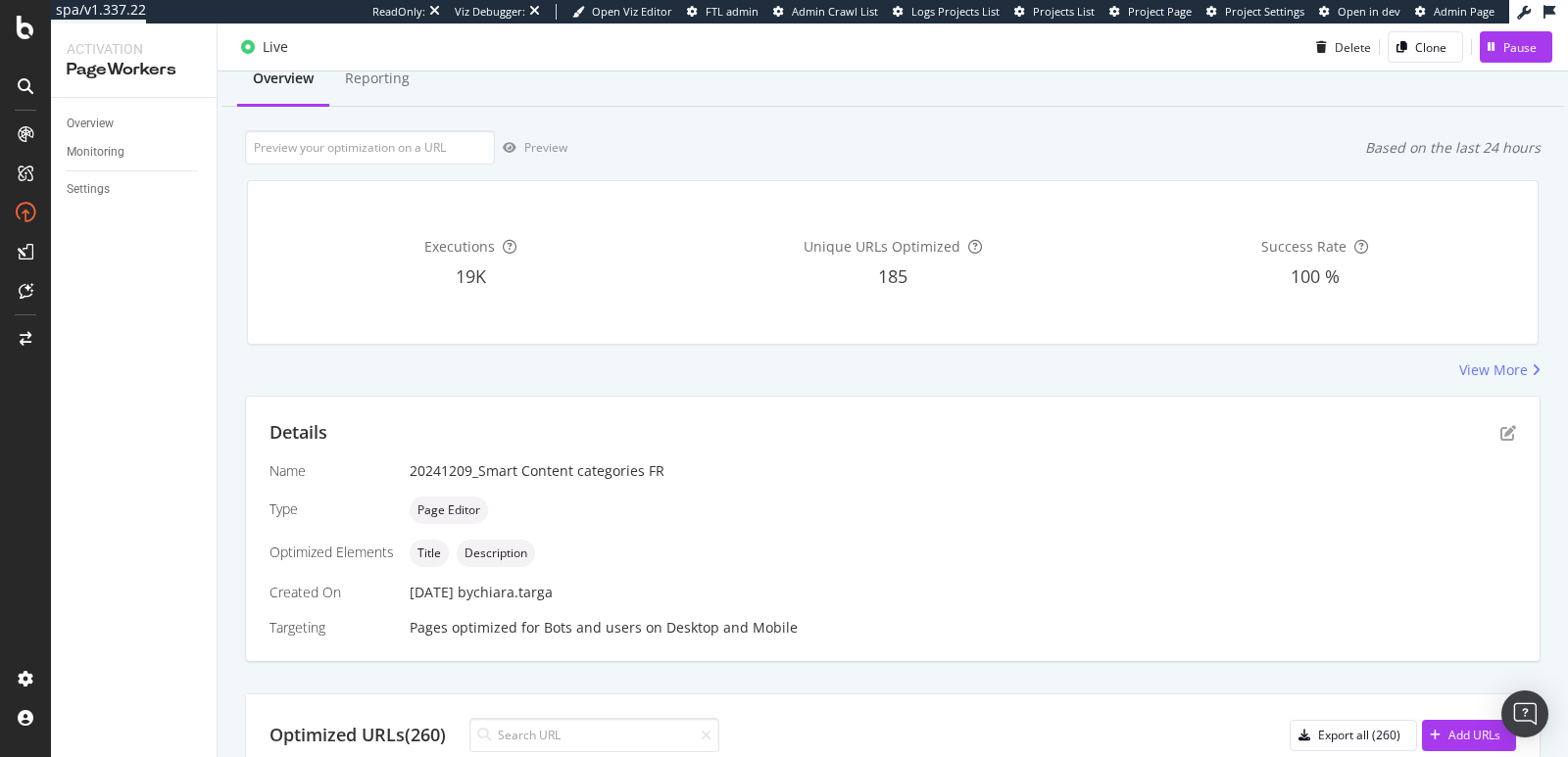
scroll to position [179, 0]
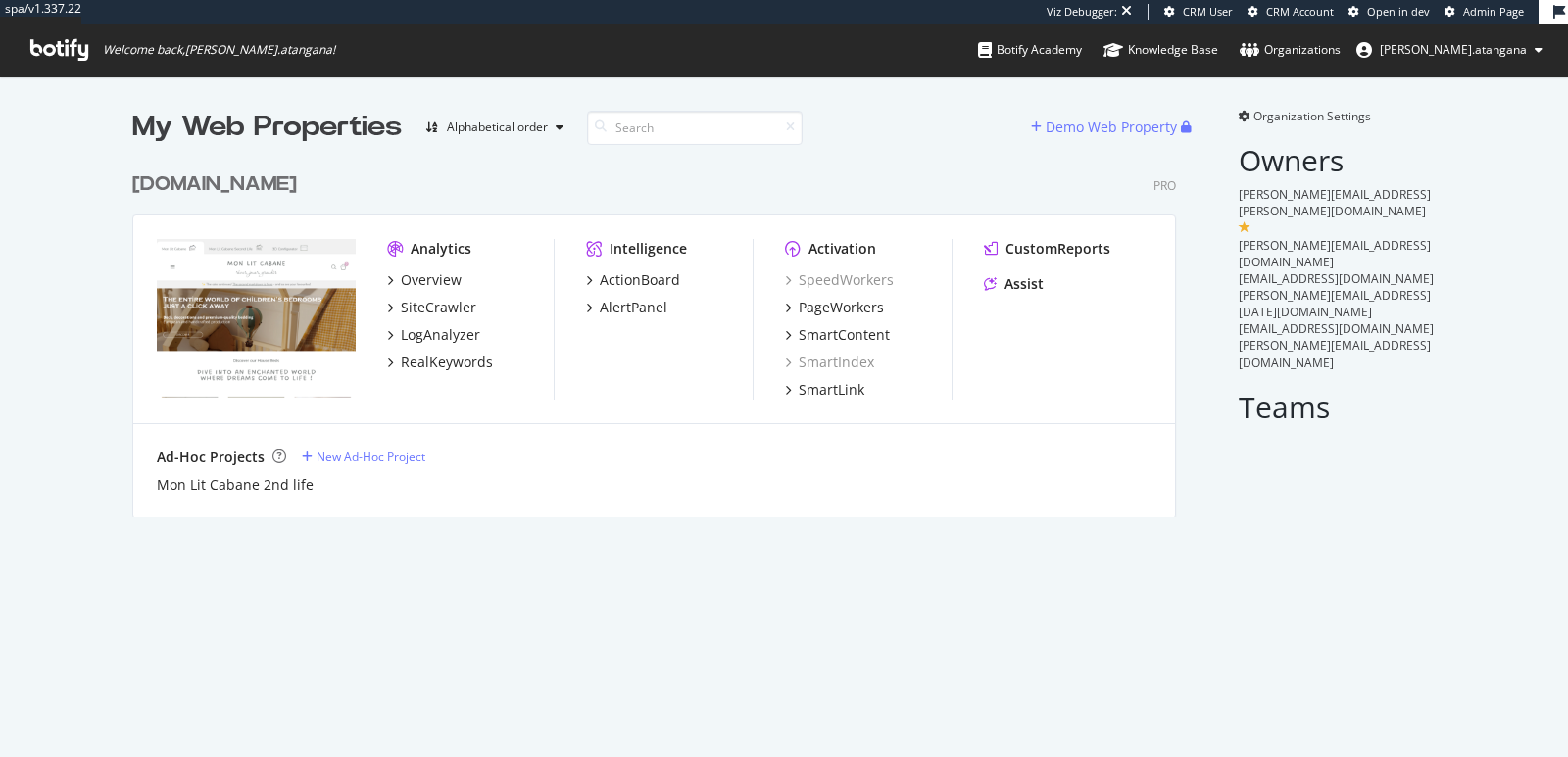
scroll to position [354, 1043]
click at [828, 298] on div "PageWorkers" at bounding box center [841, 308] width 85 height 20
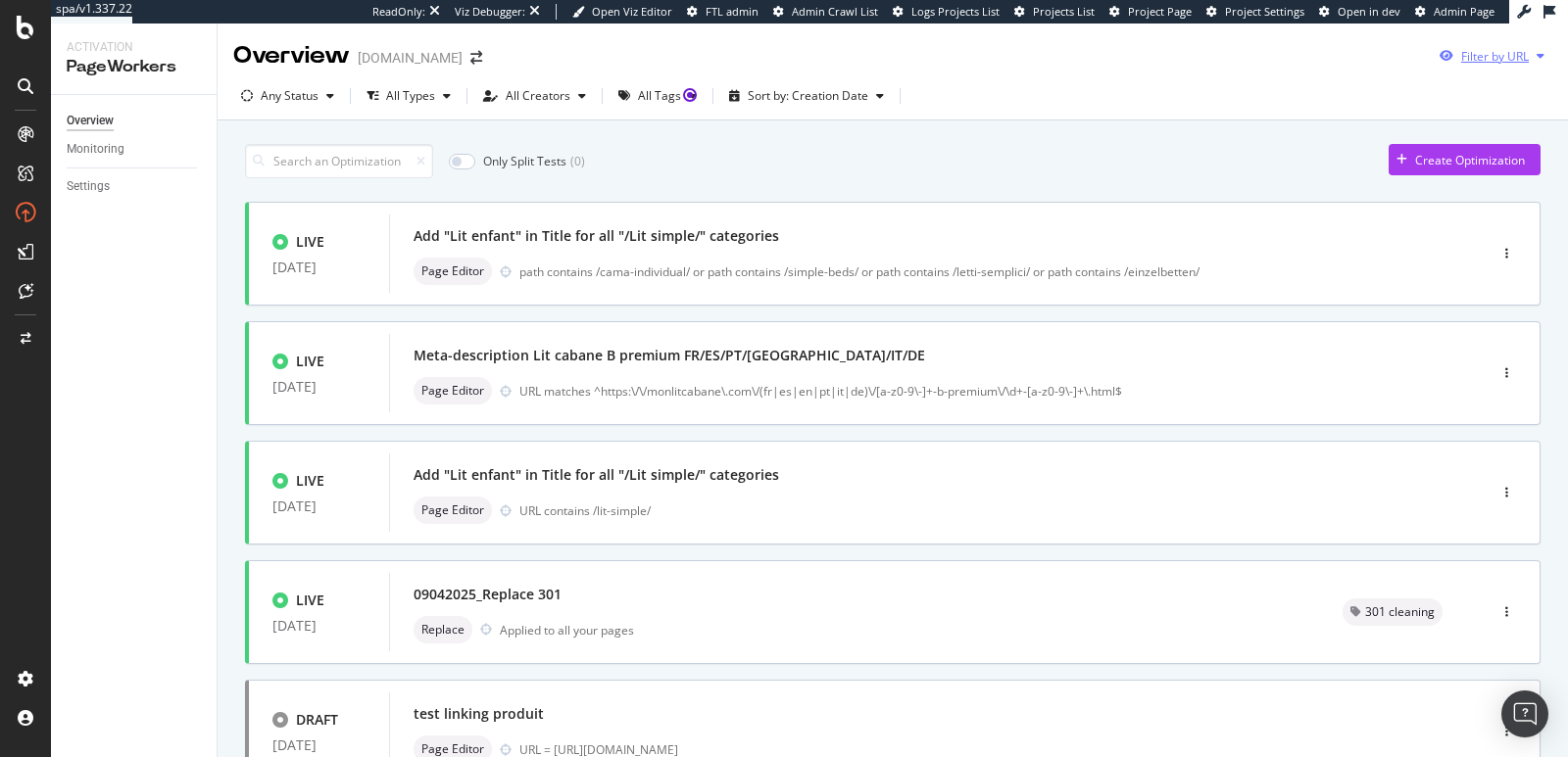
click at [1462, 61] on div "Filter by URL" at bounding box center [1496, 55] width 67 height 17
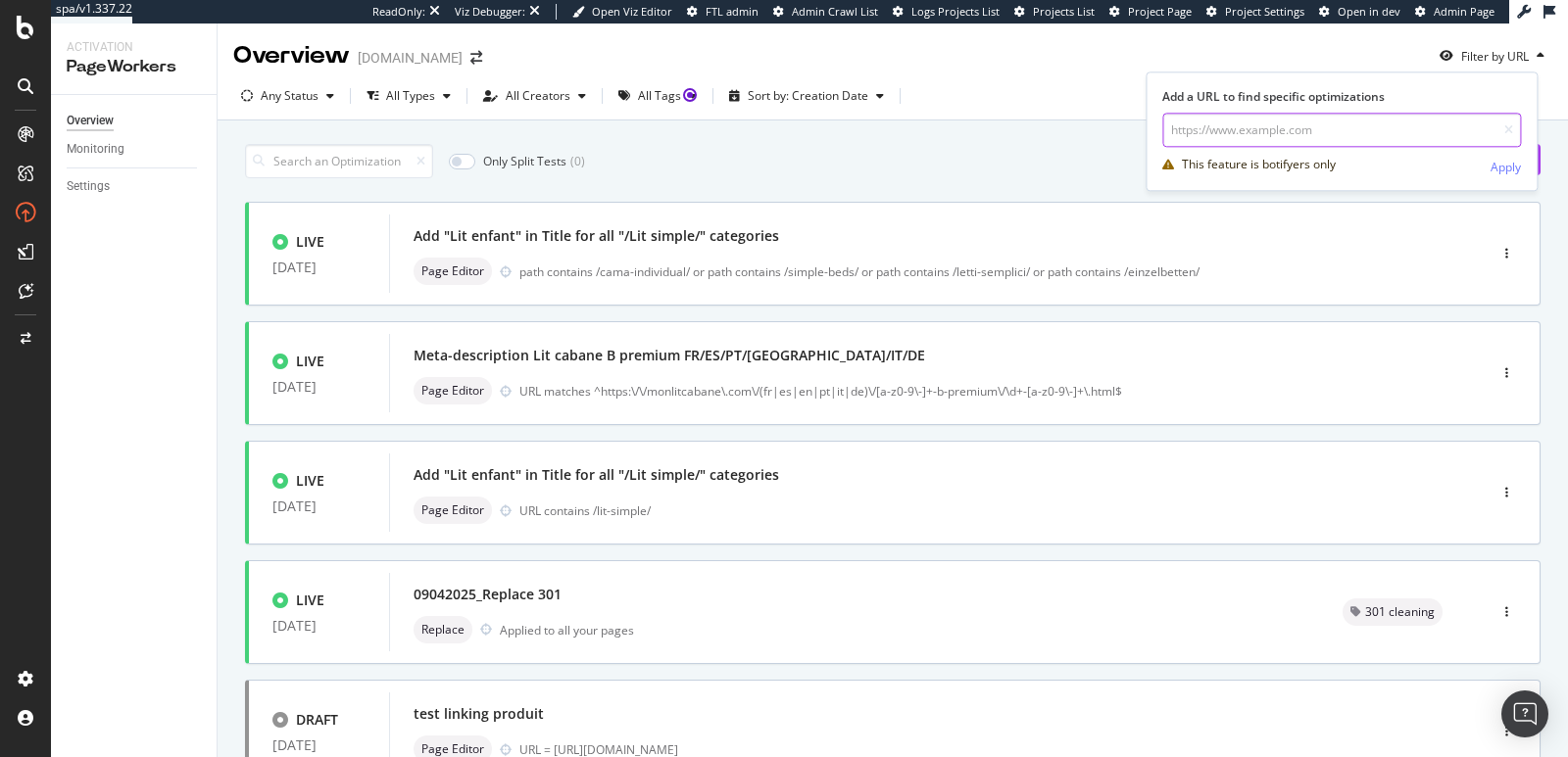
click at [1352, 124] on input "url" at bounding box center [1342, 130] width 359 height 35
paste input "H9qEo1r1"
type input "H9qEo1r1"
click at [1319, 124] on input "H9qEo1r1" at bounding box center [1342, 130] width 359 height 35
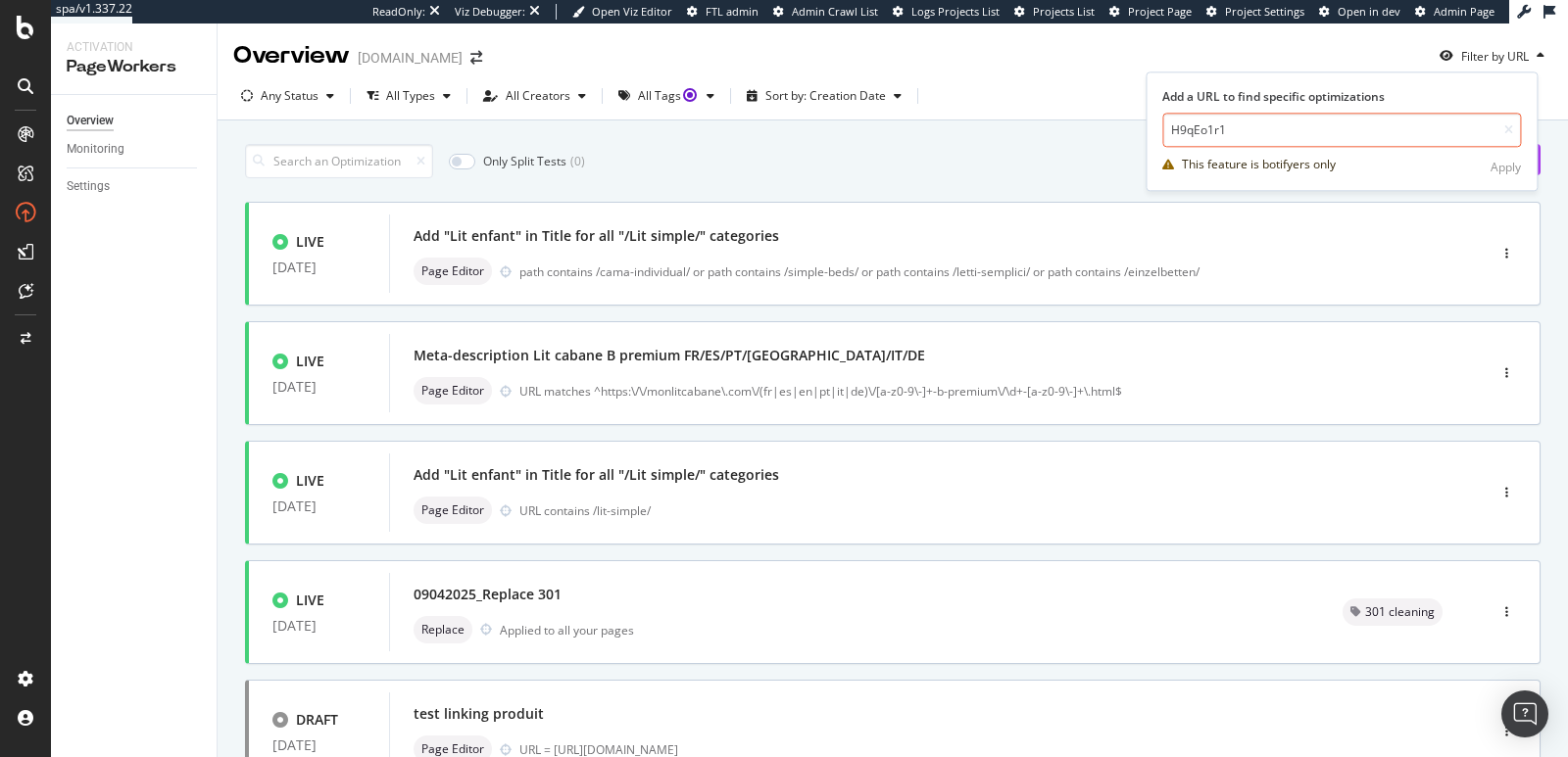
click at [1319, 124] on input "H9qEo1r1" at bounding box center [1342, 130] width 359 height 35
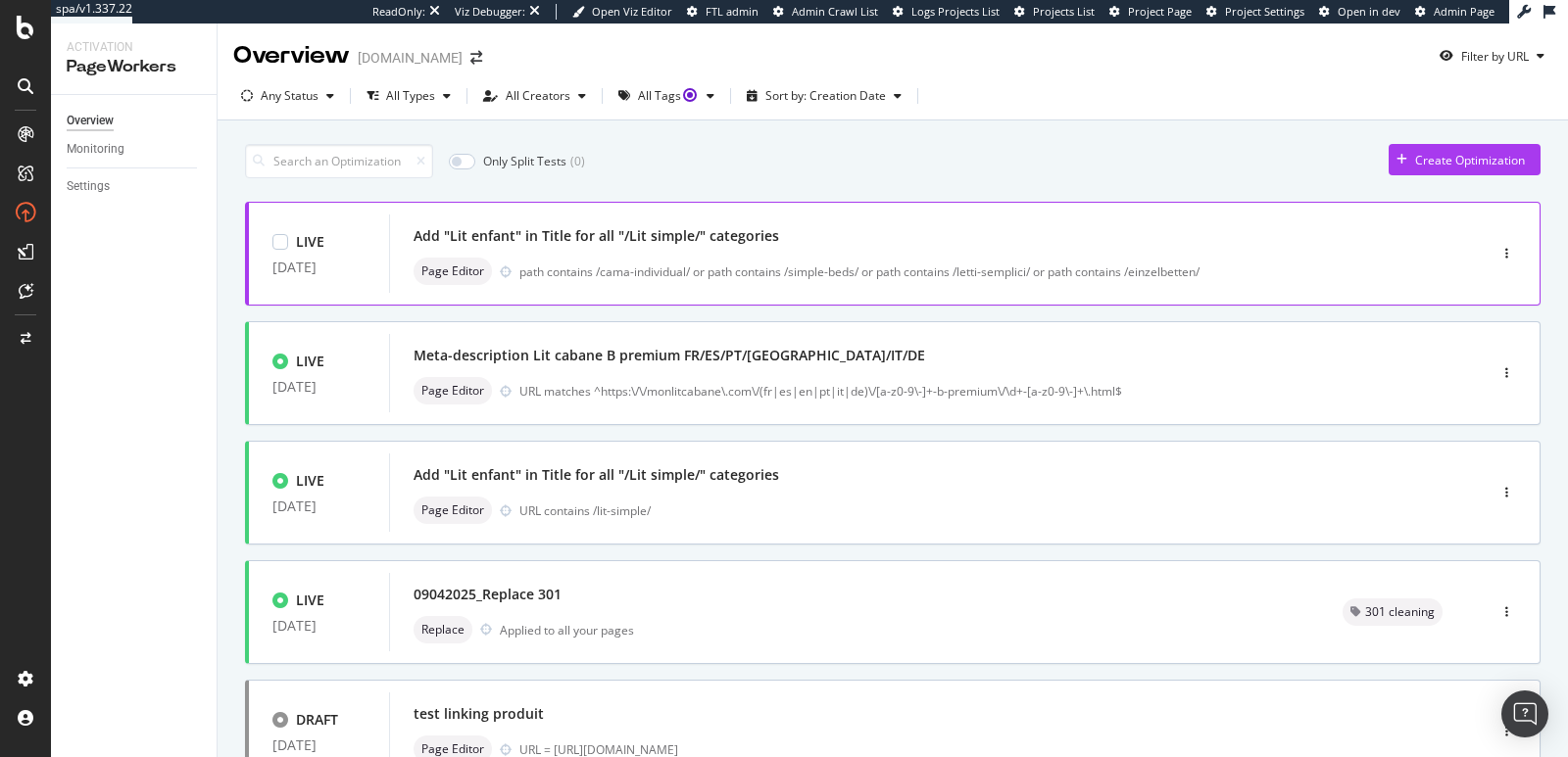
click at [789, 237] on div "Add "Lit enfant" in Title for all "/Lit simple/" categories" at bounding box center [908, 236] width 990 height 28
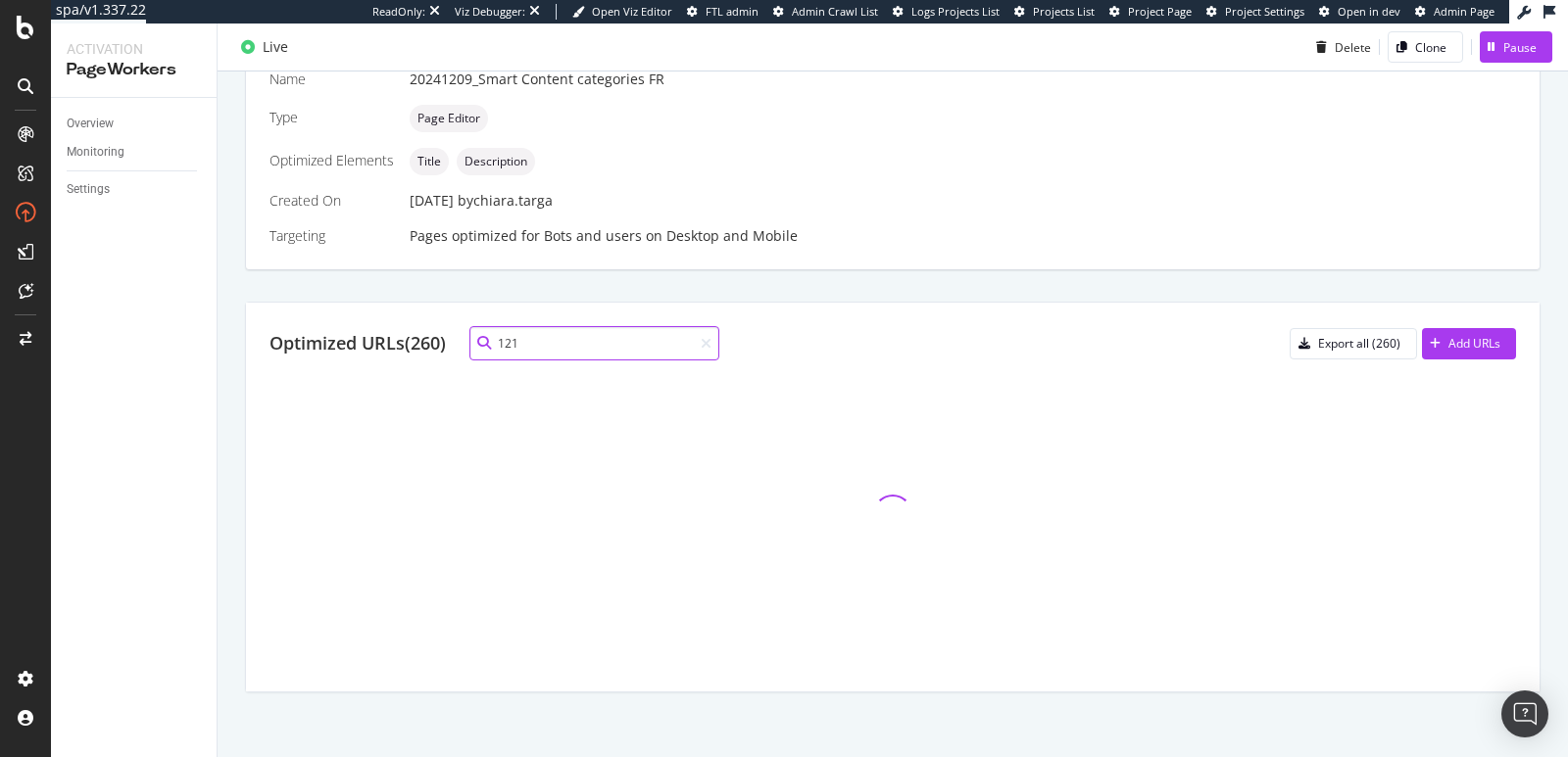
scroll to position [248, 0]
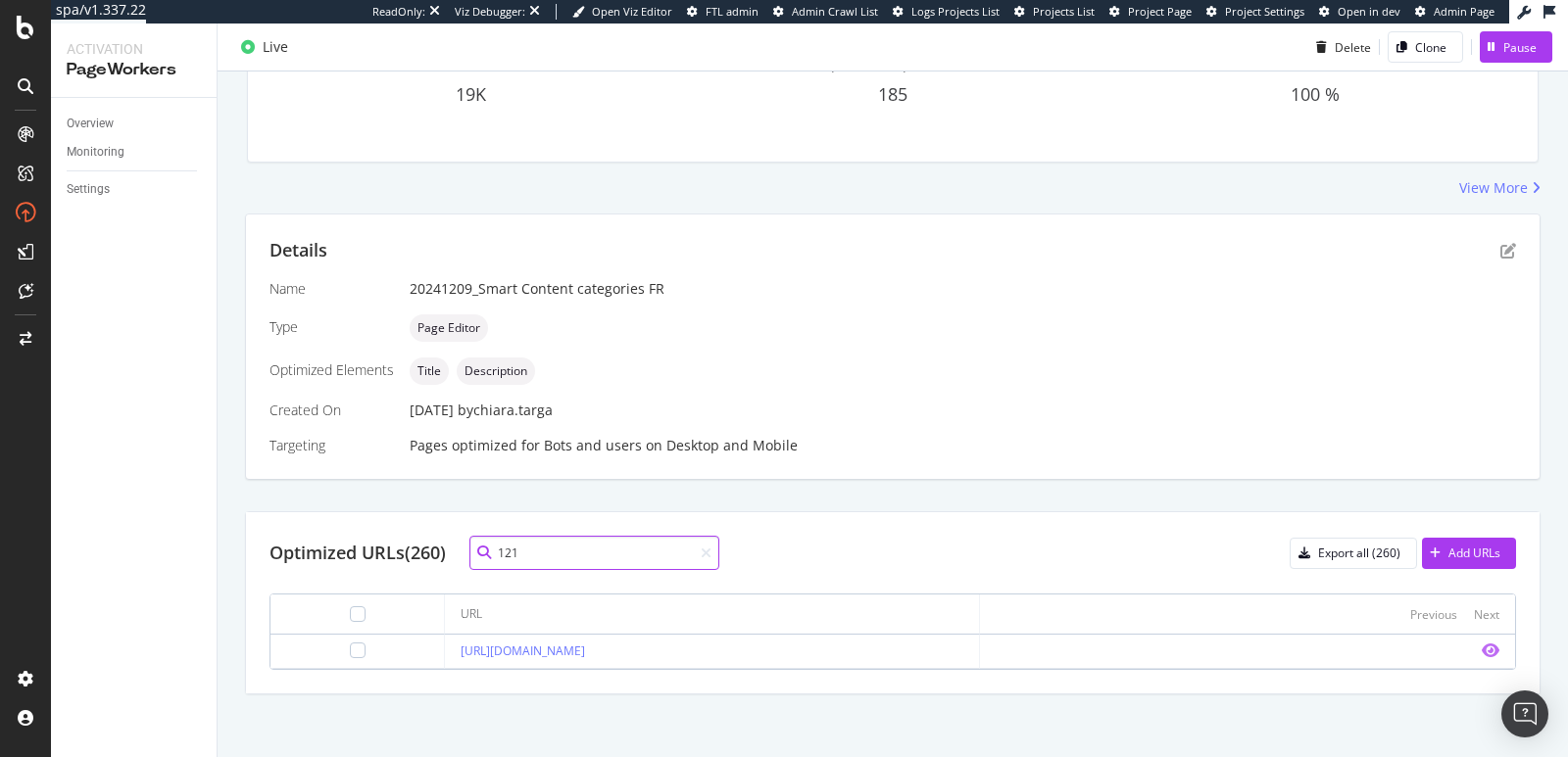
type input "121"
click at [1482, 647] on icon "eye" at bounding box center [1491, 651] width 18 height 16
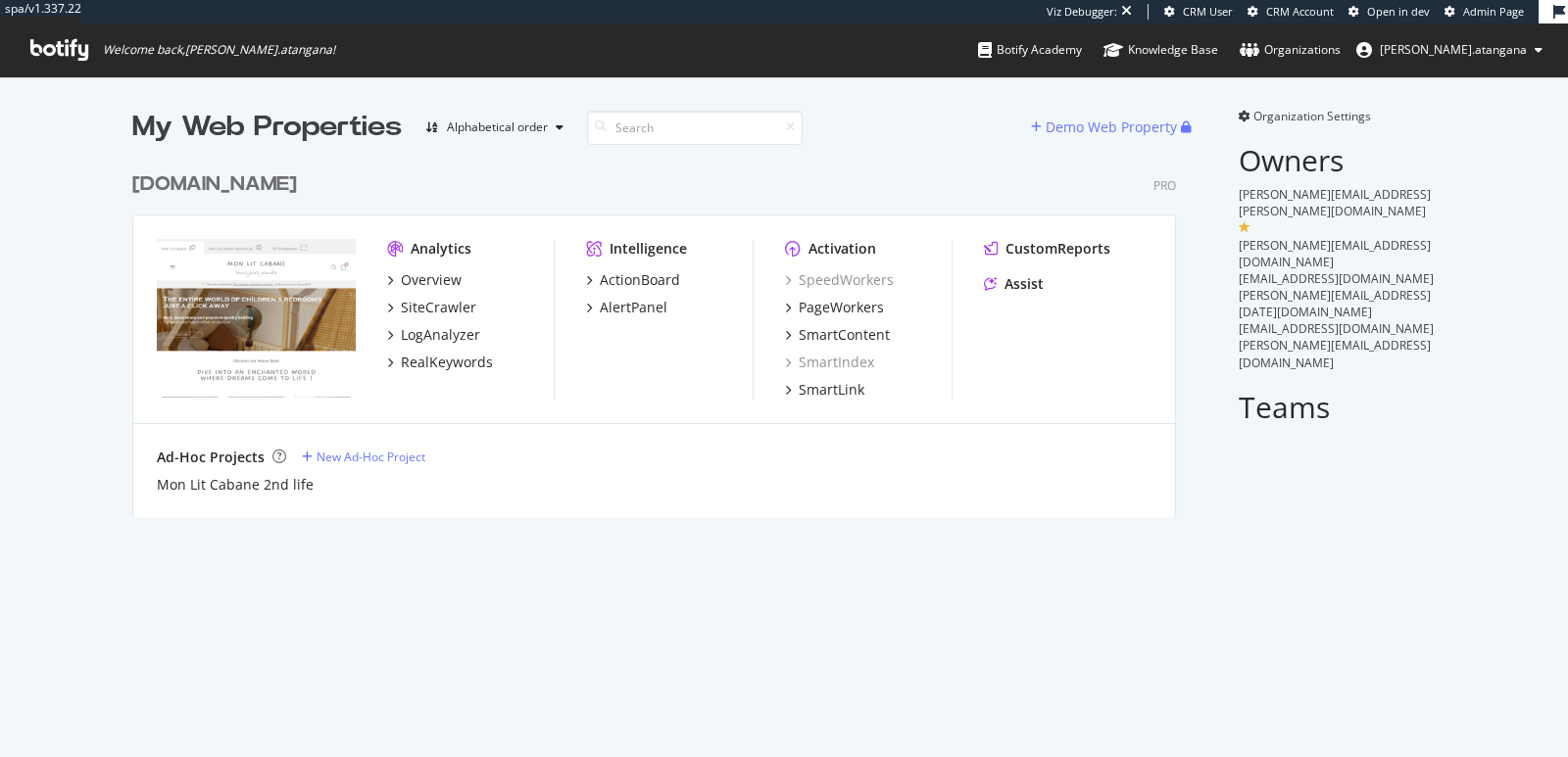
scroll to position [354, 1043]
click at [854, 310] on div "PageWorkers" at bounding box center [841, 308] width 85 height 20
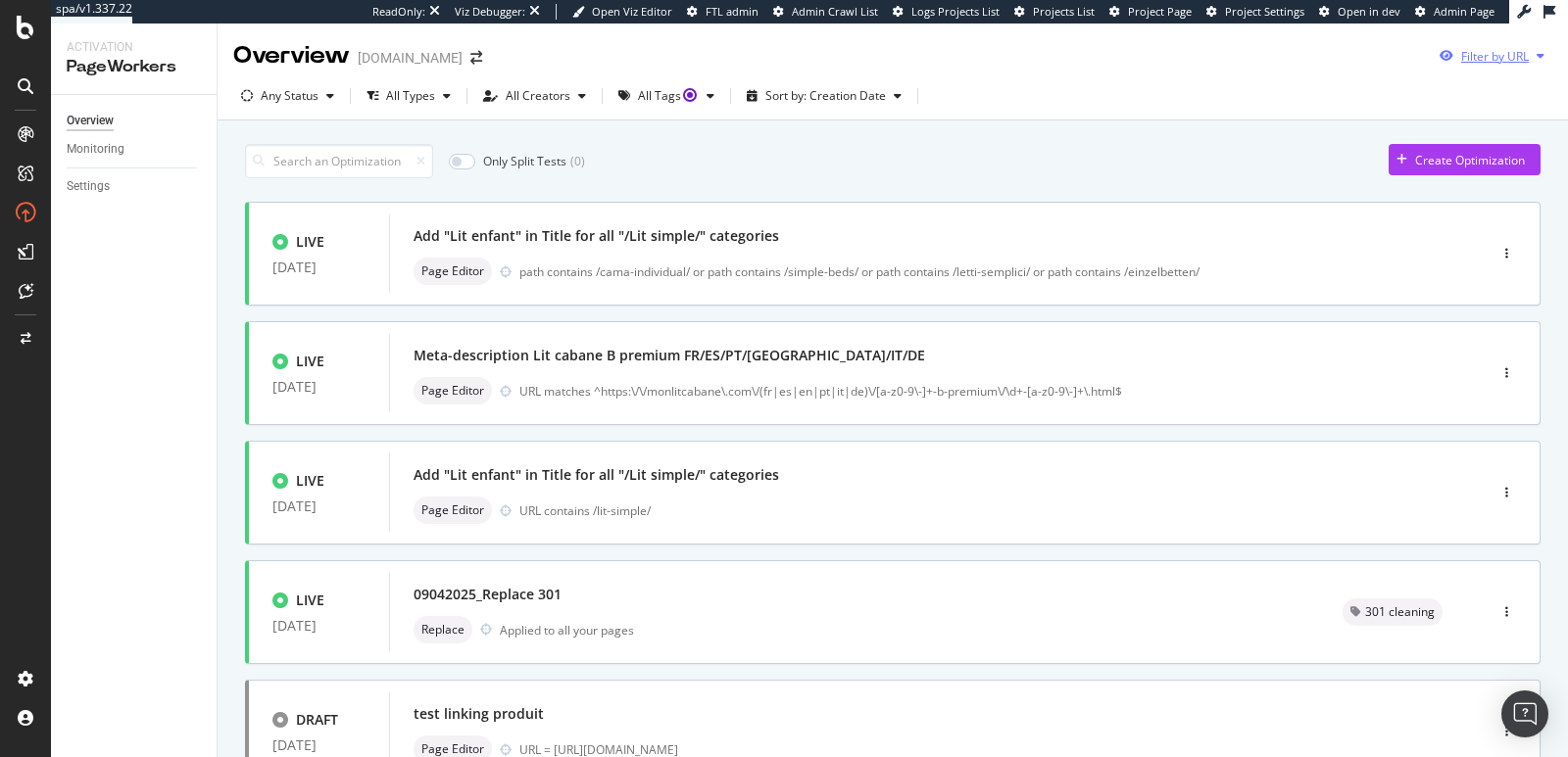
click at [1462, 59] on div "Filter by URL" at bounding box center [1496, 55] width 67 height 17
click at [834, 236] on div "Add "Lit enfant" in Title for all "/Lit simple/" categories" at bounding box center [908, 236] width 990 height 28
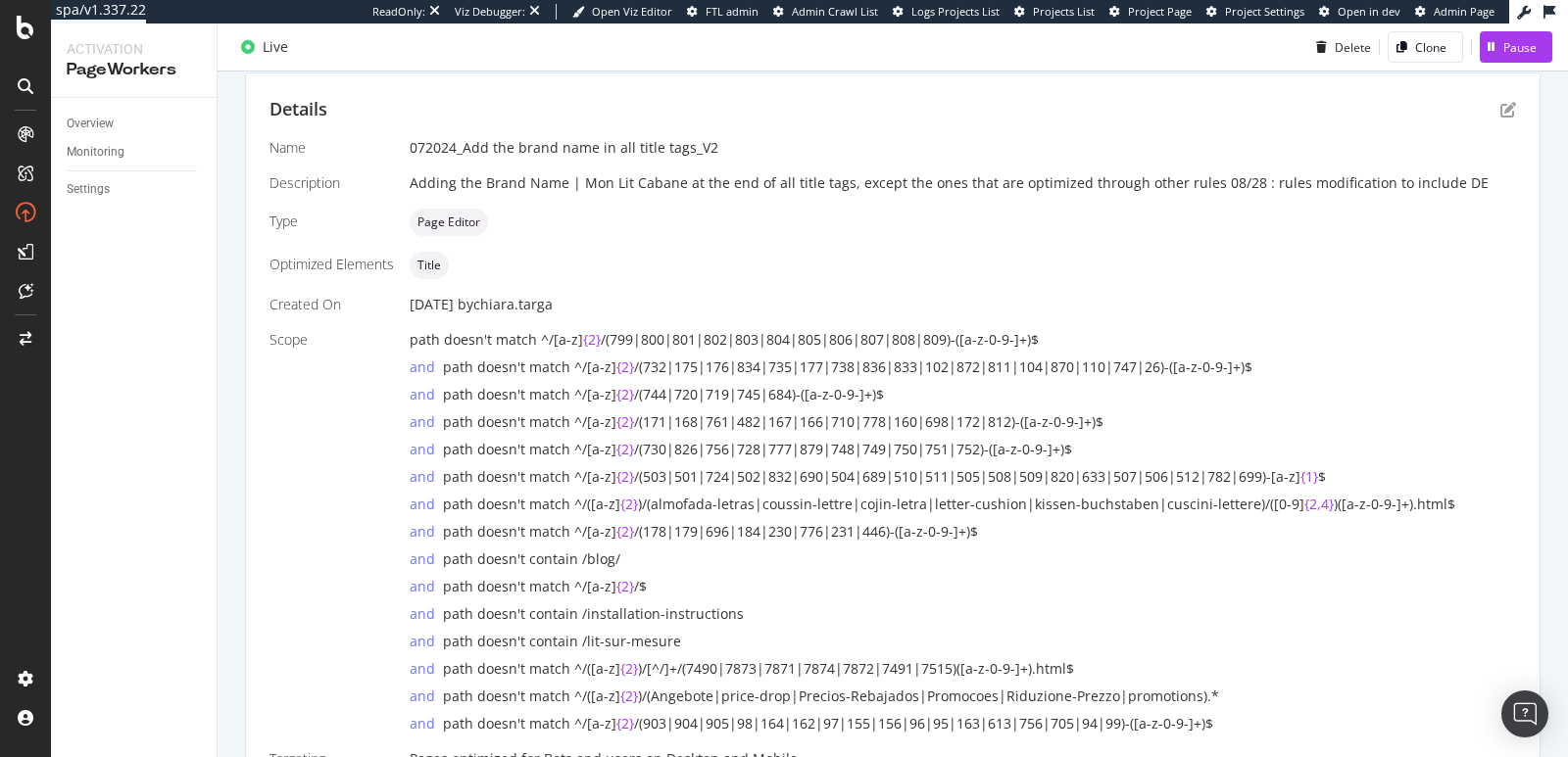
scroll to position [66, 0]
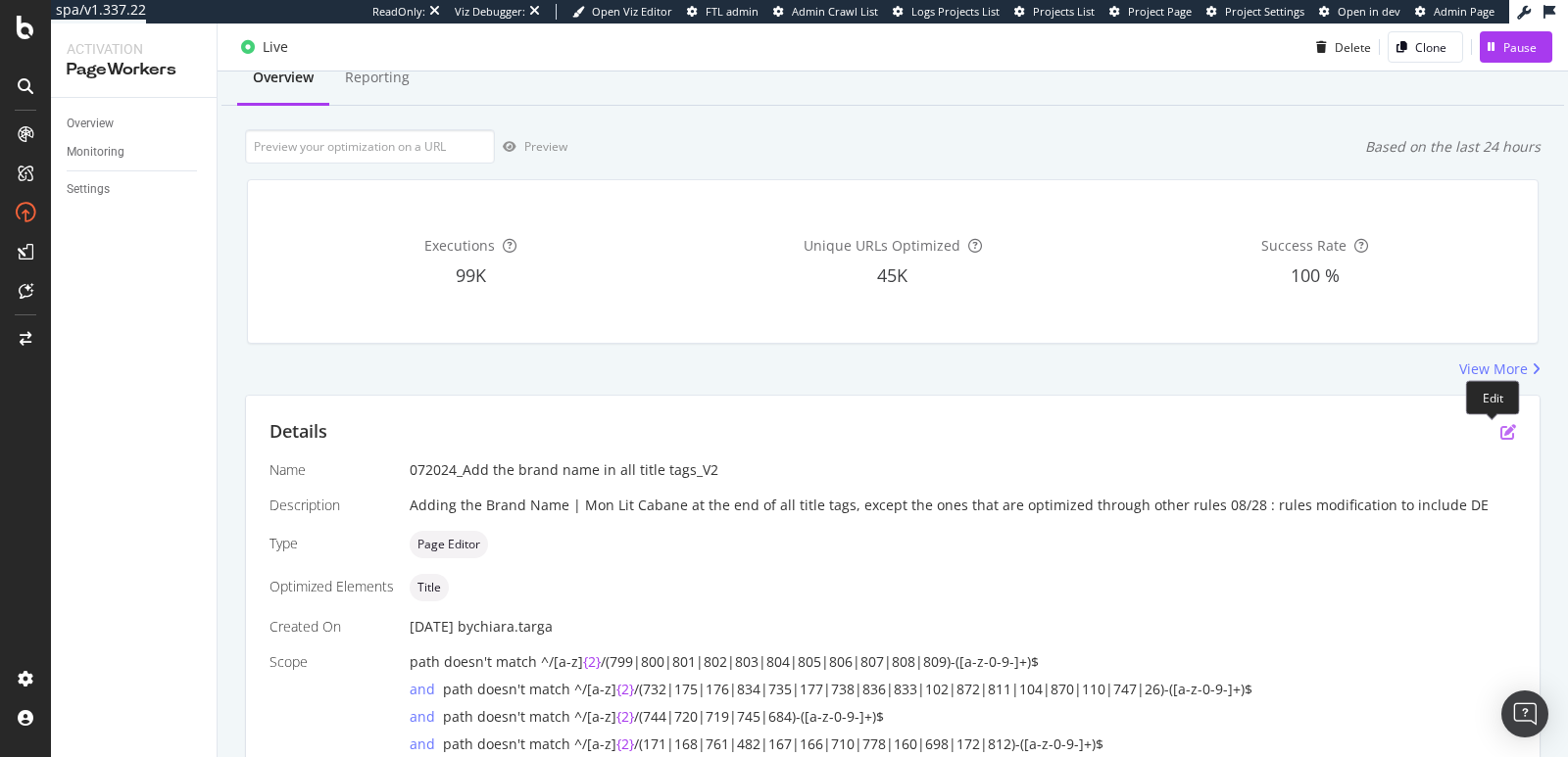
click at [1501, 427] on icon "pen-to-square" at bounding box center [1509, 432] width 16 height 16
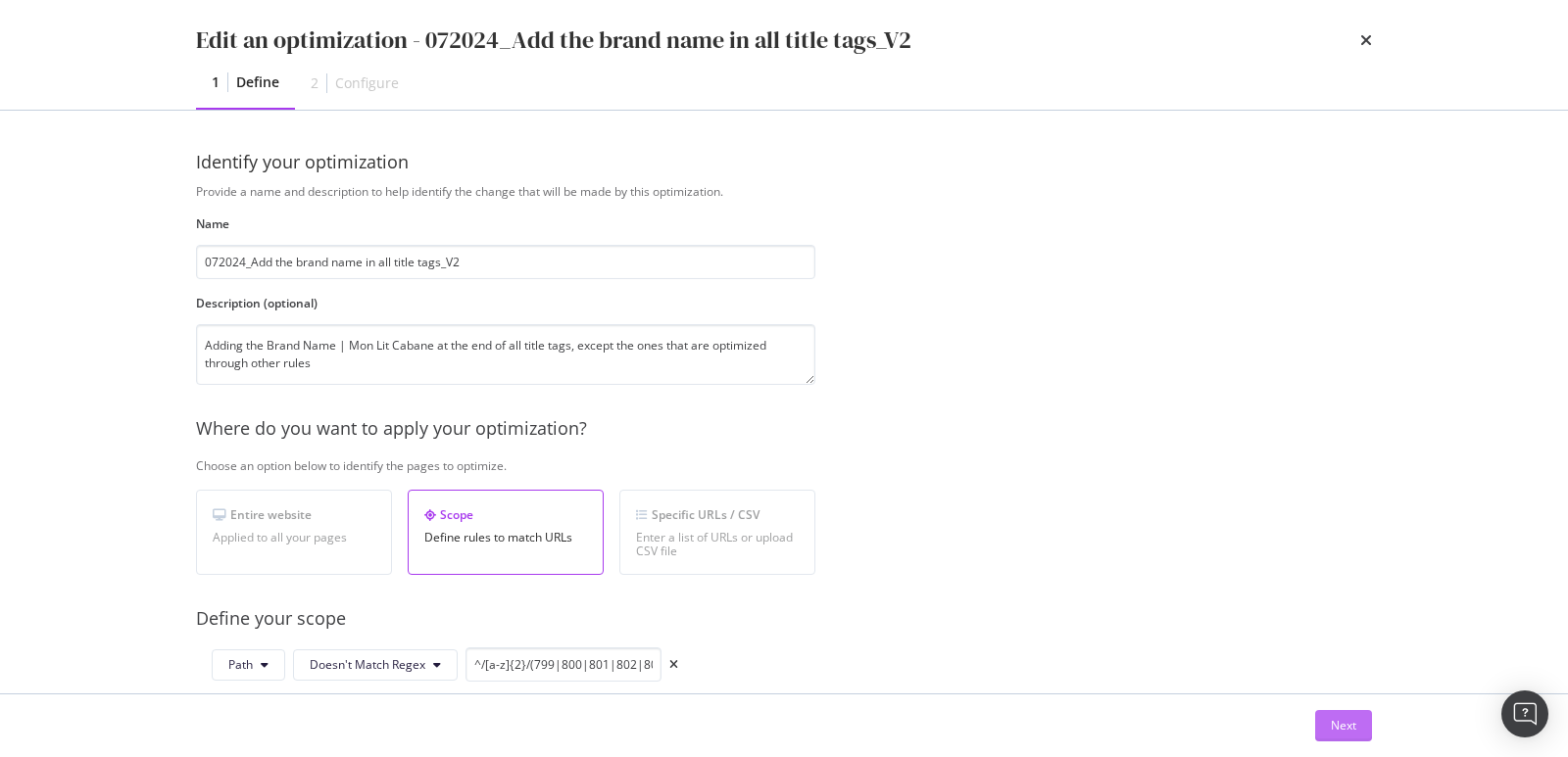
click at [1344, 723] on div "Next" at bounding box center [1344, 725] width 26 height 17
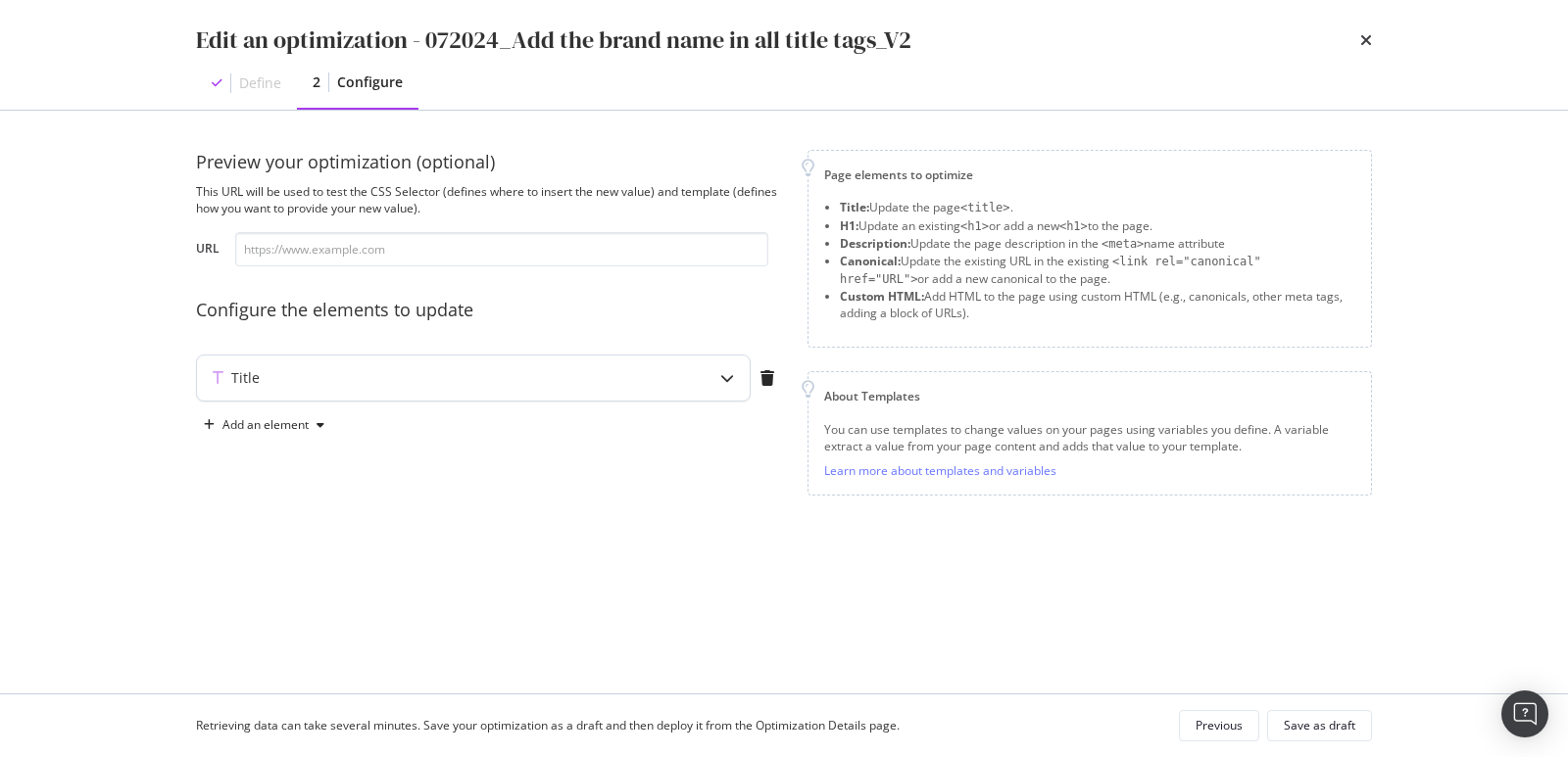
click at [740, 380] on div "modal" at bounding box center [727, 378] width 45 height 45
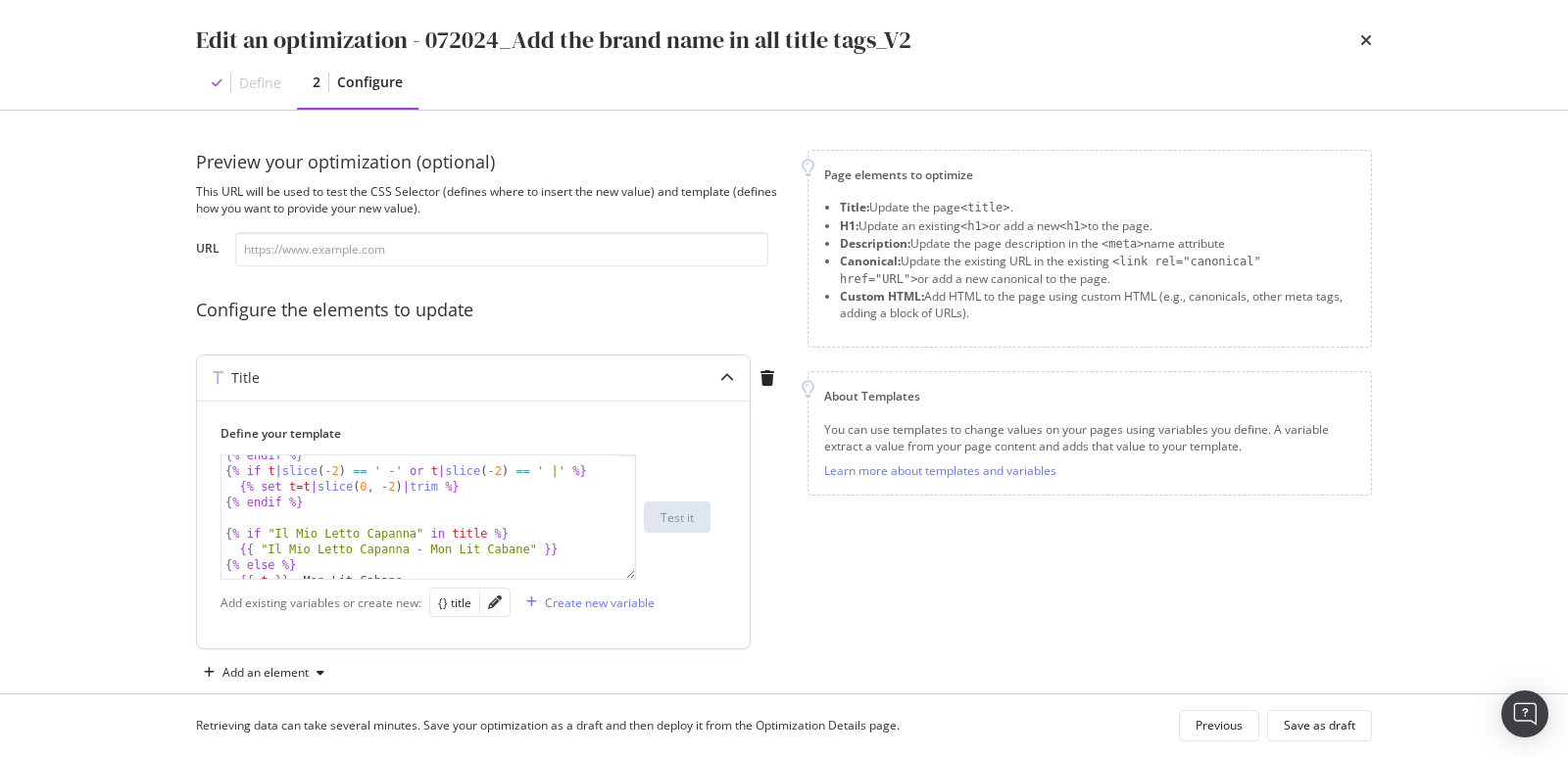
scroll to position [501, 0]
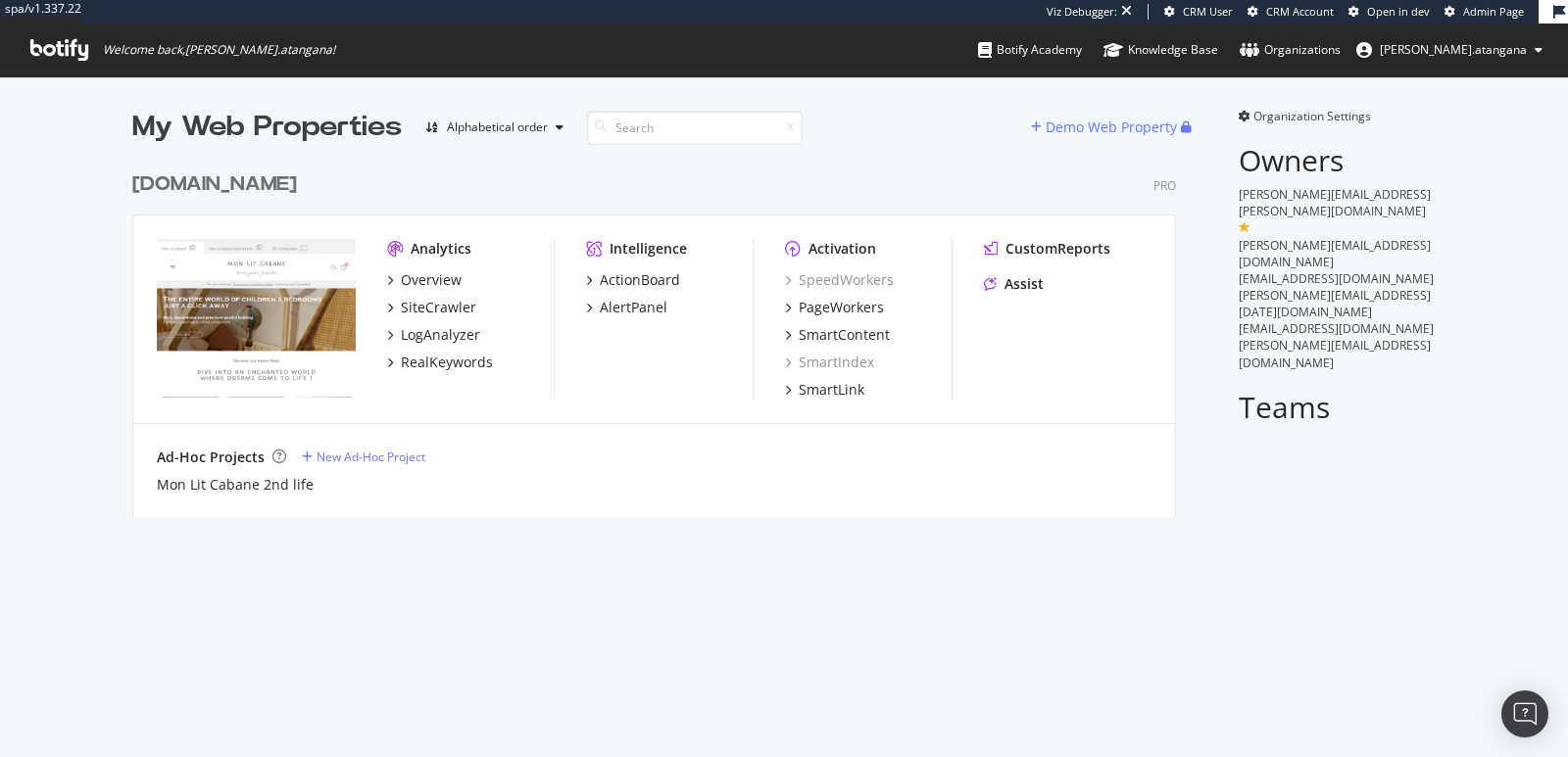
scroll to position [354, 1043]
click at [799, 302] on div "PageWorkers" at bounding box center [841, 308] width 85 height 20
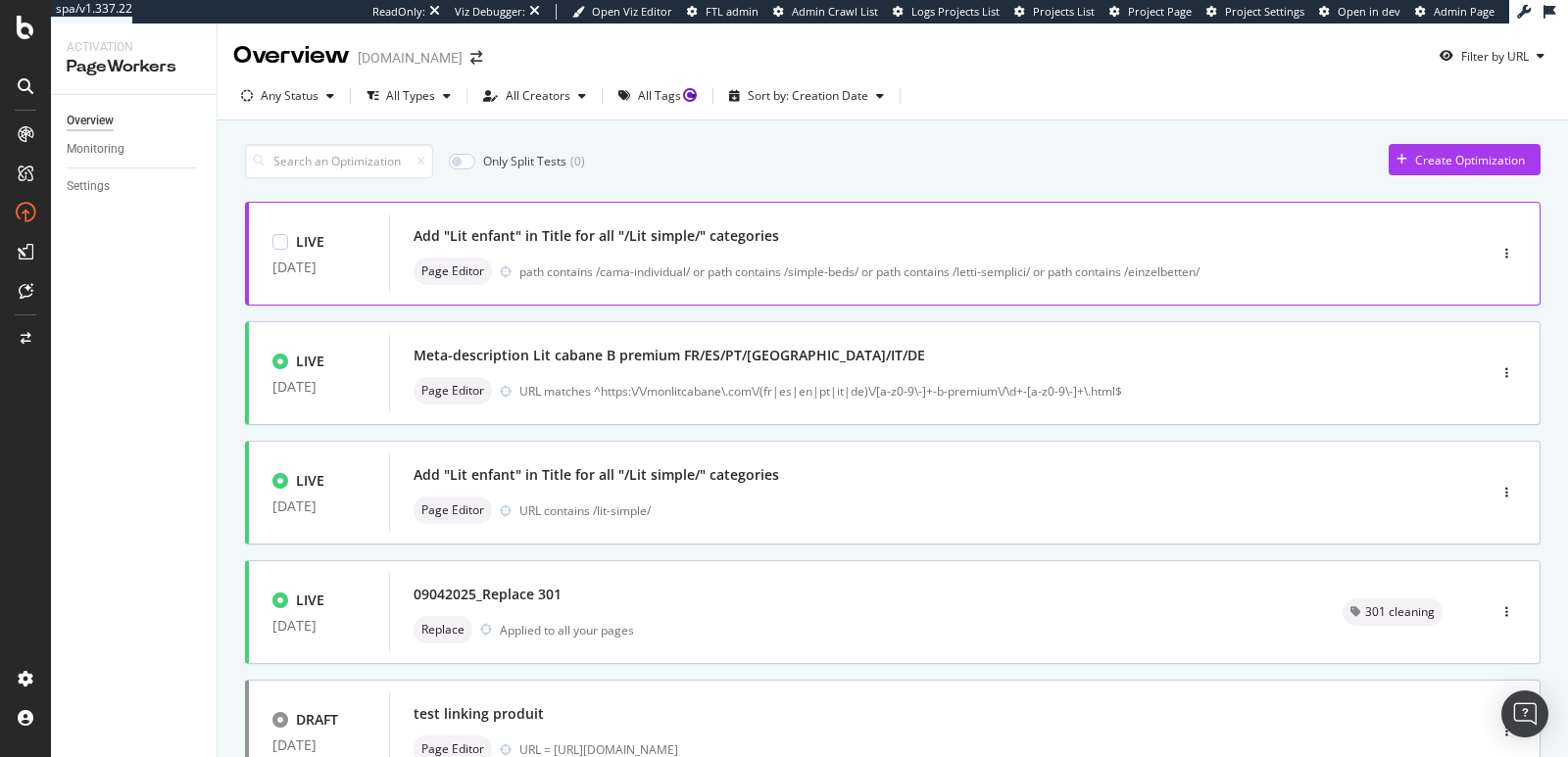
click at [632, 264] on div "path contains /cama-individual/ or path contains /simple-beds/ or path contains…" at bounding box center [961, 271] width 884 height 17
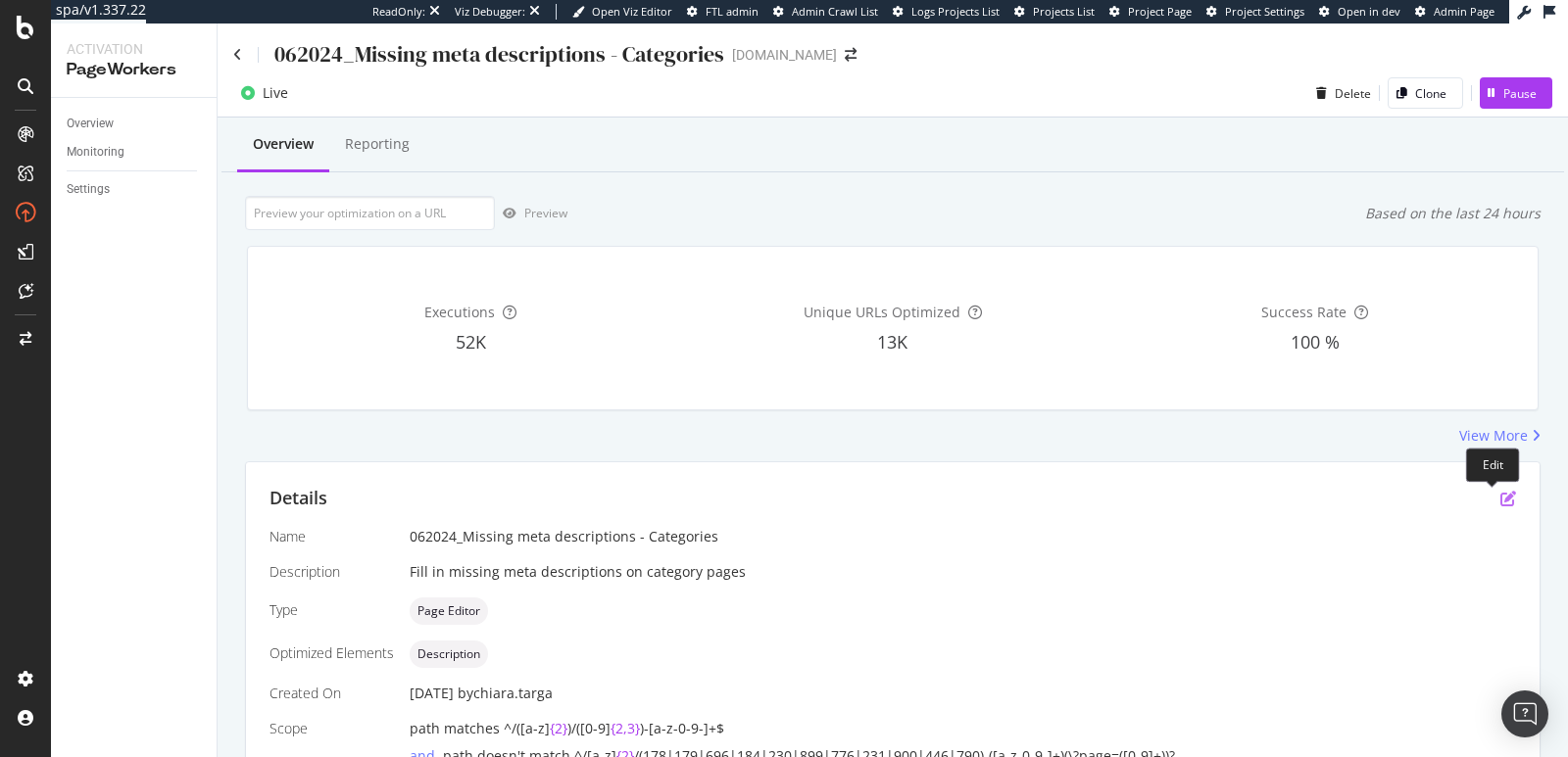
click at [1501, 499] on icon "pen-to-square" at bounding box center [1509, 498] width 16 height 16
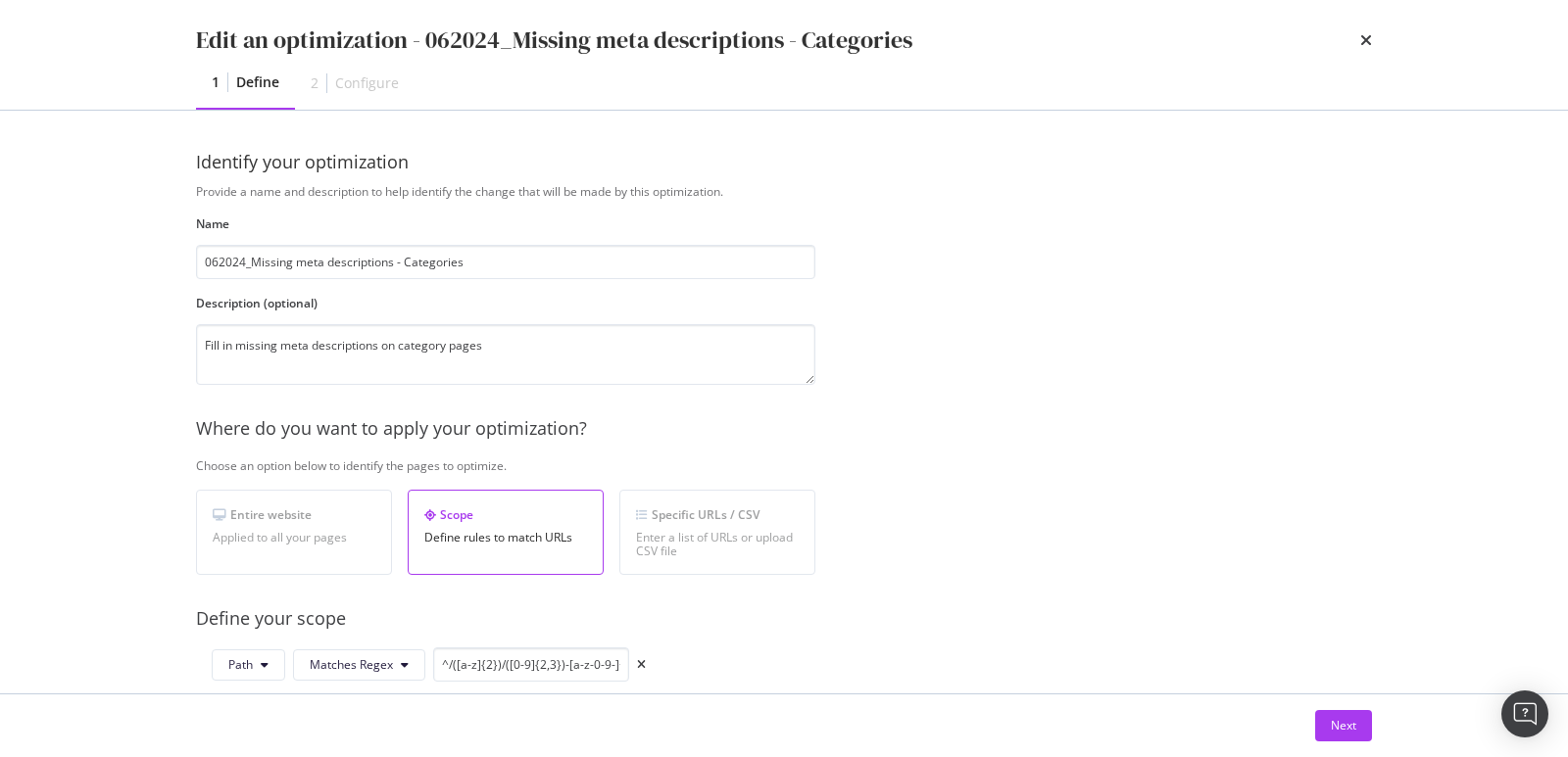
scroll to position [182, 0]
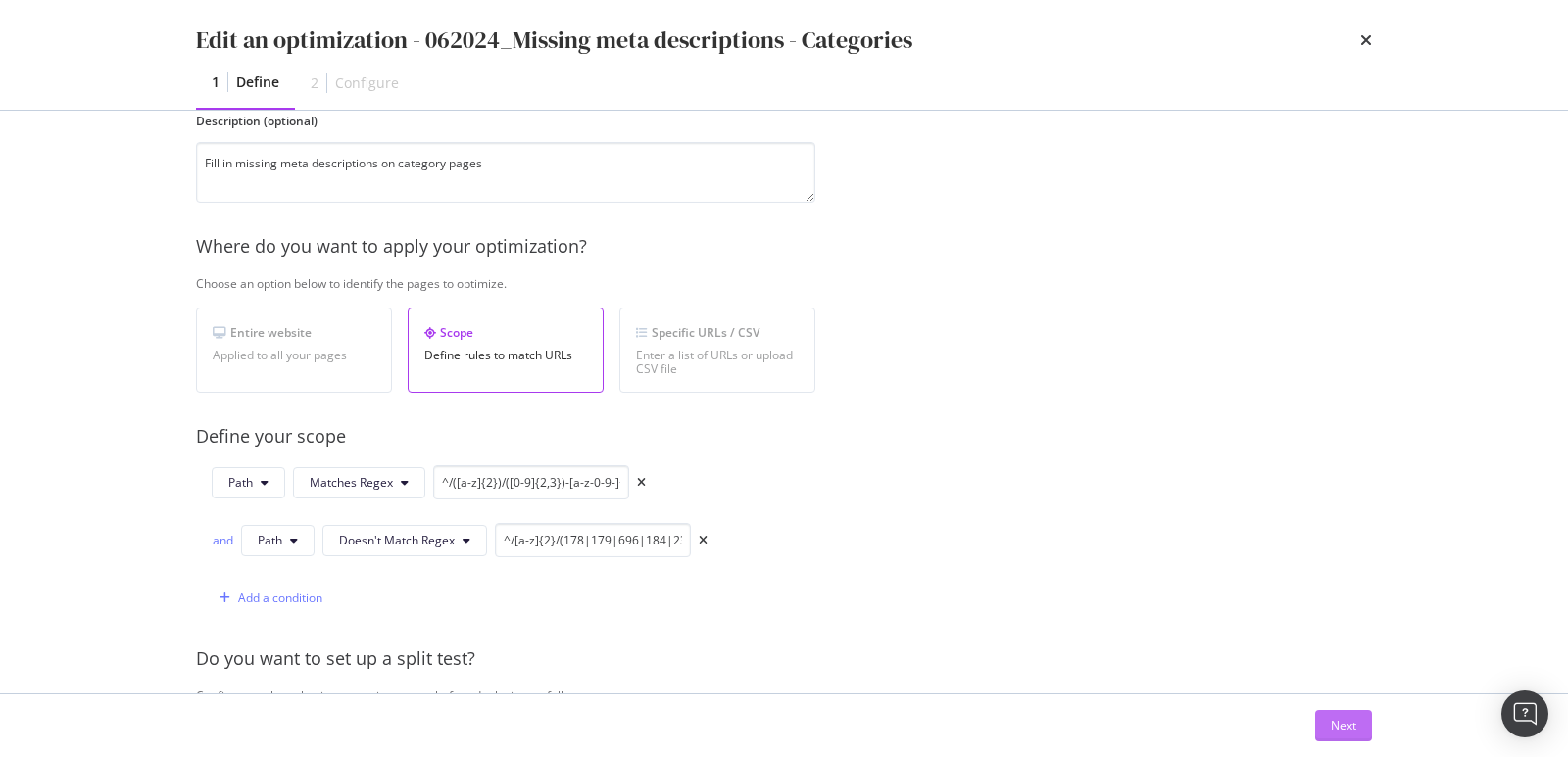
click at [1317, 720] on button "Next" at bounding box center [1343, 726] width 56 height 32
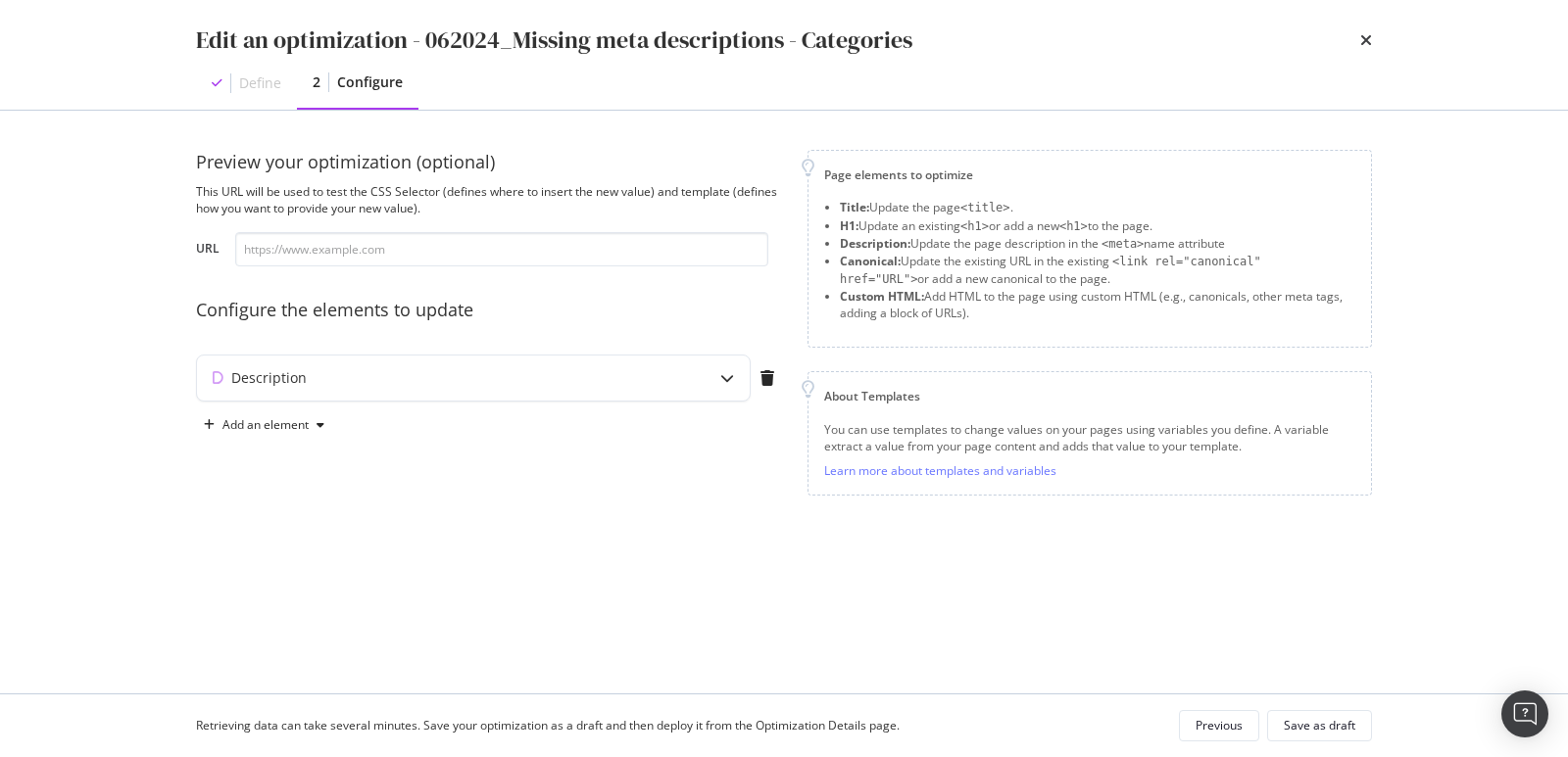
scroll to position [0, 0]
click at [675, 372] on div "Description" at bounding box center [474, 378] width 553 height 45
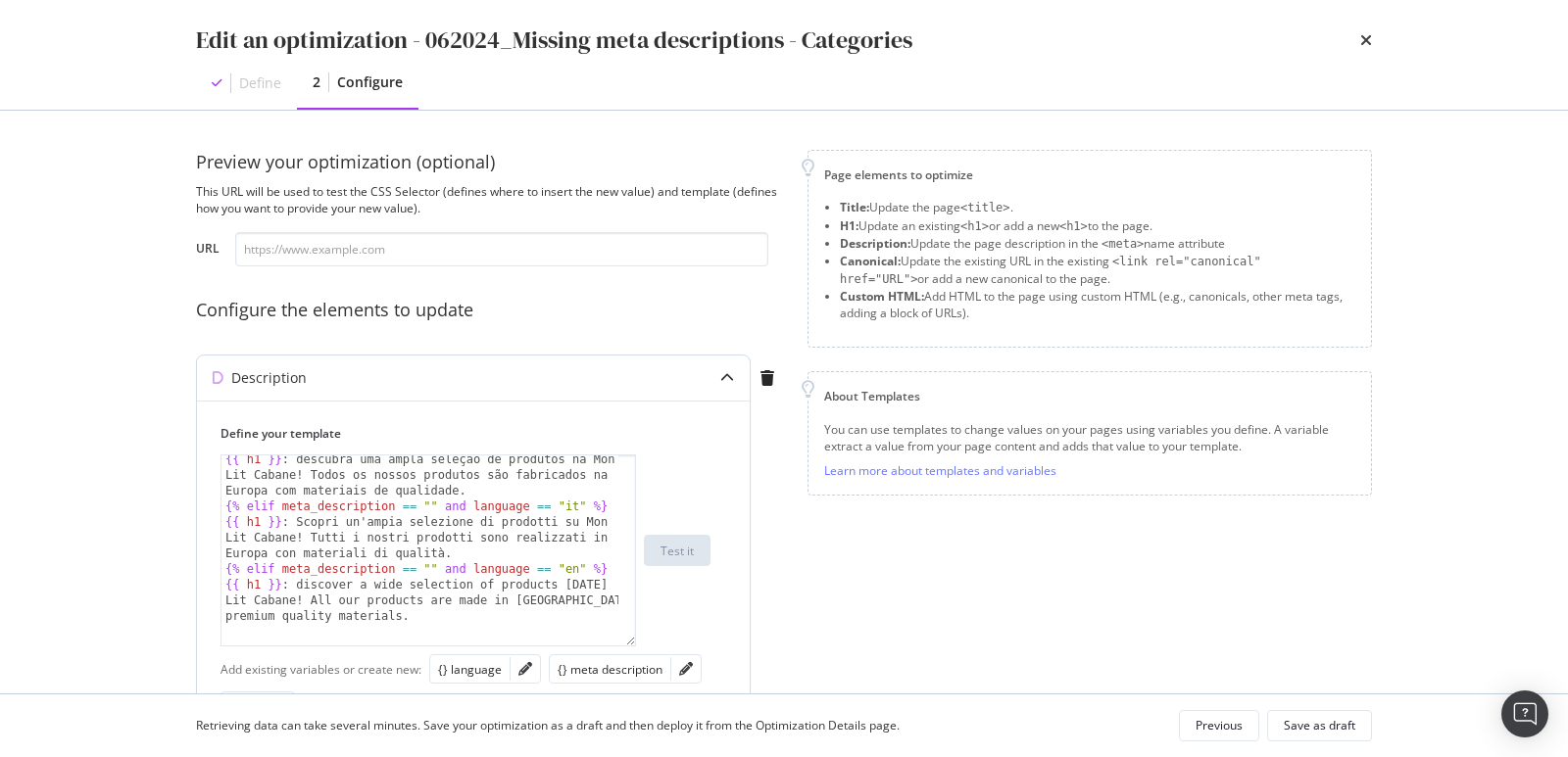
scroll to position [145, 0]
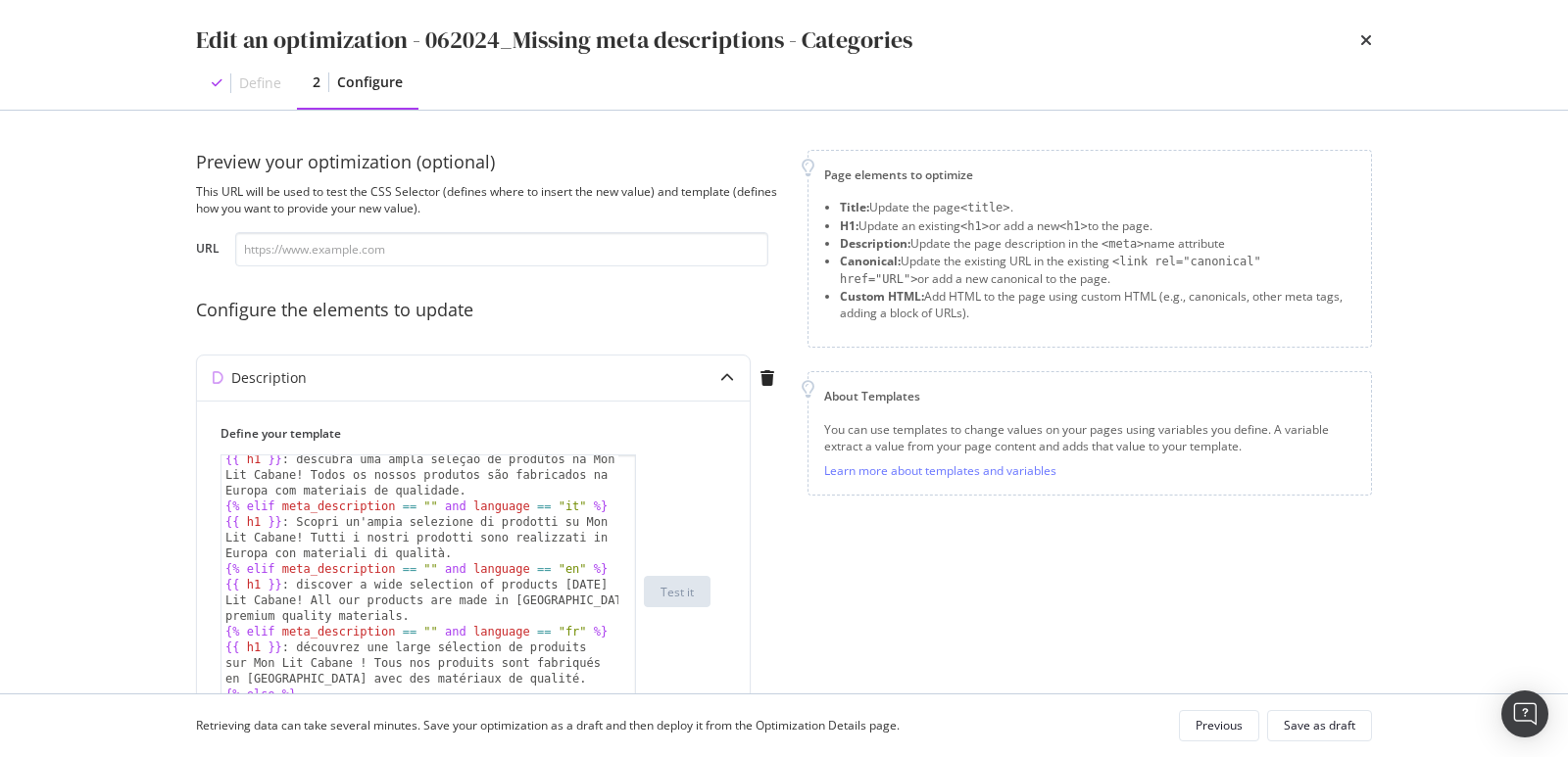
drag, startPoint x: 631, startPoint y: 577, endPoint x: 647, endPoint y: 724, distance: 147.9
click at [651, 730] on div "Edit an optimization - 062024_Missing meta descriptions - Categories Define 2 C…" at bounding box center [784, 378] width 1568 height 757
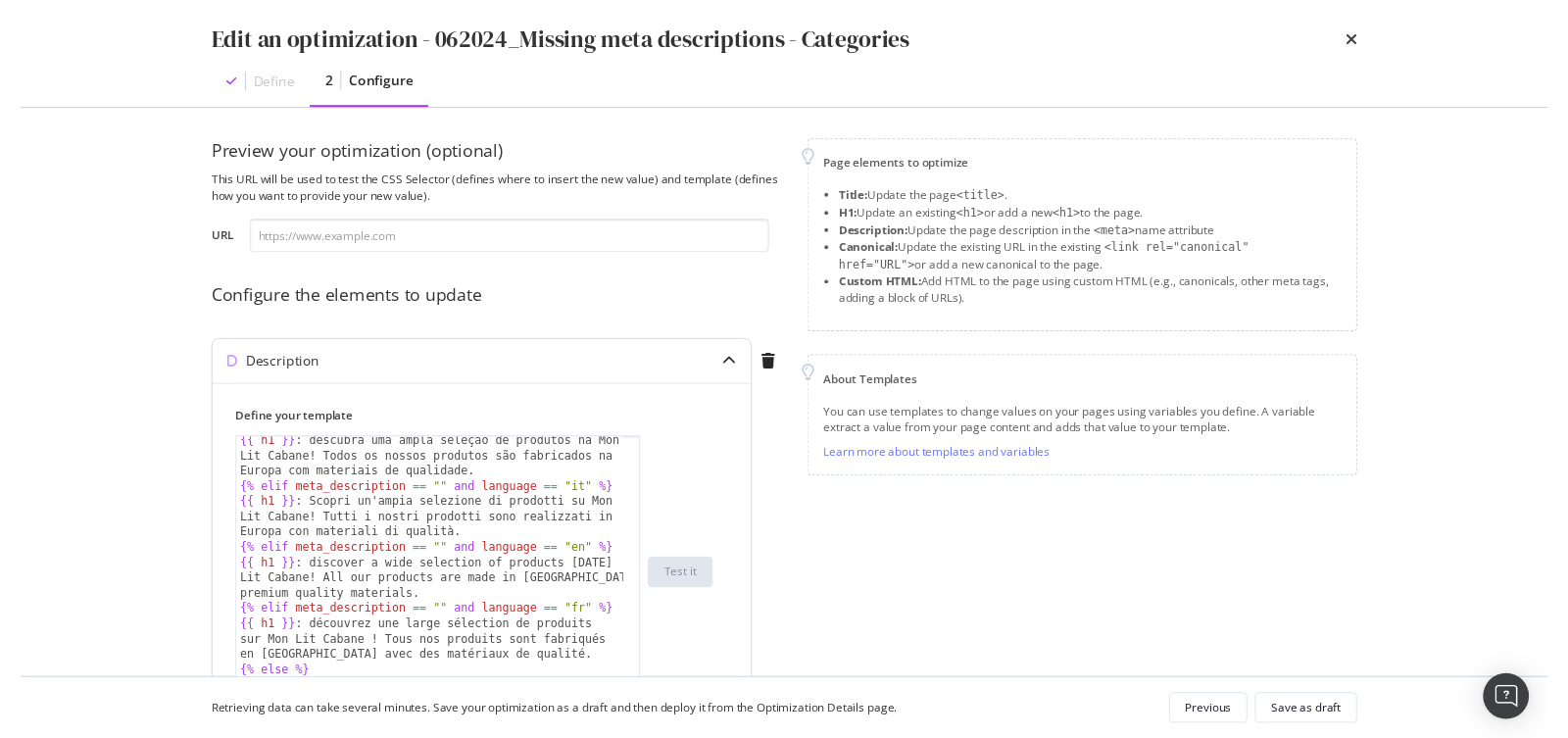
scroll to position [8, 0]
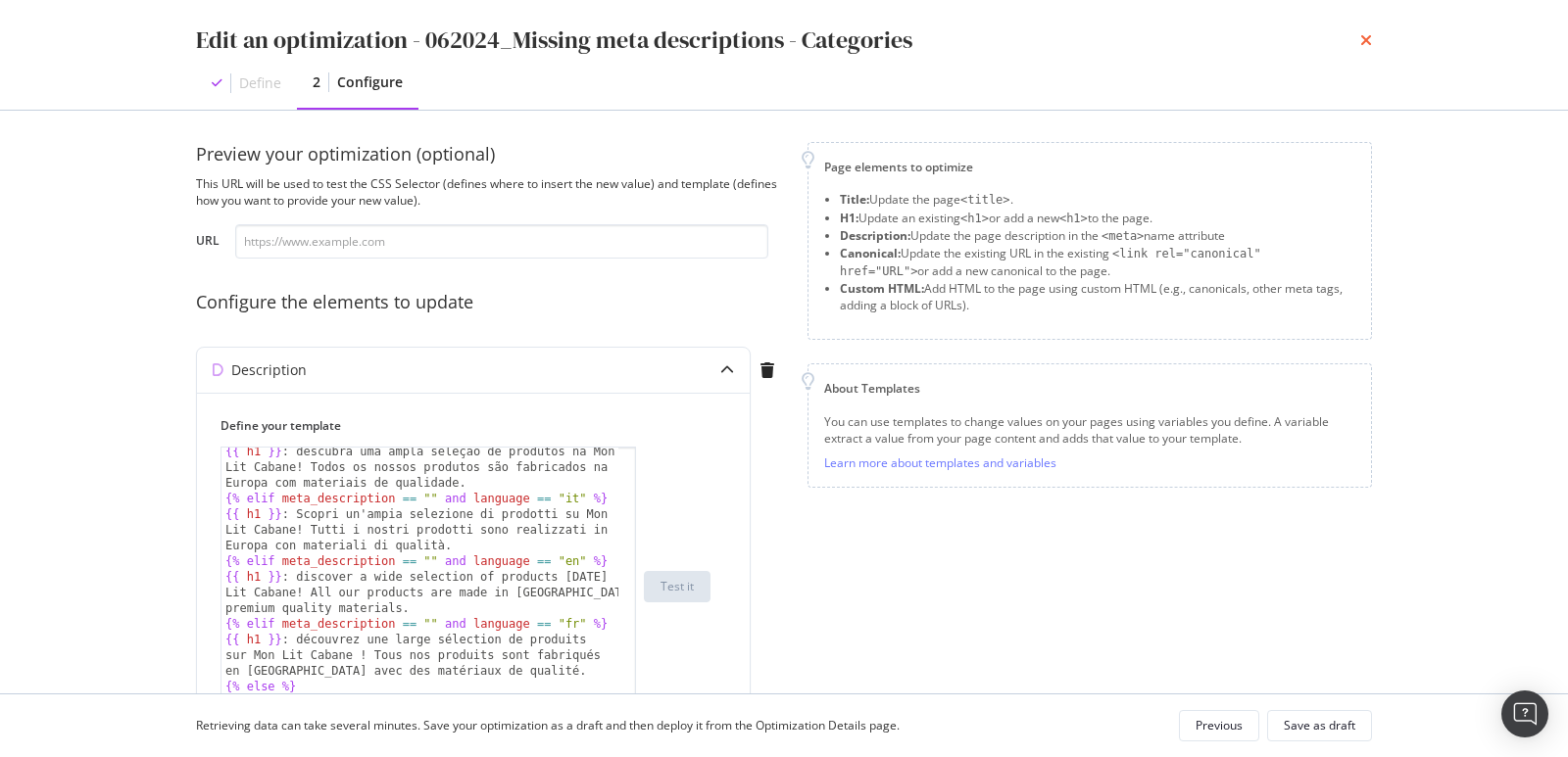
click at [1361, 37] on icon "times" at bounding box center [1367, 41] width 12 height 16
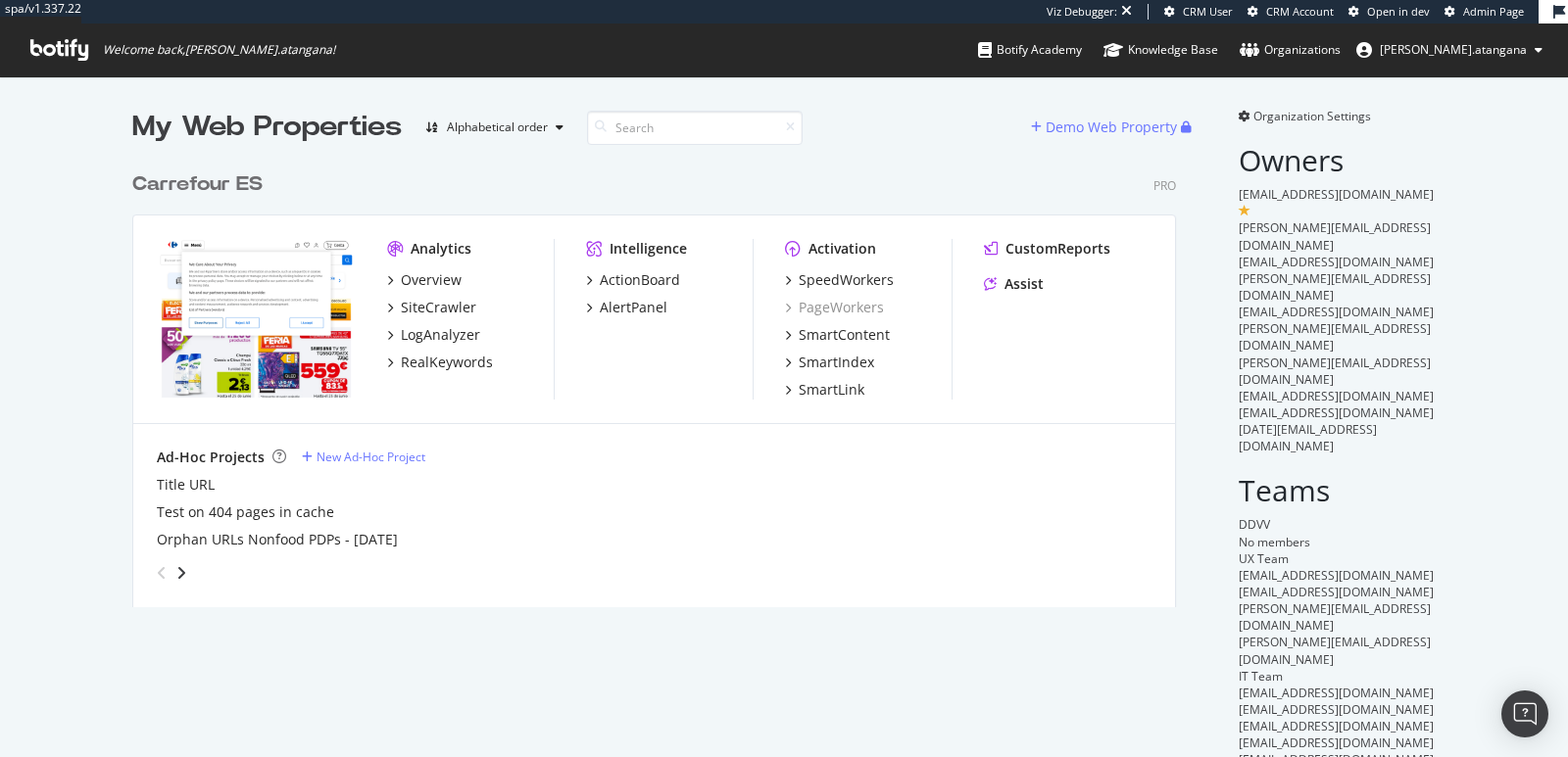
scroll to position [444, 1043]
click at [424, 314] on div "SiteCrawler" at bounding box center [438, 308] width 75 height 20
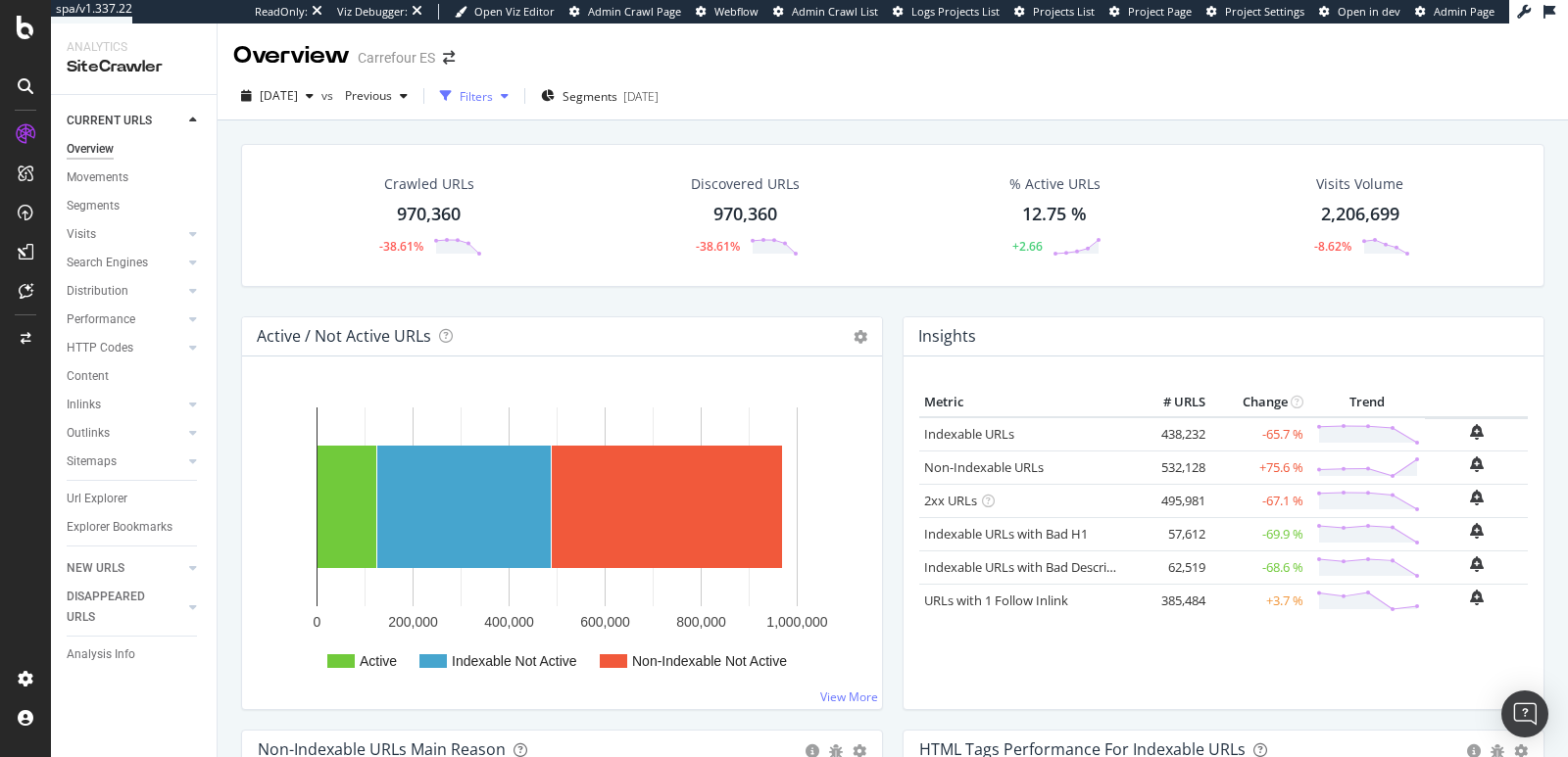
click at [493, 92] on div "Filters" at bounding box center [477, 96] width 34 height 17
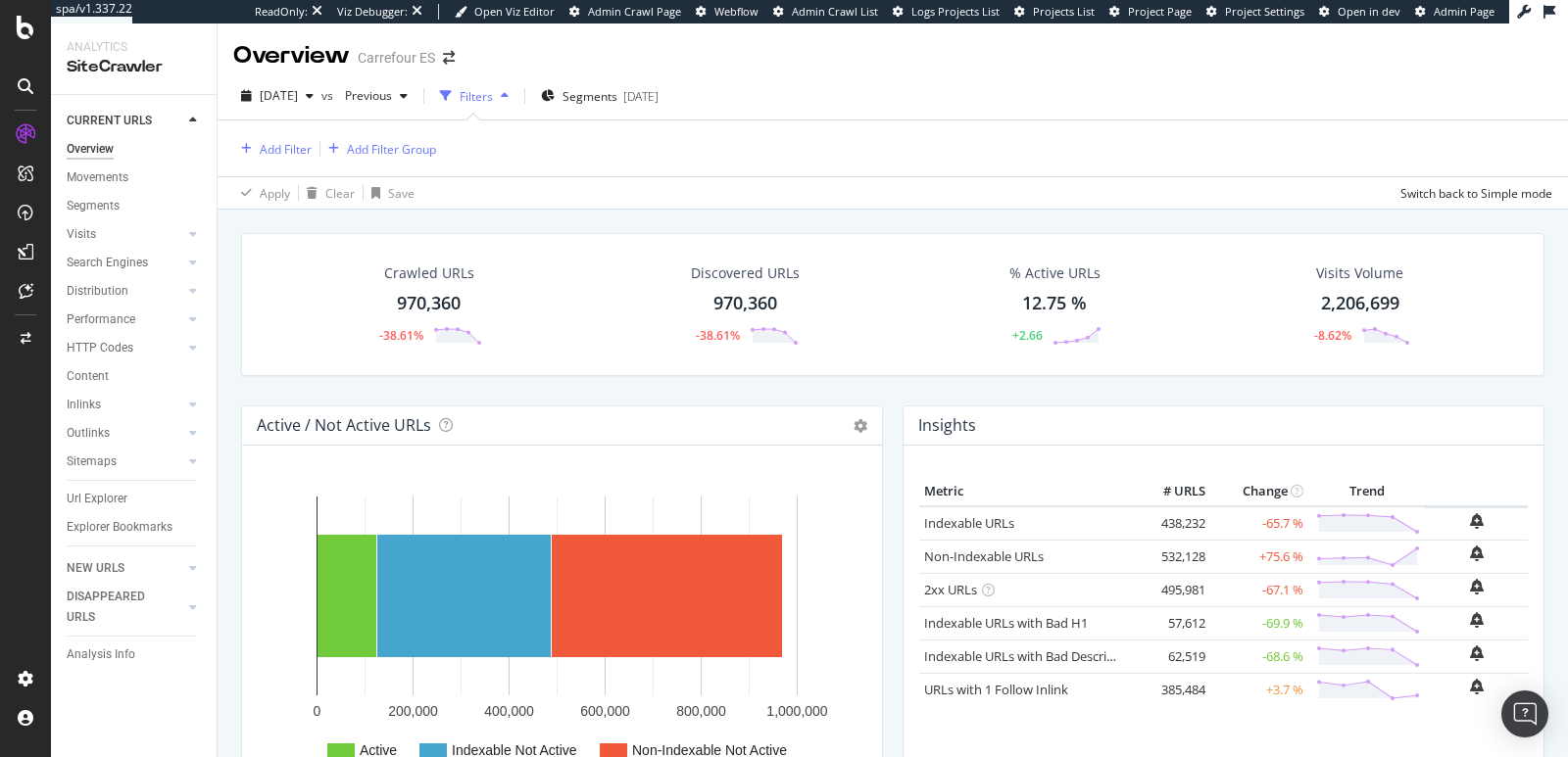
click at [508, 92] on icon "button" at bounding box center [504, 96] width 8 height 12
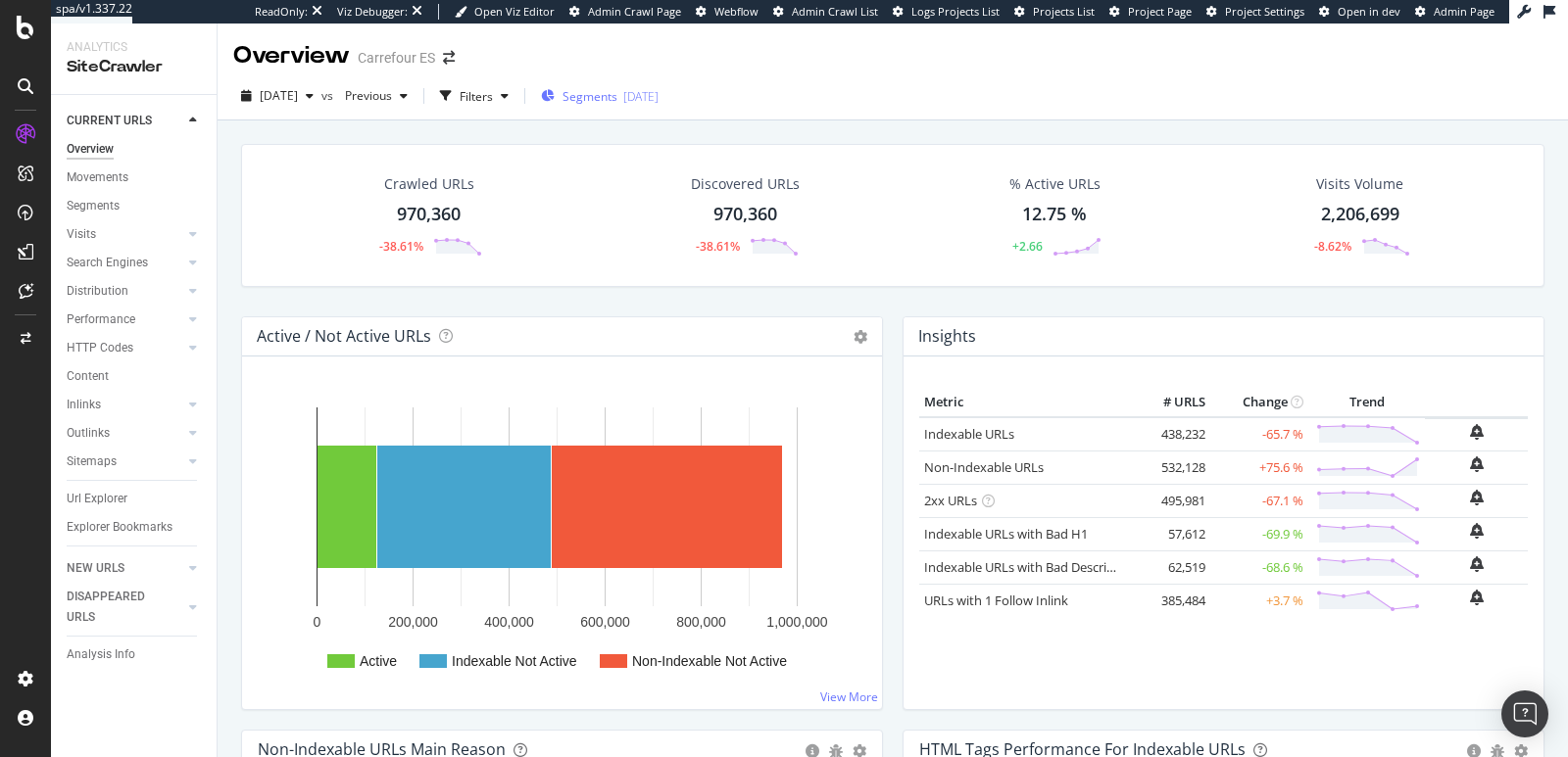
click at [617, 90] on span "Segments" at bounding box center [590, 96] width 55 height 17
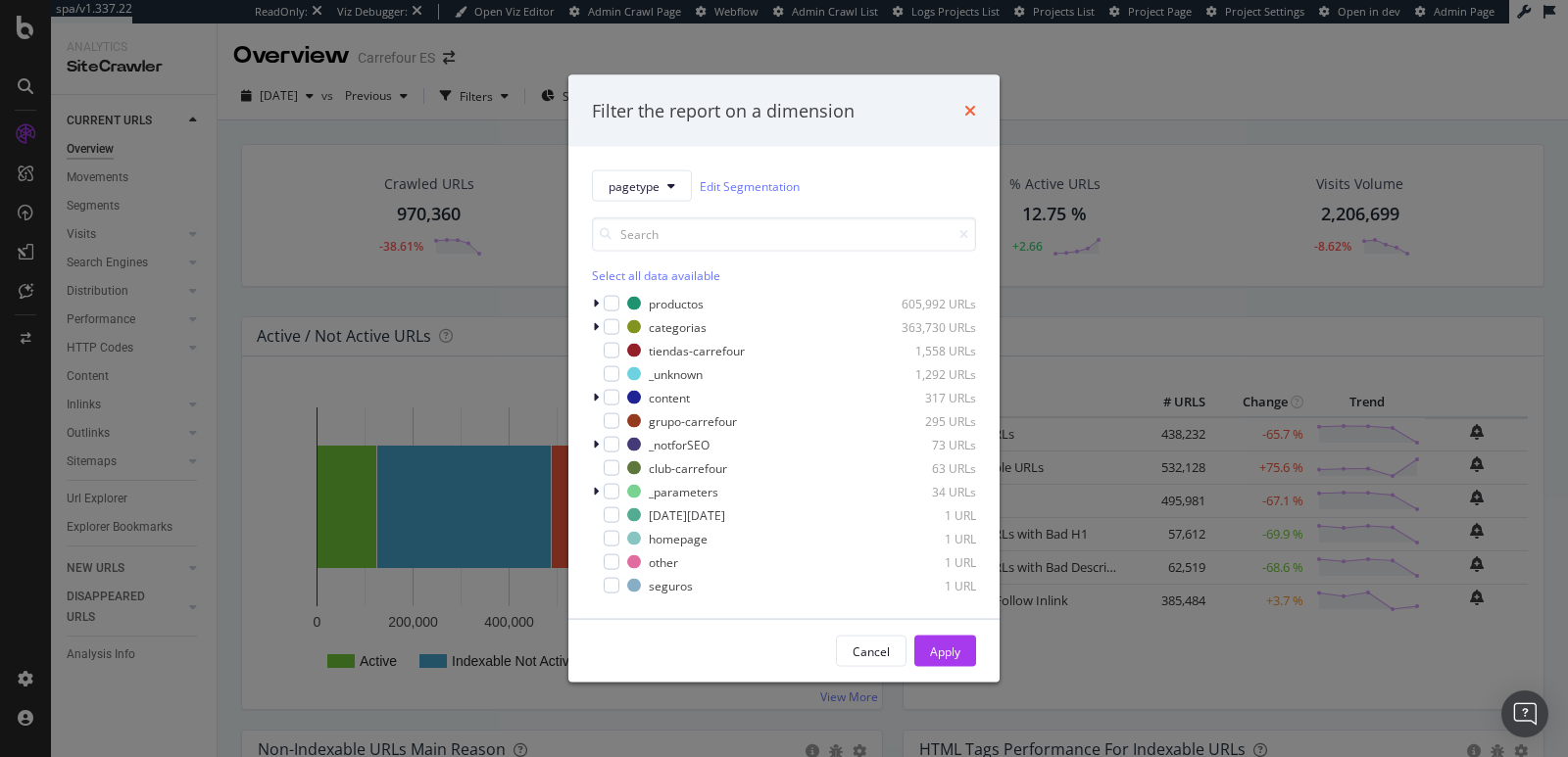
click at [968, 113] on icon "times" at bounding box center [970, 111] width 12 height 16
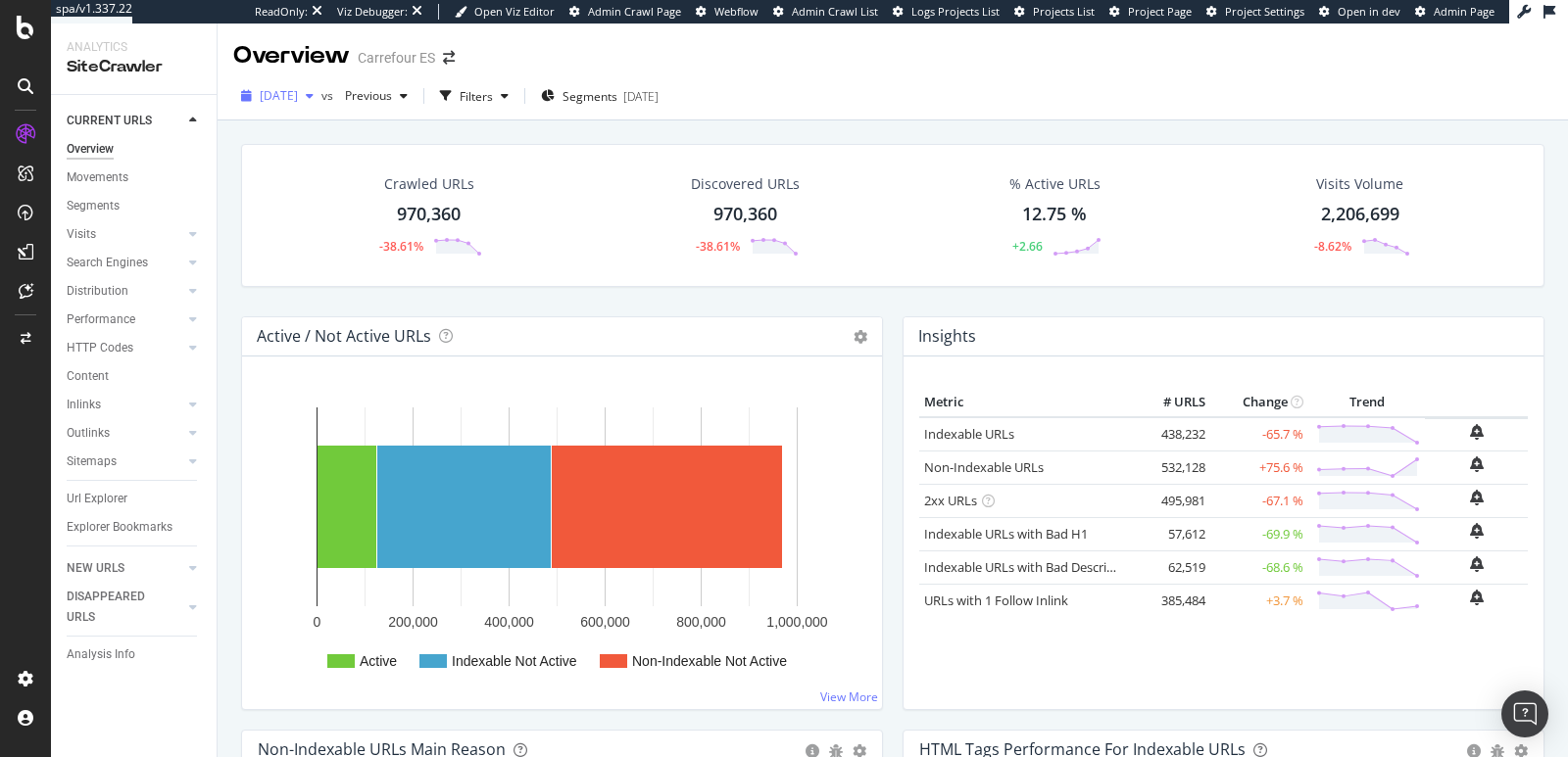
click at [298, 91] on span "[DATE]" at bounding box center [279, 95] width 39 height 17
